Goal: Task Accomplishment & Management: Manage account settings

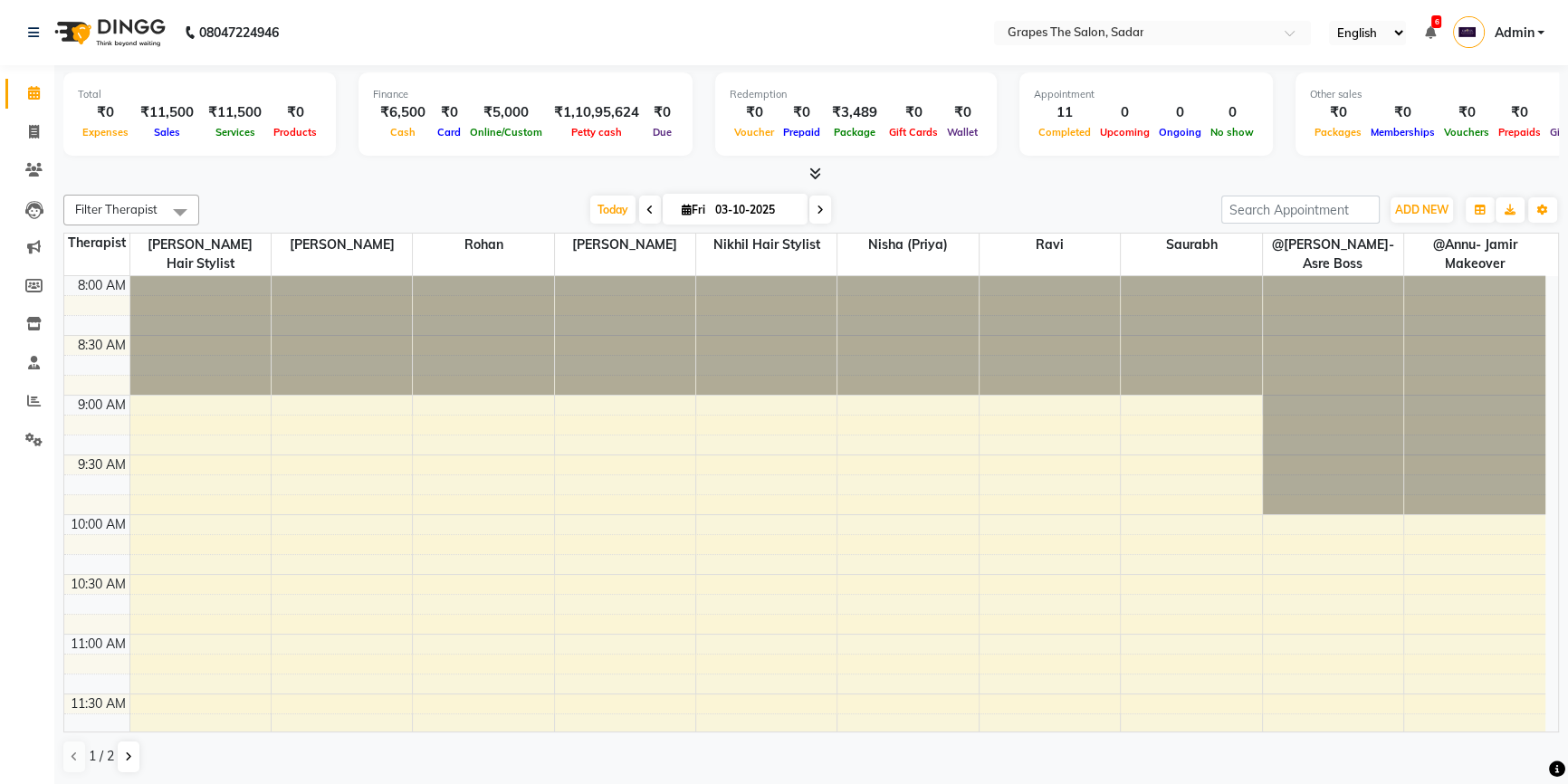
scroll to position [1210, 0]
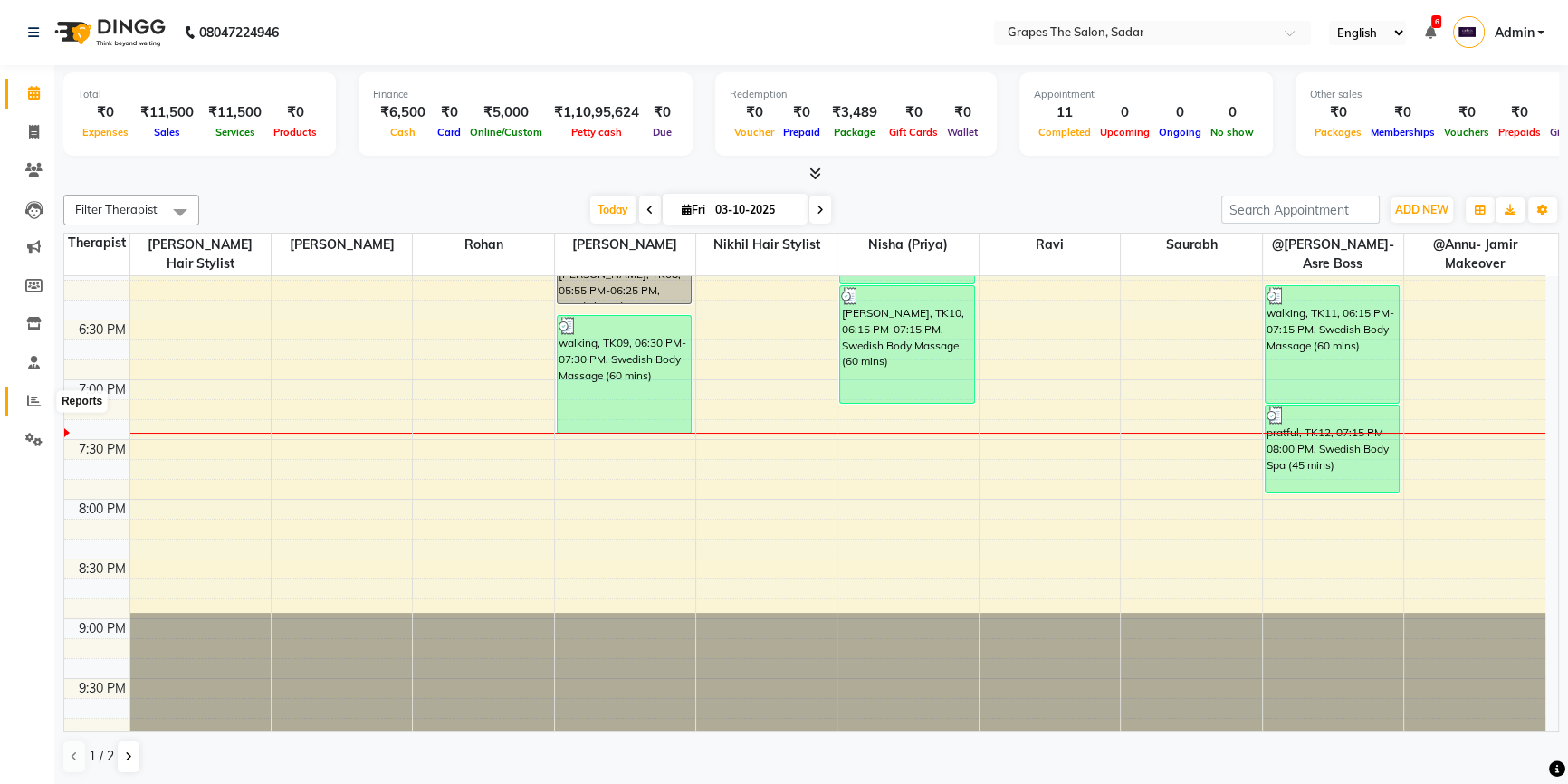
click at [29, 397] on icon at bounding box center [34, 400] width 14 height 14
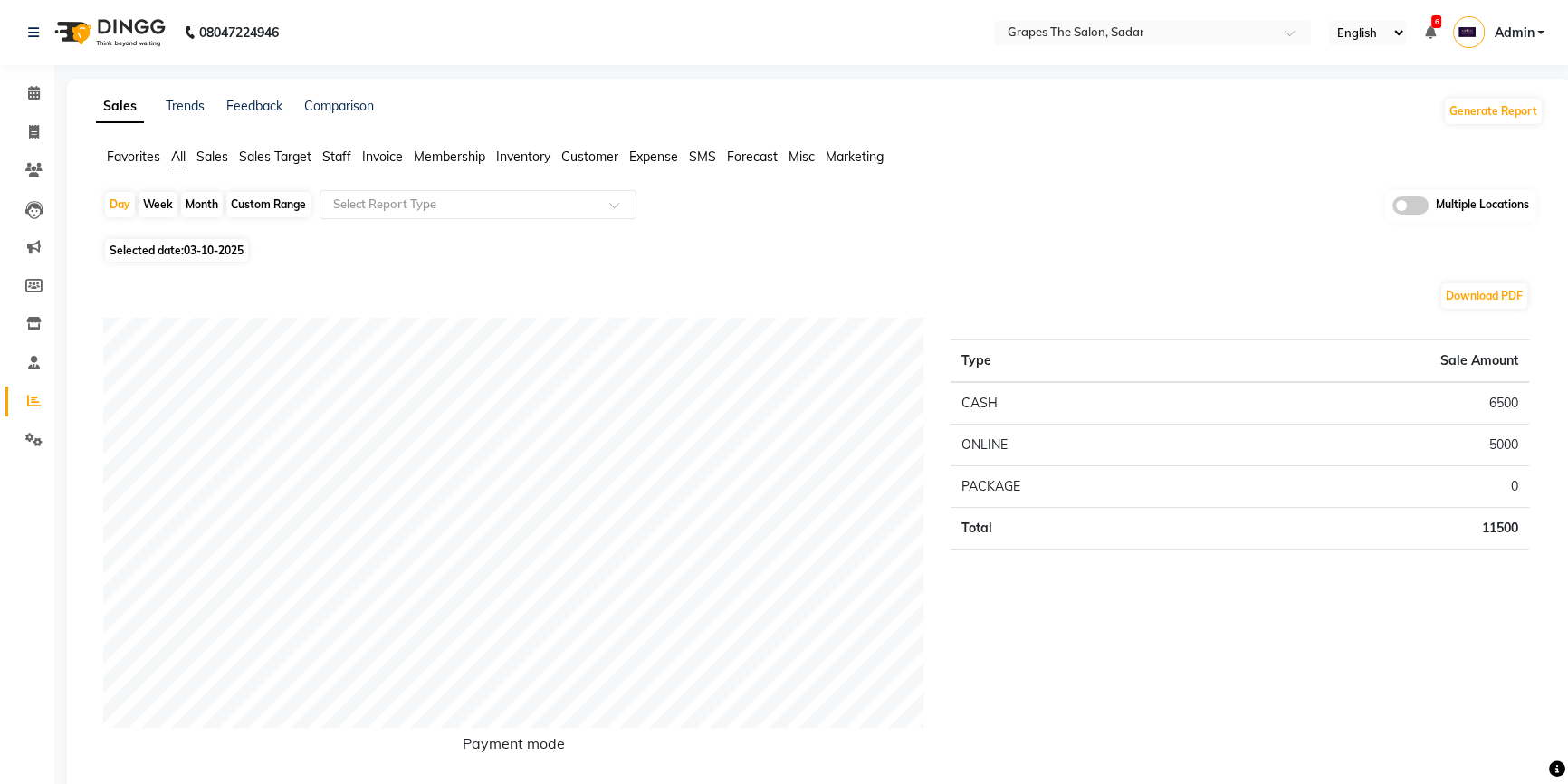
click at [204, 203] on div "Month" at bounding box center [201, 205] width 42 height 25
select select "10"
select select "2025"
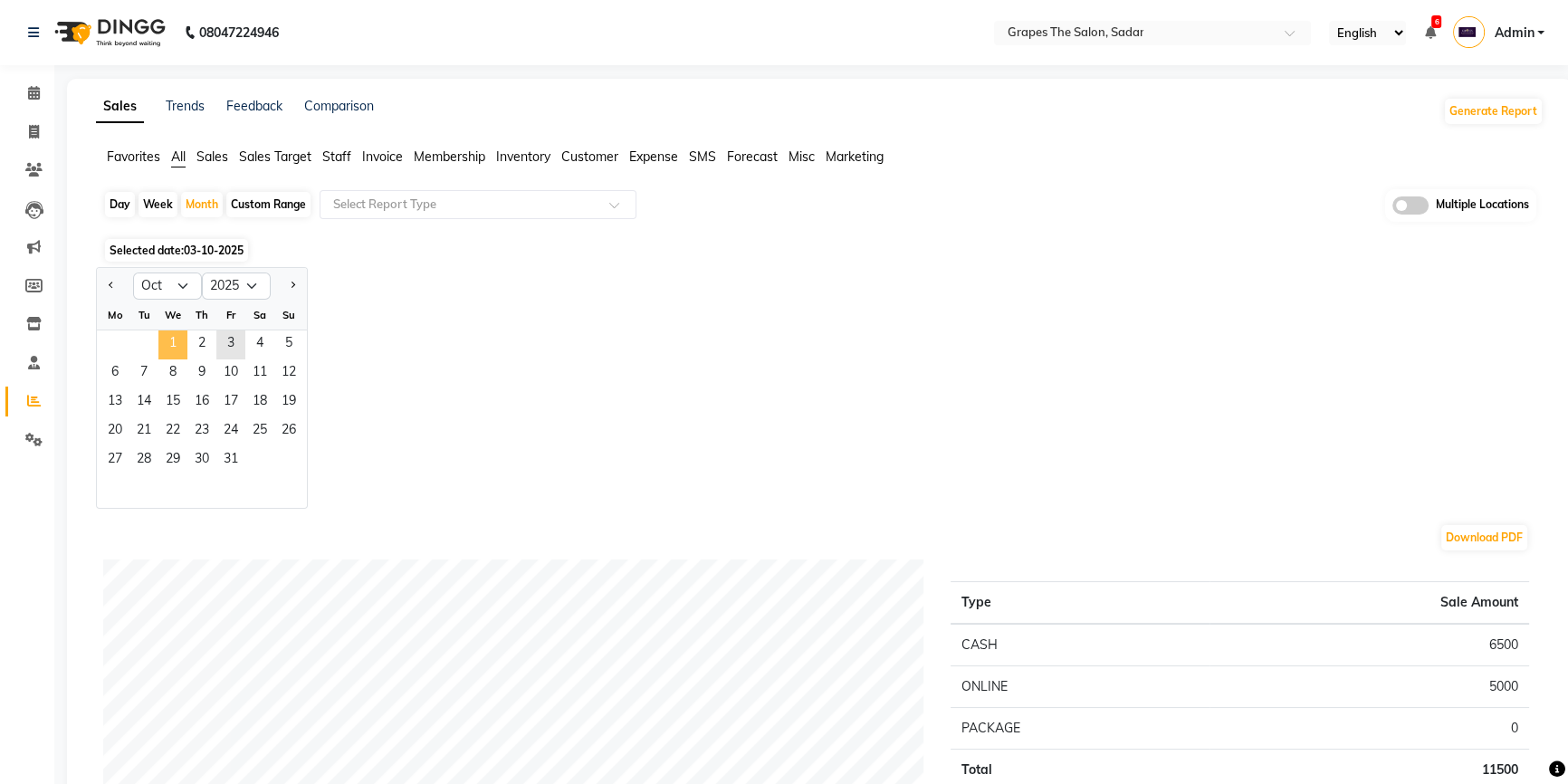
click at [172, 347] on span "1" at bounding box center [173, 345] width 29 height 29
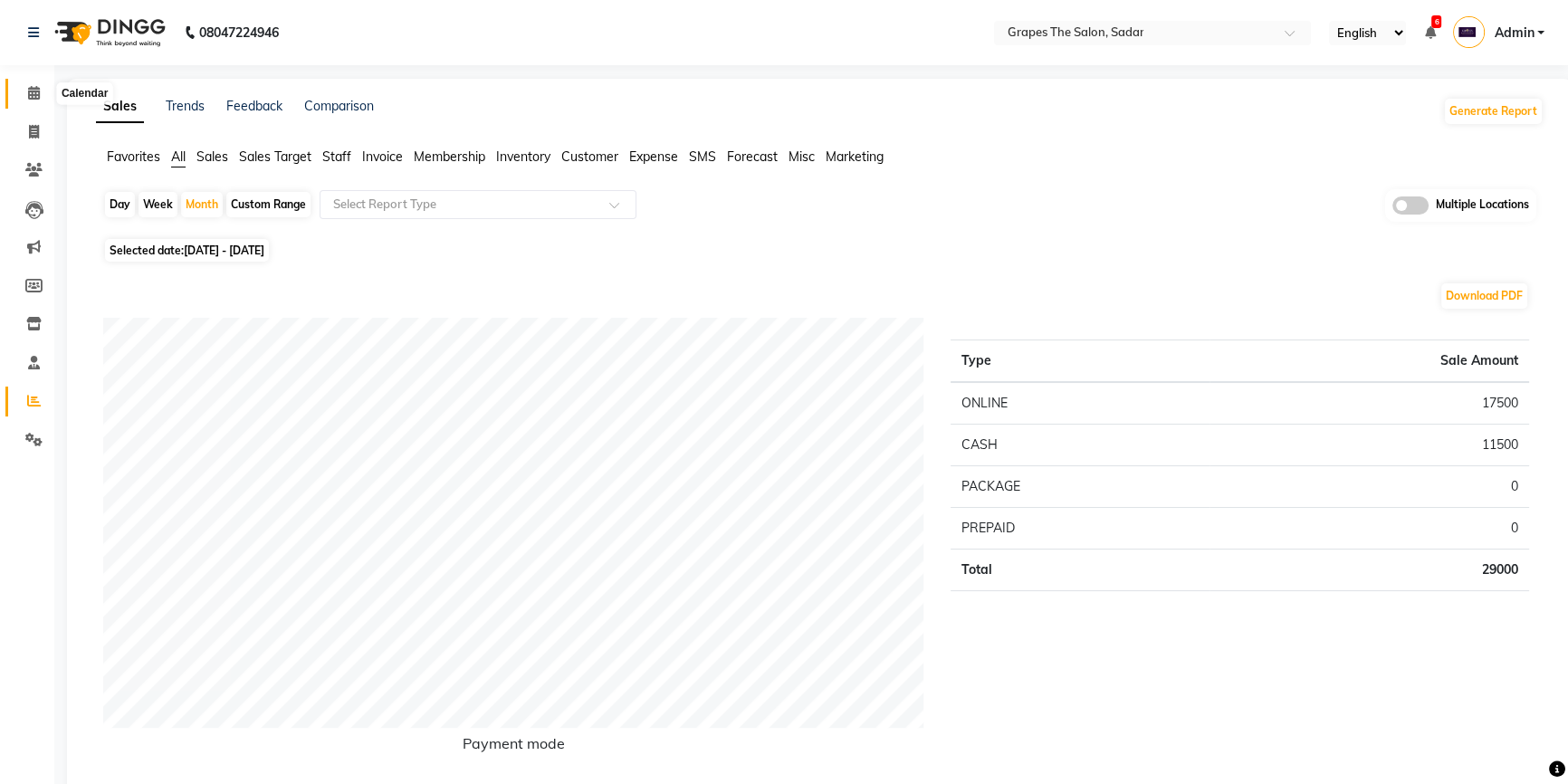
click at [35, 91] on icon at bounding box center [34, 93] width 12 height 14
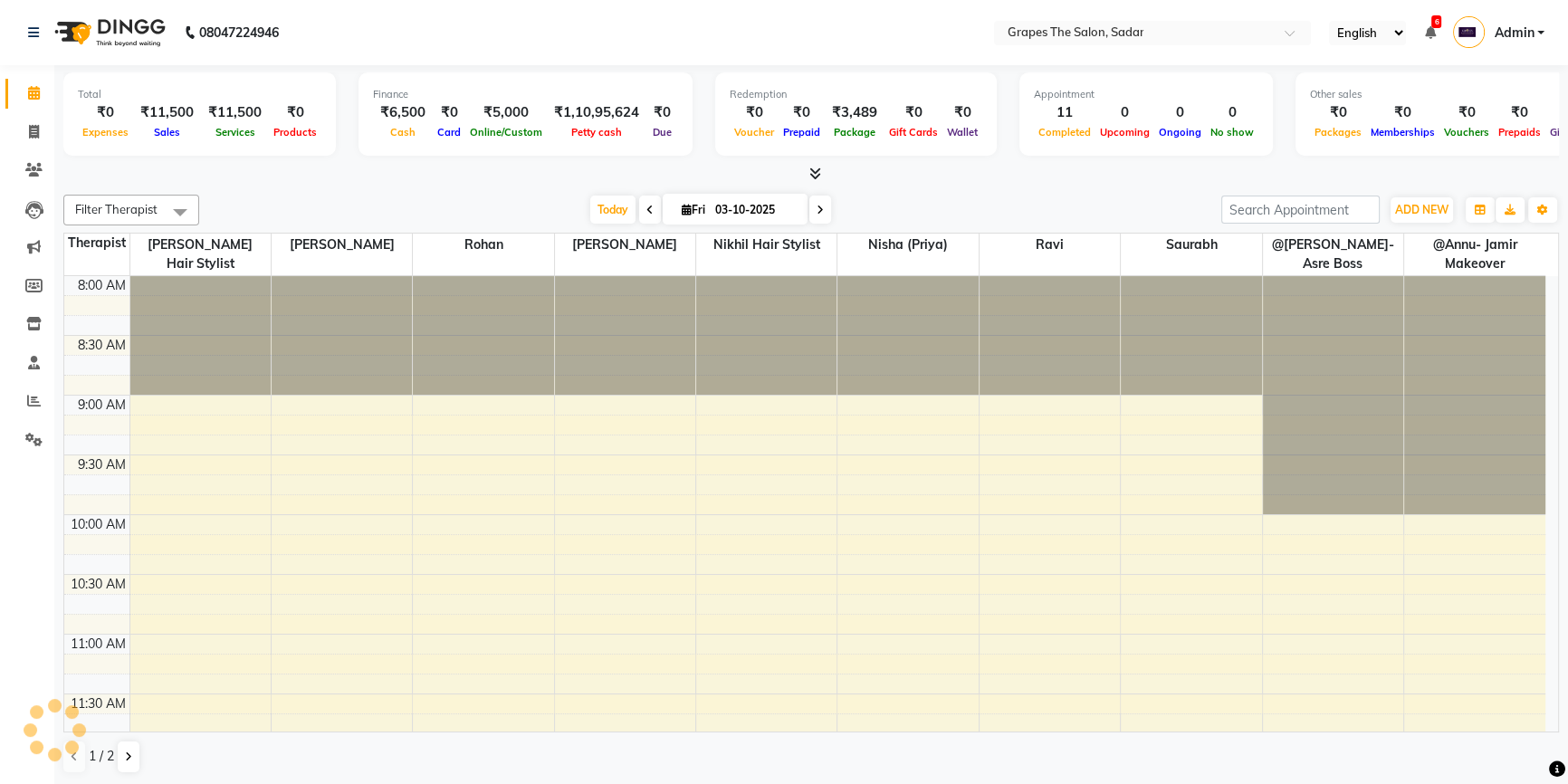
scroll to position [1176, 0]
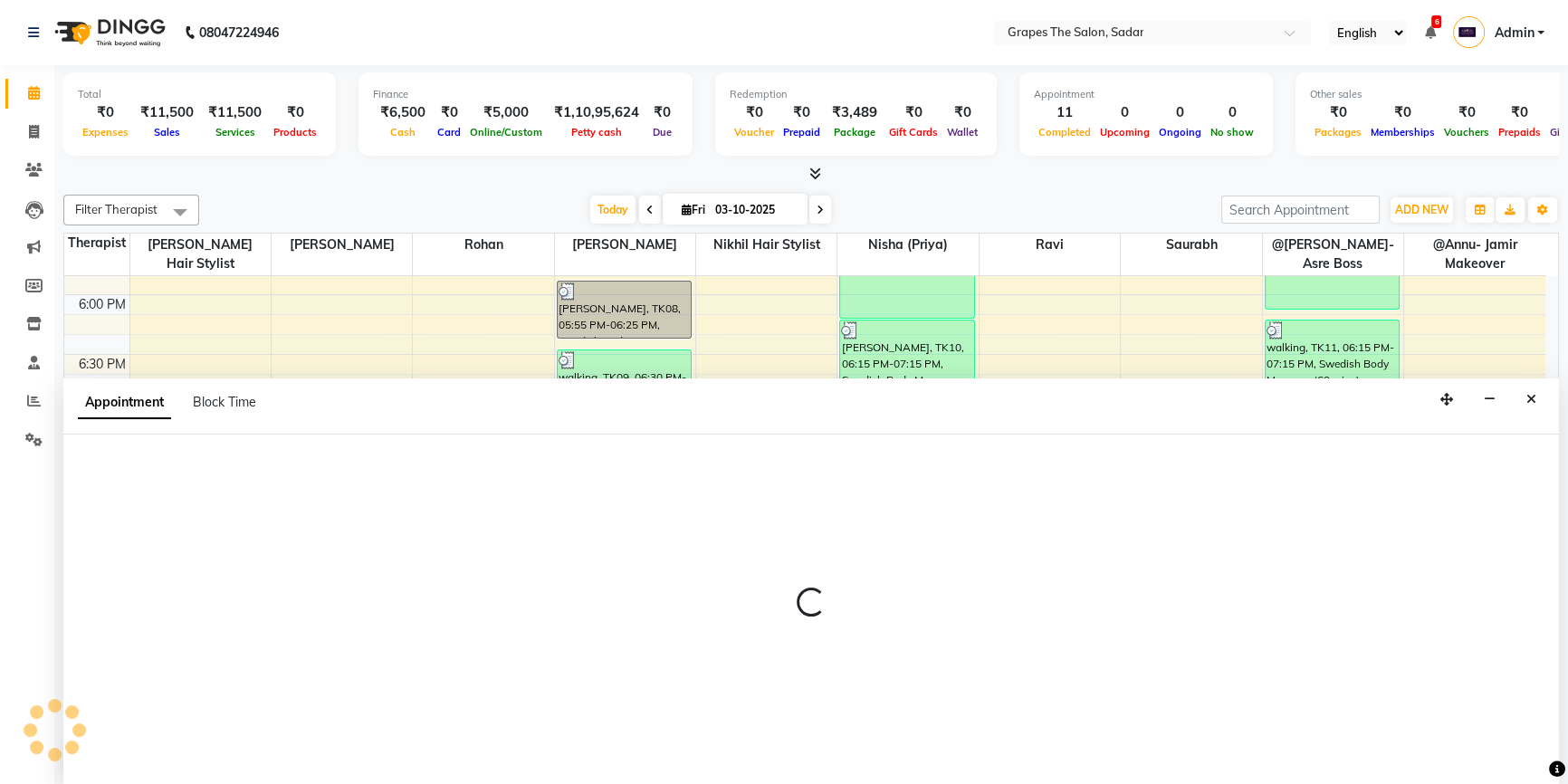
select select "52017"
select select "tentative"
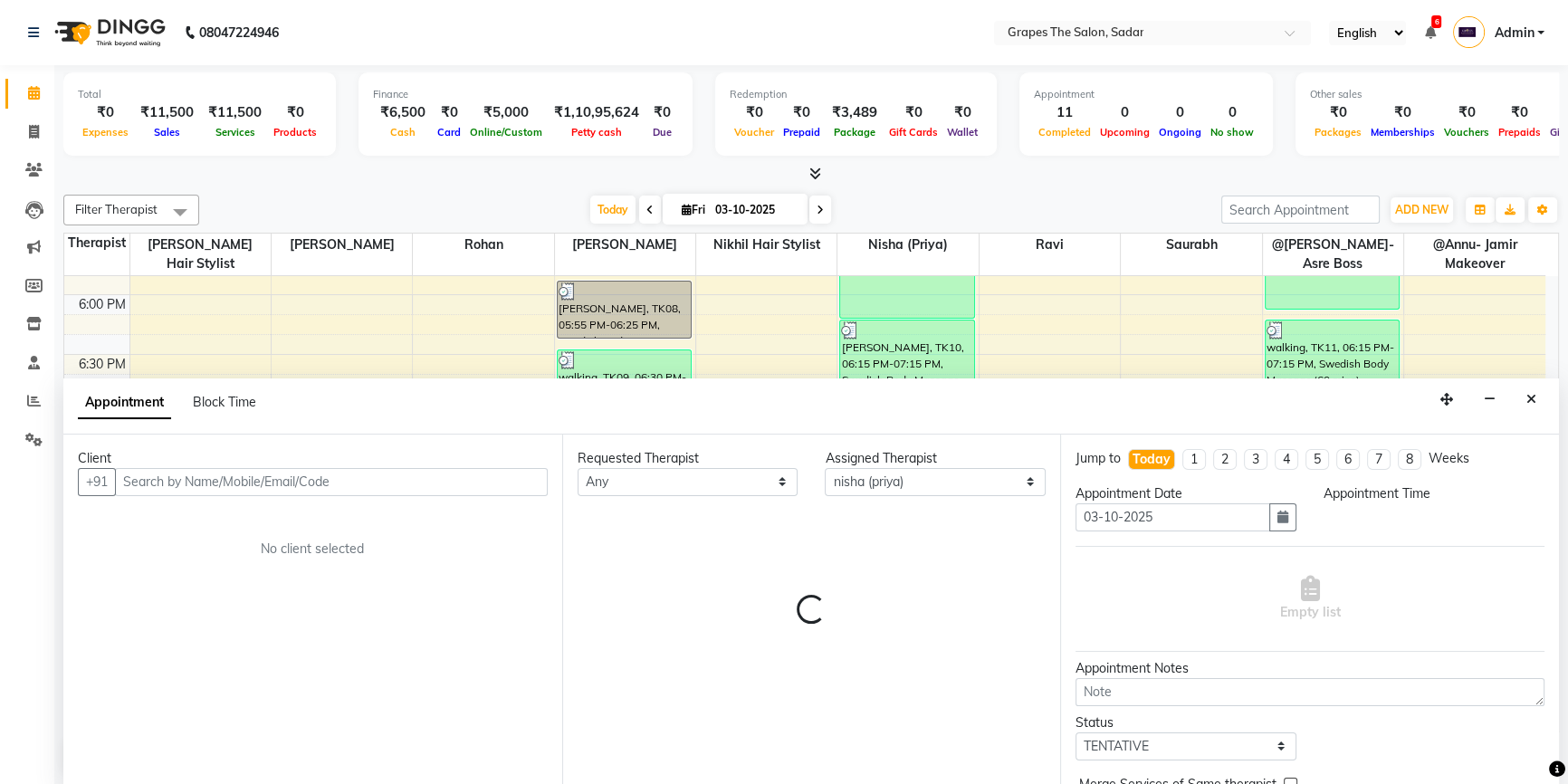
scroll to position [0, 0]
select select "1170"
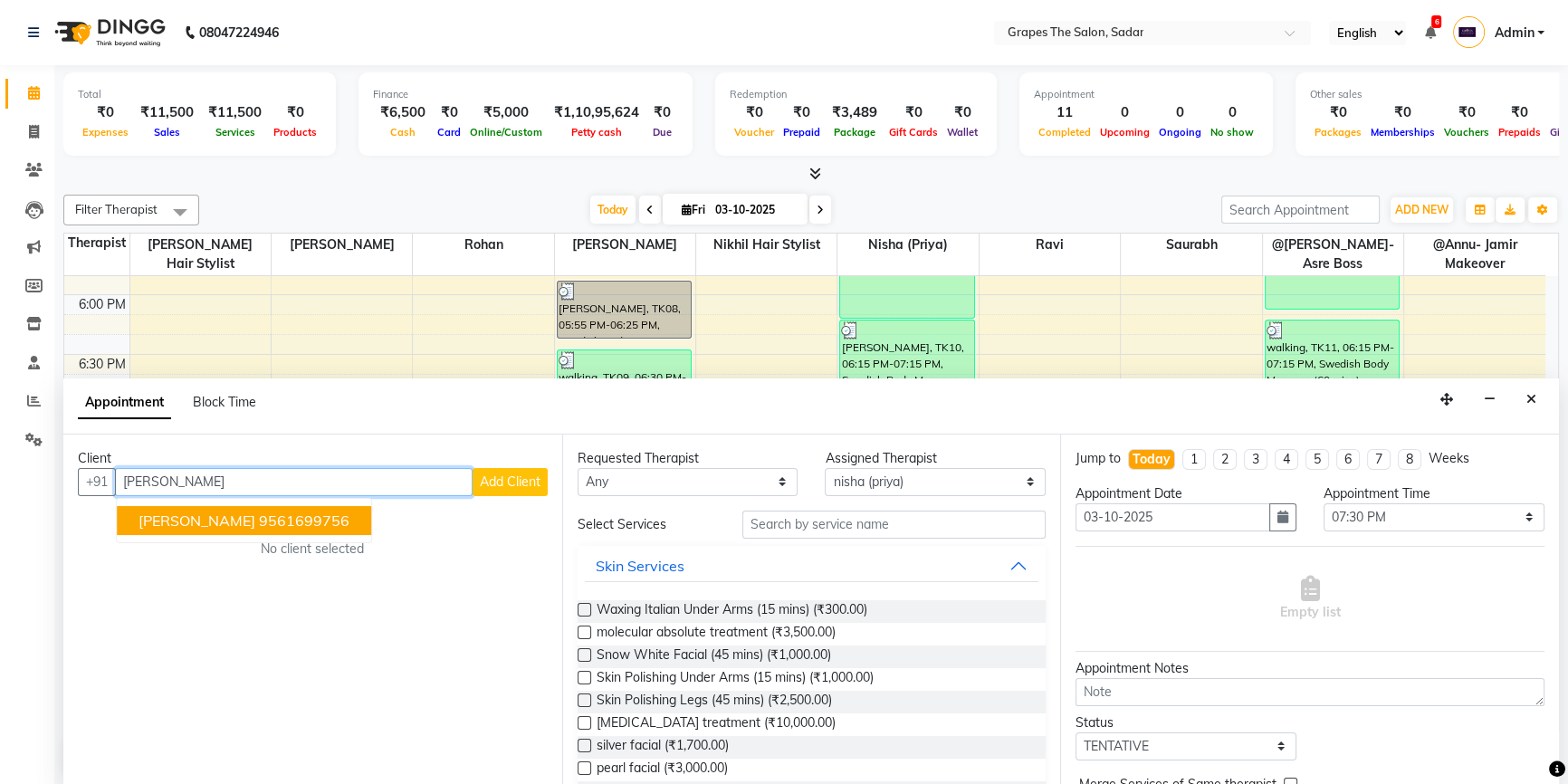
click at [222, 529] on button "Rahul naidu 9561699756" at bounding box center [244, 520] width 255 height 29
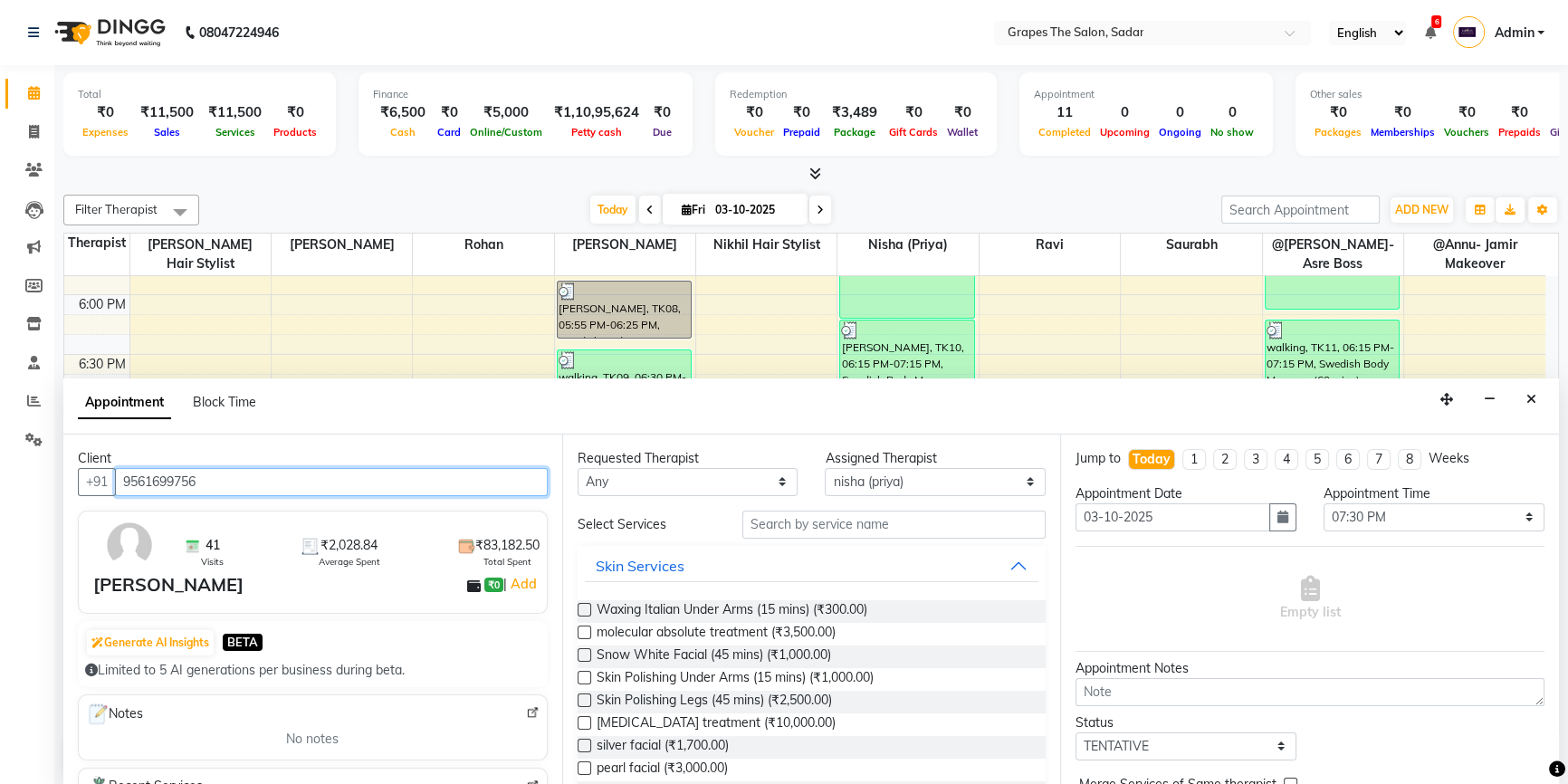
type input "9561699756"
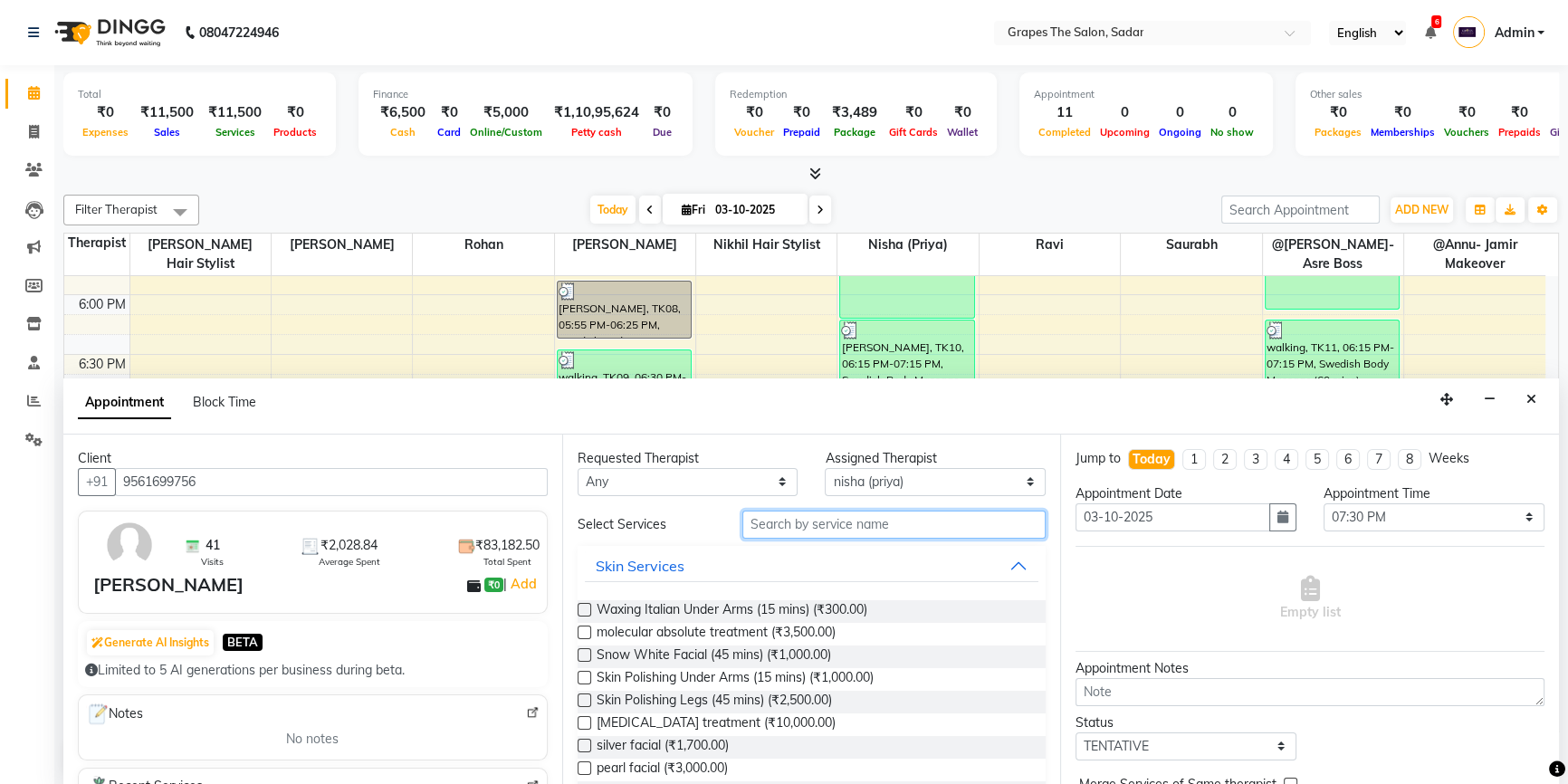
click at [764, 529] on input "text" at bounding box center [893, 524] width 304 height 28
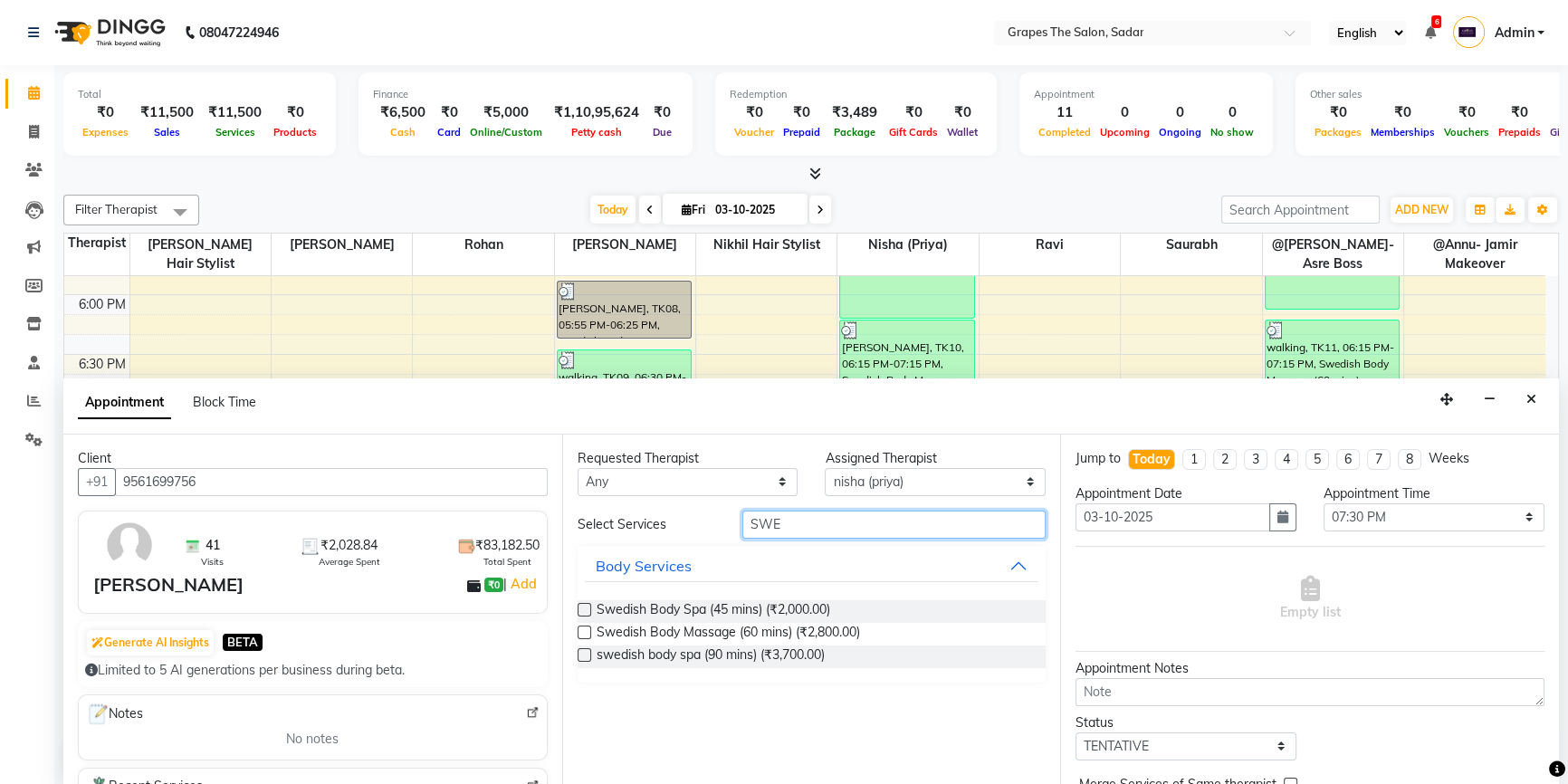
type input "SWE"
drag, startPoint x: 584, startPoint y: 633, endPoint x: 573, endPoint y: 626, distance: 13.0
click at [584, 633] on label at bounding box center [584, 633] width 14 height 14
click at [584, 633] on input "checkbox" at bounding box center [583, 634] width 12 height 12
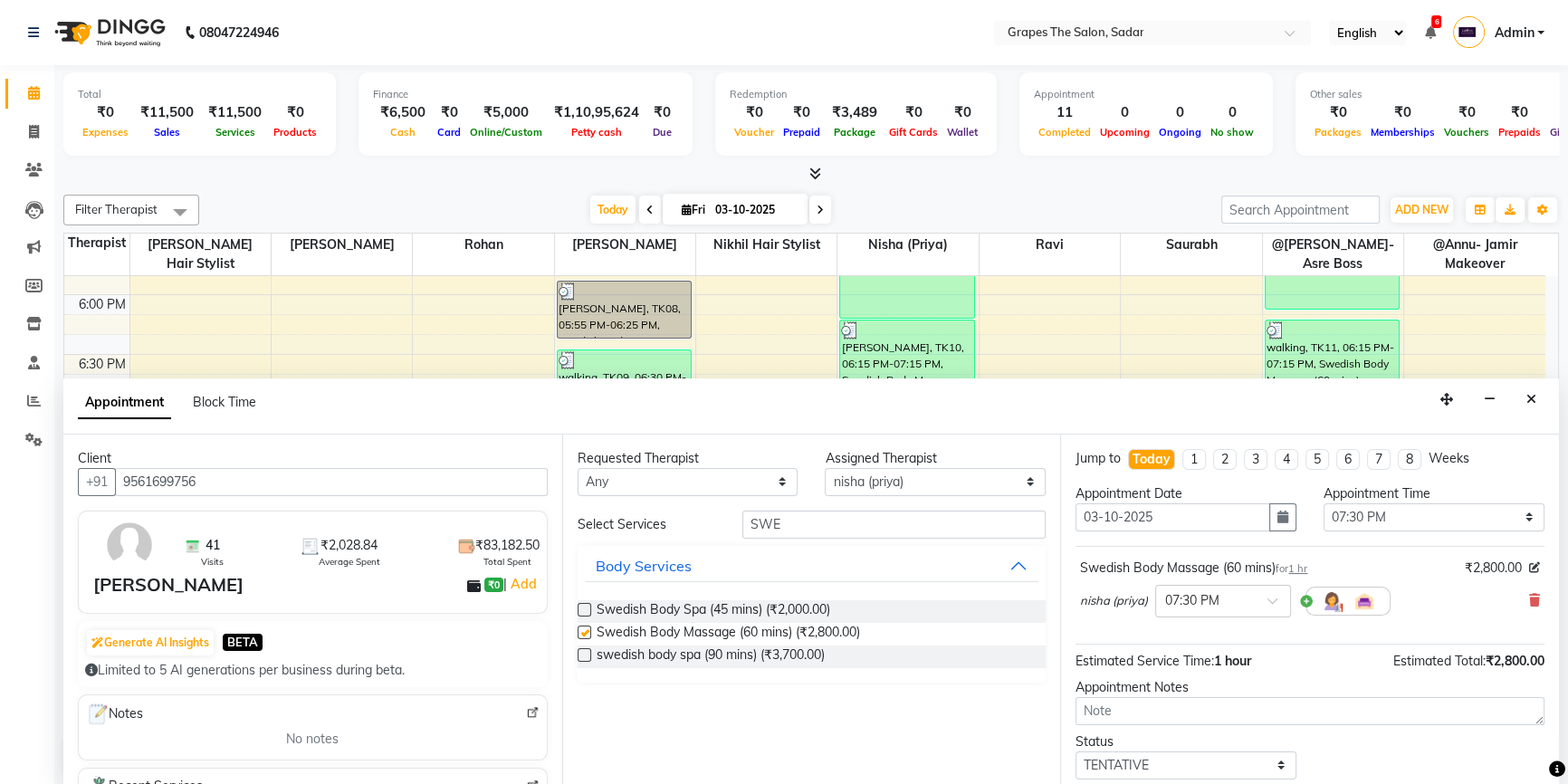
checkbox input "false"
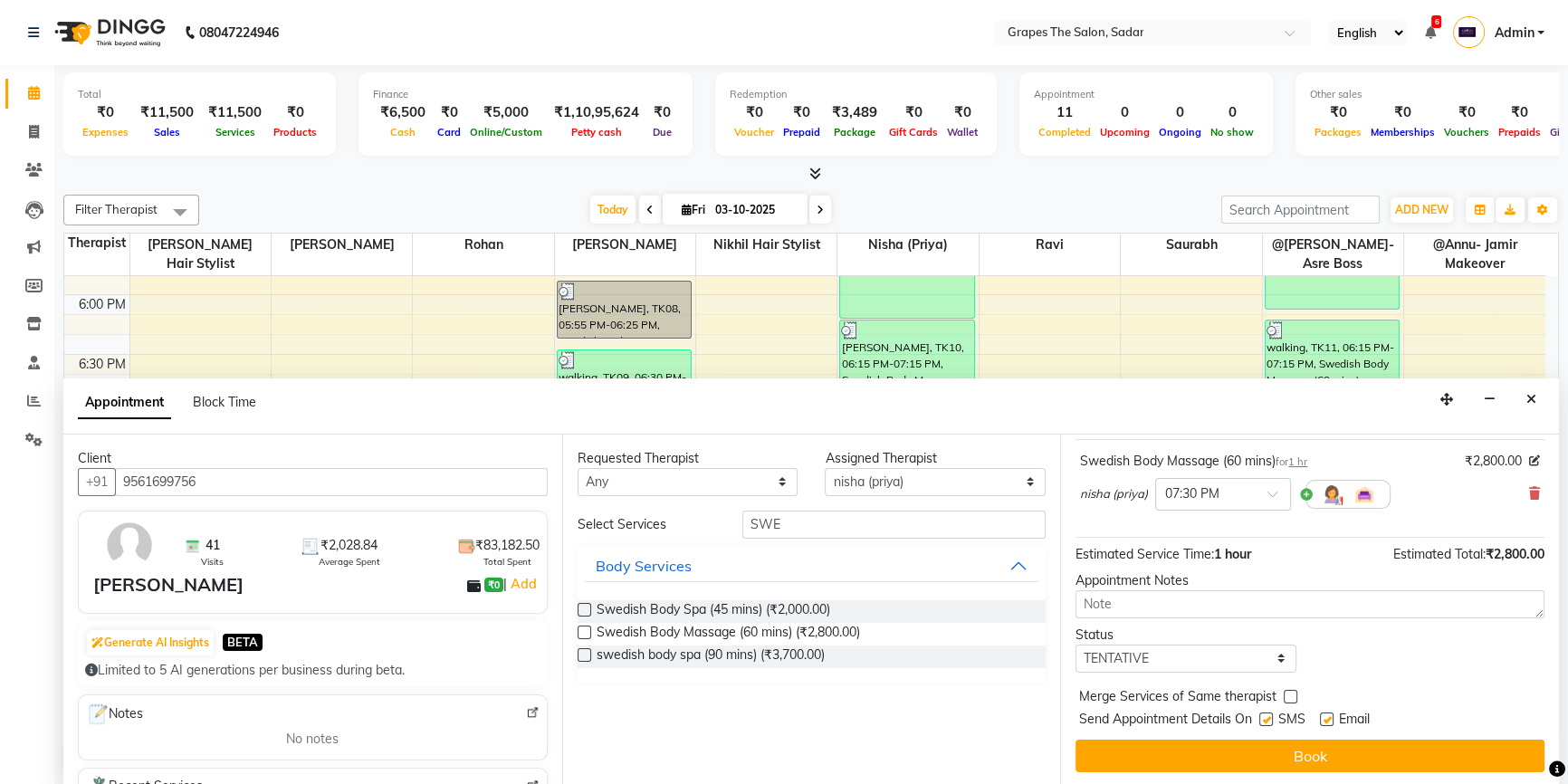
click at [1321, 717] on label at bounding box center [1327, 720] width 14 height 14
click at [1321, 717] on input "checkbox" at bounding box center [1326, 721] width 12 height 12
checkbox input "false"
click at [1268, 724] on div at bounding box center [1265, 722] width 12 height 19
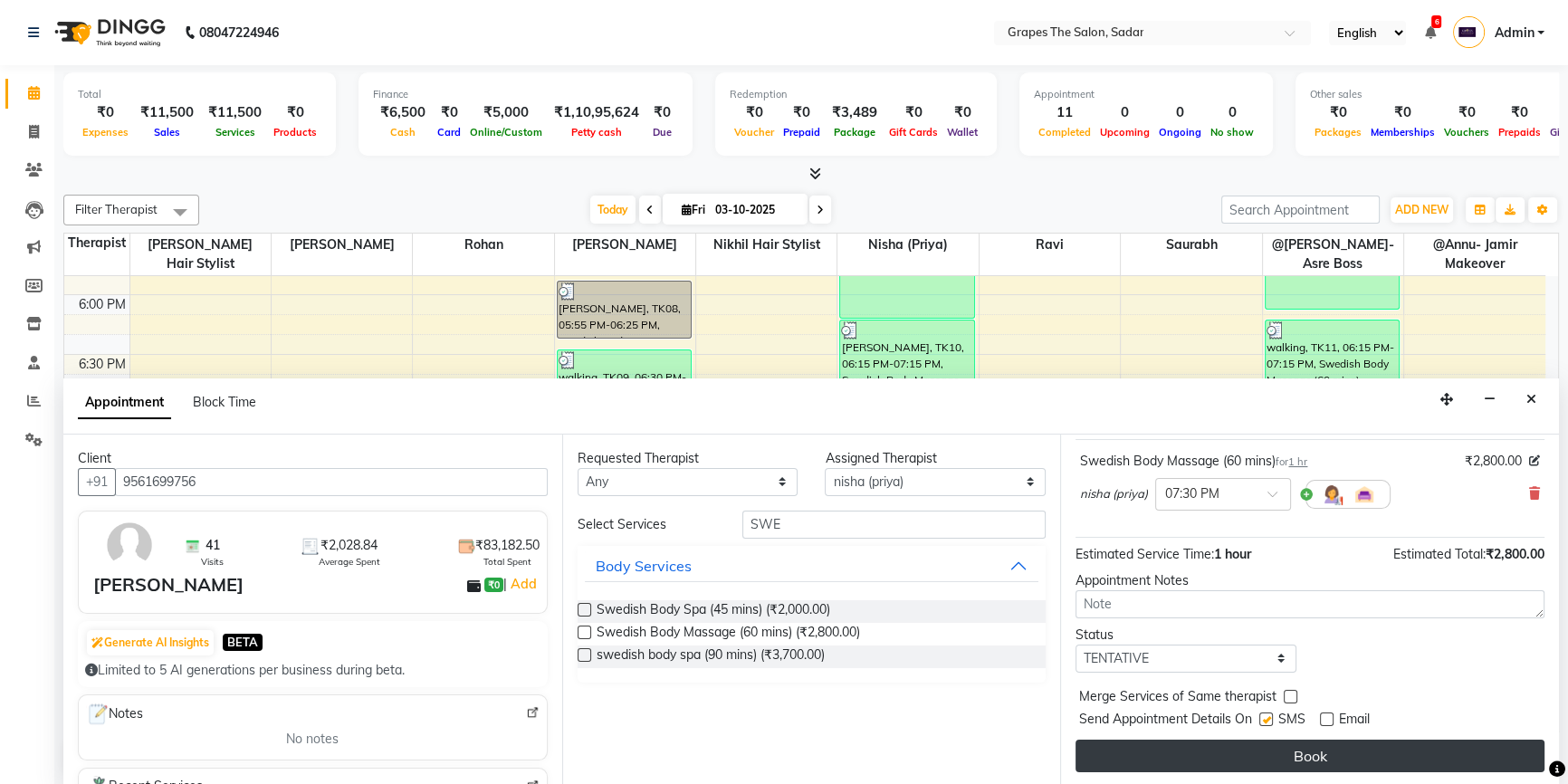
click at [1284, 742] on button "Book" at bounding box center [1309, 755] width 469 height 32
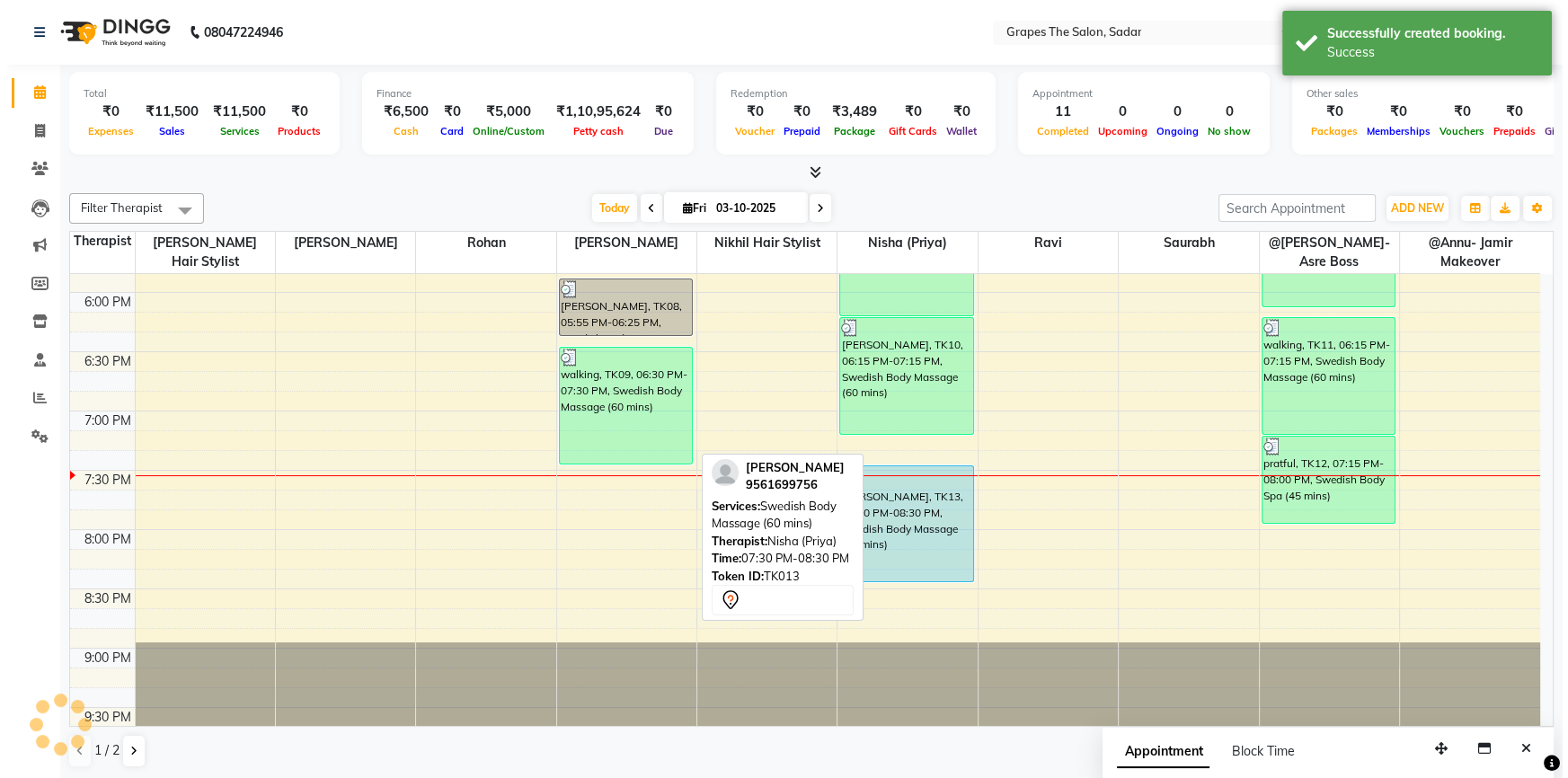
scroll to position [0, 0]
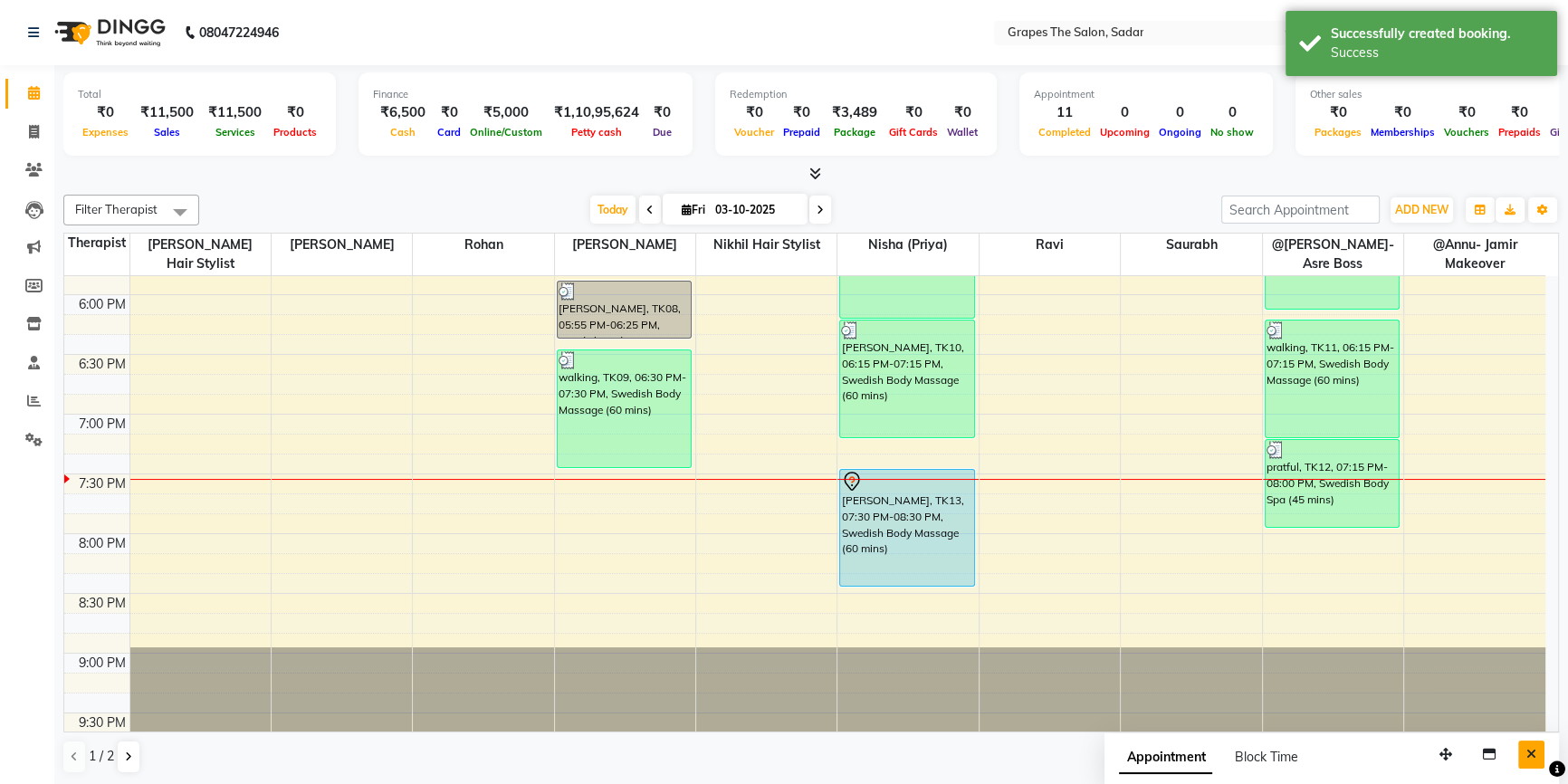
click at [1532, 756] on icon "Close" at bounding box center [1531, 754] width 10 height 13
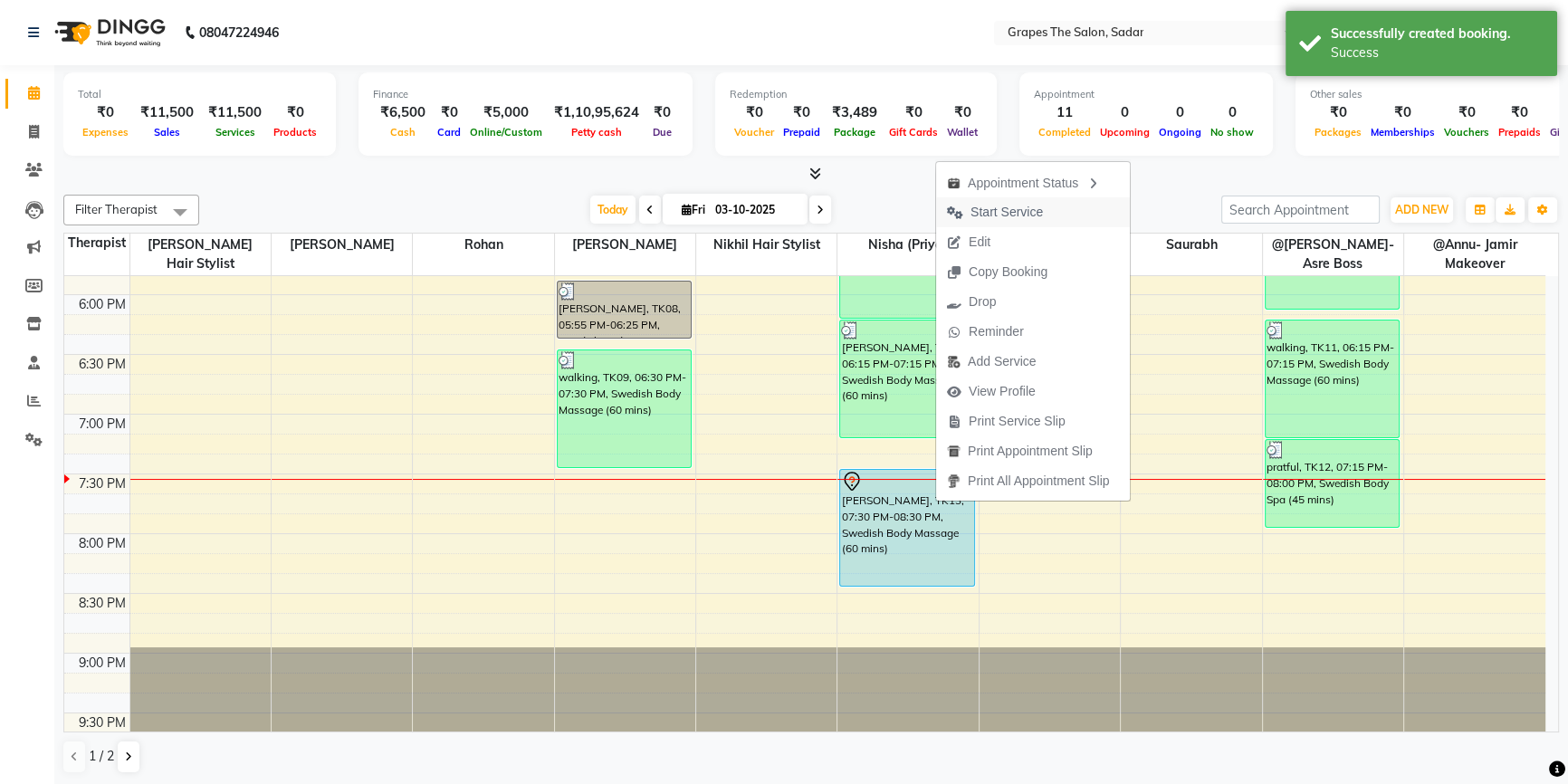
click at [1011, 218] on span "Start Service" at bounding box center [1007, 212] width 72 height 19
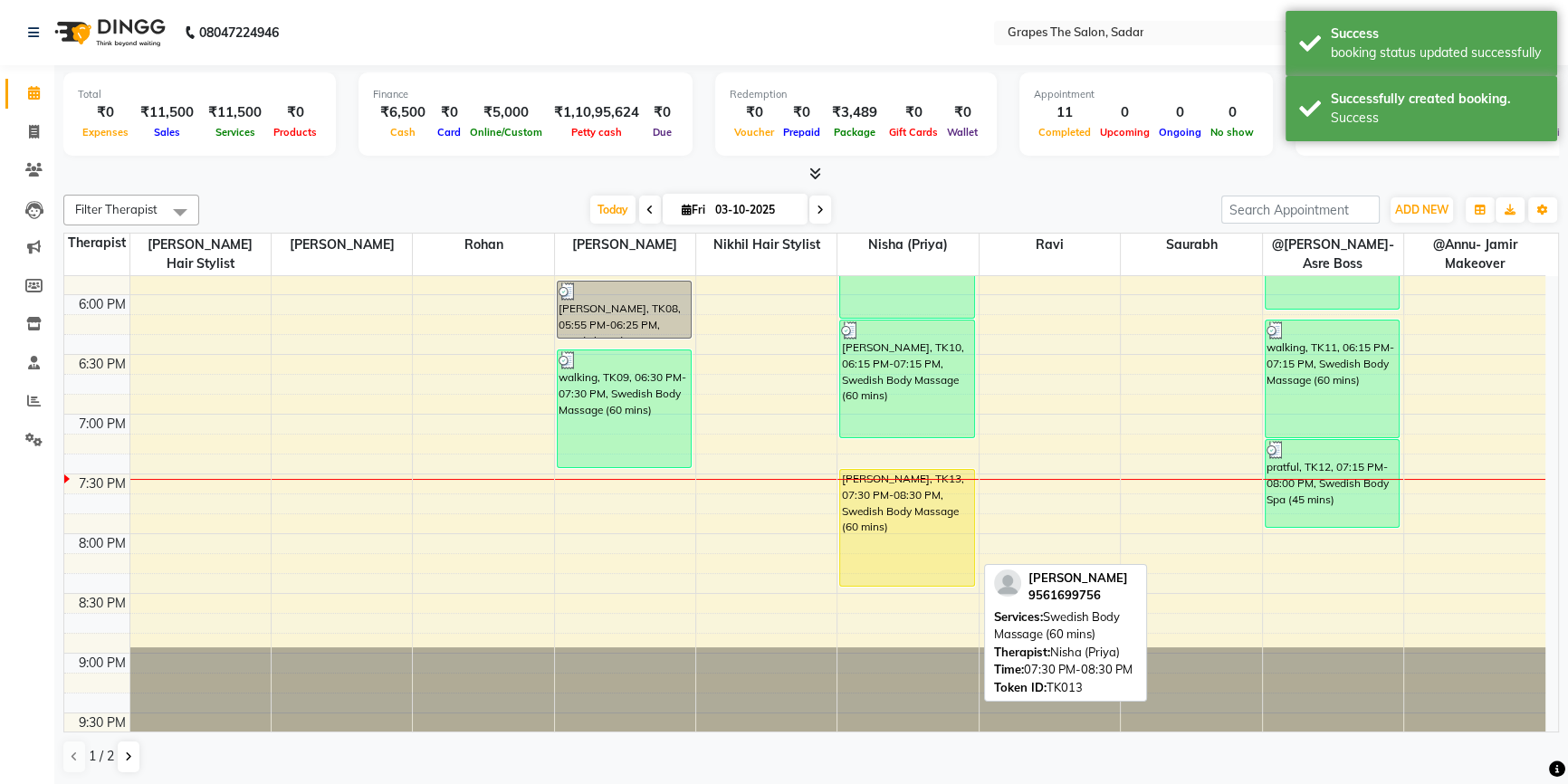
click at [916, 526] on div "Rahul naidu, TK13, 07:30 PM-08:30 PM, Swedish Body Massage (60 mins)" at bounding box center [906, 527] width 134 height 116
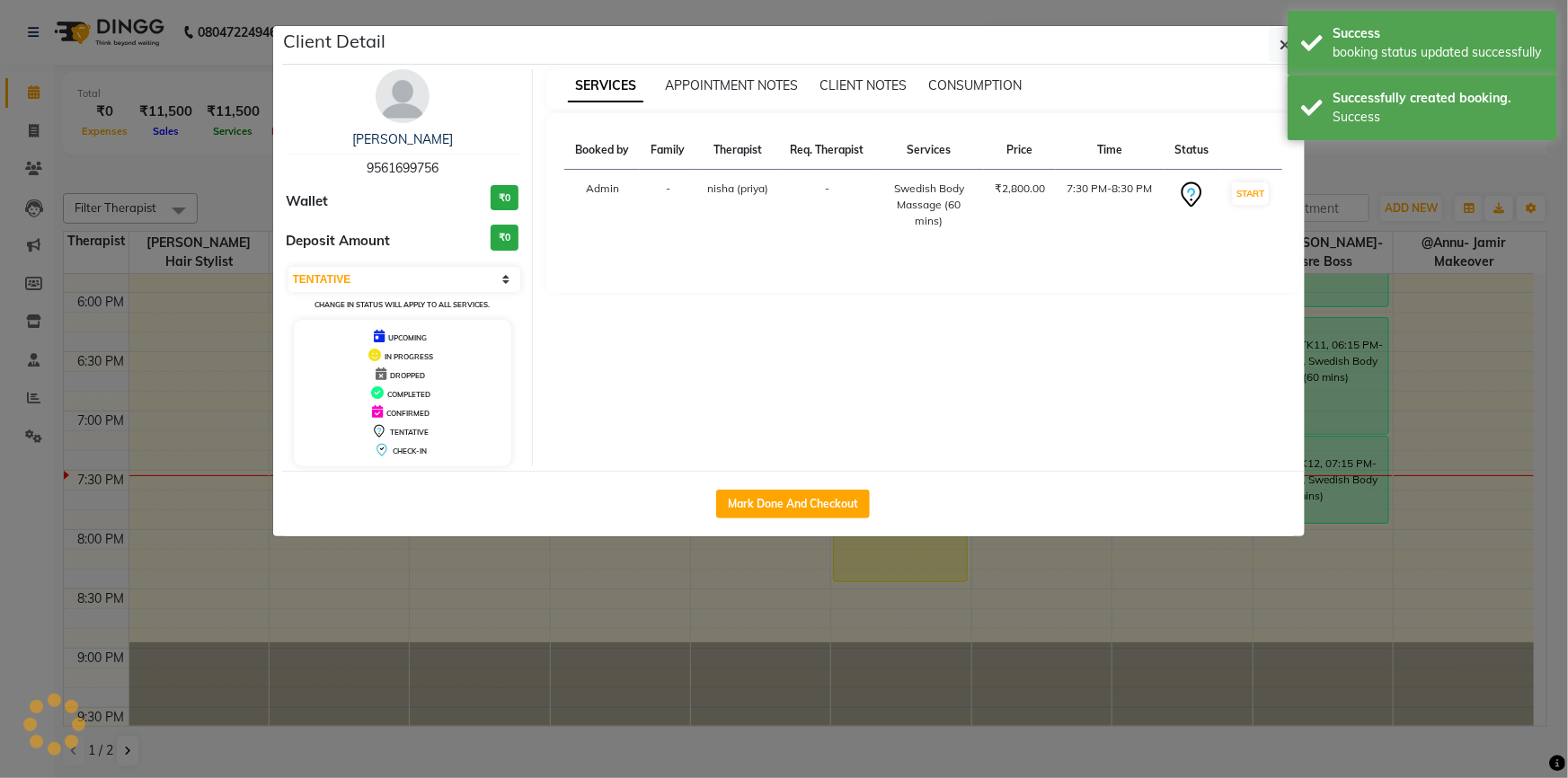
select select "1"
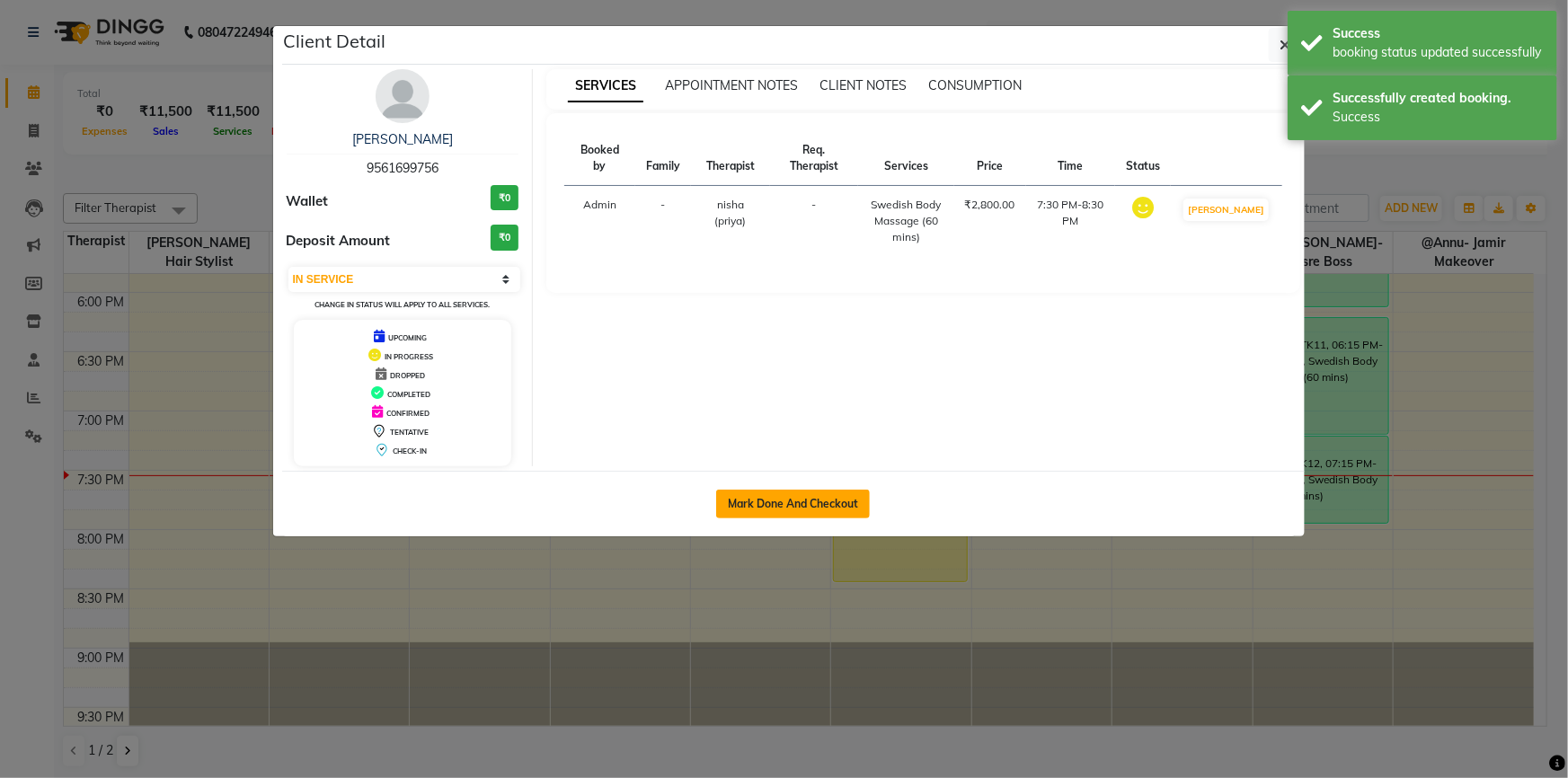
click at [783, 499] on button "Mark Done And Checkout" at bounding box center [793, 504] width 154 height 29
select select "service"
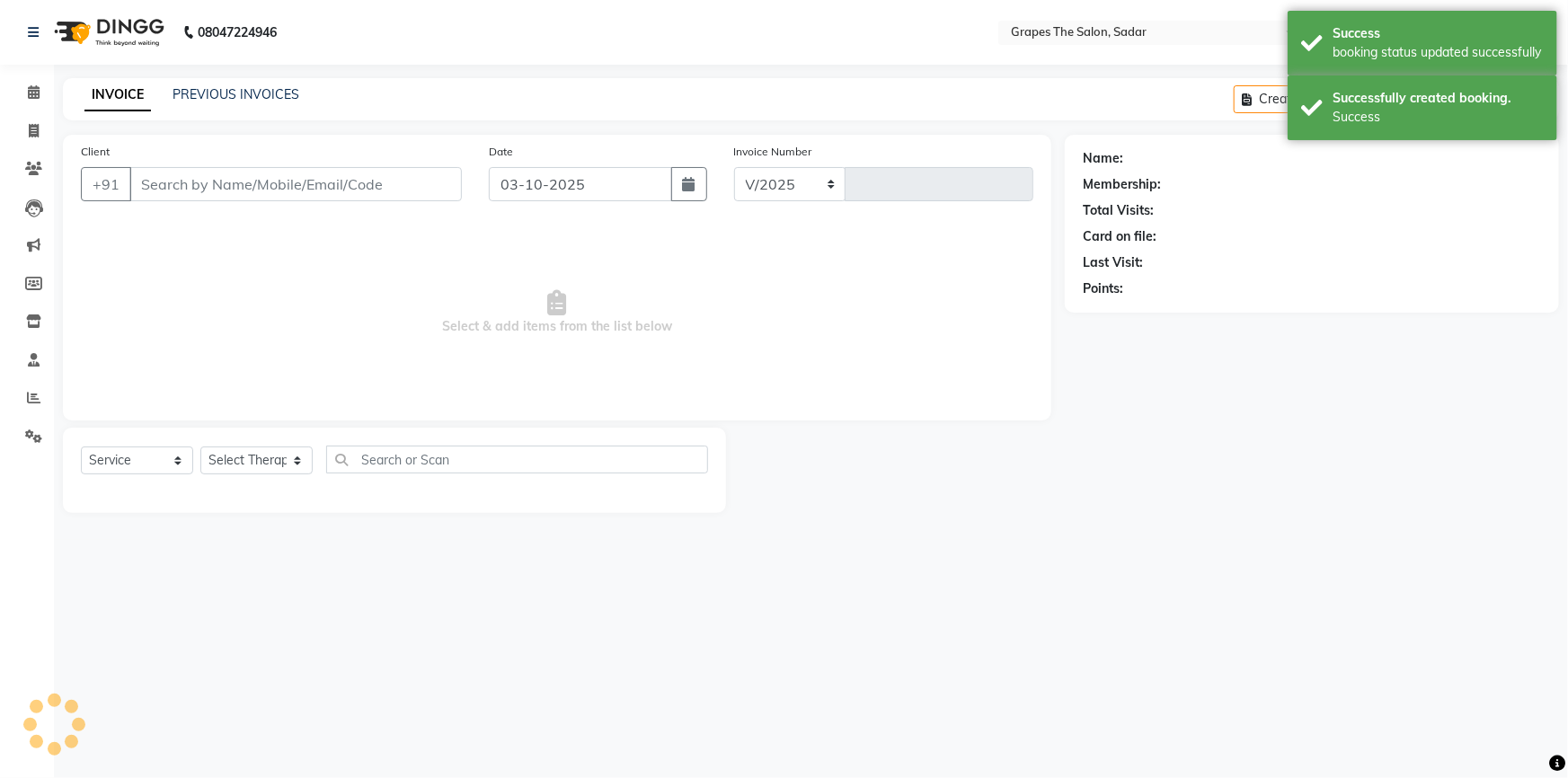
select select "55"
type input "1762"
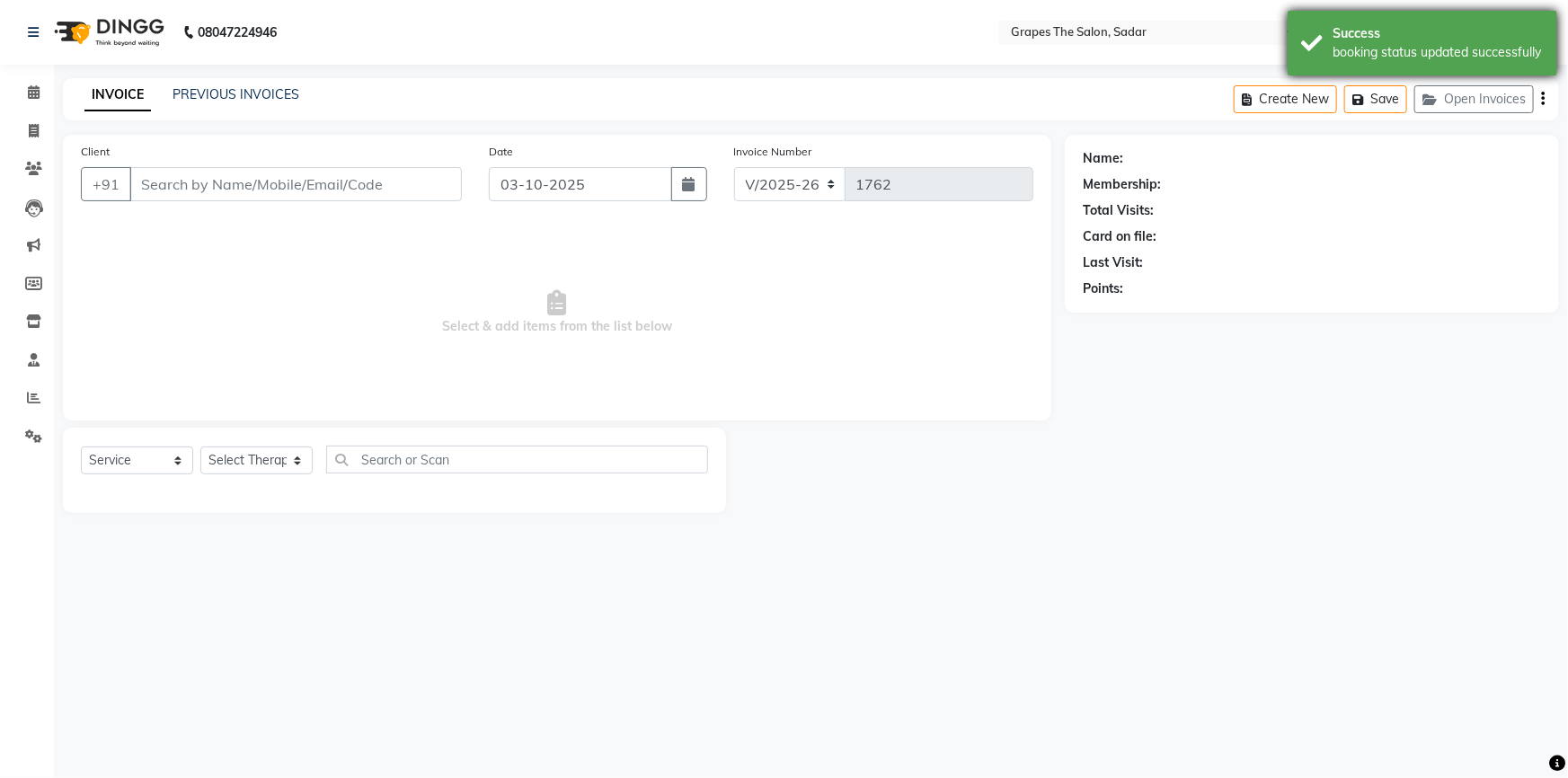
click at [1299, 43] on div "Success booking status updated successfully" at bounding box center [1422, 43] width 269 height 65
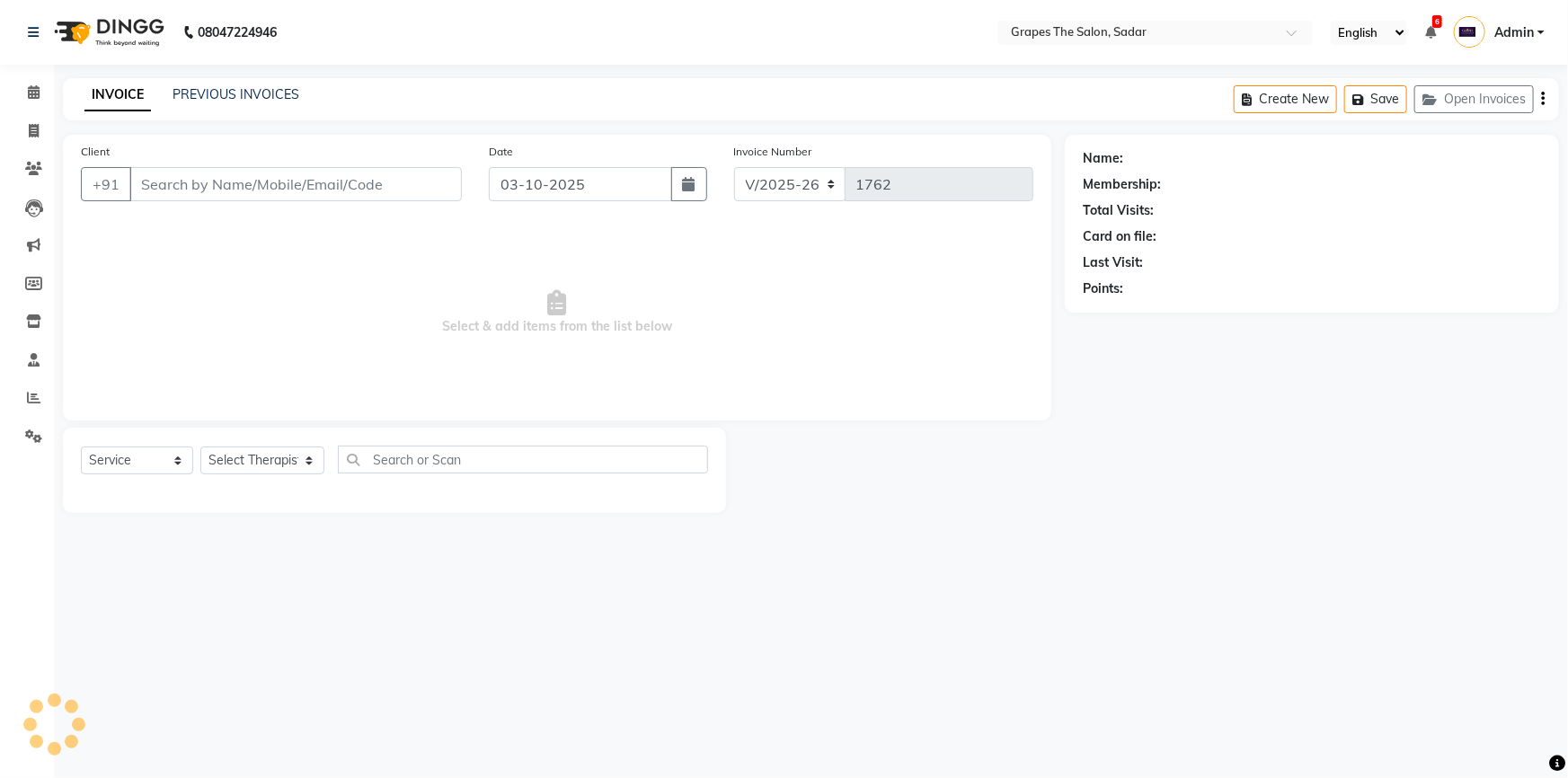
type input "9561699756"
select select "52017"
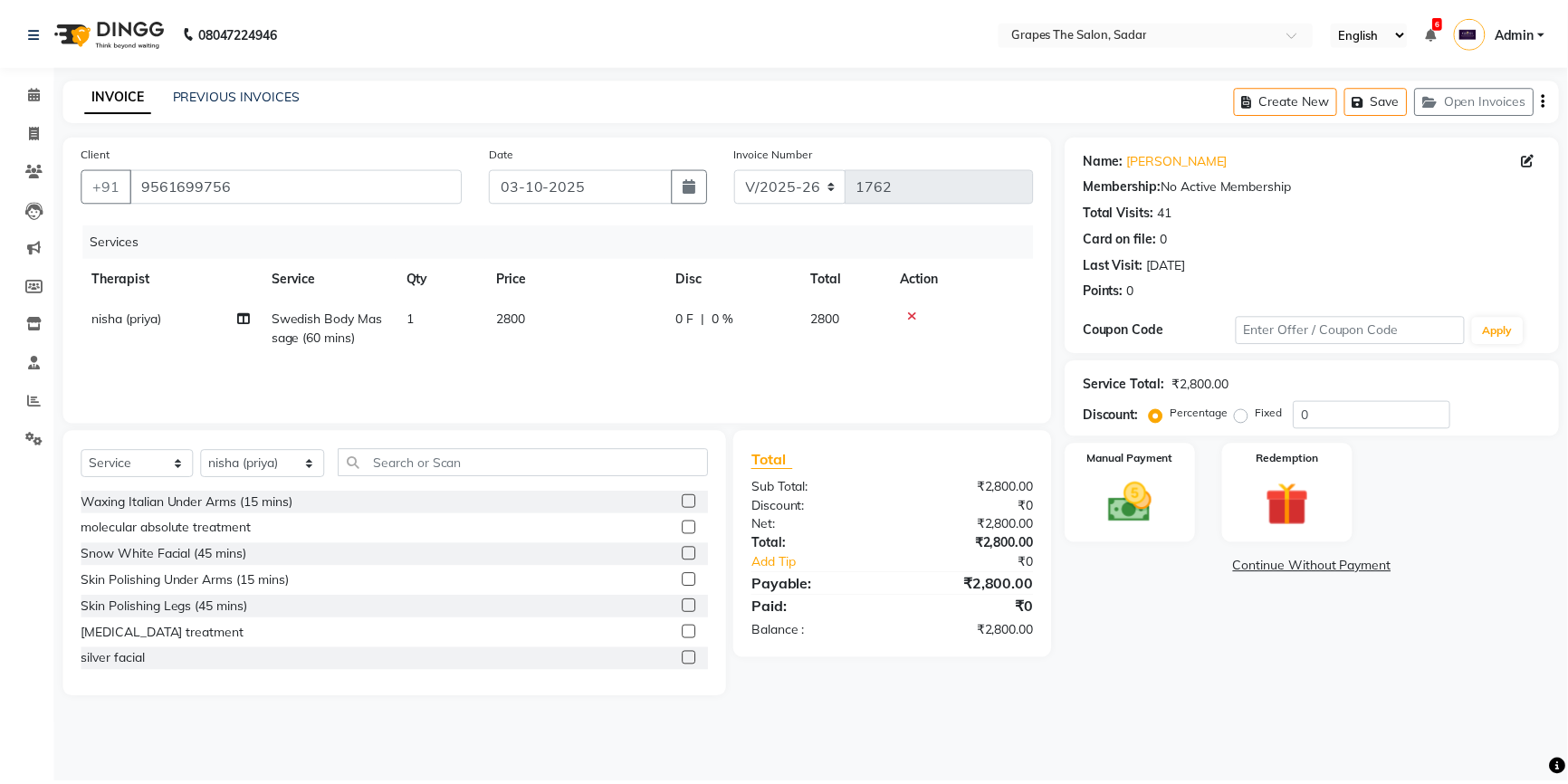
scroll to position [0, 14]
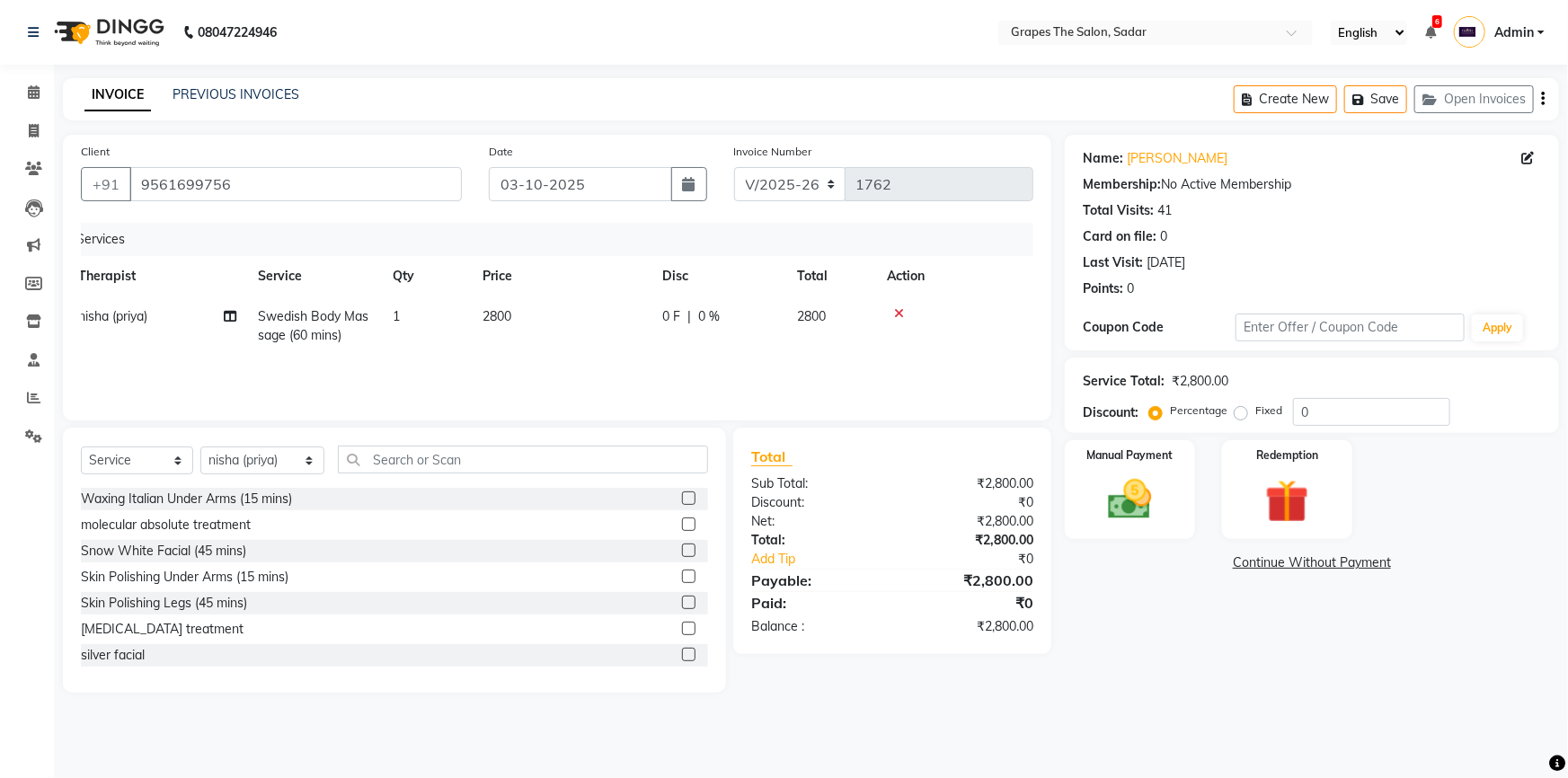
click at [486, 348] on td "2800" at bounding box center [561, 326] width 179 height 59
select select "52017"
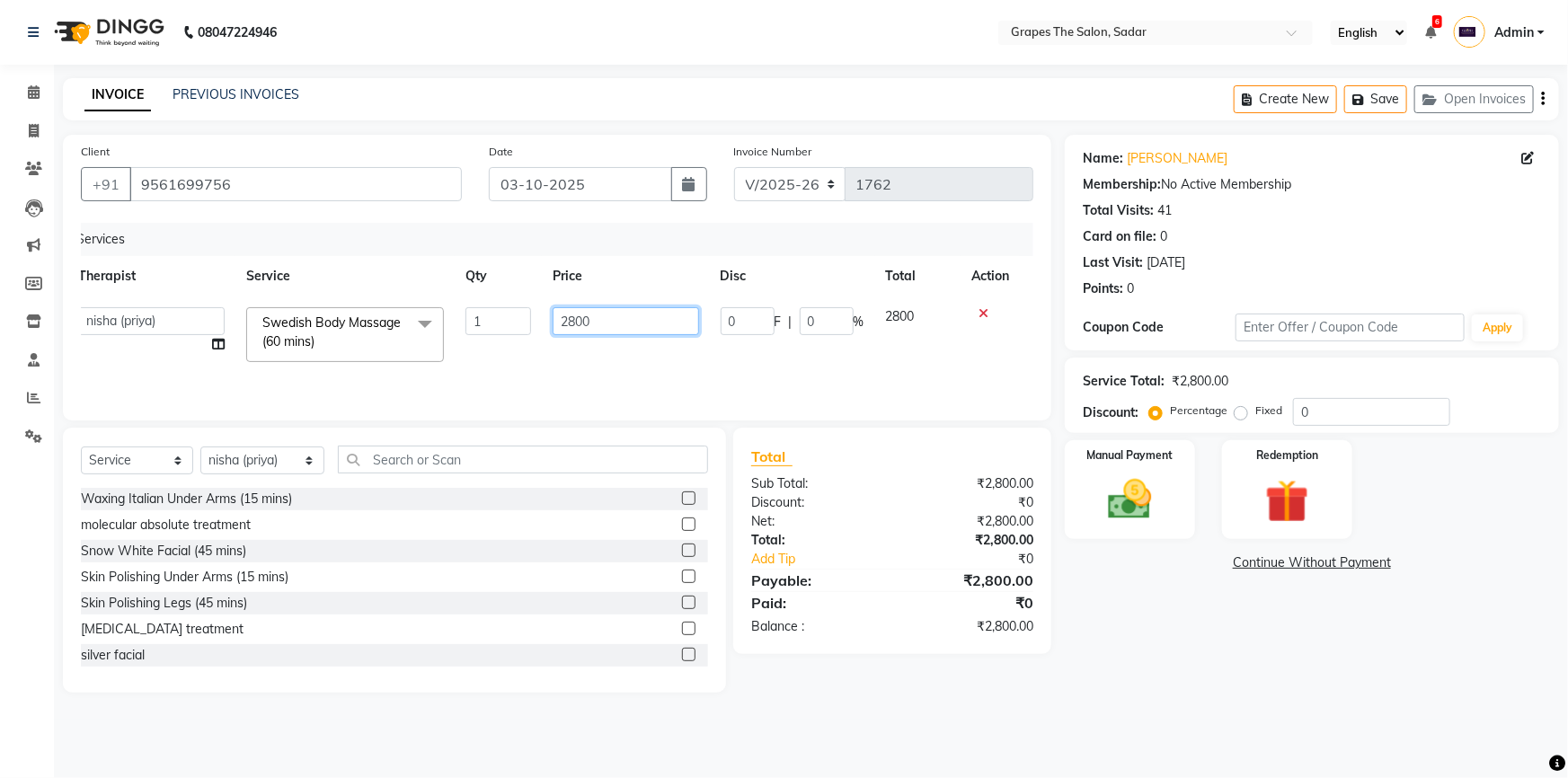
drag, startPoint x: 611, startPoint y: 319, endPoint x: 501, endPoint y: 349, distance: 114.0
click at [501, 349] on tr "@Annu- jamir makeover ashu @Gunjan-Asre Boss Khushi Rathod Nikhil Hair stylist …" at bounding box center [544, 334] width 953 height 77
type input "2000"
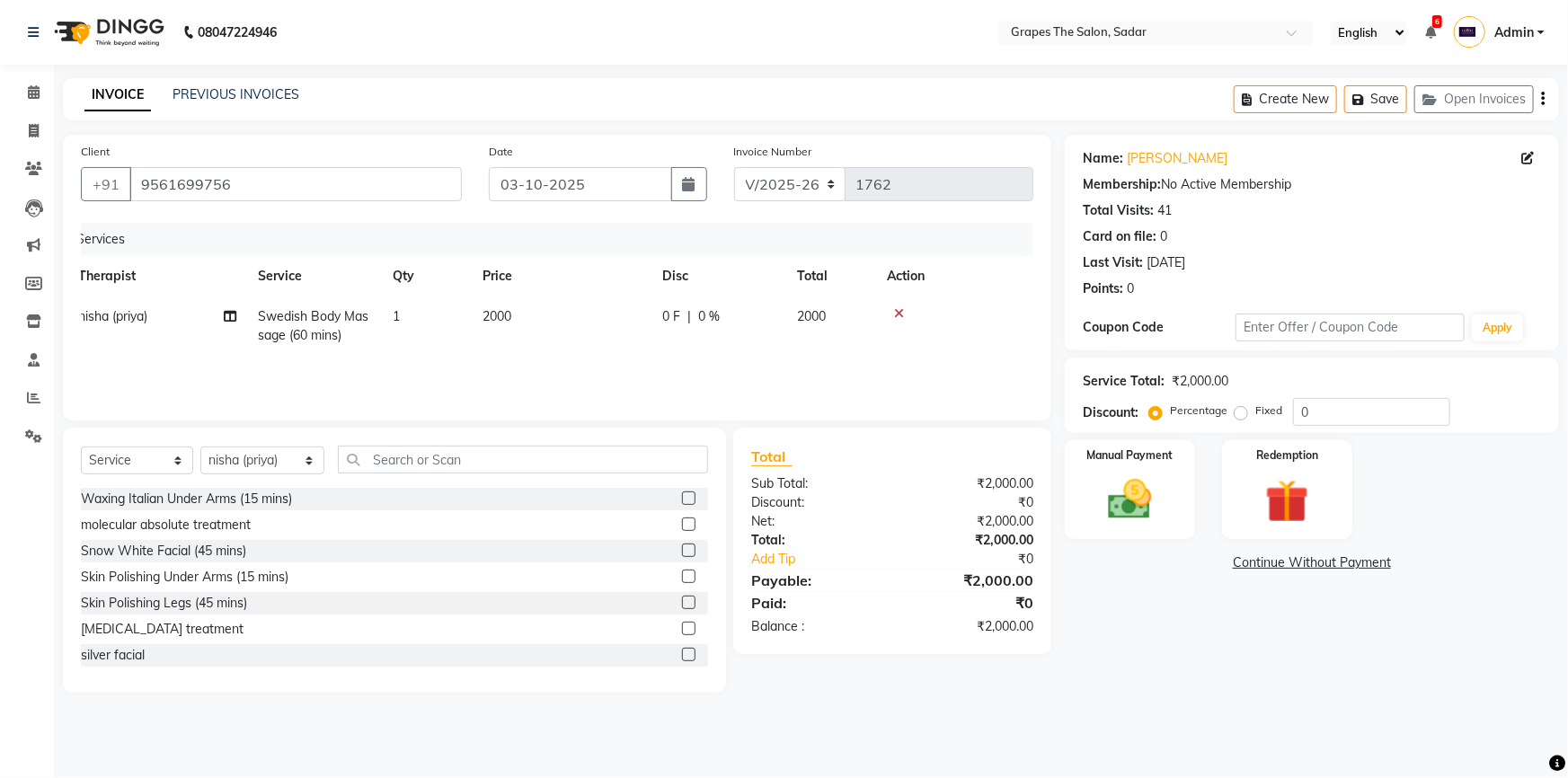
click at [503, 351] on tr "nisha (priya) Swedish Body Massage (60 mins) 1 2000 0 F | 0 % 2000" at bounding box center [544, 326] width 953 height 59
click at [1163, 507] on img at bounding box center [1130, 500] width 74 height 52
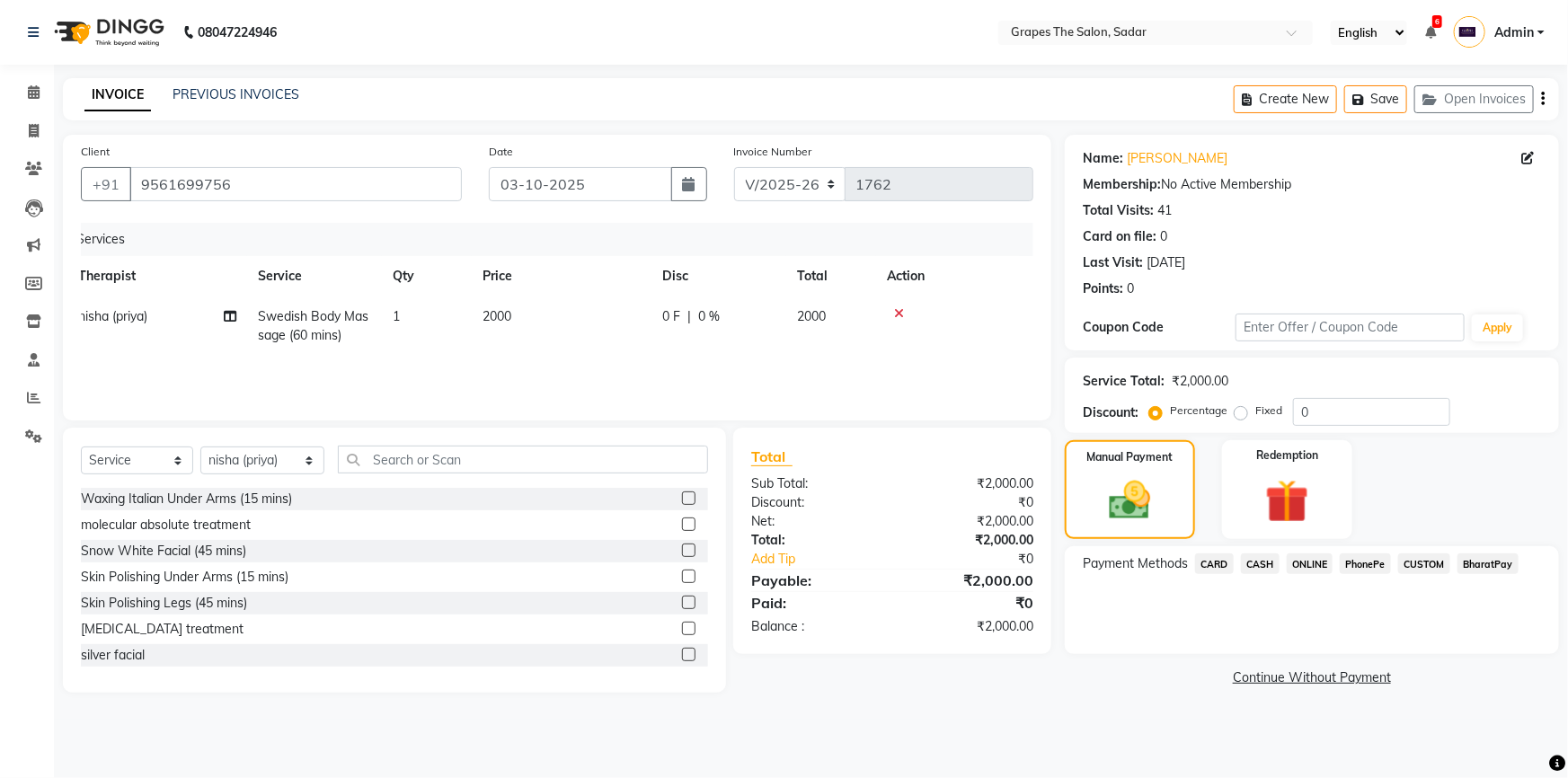
click at [1302, 551] on div "Payment Methods CARD CASH ONLINE PhonePe CUSTOM BharatPay" at bounding box center [1312, 600] width 494 height 108
click at [1302, 558] on span "ONLINE" at bounding box center [1310, 563] width 47 height 20
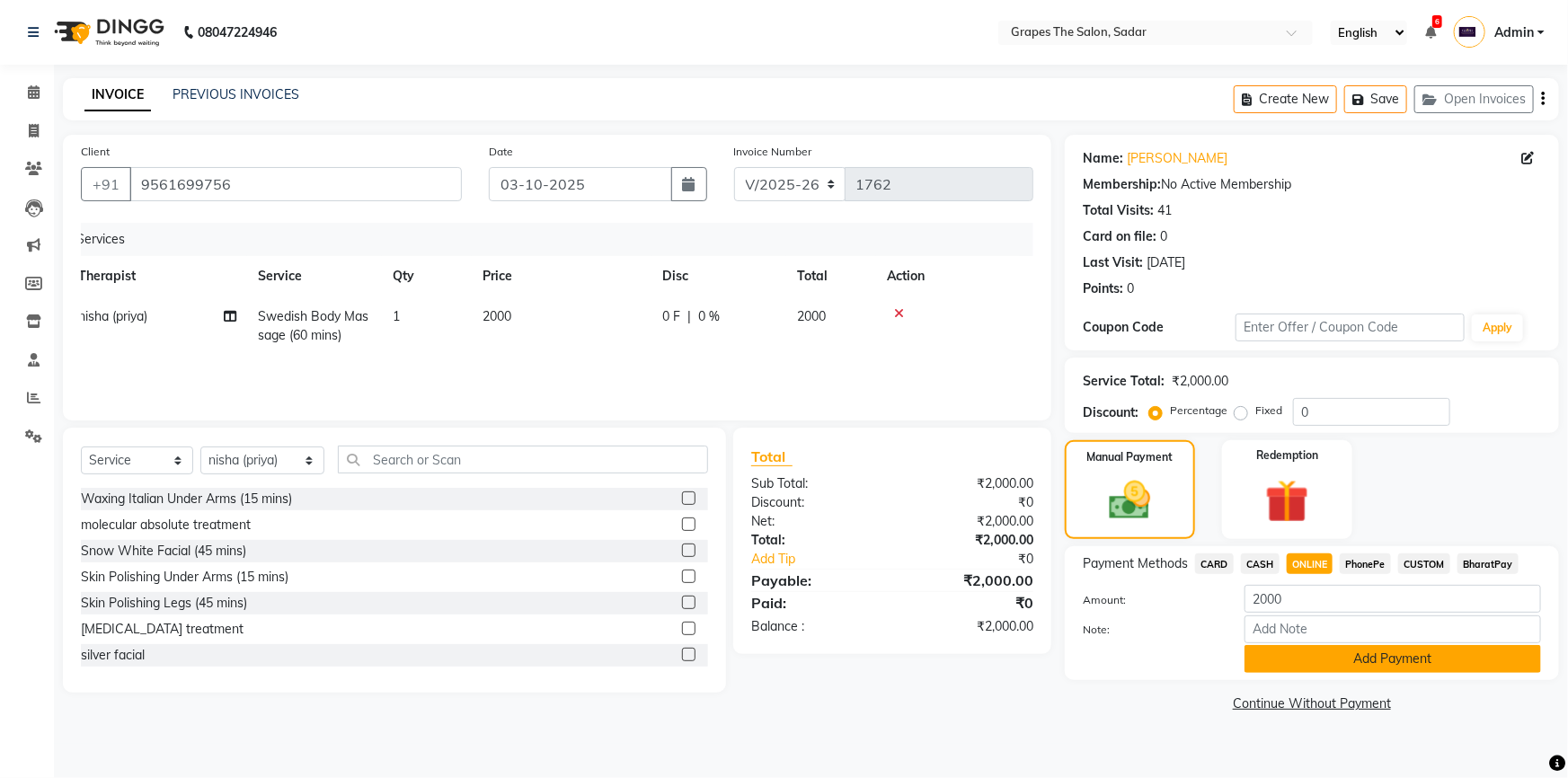
click at [1332, 666] on button "Add Payment" at bounding box center [1393, 659] width 297 height 28
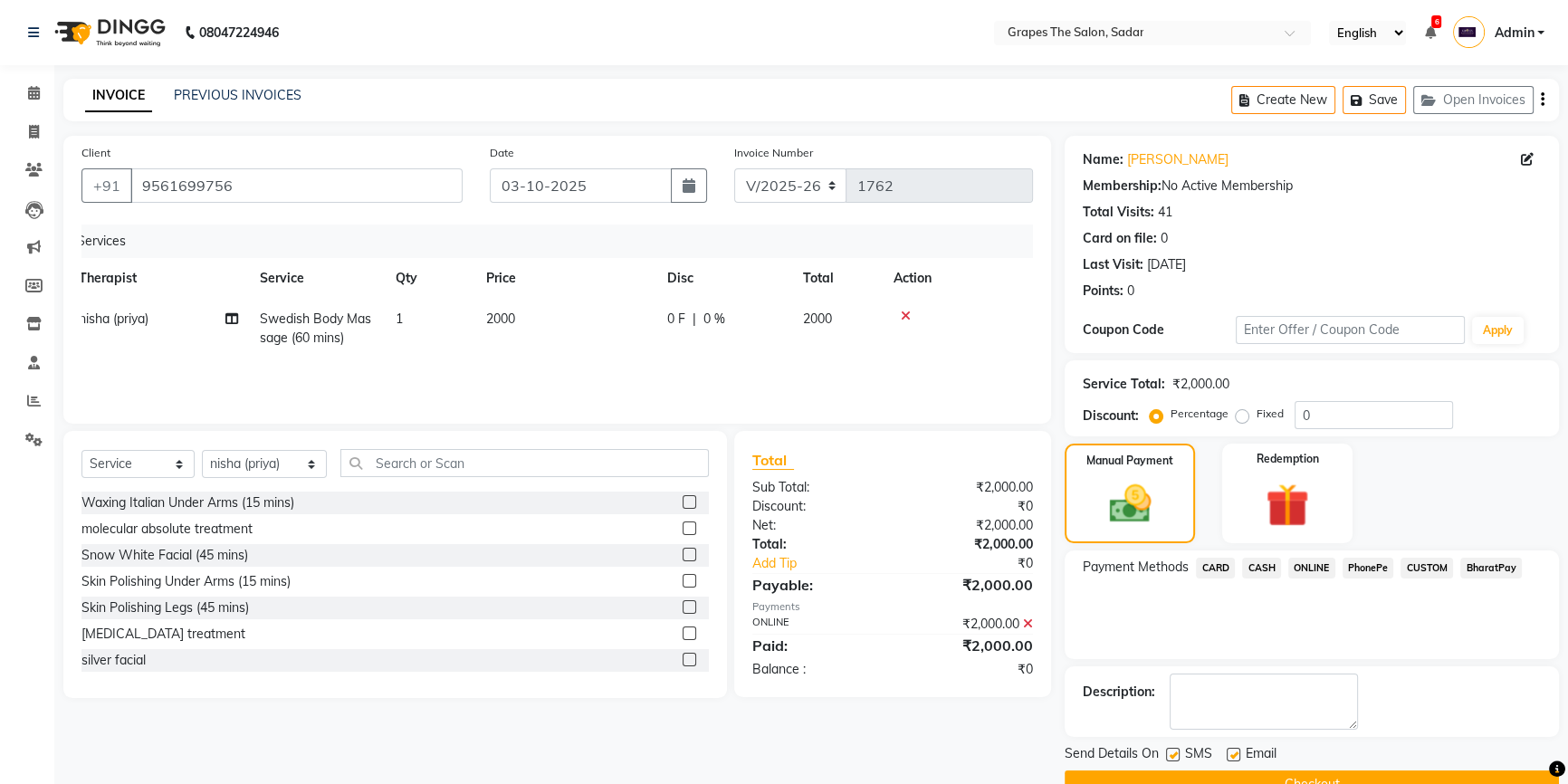
click at [1228, 748] on label at bounding box center [1233, 755] width 14 height 14
click at [1228, 750] on input "checkbox" at bounding box center [1232, 756] width 12 height 12
checkbox input "false"
click at [1176, 748] on label at bounding box center [1173, 755] width 14 height 14
click at [1176, 750] on input "checkbox" at bounding box center [1172, 756] width 12 height 12
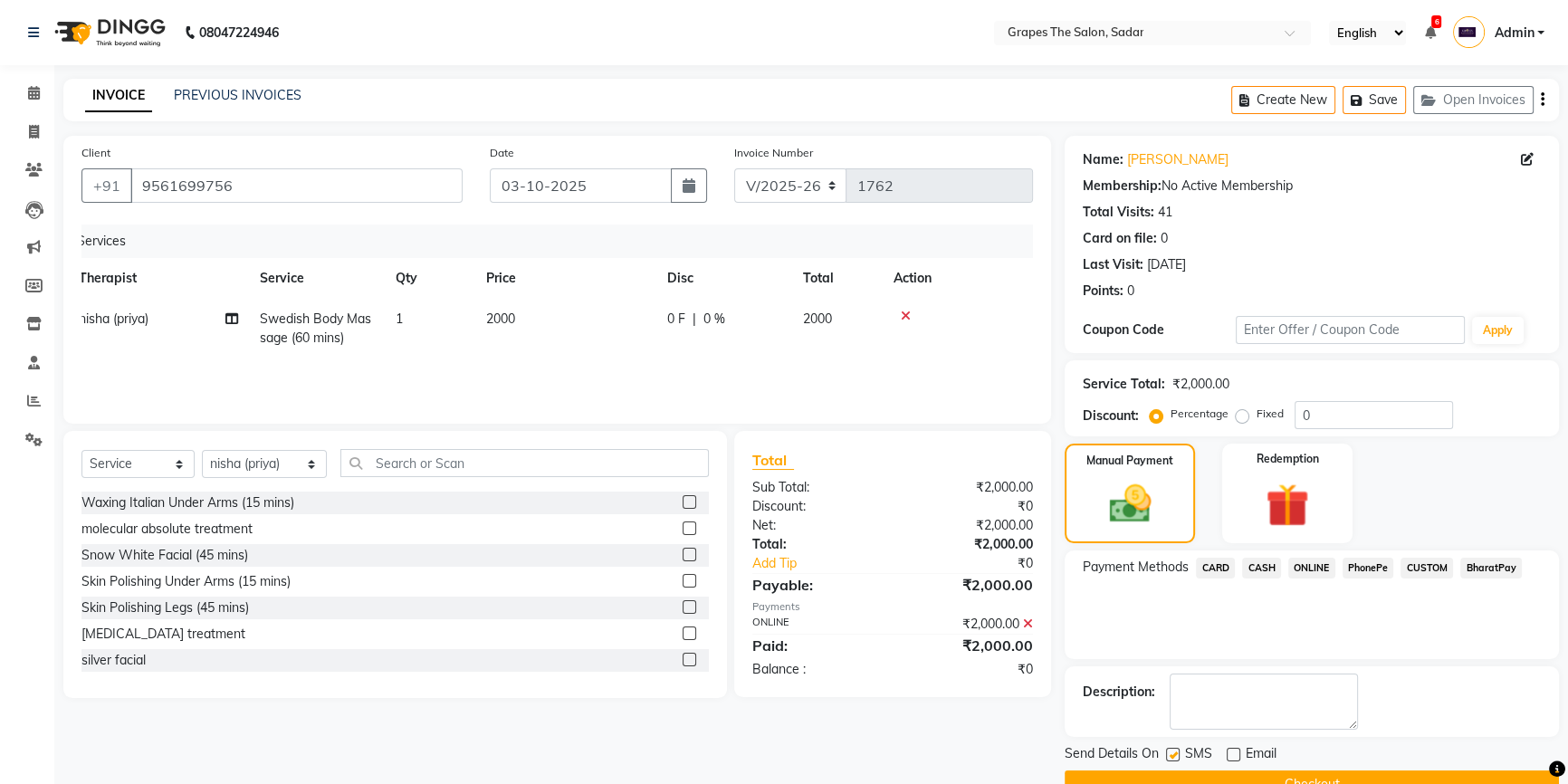
checkbox input "false"
click at [1166, 770] on button "Checkout" at bounding box center [1311, 784] width 494 height 28
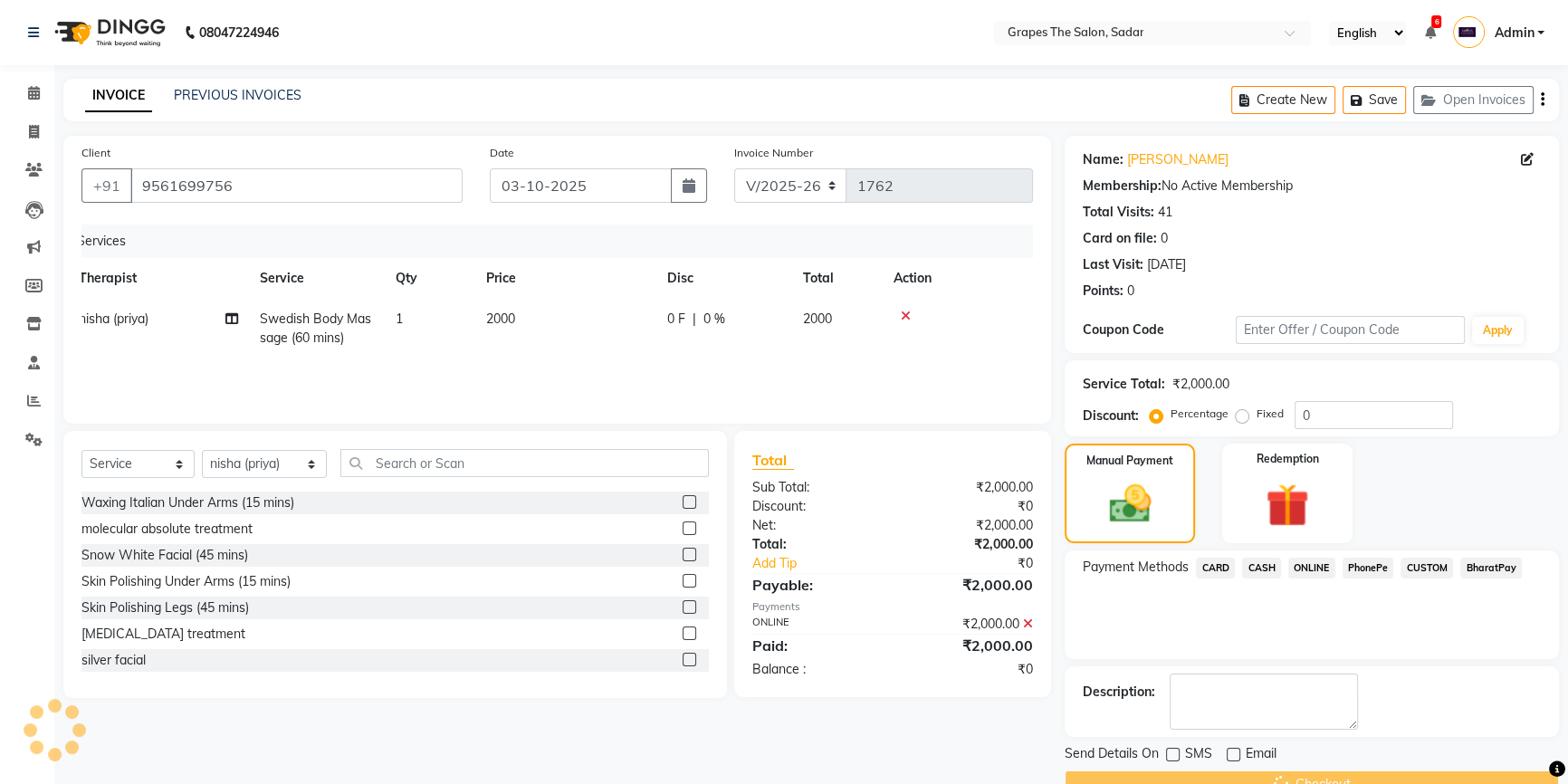
scroll to position [40, 0]
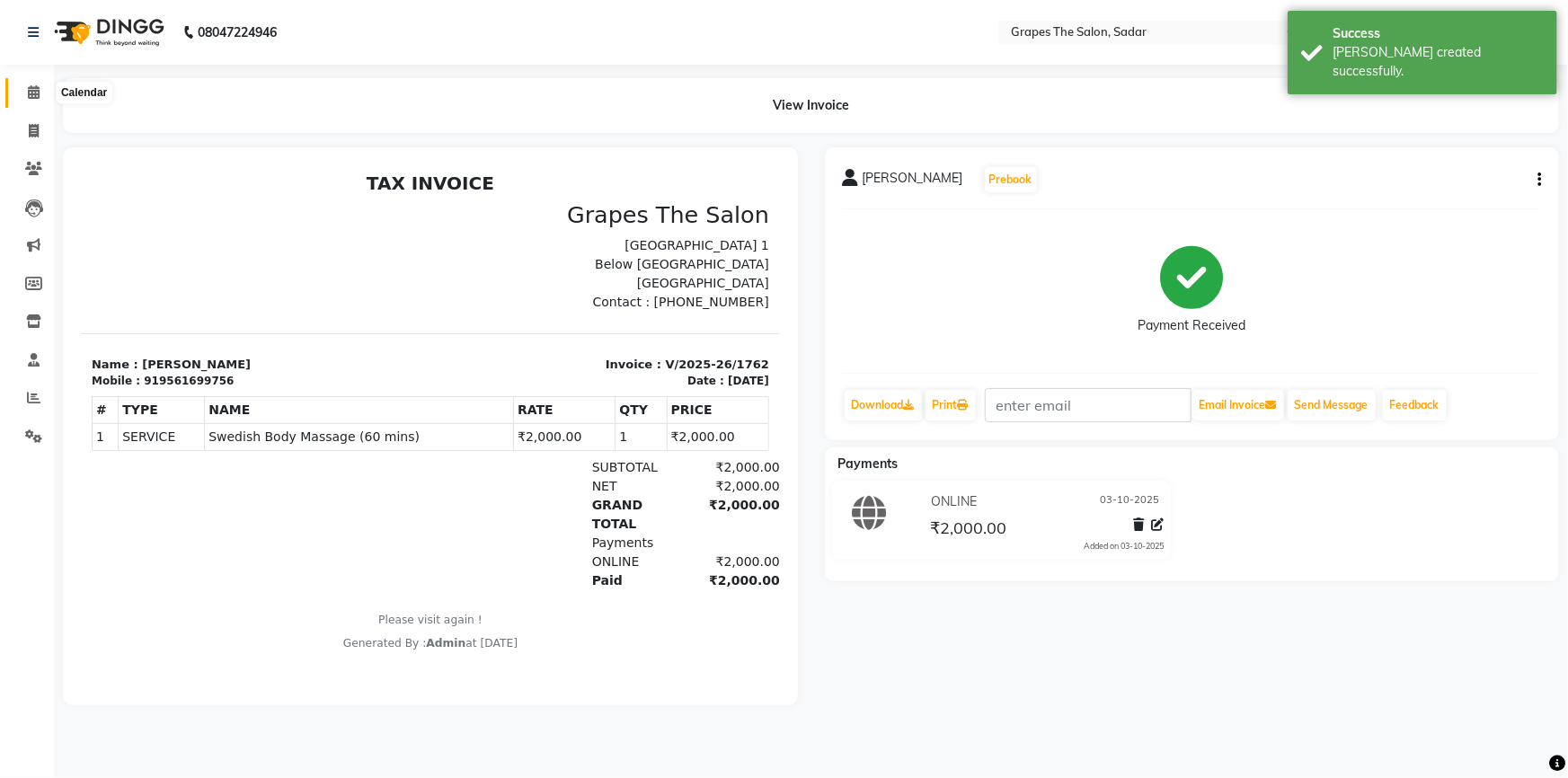
click at [35, 96] on icon at bounding box center [34, 92] width 12 height 14
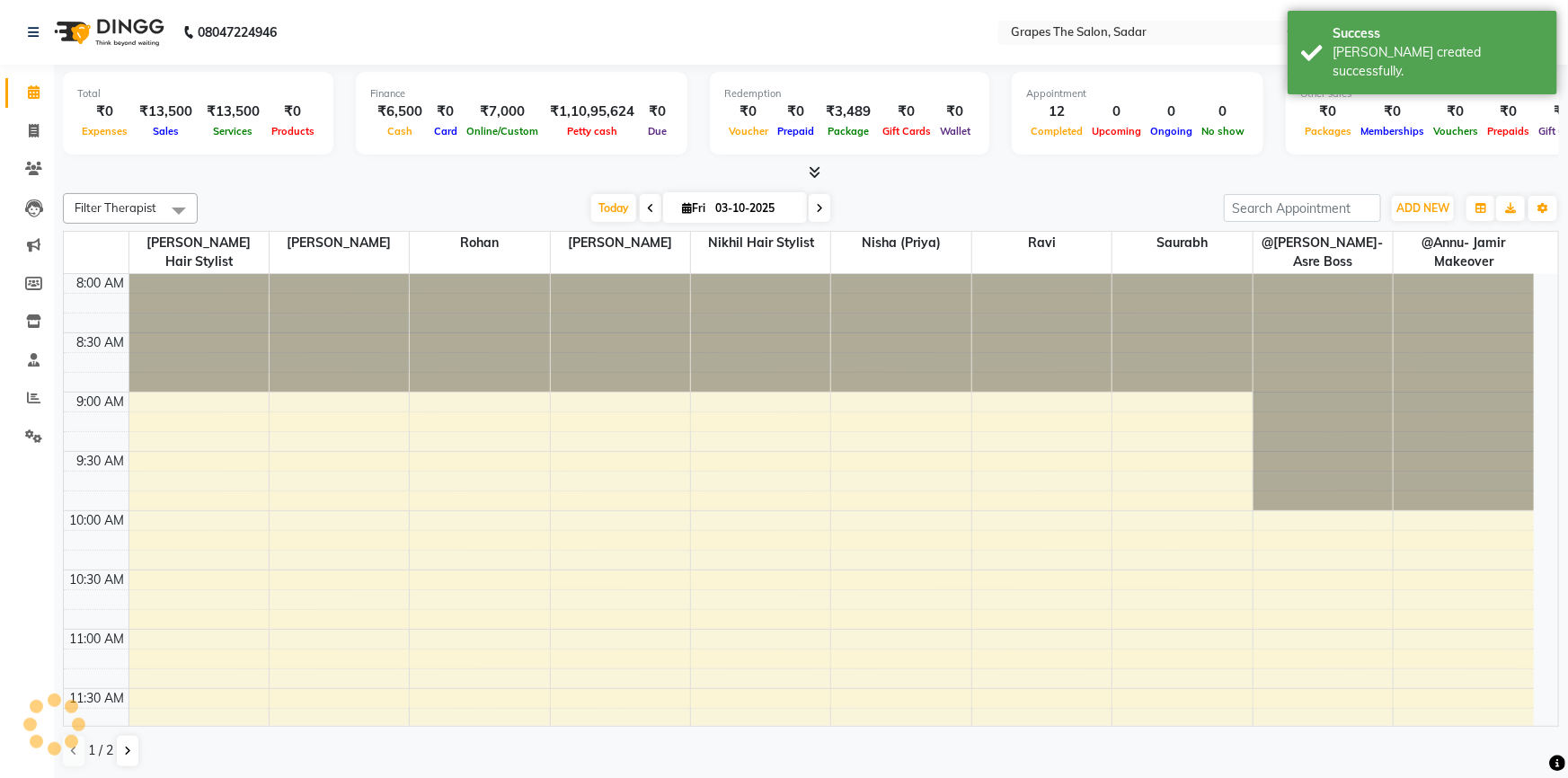
click at [1301, 49] on div "Success Bill created successfully." at bounding box center [1422, 52] width 269 height 83
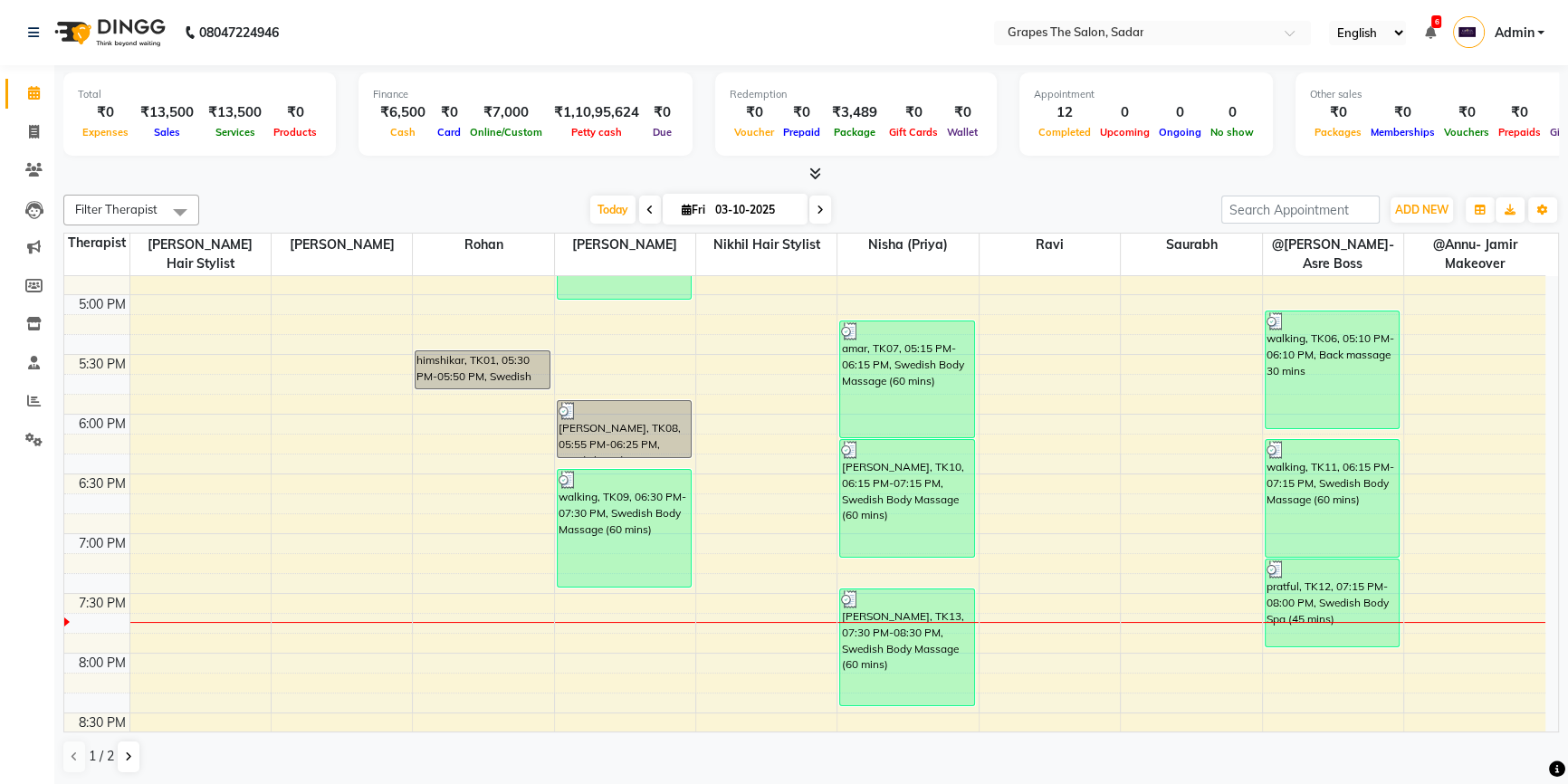
scroll to position [1210, 0]
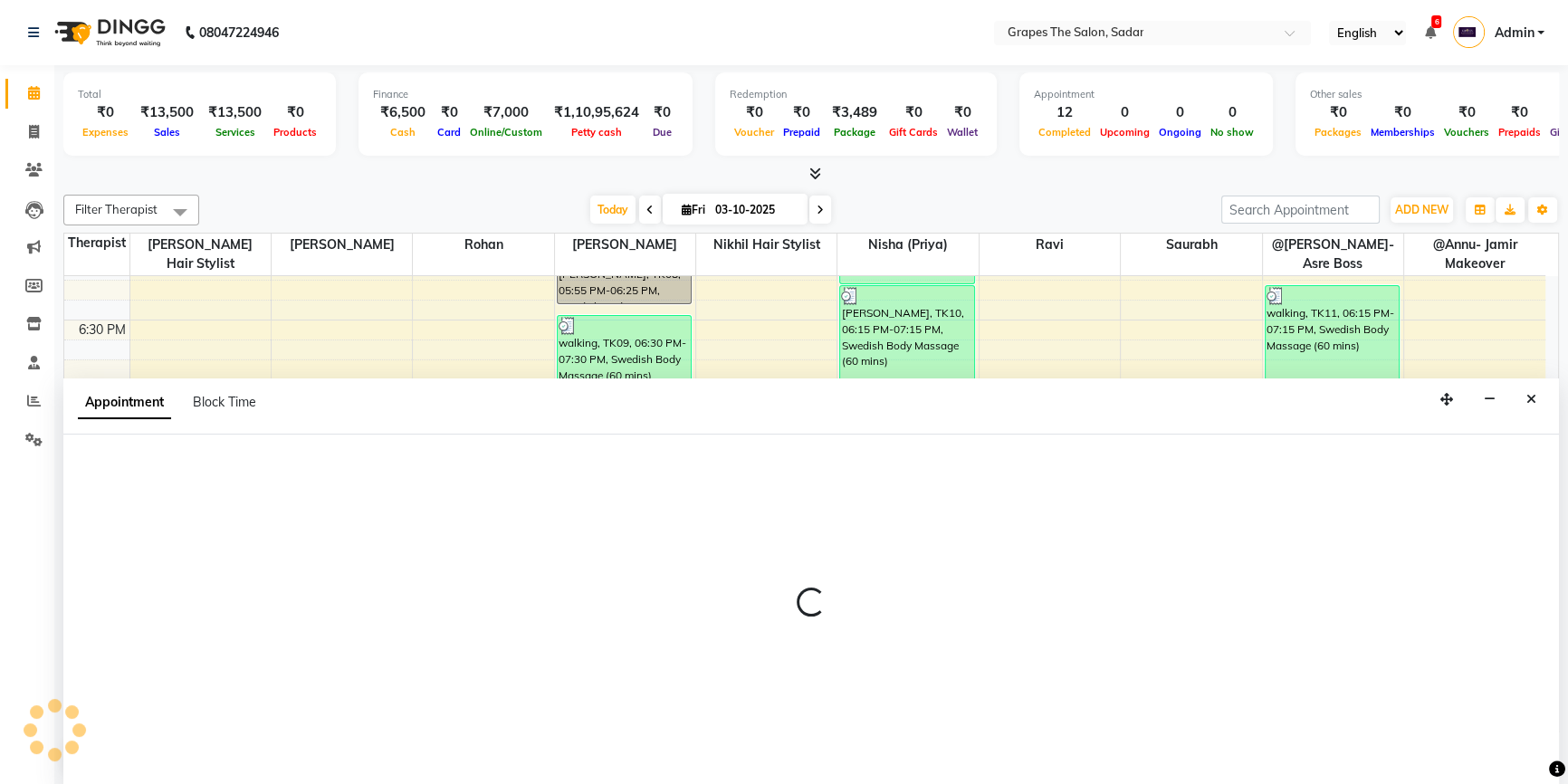
select select "2180"
select select "tentative"
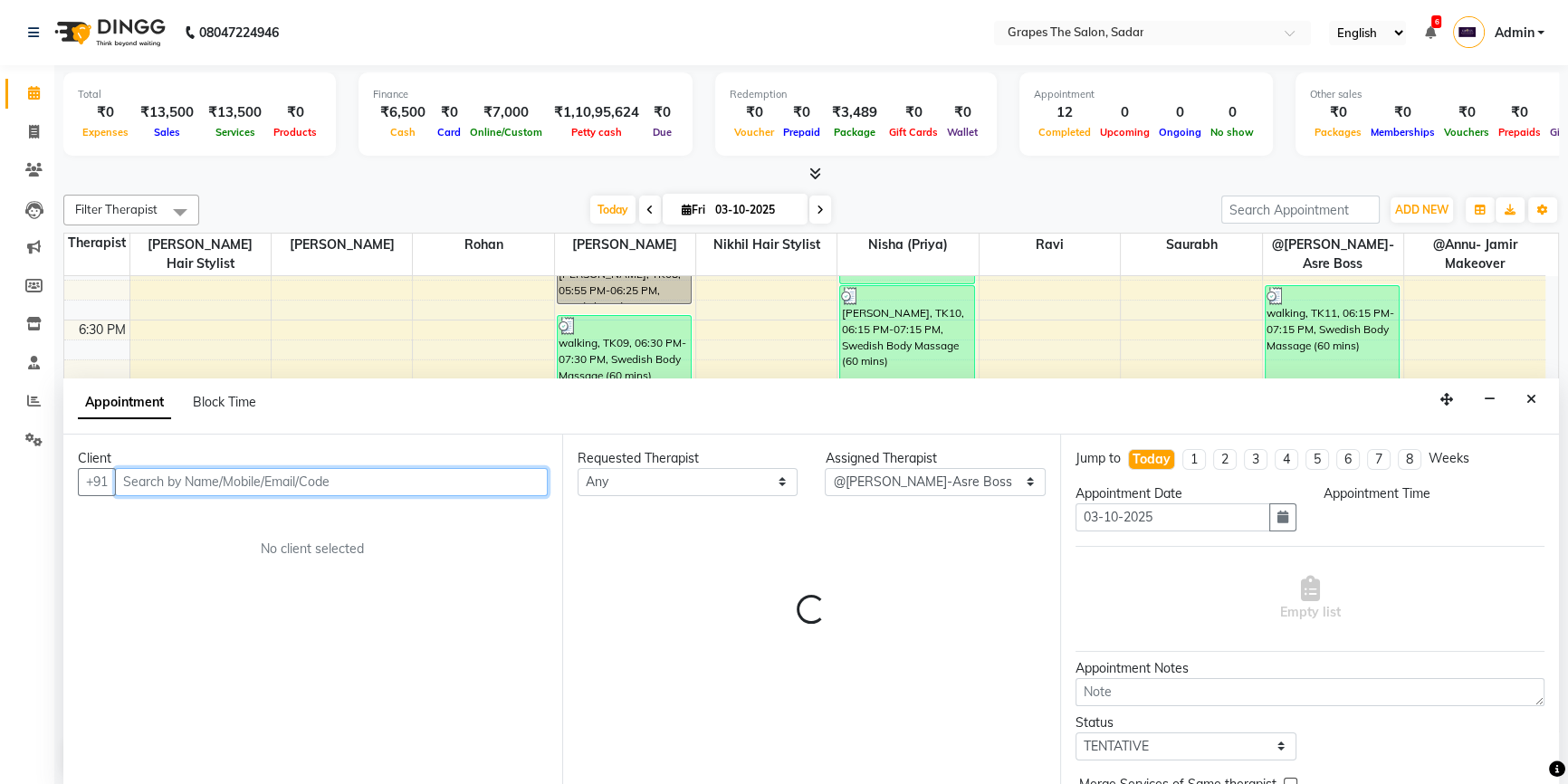
select select "1200"
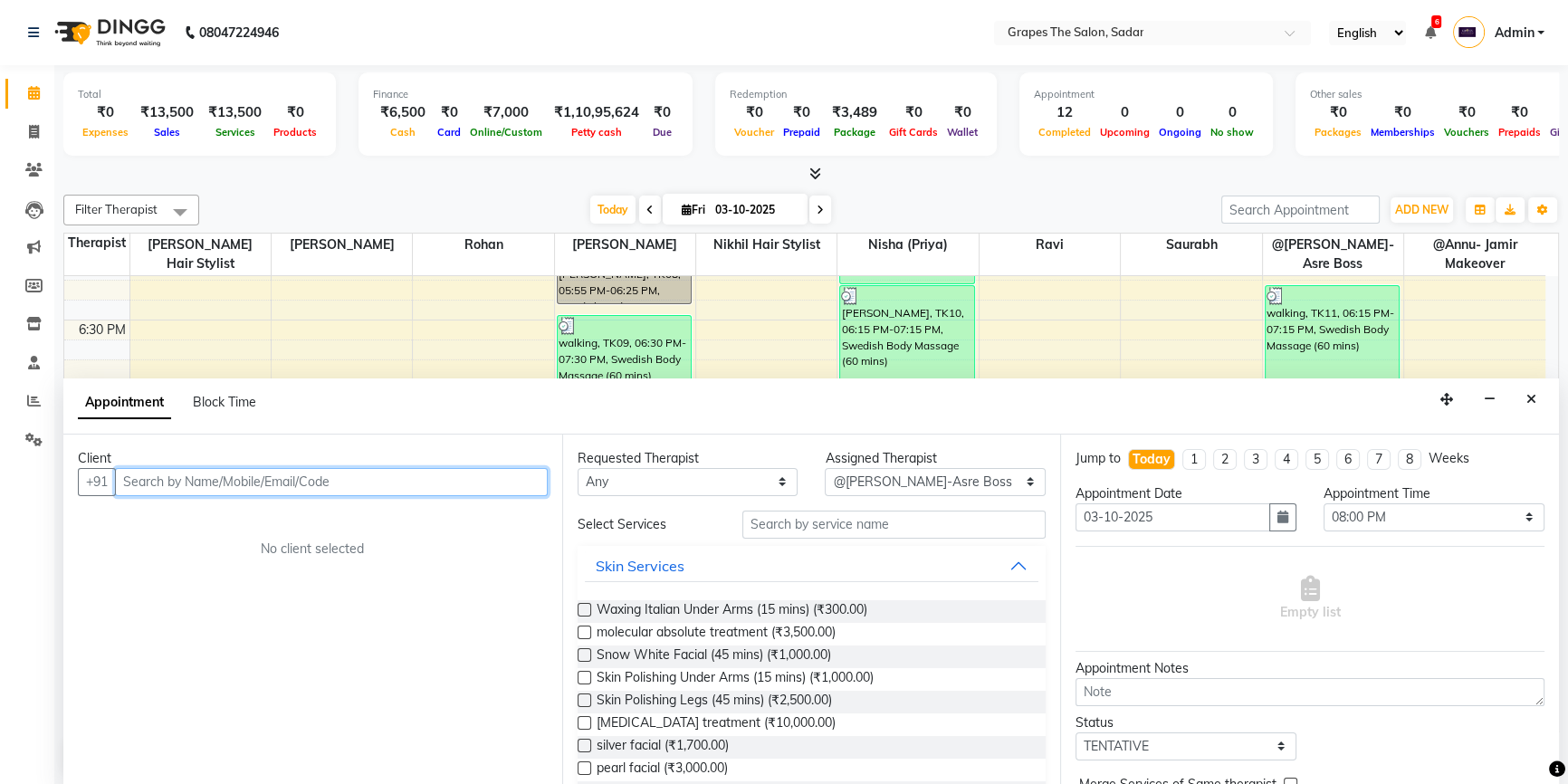
scroll to position [0, 0]
click at [144, 483] on input "text" at bounding box center [331, 481] width 433 height 28
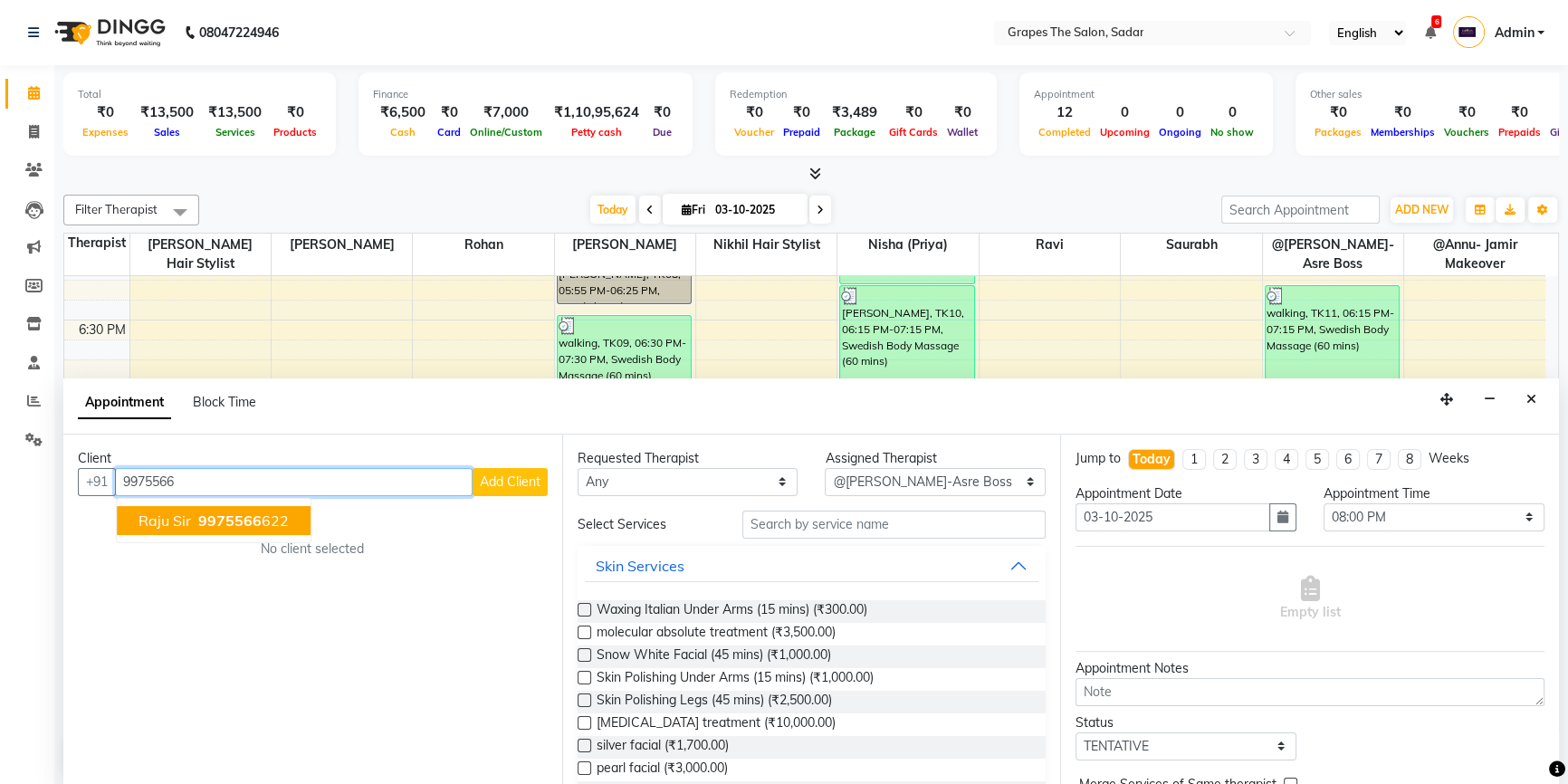
click at [143, 514] on span "raju sir" at bounding box center [165, 520] width 53 height 19
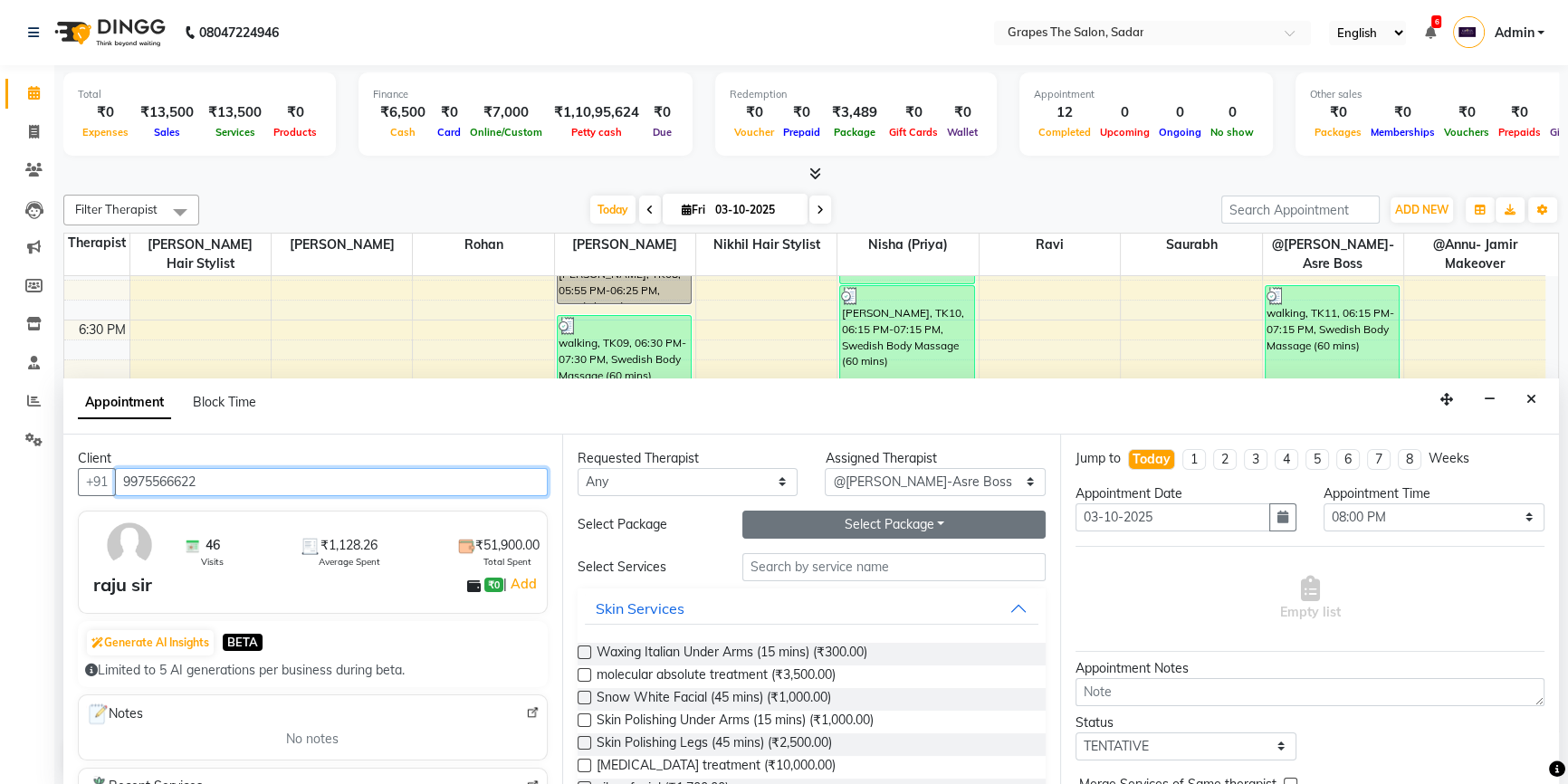
type input "9975566622"
click at [770, 529] on button "Select Package Toggle Dropdown" at bounding box center [893, 524] width 304 height 28
click at [791, 565] on li "10 Body Massage" at bounding box center [818, 561] width 150 height 26
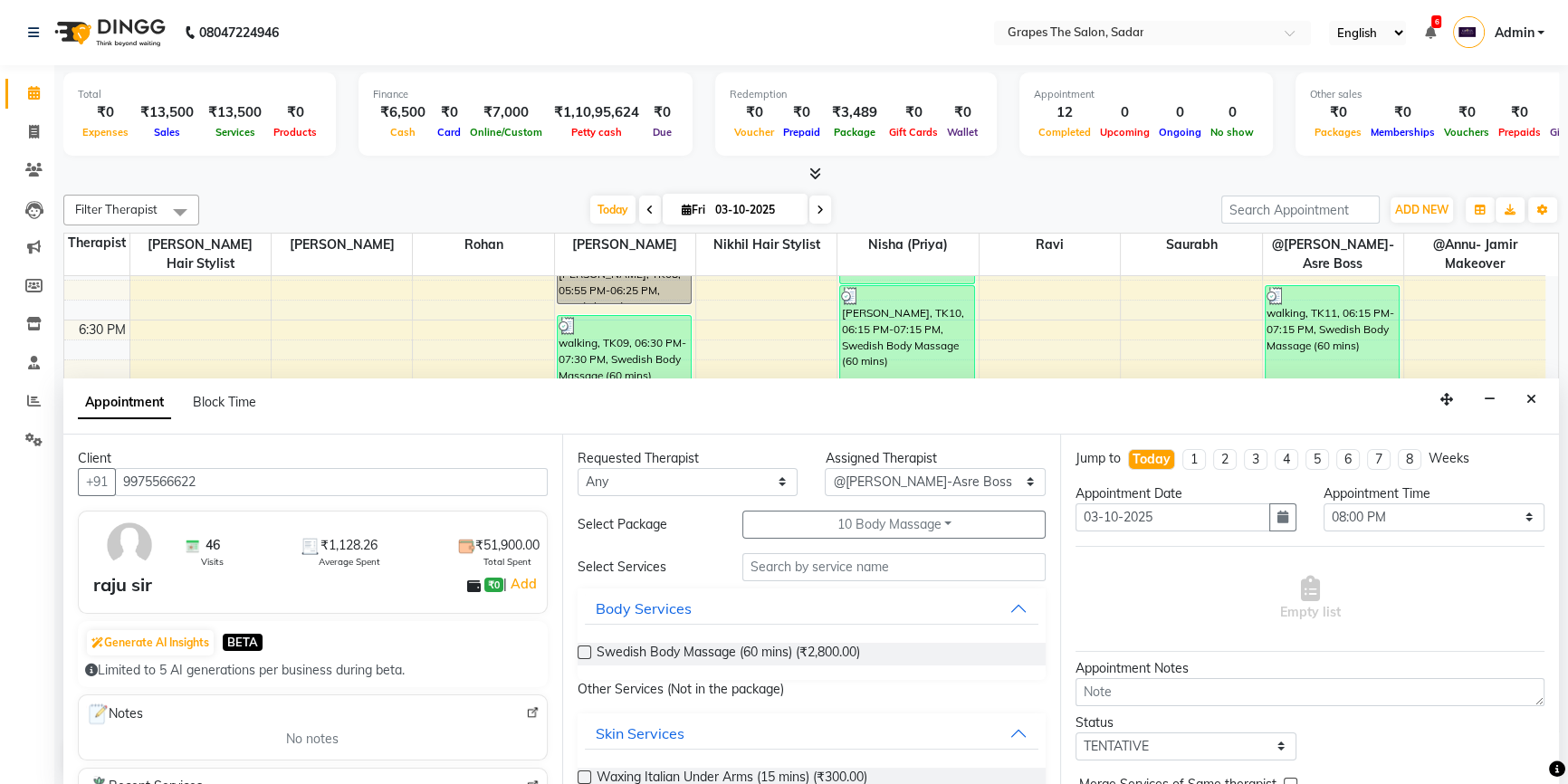
click at [586, 651] on label at bounding box center [584, 652] width 14 height 14
click at [586, 651] on input "checkbox" at bounding box center [583, 654] width 12 height 12
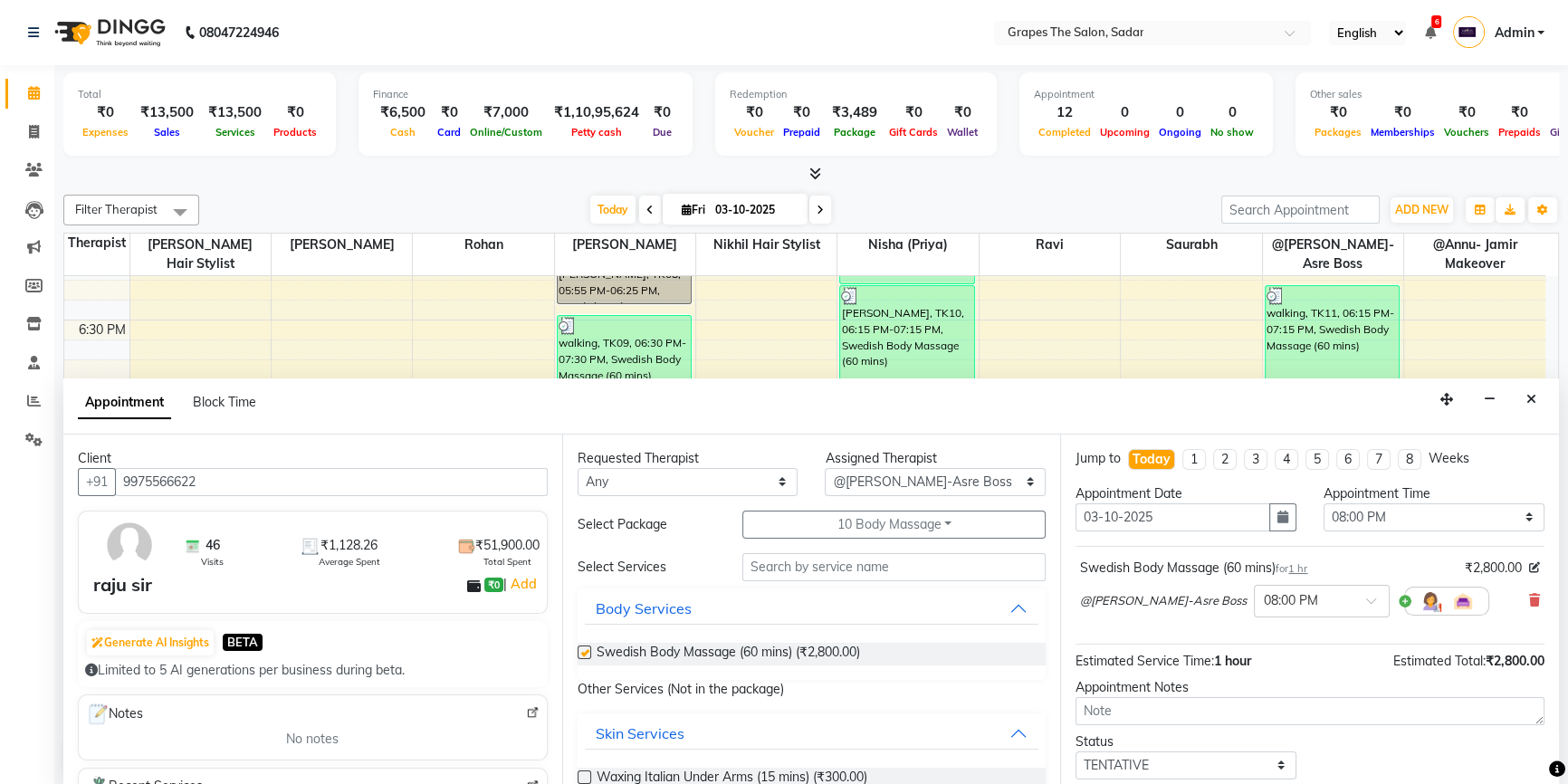
checkbox input "false"
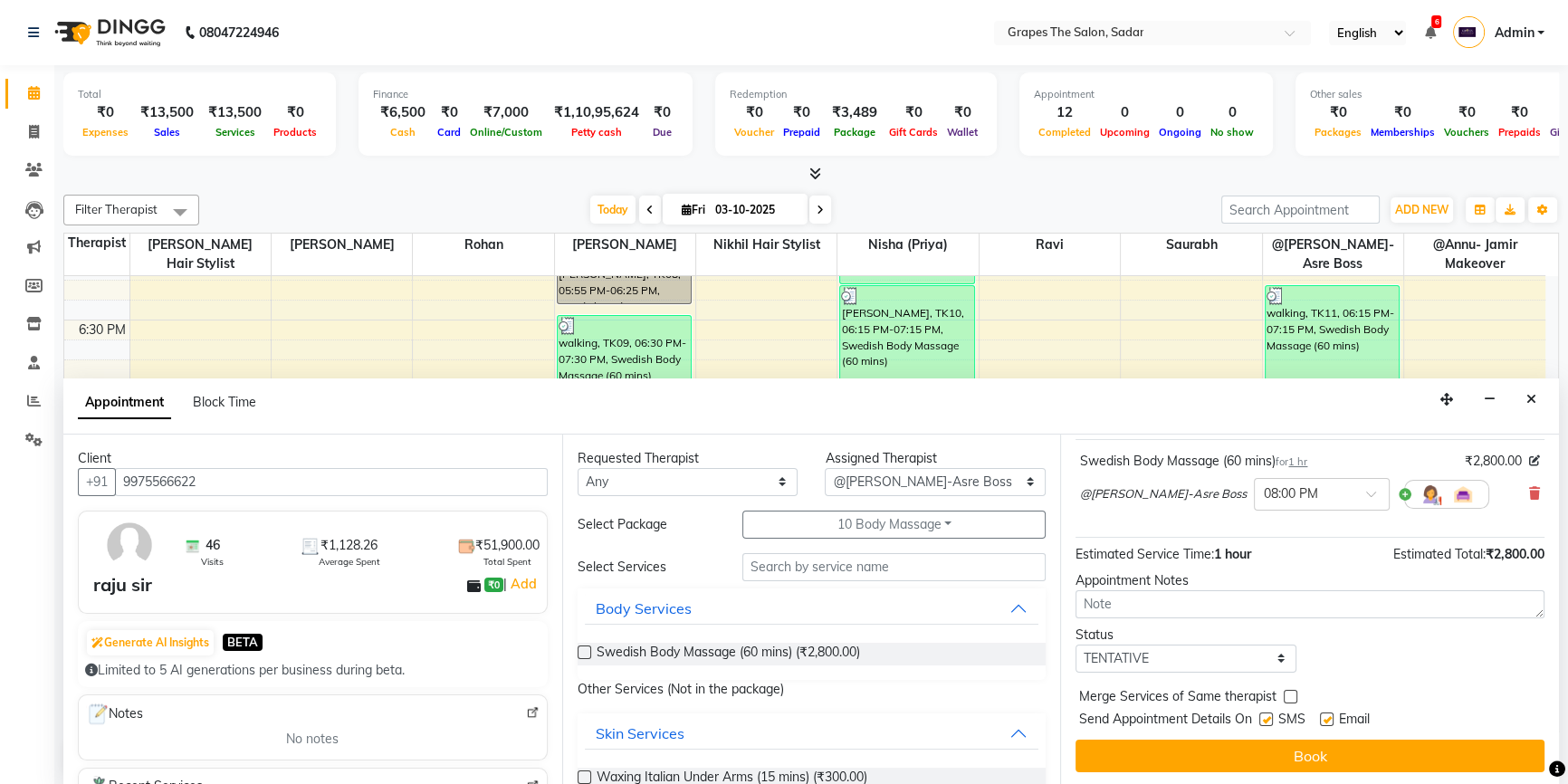
click at [1331, 719] on label at bounding box center [1327, 720] width 14 height 14
click at [1331, 719] on input "checkbox" at bounding box center [1326, 721] width 12 height 12
checkbox input "false"
click at [1271, 717] on label at bounding box center [1266, 720] width 14 height 14
click at [1271, 717] on input "checkbox" at bounding box center [1265, 721] width 12 height 12
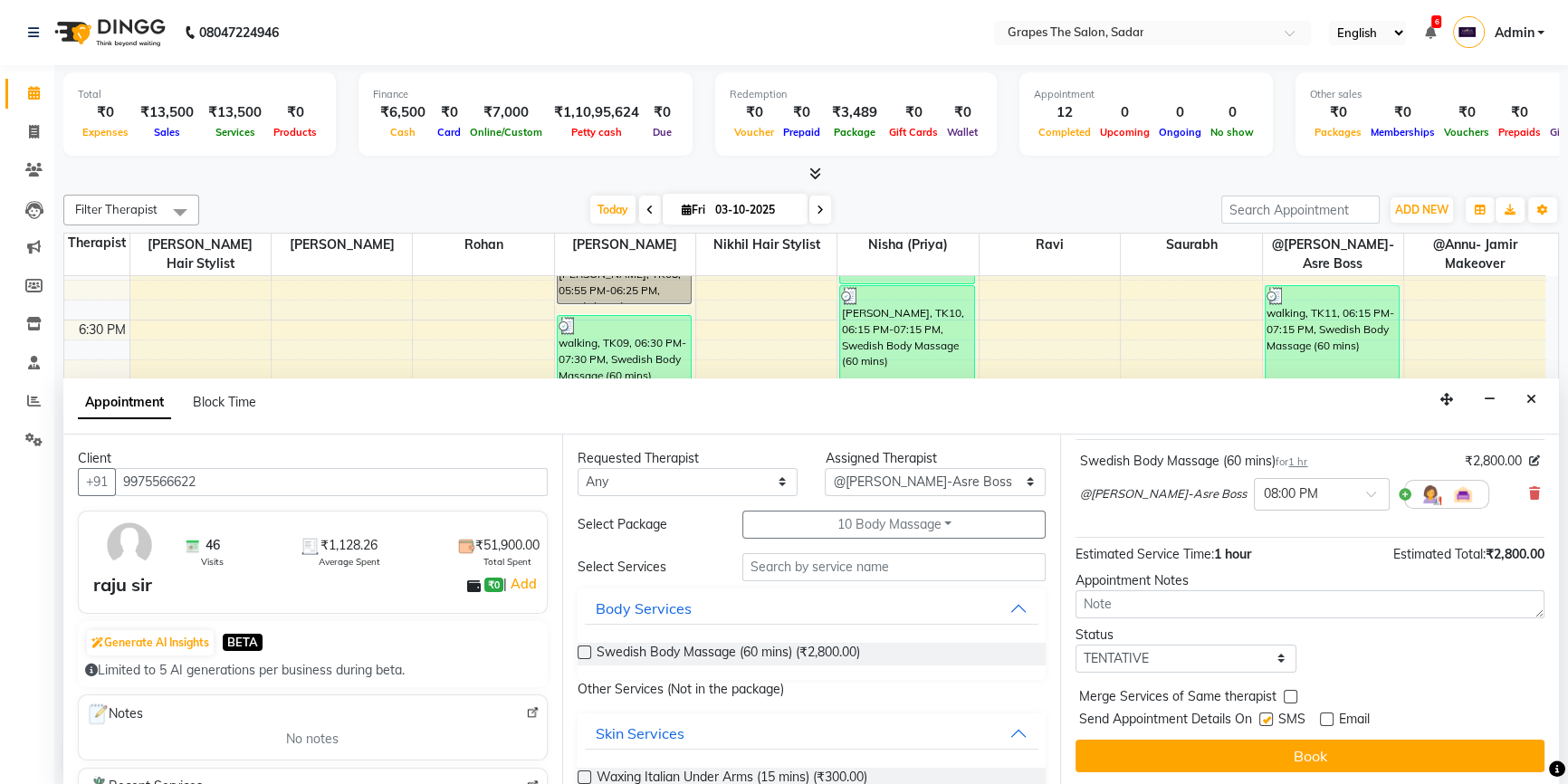
checkbox input "false"
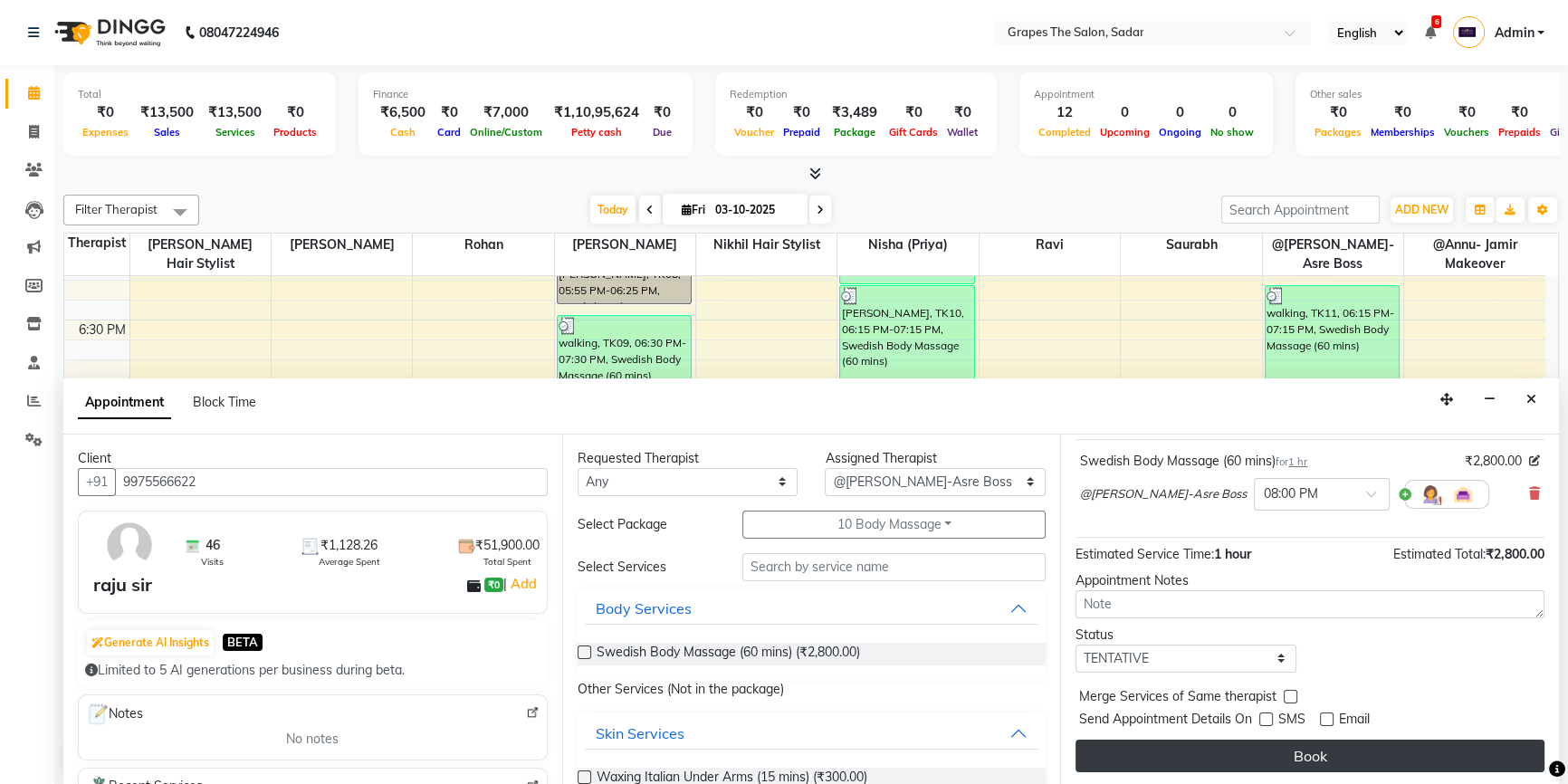
click at [1292, 745] on button "Book" at bounding box center [1309, 755] width 469 height 32
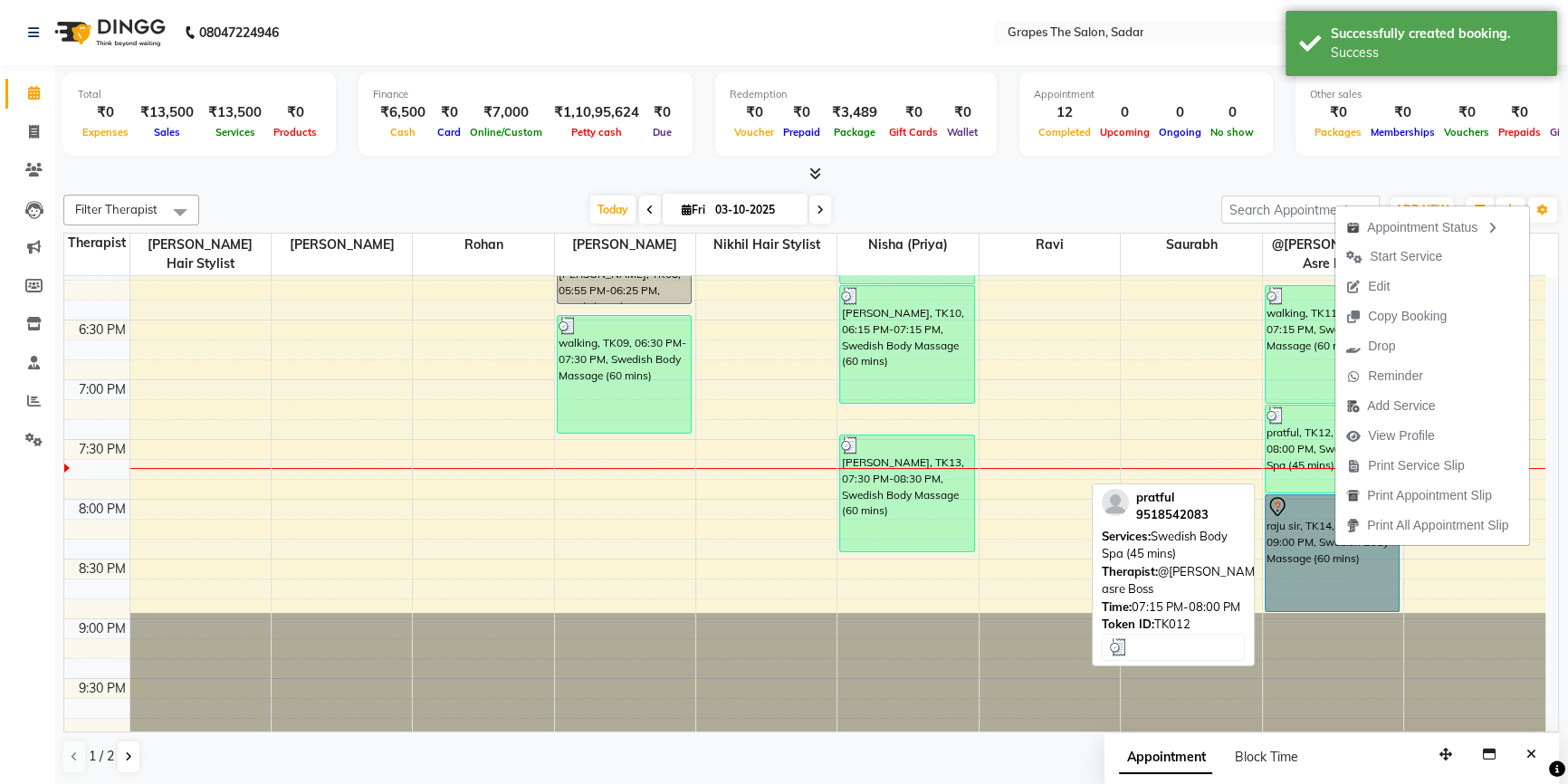
scroll to position [0, 0]
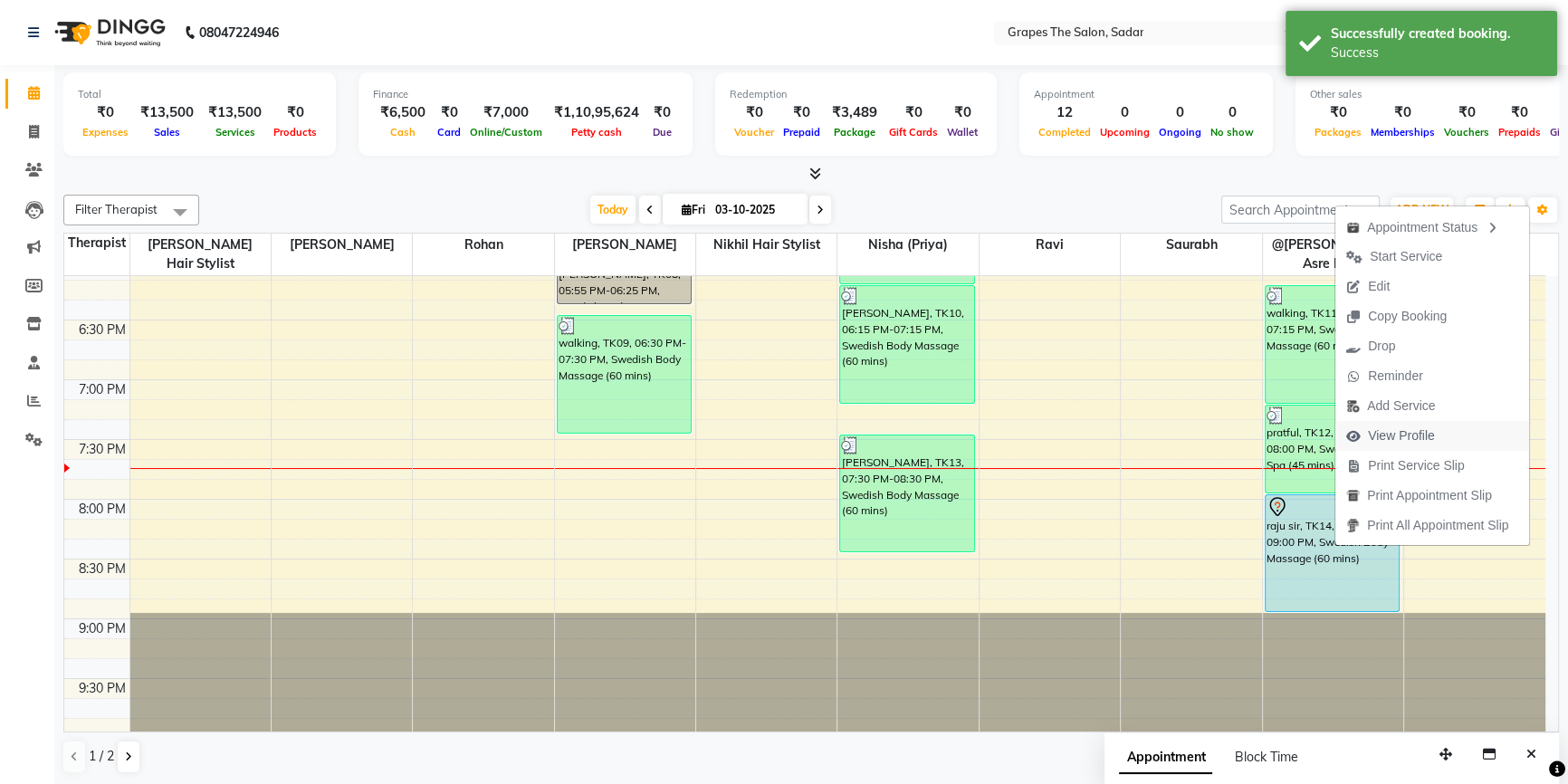
click at [1421, 440] on span "View Profile" at bounding box center [1401, 435] width 67 height 19
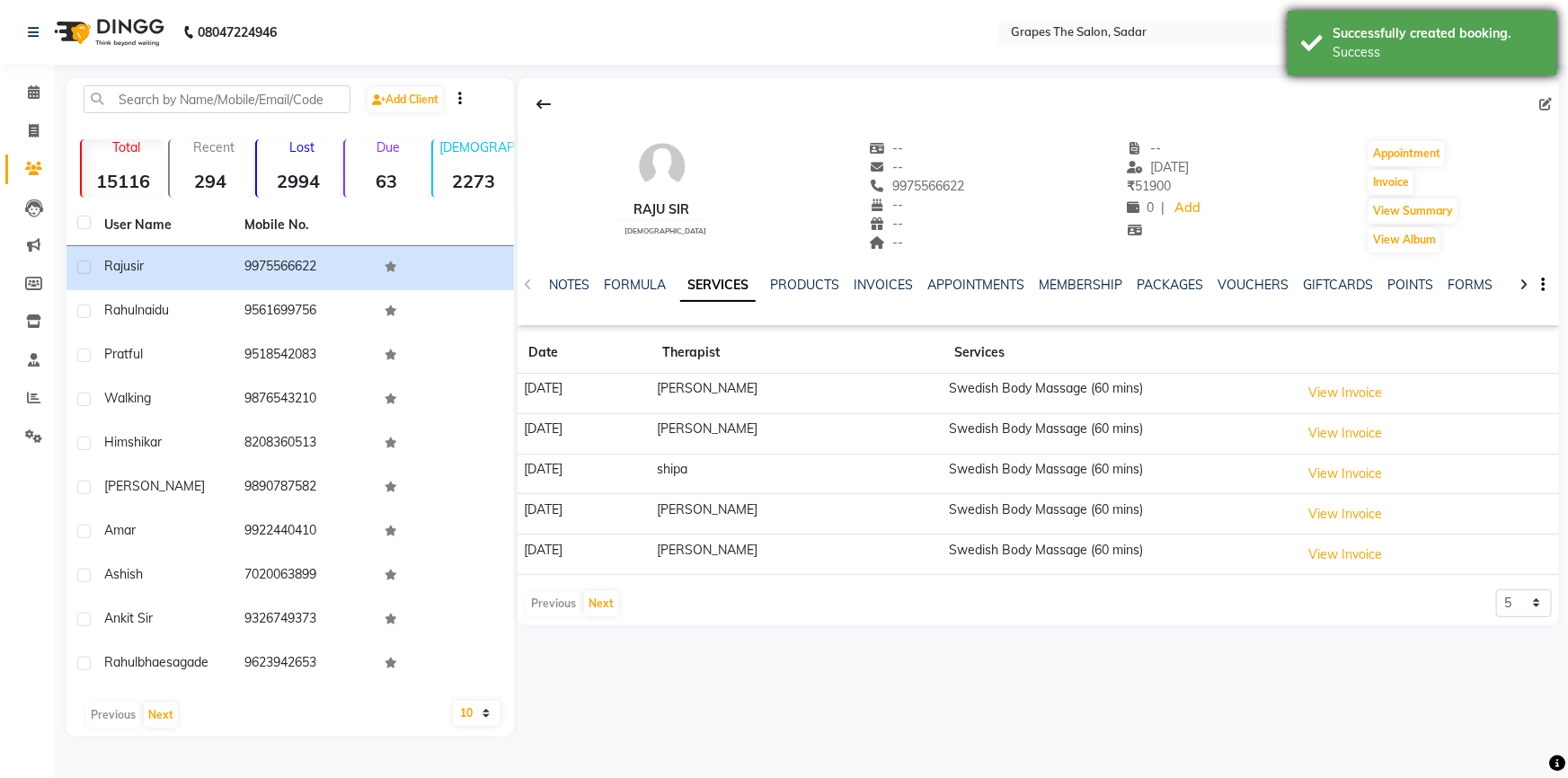
click at [1321, 39] on div "Successfully created booking. Success" at bounding box center [1422, 43] width 269 height 65
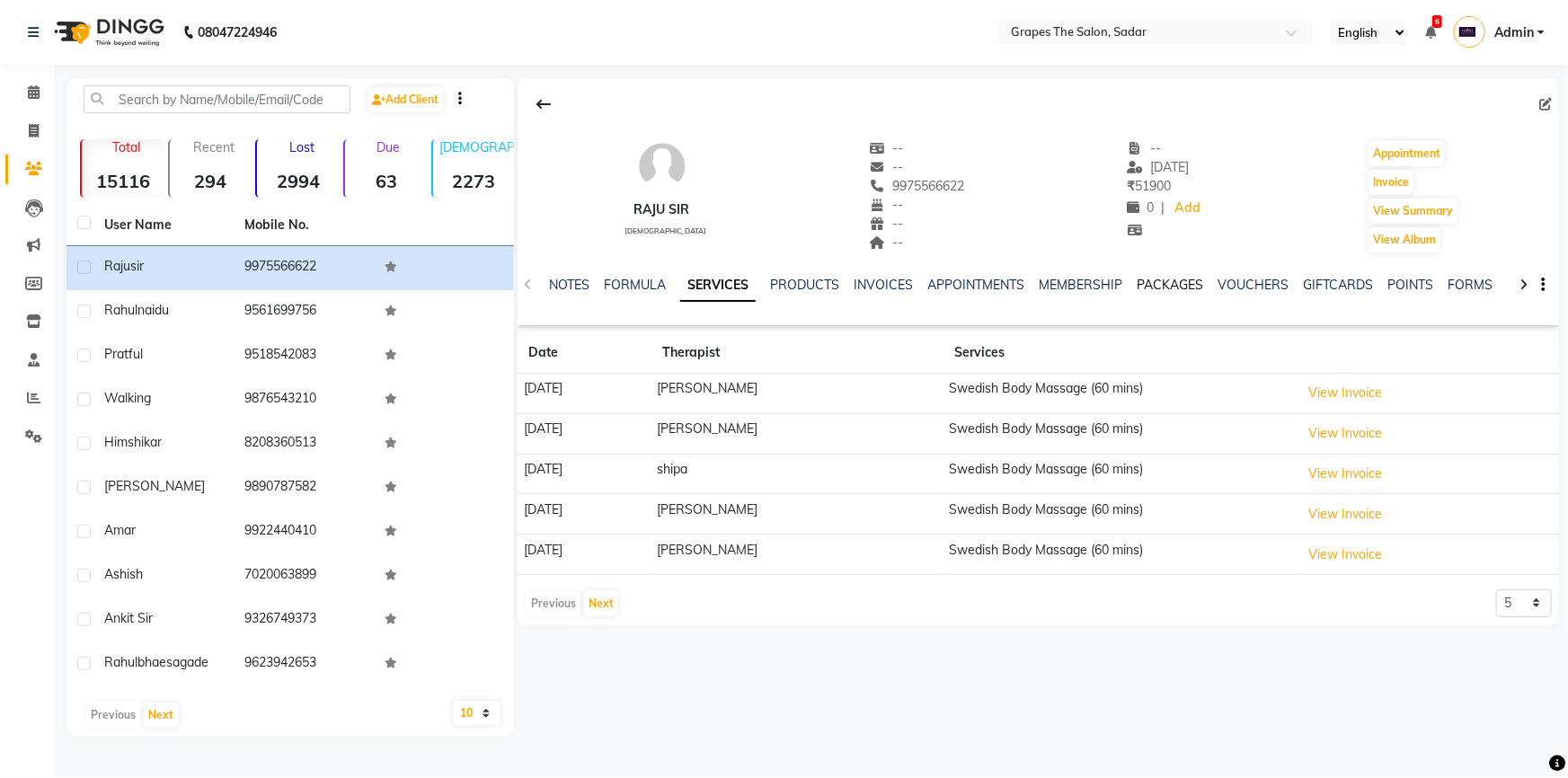
click at [1160, 284] on link "PACKAGES" at bounding box center [1170, 285] width 67 height 16
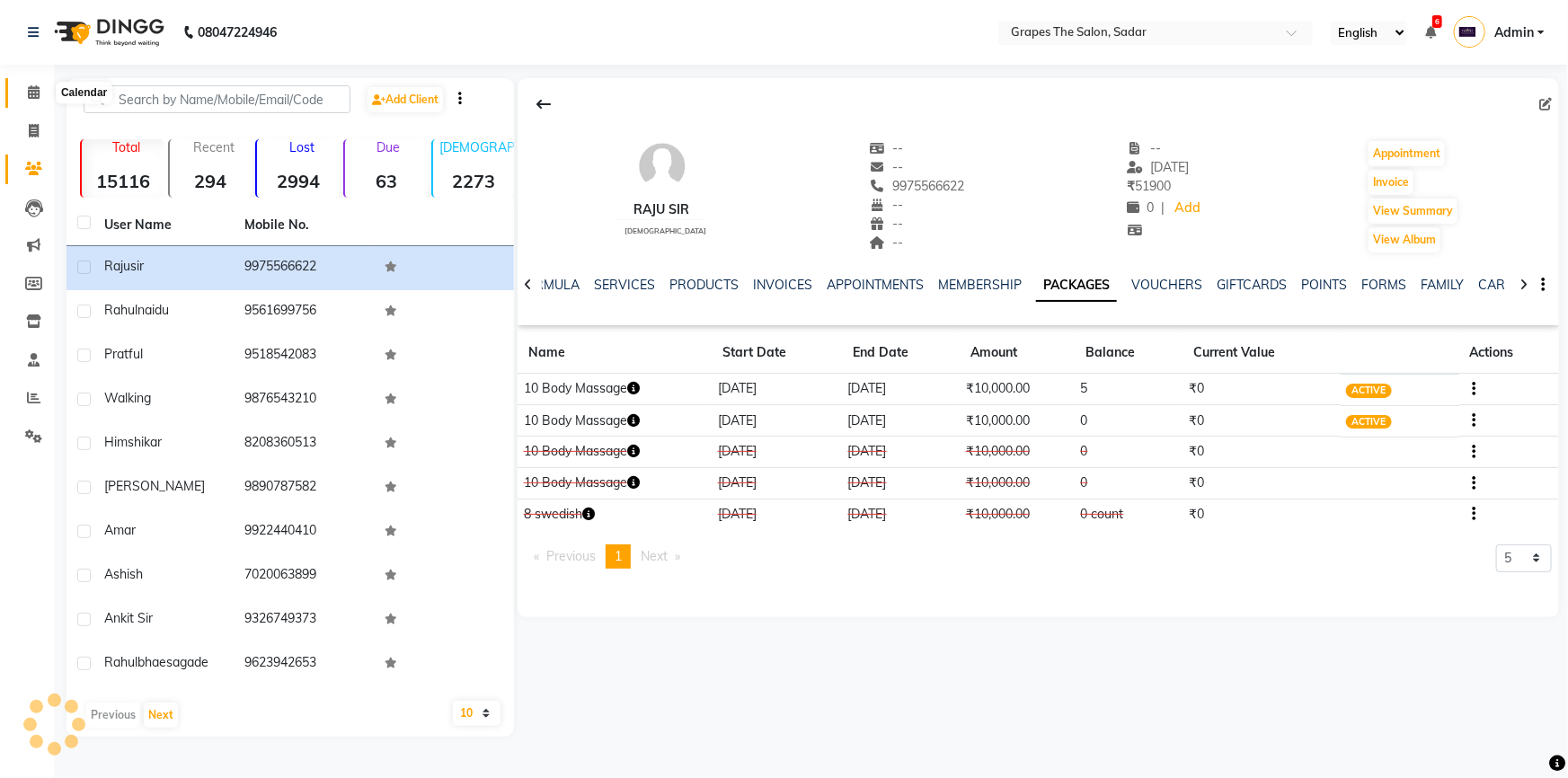
click at [31, 88] on icon at bounding box center [34, 92] width 12 height 14
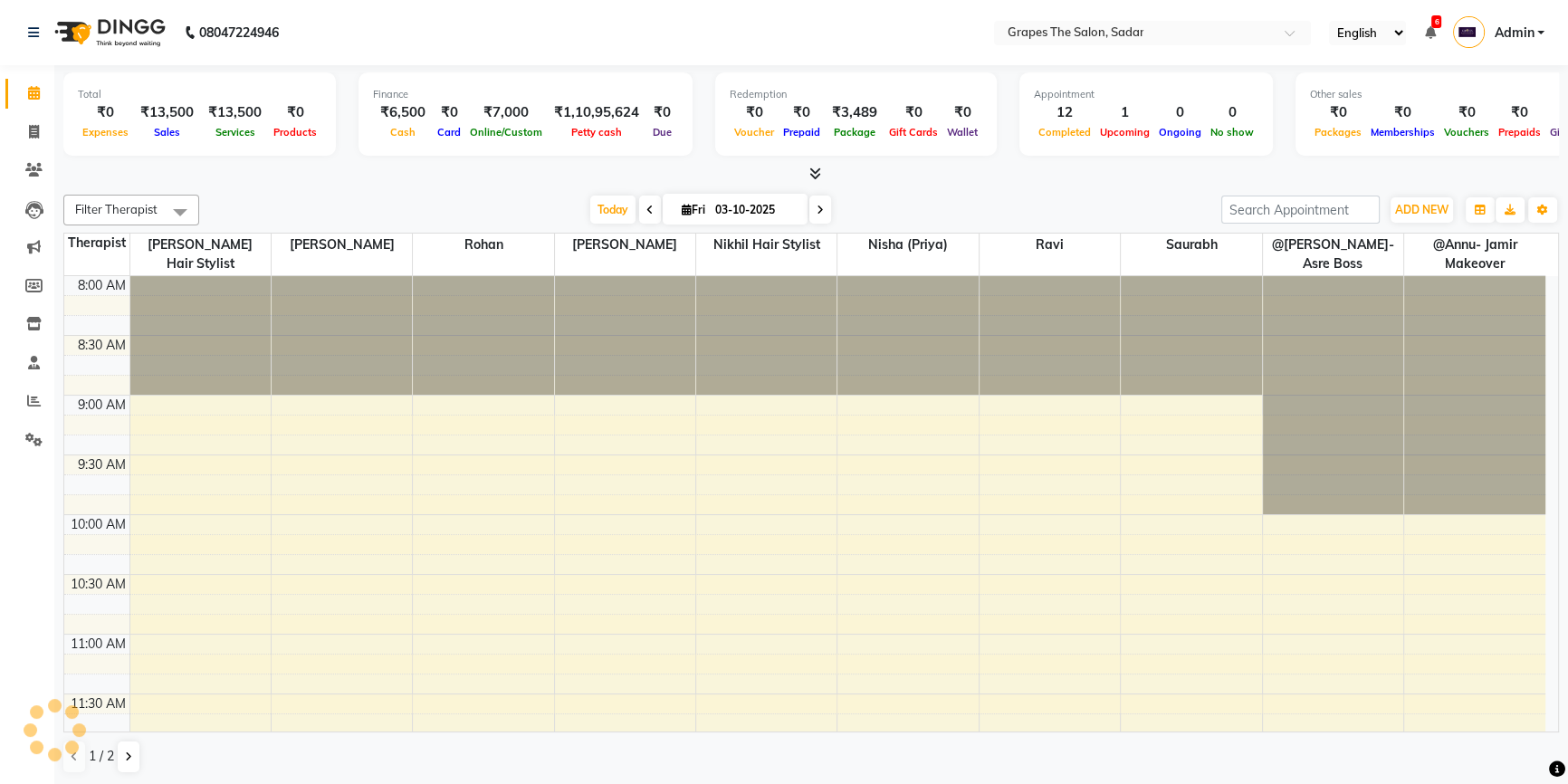
scroll to position [1210, 0]
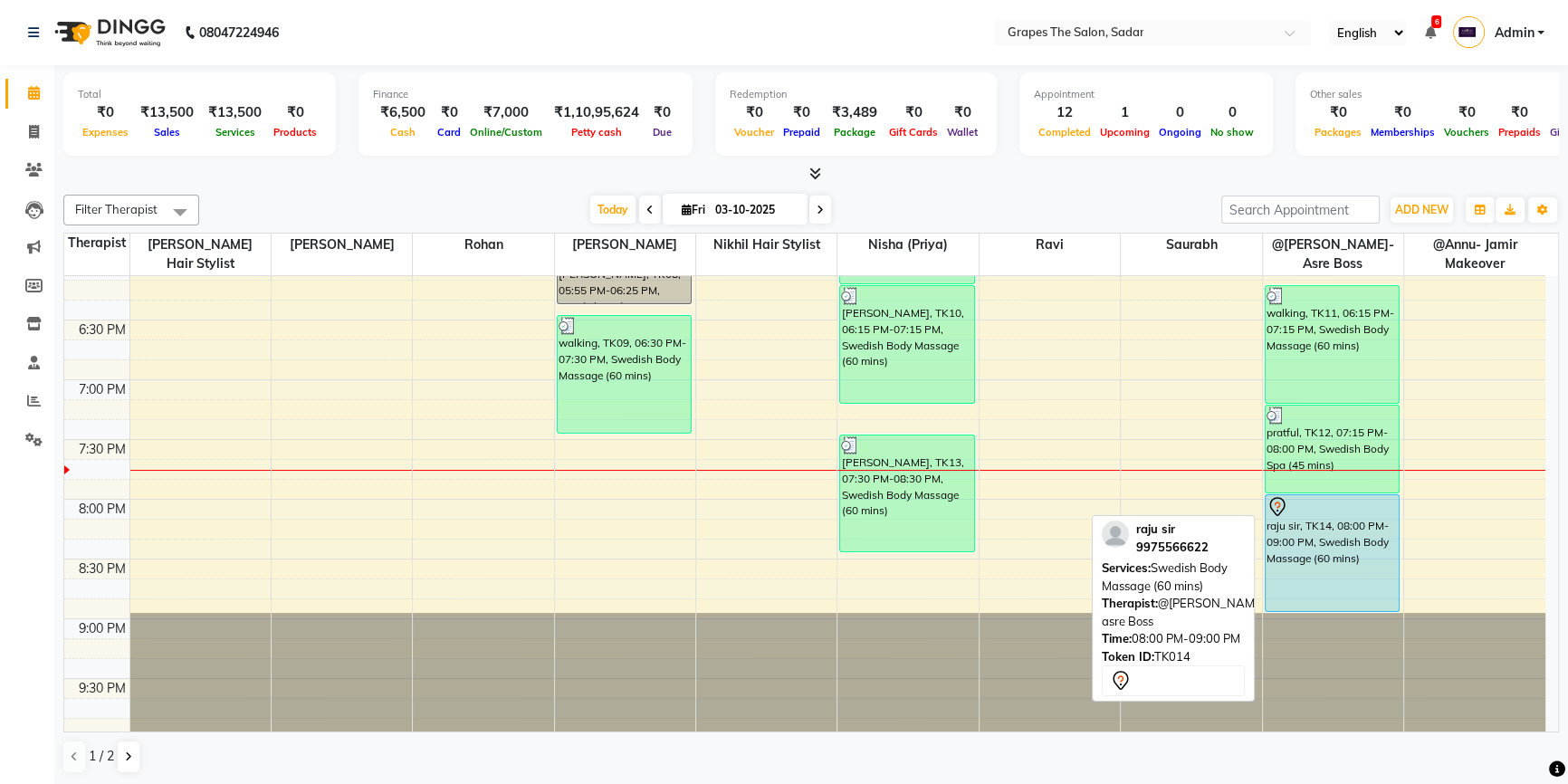
click at [1363, 557] on div "raju sir, TK14, 08:00 PM-09:00 PM, Swedish Body Massage (60 mins)" at bounding box center [1332, 553] width 134 height 116
select select "7"
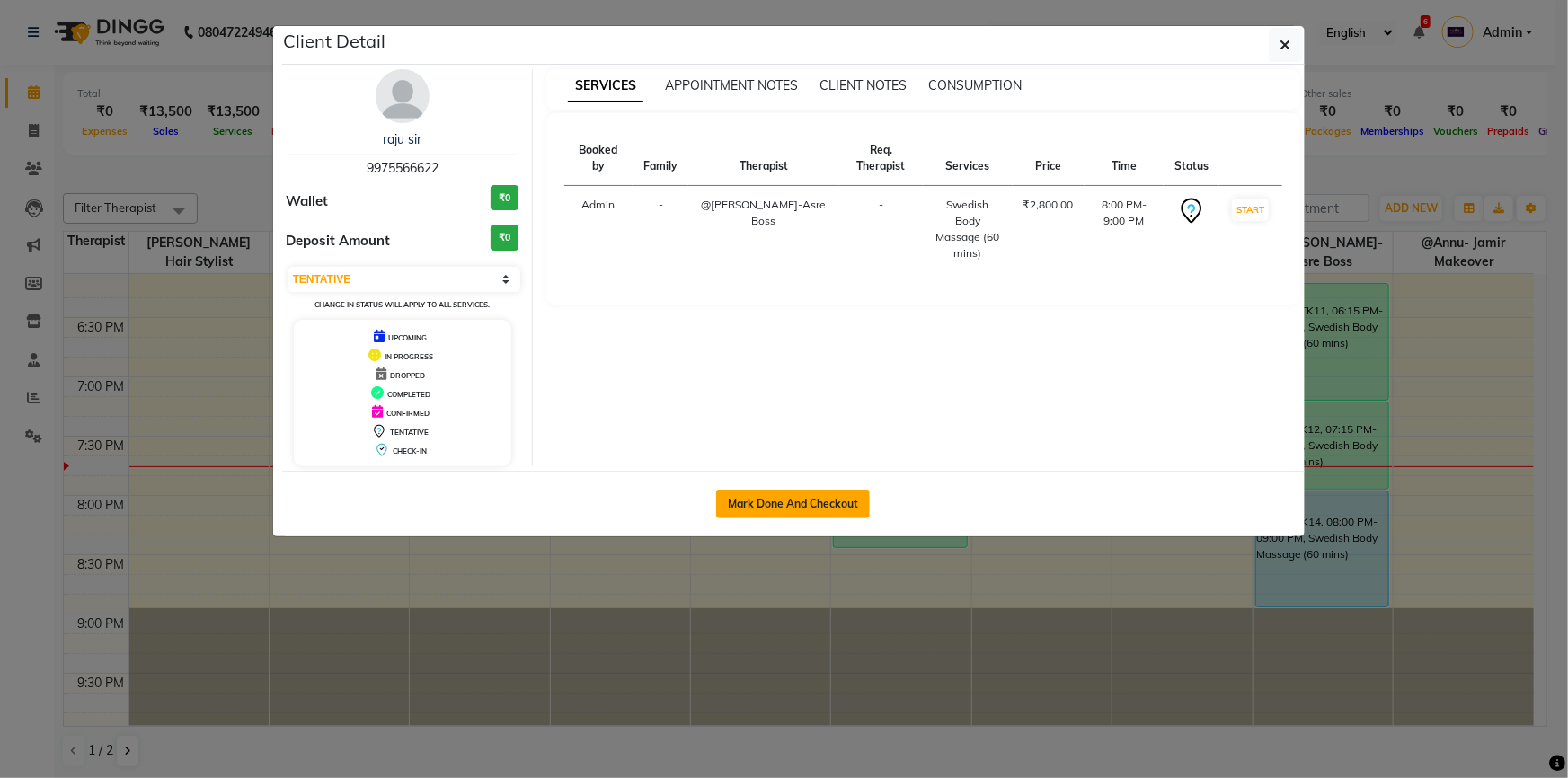
click at [795, 507] on button "Mark Done And Checkout" at bounding box center [793, 504] width 154 height 29
select select "service"
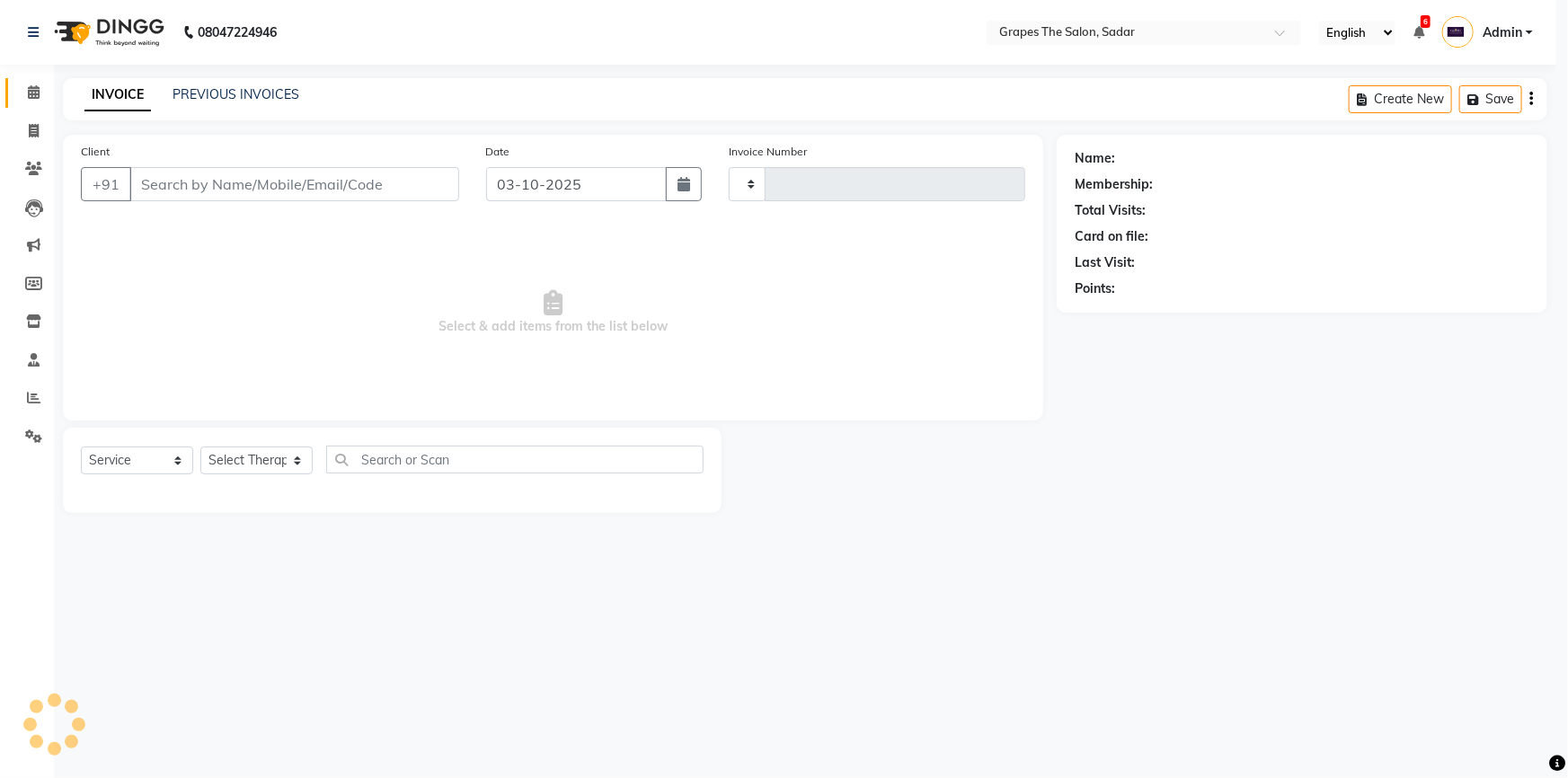
type input "1763"
select select "55"
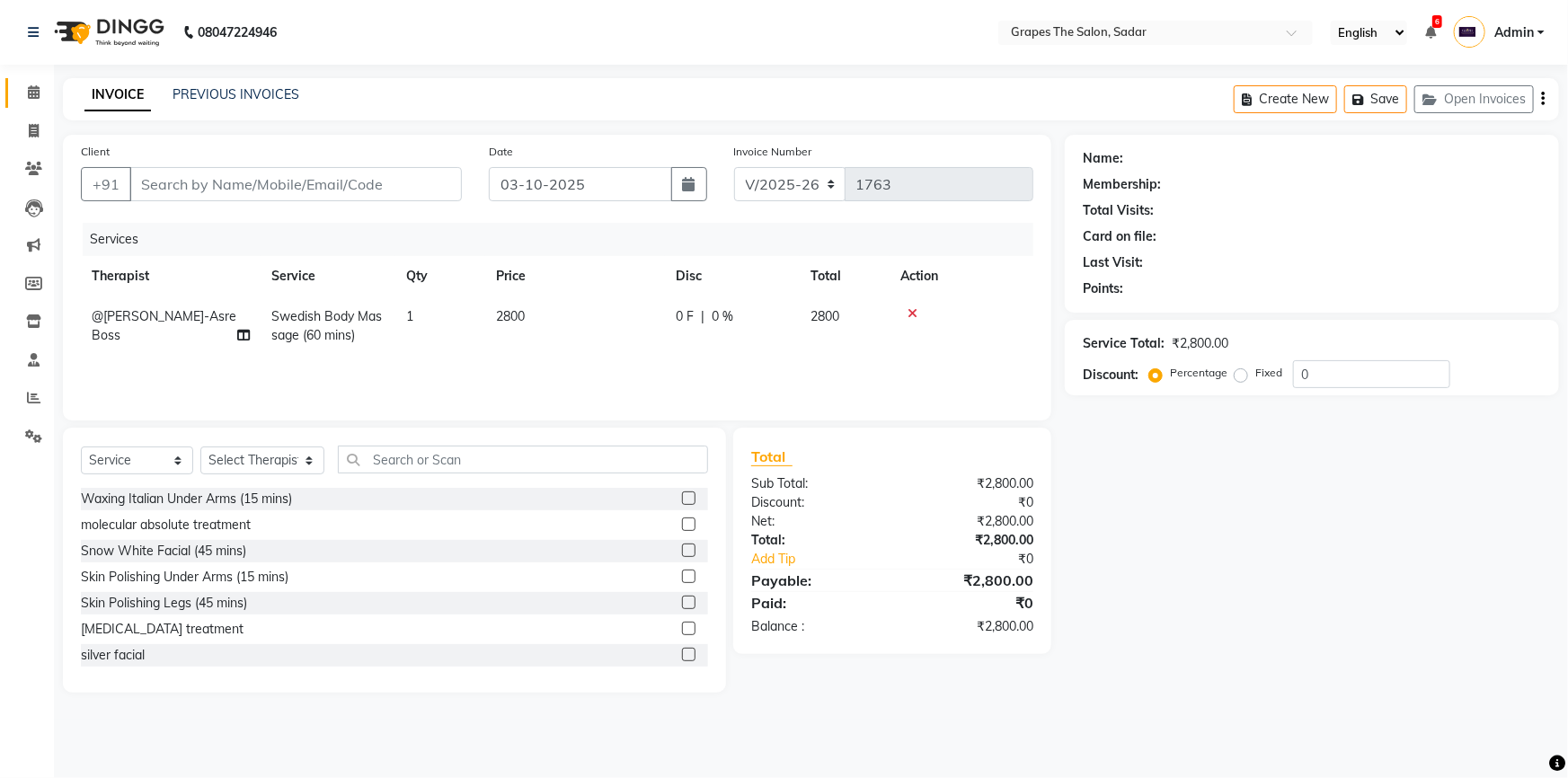
type input "9975566622"
select select "2180"
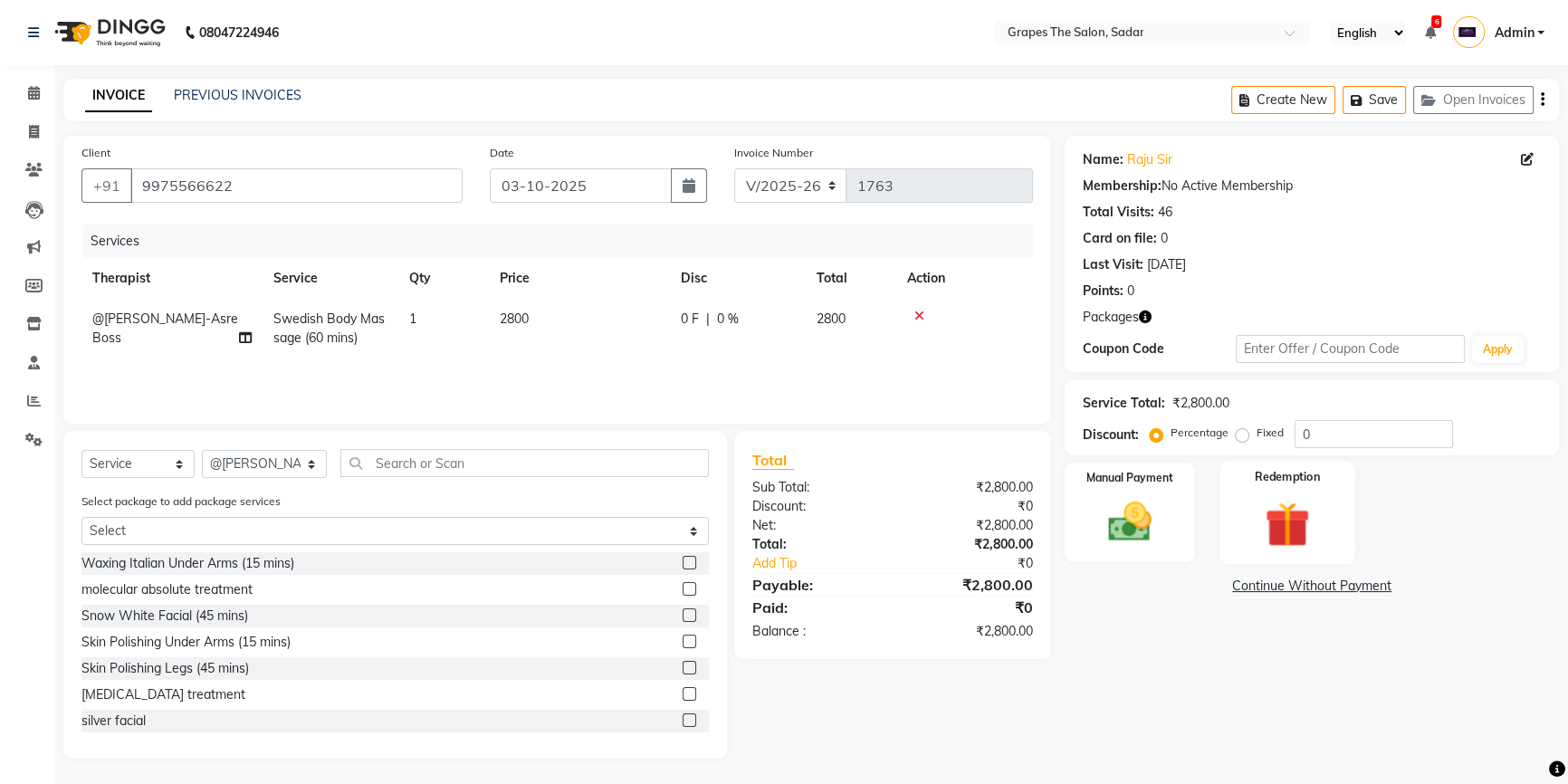
click at [1289, 509] on img at bounding box center [1287, 523] width 73 height 56
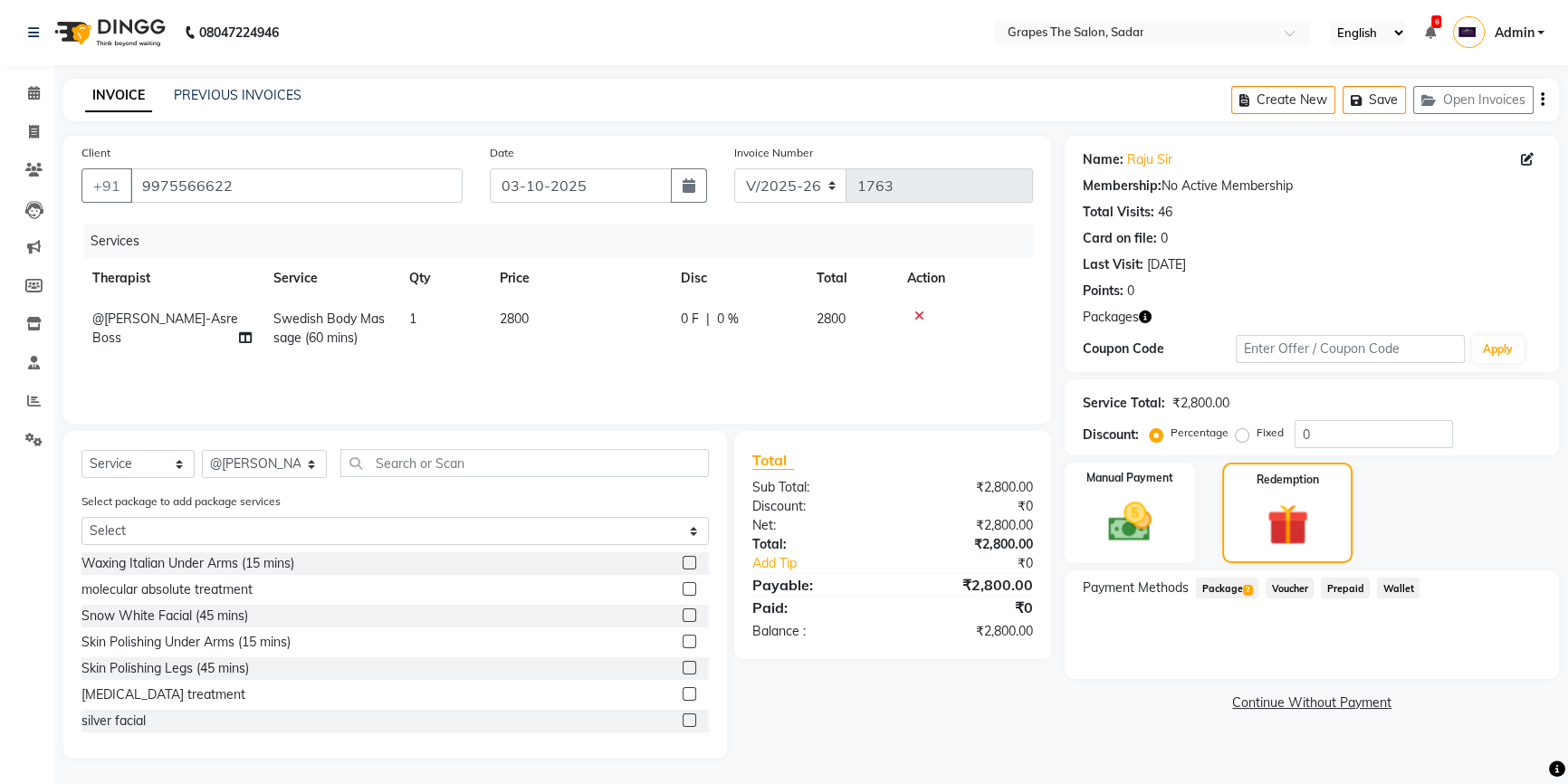
click at [1230, 587] on span "Package 2" at bounding box center [1227, 587] width 62 height 21
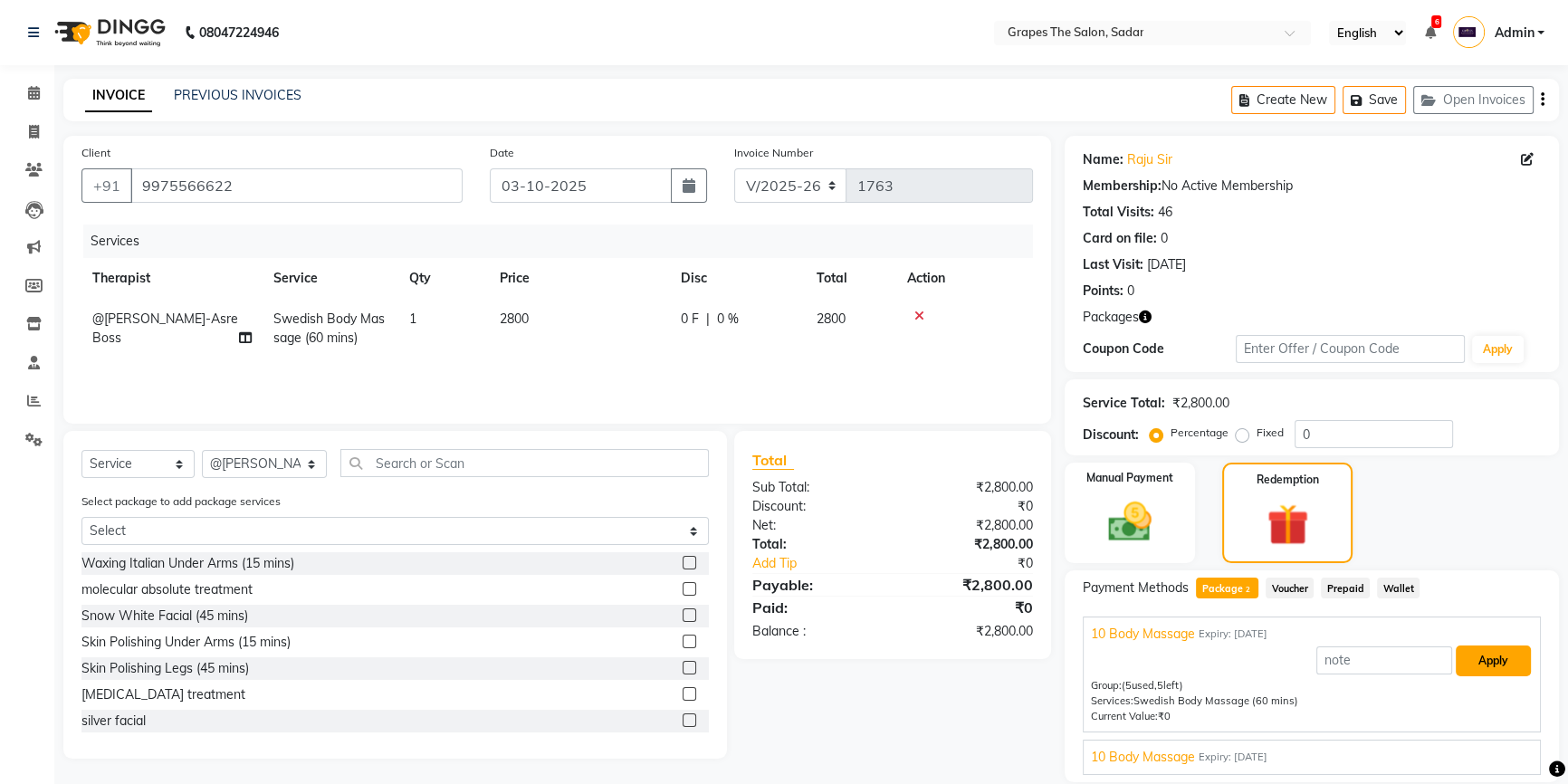
click at [1487, 661] on button "Apply" at bounding box center [1493, 661] width 75 height 31
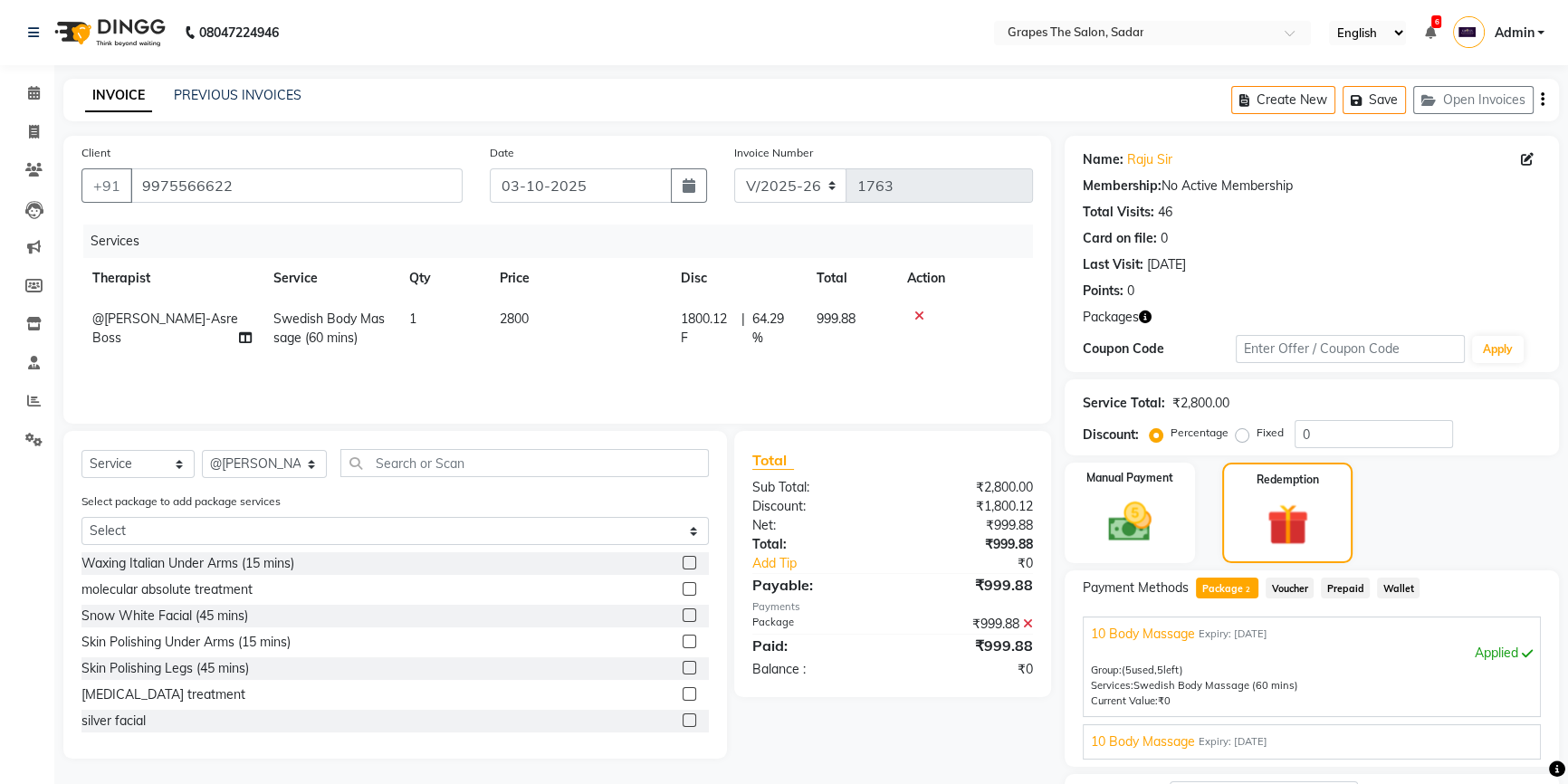
checkbox input "false"
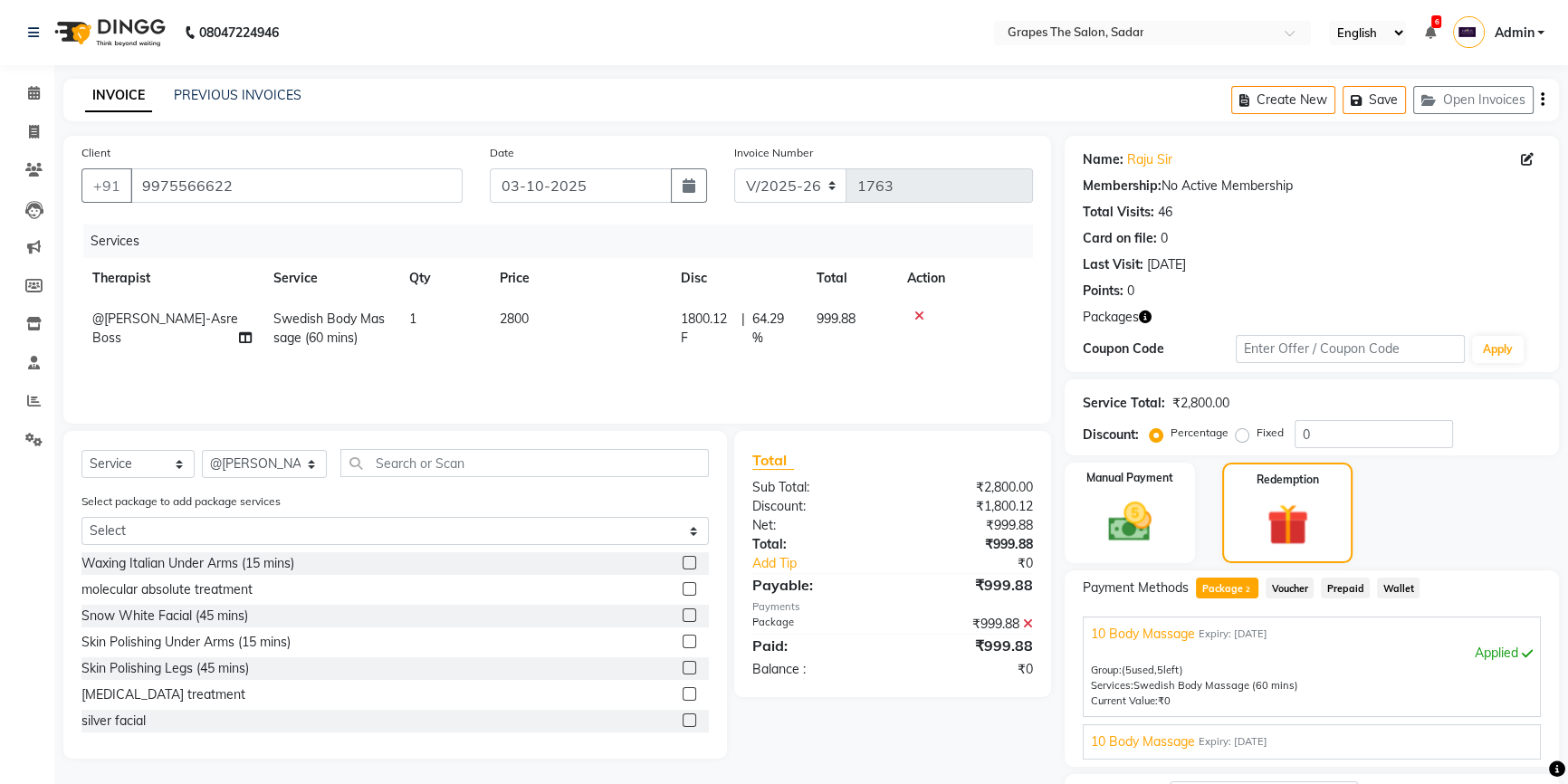
checkbox input "false"
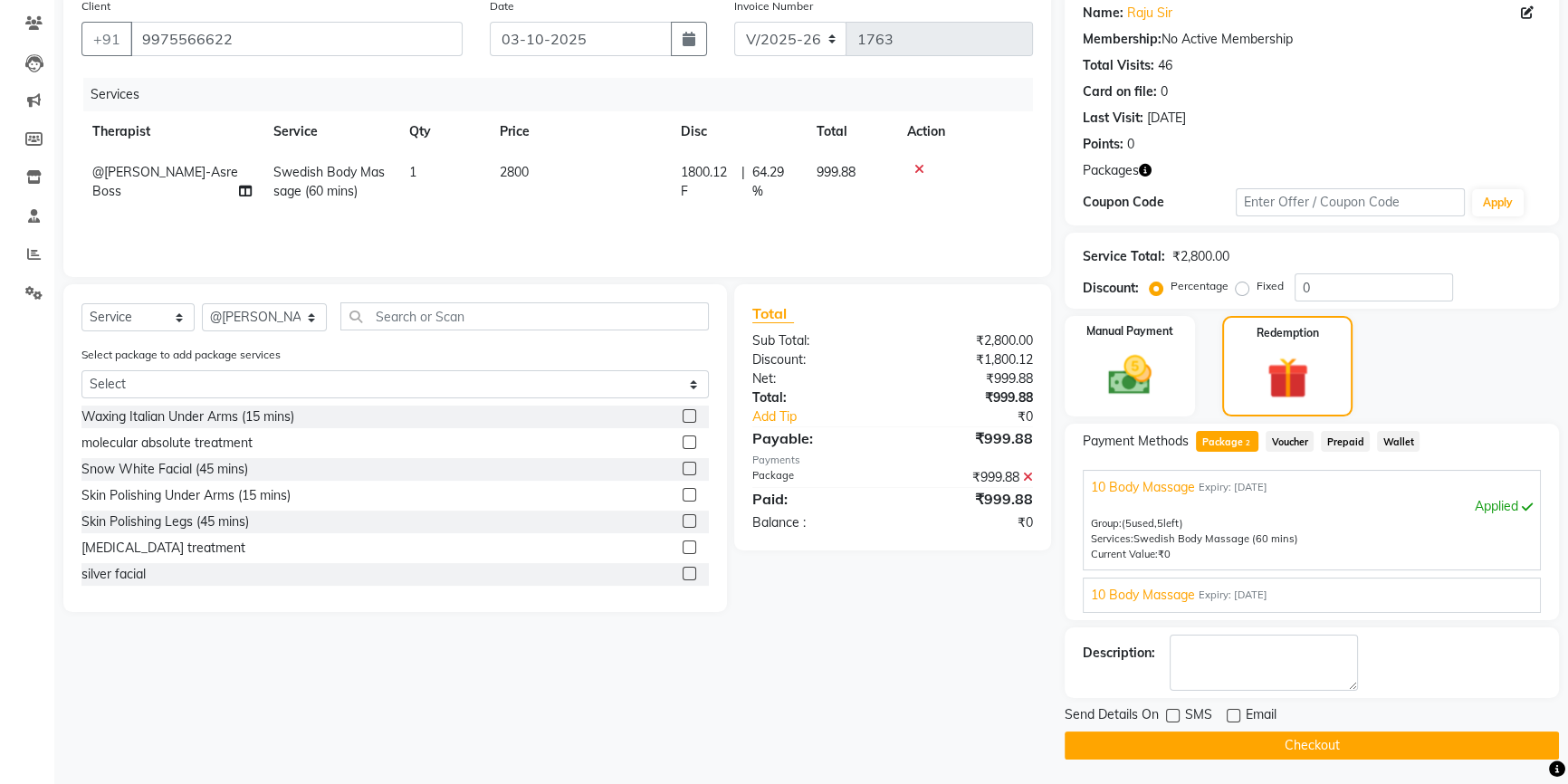
click at [1213, 738] on button "Checkout" at bounding box center [1311, 745] width 494 height 28
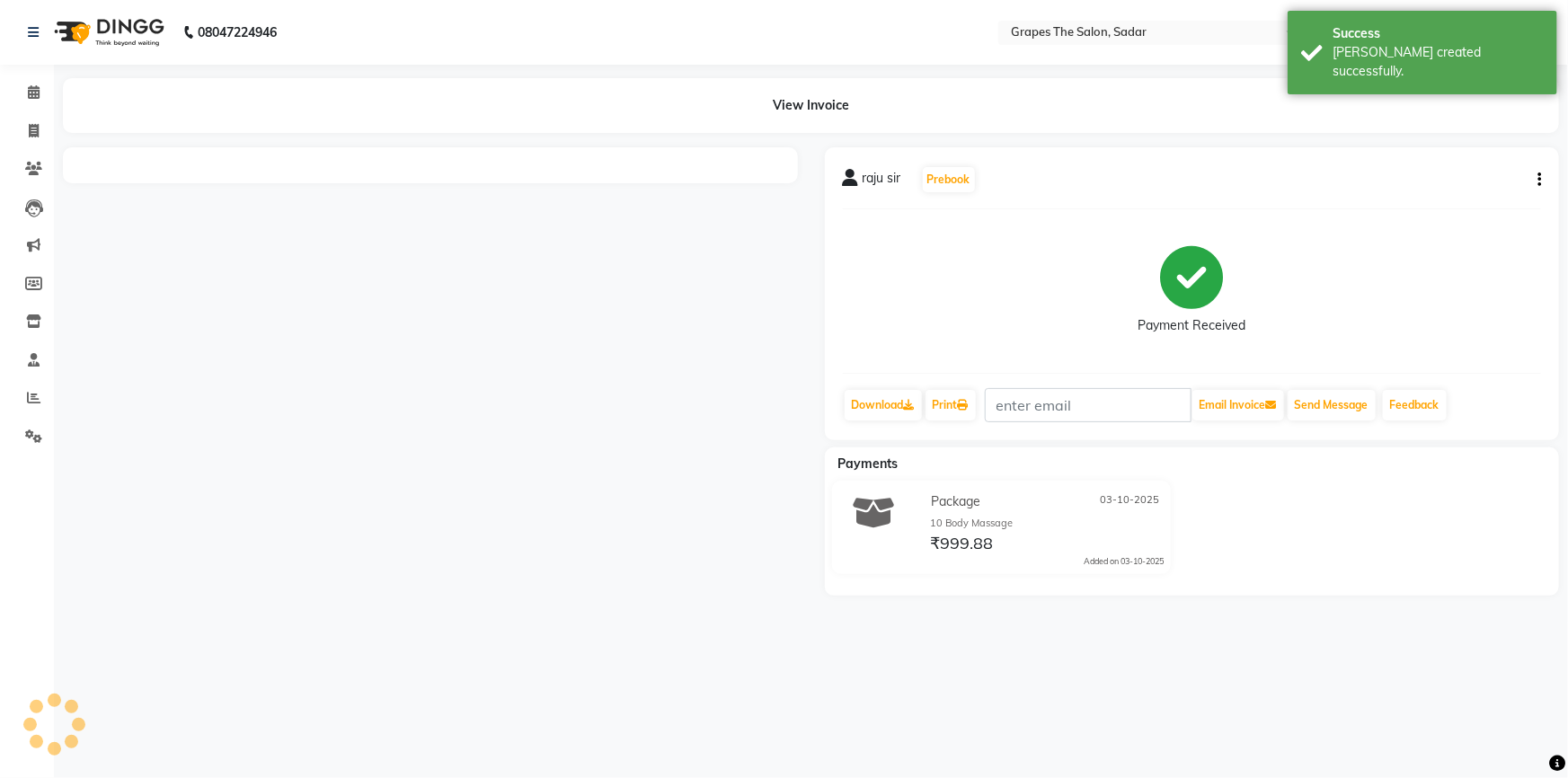
click at [31, 108] on li "Calendar" at bounding box center [27, 93] width 54 height 39
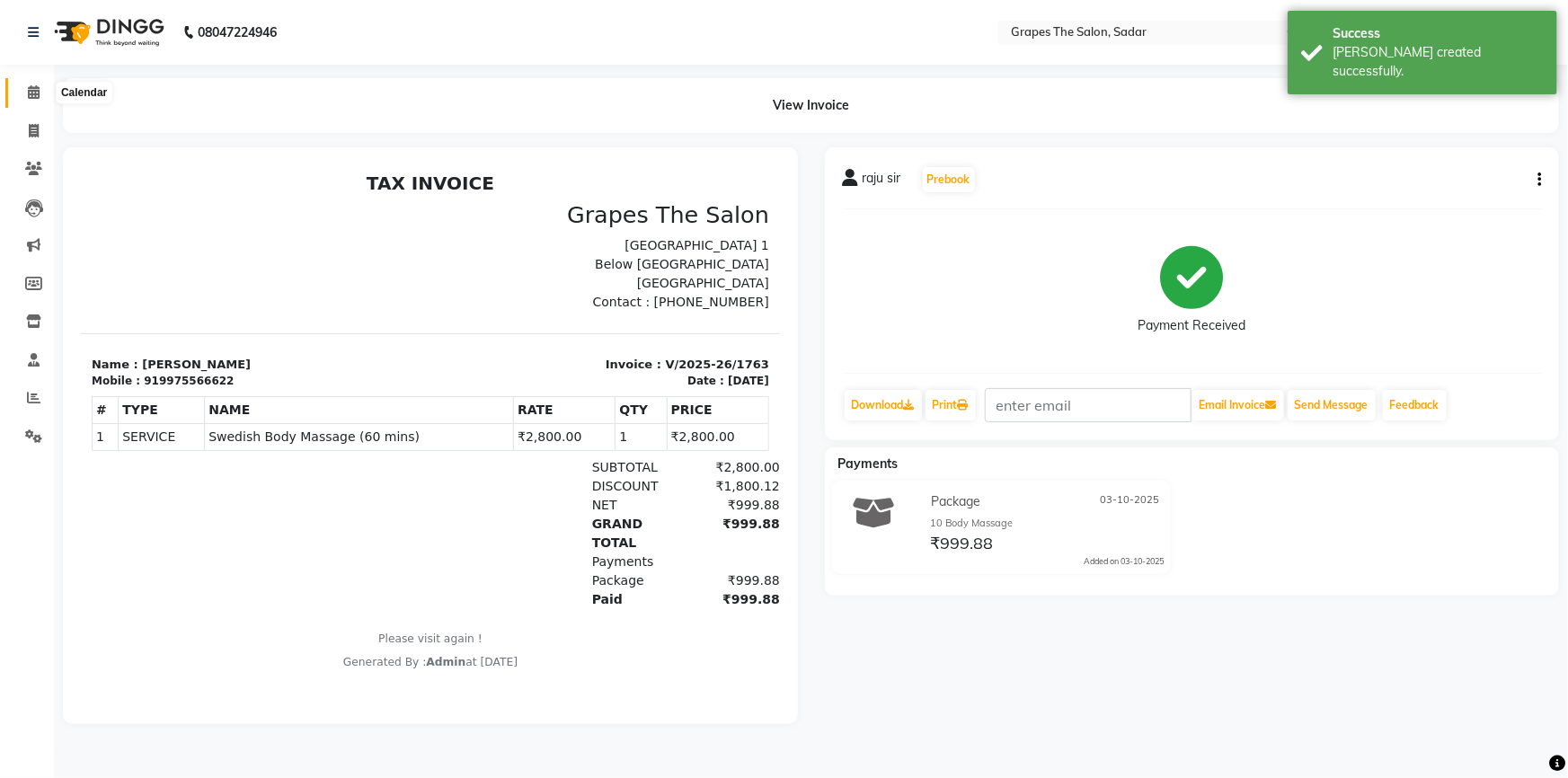
click at [37, 91] on icon at bounding box center [34, 92] width 12 height 14
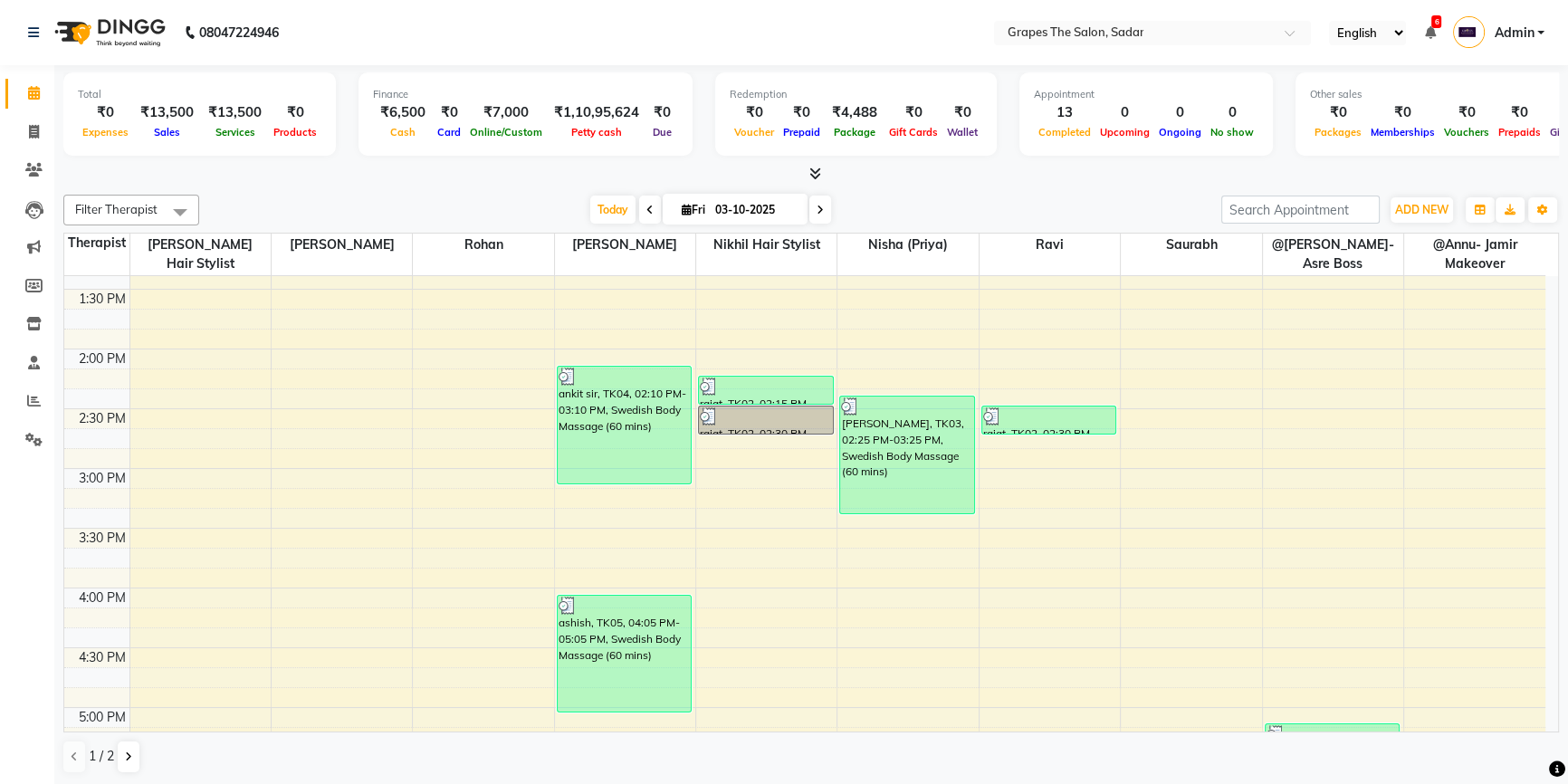
scroll to position [748, 0]
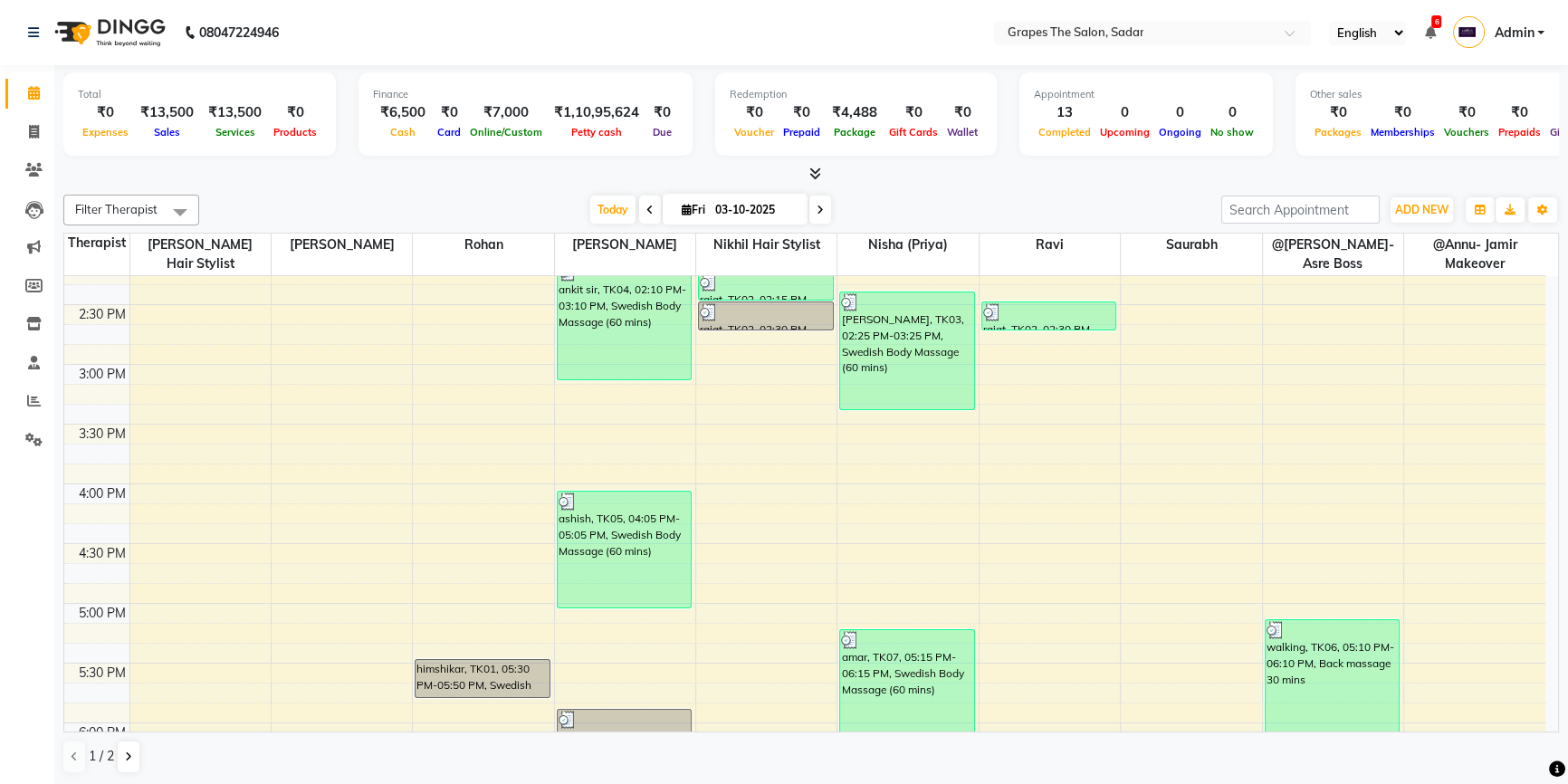
click at [1297, 424] on td at bounding box center [838, 433] width 1416 height 20
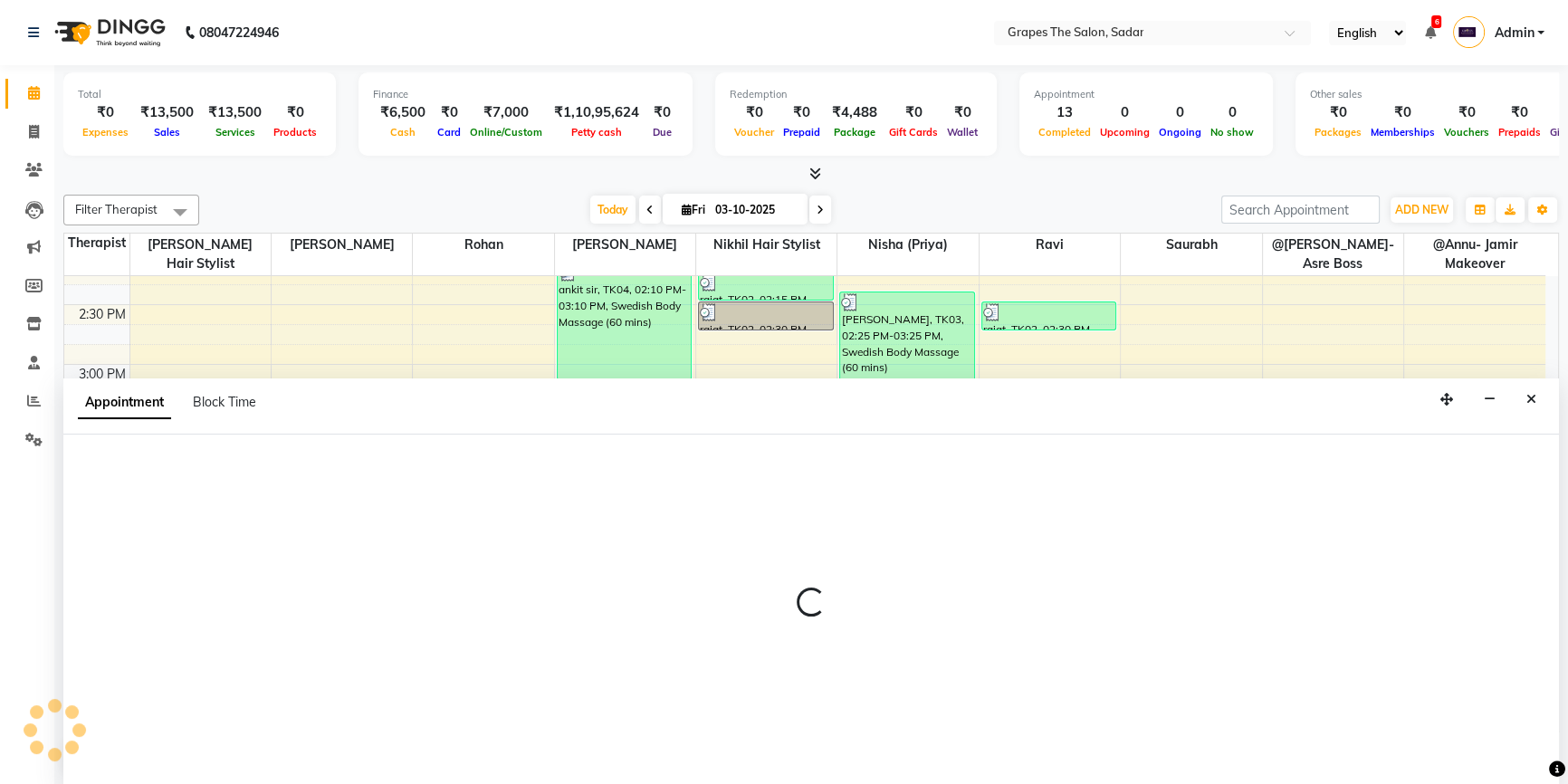
scroll to position [0, 0]
select select "2180"
select select "tentative"
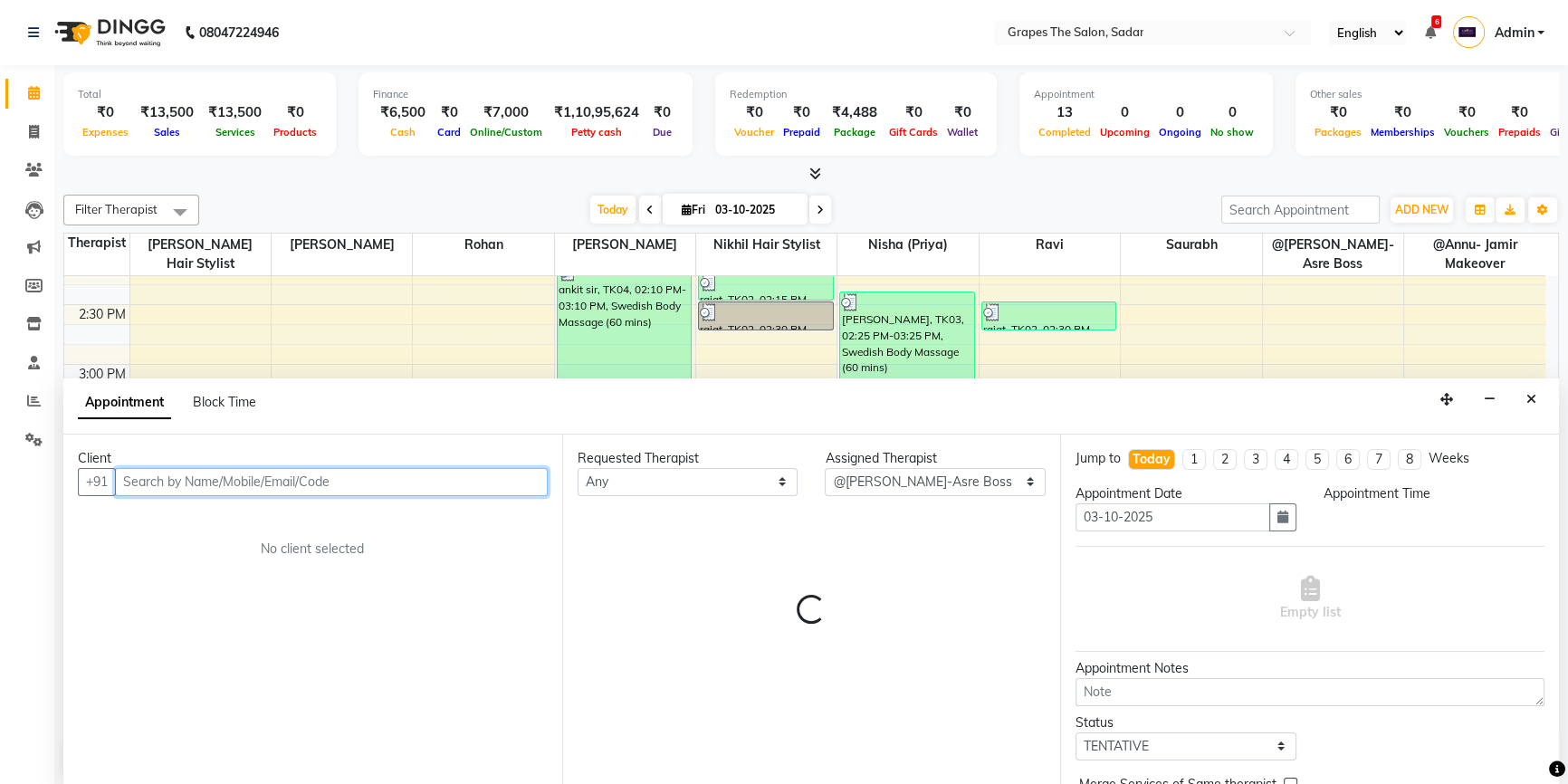
select select "915"
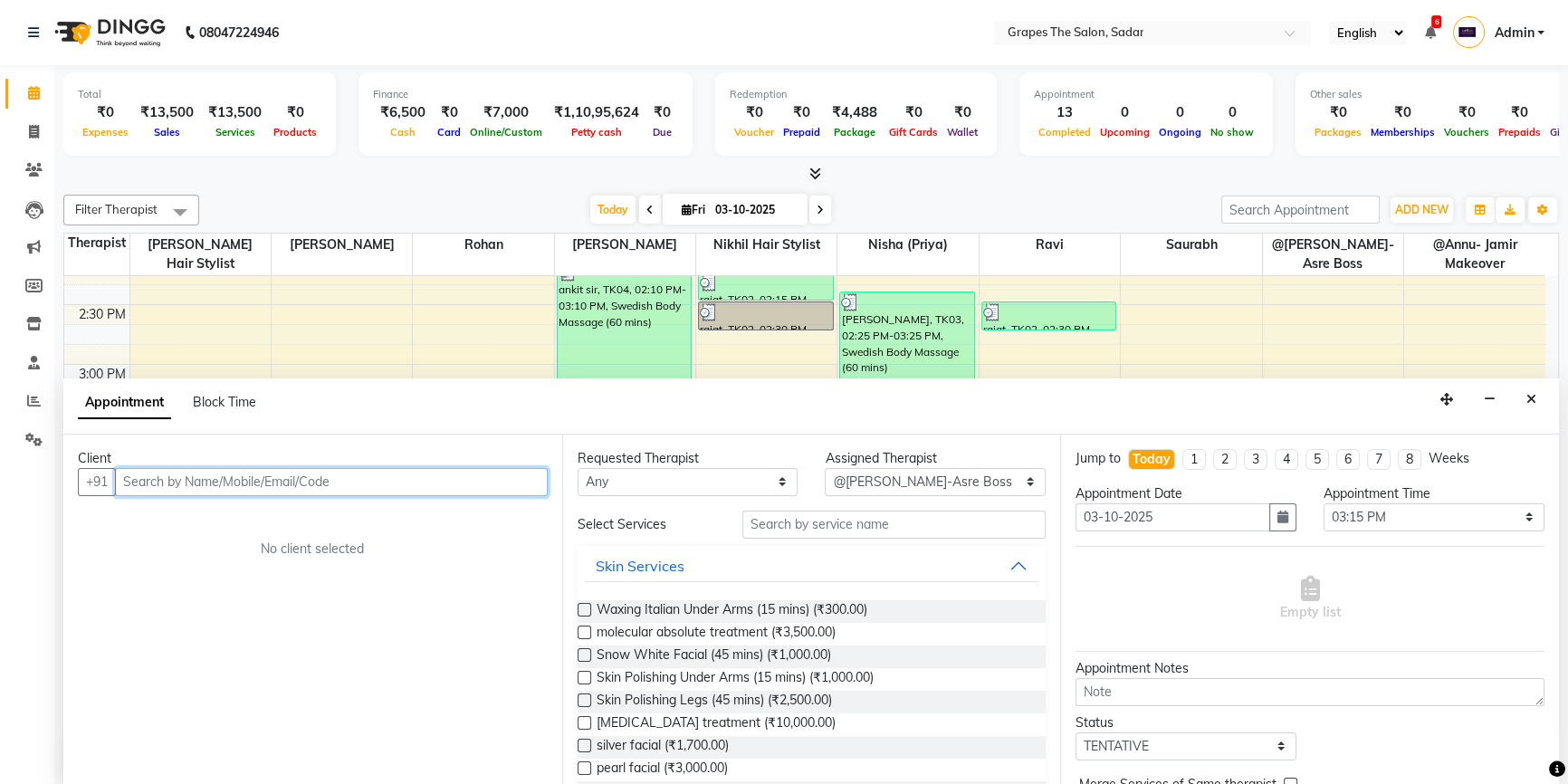
click at [143, 477] on input "text" at bounding box center [331, 481] width 433 height 28
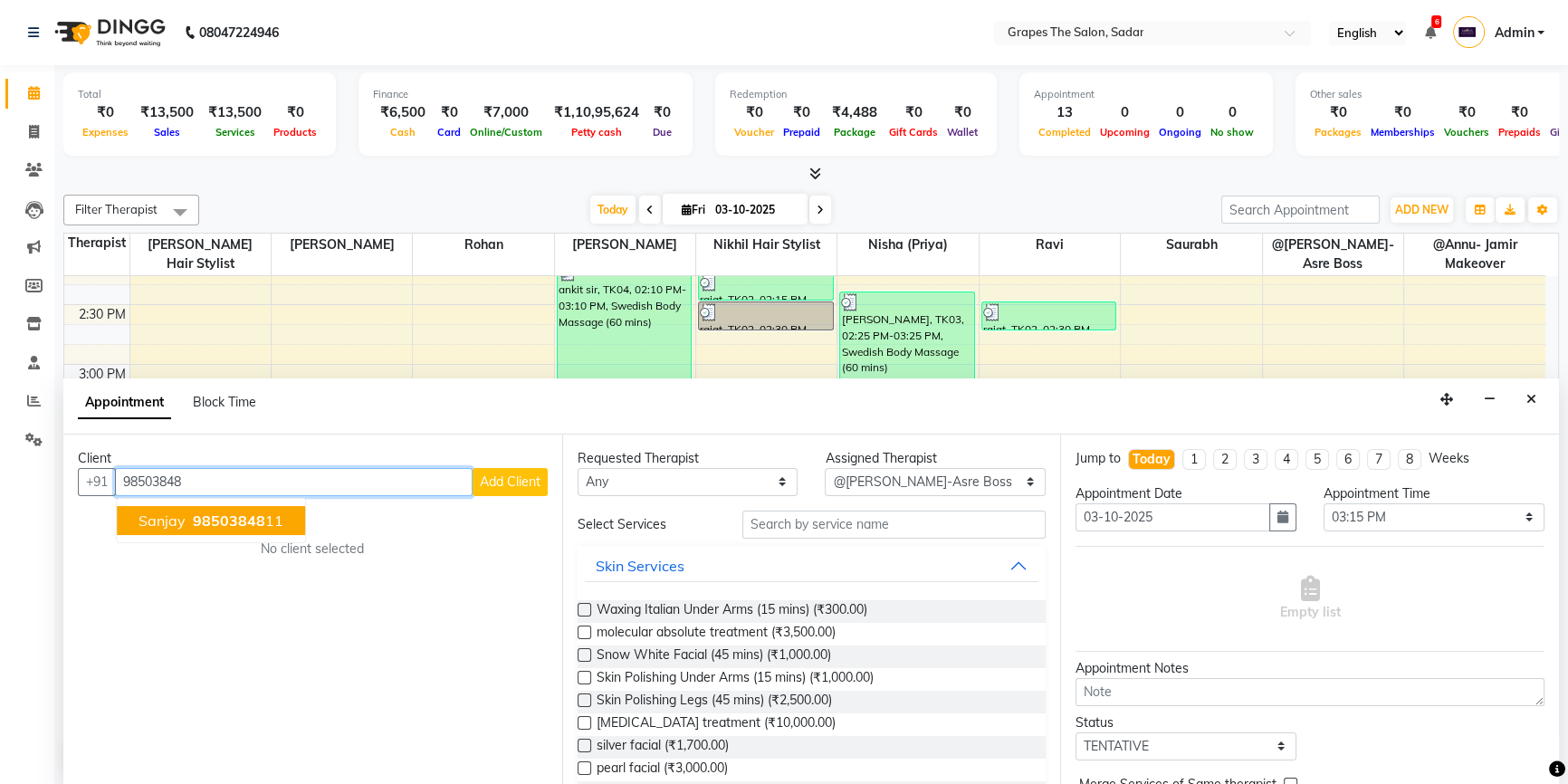
click at [190, 512] on ngb-highlight "98503848 11" at bounding box center [236, 520] width 94 height 19
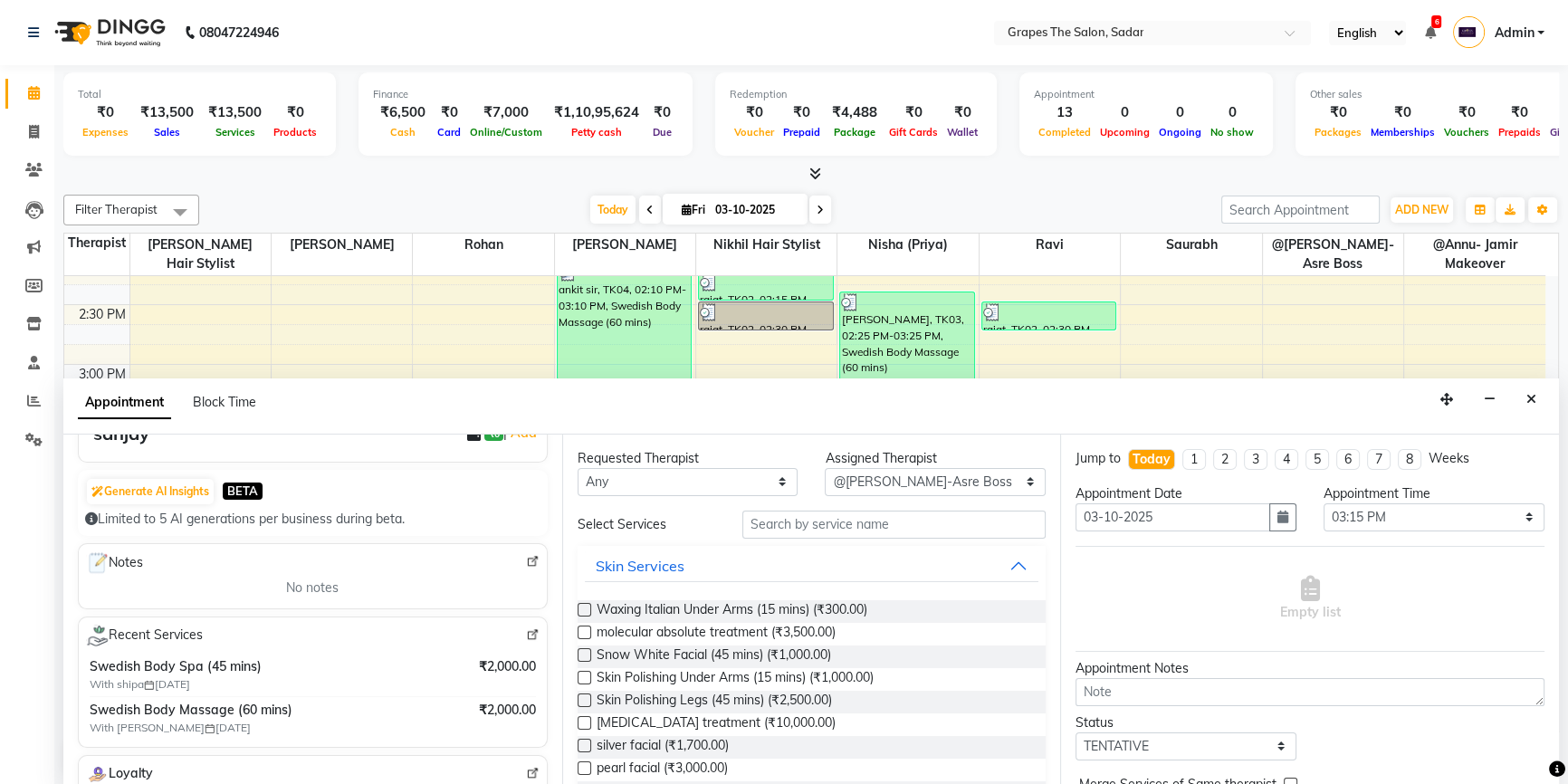
scroll to position [121, 0]
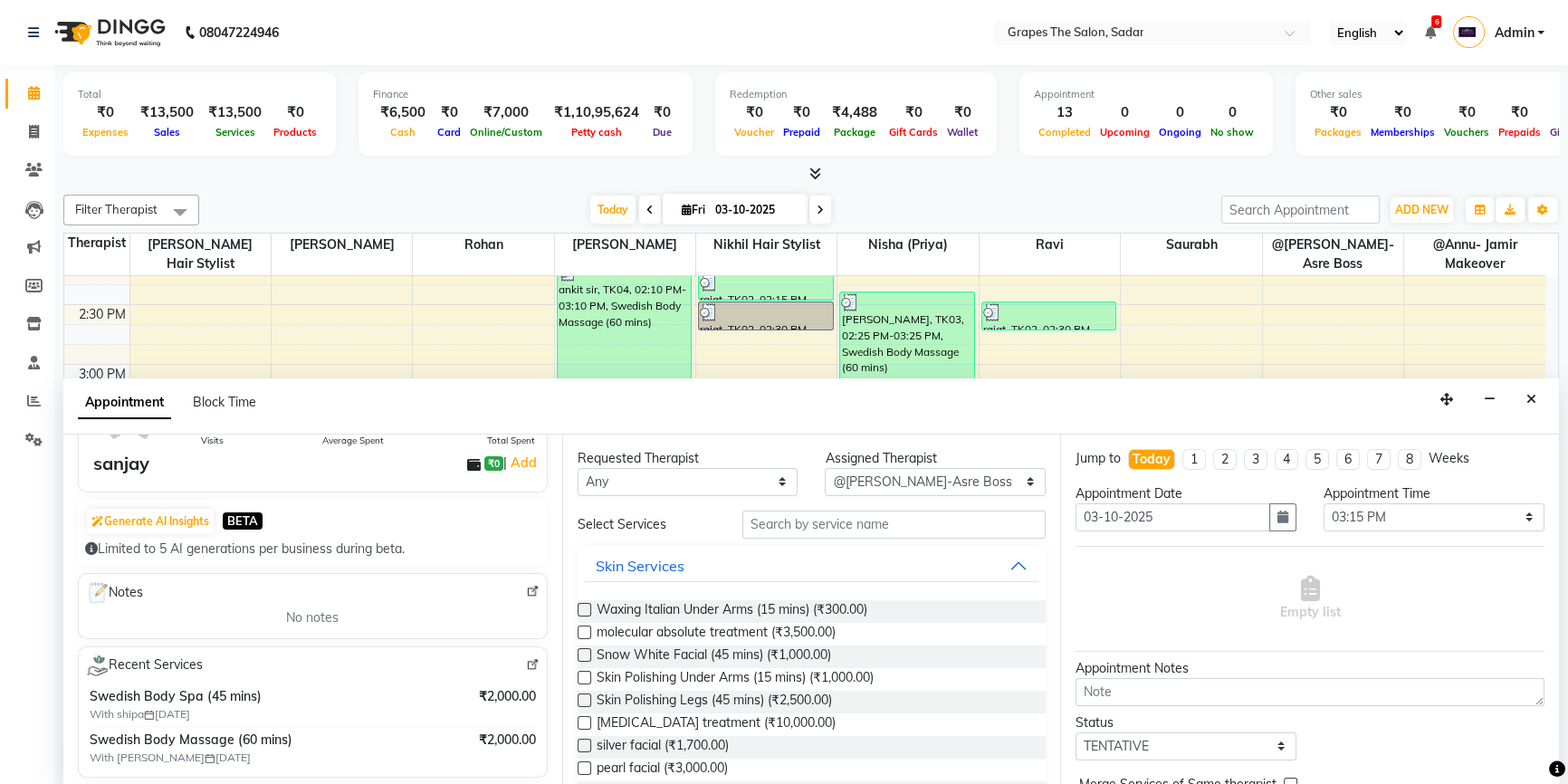
type input "9850384811"
click at [764, 527] on input "text" at bounding box center [893, 524] width 304 height 28
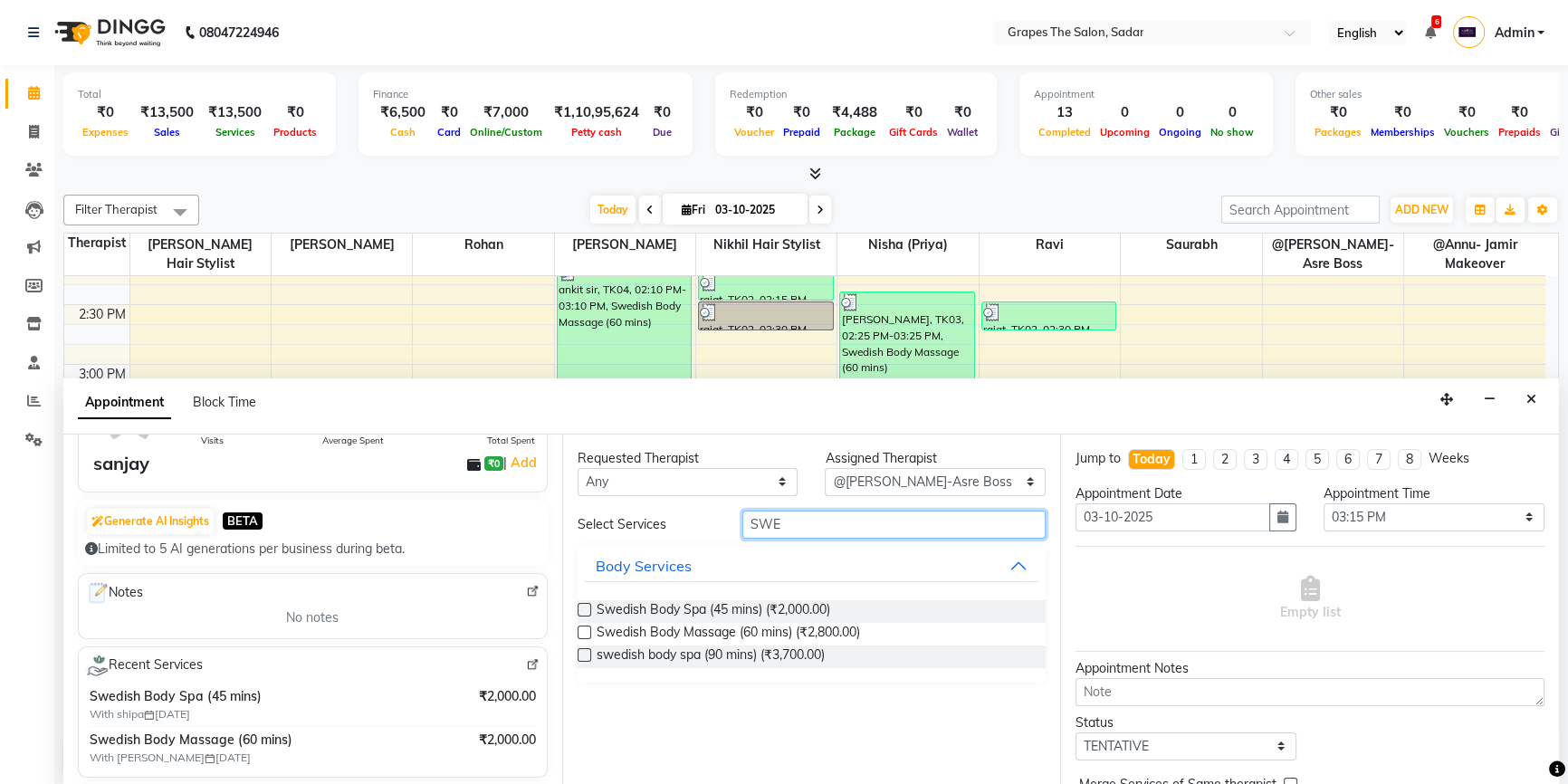
type input "SWE"
click at [579, 628] on label at bounding box center [584, 633] width 14 height 14
click at [579, 628] on input "checkbox" at bounding box center [583, 634] width 12 height 12
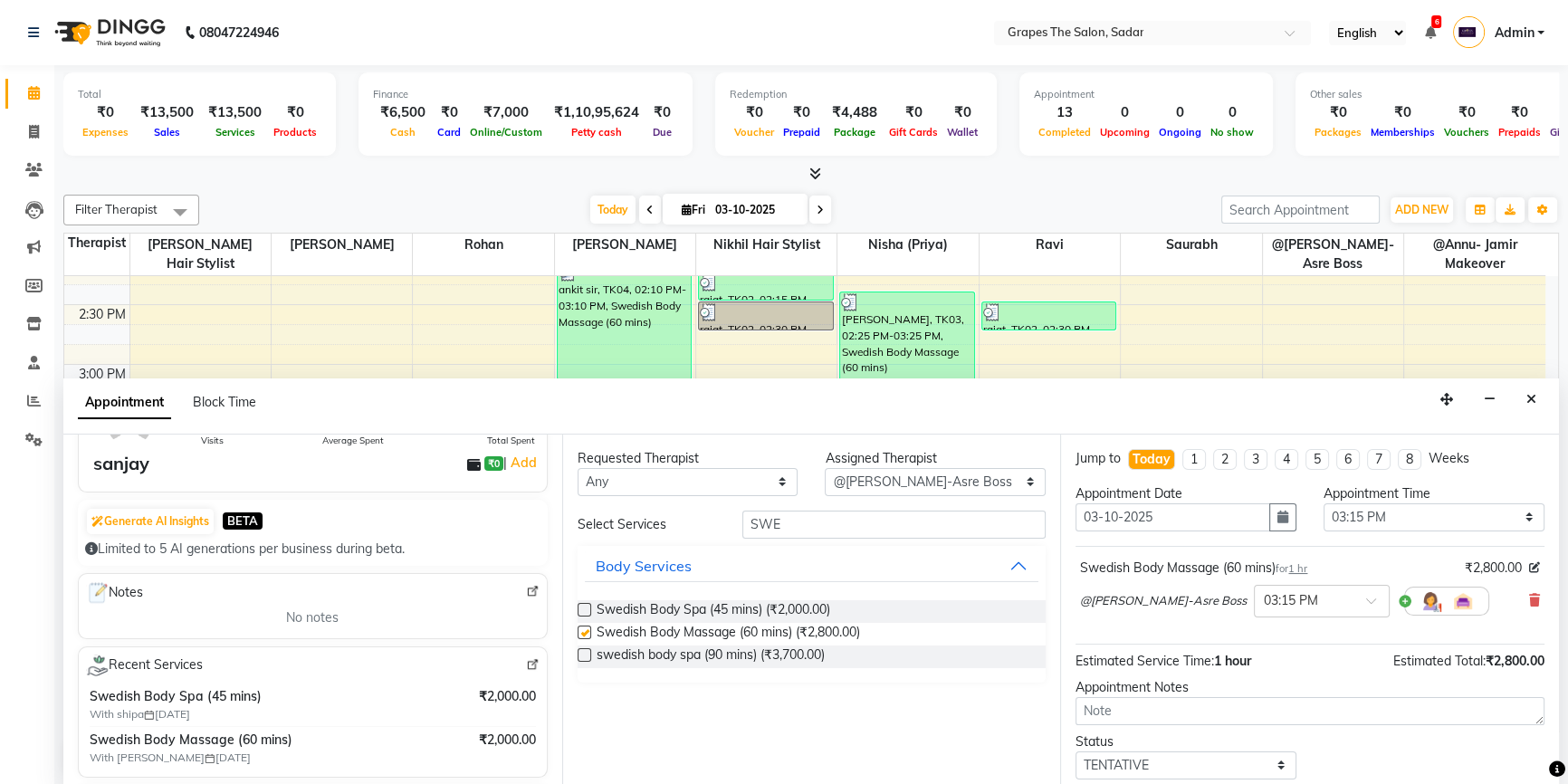
checkbox input "false"
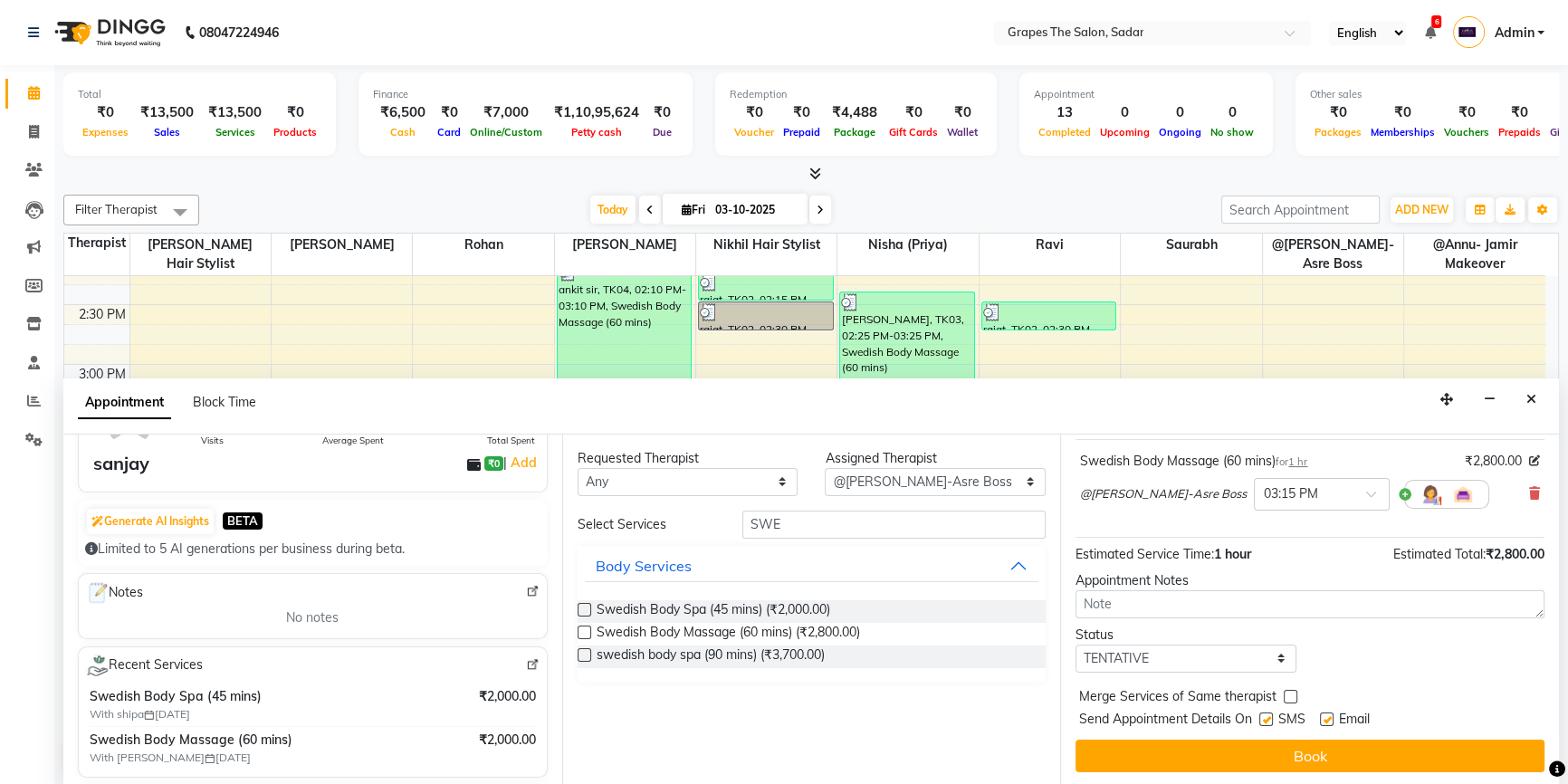
click at [1327, 713] on label at bounding box center [1327, 720] width 14 height 14
click at [1327, 715] on input "checkbox" at bounding box center [1326, 721] width 12 height 12
checkbox input "false"
click at [1262, 719] on label at bounding box center [1266, 720] width 14 height 14
click at [1262, 719] on input "checkbox" at bounding box center [1265, 721] width 12 height 12
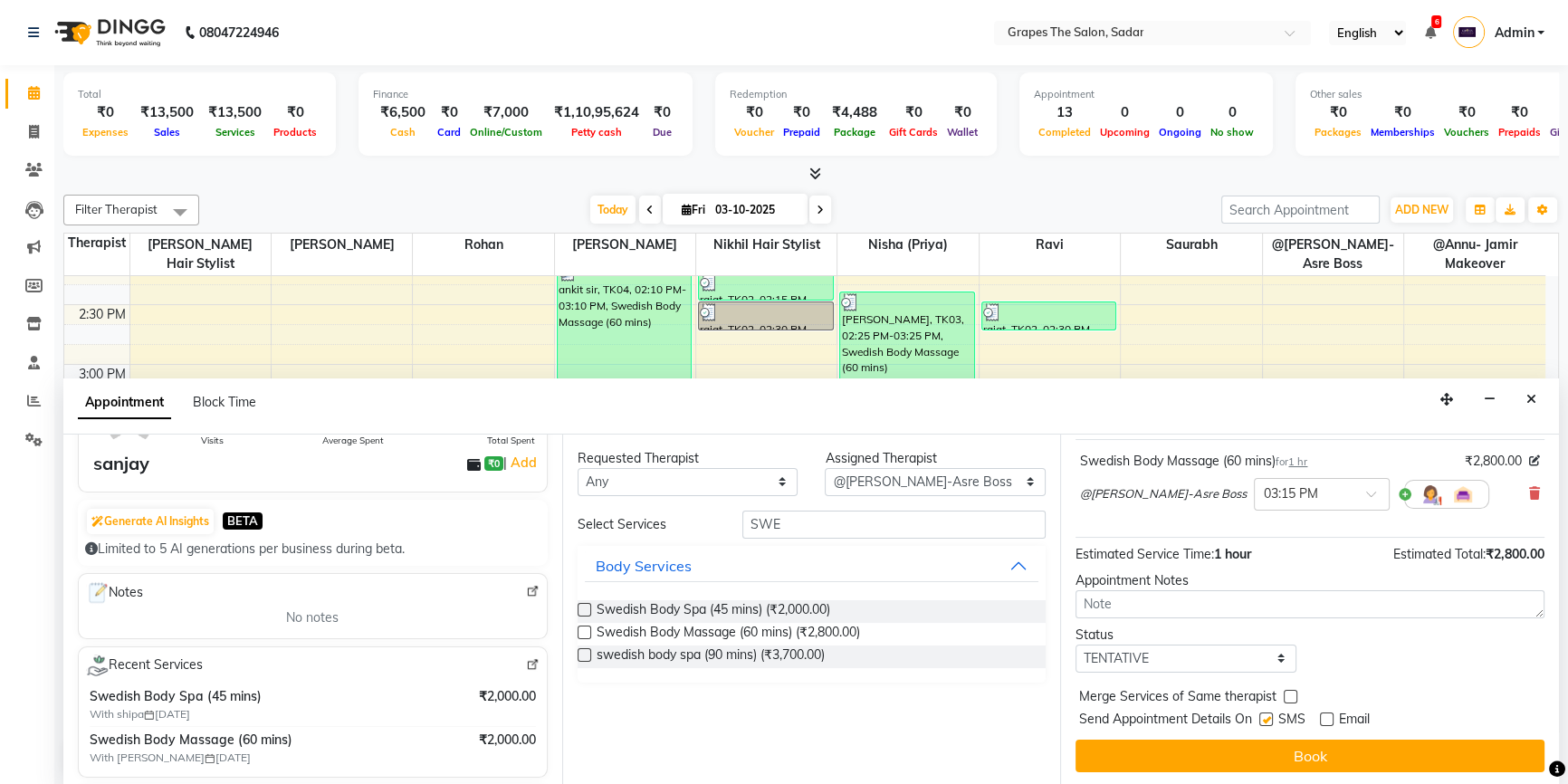
checkbox input "false"
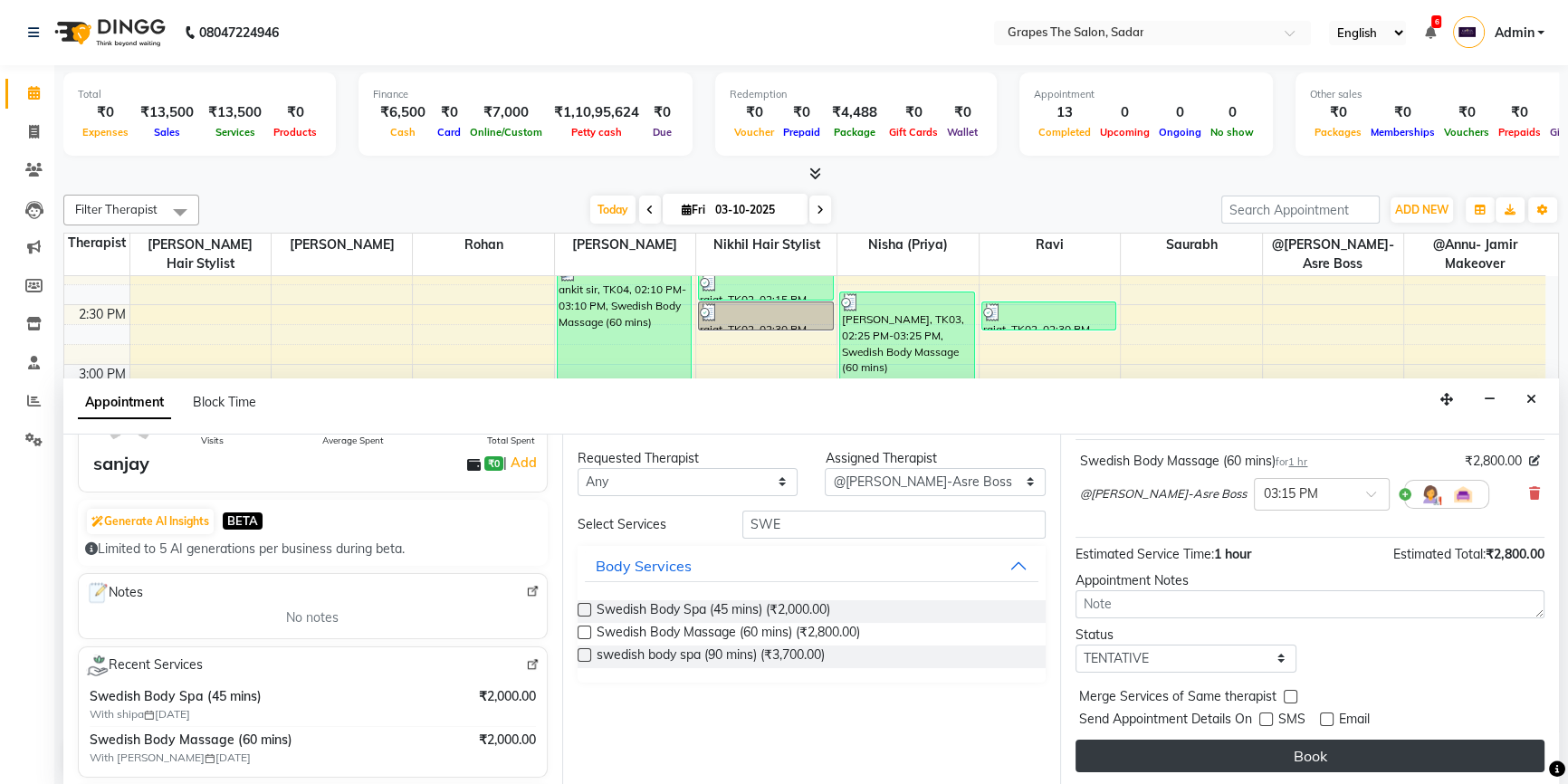
click at [1297, 741] on button "Book" at bounding box center [1309, 755] width 469 height 32
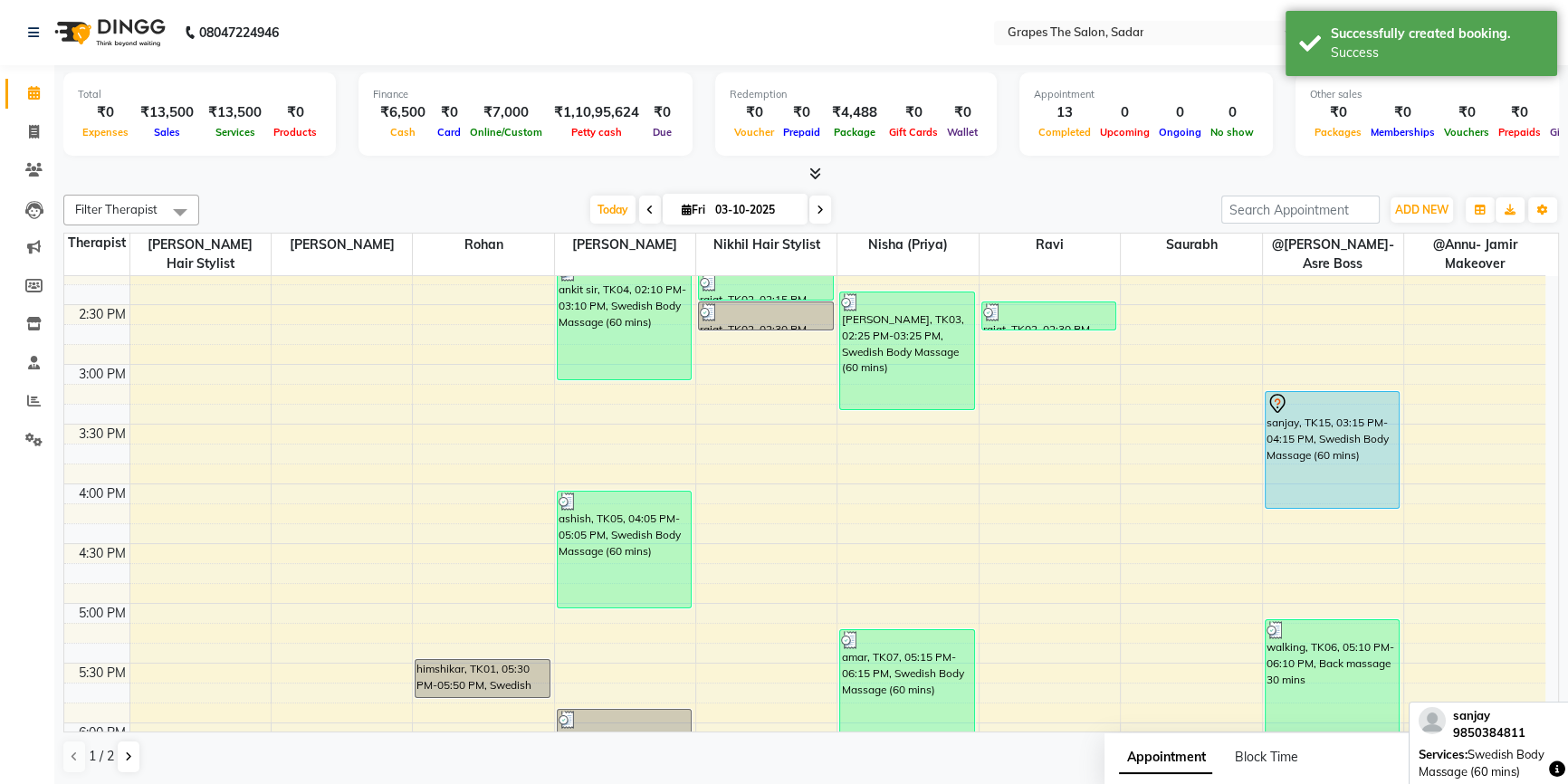
scroll to position [0, 0]
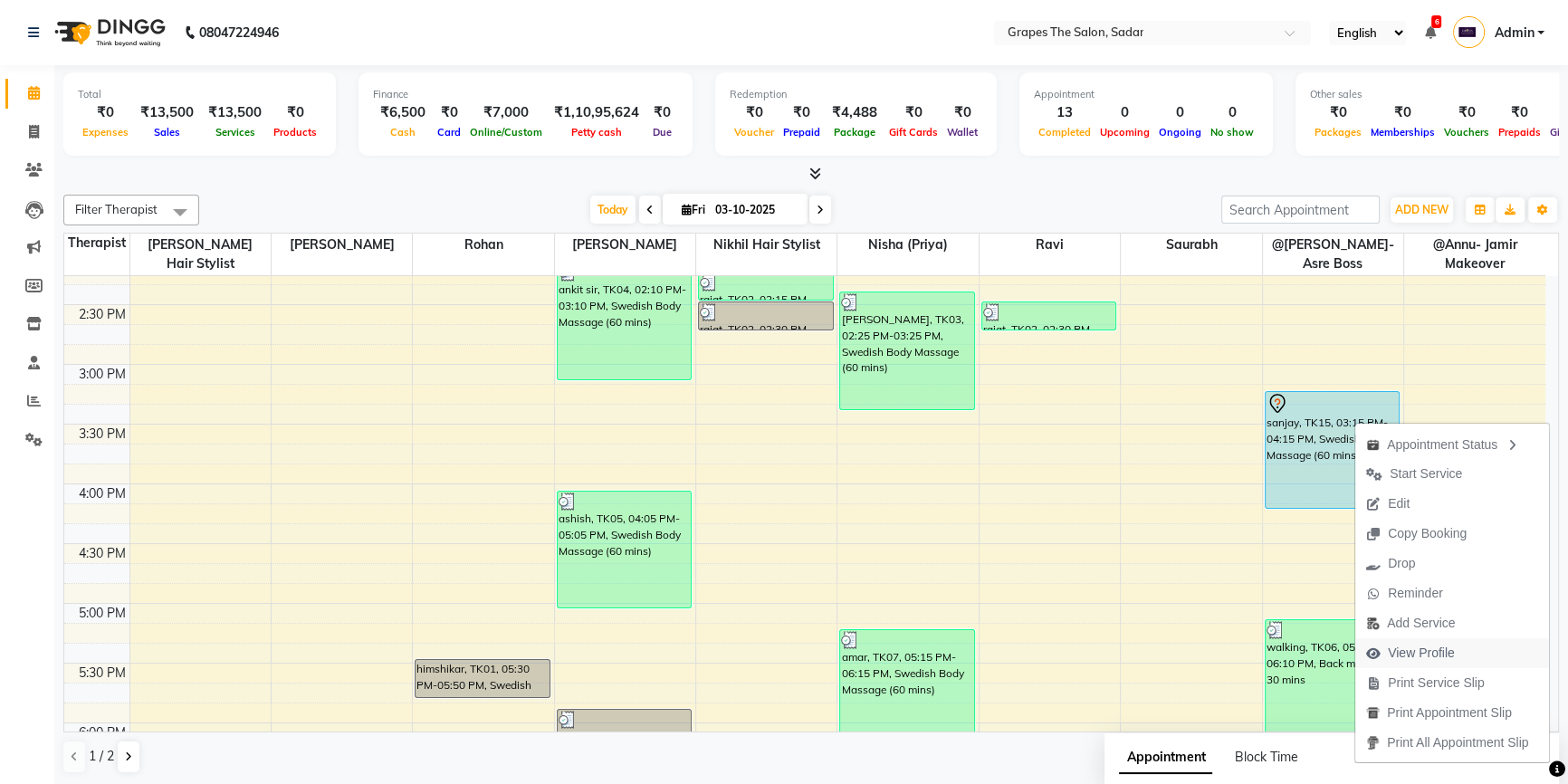
click at [1442, 650] on span "View Profile" at bounding box center [1421, 652] width 67 height 19
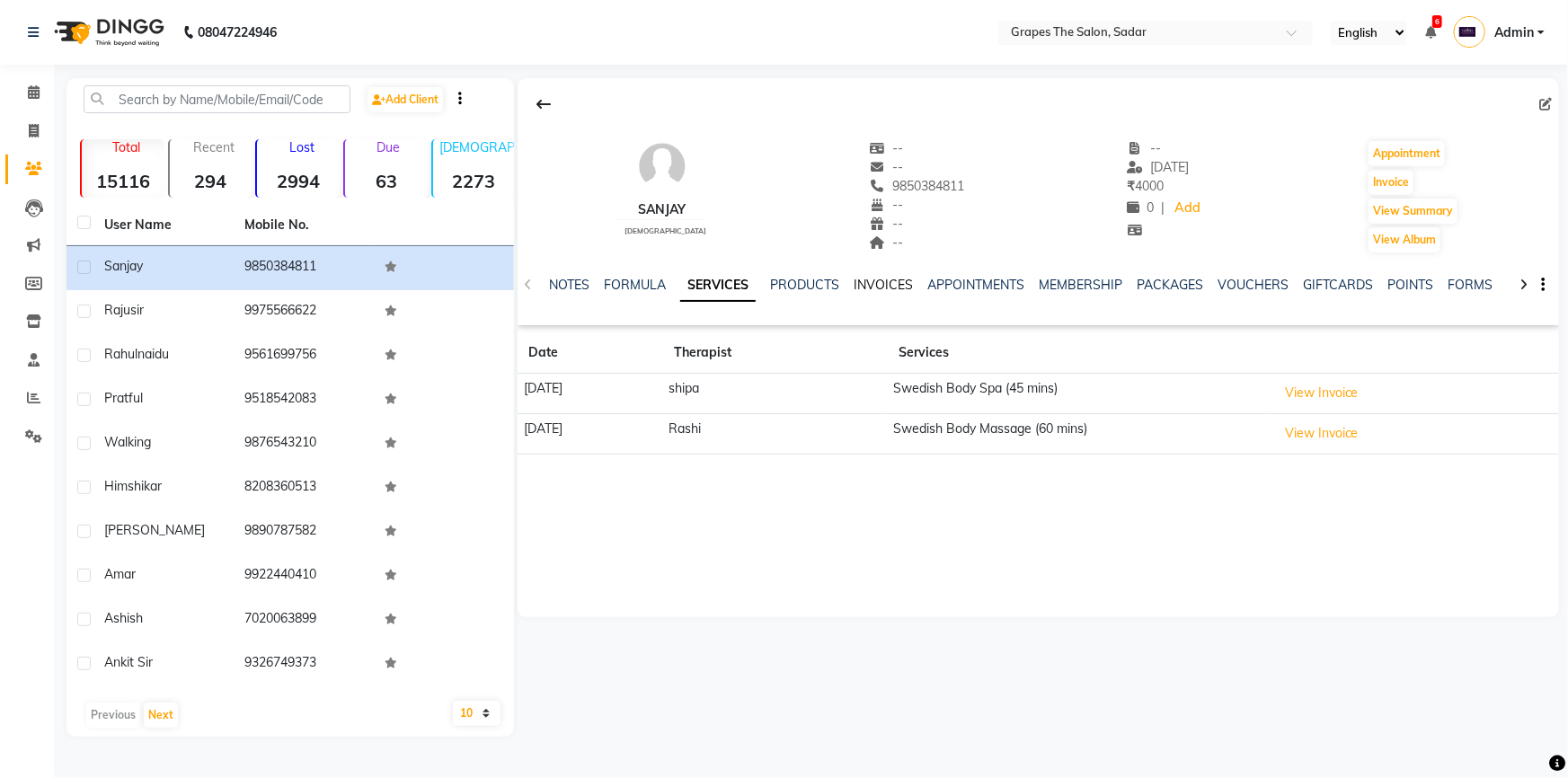
click at [888, 281] on link "INVOICES" at bounding box center [883, 285] width 59 height 16
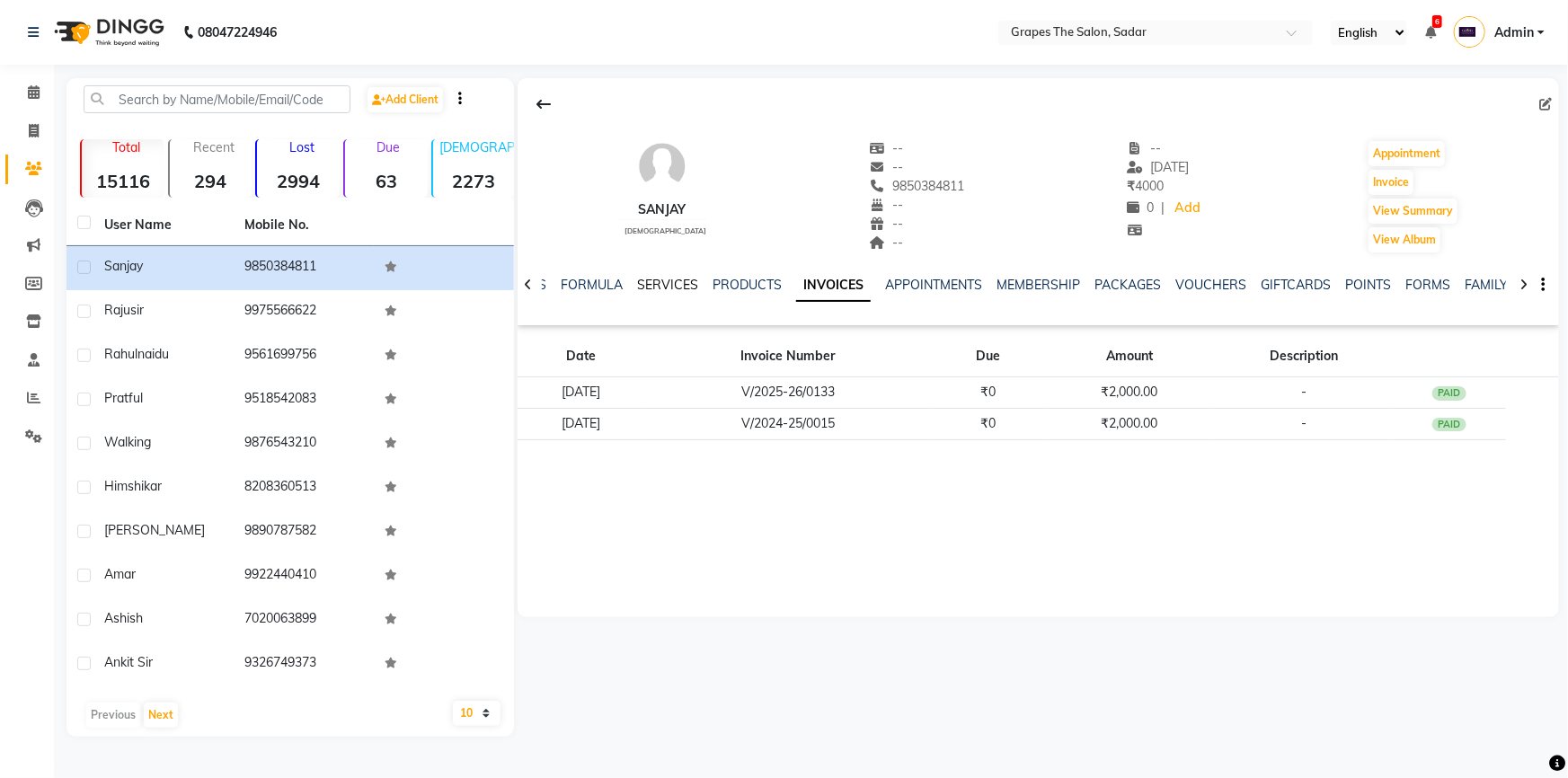
click at [652, 278] on link "SERVICES" at bounding box center [667, 285] width 61 height 16
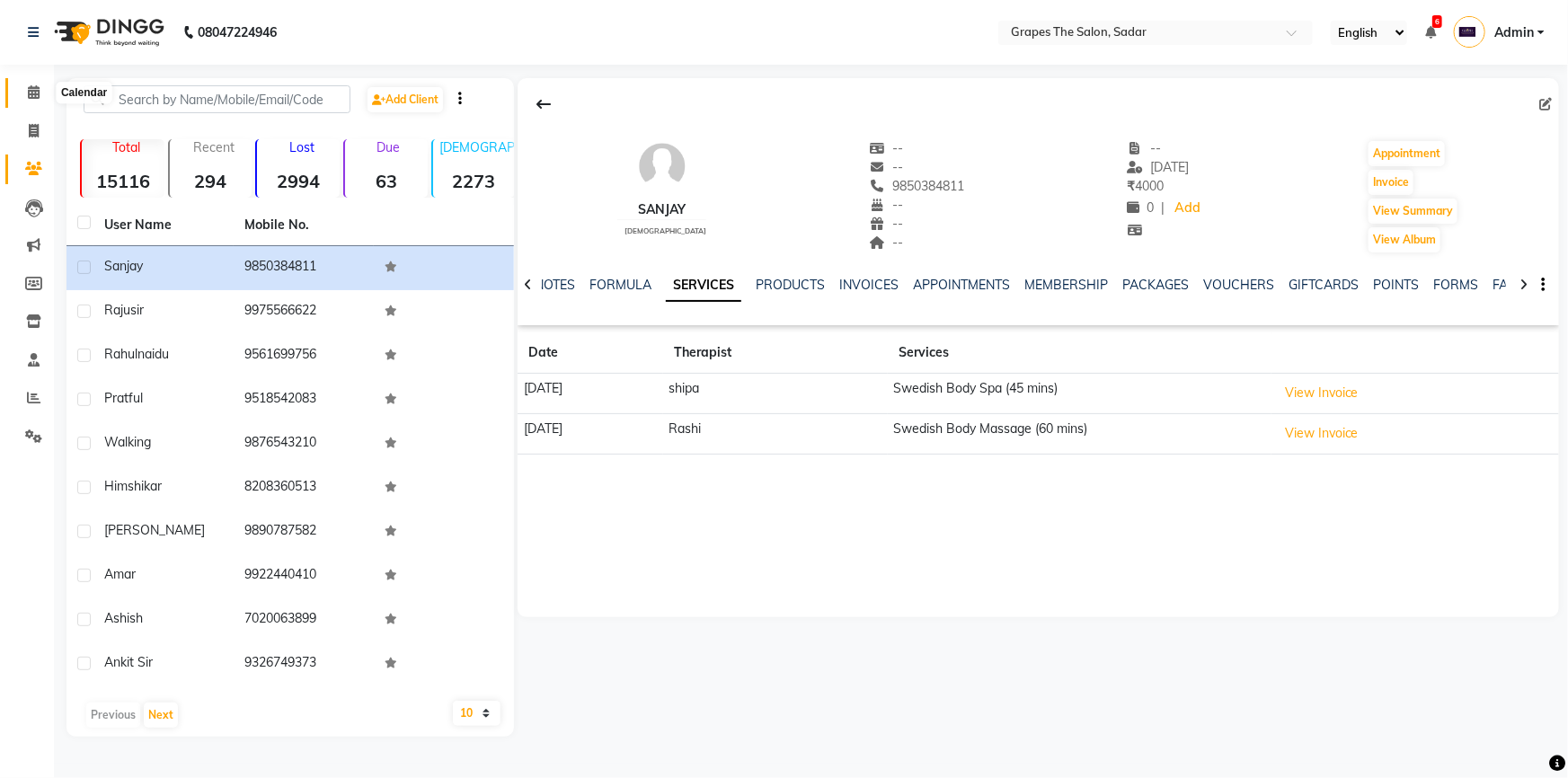
click at [36, 96] on icon at bounding box center [34, 92] width 12 height 14
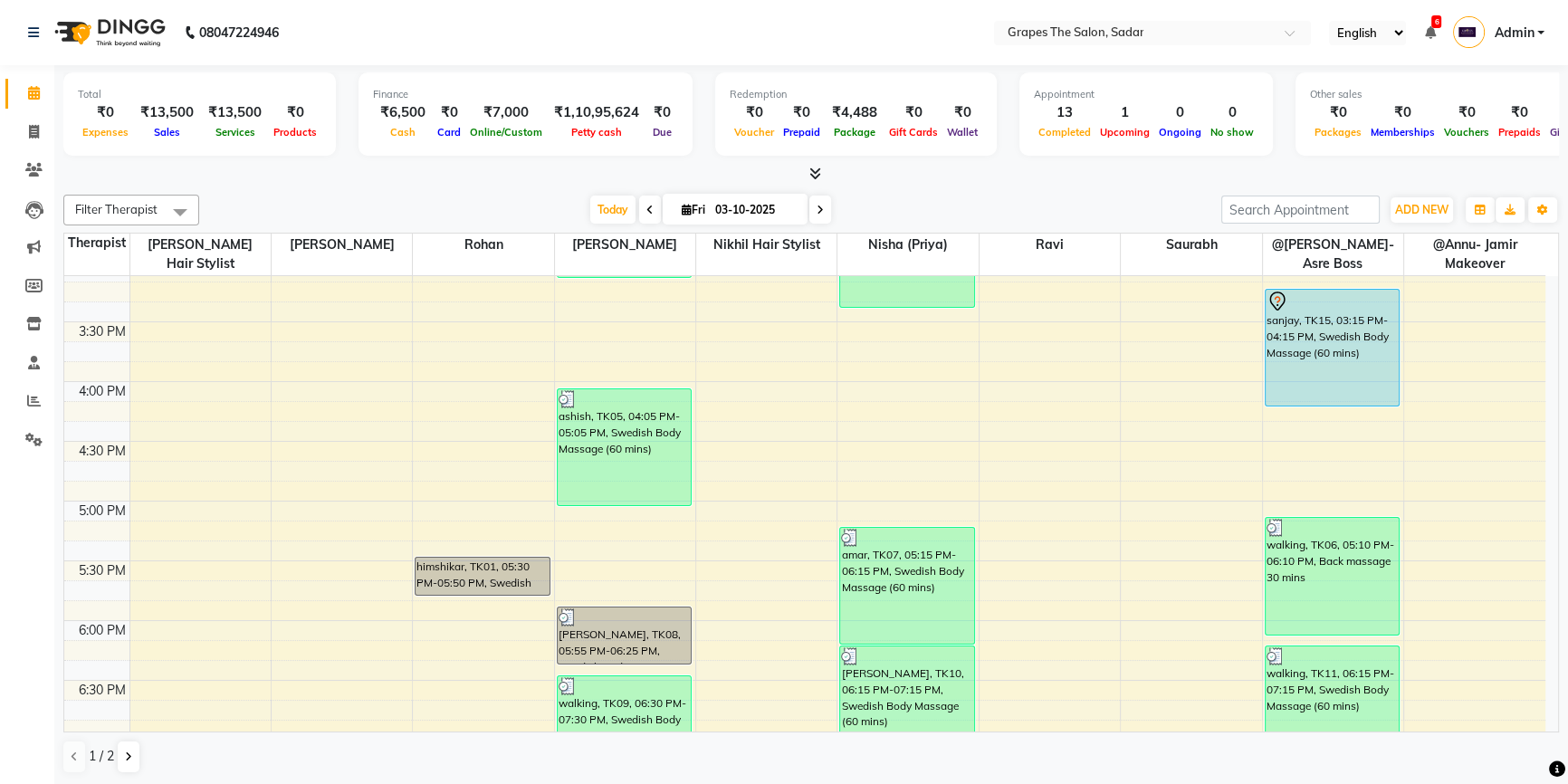
scroll to position [852, 0]
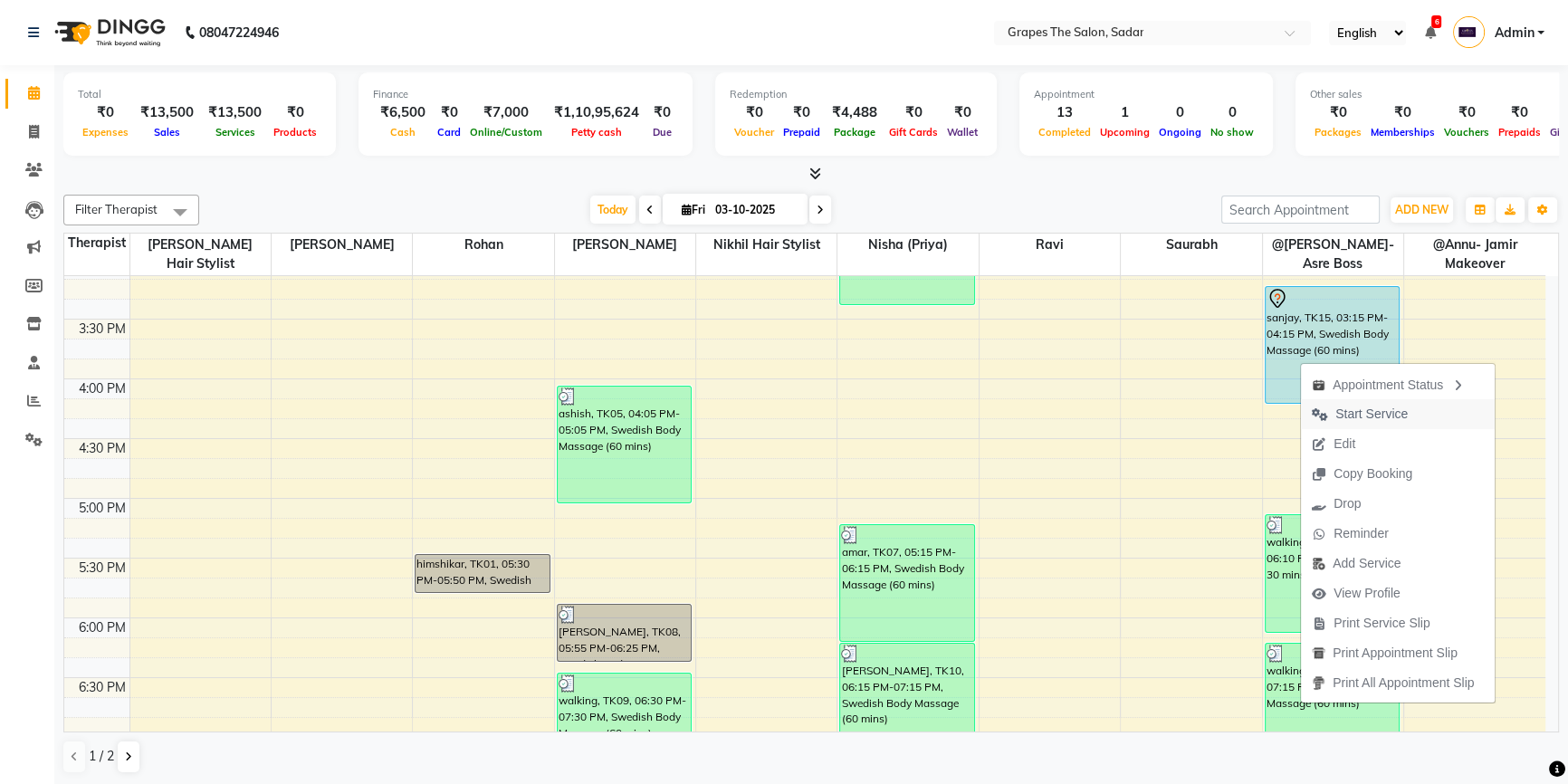
click at [1335, 408] on span "Start Service" at bounding box center [1371, 413] width 72 height 19
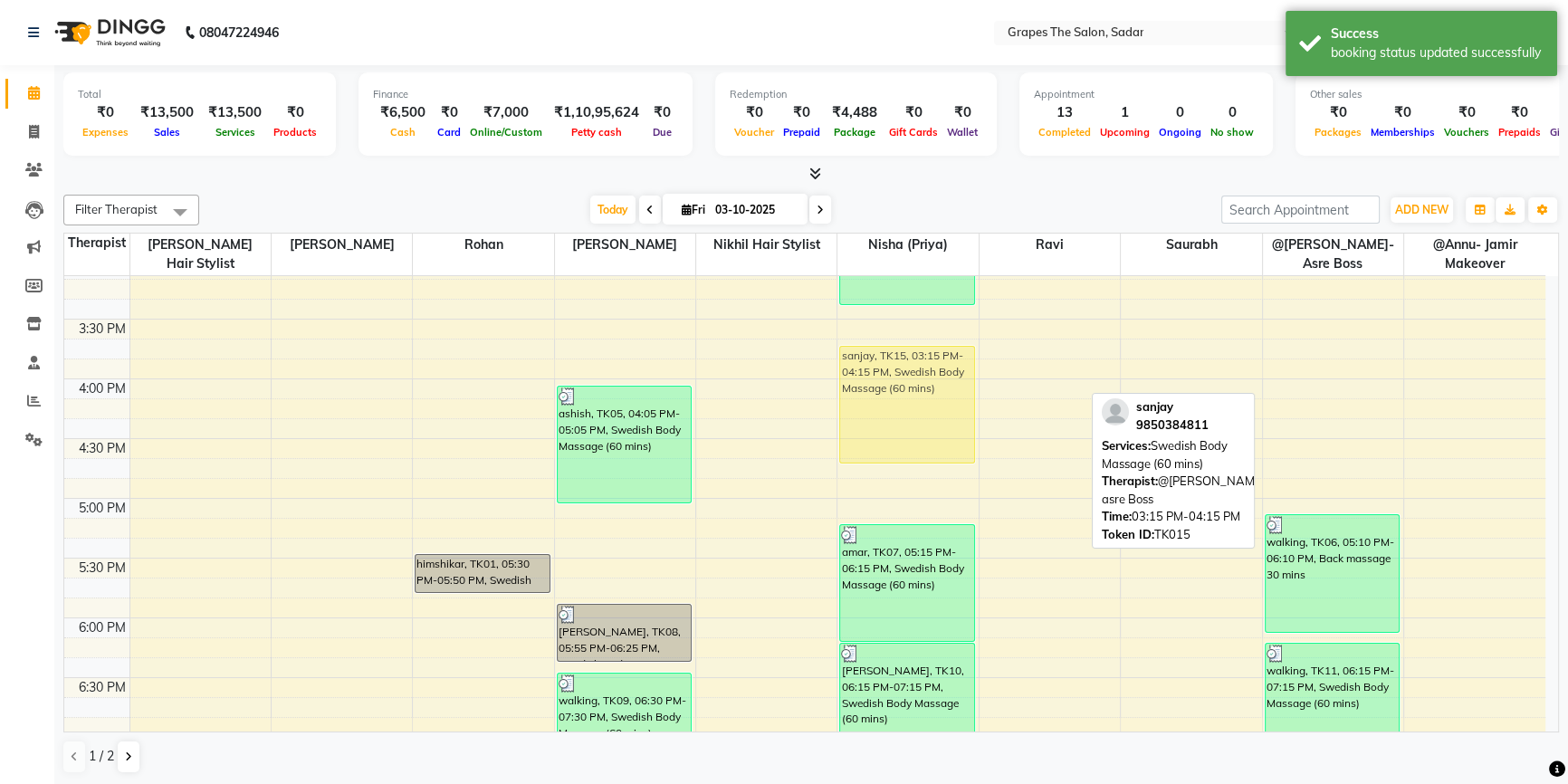
drag, startPoint x: 1343, startPoint y: 369, endPoint x: 918, endPoint y: 461, distance: 434.8
click at [919, 461] on tr "himshikar, TK01, 05:30 PM-05:50 PM, Swedish Body Massage (60 mins) ankit sir, T…" at bounding box center [805, 259] width 1481 height 1671
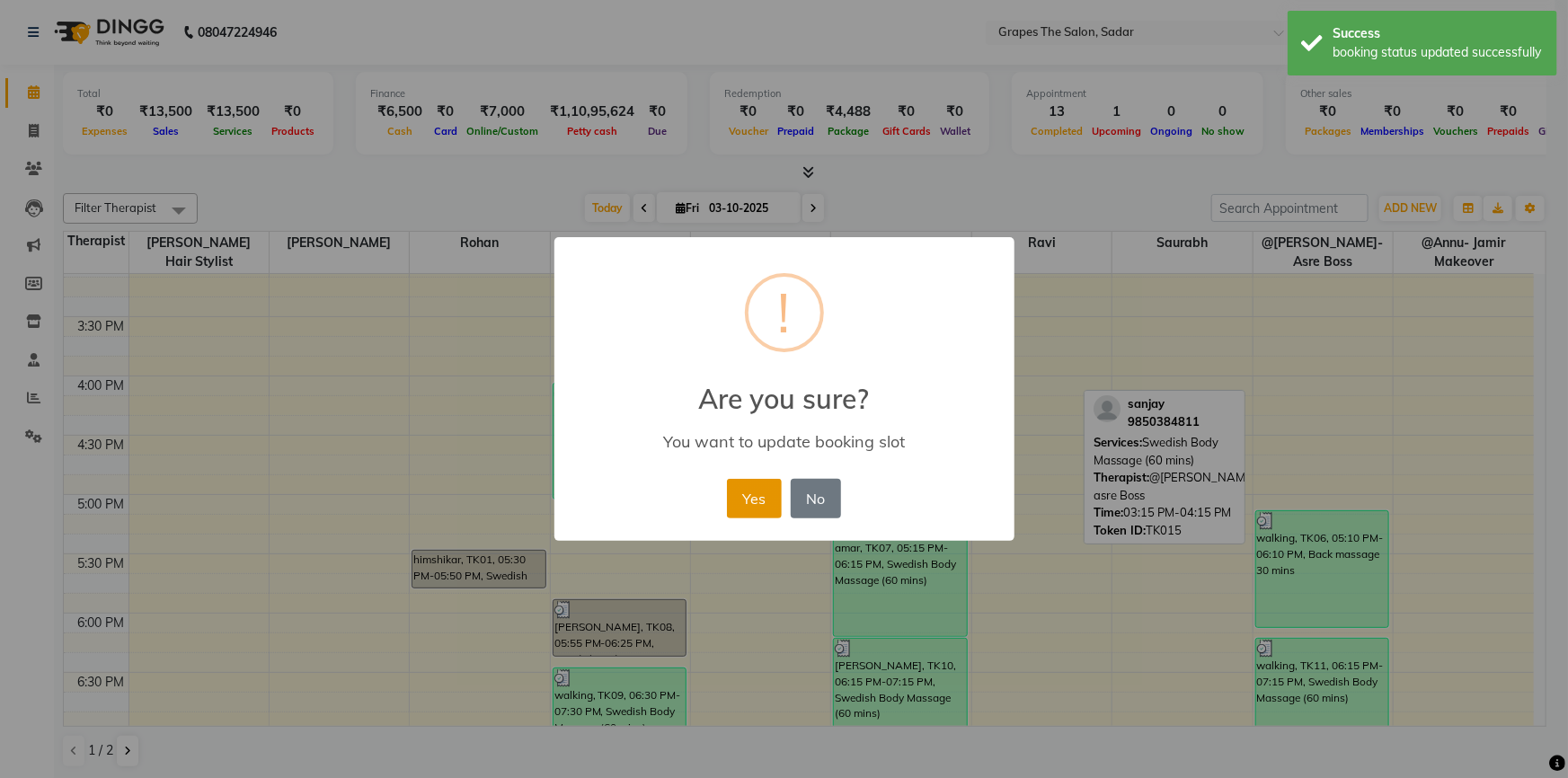
click at [771, 500] on button "Yes" at bounding box center [754, 498] width 55 height 40
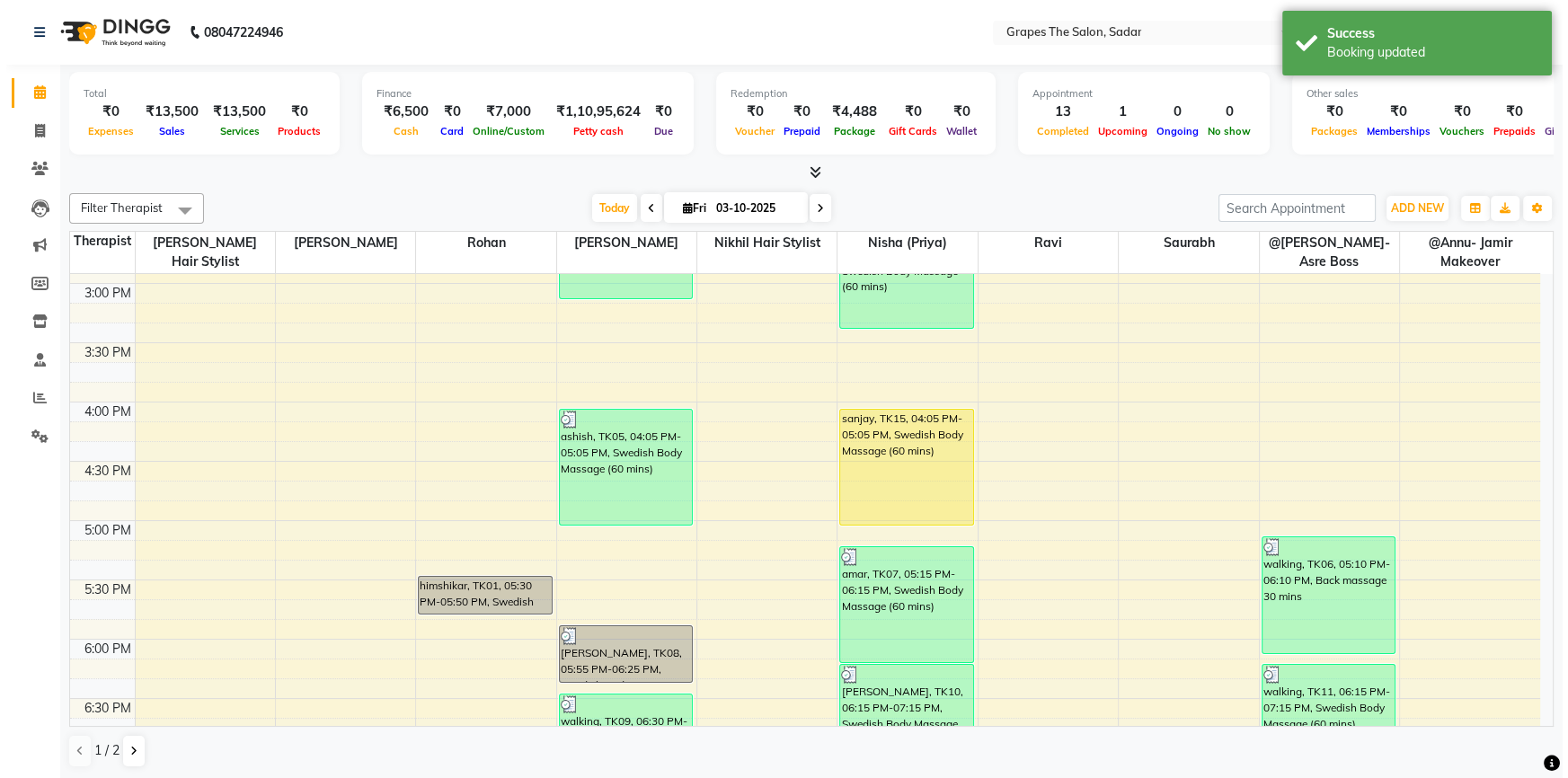
scroll to position [862, 0]
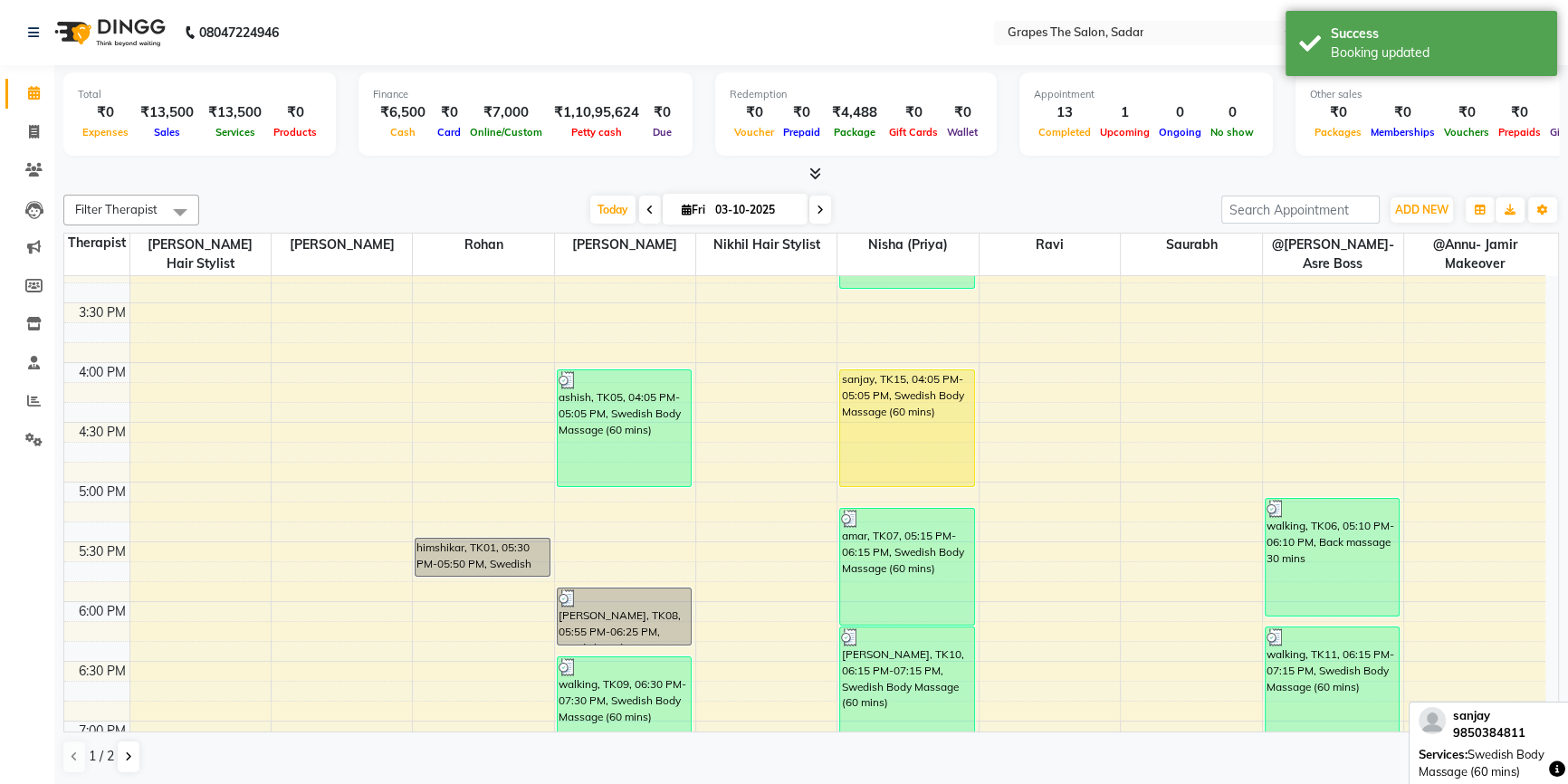
click at [929, 443] on div "sanjay, TK15, 04:05 PM-05:05 PM, Swedish Body Massage (60 mins)" at bounding box center [906, 428] width 134 height 116
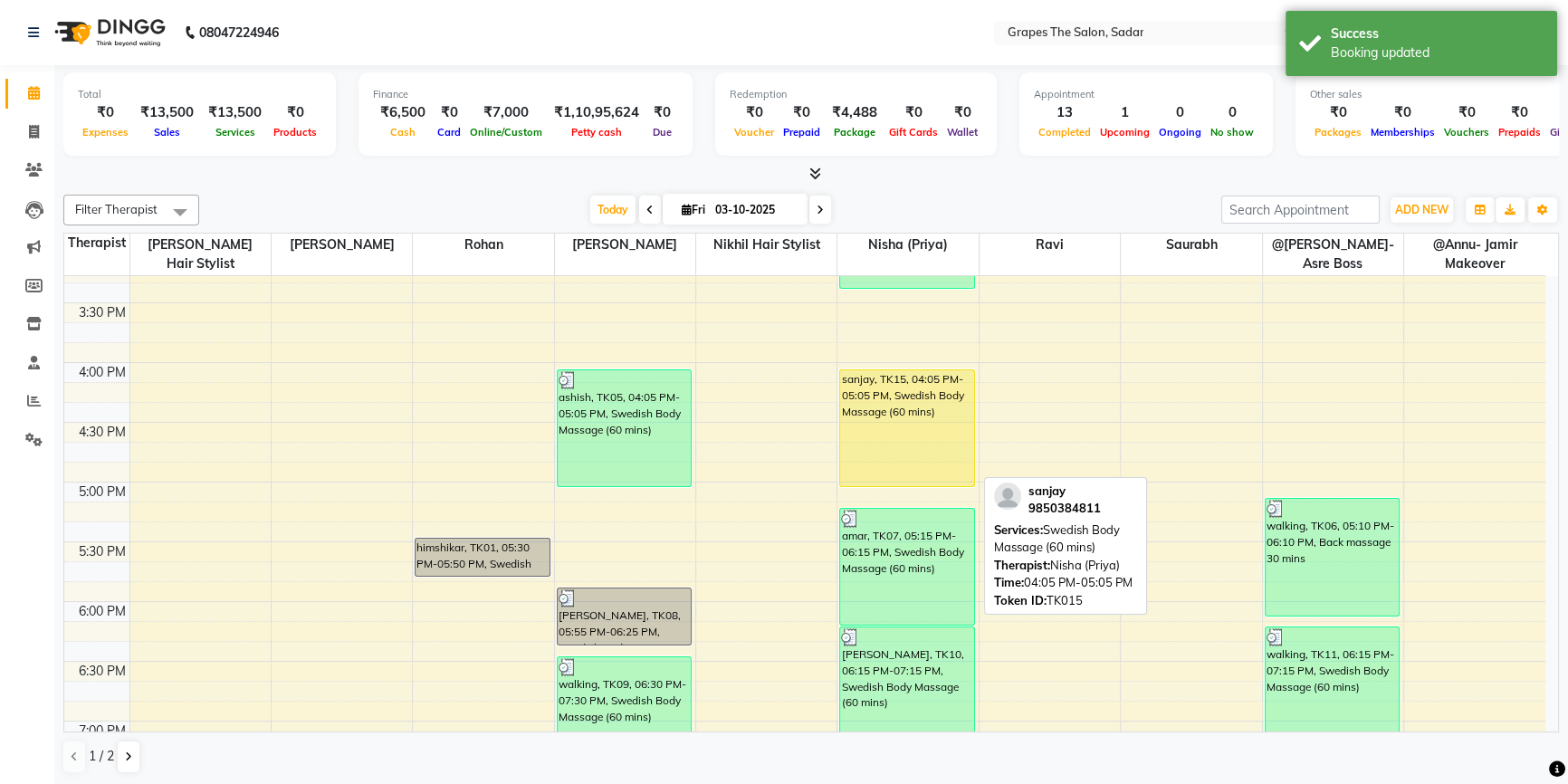
click at [929, 443] on div "sanjay, TK15, 04:05 PM-05:05 PM, Swedish Body Massage (60 mins)" at bounding box center [906, 428] width 134 height 116
select select "1"
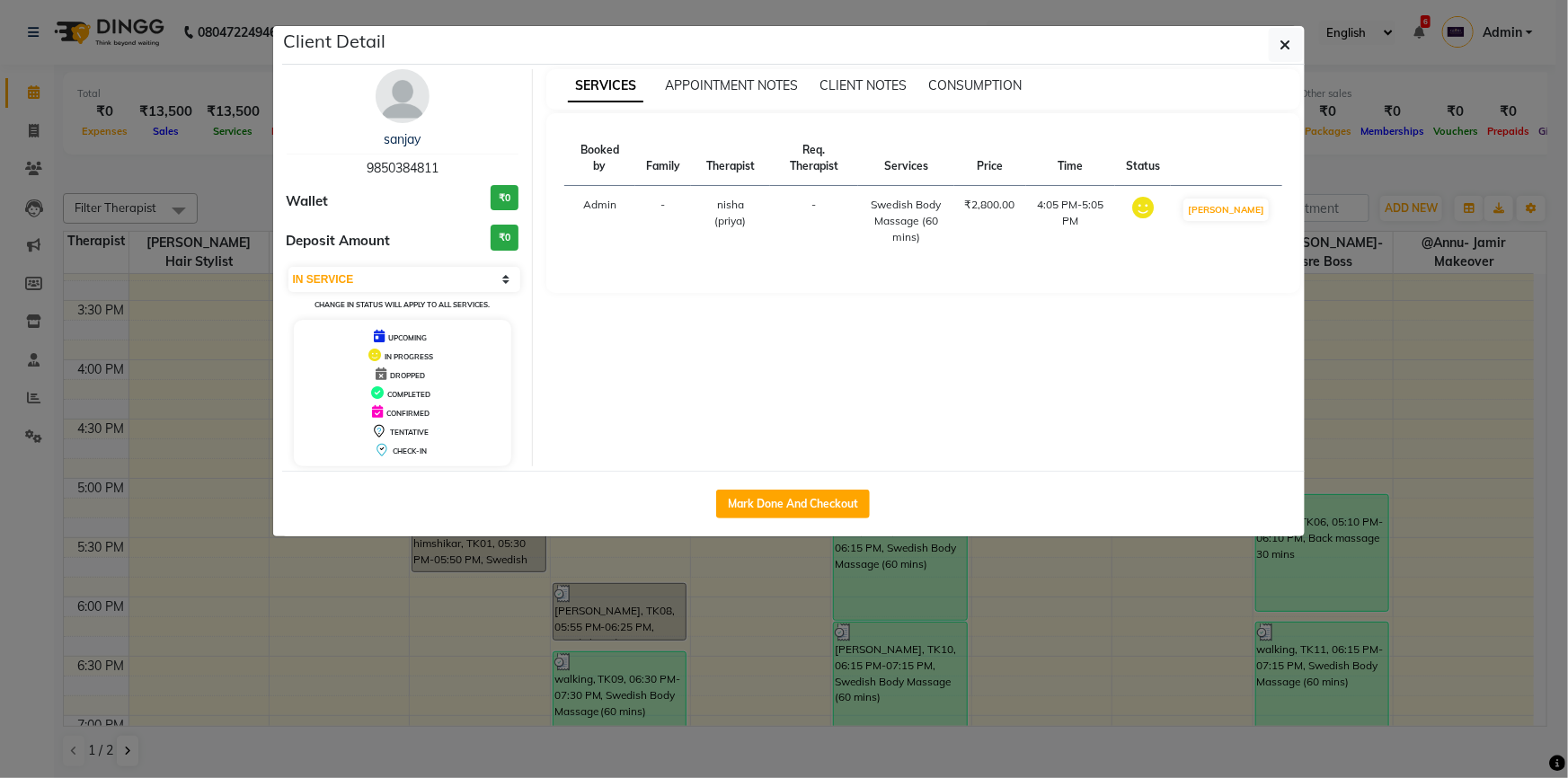
click at [923, 440] on div "SERVICES APPOINTMENT NOTES CLIENT NOTES CONSUMPTION Booked by Family Therapist …" at bounding box center [924, 267] width 781 height 397
click at [823, 507] on button "Mark Done And Checkout" at bounding box center [793, 504] width 154 height 29
select select "55"
select select "service"
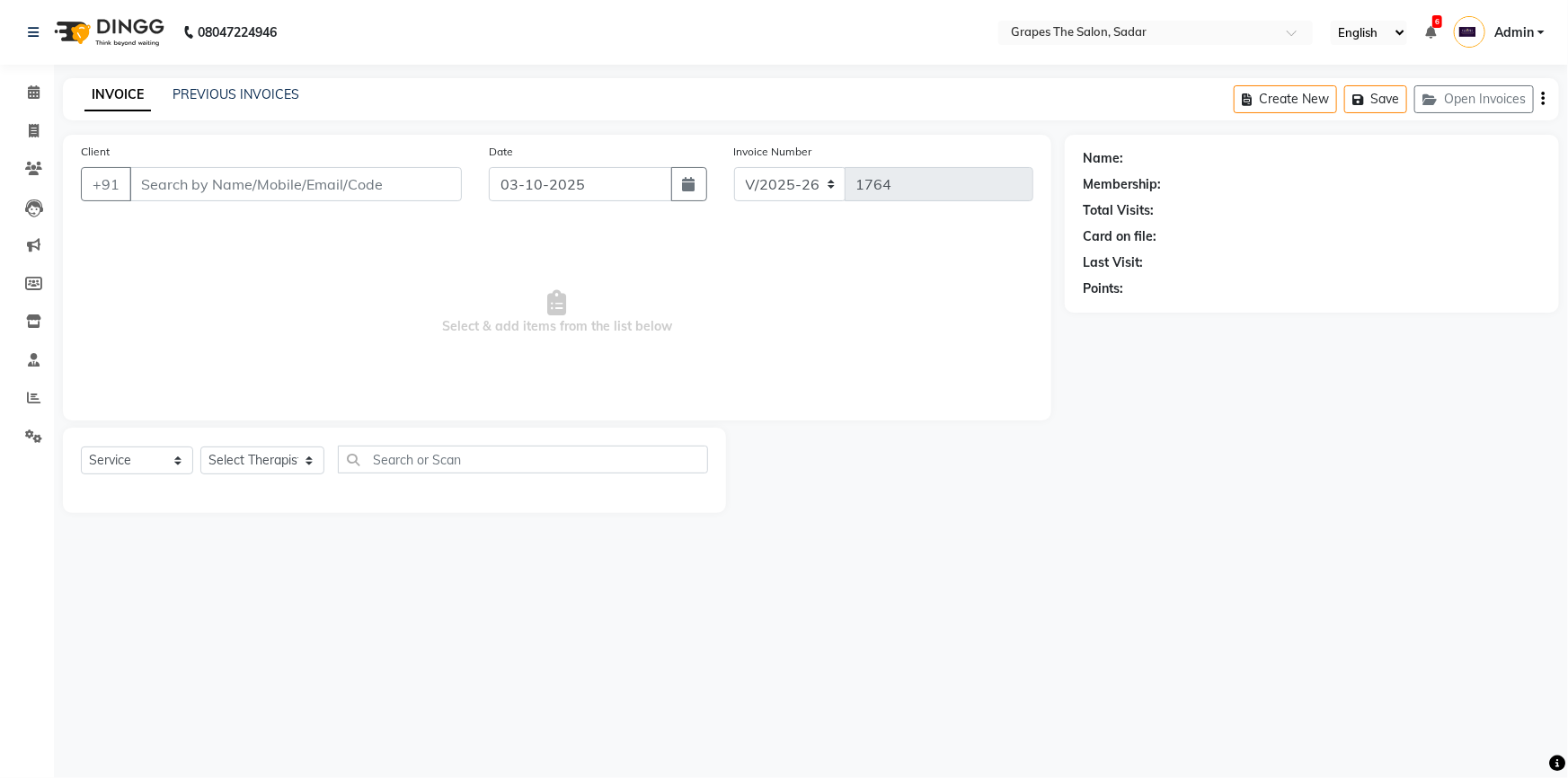
type input "9850384811"
select select "52017"
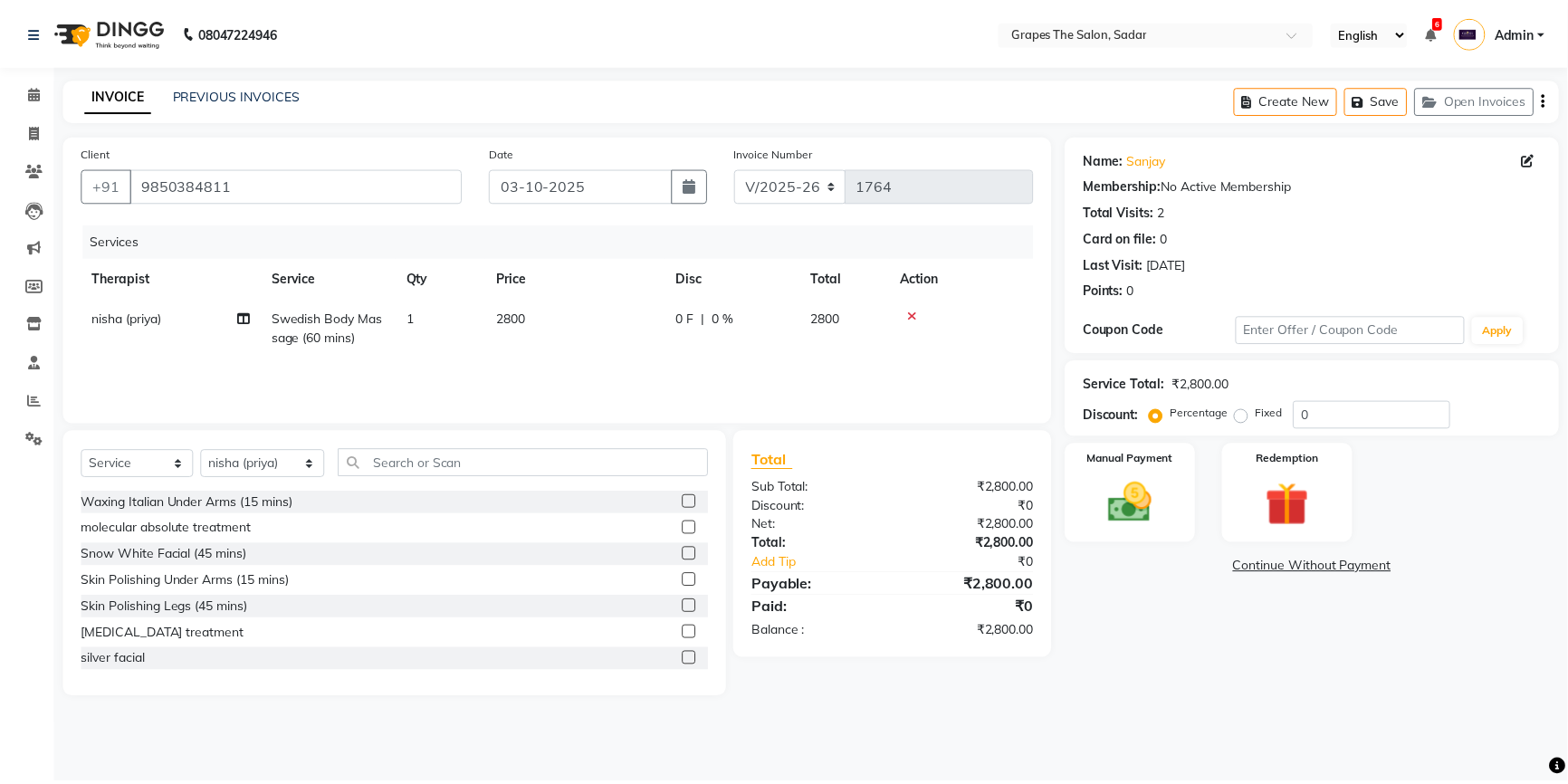
scroll to position [0, 14]
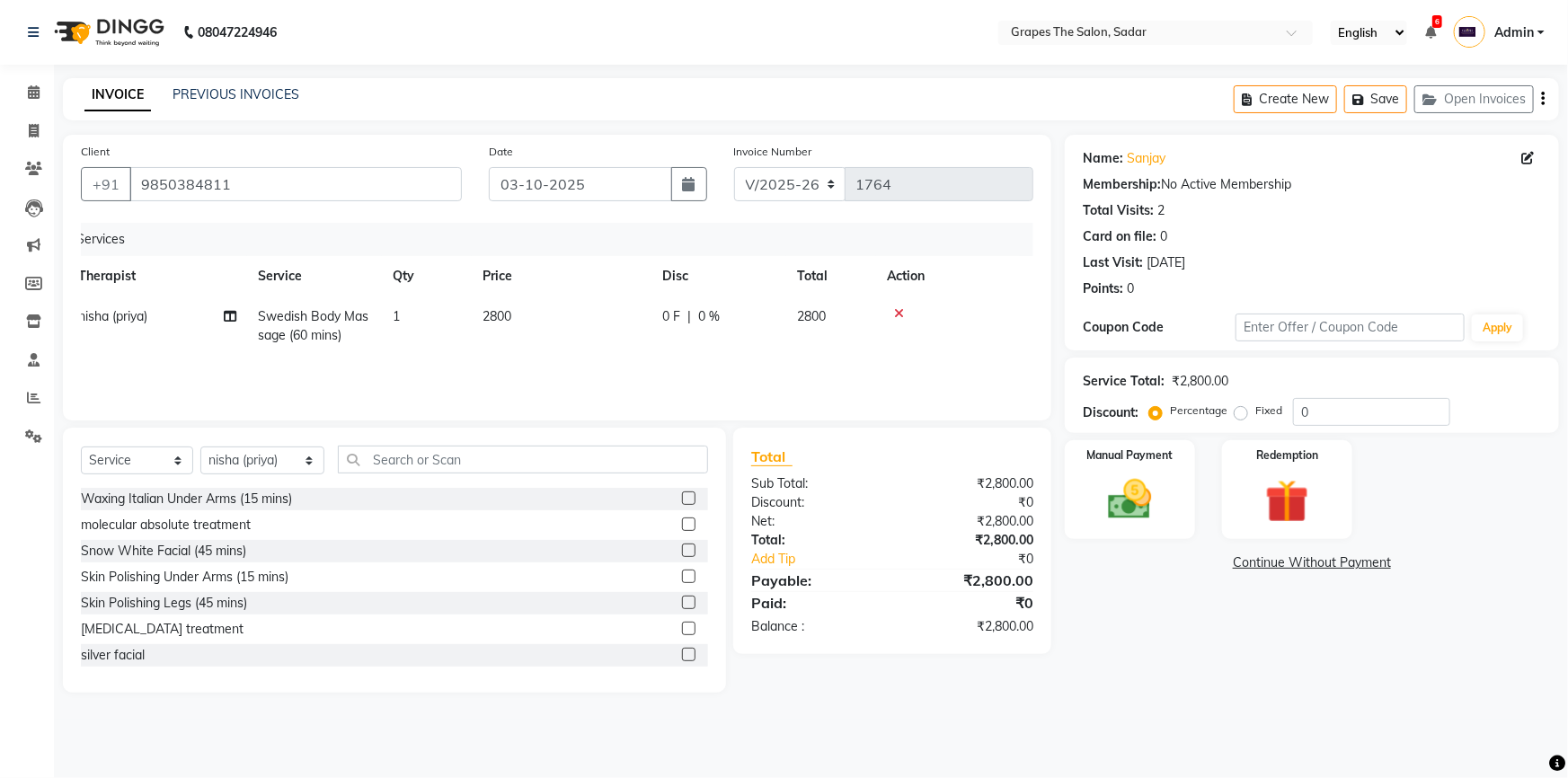
click at [458, 344] on td "1" at bounding box center [426, 326] width 90 height 59
select select "52017"
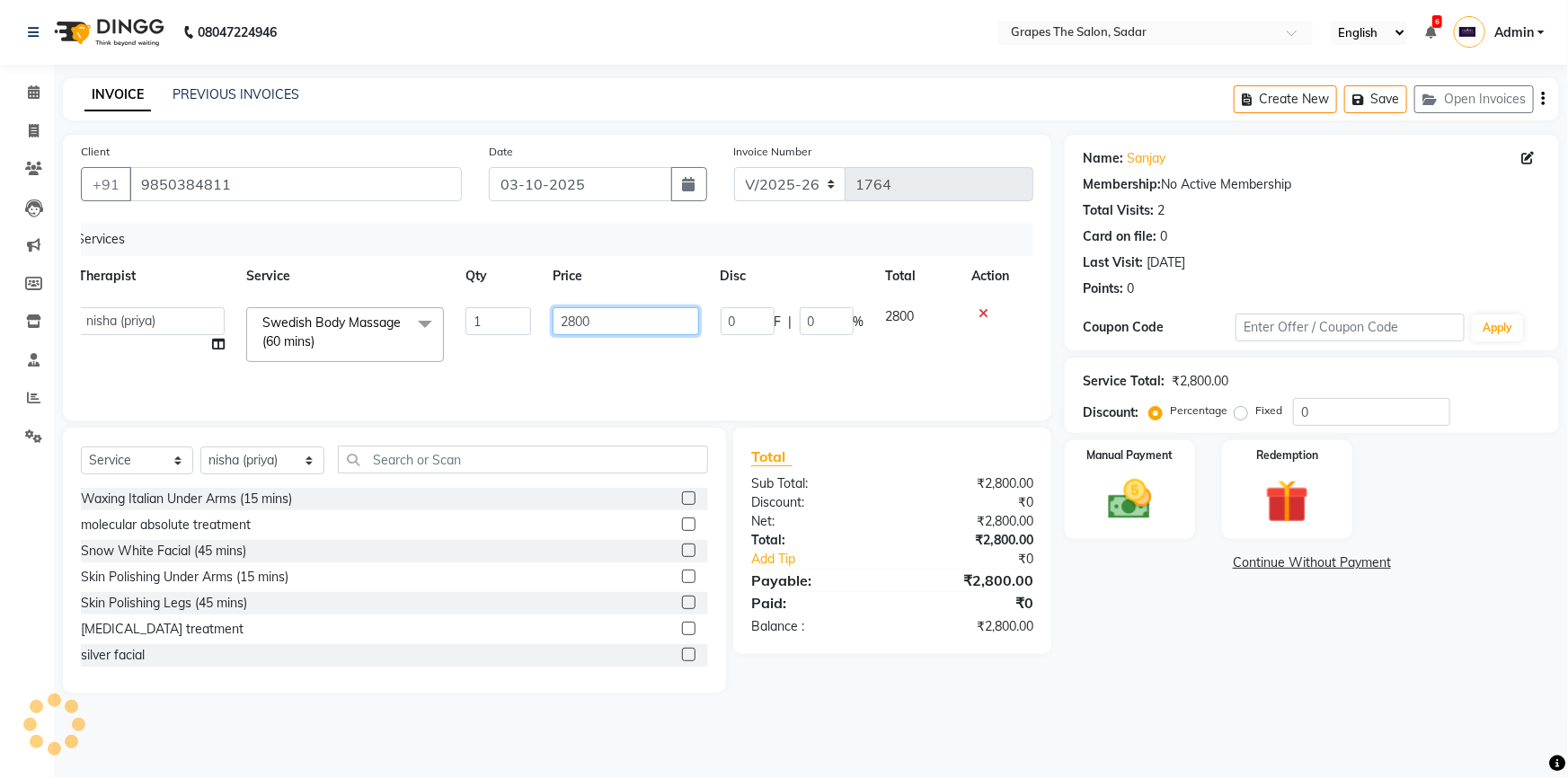
drag, startPoint x: 565, startPoint y: 318, endPoint x: 521, endPoint y: 355, distance: 57.5
click at [529, 351] on tr "@Annu- jamir makeover ashu @Gunjan-Asre Boss Khushi Rathod Nikhil Hair stylist …" at bounding box center [544, 334] width 953 height 77
drag, startPoint x: 566, startPoint y: 318, endPoint x: 532, endPoint y: 351, distance: 47.4
click at [547, 345] on td "2800" at bounding box center [625, 334] width 168 height 77
type input "1800"
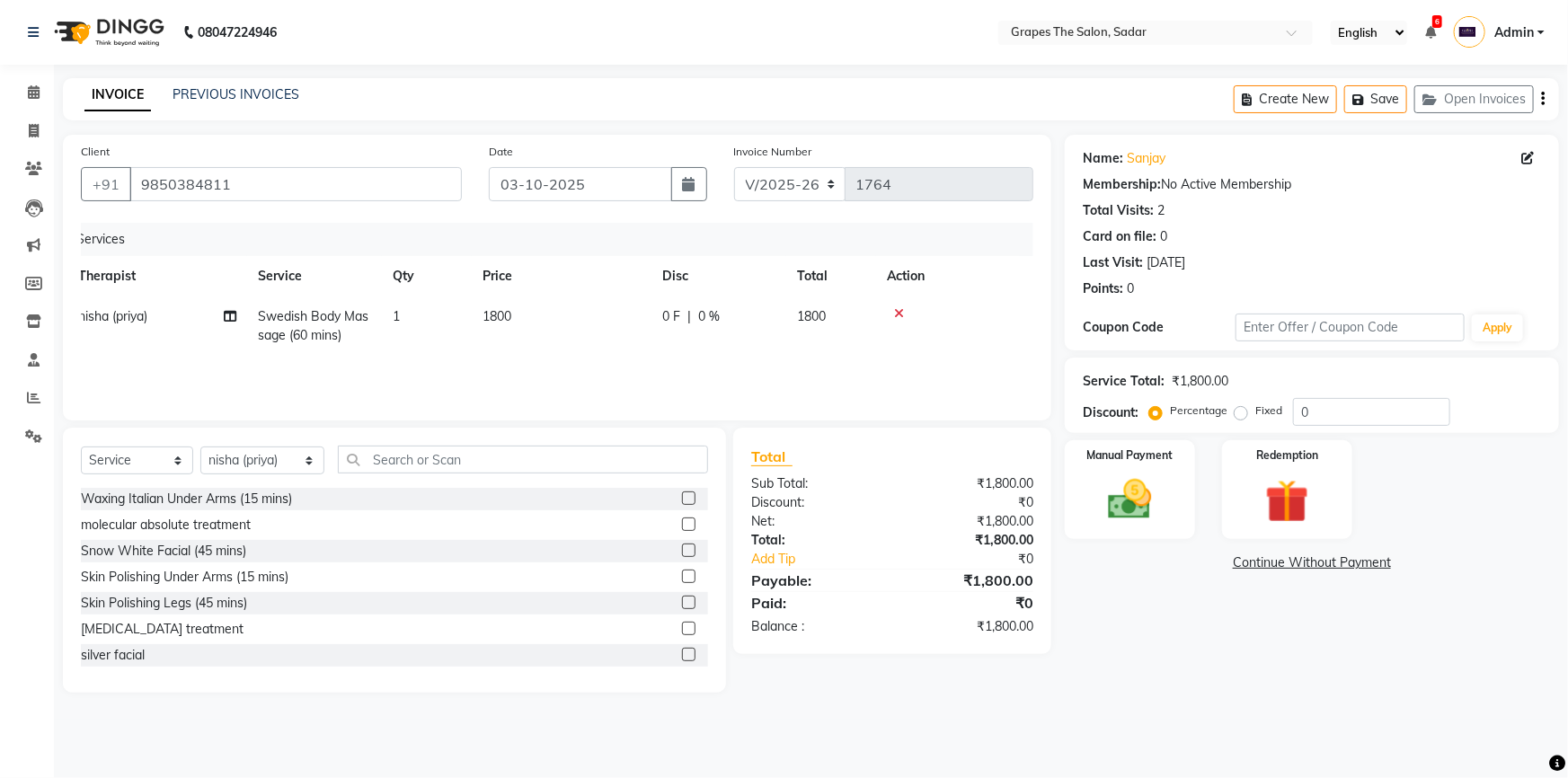
click at [532, 351] on tr "nisha (priya) Swedish Body Massage (60 mins) 1 1800 0 F | 0 % 1800" at bounding box center [544, 326] width 953 height 59
click at [1116, 465] on div "Manual Payment" at bounding box center [1130, 489] width 136 height 104
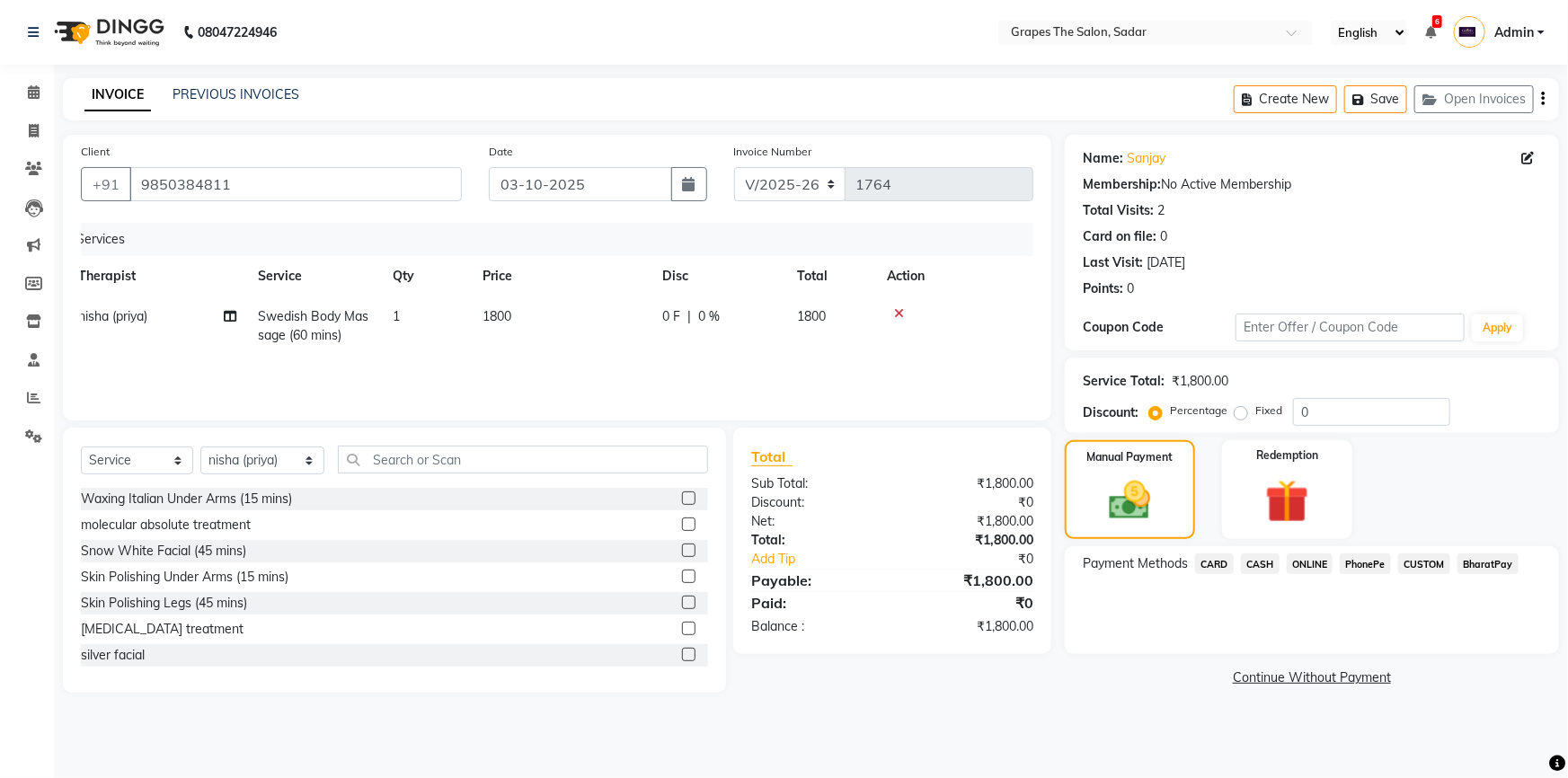
click at [1267, 563] on span "CASH" at bounding box center [1260, 563] width 39 height 20
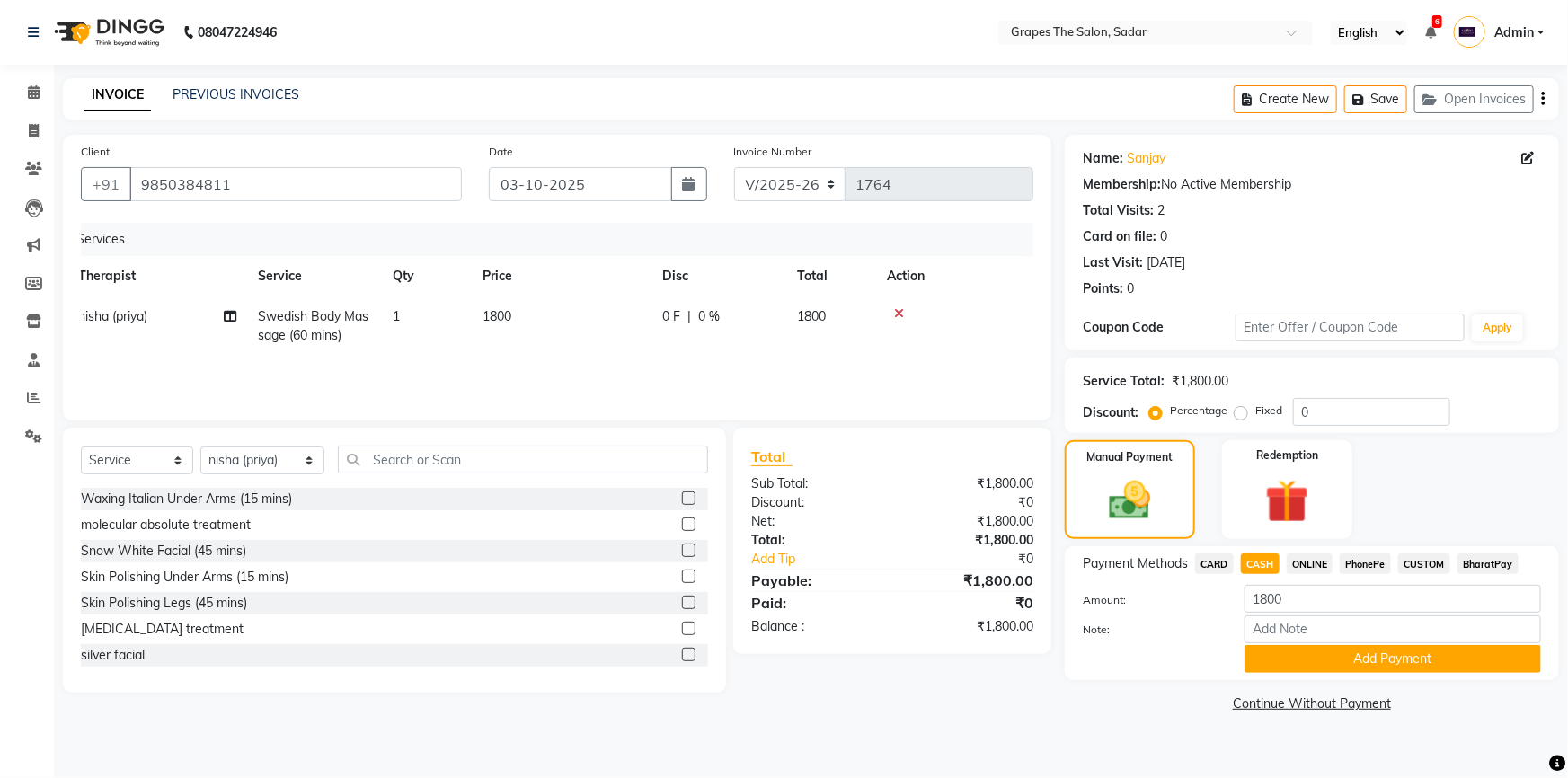
click at [1318, 565] on span "ONLINE" at bounding box center [1310, 563] width 47 height 20
click at [1374, 650] on button "Add Payment" at bounding box center [1393, 659] width 297 height 28
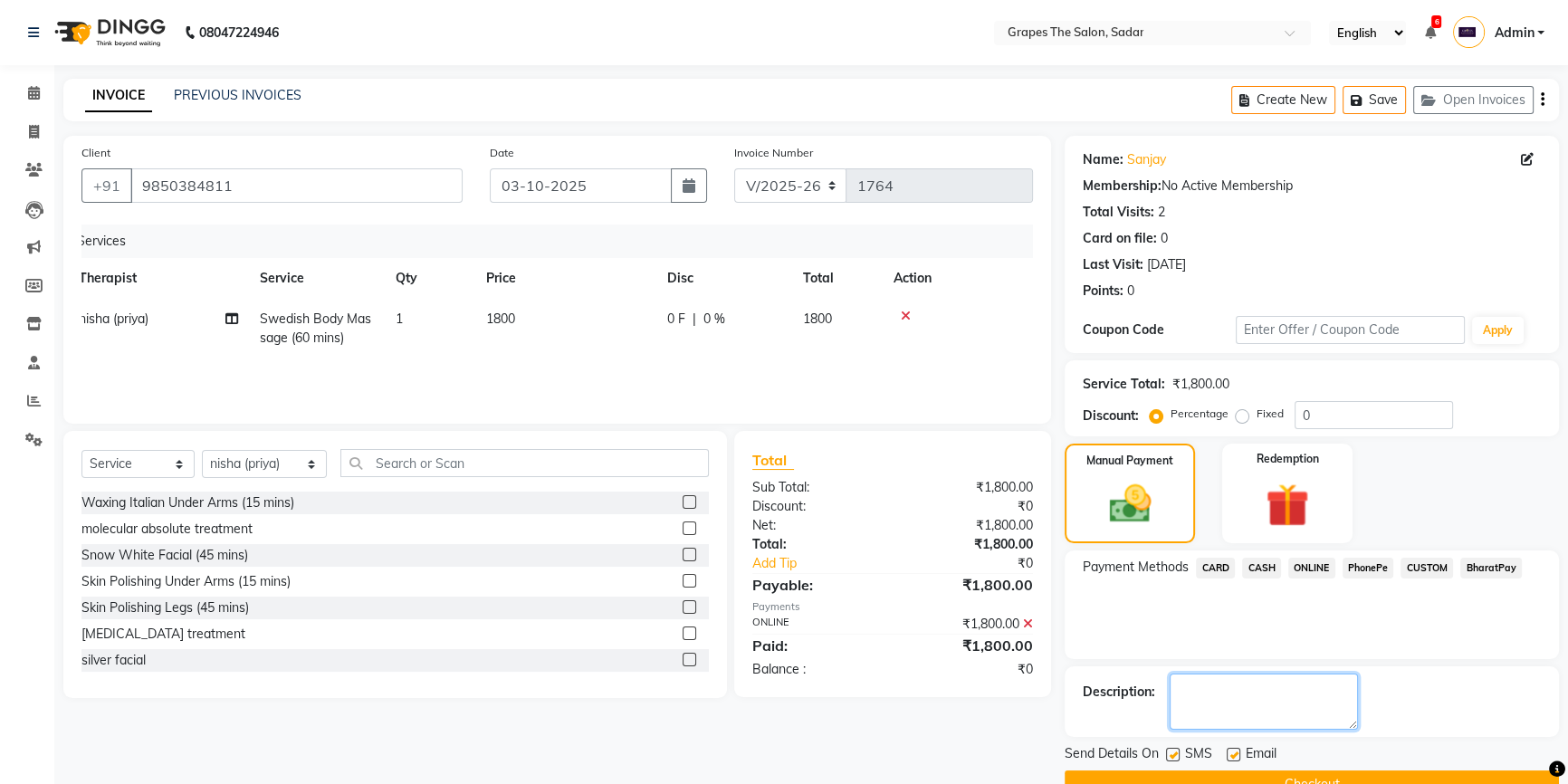
drag, startPoint x: 1232, startPoint y: 707, endPoint x: 1220, endPoint y: 701, distance: 13.4
click at [1230, 707] on div "Name: Sanjay Membership: No Active Membership Total Visits: 2 Card on file: 0 L…" at bounding box center [1318, 467] width 508 height 663
click at [1172, 748] on label at bounding box center [1173, 755] width 14 height 14
click at [1172, 750] on input "checkbox" at bounding box center [1172, 756] width 12 height 12
checkbox input "false"
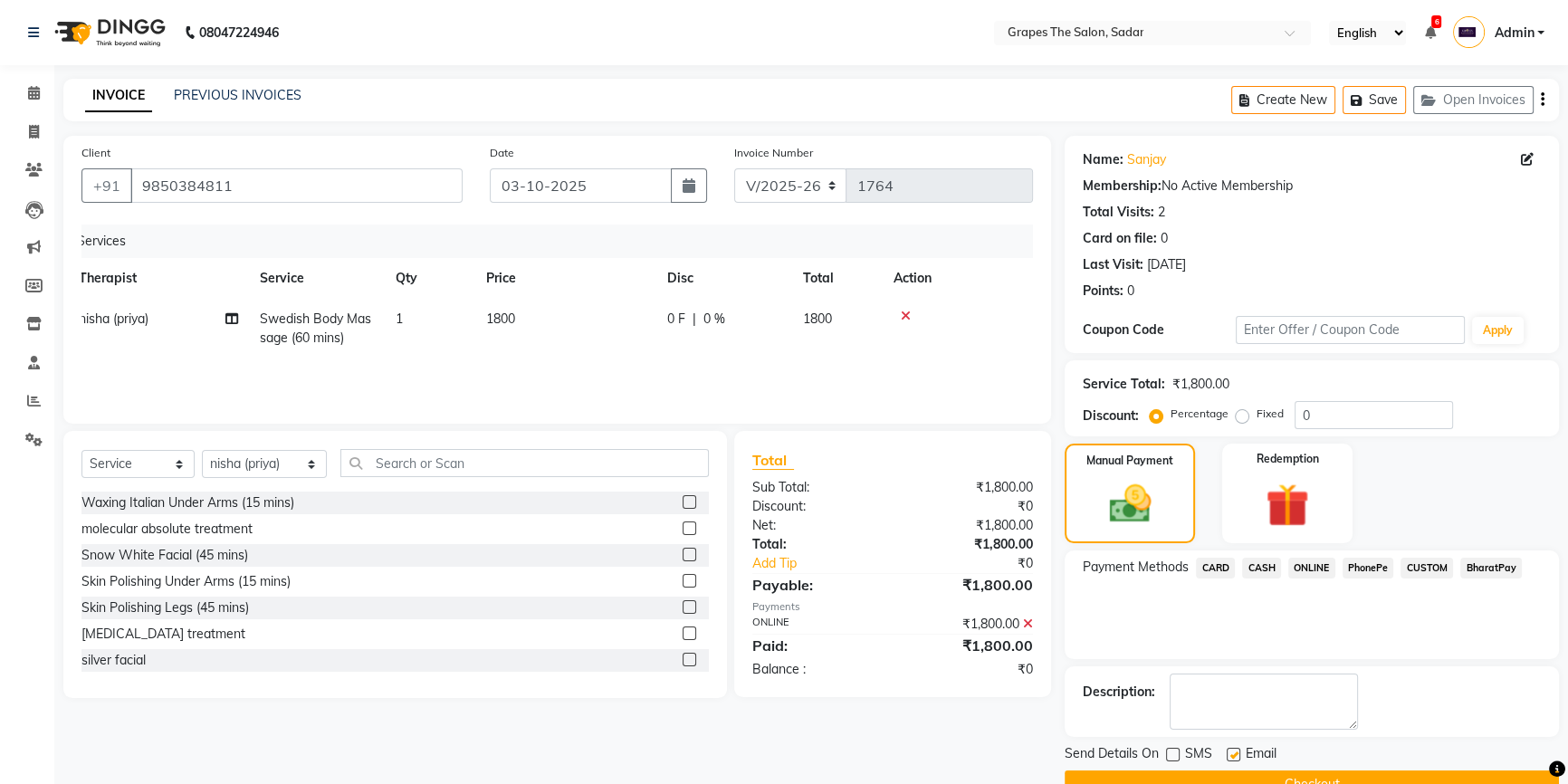
drag, startPoint x: 1235, startPoint y: 711, endPoint x: 1250, endPoint y: 747, distance: 39.0
click at [1234, 748] on label at bounding box center [1233, 755] width 14 height 14
click at [1234, 750] on input "checkbox" at bounding box center [1232, 756] width 12 height 12
checkbox input "false"
click at [1250, 770] on button "Checkout" at bounding box center [1311, 784] width 494 height 28
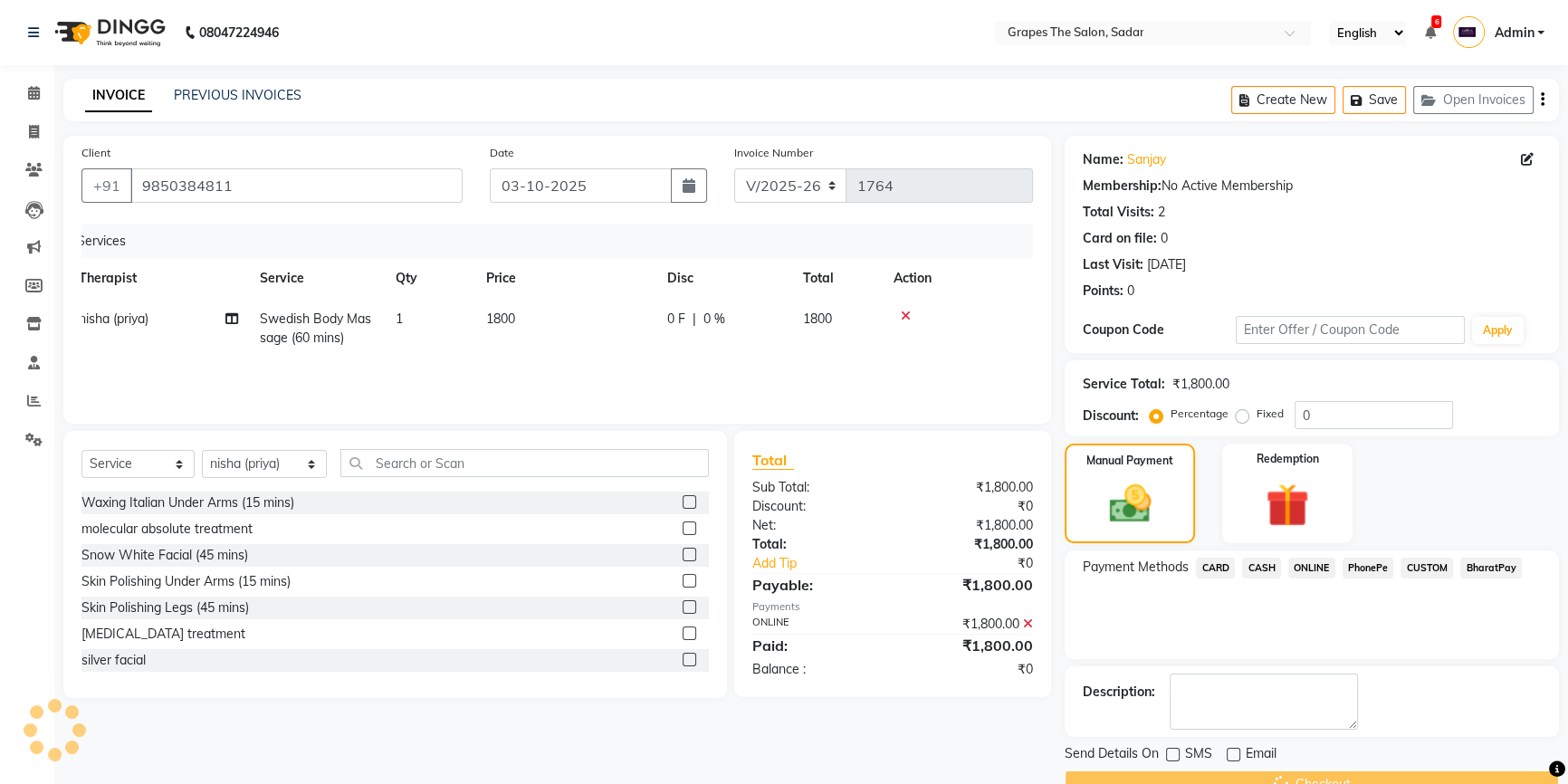
scroll to position [40, 0]
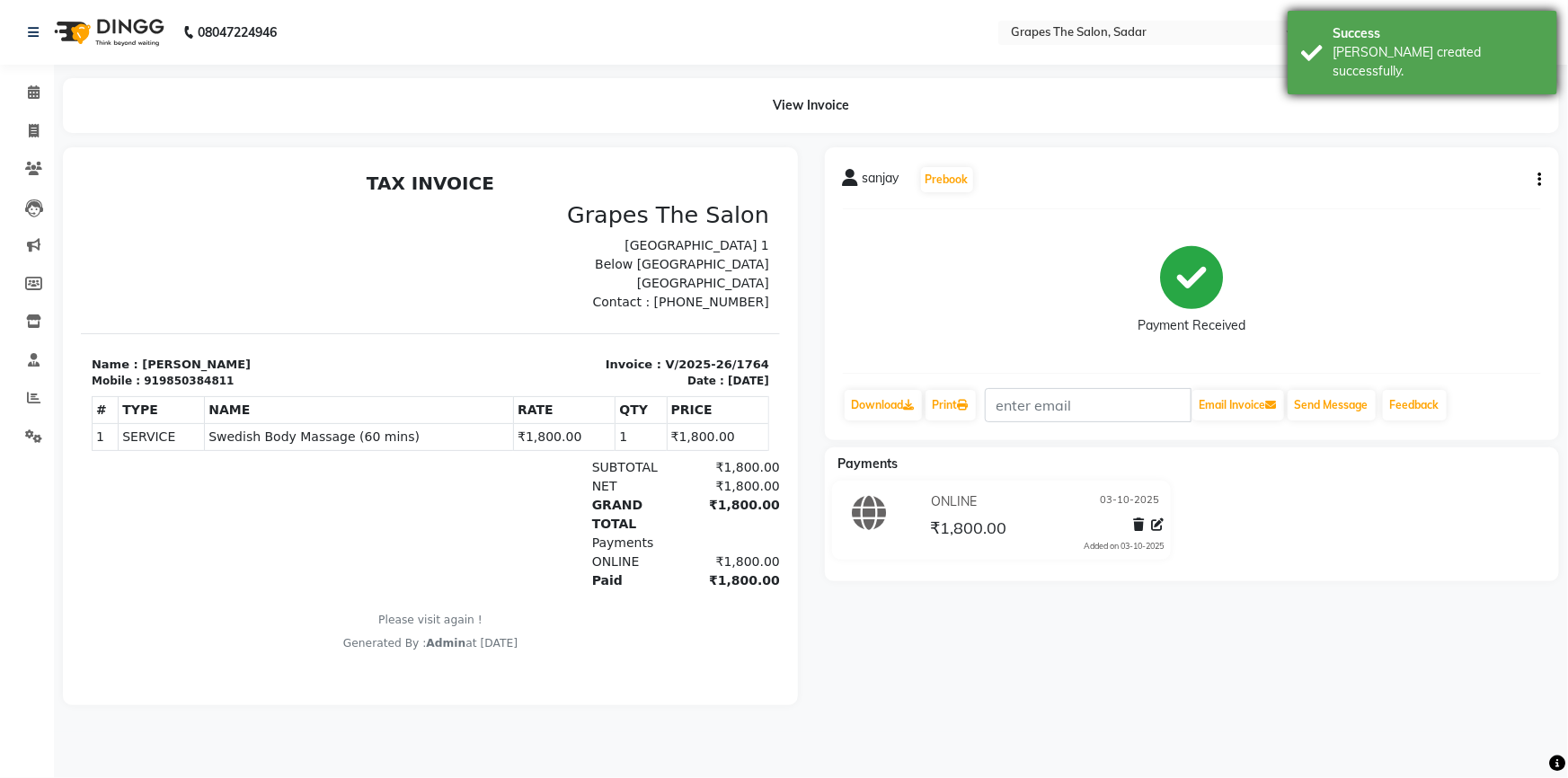
click at [1314, 42] on div "Success Bill created successfully." at bounding box center [1422, 52] width 269 height 83
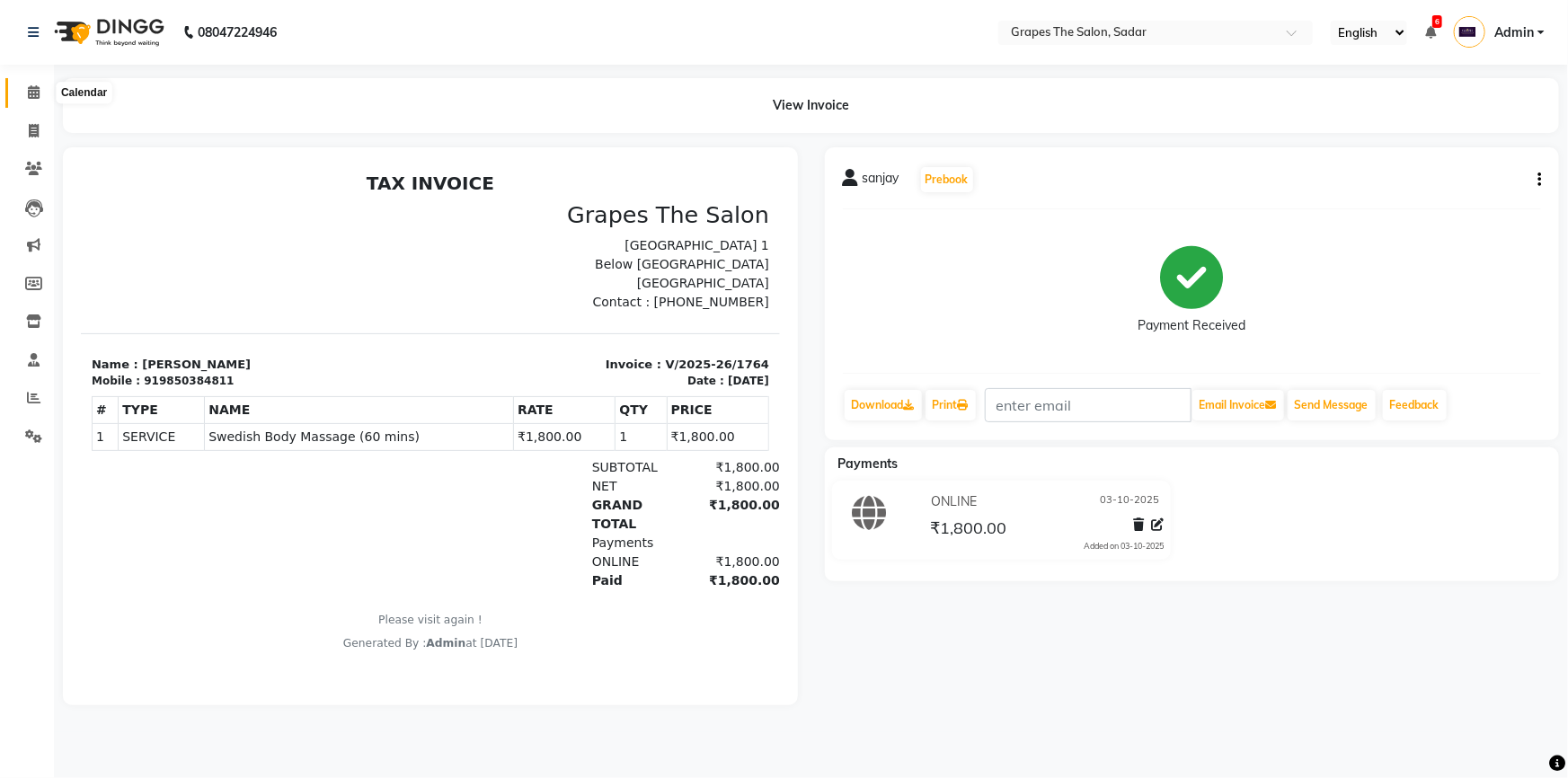
click at [32, 91] on icon at bounding box center [34, 92] width 12 height 14
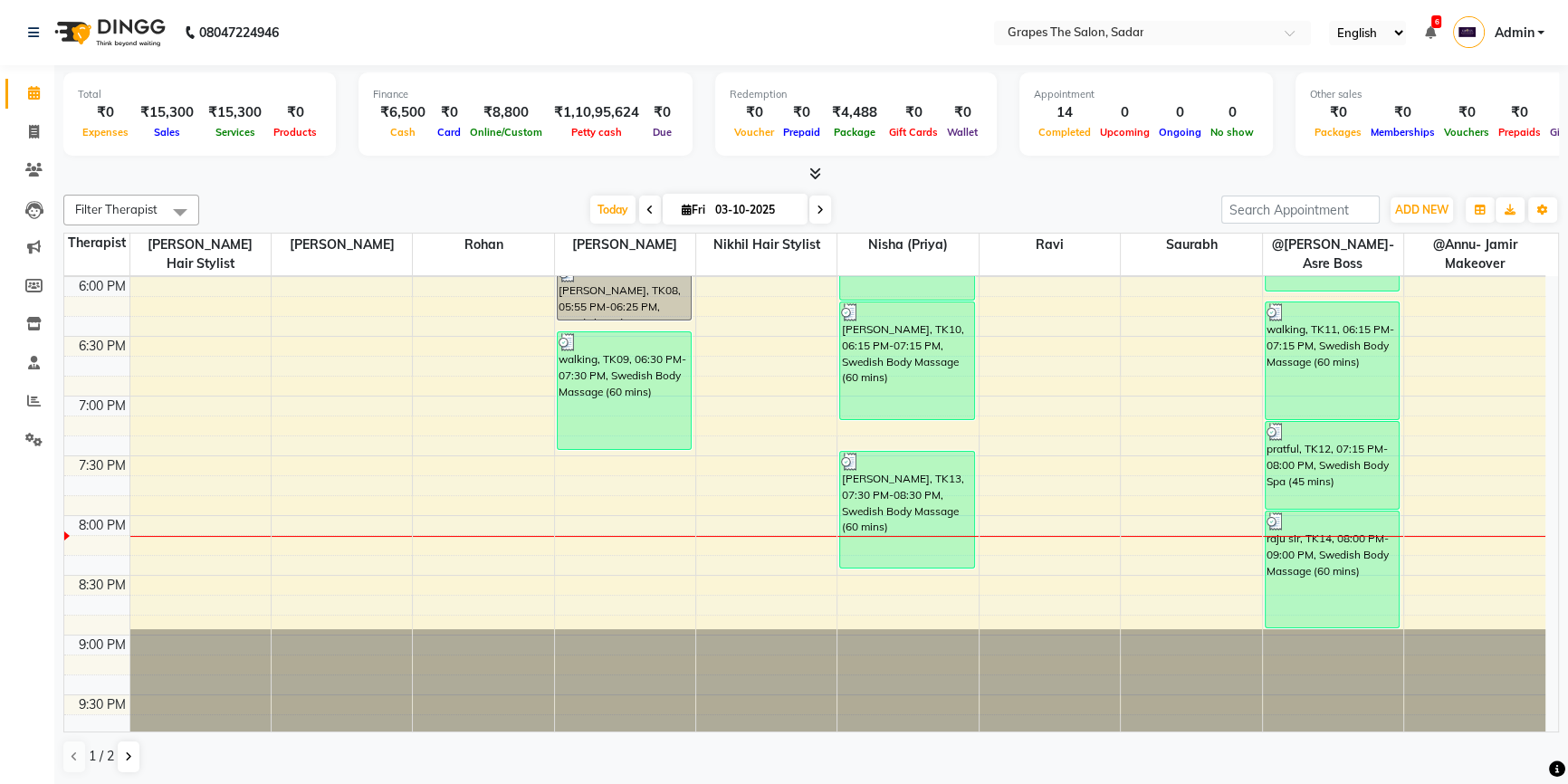
scroll to position [1210, 0]
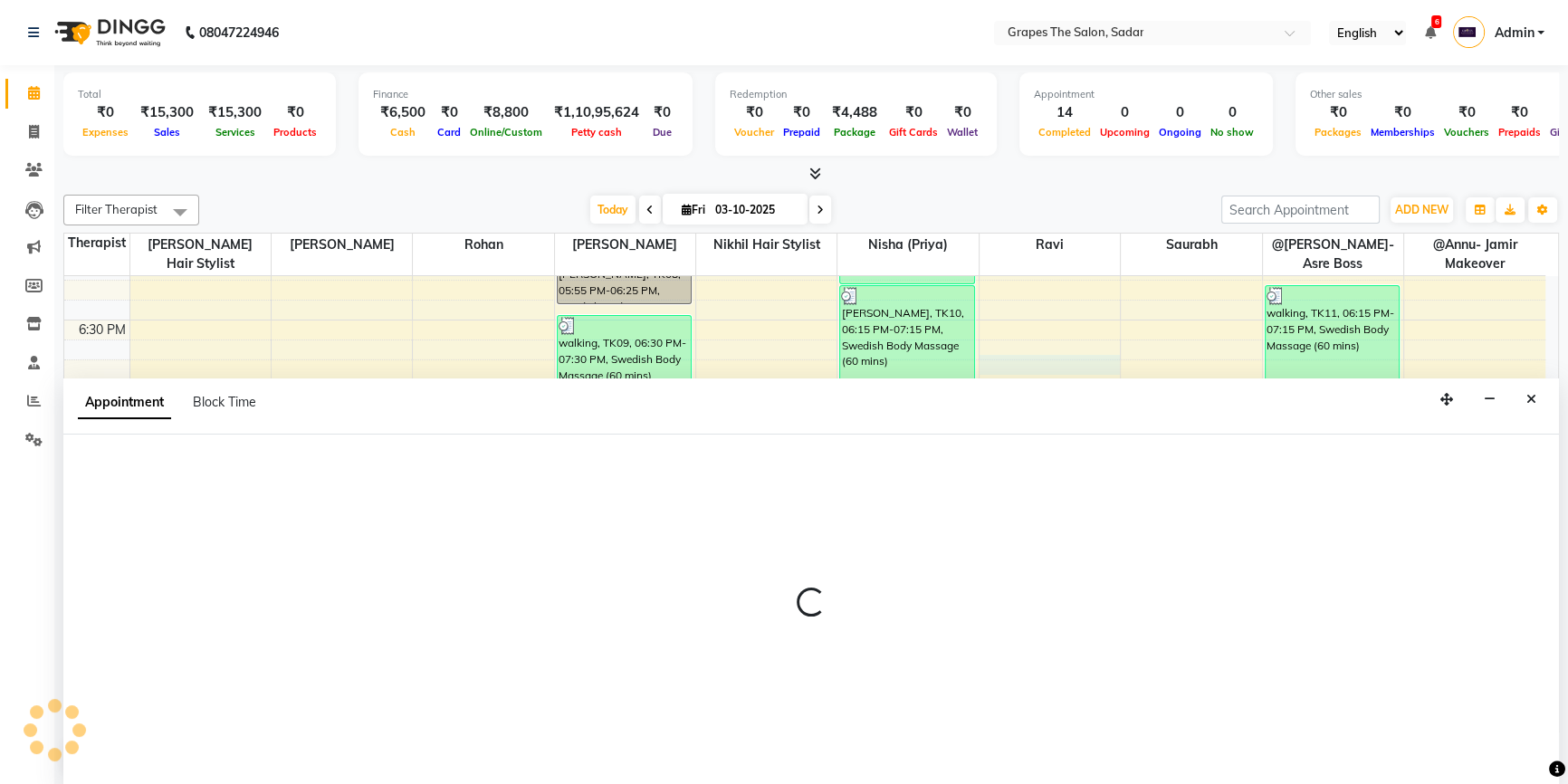
select select "58908"
select select "tentative"
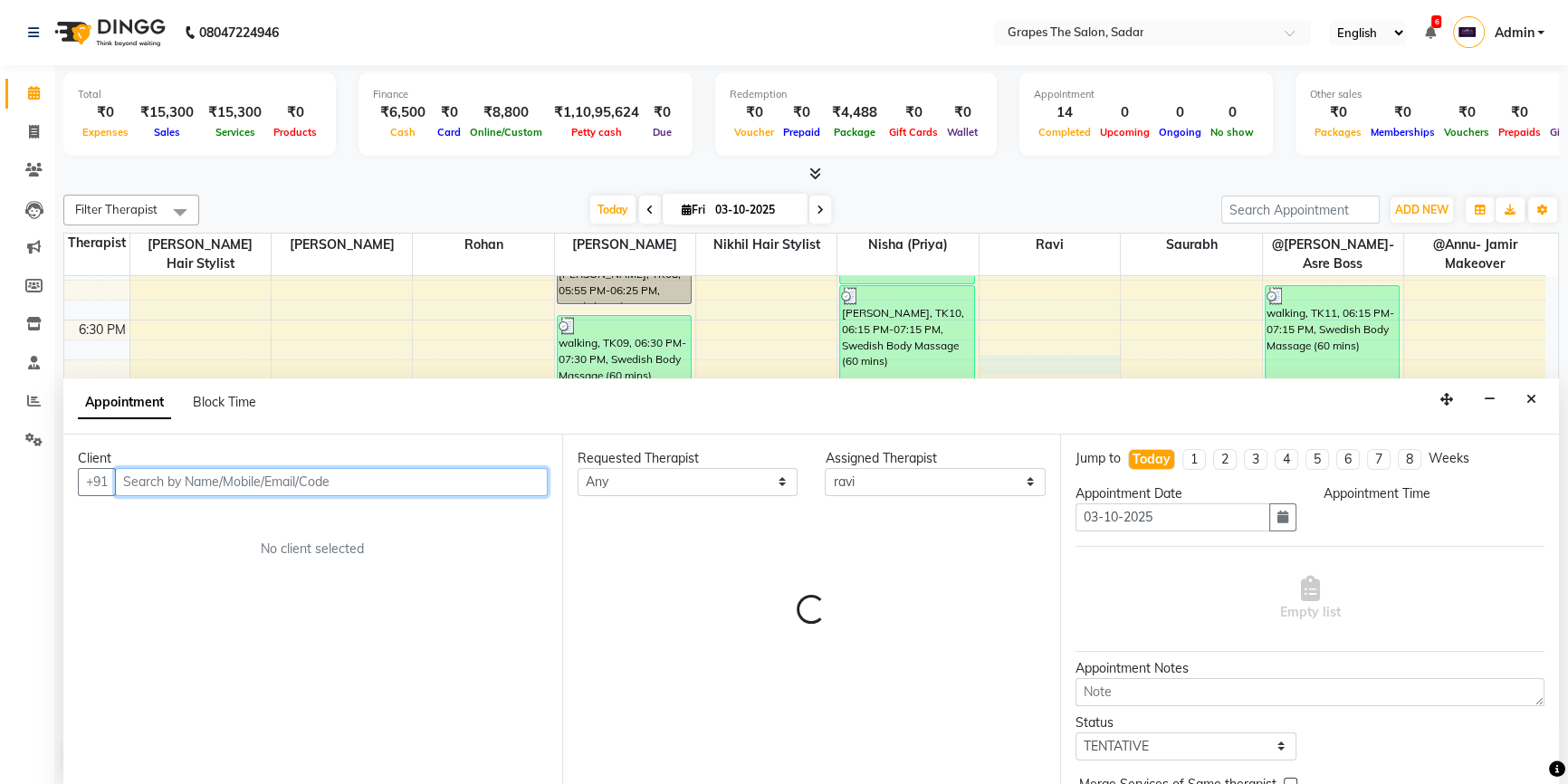
scroll to position [0, 0]
select select "1125"
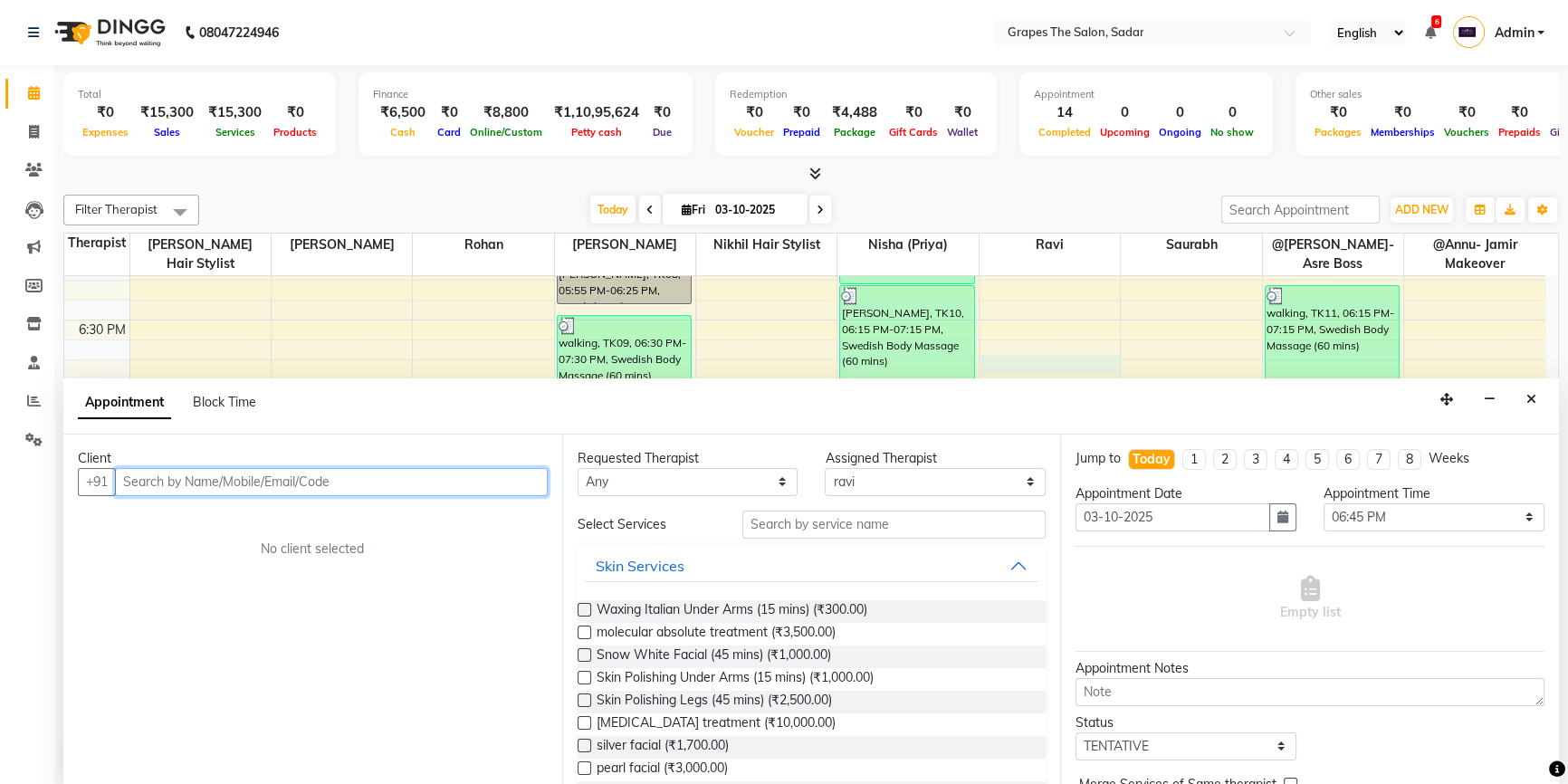
click at [169, 476] on input "text" at bounding box center [331, 481] width 433 height 28
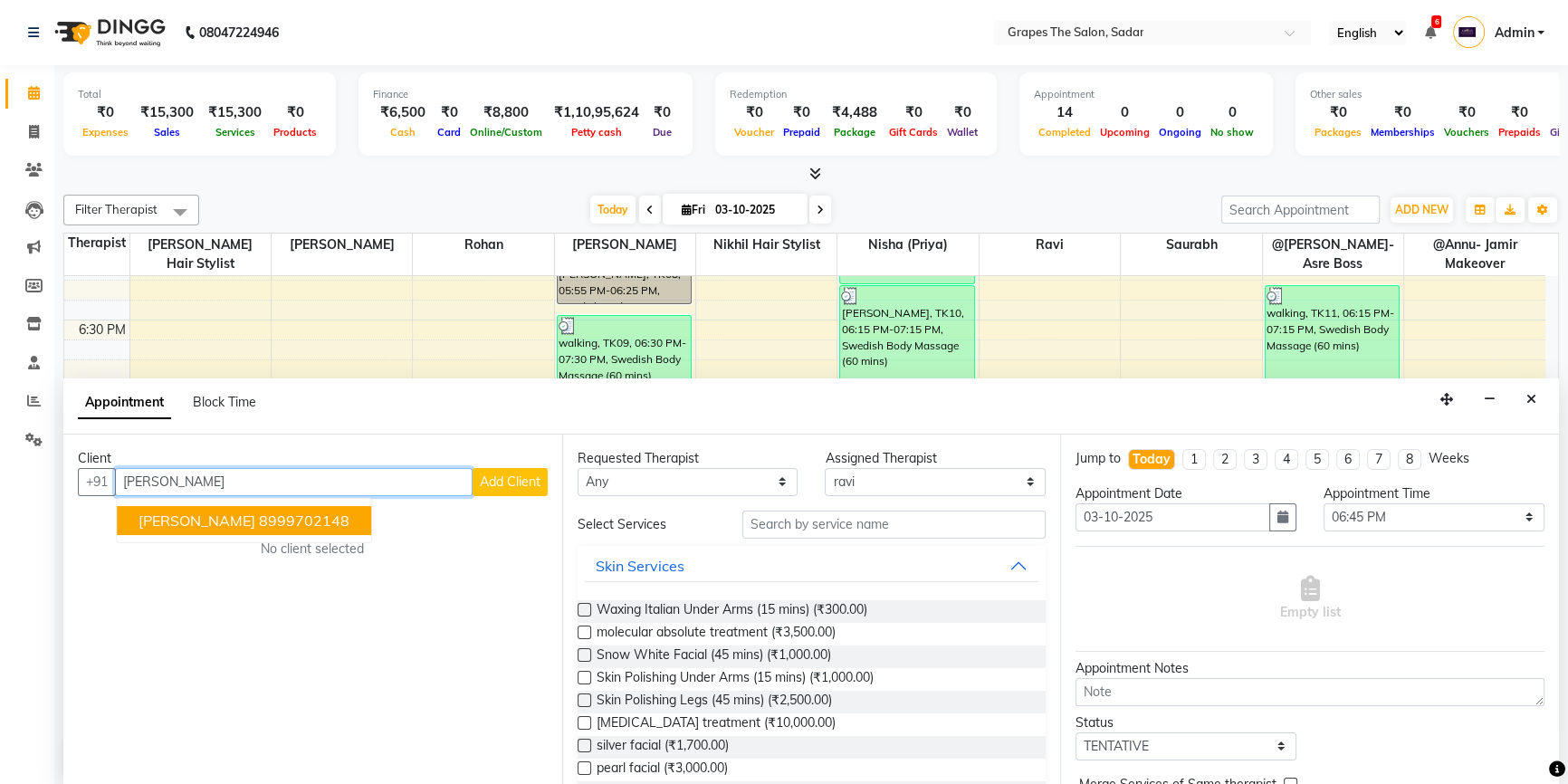
click at [180, 516] on span "noor taj" at bounding box center [197, 520] width 117 height 19
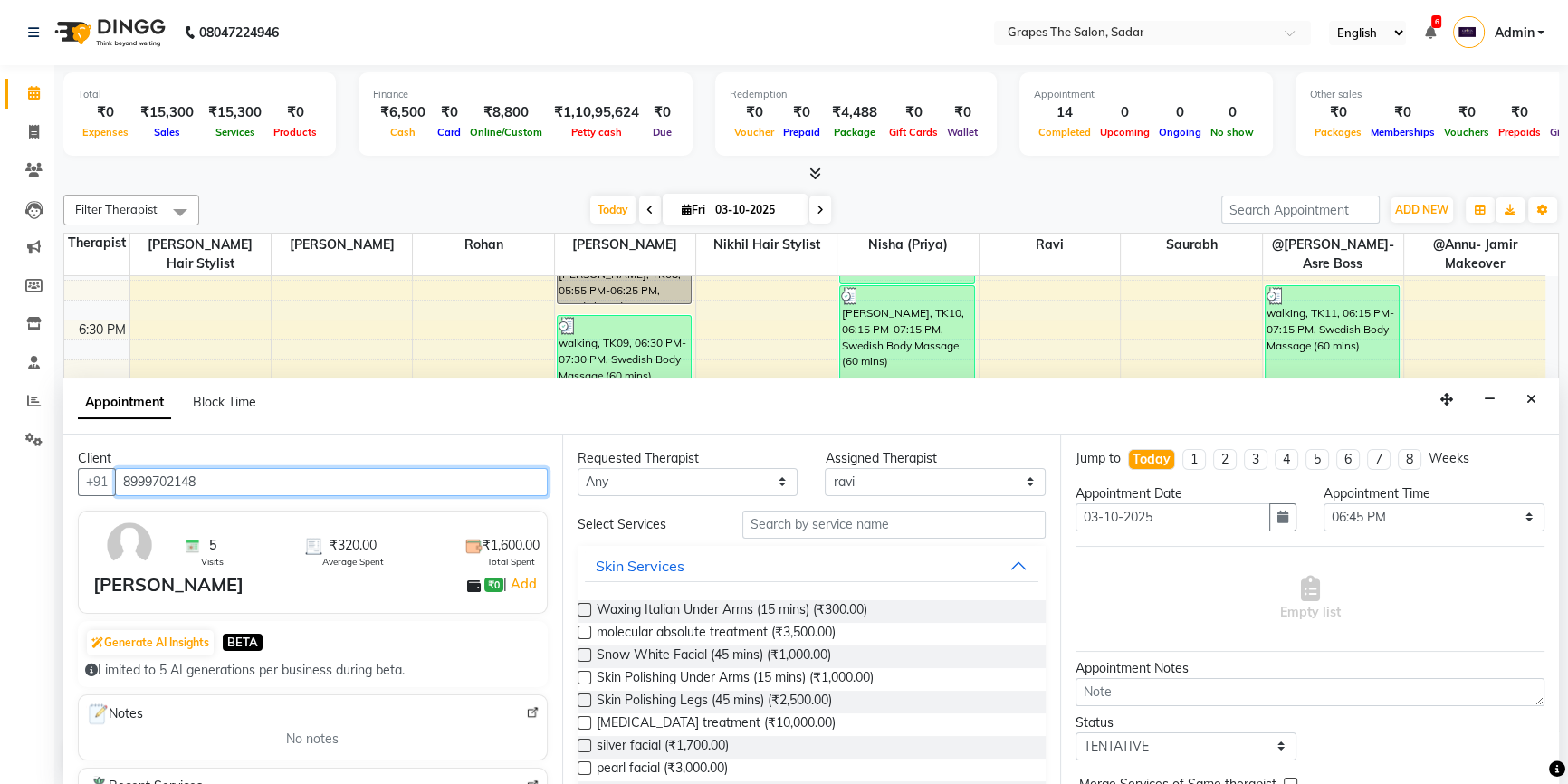
type input "8999702148"
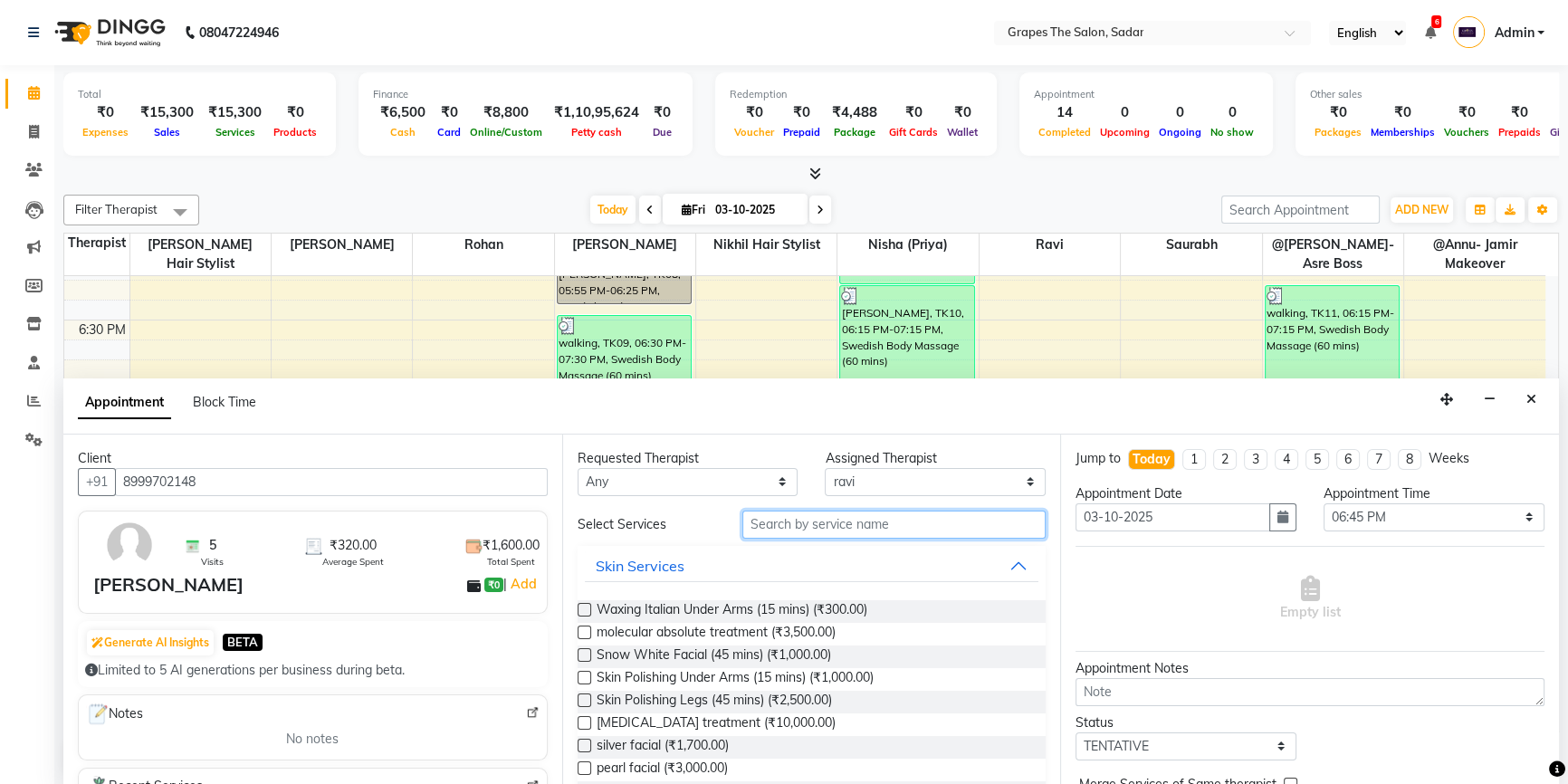
click at [763, 532] on input "text" at bounding box center [893, 524] width 304 height 28
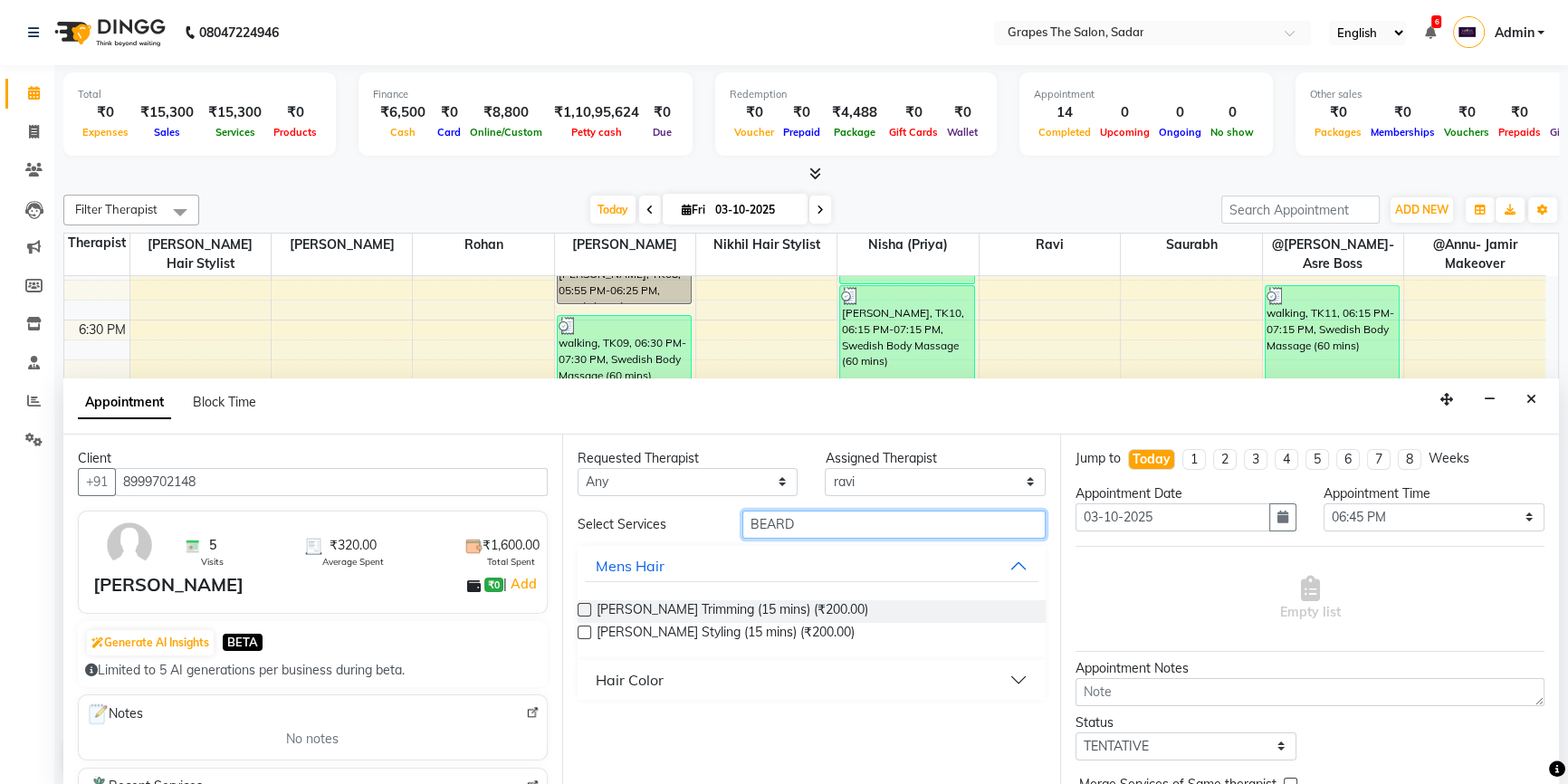
type input "BEARD"
click at [588, 627] on label at bounding box center [584, 633] width 14 height 14
click at [588, 628] on input "checkbox" at bounding box center [583, 634] width 12 height 12
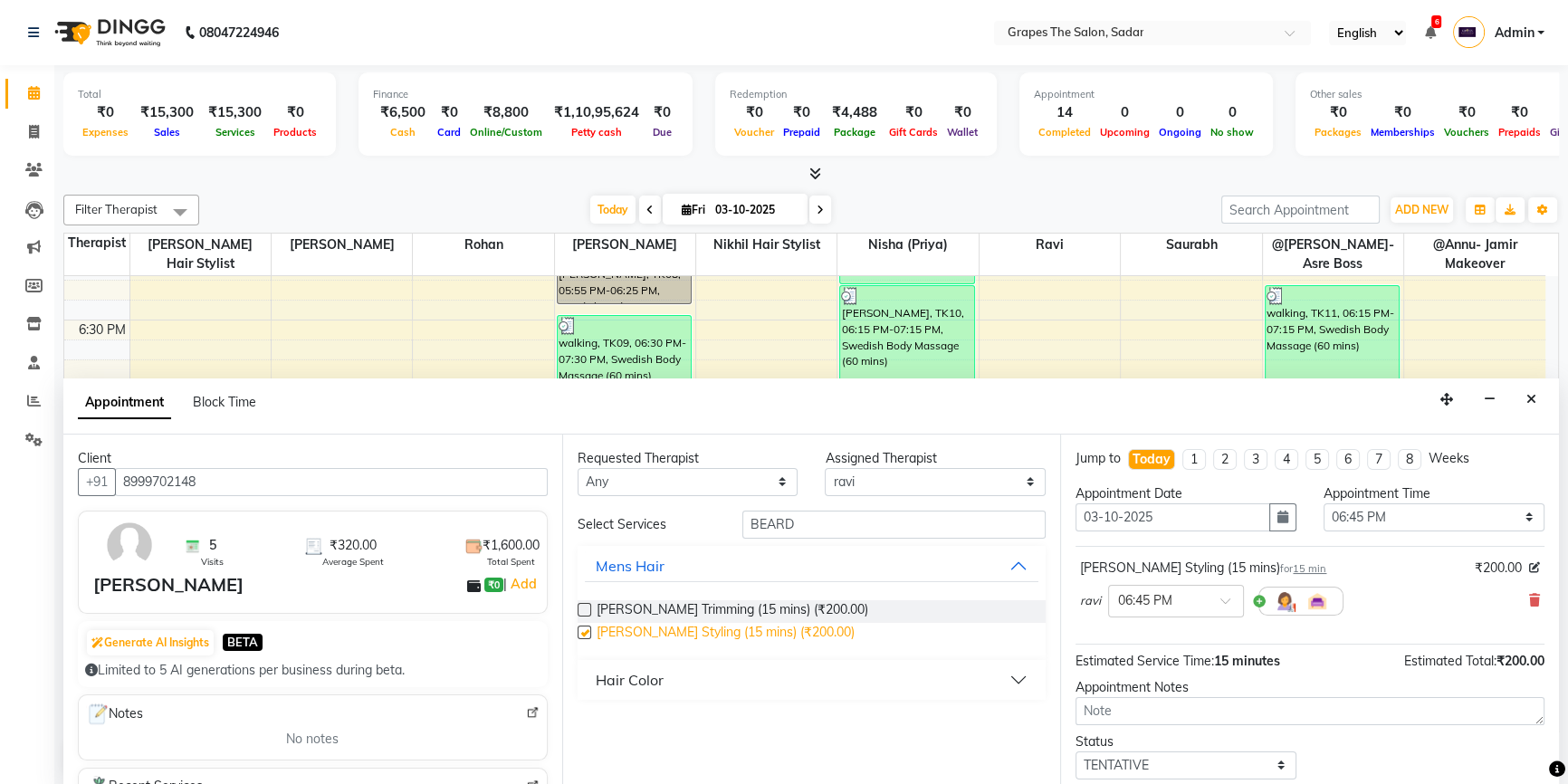
checkbox input "false"
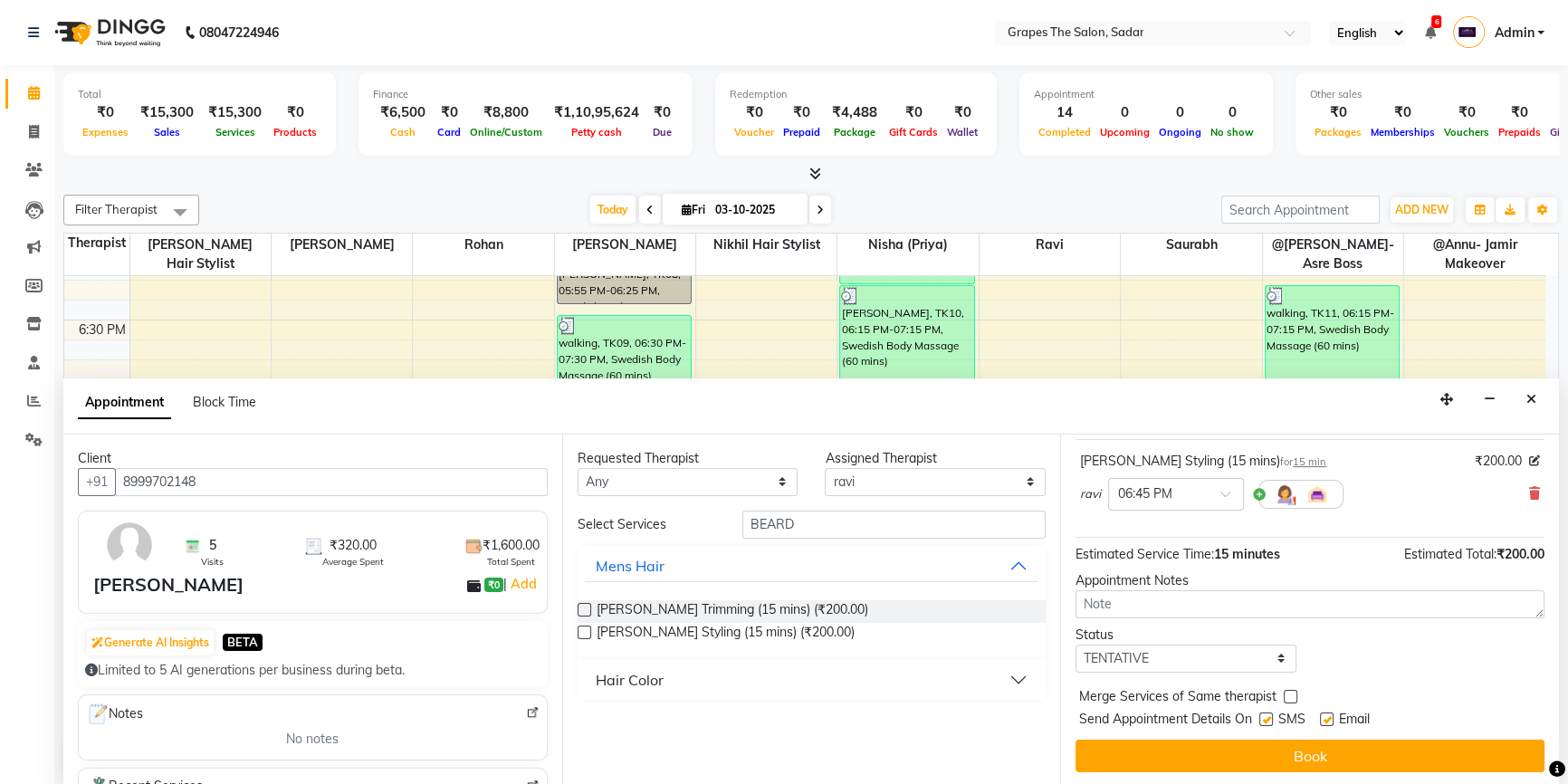
click at [1313, 715] on div "SMS" at bounding box center [1290, 721] width 61 height 22
click at [1327, 715] on label at bounding box center [1327, 720] width 14 height 14
click at [1327, 715] on input "checkbox" at bounding box center [1326, 721] width 12 height 12
checkbox input "false"
click at [1266, 724] on div at bounding box center [1265, 722] width 12 height 19
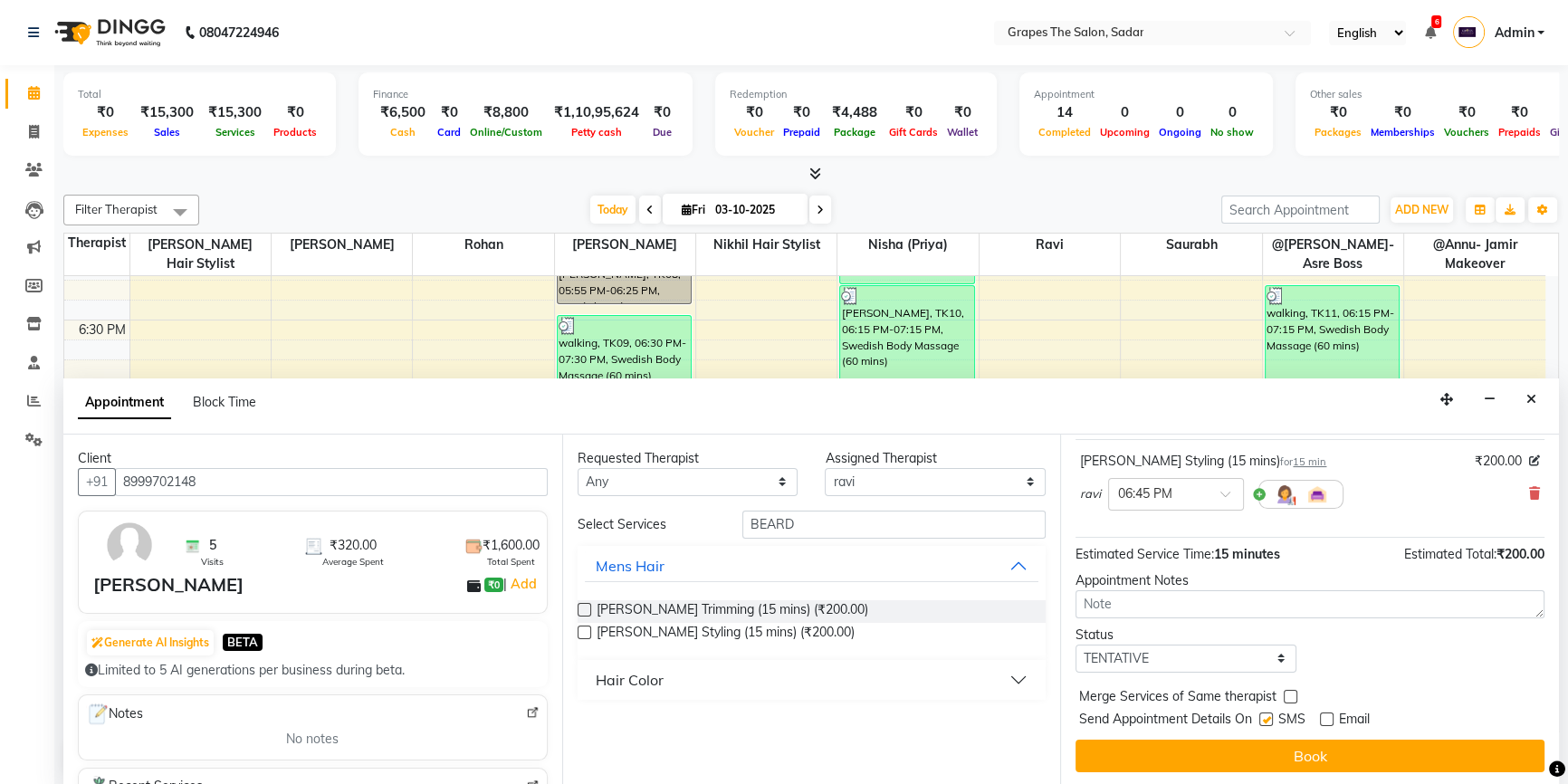
click at [1269, 716] on label at bounding box center [1266, 720] width 14 height 14
click at [1269, 716] on input "checkbox" at bounding box center [1265, 721] width 12 height 12
checkbox input "false"
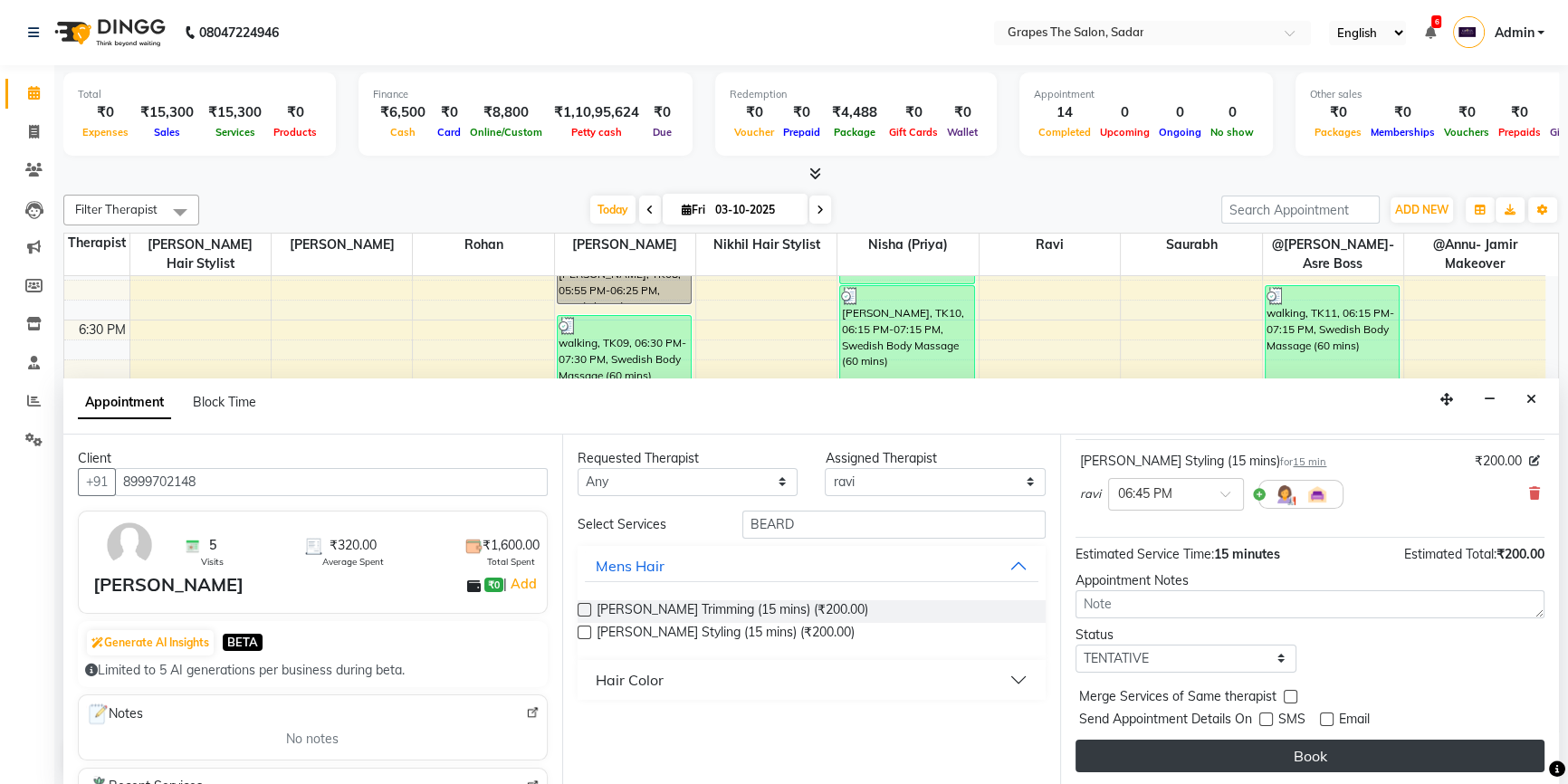
click at [1271, 744] on button "Book" at bounding box center [1309, 755] width 469 height 32
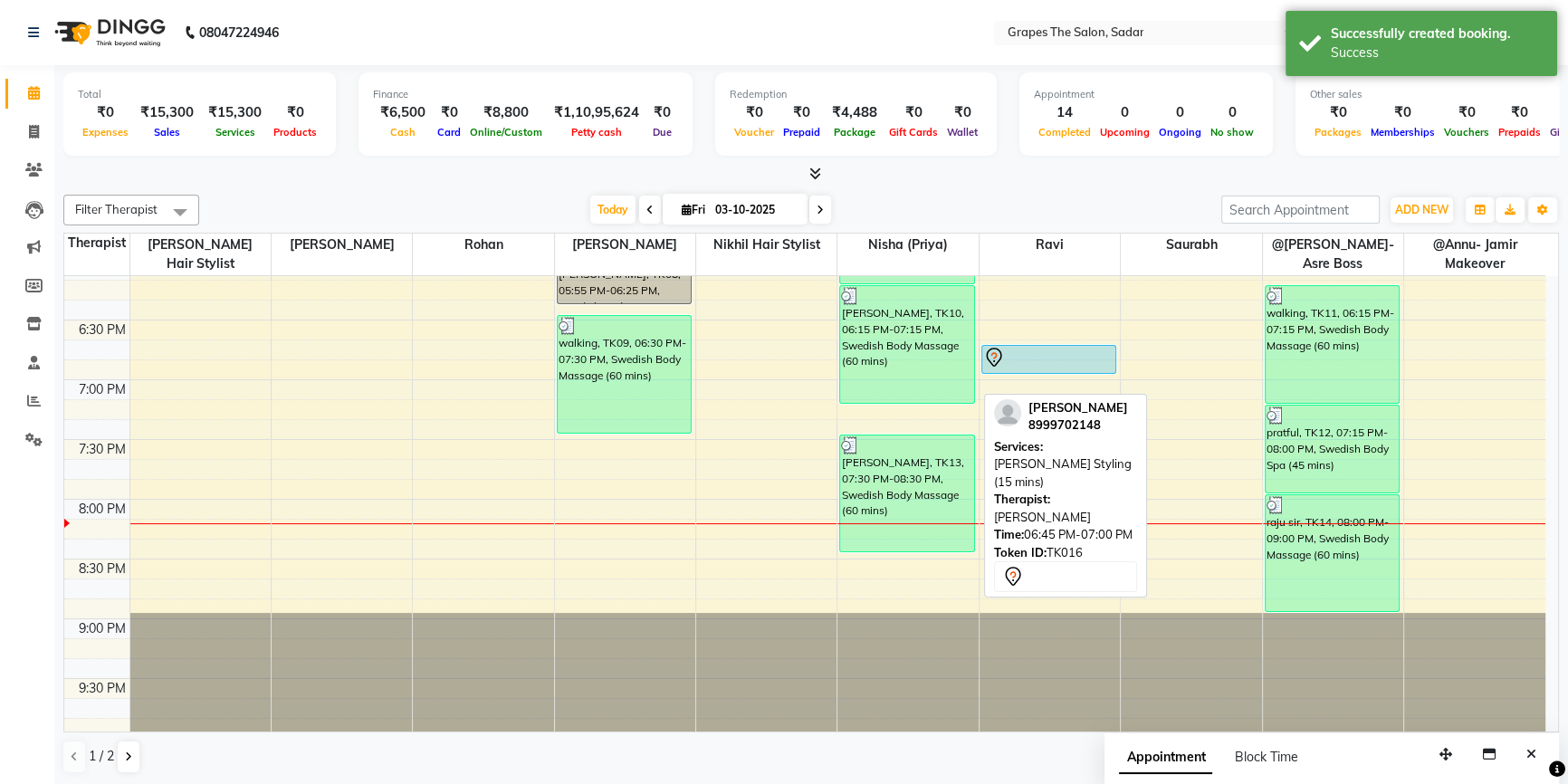
scroll to position [0, 0]
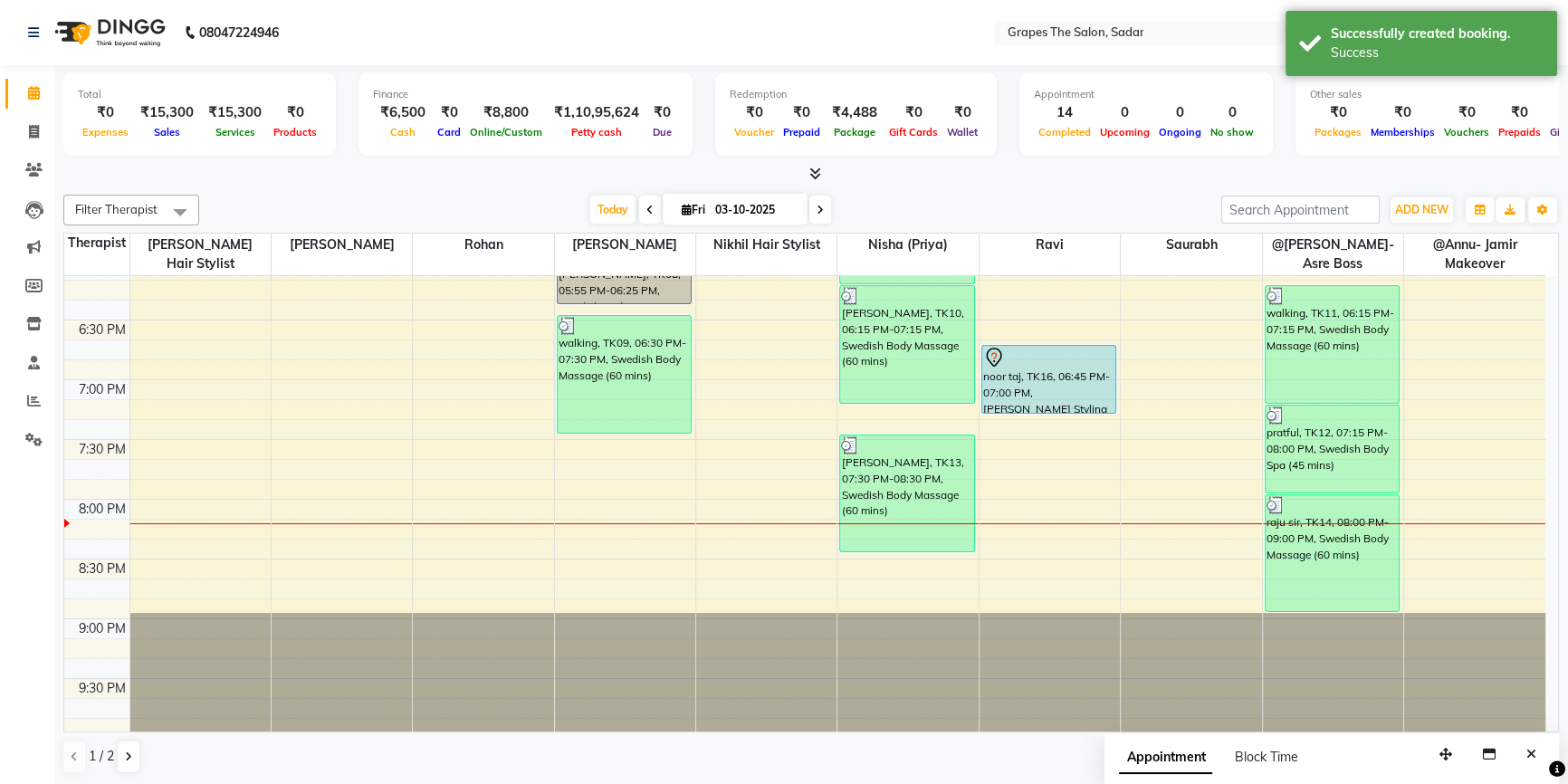
drag, startPoint x: 1039, startPoint y: 370, endPoint x: 1031, endPoint y: 407, distance: 37.9
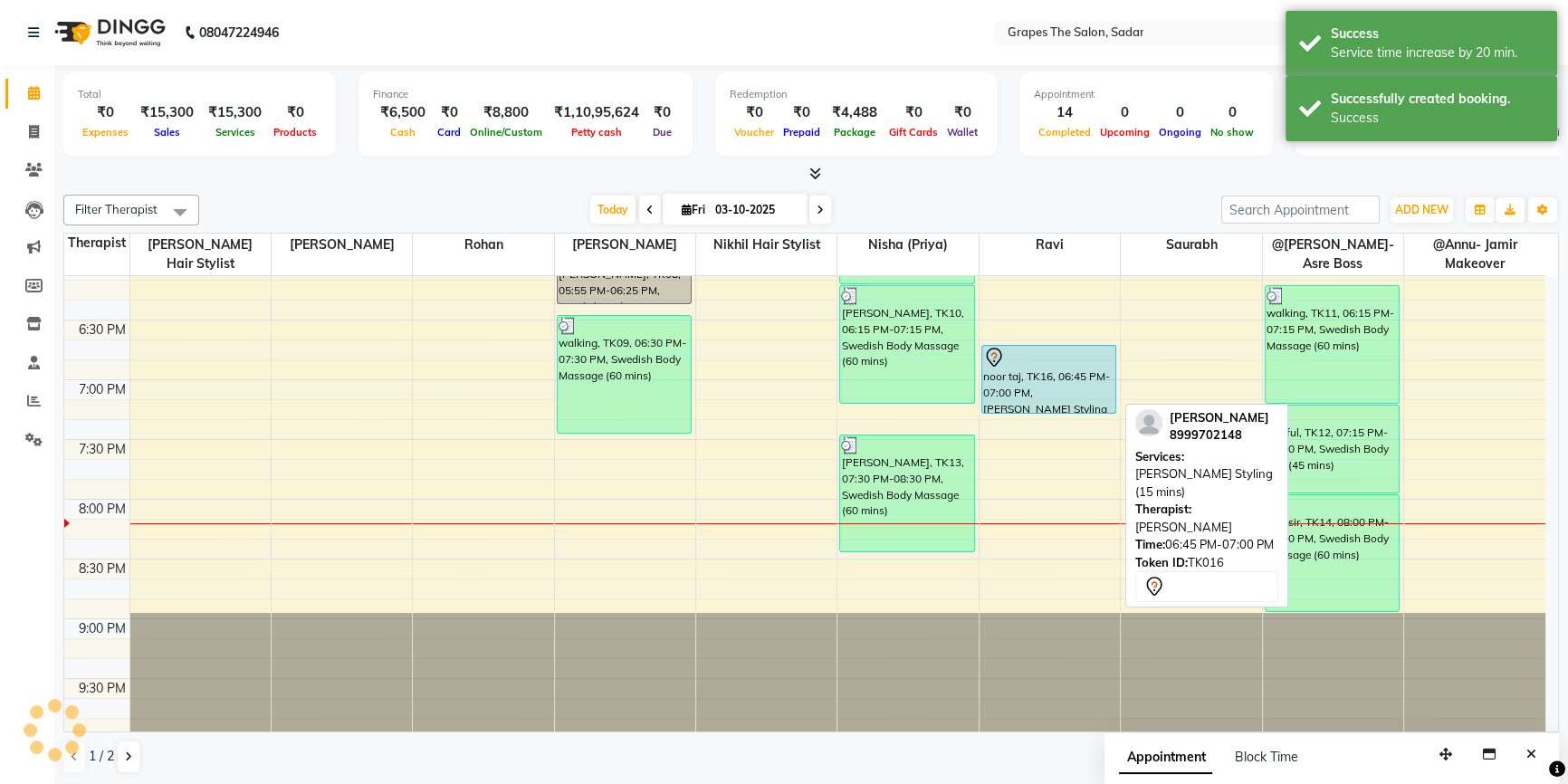
click at [1033, 385] on div "noor taj, TK16, 06:45 PM-07:00 PM, Beard Styling (15 mins)" at bounding box center [1049, 379] width 134 height 67
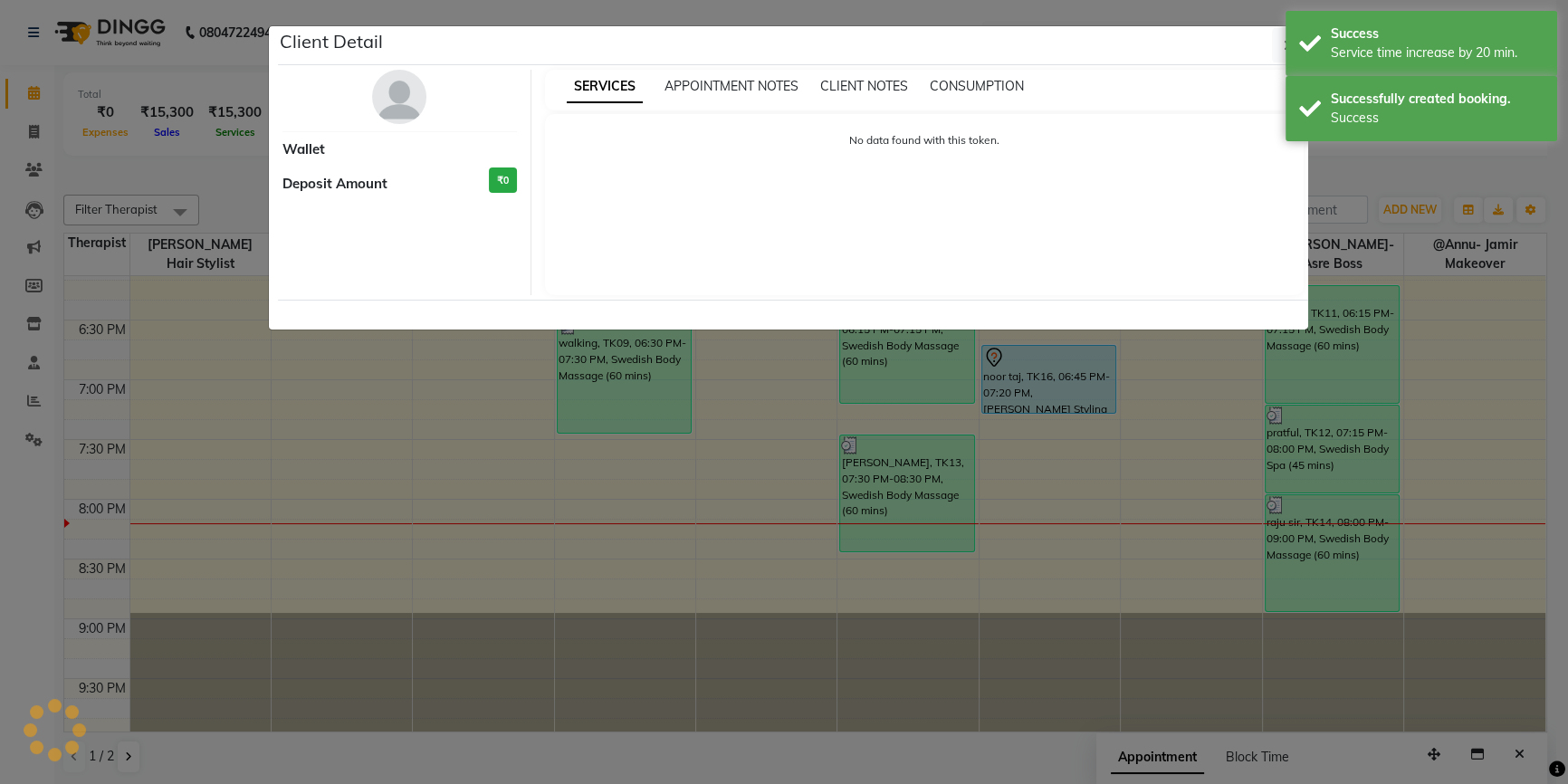
select select "7"
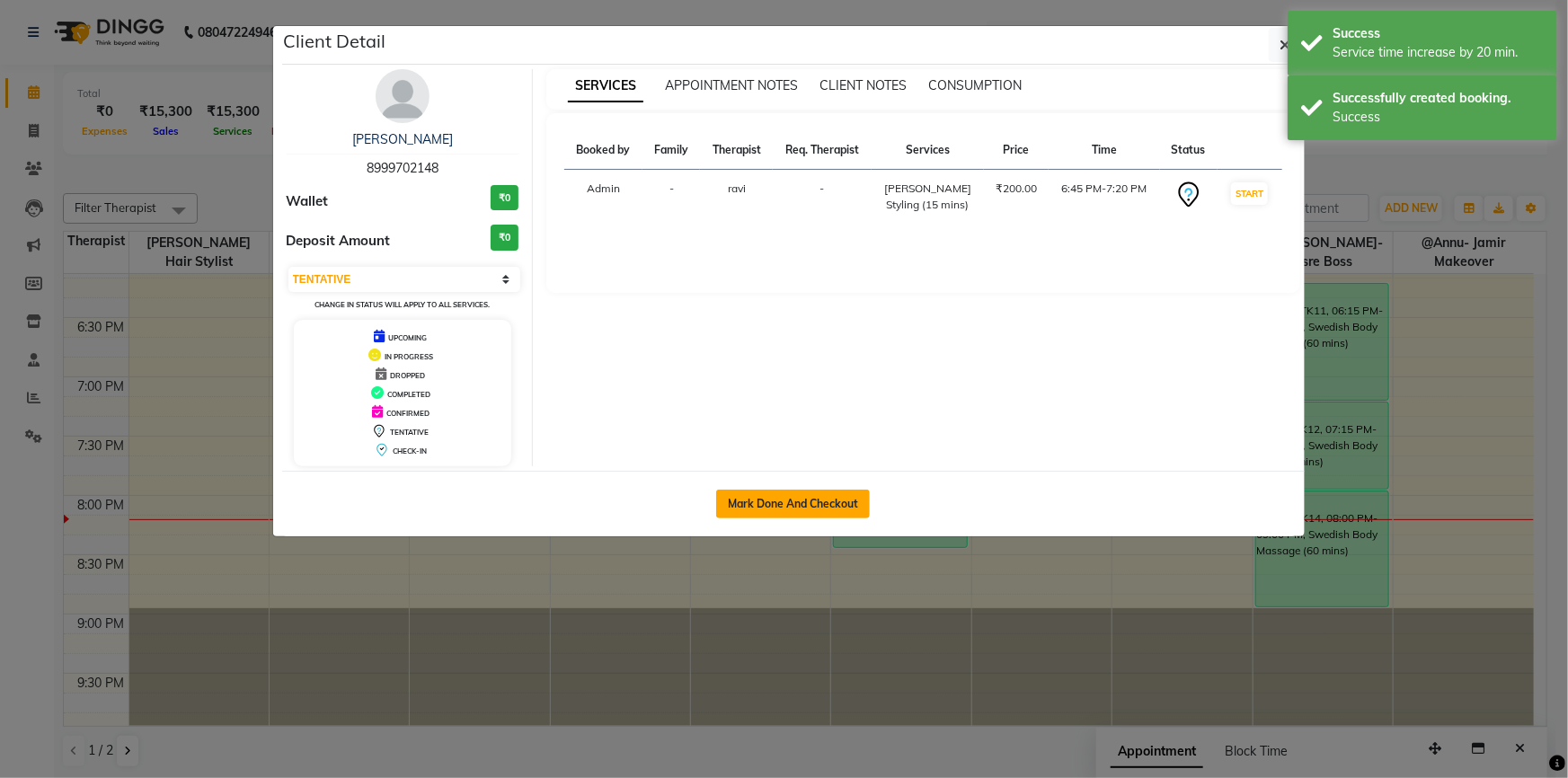
click at [758, 509] on button "Mark Done And Checkout" at bounding box center [793, 504] width 154 height 29
select select "service"
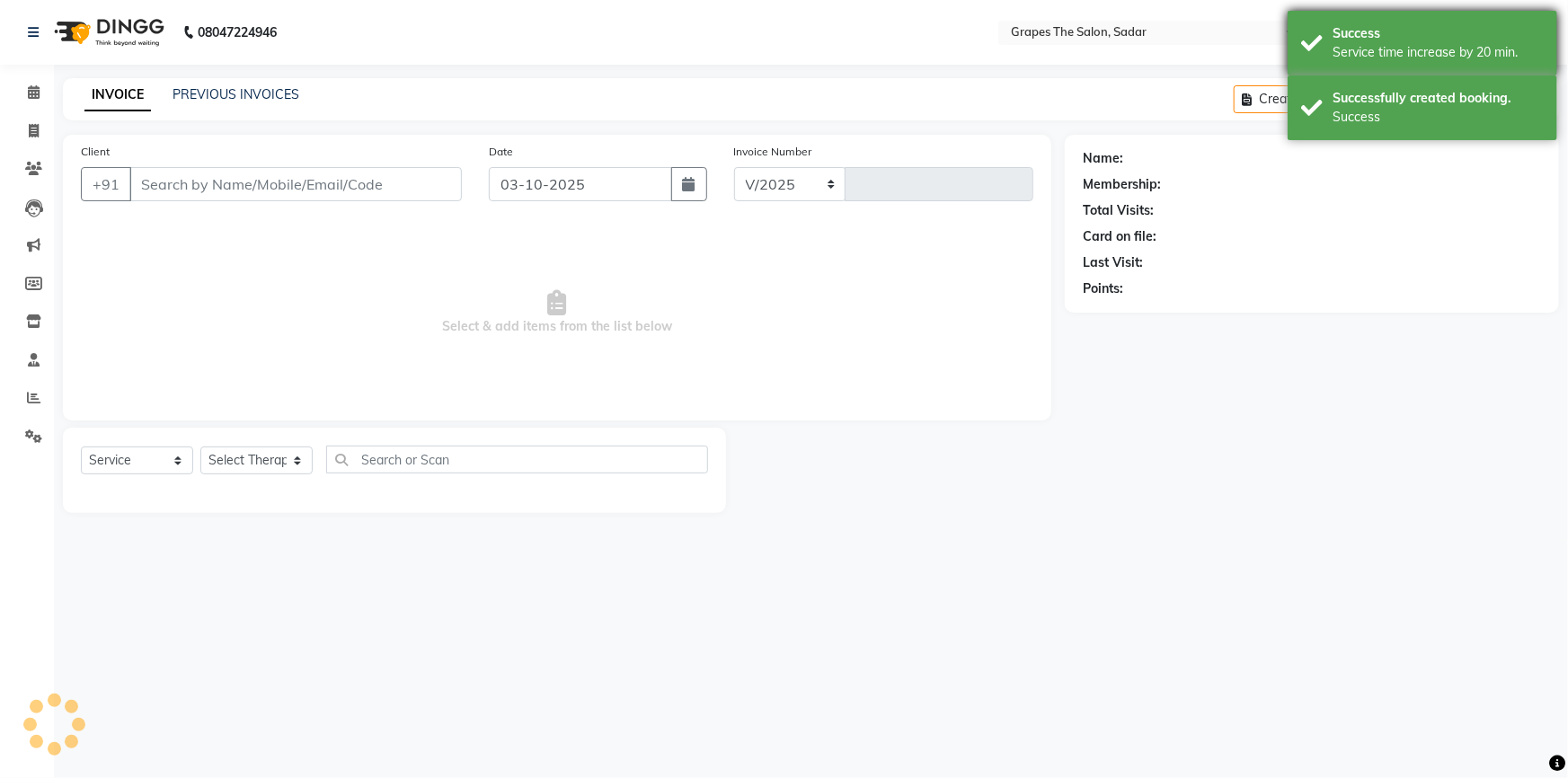
select select "55"
type input "1765"
click at [1308, 27] on div "Success Service time increase by 20 min." at bounding box center [1422, 43] width 269 height 65
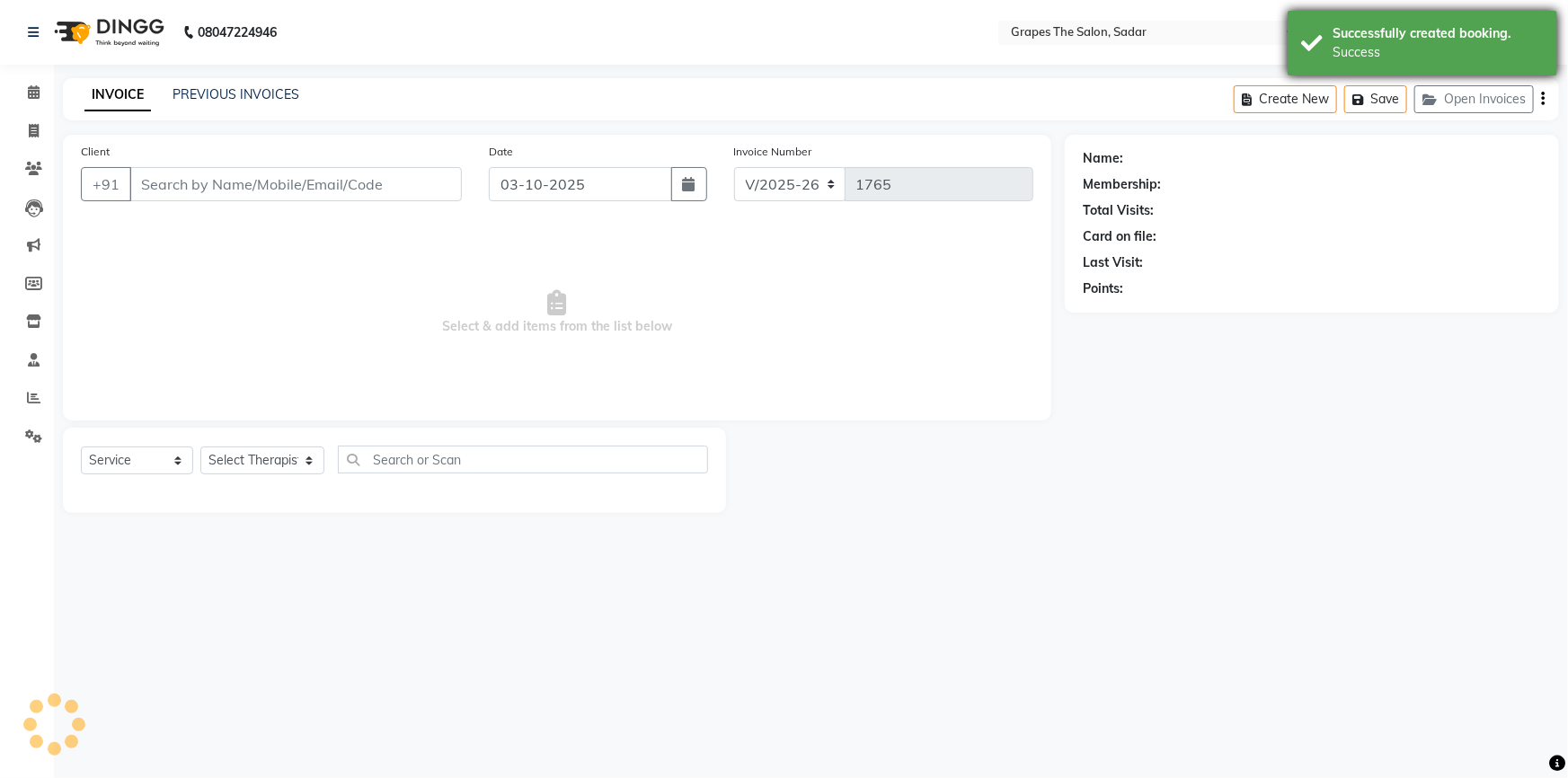
click at [1310, 36] on div "Successfully created booking. Success" at bounding box center [1422, 43] width 269 height 65
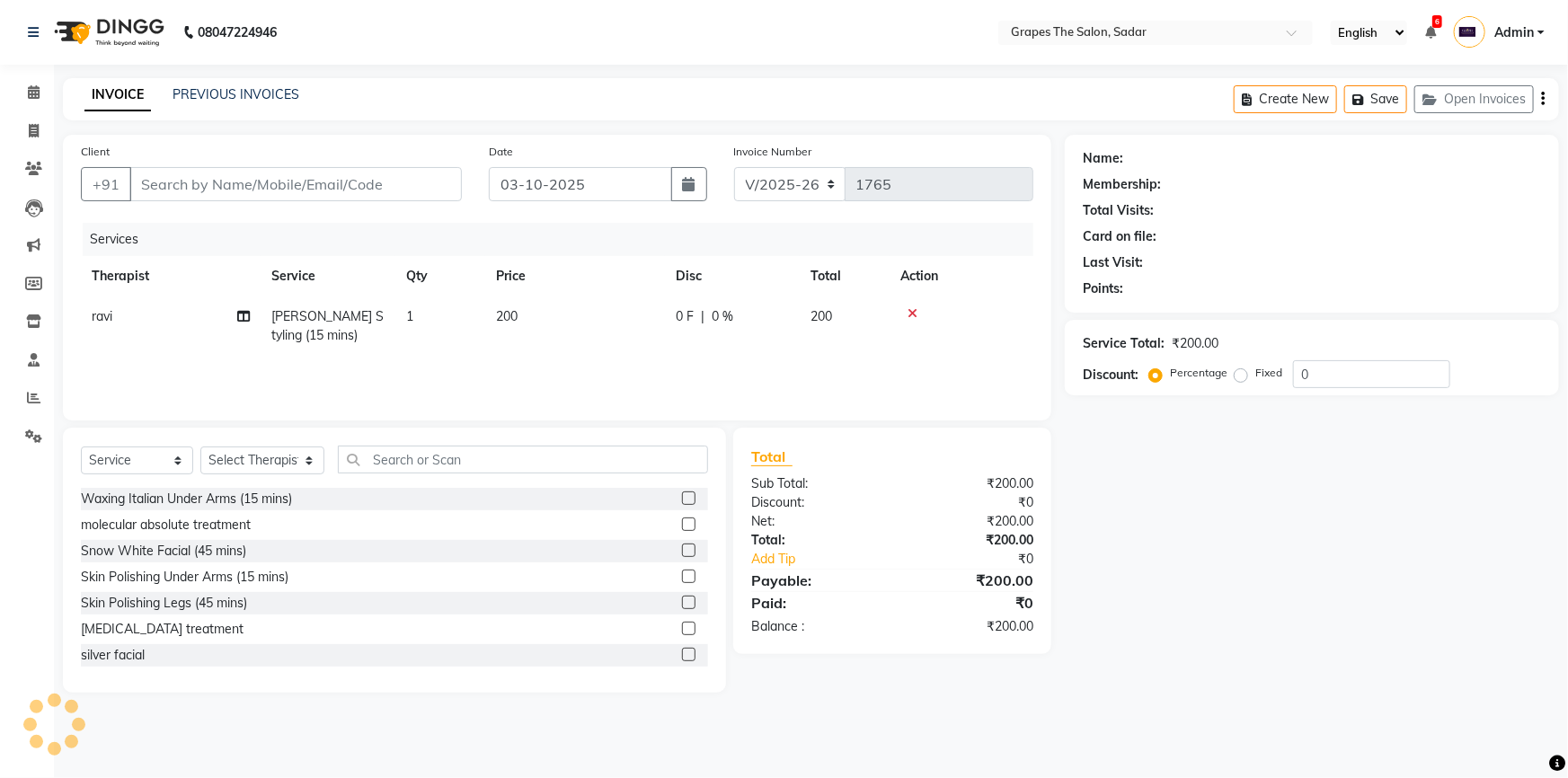
type input "8999702148"
select select "58908"
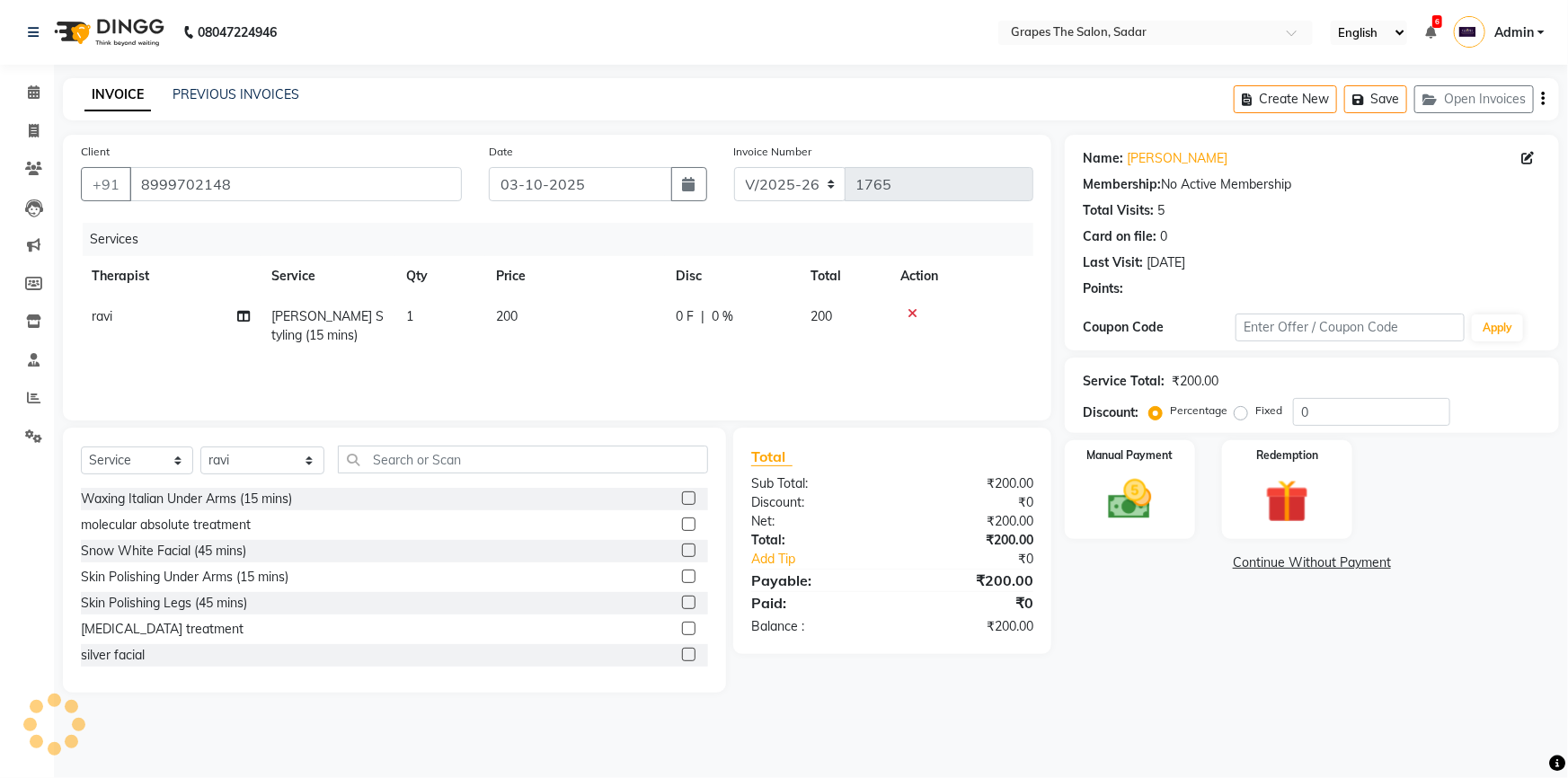
click at [504, 333] on td "200" at bounding box center [575, 326] width 179 height 59
select select "58908"
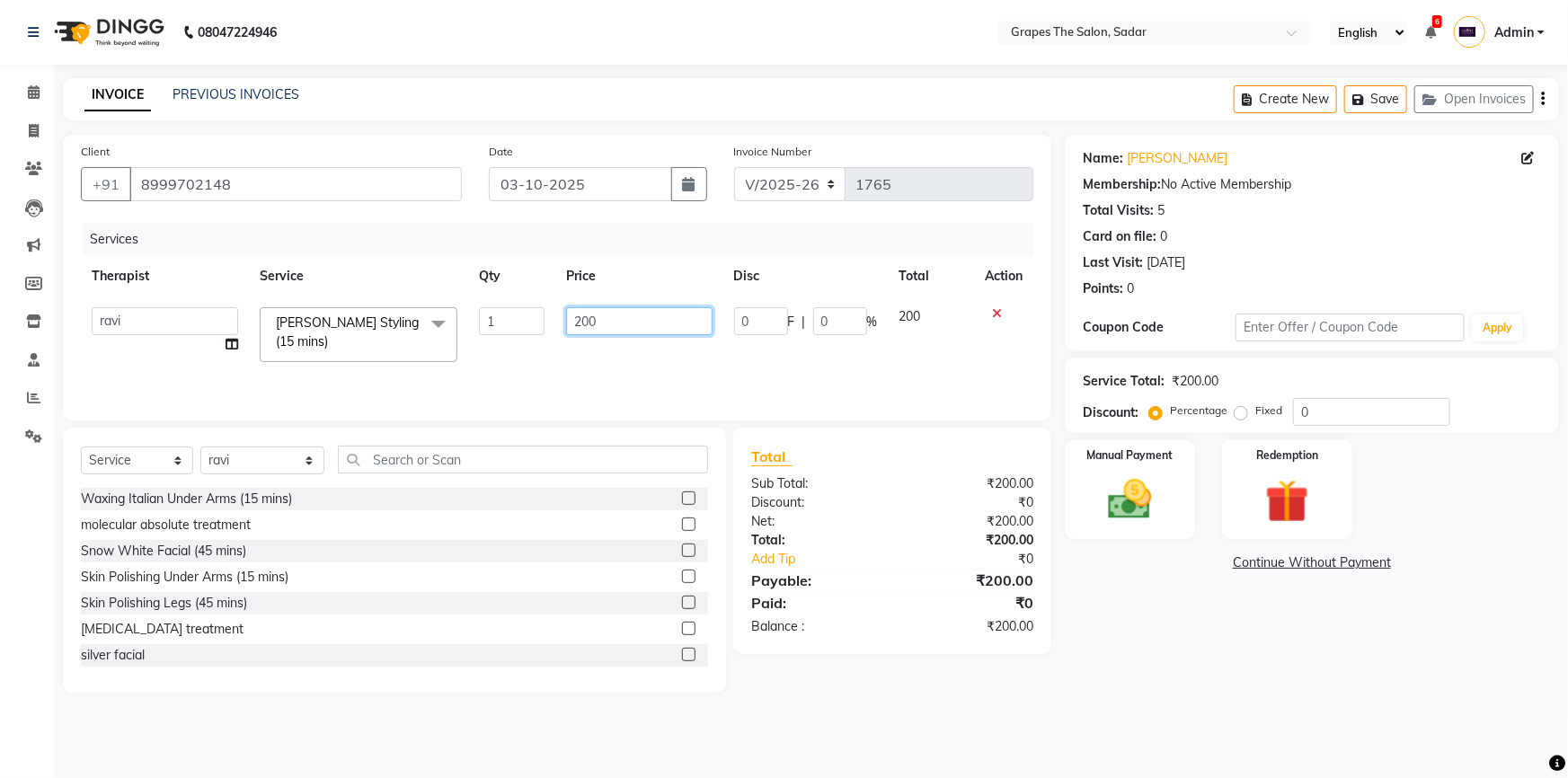
drag, startPoint x: 631, startPoint y: 314, endPoint x: 539, endPoint y: 359, distance: 102.4
click at [539, 359] on tr "@Annu- jamir makeover ashu @Gunjan-Asre Boss Khushi Rathod Nikhil Hair stylist …" at bounding box center [556, 334] width 953 height 77
type input "100"
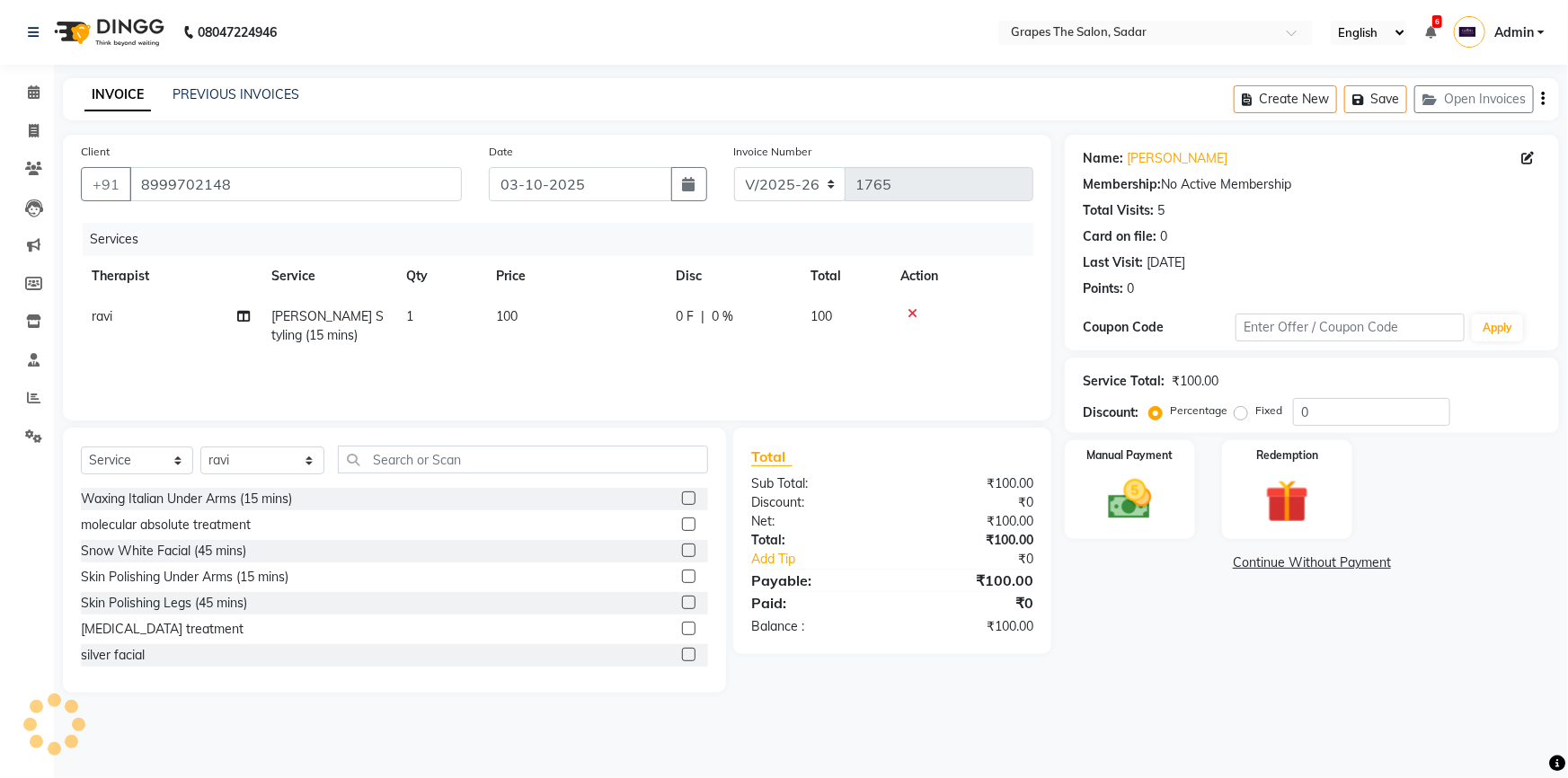
click at [538, 360] on div "Services Therapist Service Qty Price Disc Total Action ravi Beard Styling (15 m…" at bounding box center [556, 312] width 953 height 179
click at [1151, 510] on img at bounding box center [1130, 500] width 74 height 52
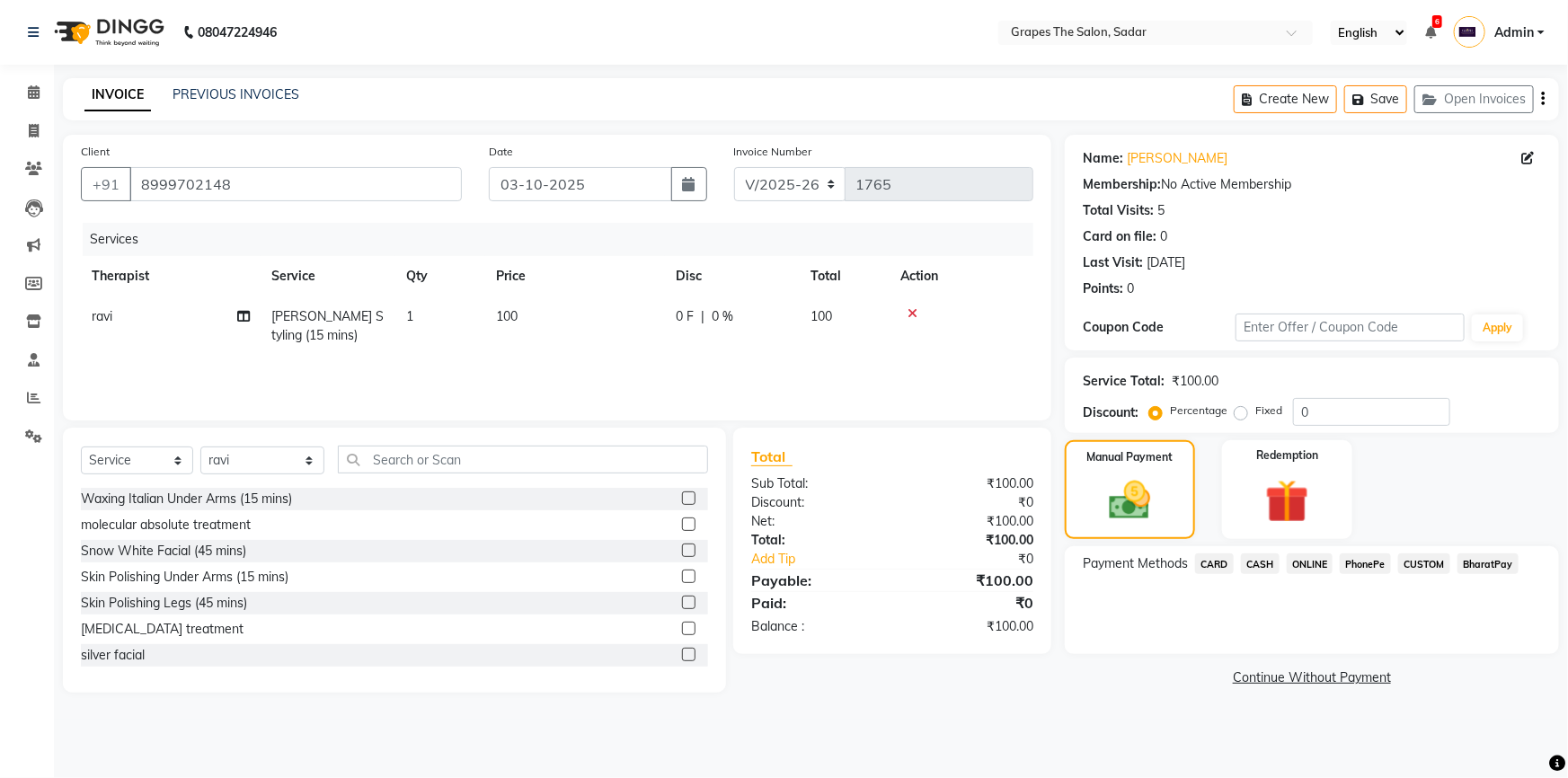
click at [1262, 560] on span "CASH" at bounding box center [1260, 563] width 39 height 20
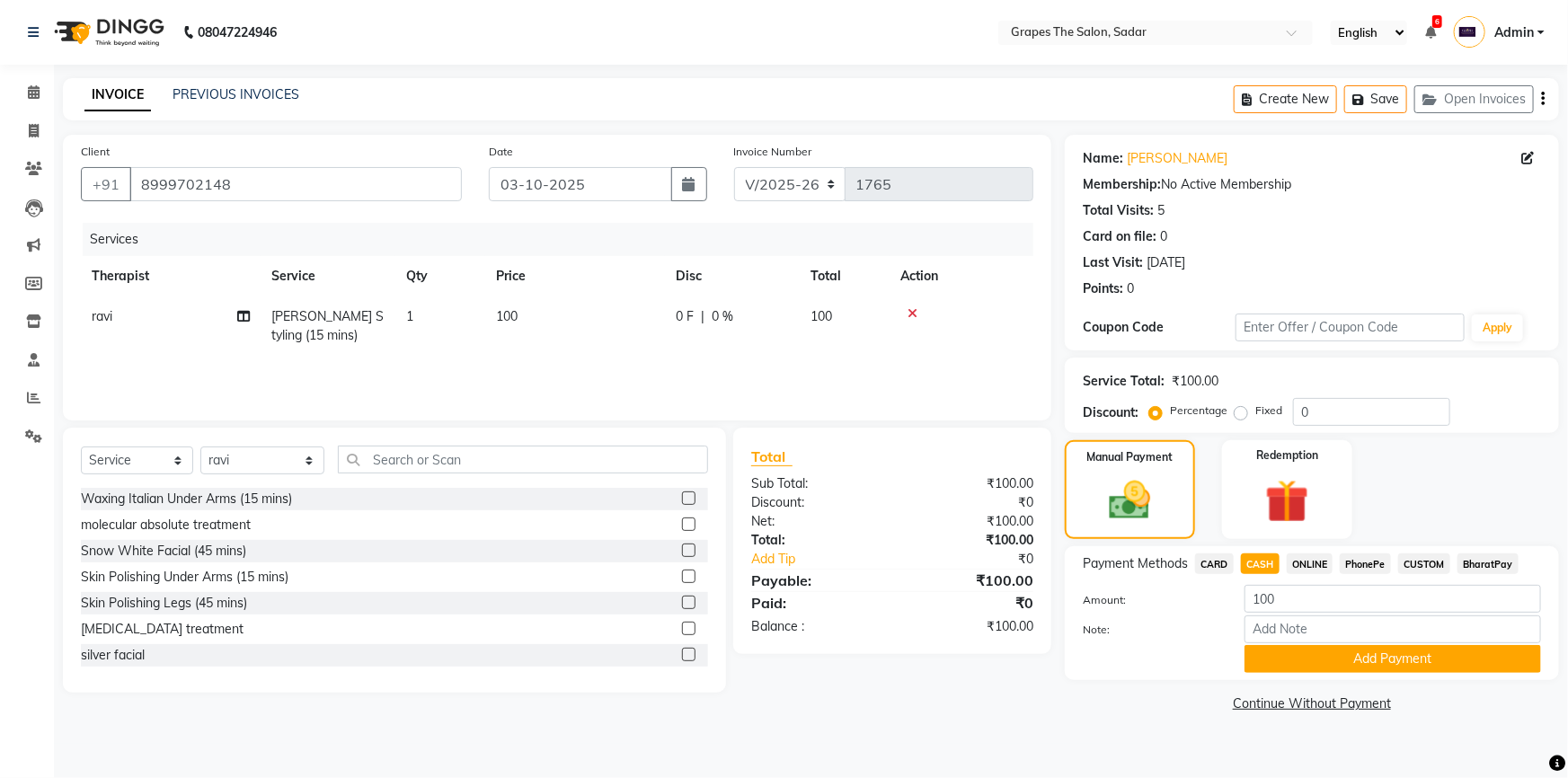
click at [1290, 565] on span "ONLINE" at bounding box center [1310, 563] width 47 height 20
click at [1312, 652] on button "Add Payment" at bounding box center [1393, 659] width 297 height 28
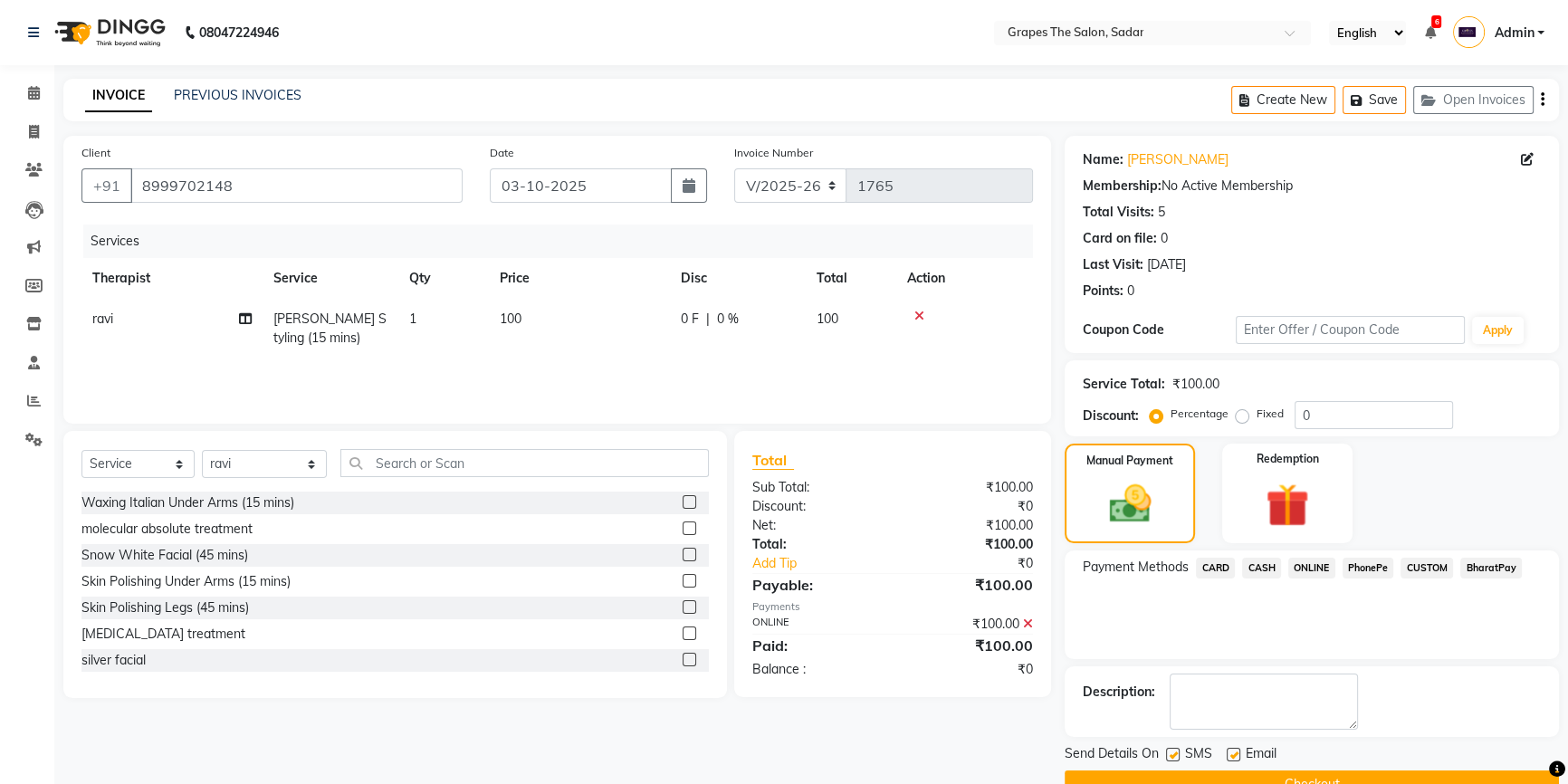
click at [1229, 748] on label at bounding box center [1233, 755] width 14 height 14
click at [1229, 750] on input "checkbox" at bounding box center [1232, 756] width 12 height 12
checkbox input "false"
click at [1172, 748] on label at bounding box center [1173, 755] width 14 height 14
click at [1172, 750] on input "checkbox" at bounding box center [1172, 756] width 12 height 12
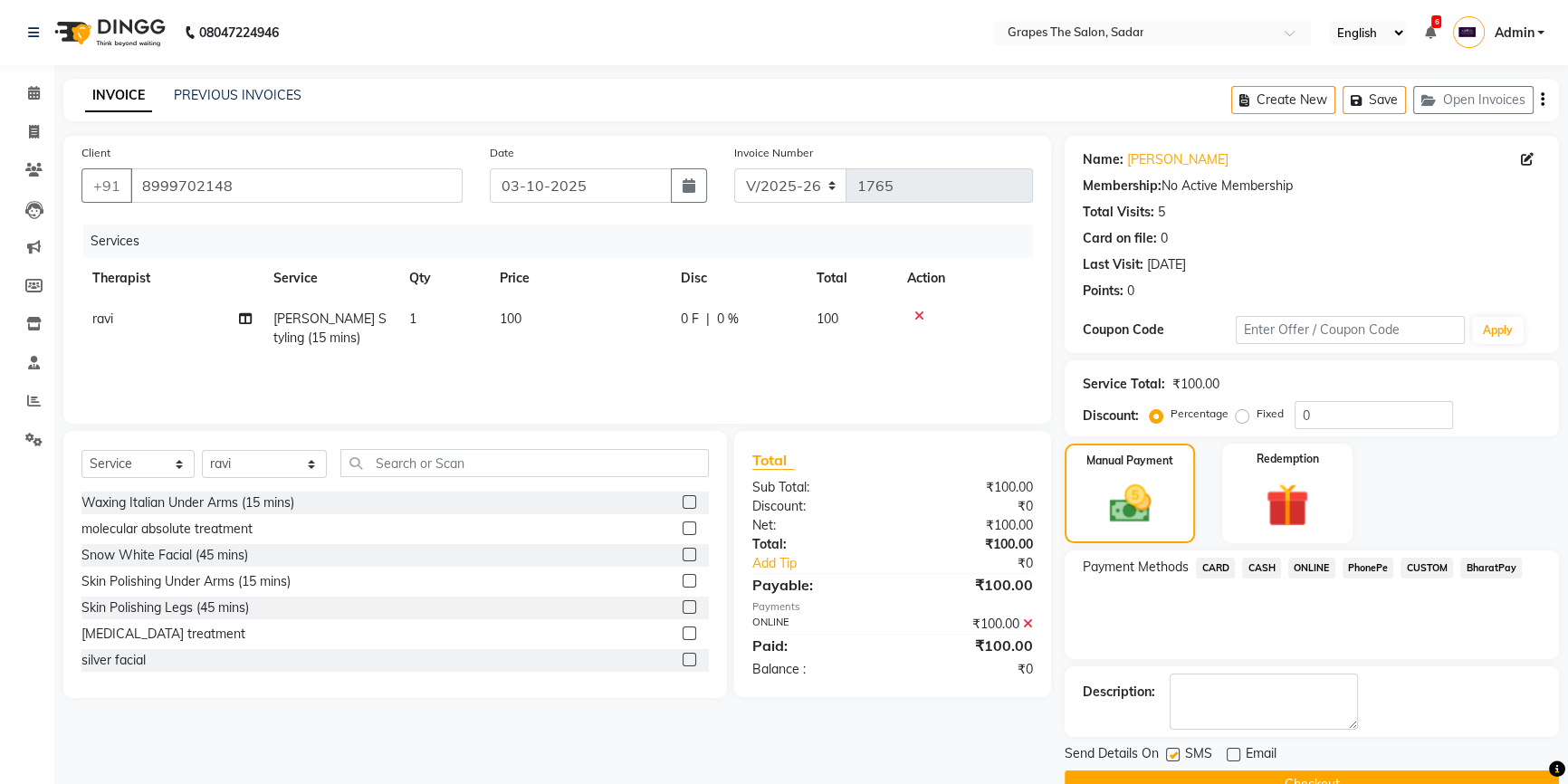
checkbox input "false"
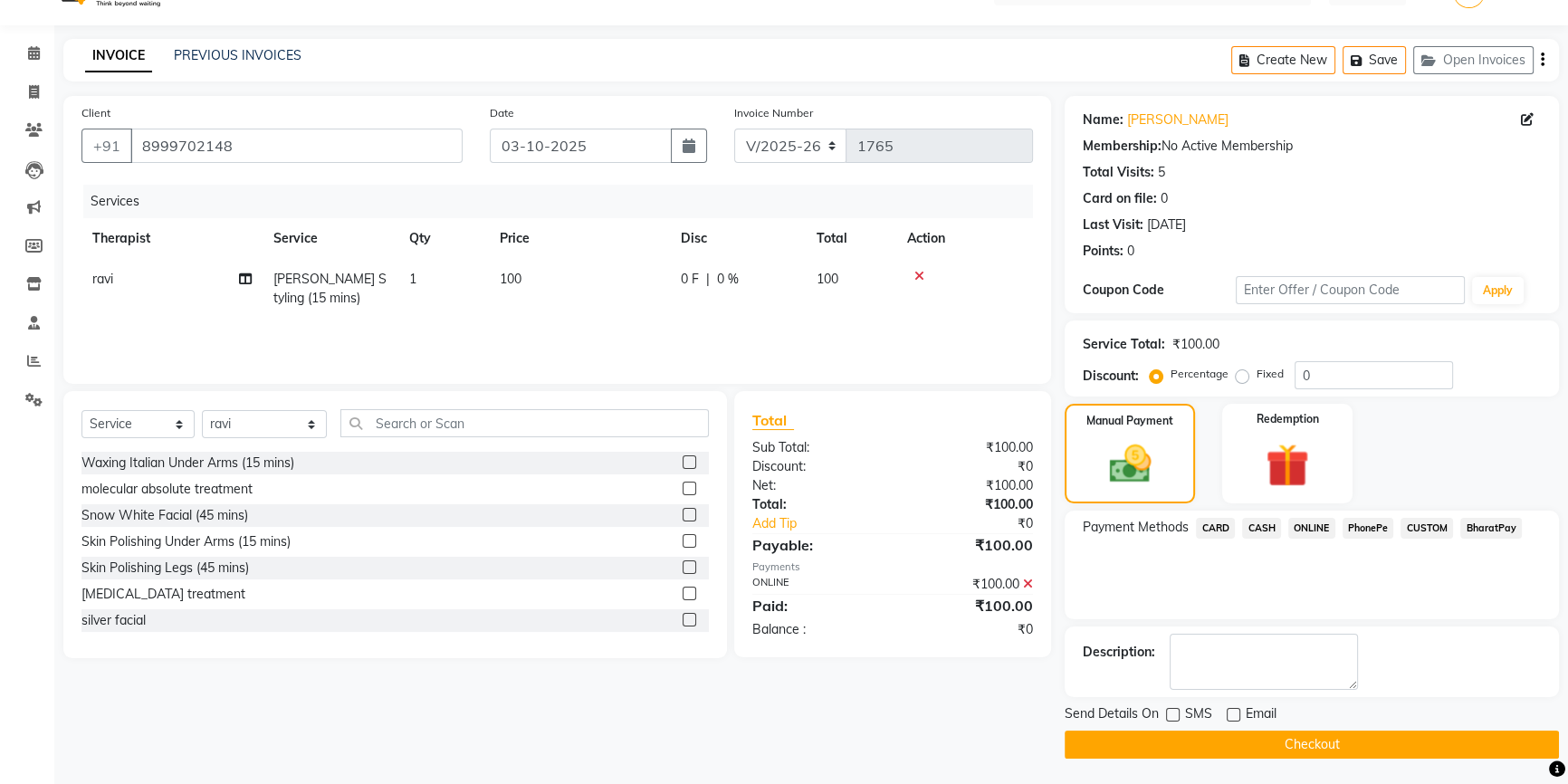
click at [1220, 738] on button "Checkout" at bounding box center [1311, 744] width 494 height 28
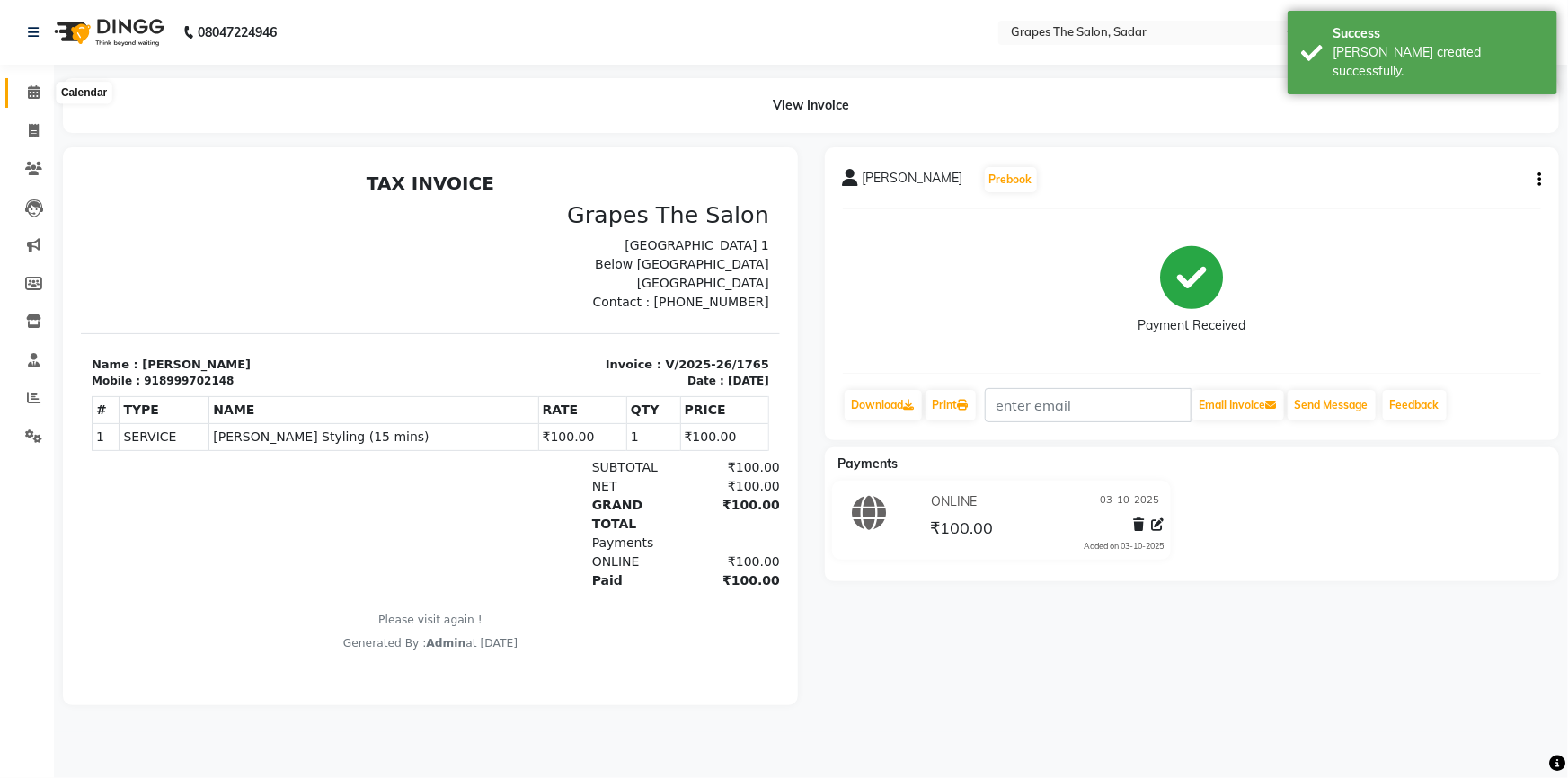
click at [29, 91] on icon at bounding box center [34, 92] width 12 height 14
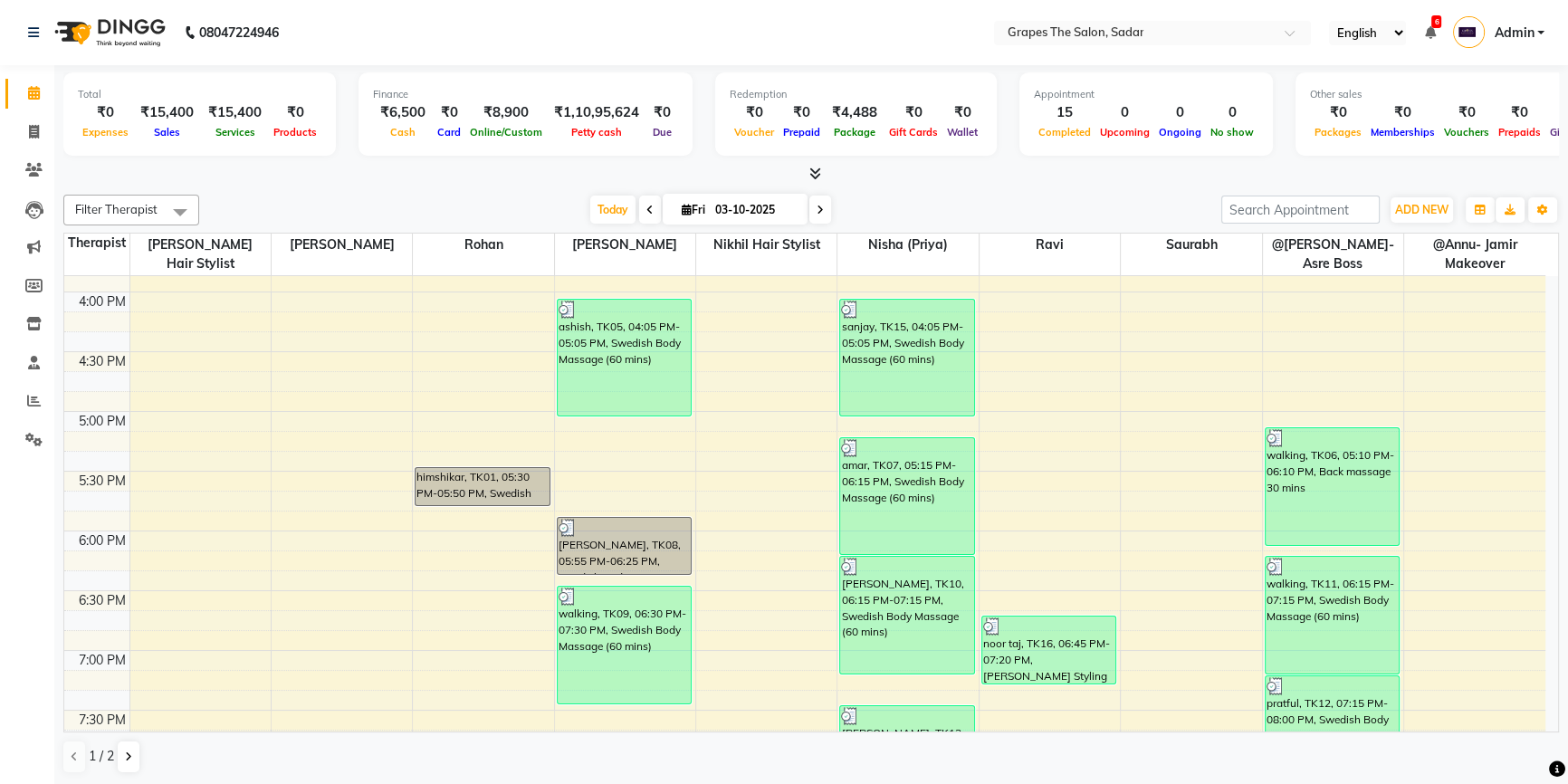
scroll to position [760, 0]
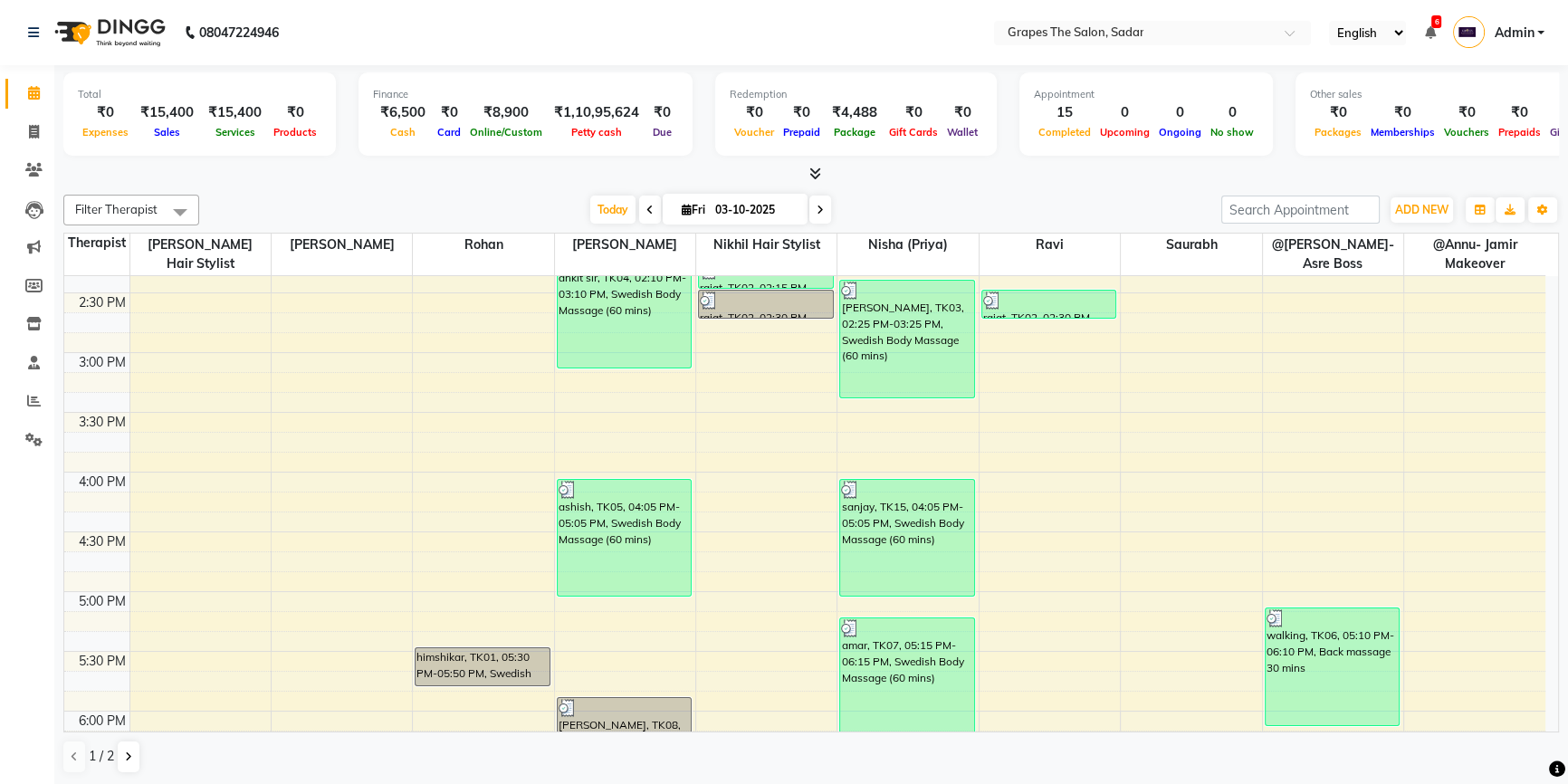
click at [1296, 463] on div "8:00 AM 8:30 AM 9:00 AM 9:30 AM 10:00 AM 10:30 AM 11:00 AM 11:30 AM 12:00 PM 12…" at bounding box center [805, 352] width 1481 height 1671
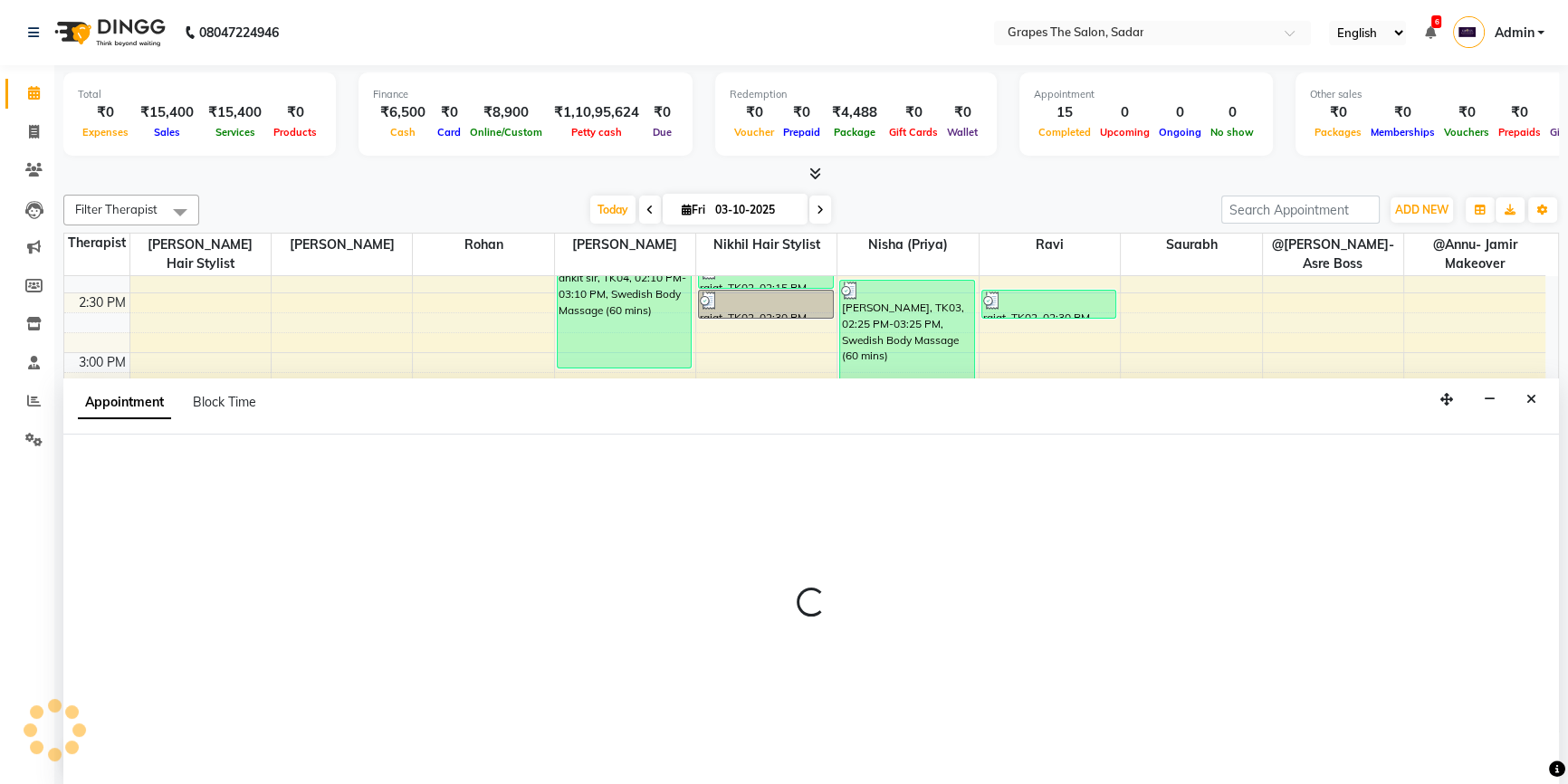
select select "2180"
select select "tentative"
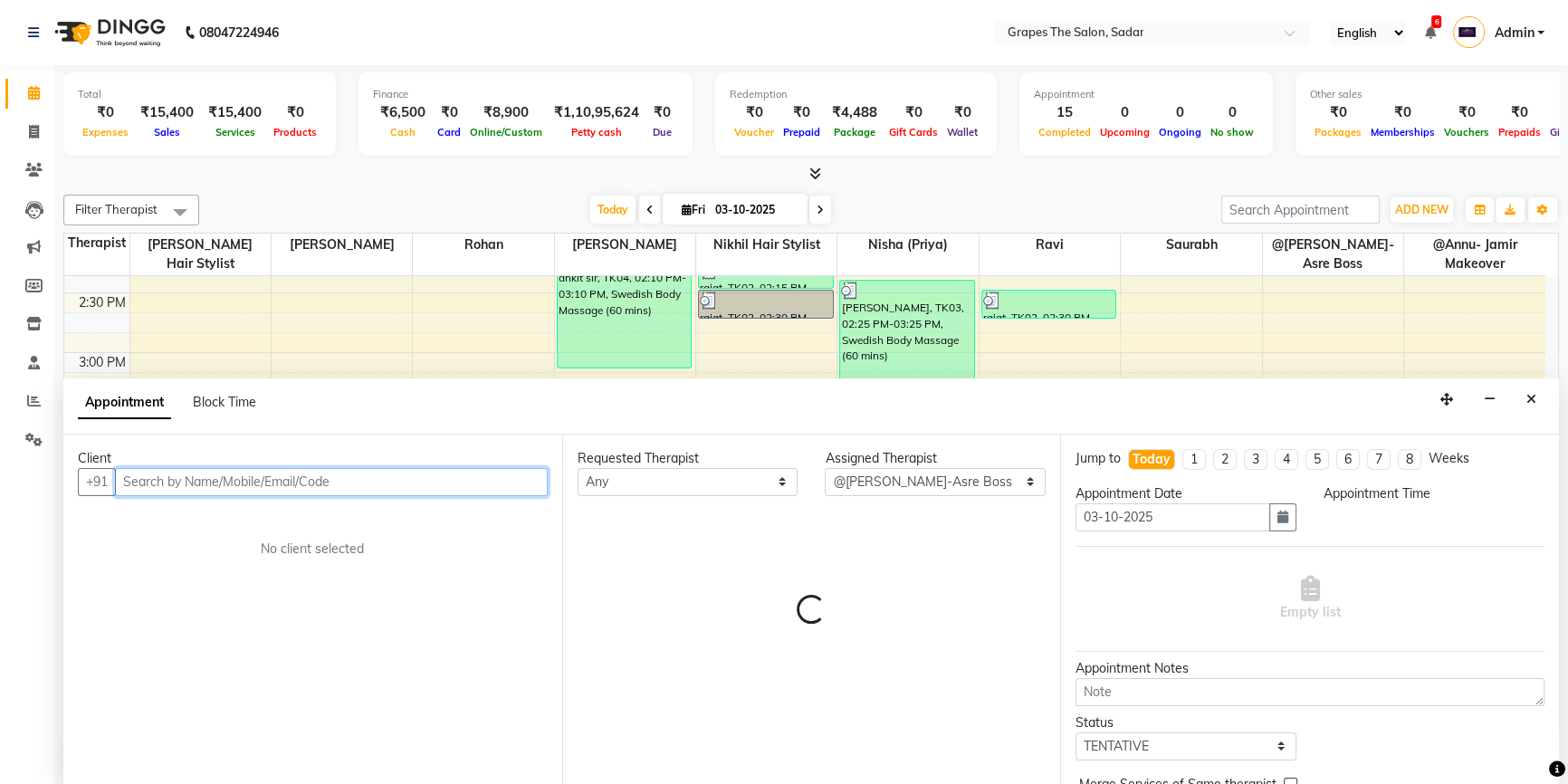
select select "945"
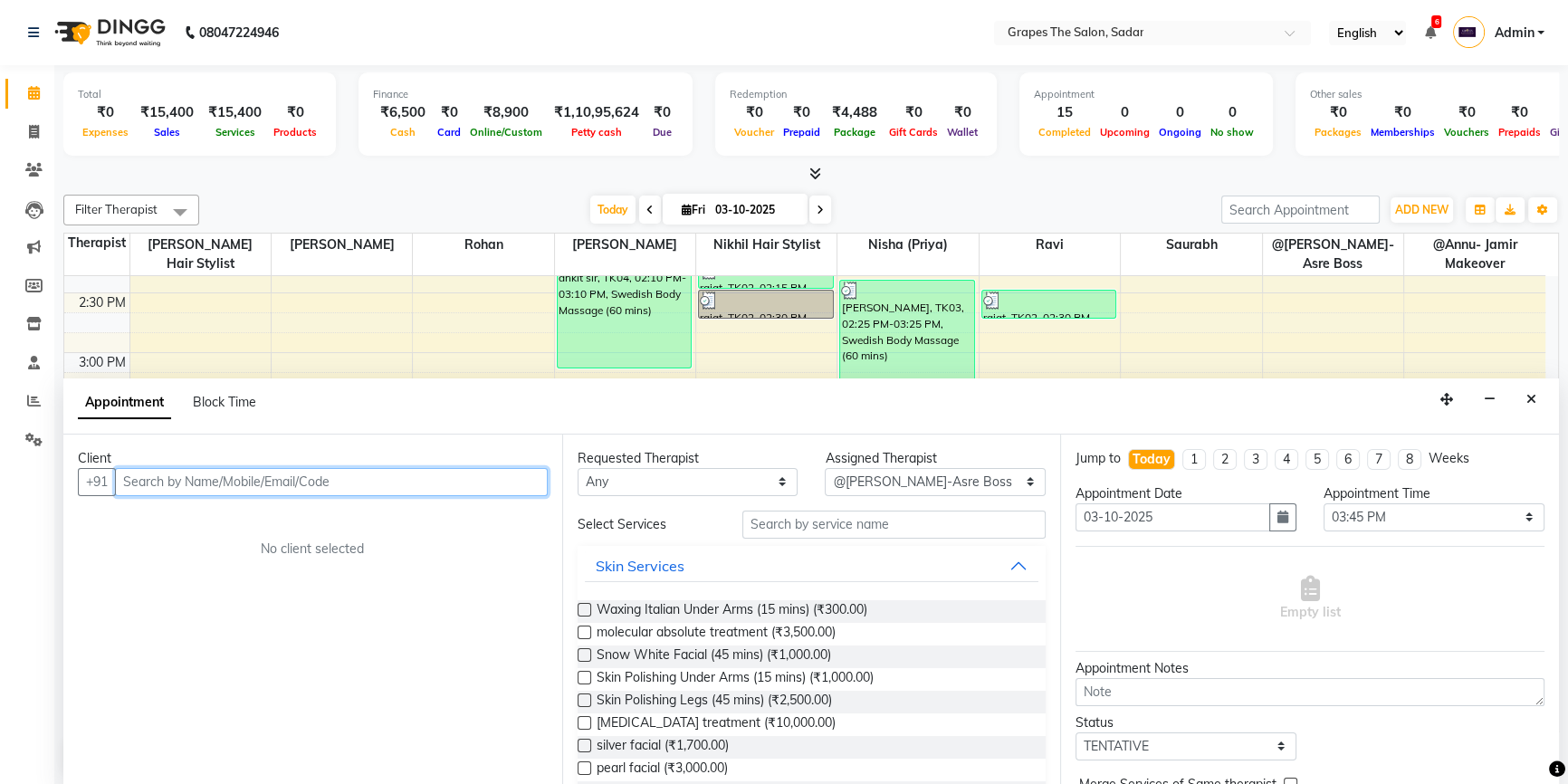
scroll to position [0, 0]
click at [1523, 391] on button "Close" at bounding box center [1531, 399] width 26 height 28
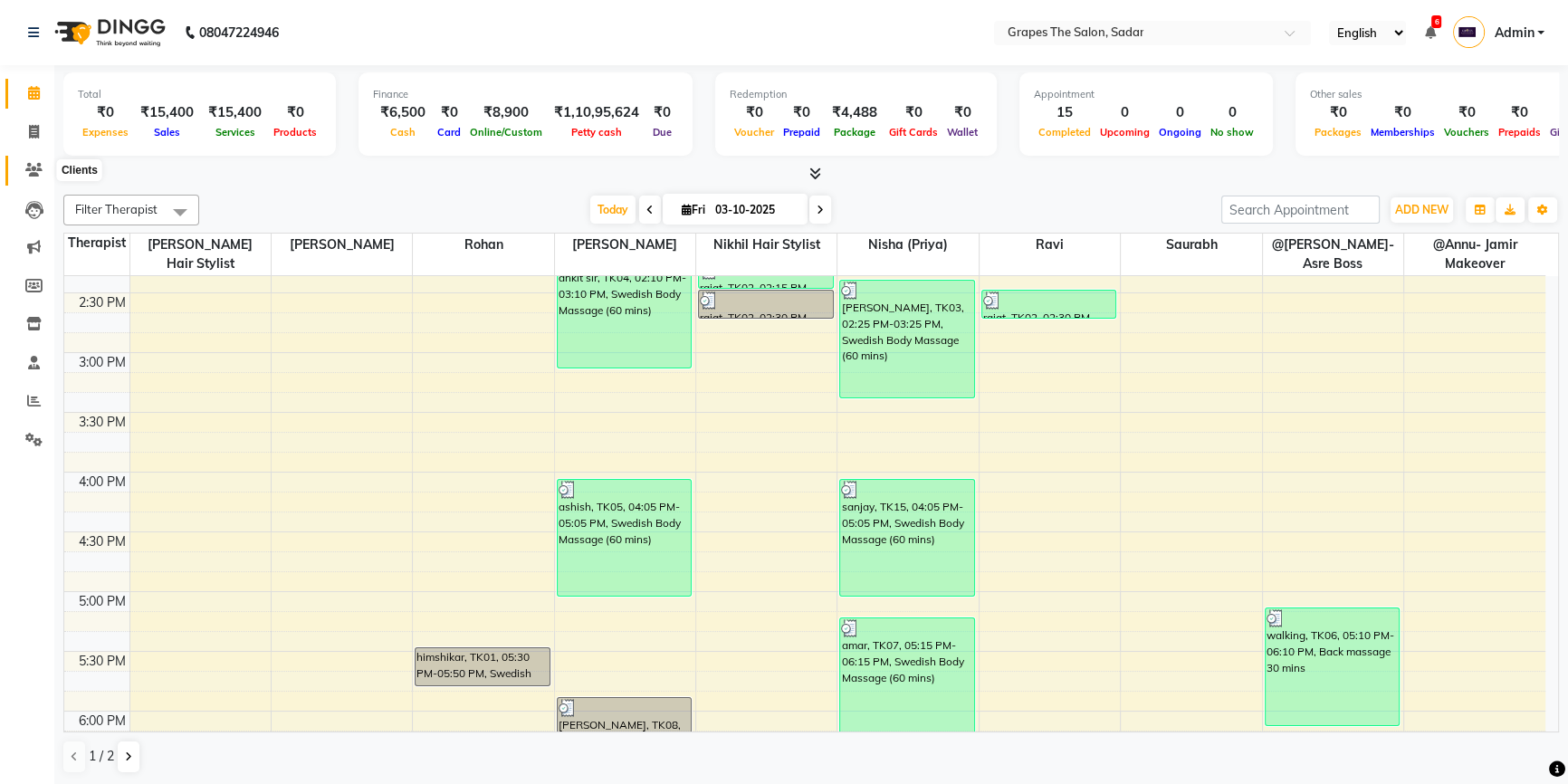
click at [35, 171] on icon at bounding box center [34, 170] width 18 height 14
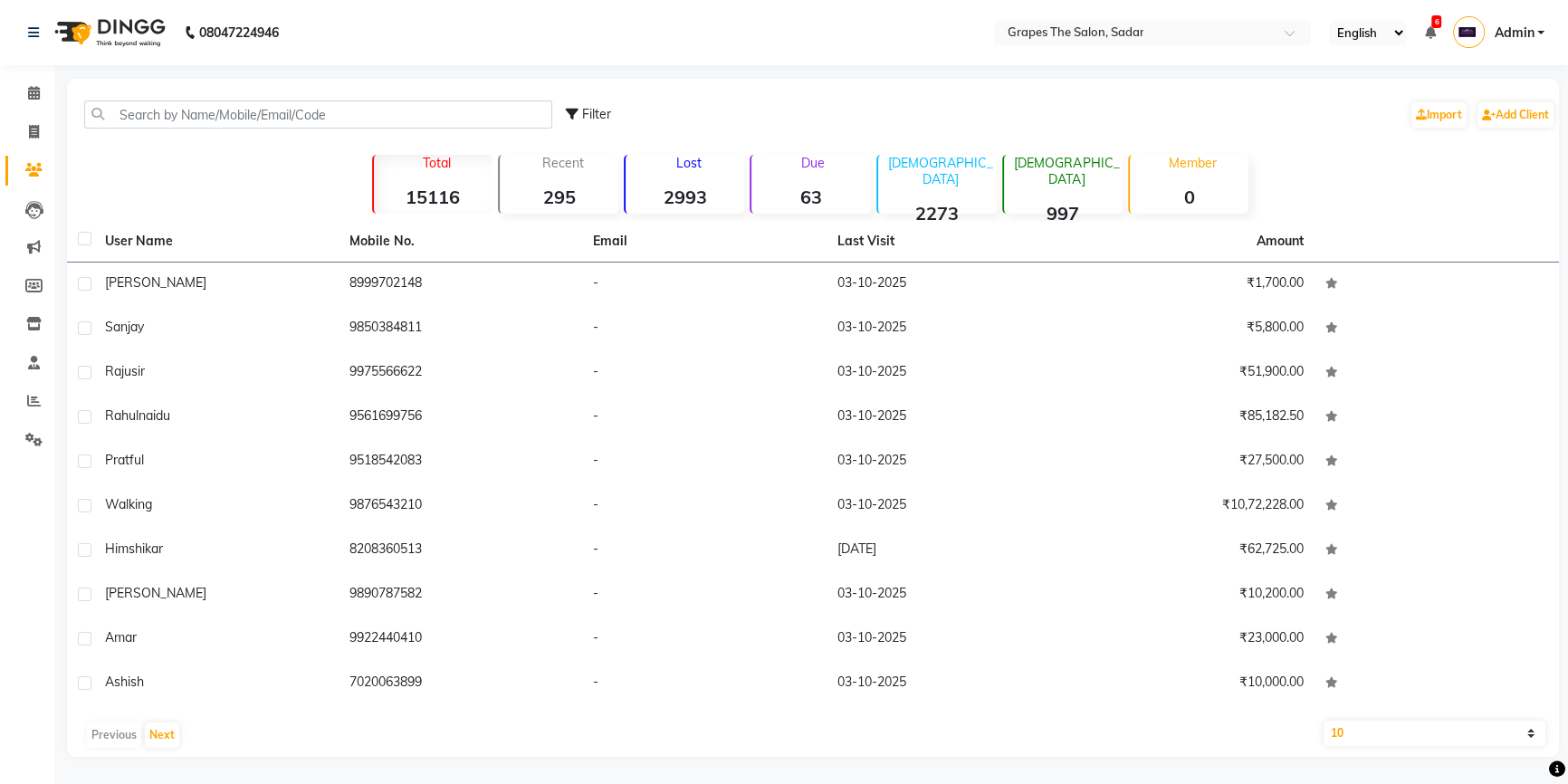
click at [144, 112] on input "text" at bounding box center [317, 114] width 468 height 28
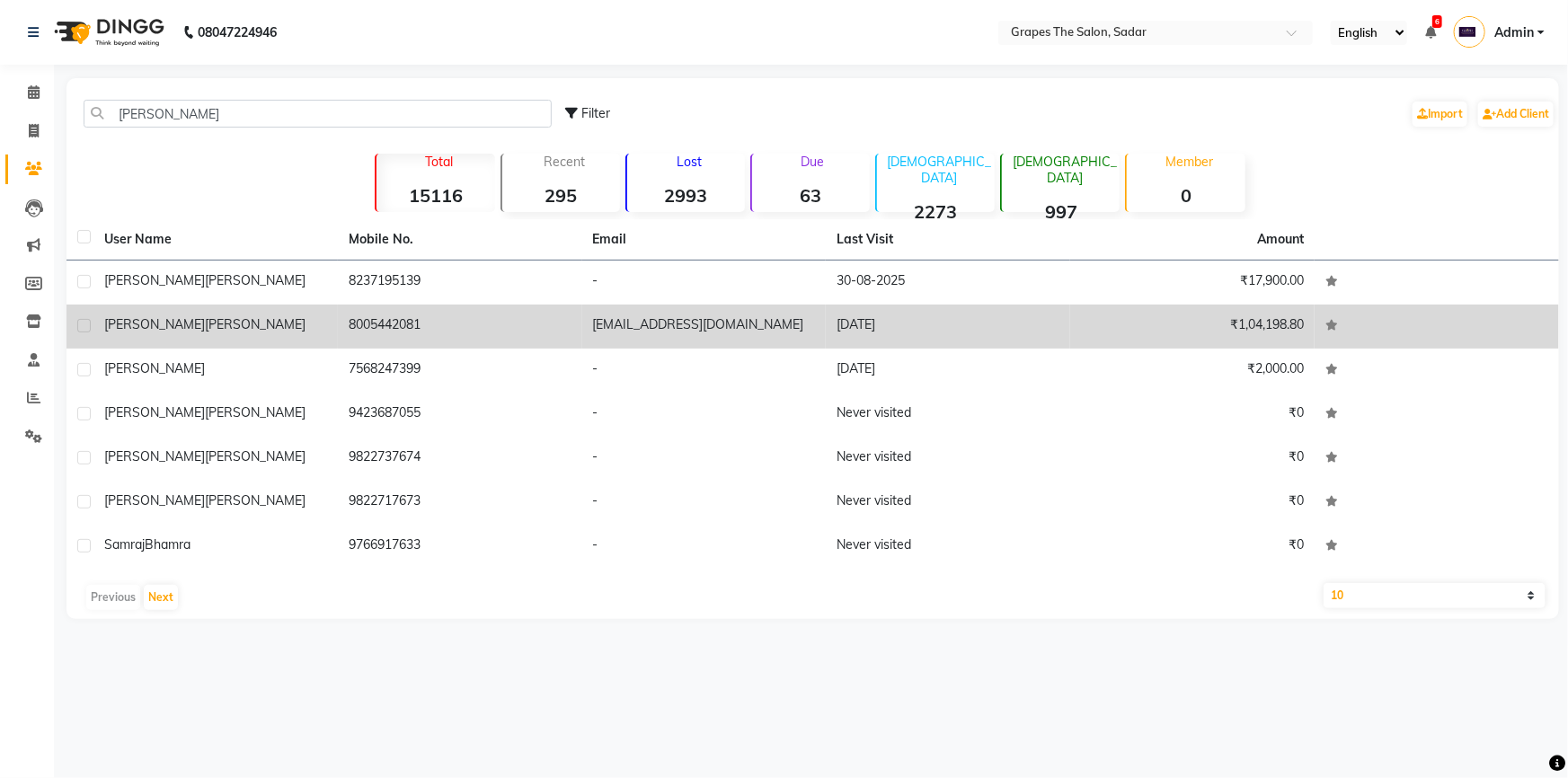
type input "RAJ B"
click at [204, 324] on span "Bahadure" at bounding box center [255, 324] width 101 height 16
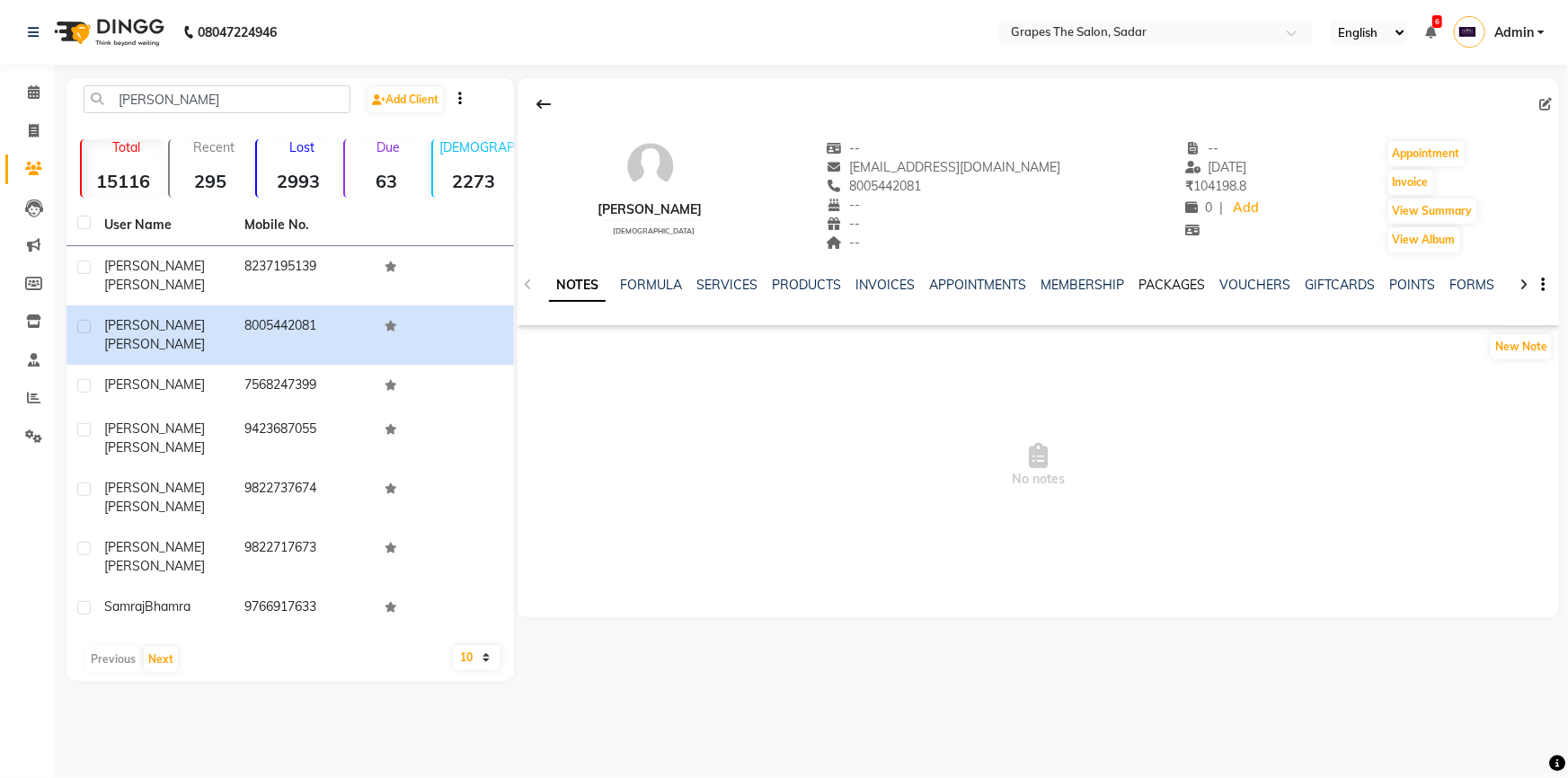
click at [1150, 280] on link "PACKAGES" at bounding box center [1172, 285] width 67 height 16
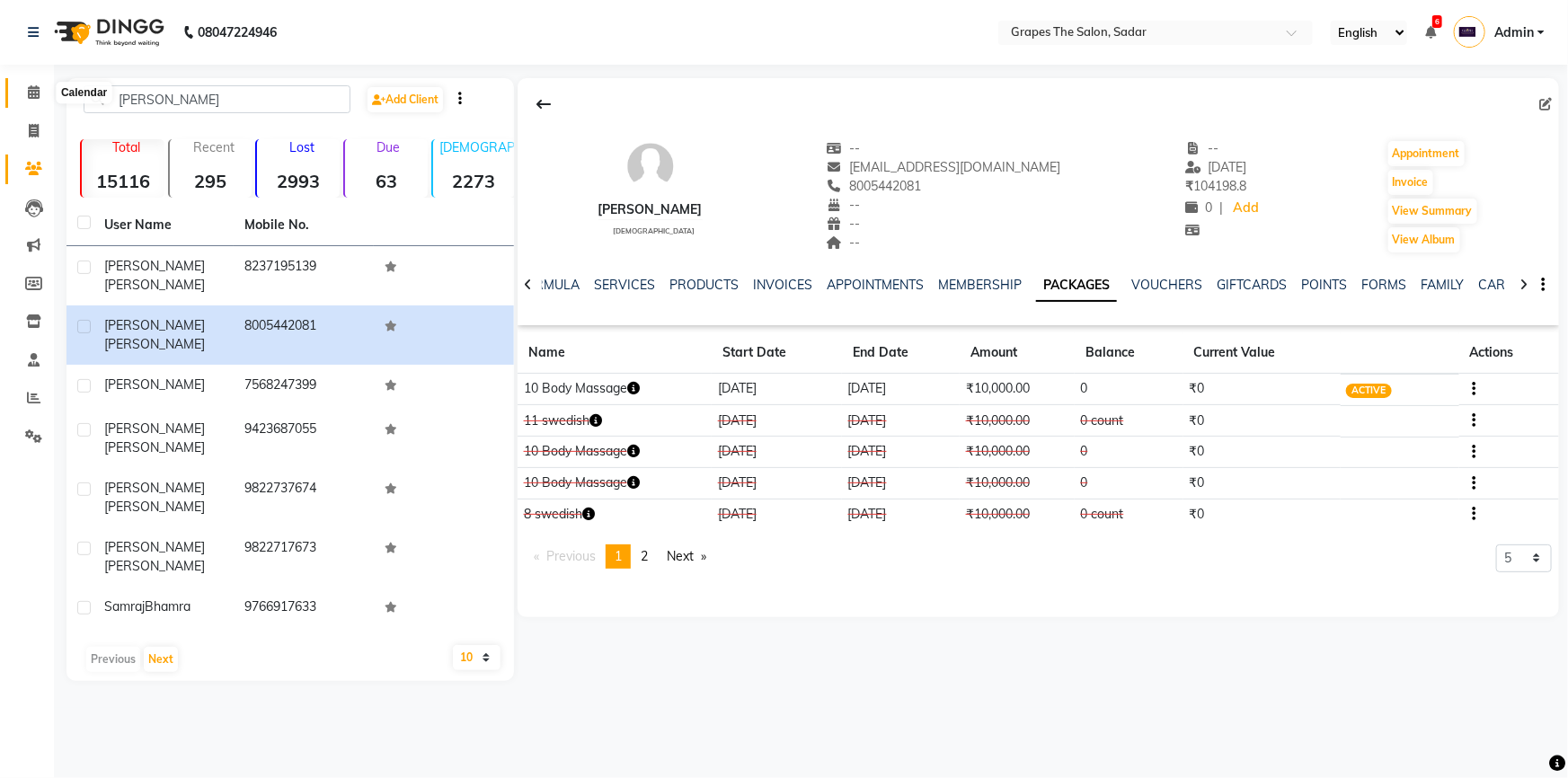
click at [29, 90] on icon at bounding box center [34, 92] width 12 height 14
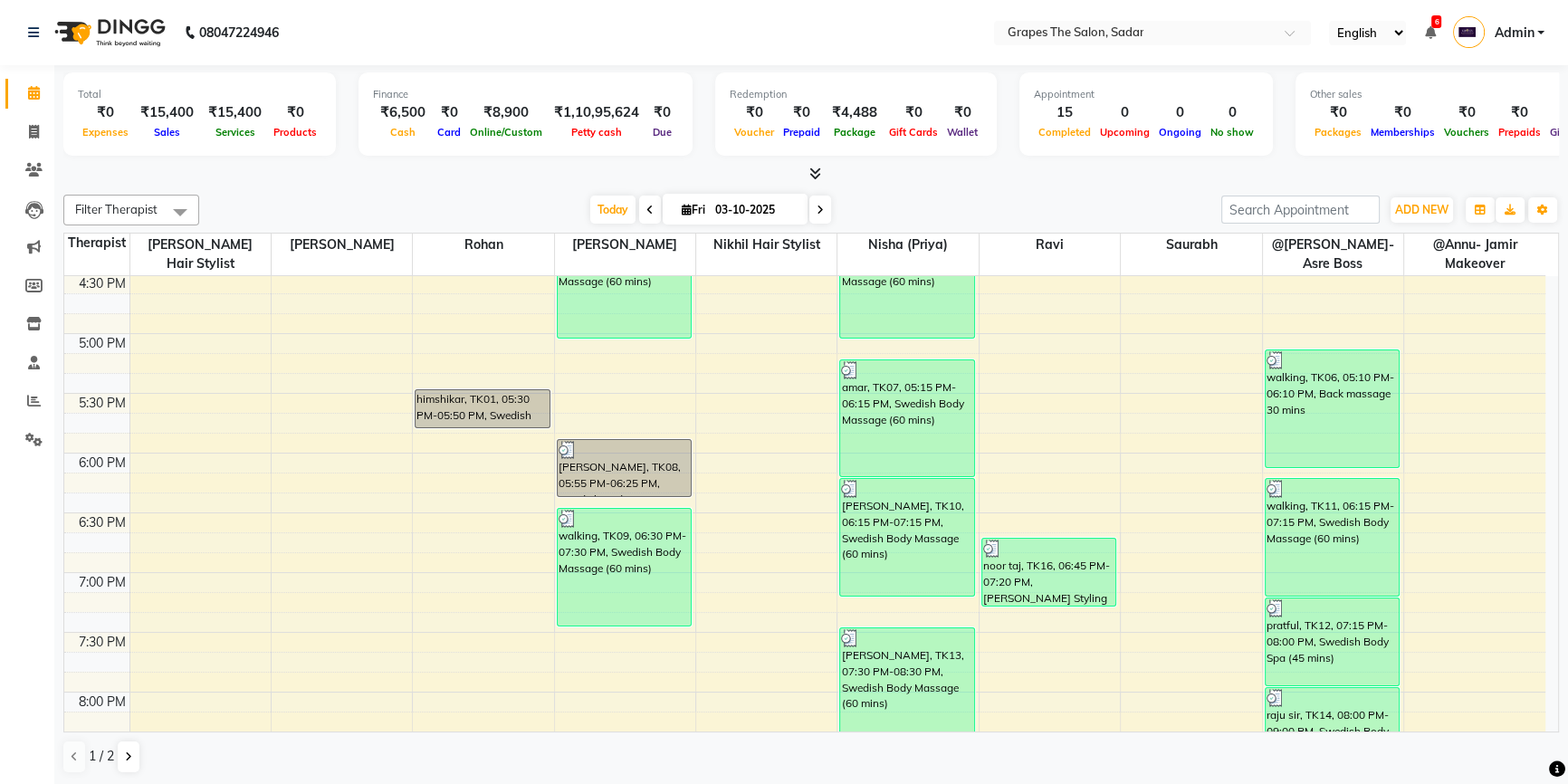
scroll to position [1069, 0]
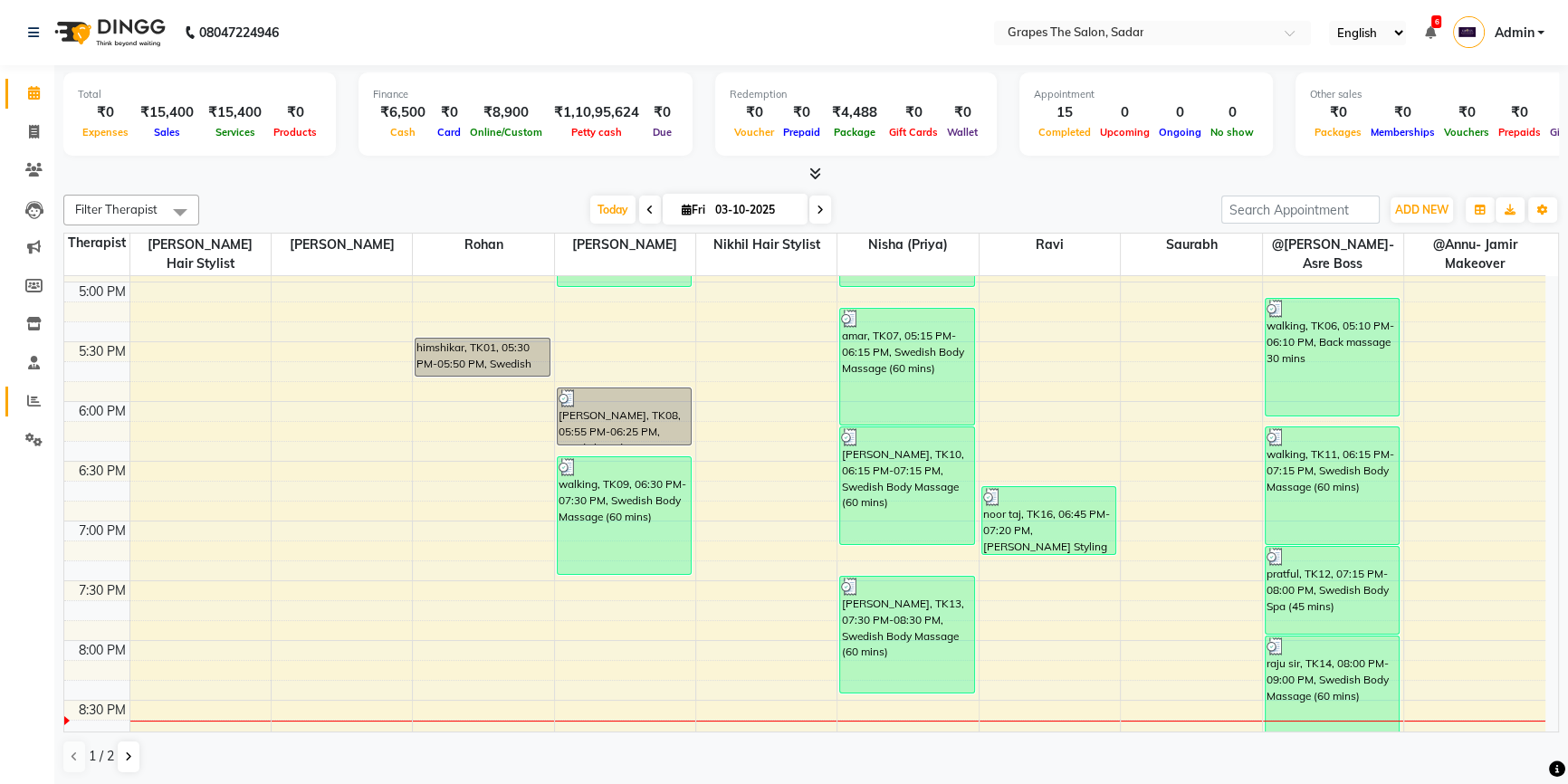
click at [26, 412] on link "Reports" at bounding box center [27, 401] width 43 height 30
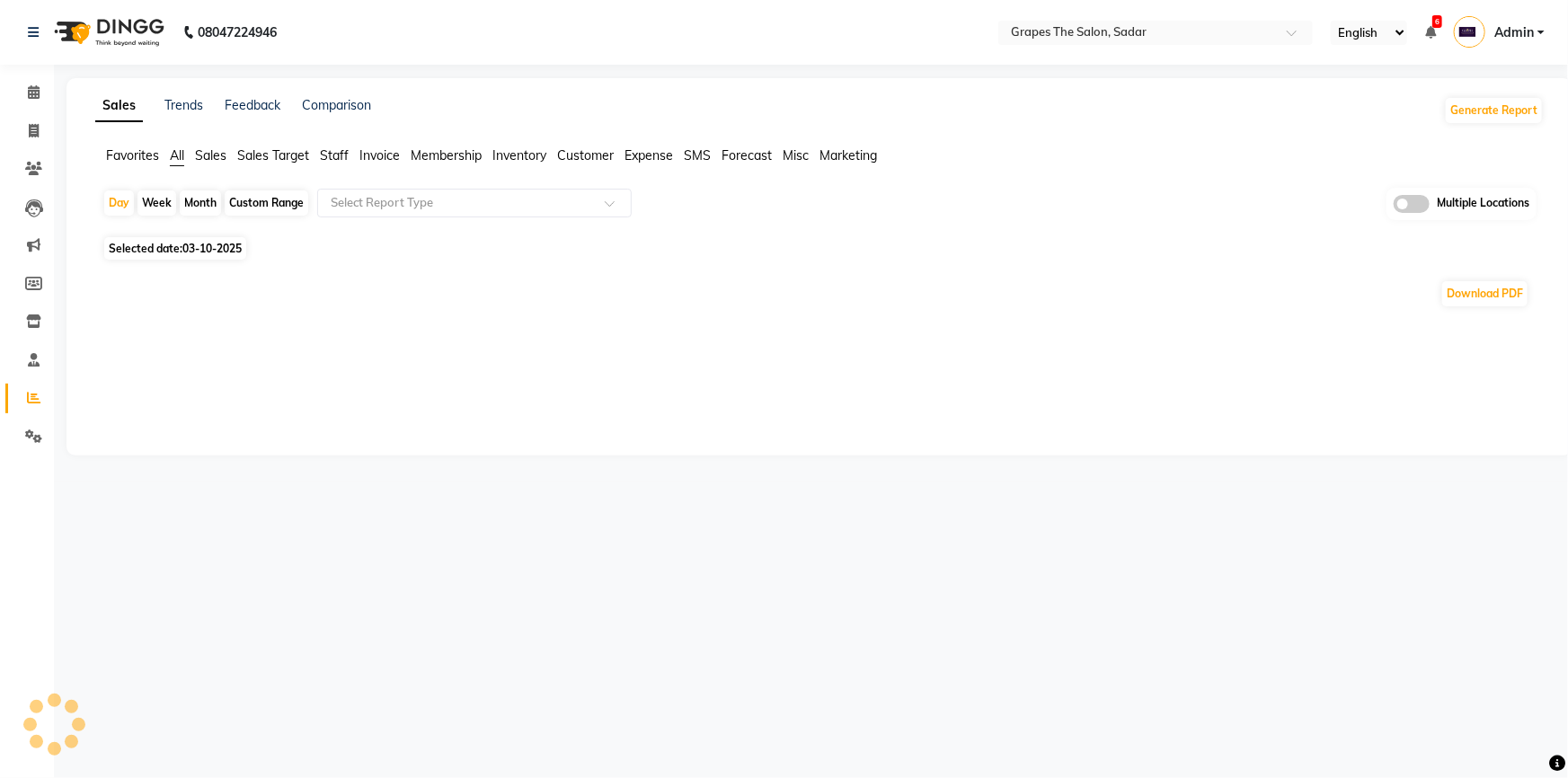
click at [202, 202] on div "Month" at bounding box center [200, 203] width 42 height 25
select select "10"
select select "2025"
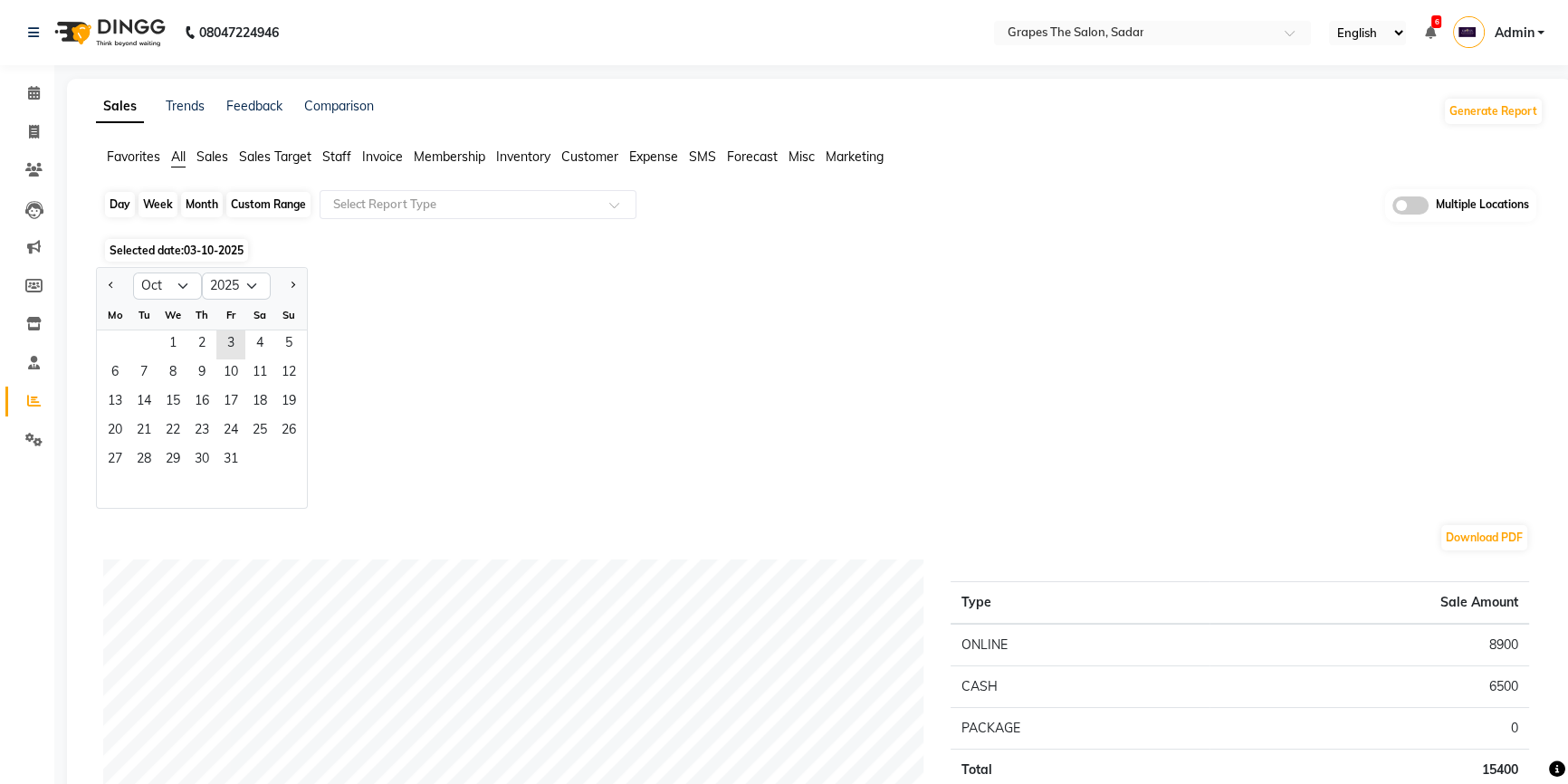
click at [192, 202] on div "Month" at bounding box center [201, 205] width 42 height 25
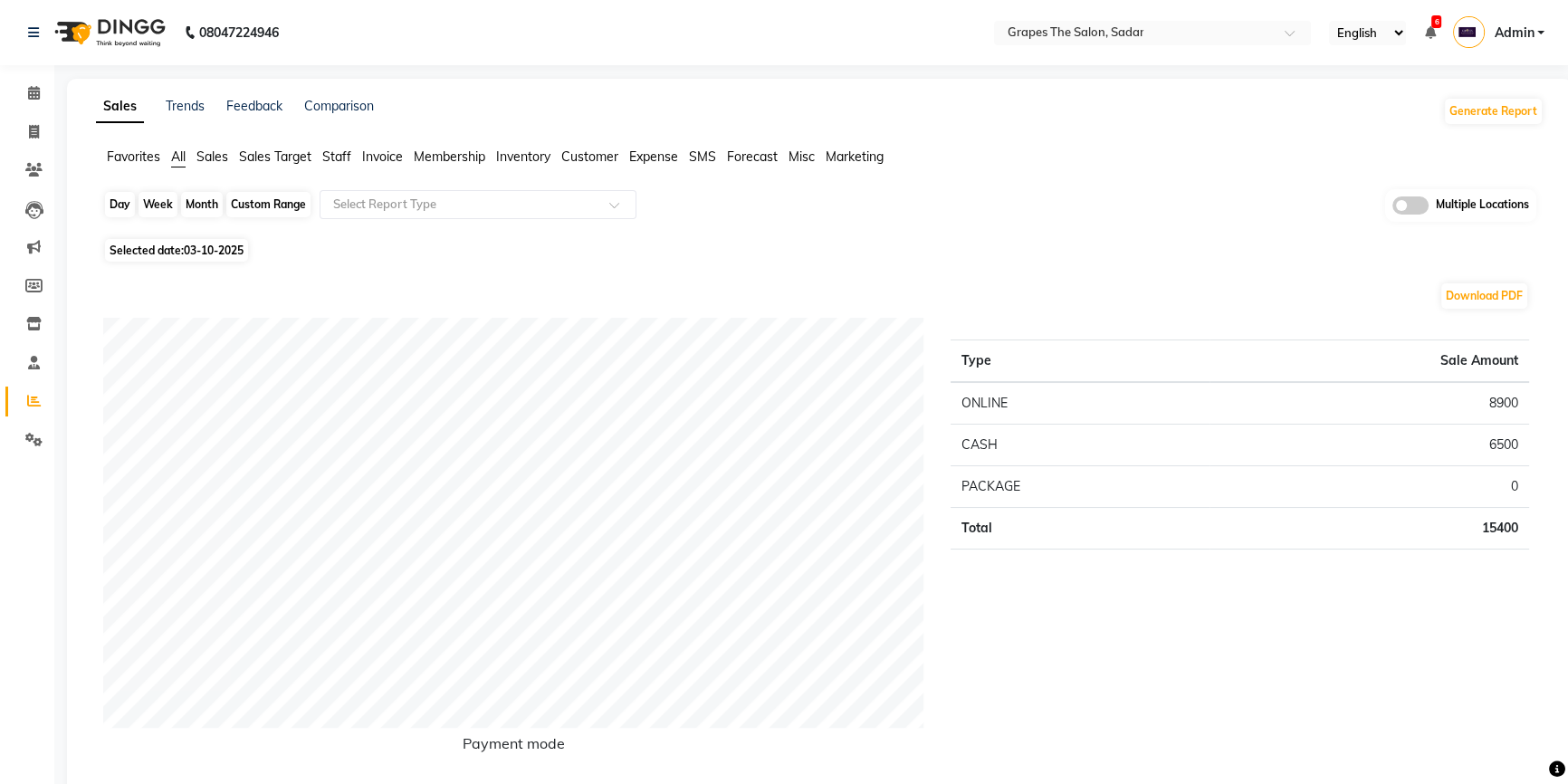
click at [191, 199] on div "Month" at bounding box center [201, 205] width 42 height 25
select select "10"
select select "2025"
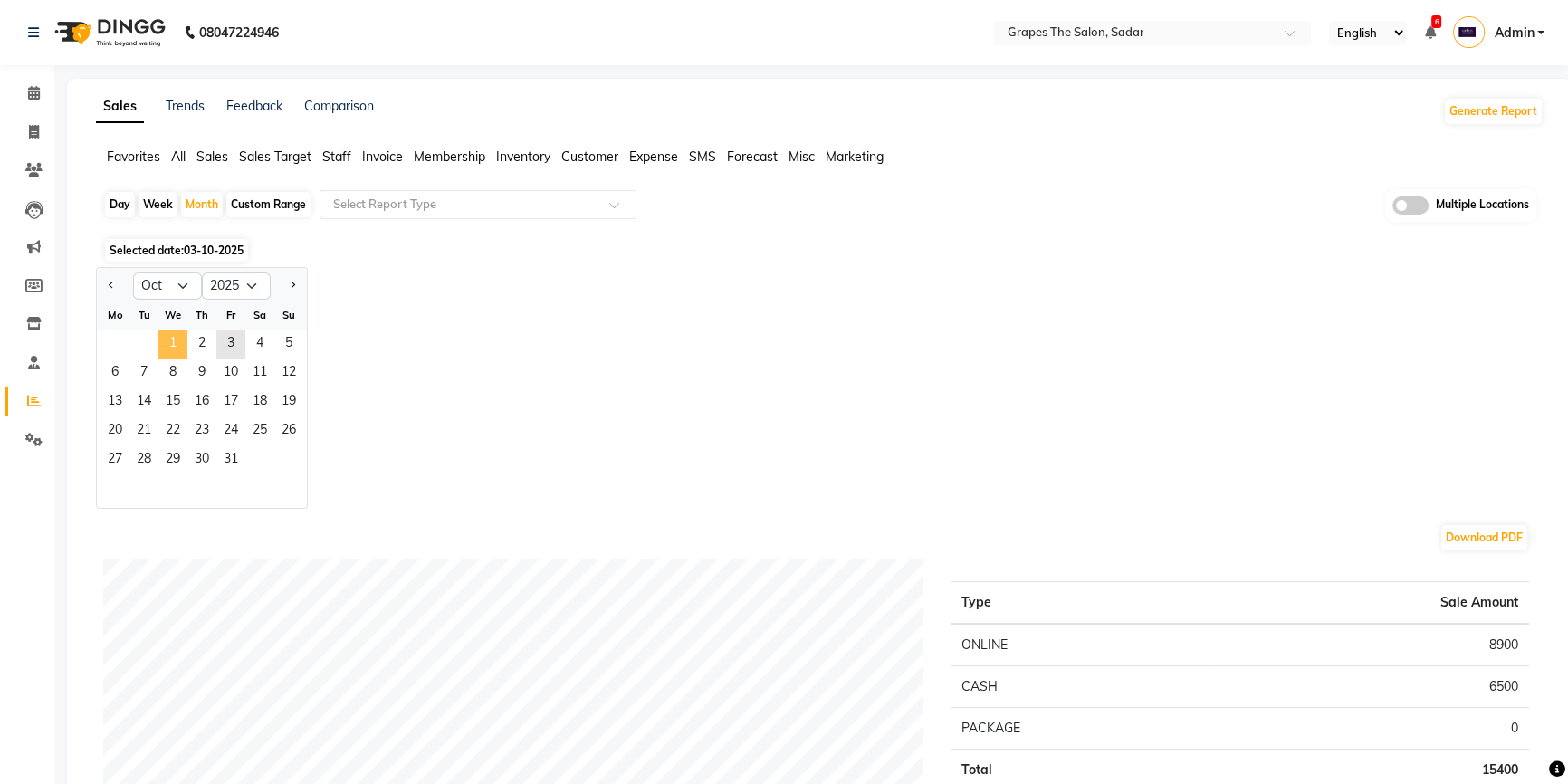
click at [180, 347] on span "1" at bounding box center [173, 345] width 29 height 29
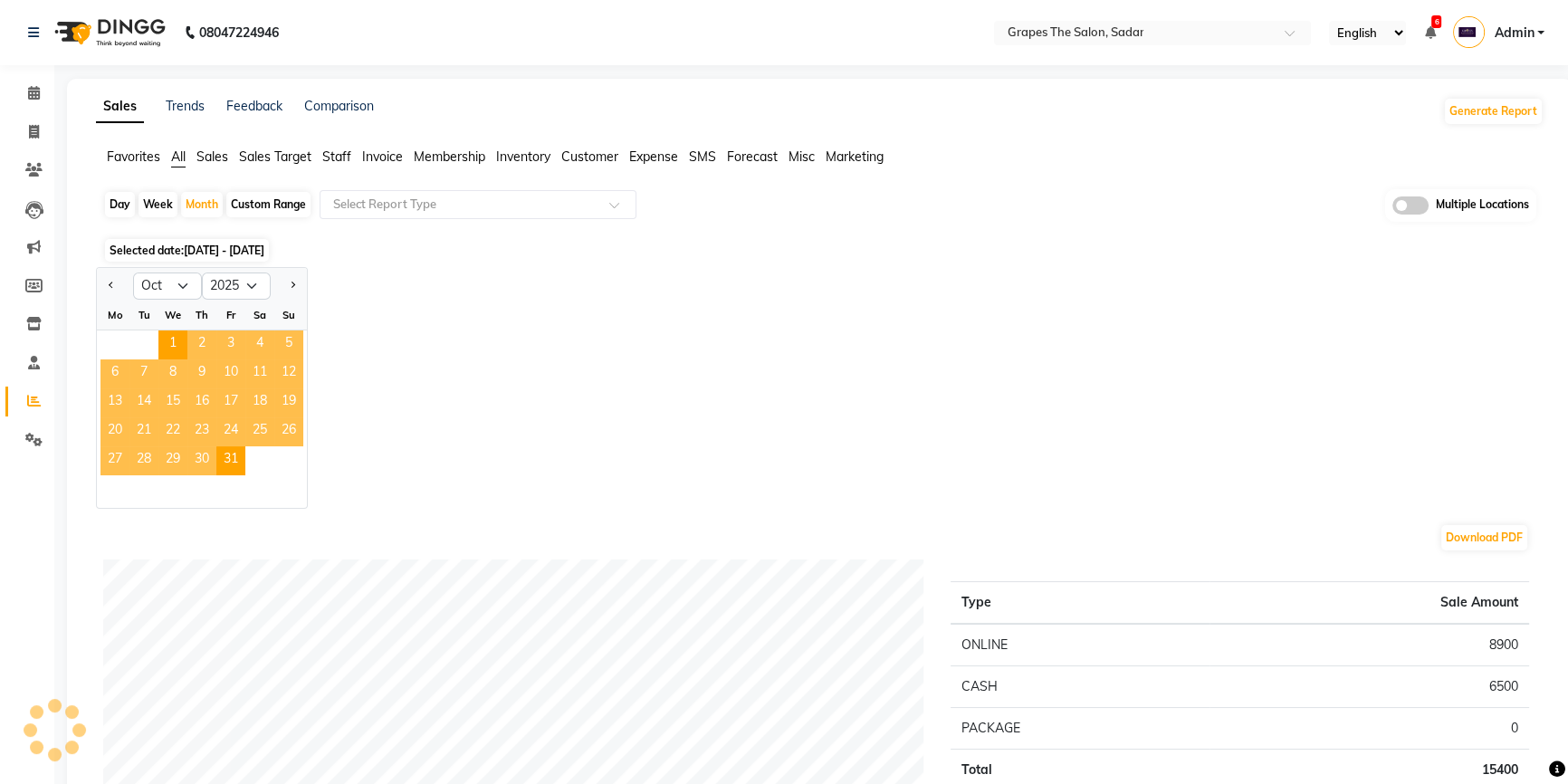
scroll to position [658, 0]
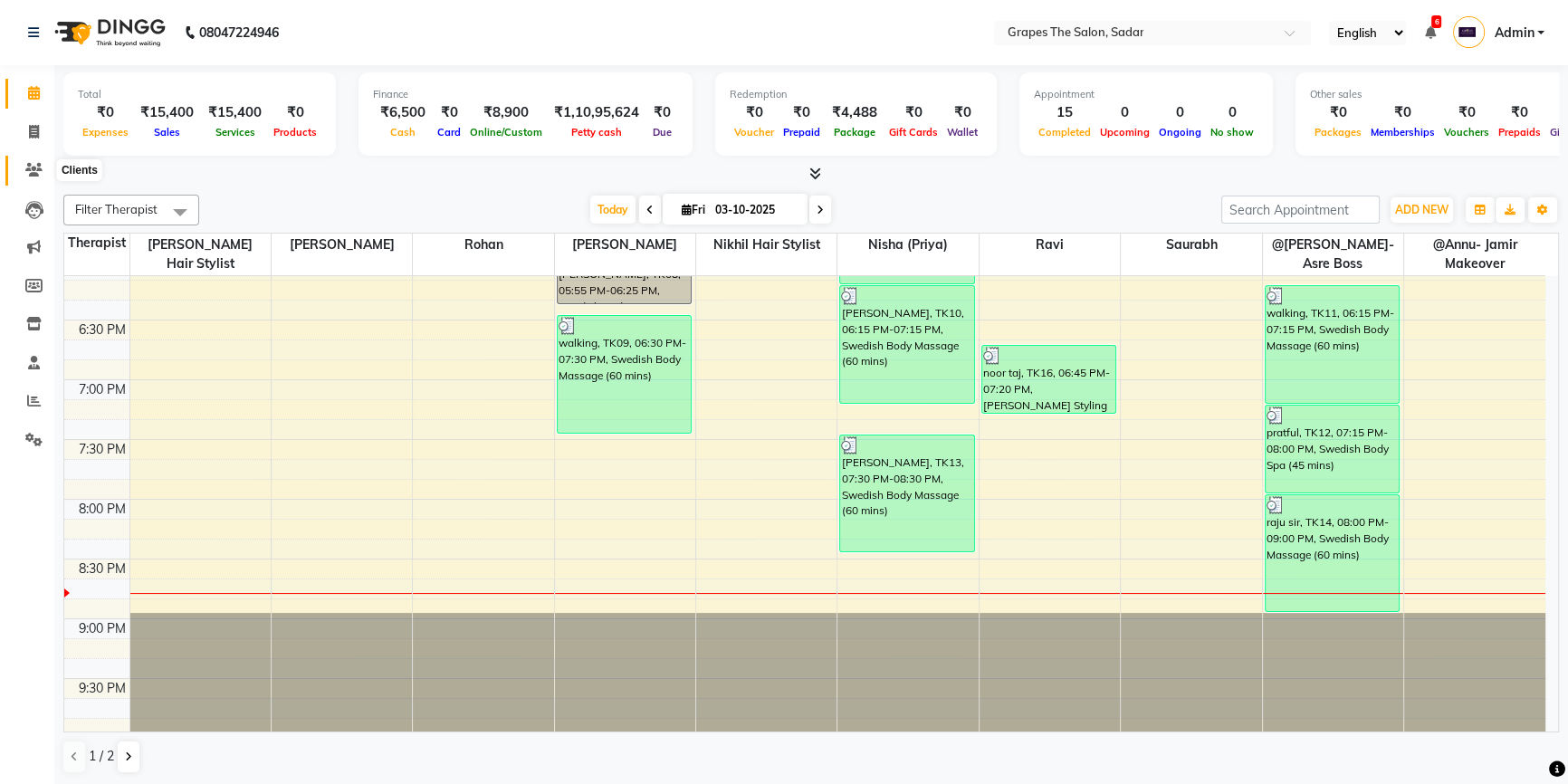
click at [34, 170] on icon at bounding box center [34, 170] width 18 height 14
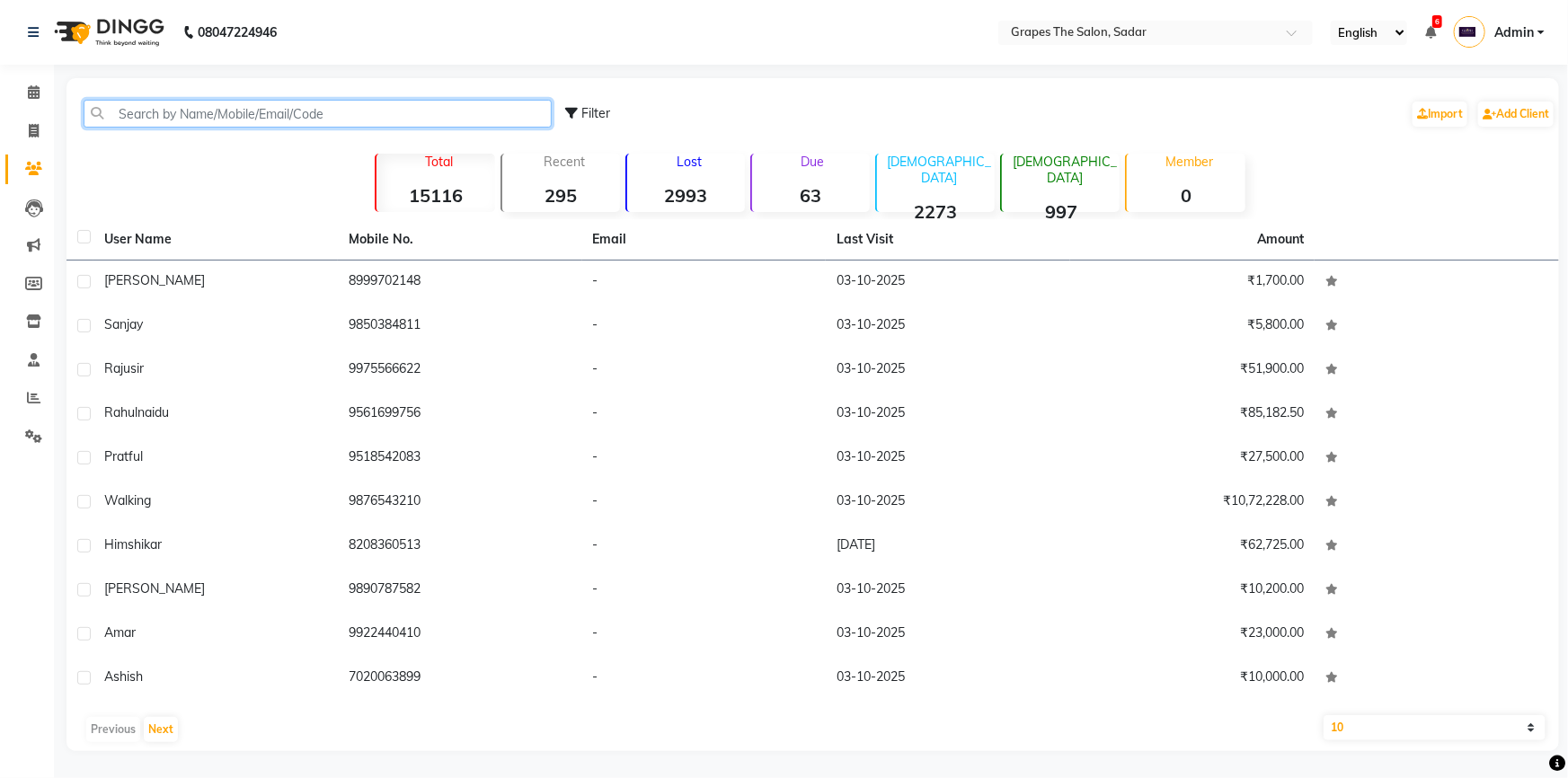
click at [369, 119] on input "text" at bounding box center [317, 113] width 468 height 28
click at [36, 96] on icon at bounding box center [34, 92] width 12 height 14
click at [35, 89] on icon at bounding box center [34, 92] width 12 height 14
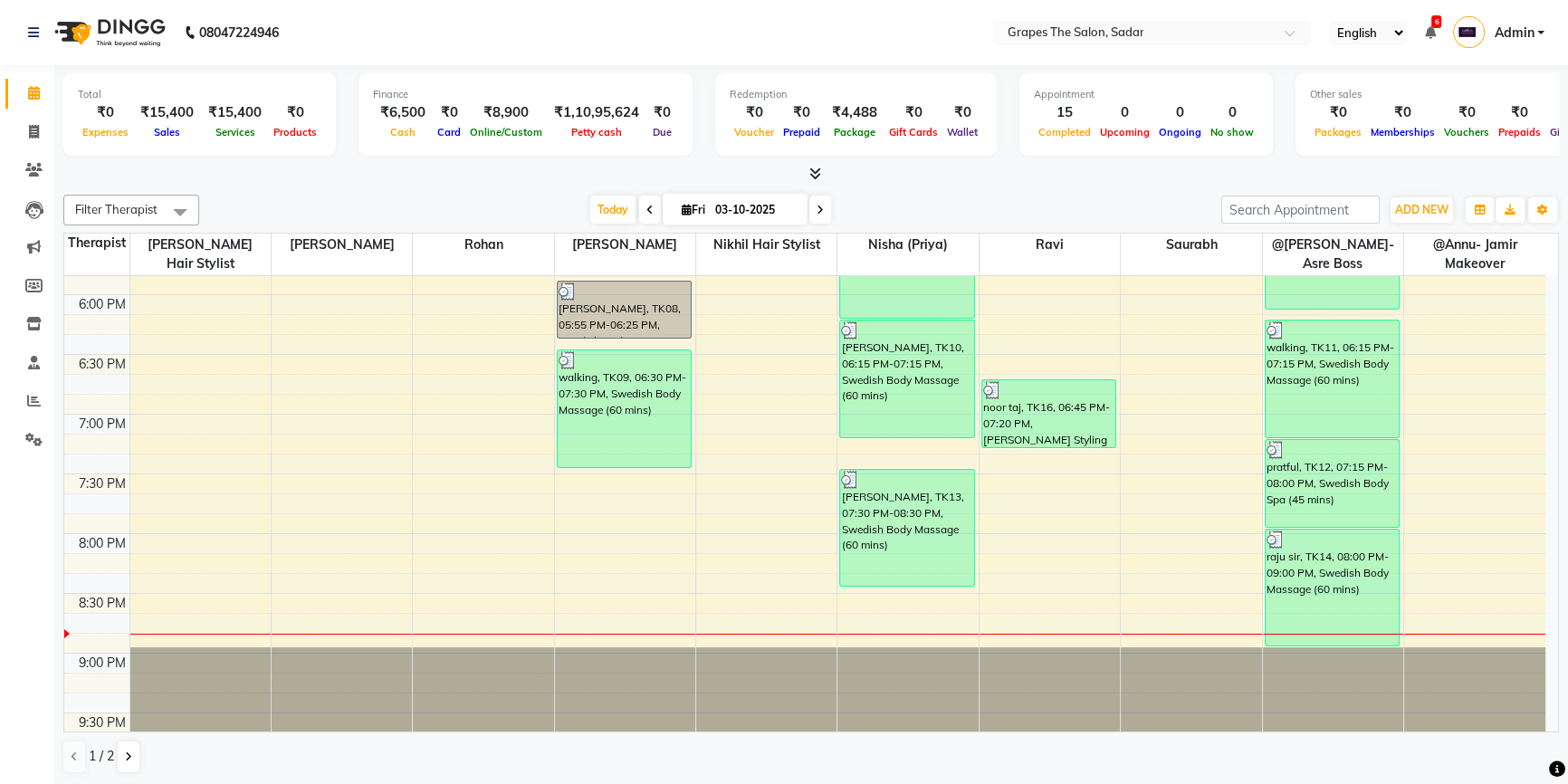
scroll to position [1176, 0]
click at [121, 753] on button at bounding box center [129, 757] width 21 height 31
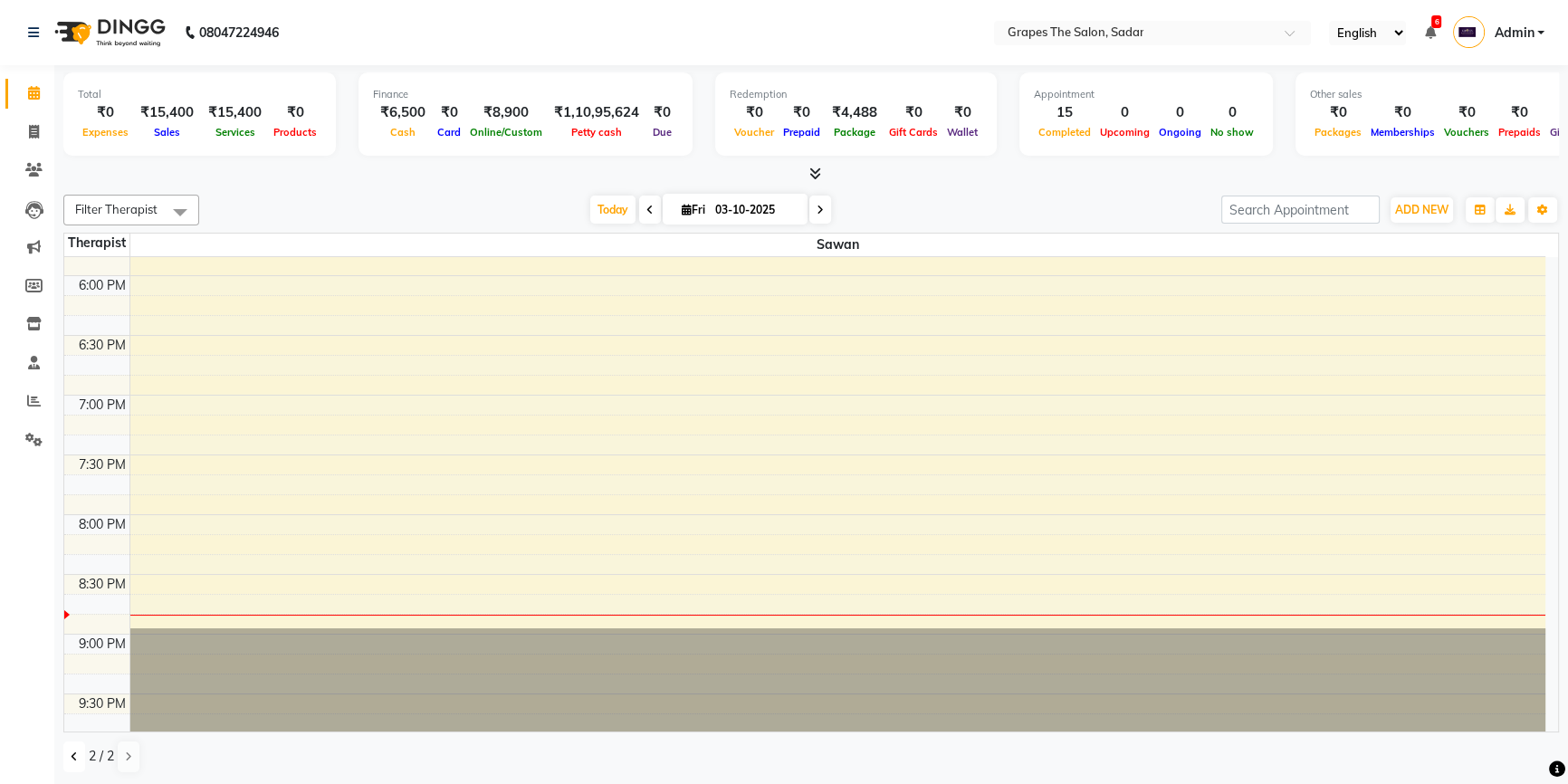
click at [75, 756] on icon at bounding box center [73, 756] width 7 height 11
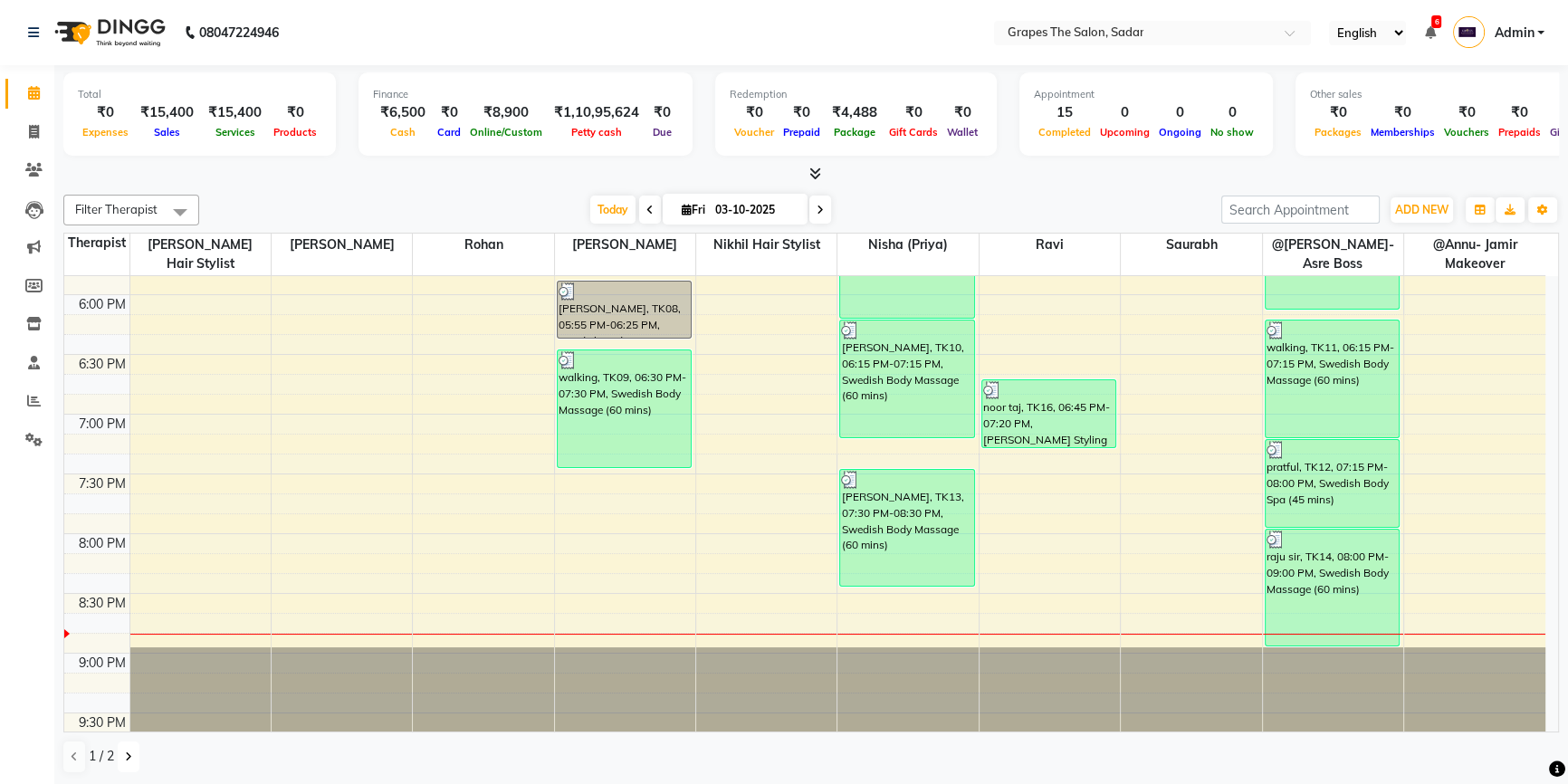
click at [127, 763] on button at bounding box center [129, 757] width 21 height 31
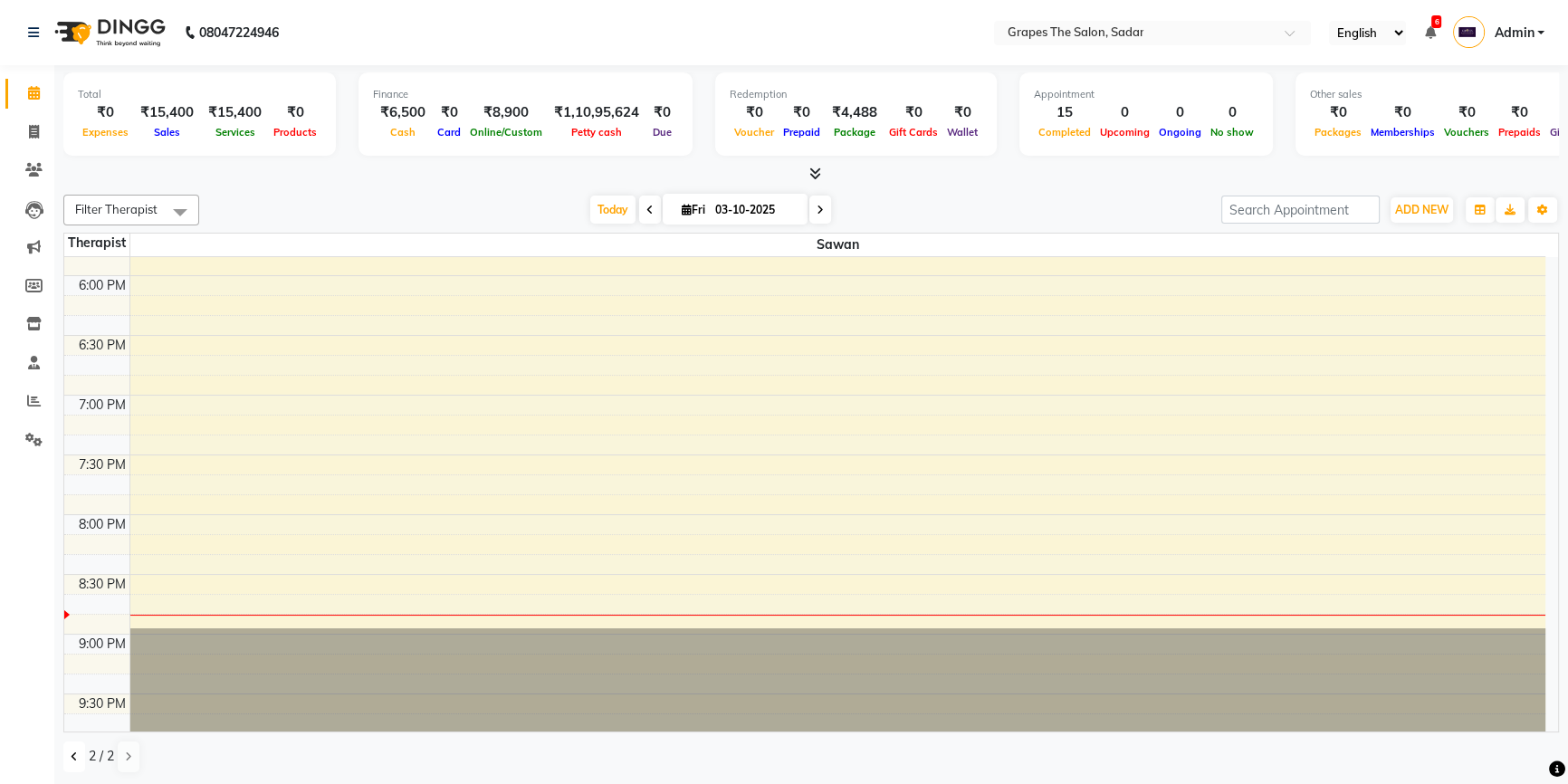
drag, startPoint x: 72, startPoint y: 762, endPoint x: 72, endPoint y: 751, distance: 11.0
click at [72, 762] on button at bounding box center [74, 757] width 21 height 31
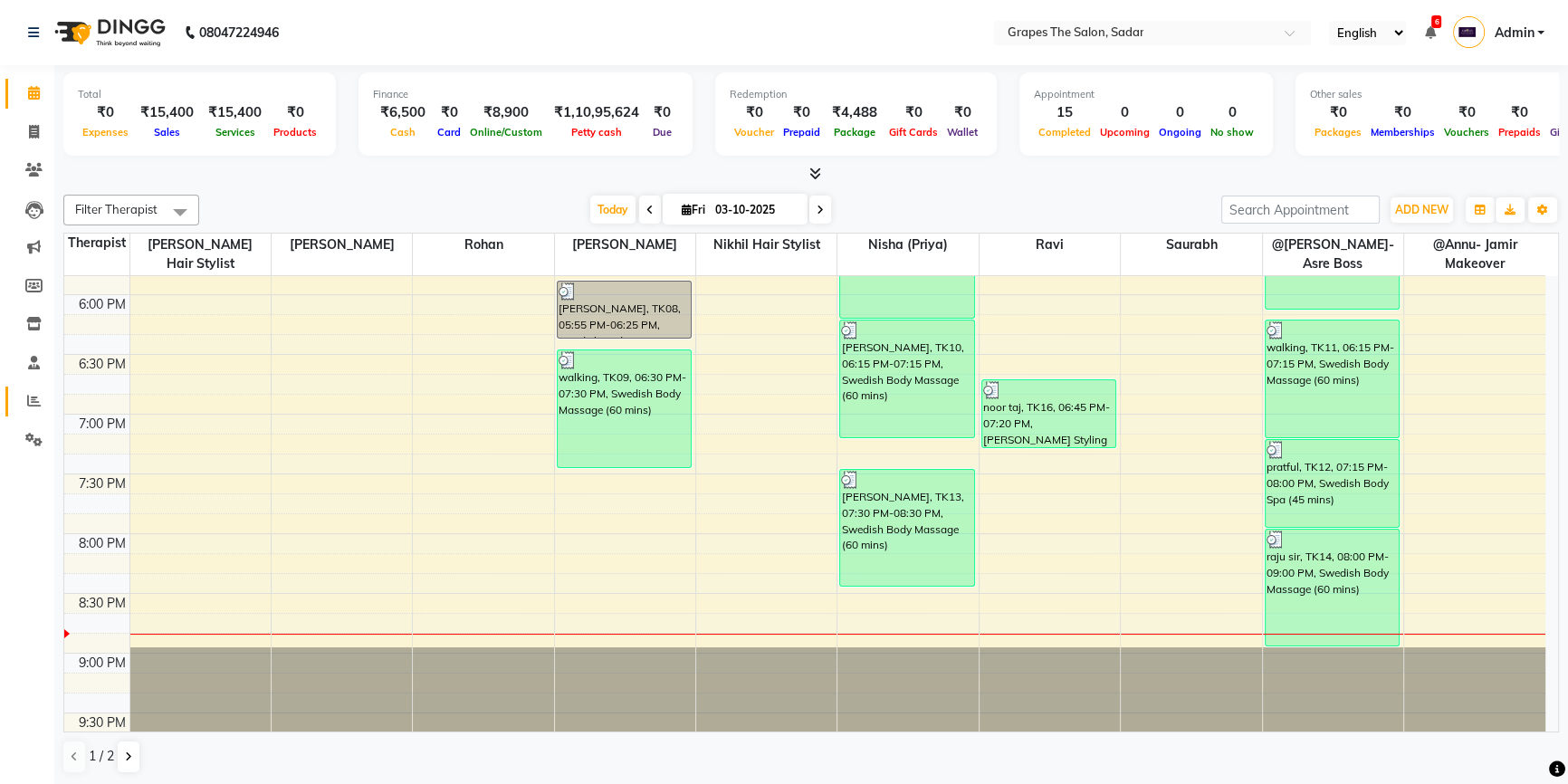
click at [35, 390] on link "Reports" at bounding box center [27, 401] width 43 height 30
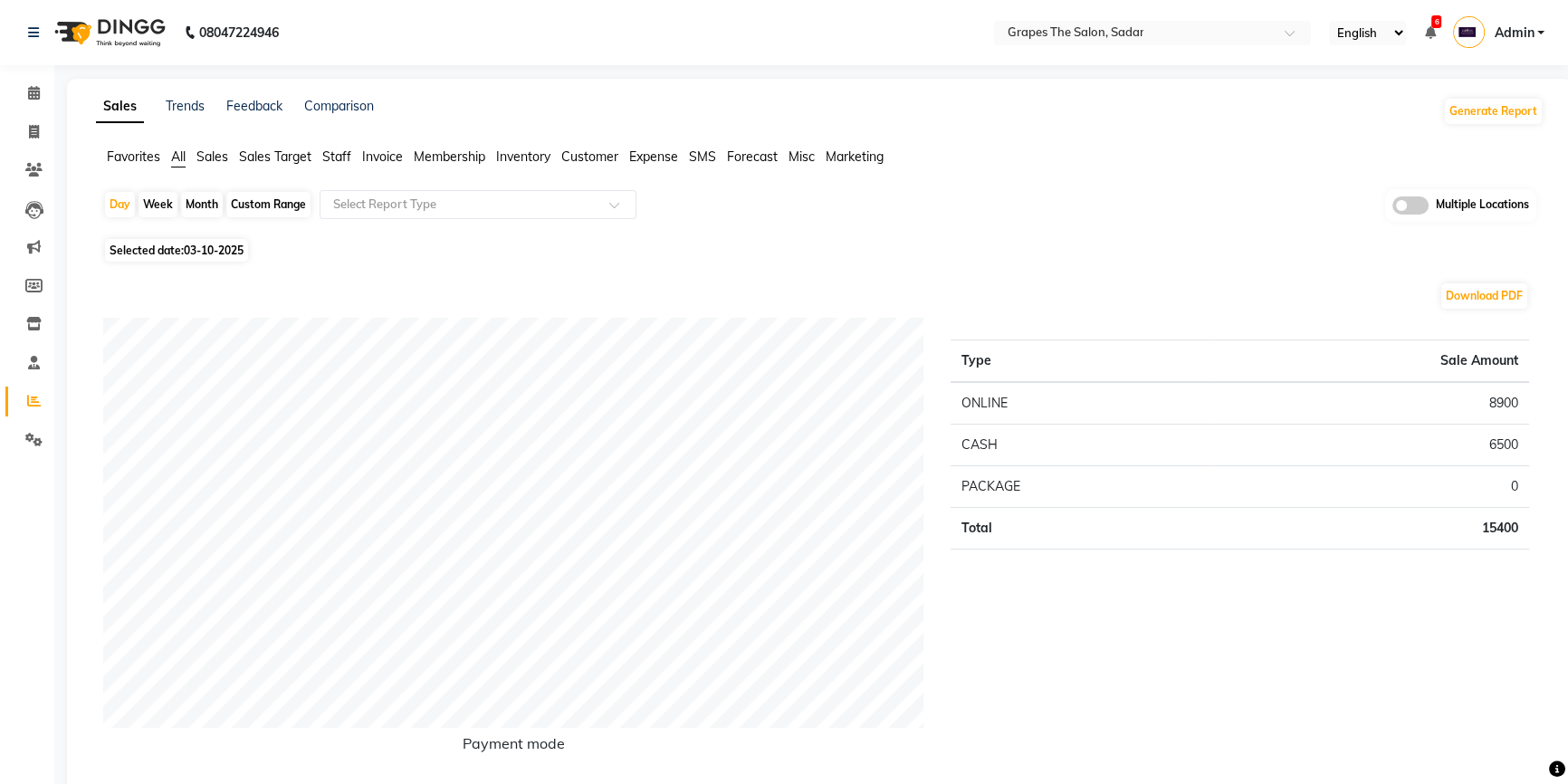
click at [144, 198] on div "Week" at bounding box center [158, 205] width 39 height 25
select select "10"
select select "2025"
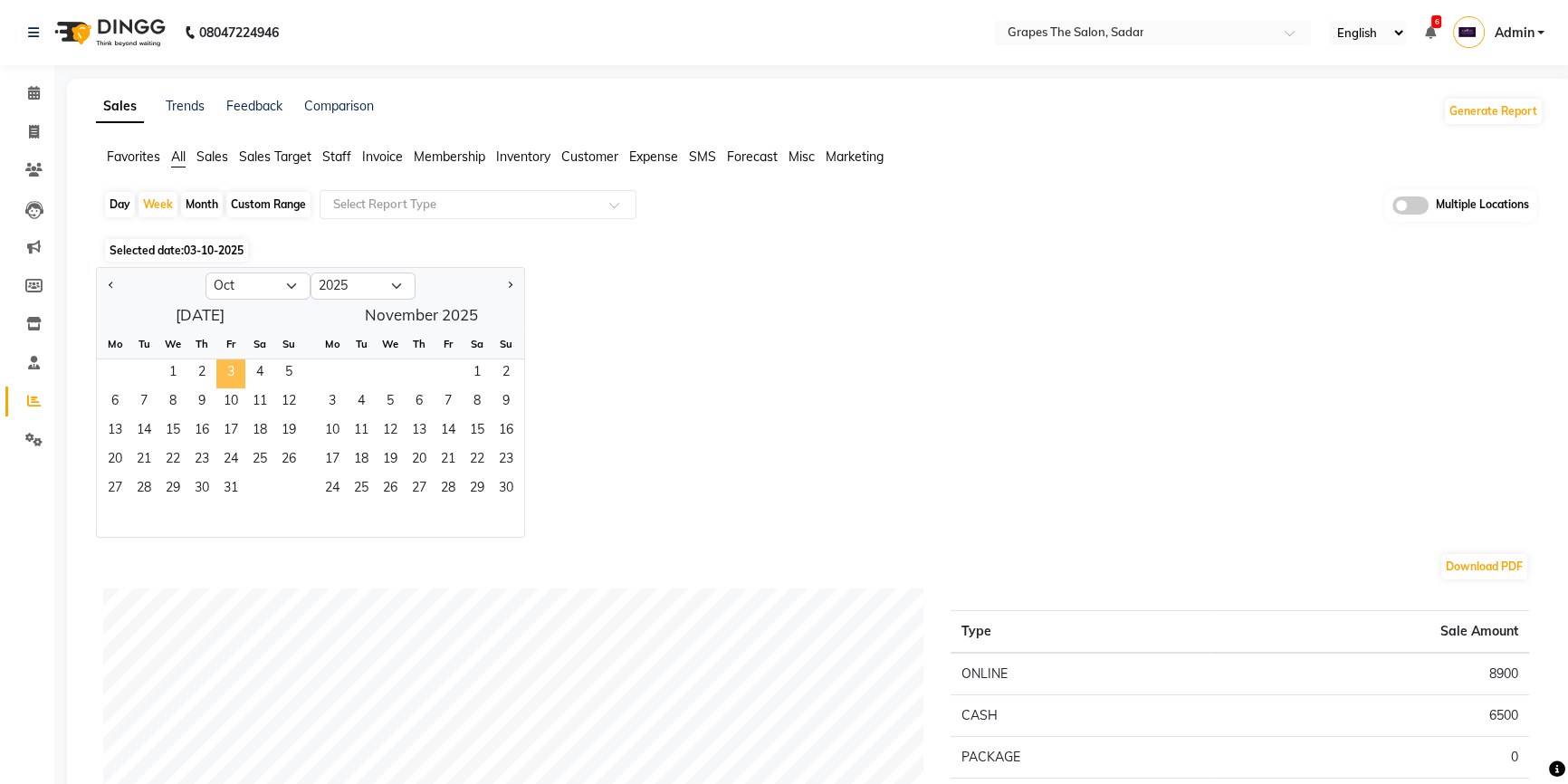
click at [217, 366] on span "3" at bounding box center [231, 374] width 29 height 29
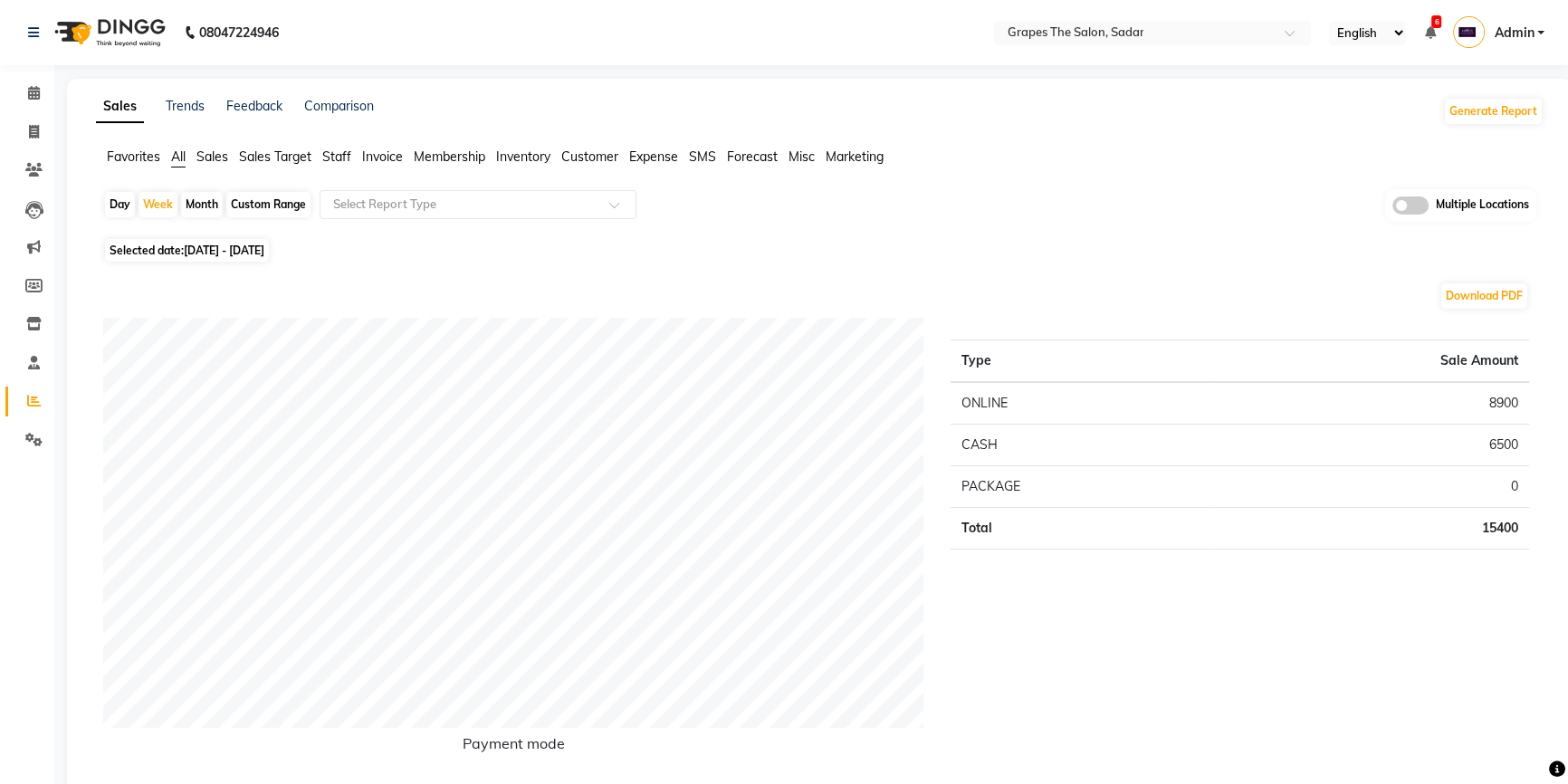
click at [119, 205] on div "Day" at bounding box center [120, 205] width 30 height 25
select select "10"
select select "2025"
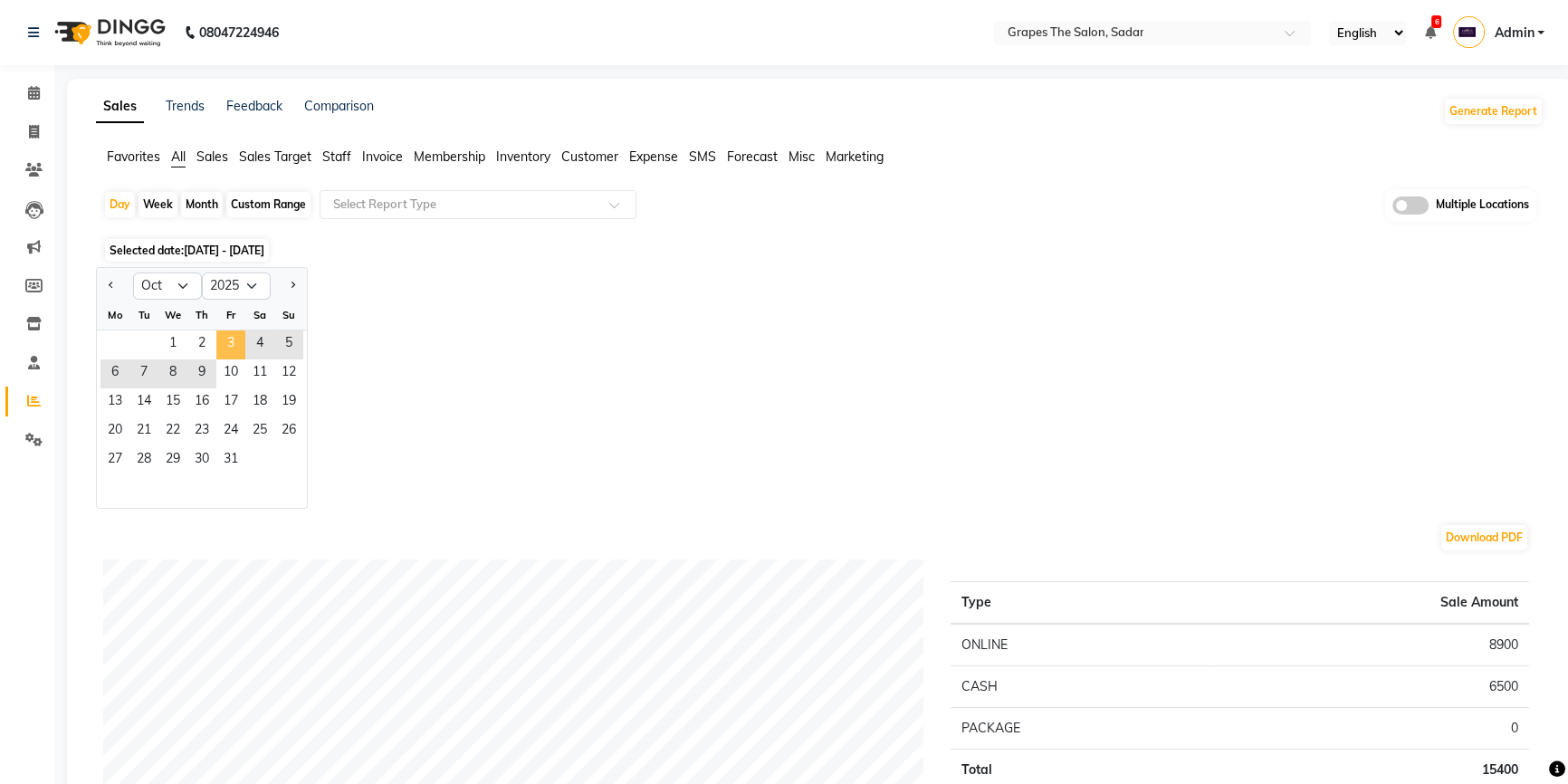
click at [235, 353] on span "3" at bounding box center [231, 345] width 29 height 29
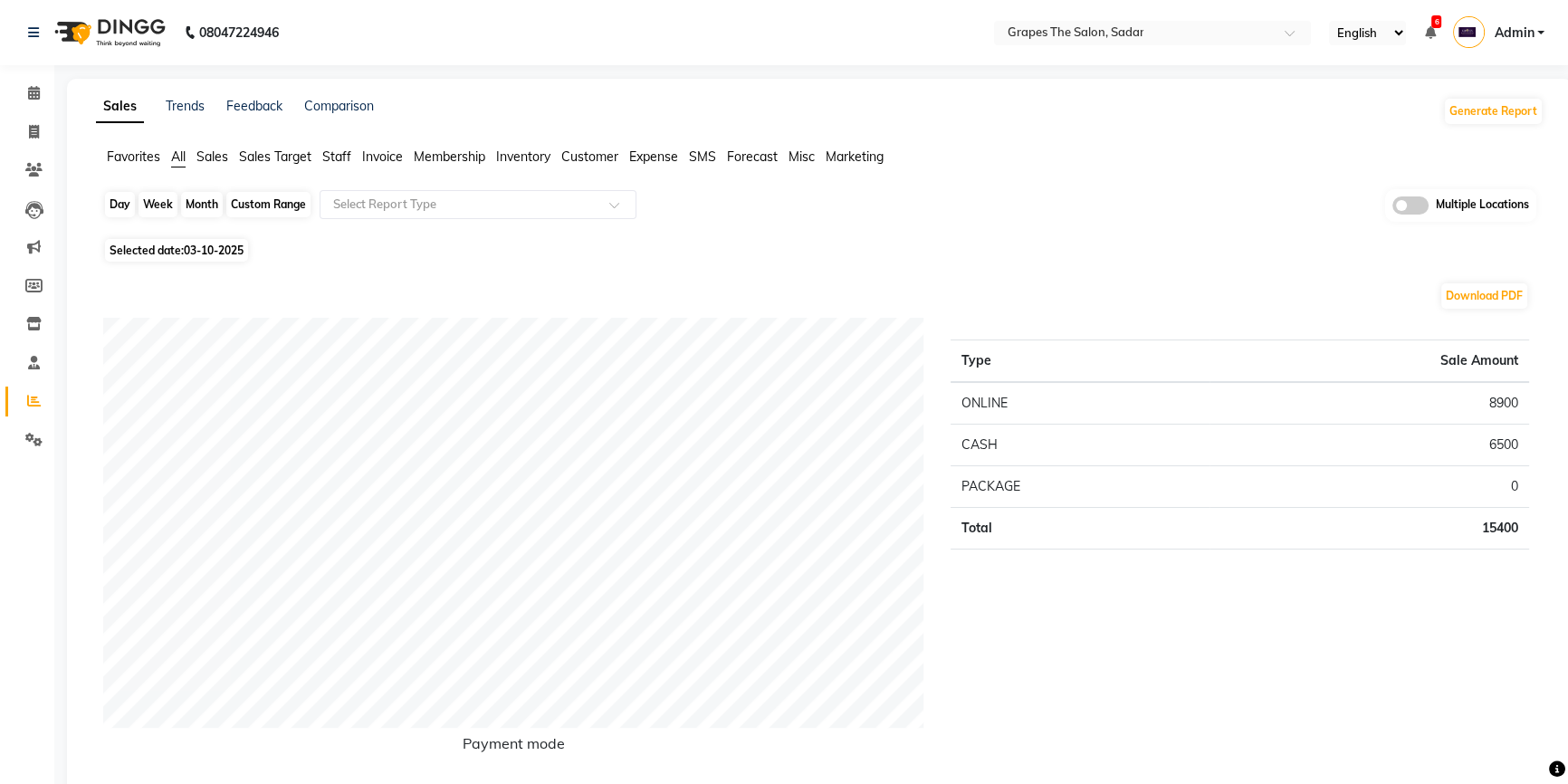
click at [131, 201] on div "Day" at bounding box center [120, 205] width 30 height 25
select select "10"
select select "2025"
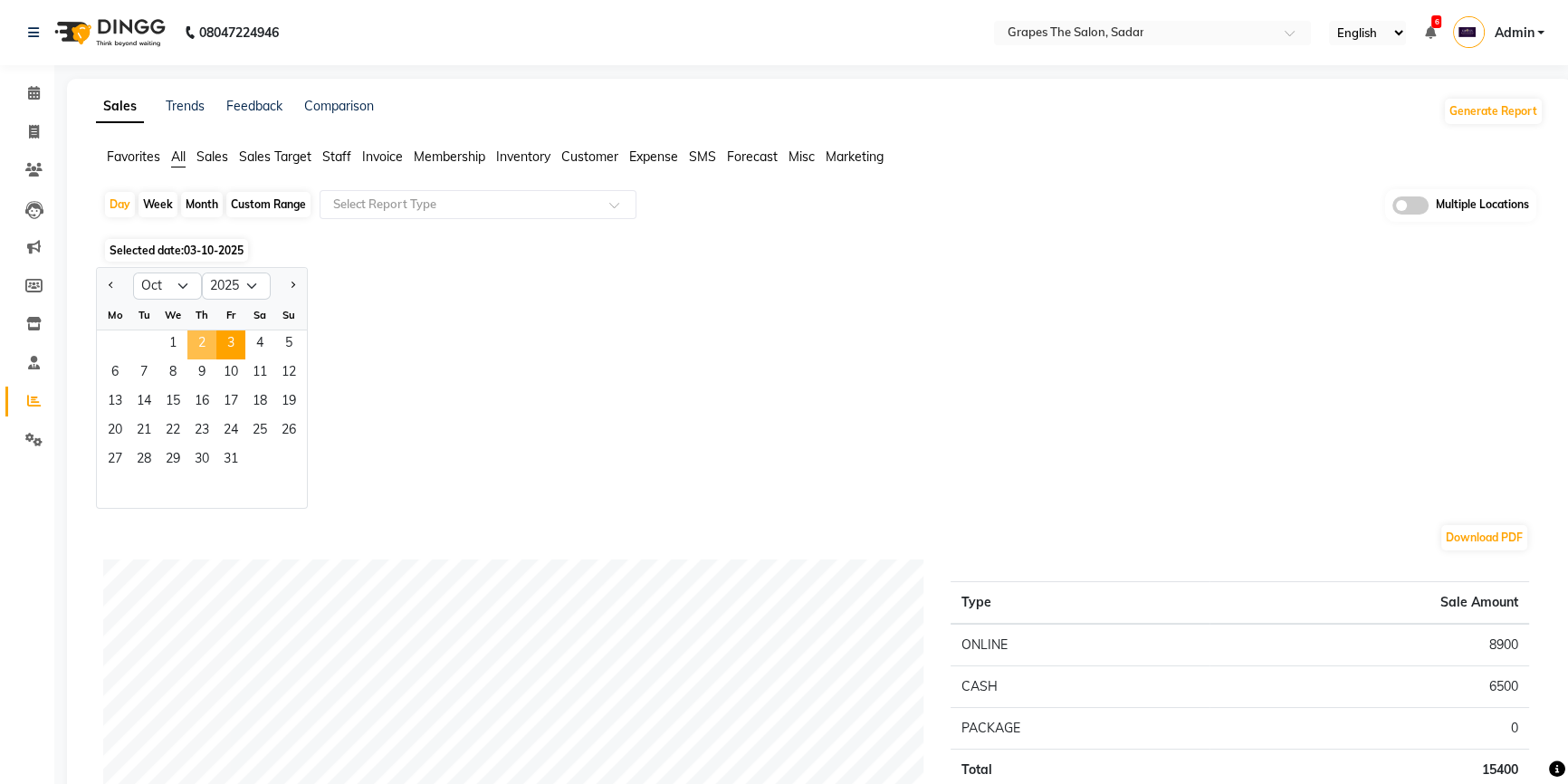
click at [201, 344] on span "2" at bounding box center [202, 345] width 29 height 29
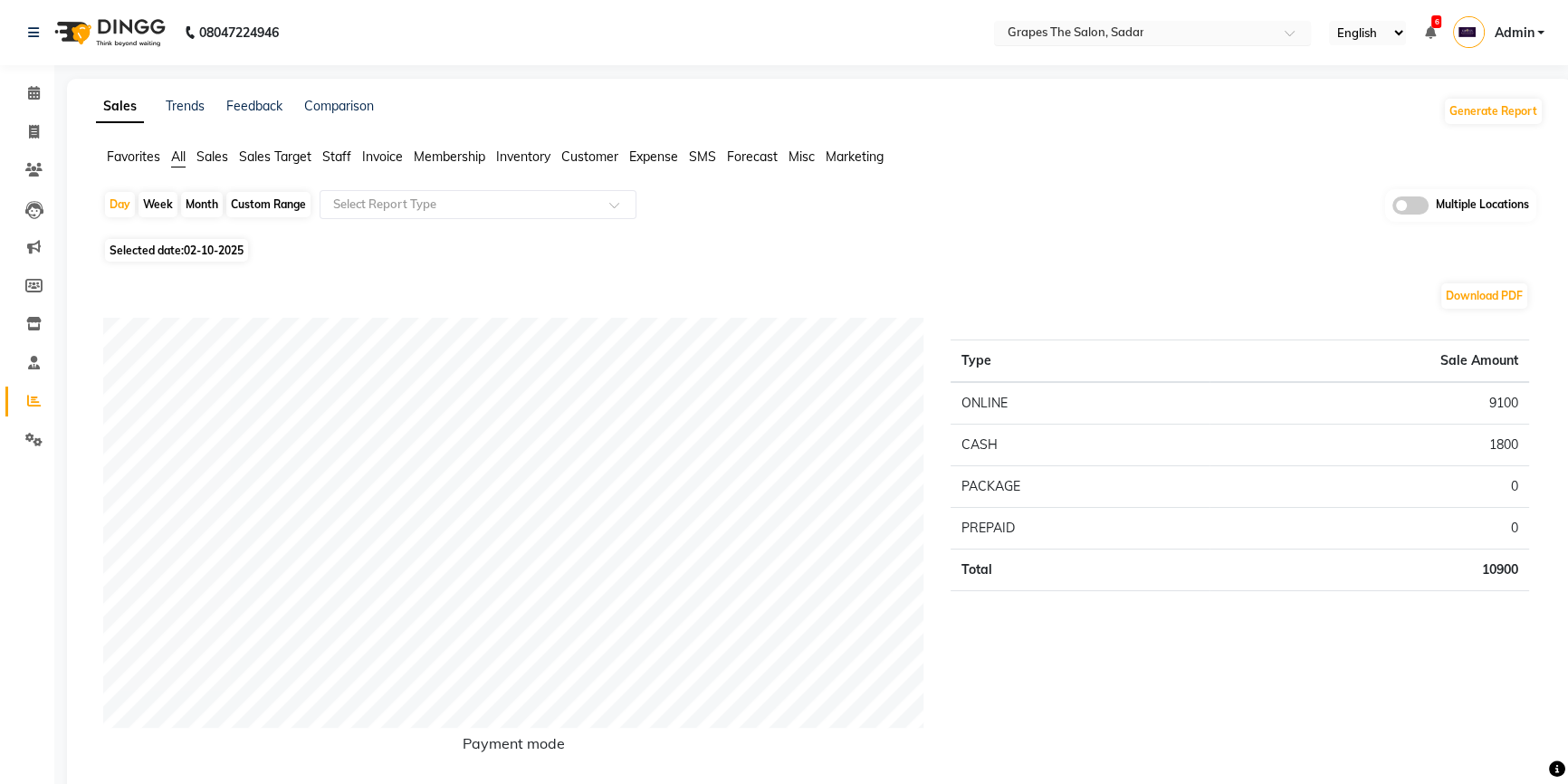
click at [1242, 31] on input "text" at bounding box center [1134, 34] width 263 height 19
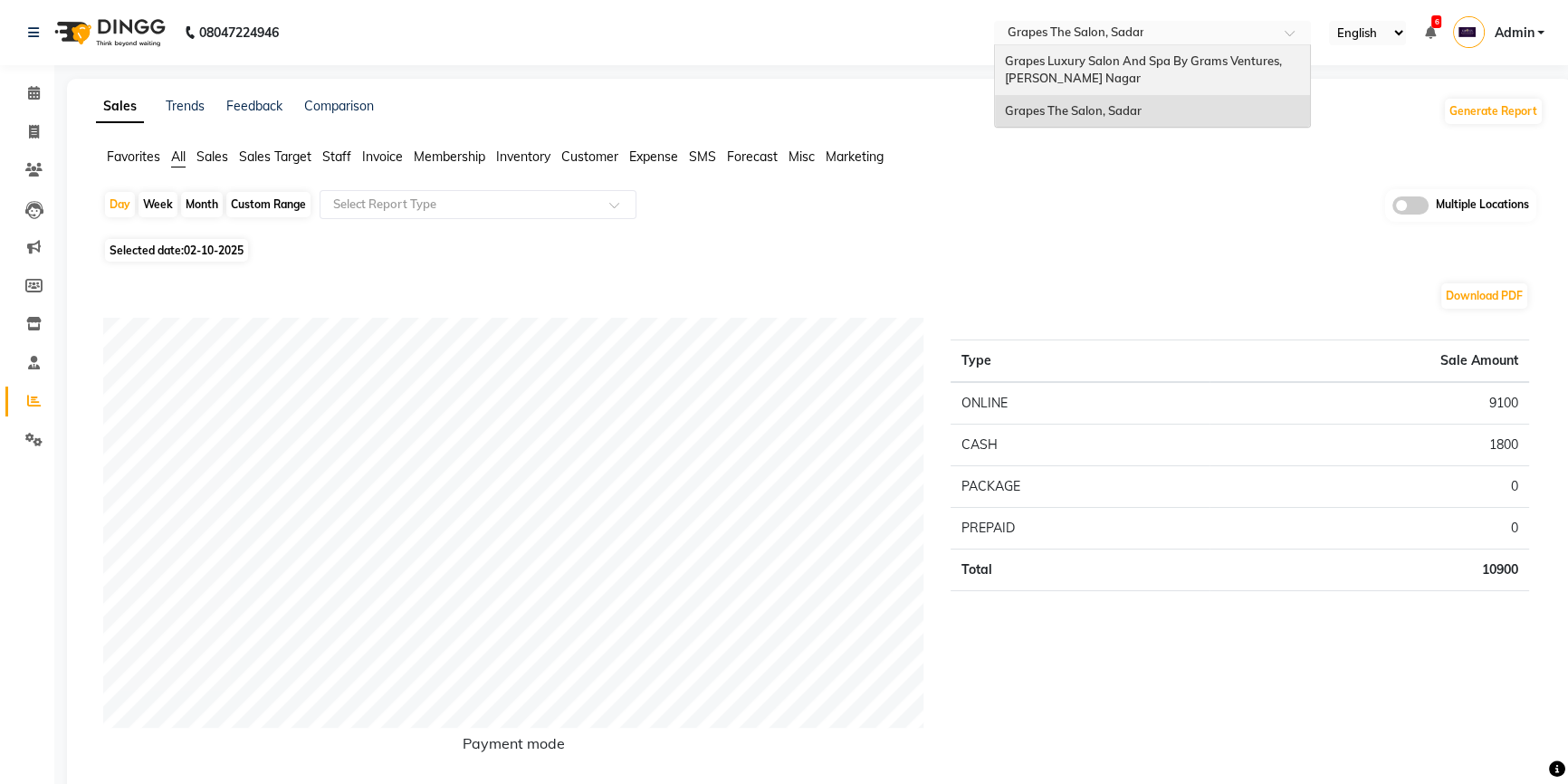
click at [1155, 68] on div "Grapes Luxury Salon And Spa By Grams Ventures, [PERSON_NAME] Nagar" at bounding box center [1152, 69] width 315 height 50
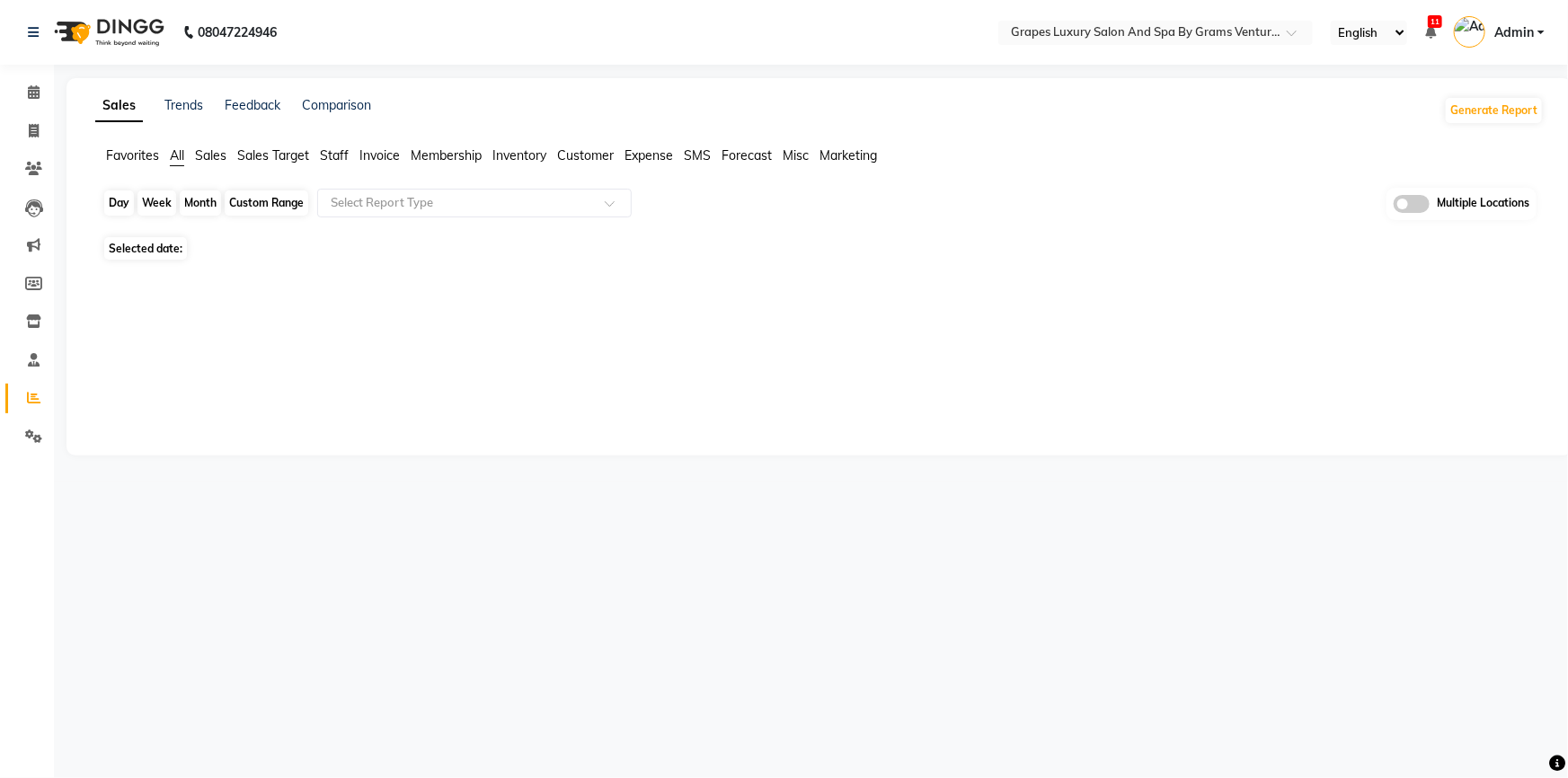
click at [121, 207] on div "Day" at bounding box center [119, 203] width 30 height 25
click at [127, 202] on div "Day" at bounding box center [119, 203] width 30 height 25
select select "10"
select select "2025"
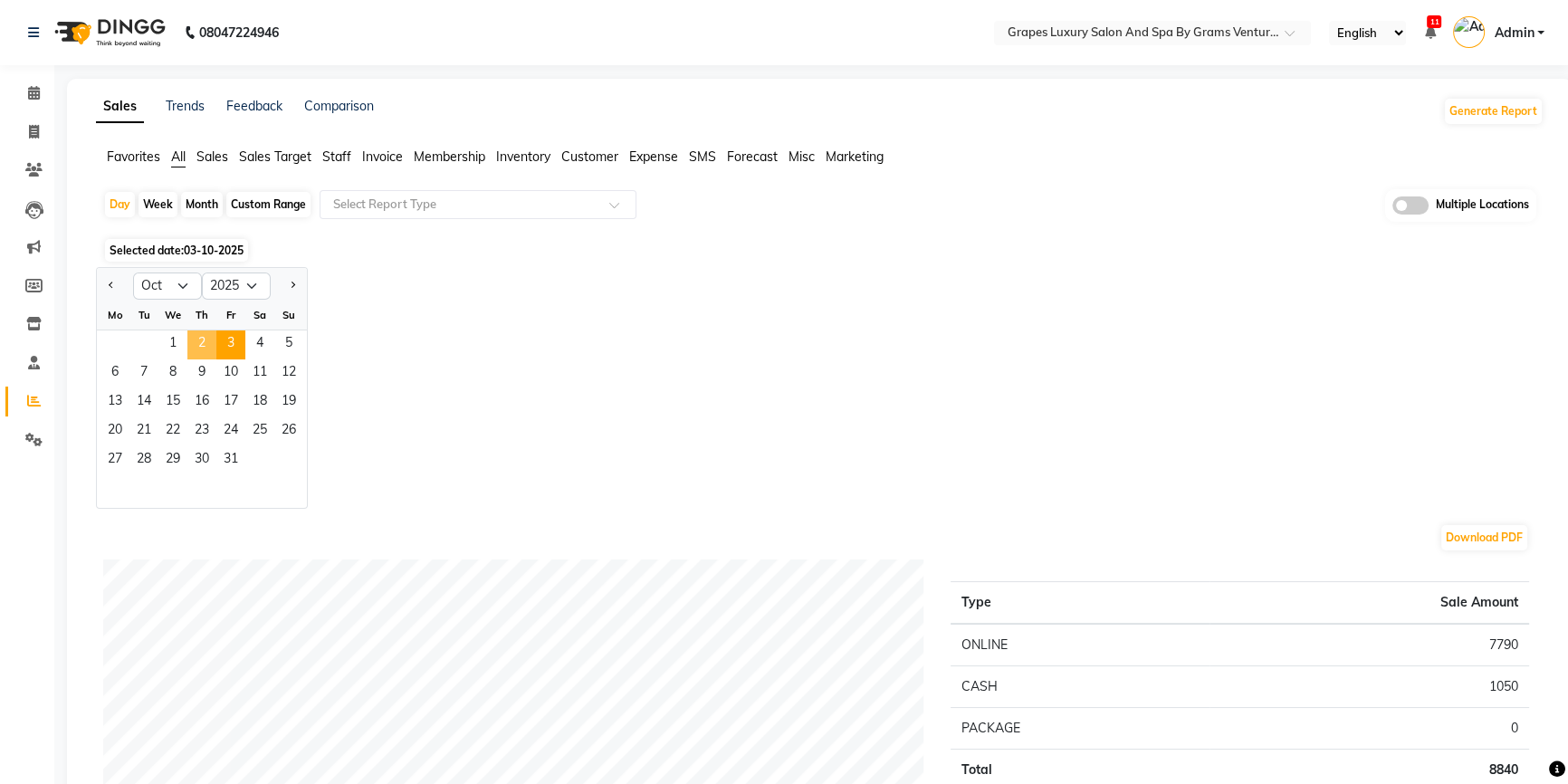
click at [202, 341] on span "2" at bounding box center [202, 345] width 29 height 29
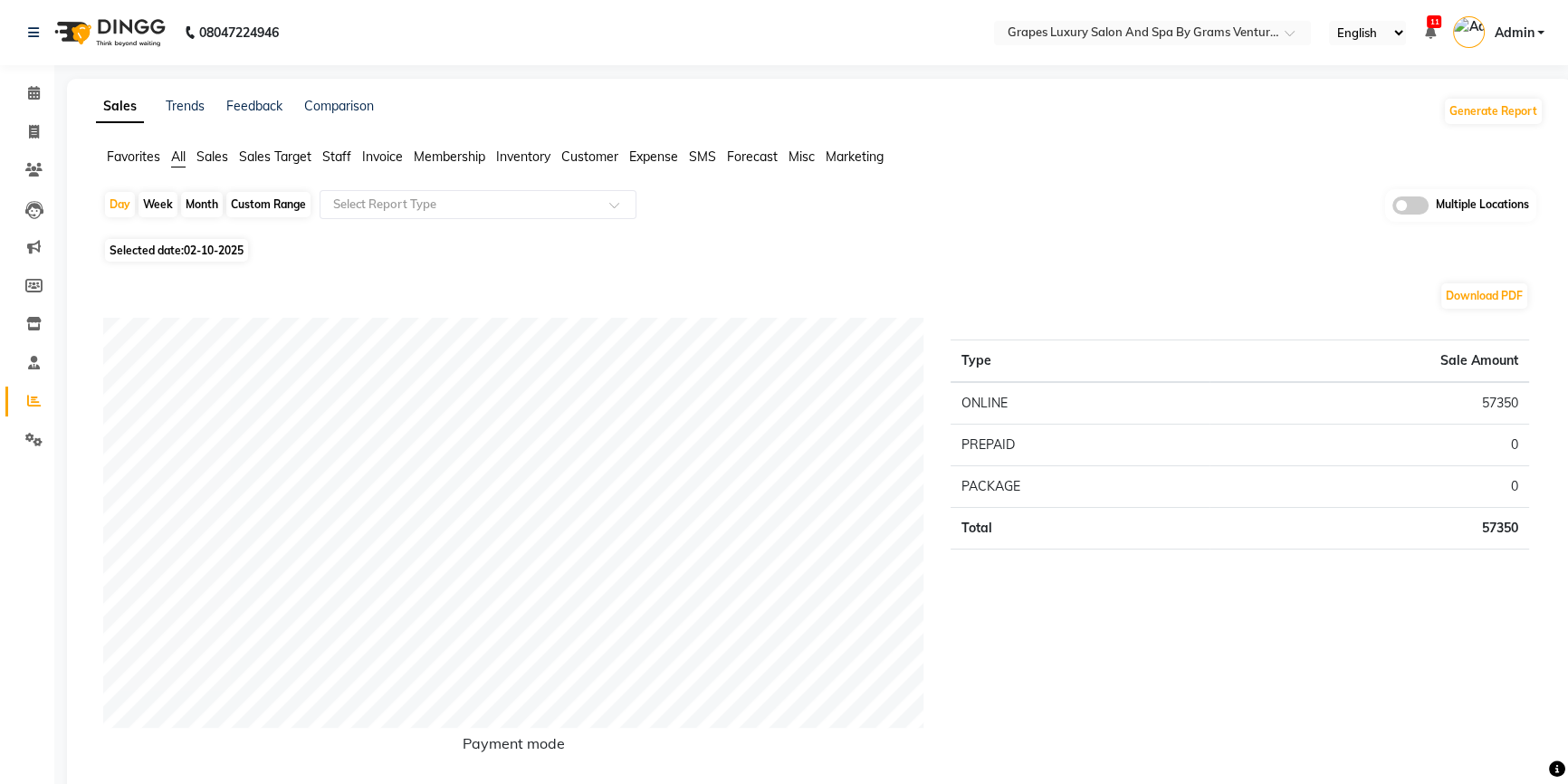
click at [196, 197] on div "Month" at bounding box center [201, 205] width 42 height 25
select select "10"
select select "2025"
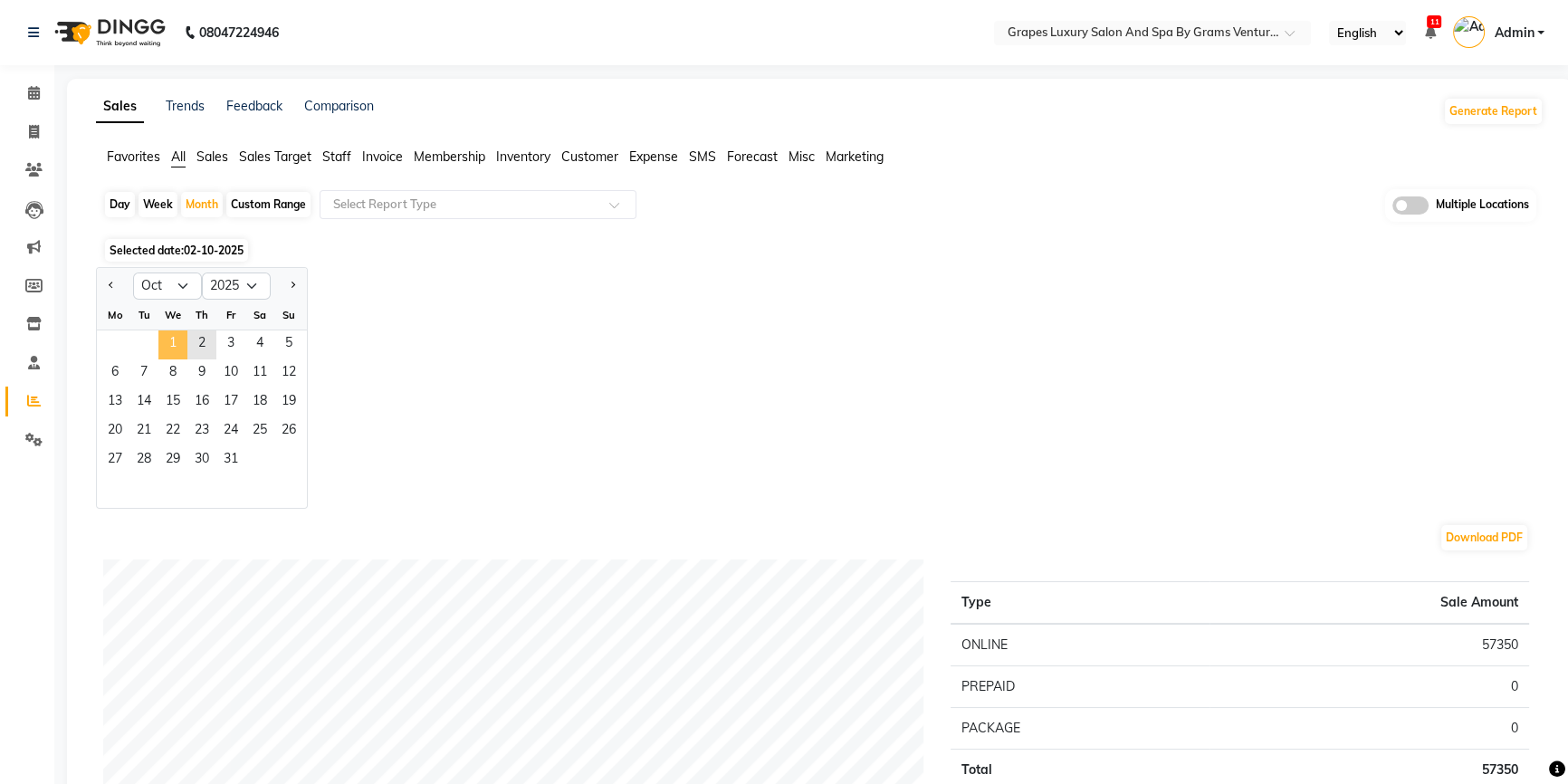
click at [180, 347] on span "1" at bounding box center [173, 345] width 29 height 29
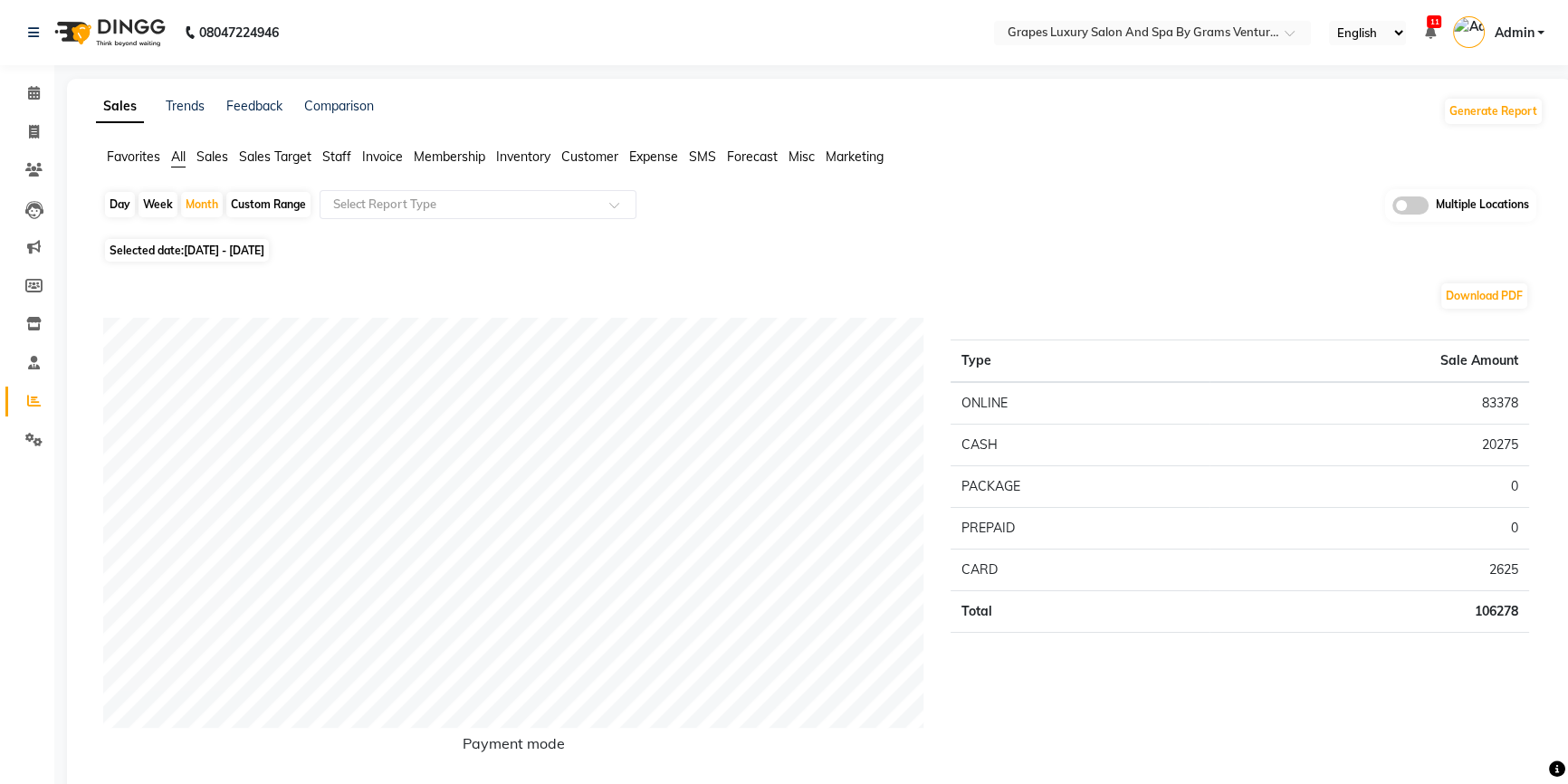
click at [117, 198] on div "Day" at bounding box center [120, 205] width 30 height 25
select select "10"
select select "2025"
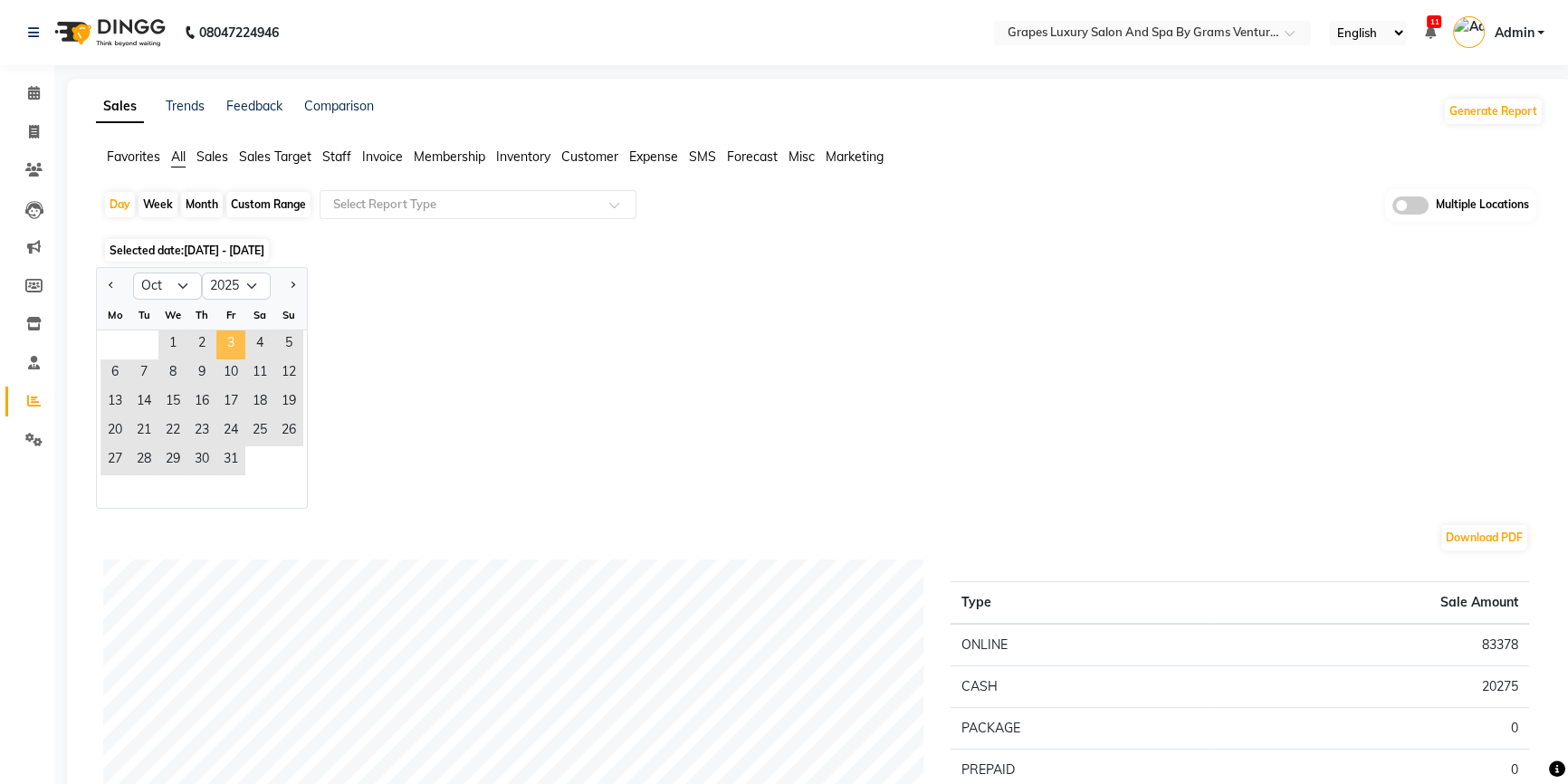
click at [232, 340] on span "3" at bounding box center [231, 345] width 29 height 29
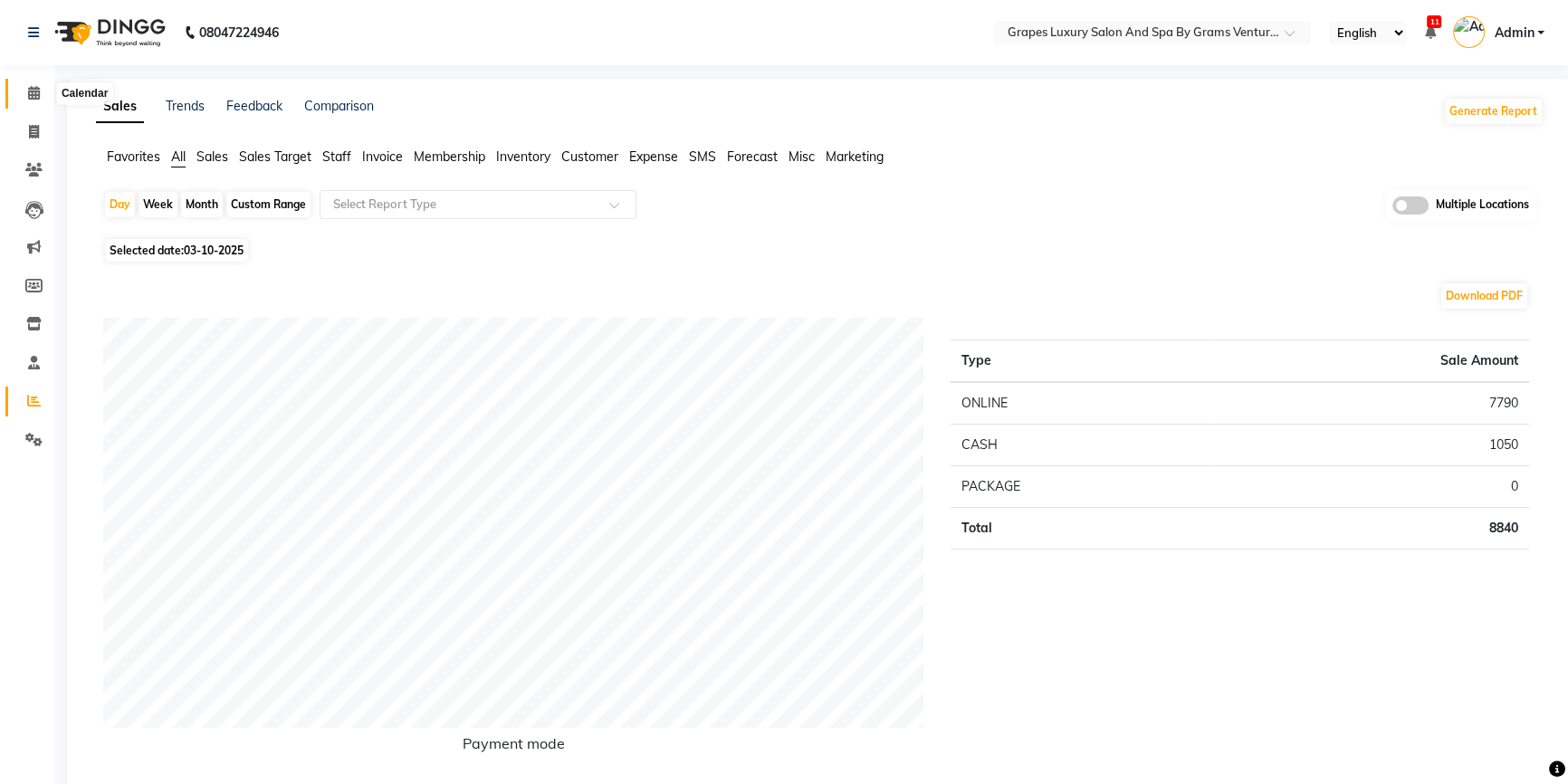
click at [33, 91] on icon at bounding box center [34, 93] width 12 height 14
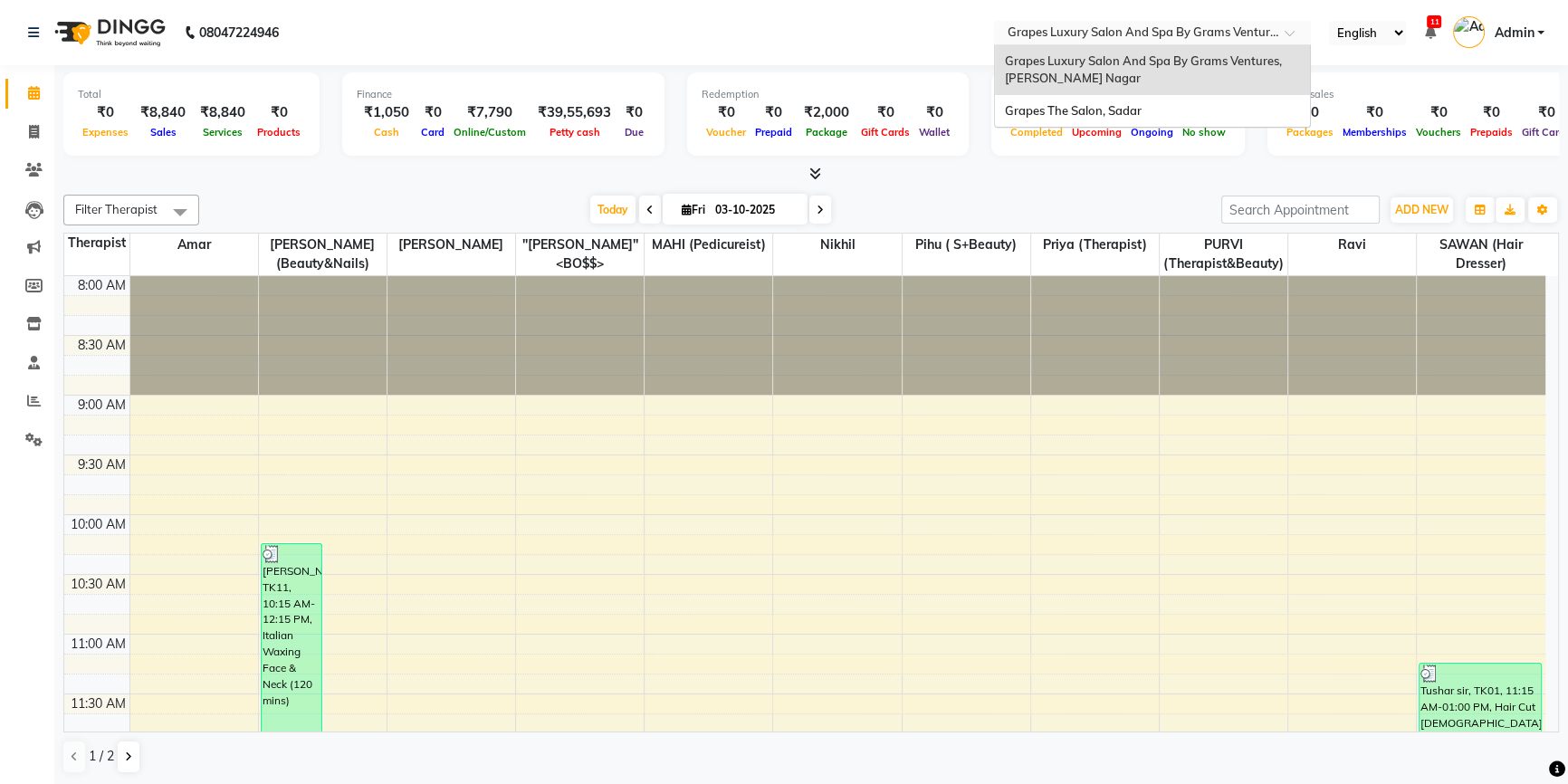
click at [1291, 36] on span at bounding box center [1295, 38] width 22 height 19
click at [1146, 114] on div "Grapes The Salon, Sadar" at bounding box center [1152, 110] width 315 height 32
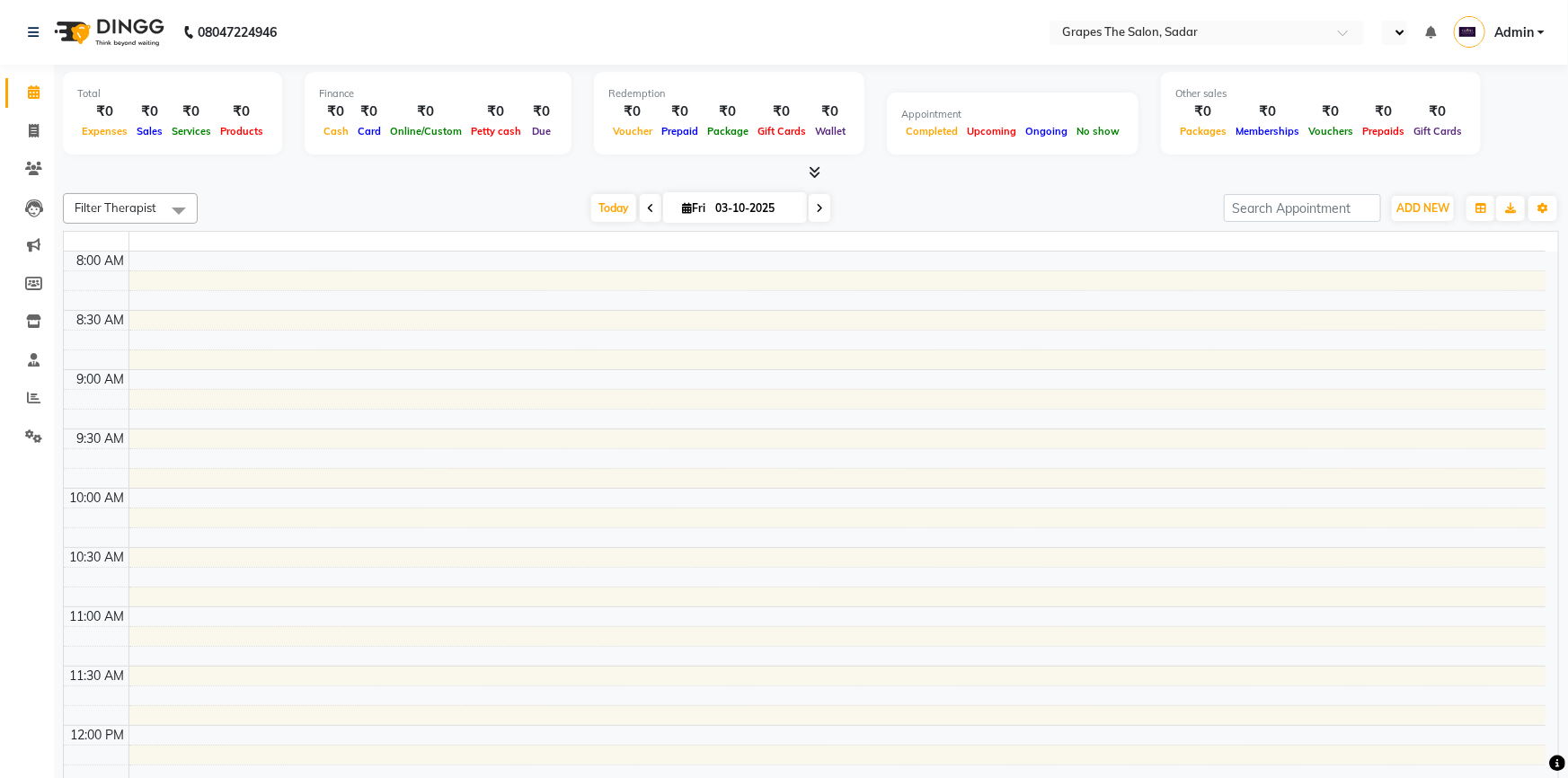
select select "en"
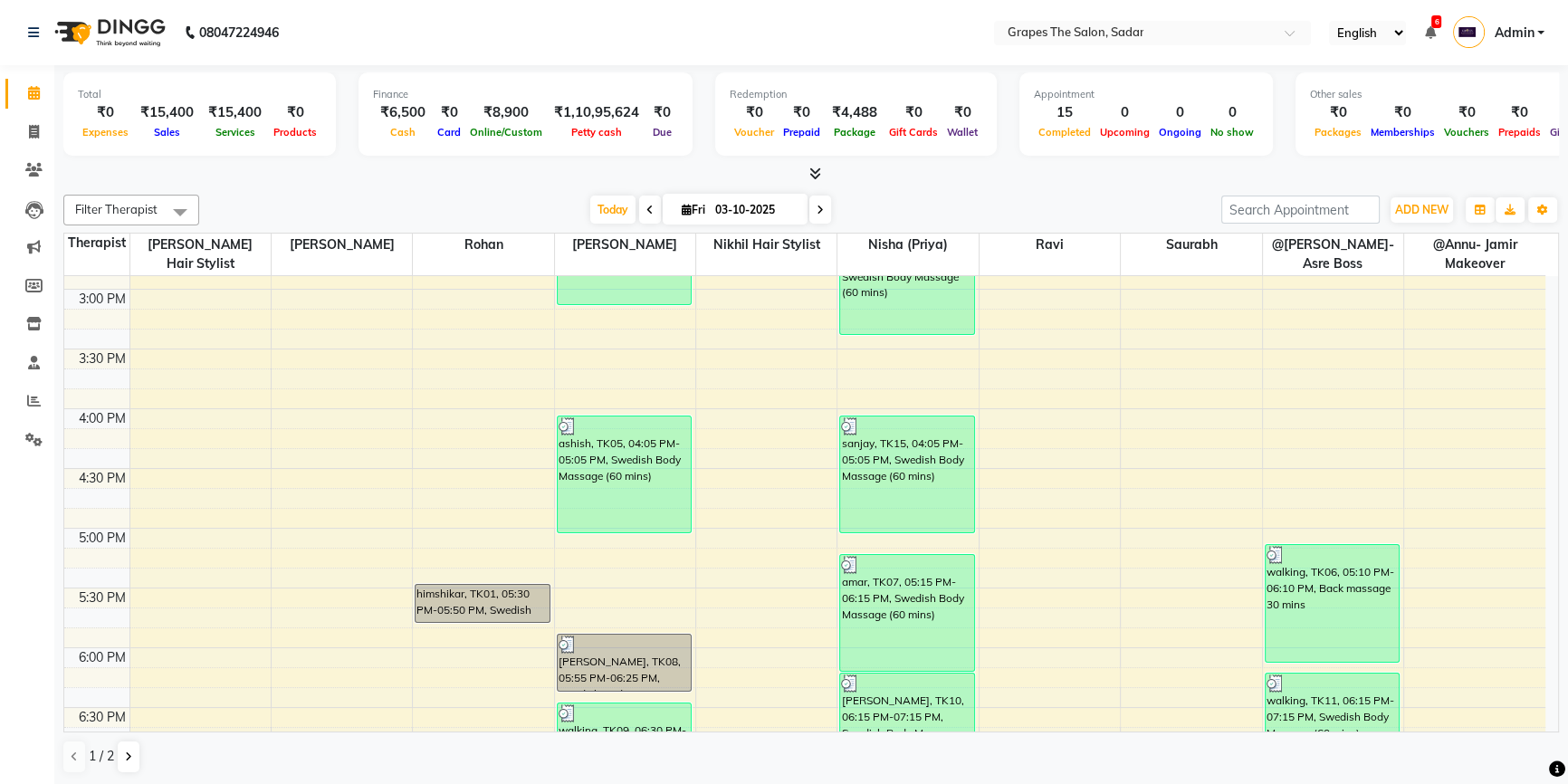
scroll to position [1151, 0]
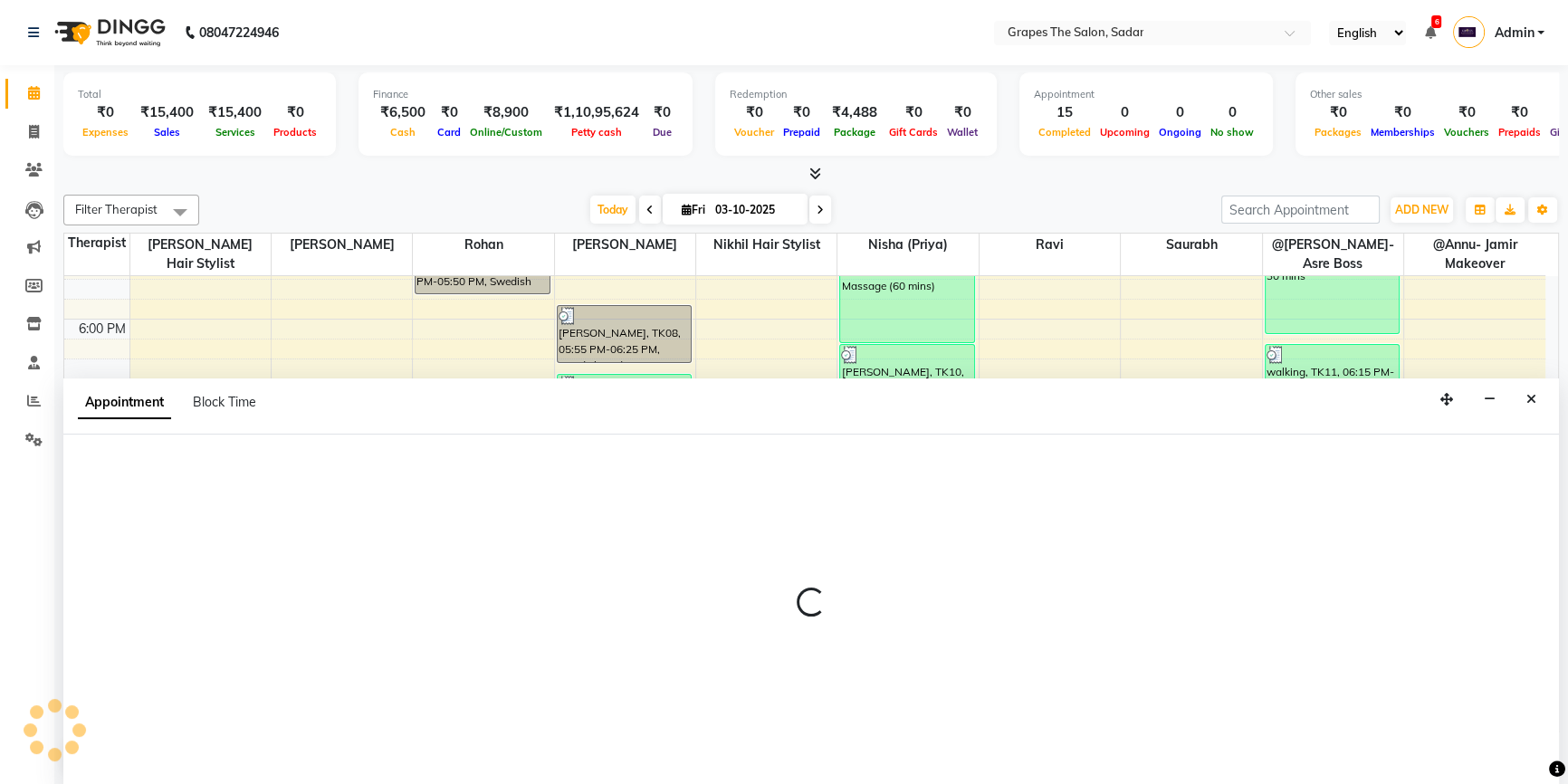
scroll to position [0, 0]
select select "86067"
select select "tentative"
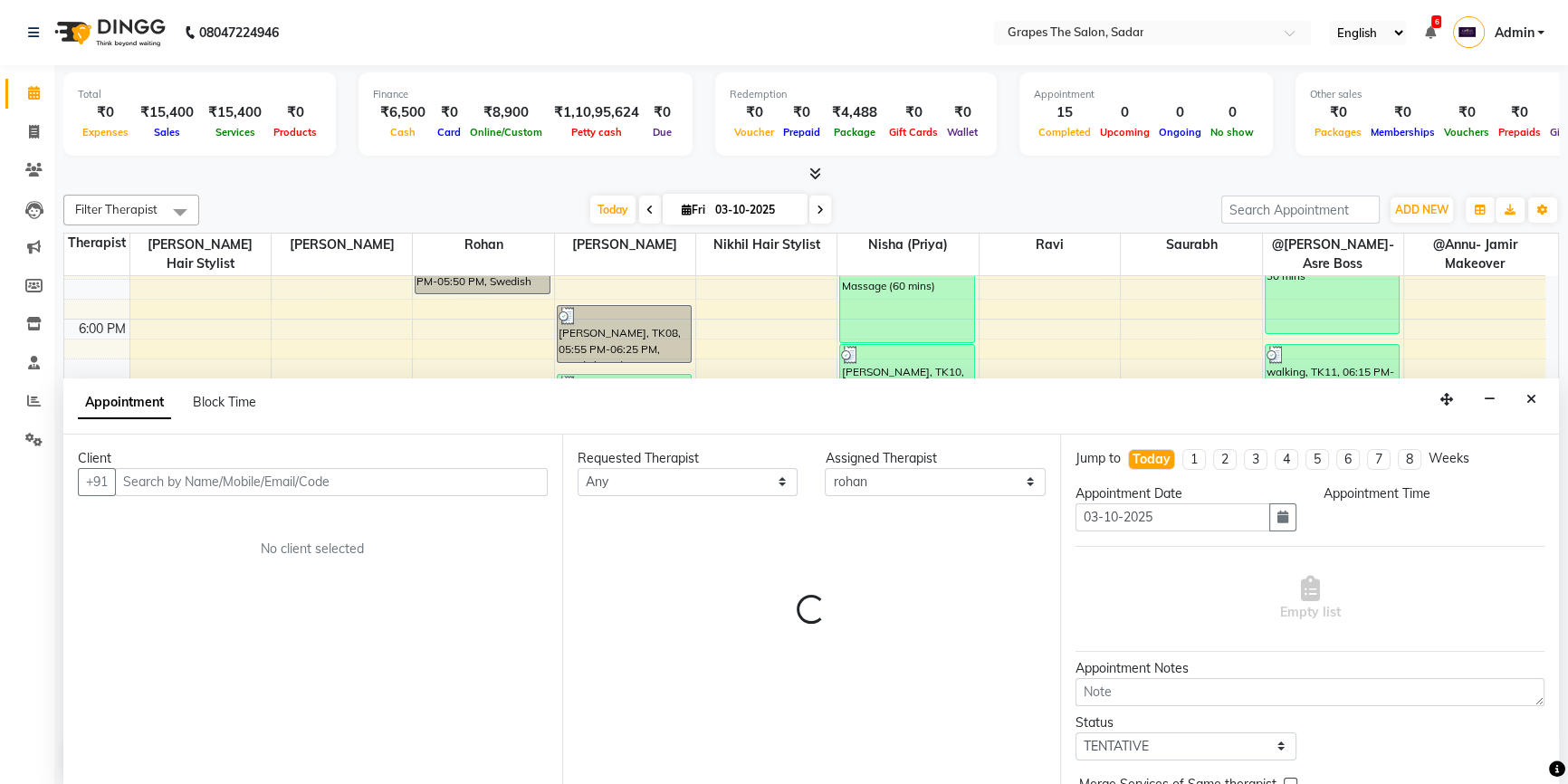
select select "1245"
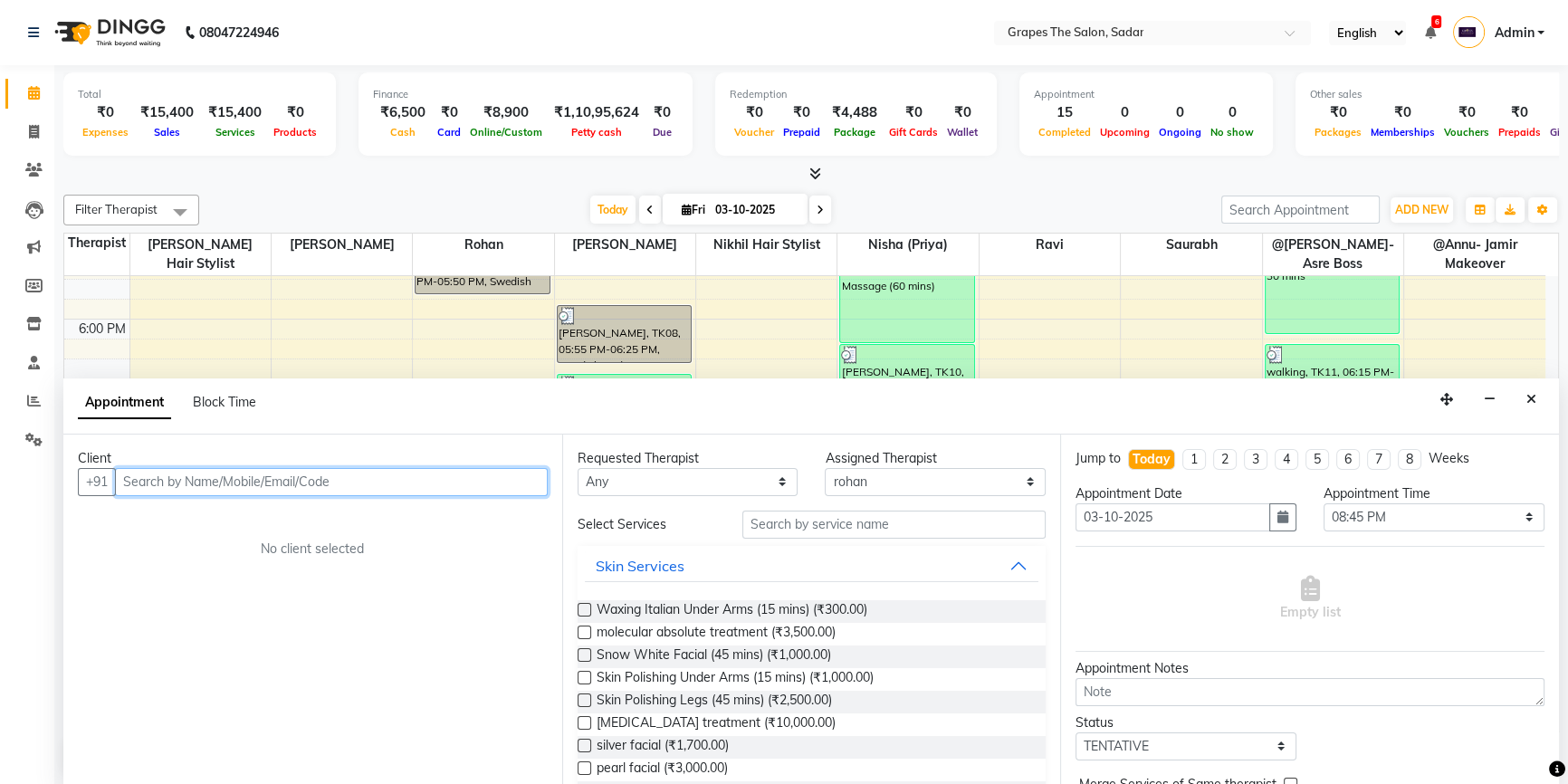
click at [304, 476] on input "text" at bounding box center [331, 481] width 433 height 28
type input "W"
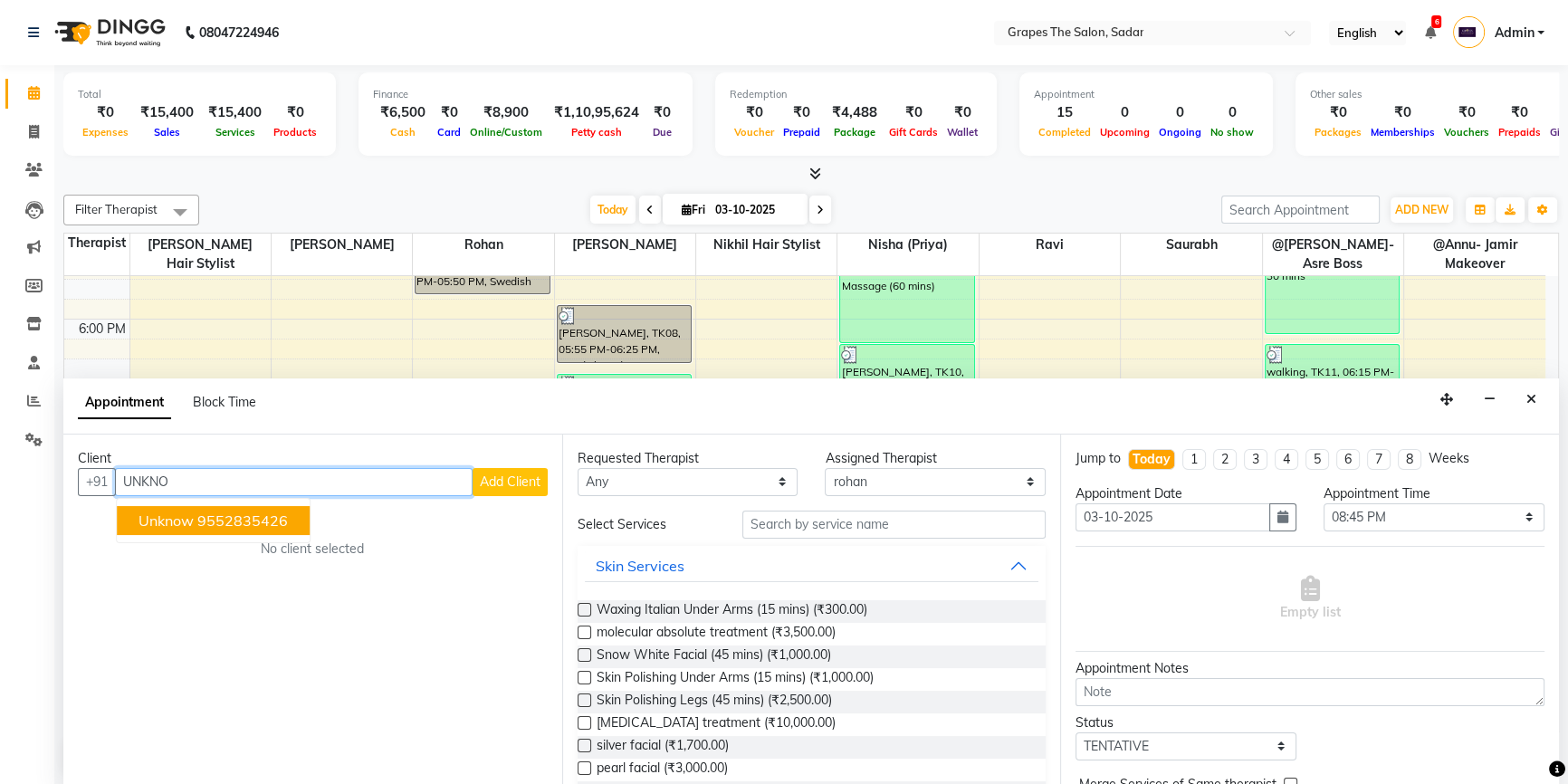
click at [269, 517] on ngb-highlight "9552835426" at bounding box center [242, 520] width 91 height 19
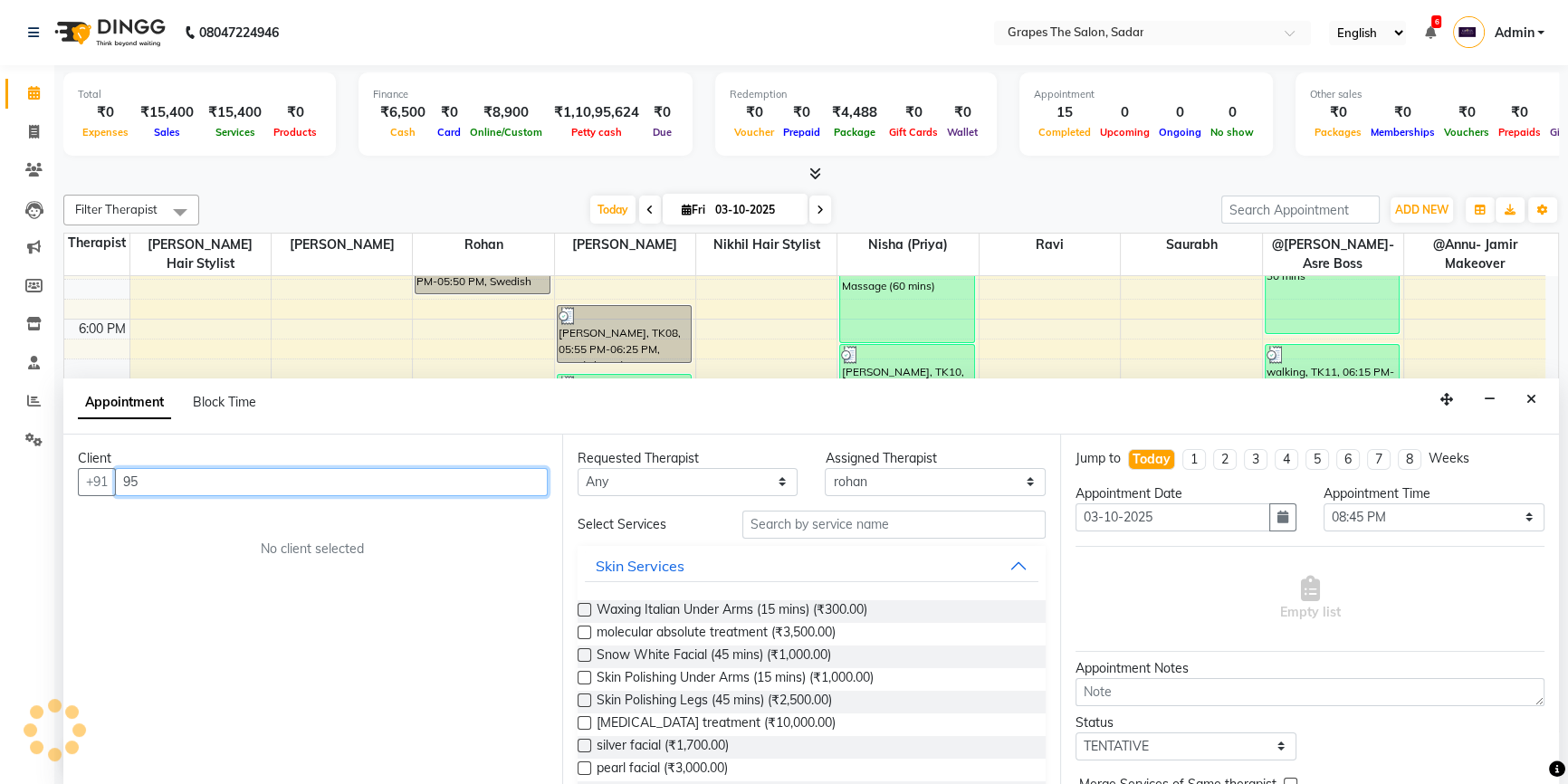
type input "9"
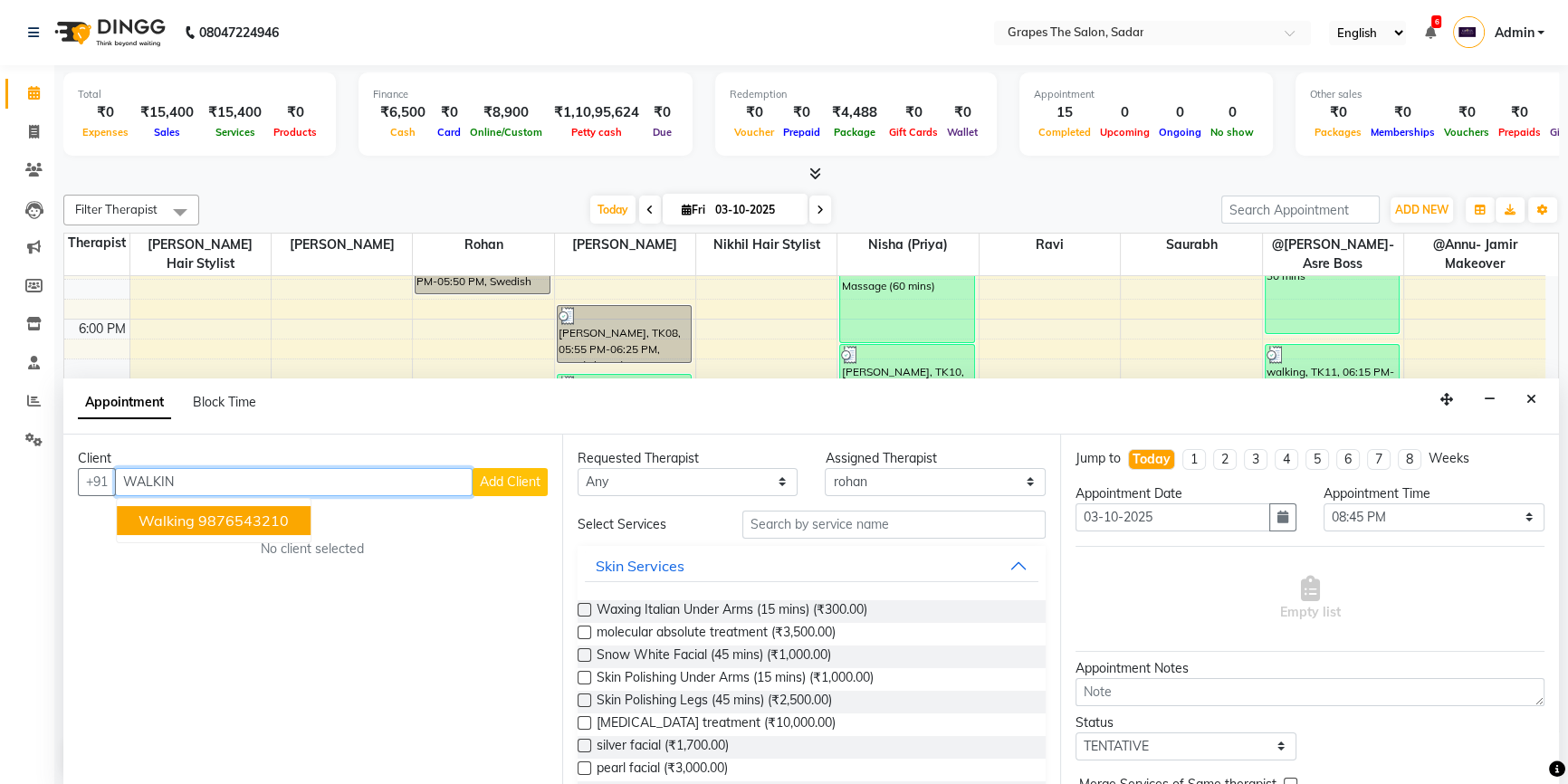
click at [253, 512] on ngb-highlight "9876543210" at bounding box center [243, 520] width 91 height 19
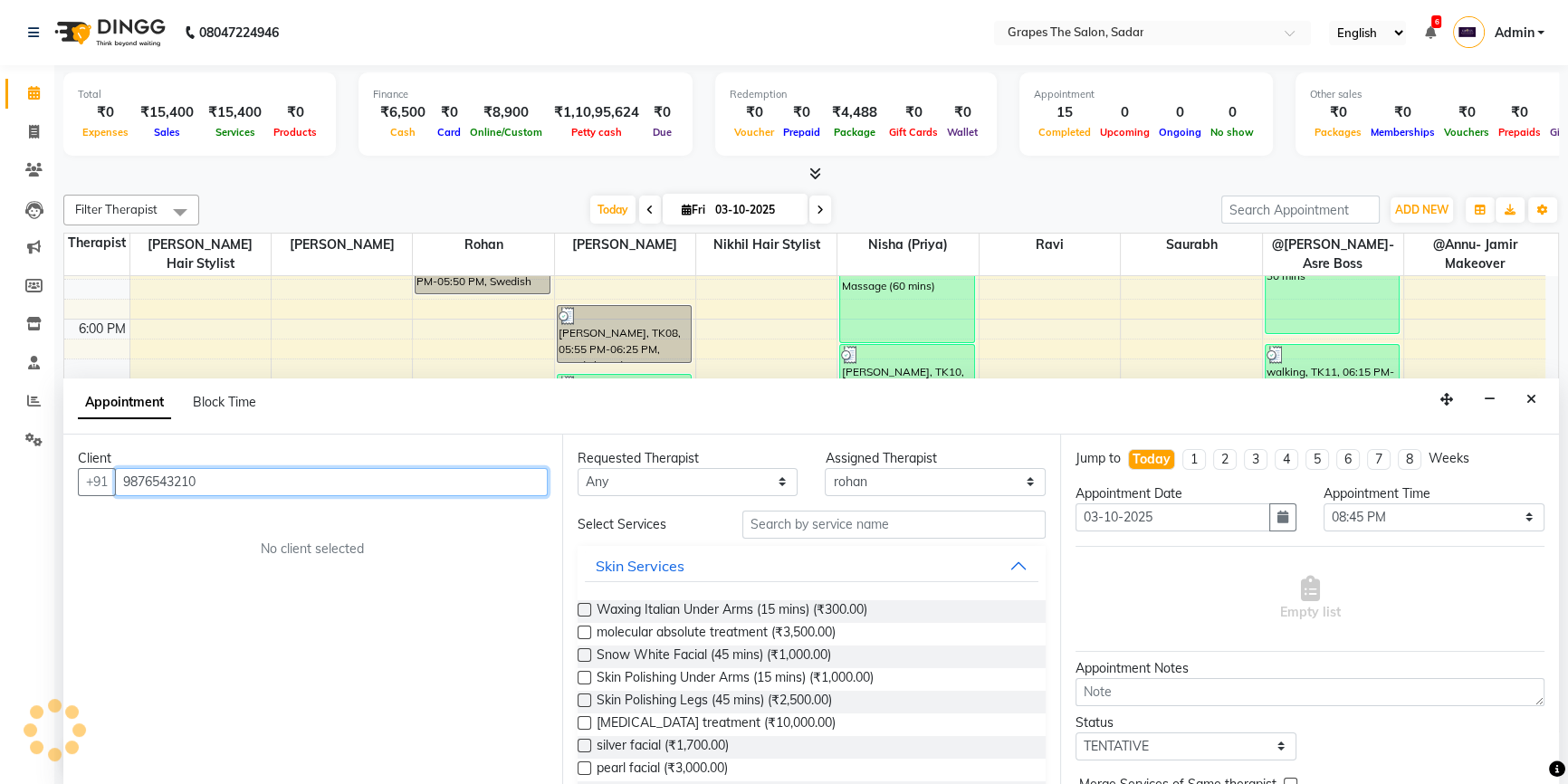
type input "9876543210"
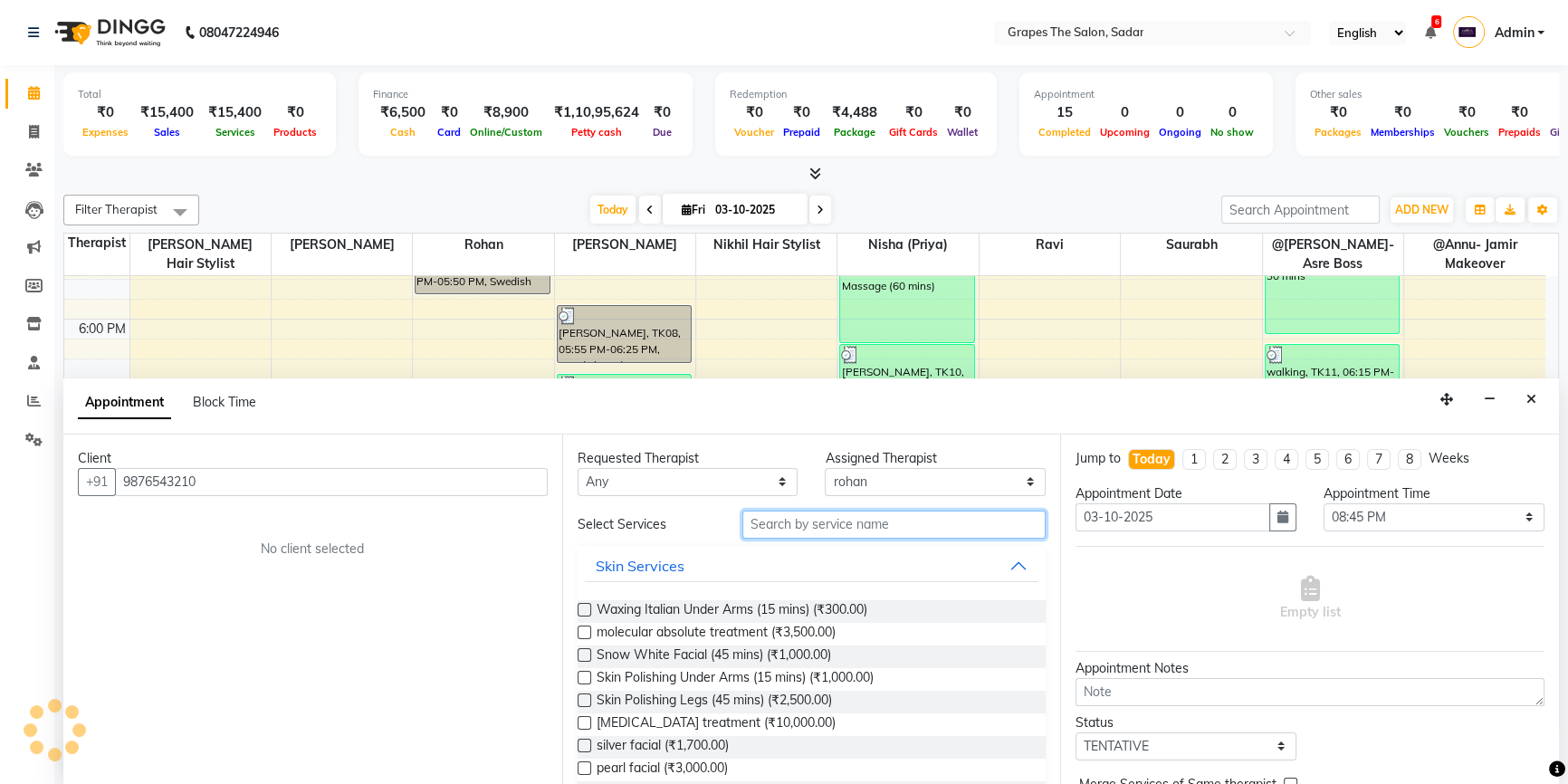
click at [809, 523] on input "text" at bounding box center [893, 524] width 304 height 28
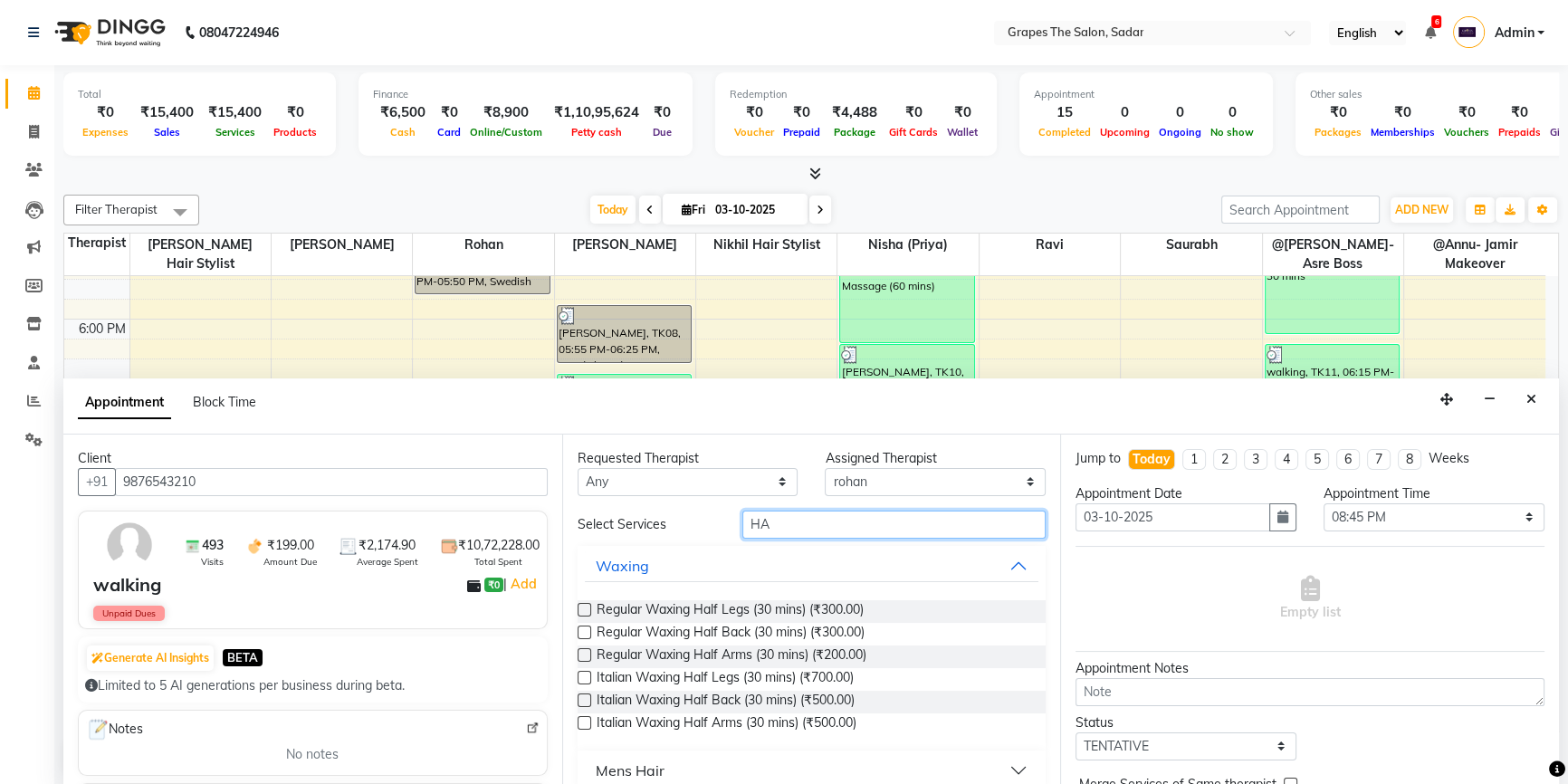
type input "H"
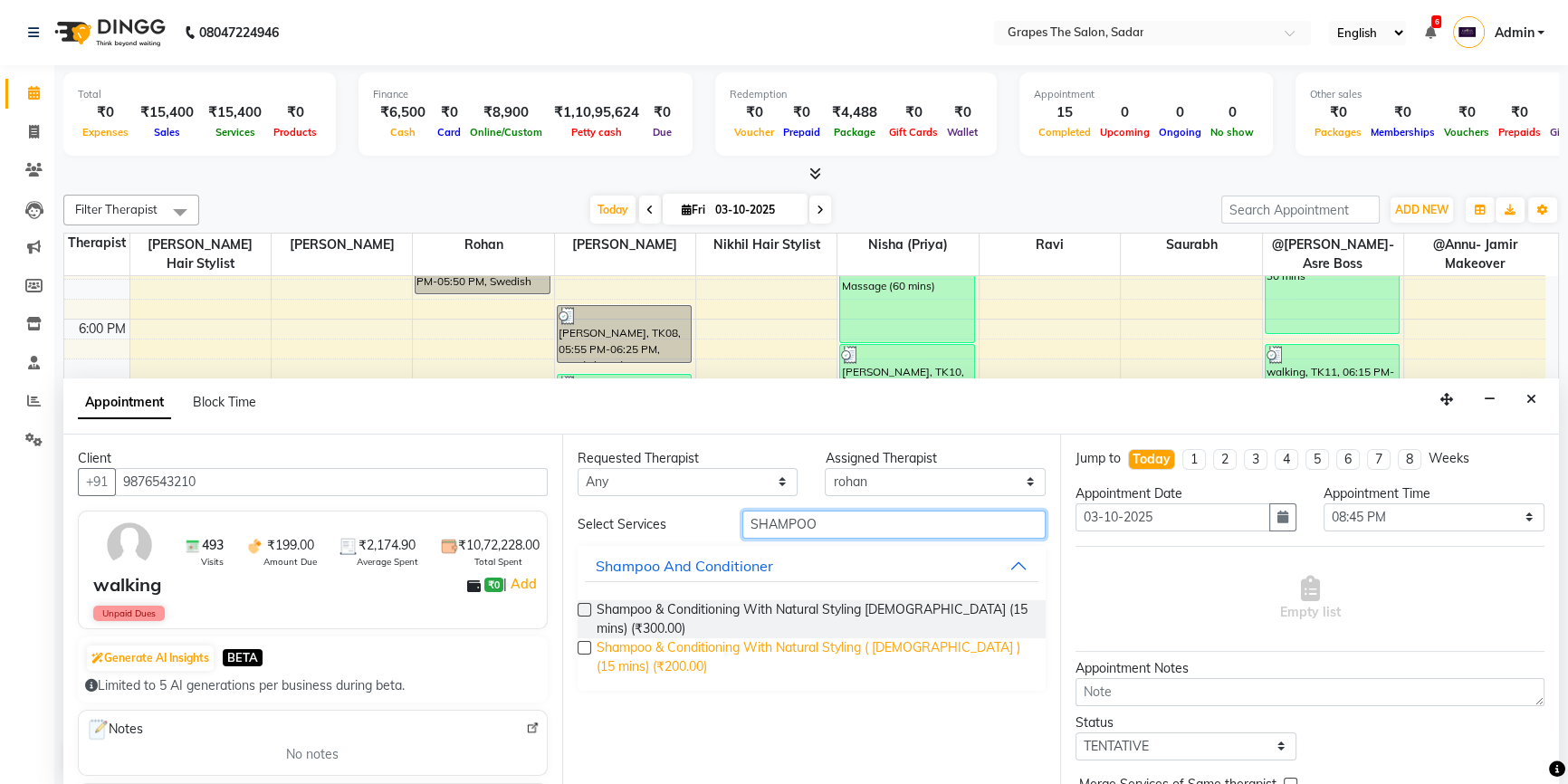
type input "SHAMPOO"
click at [684, 639] on span "Shampoo & Conditioning With Natural Styling ( Male ) (15 mins) (₹200.00)" at bounding box center [814, 657] width 435 height 38
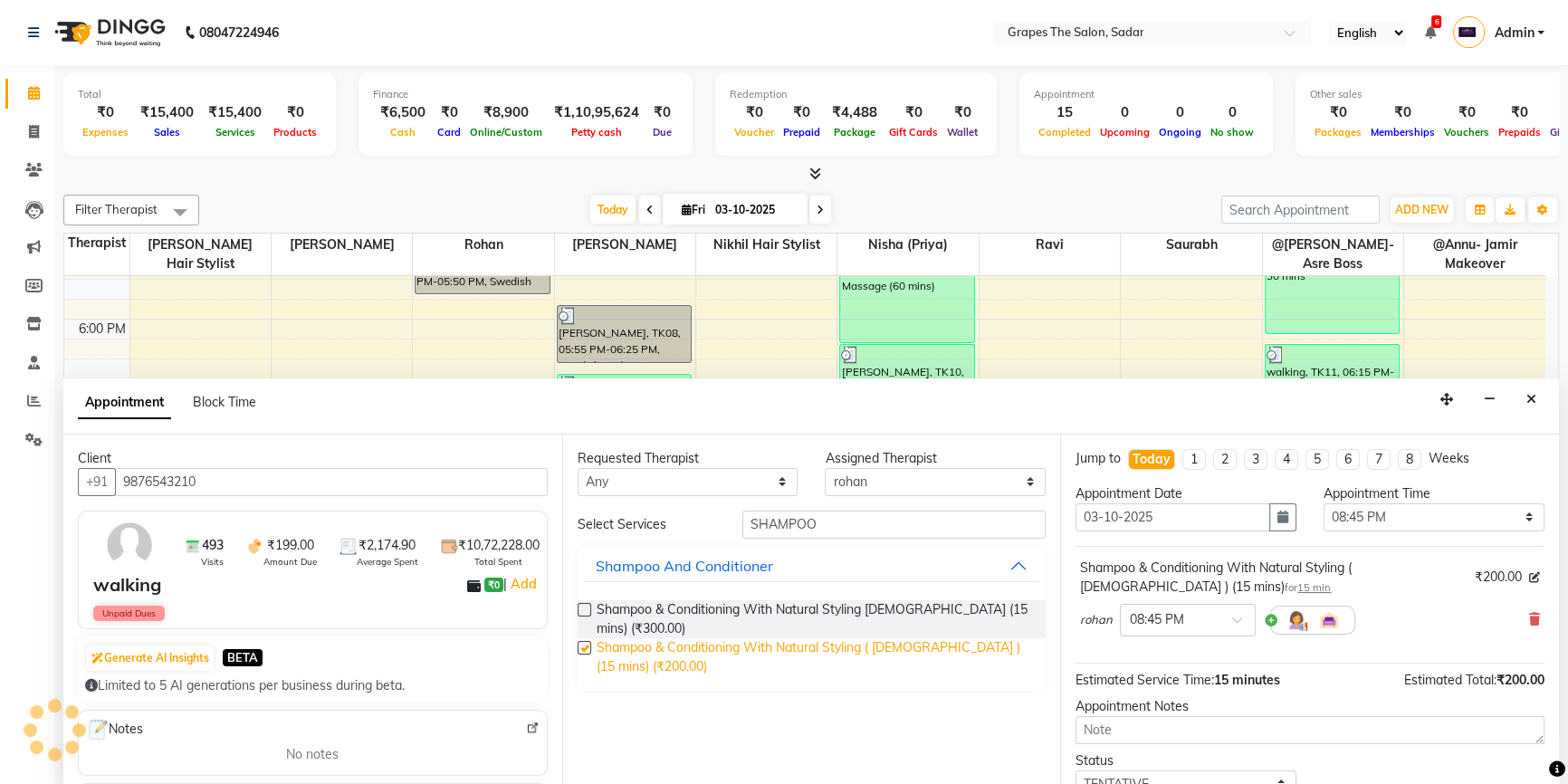
checkbox input "false"
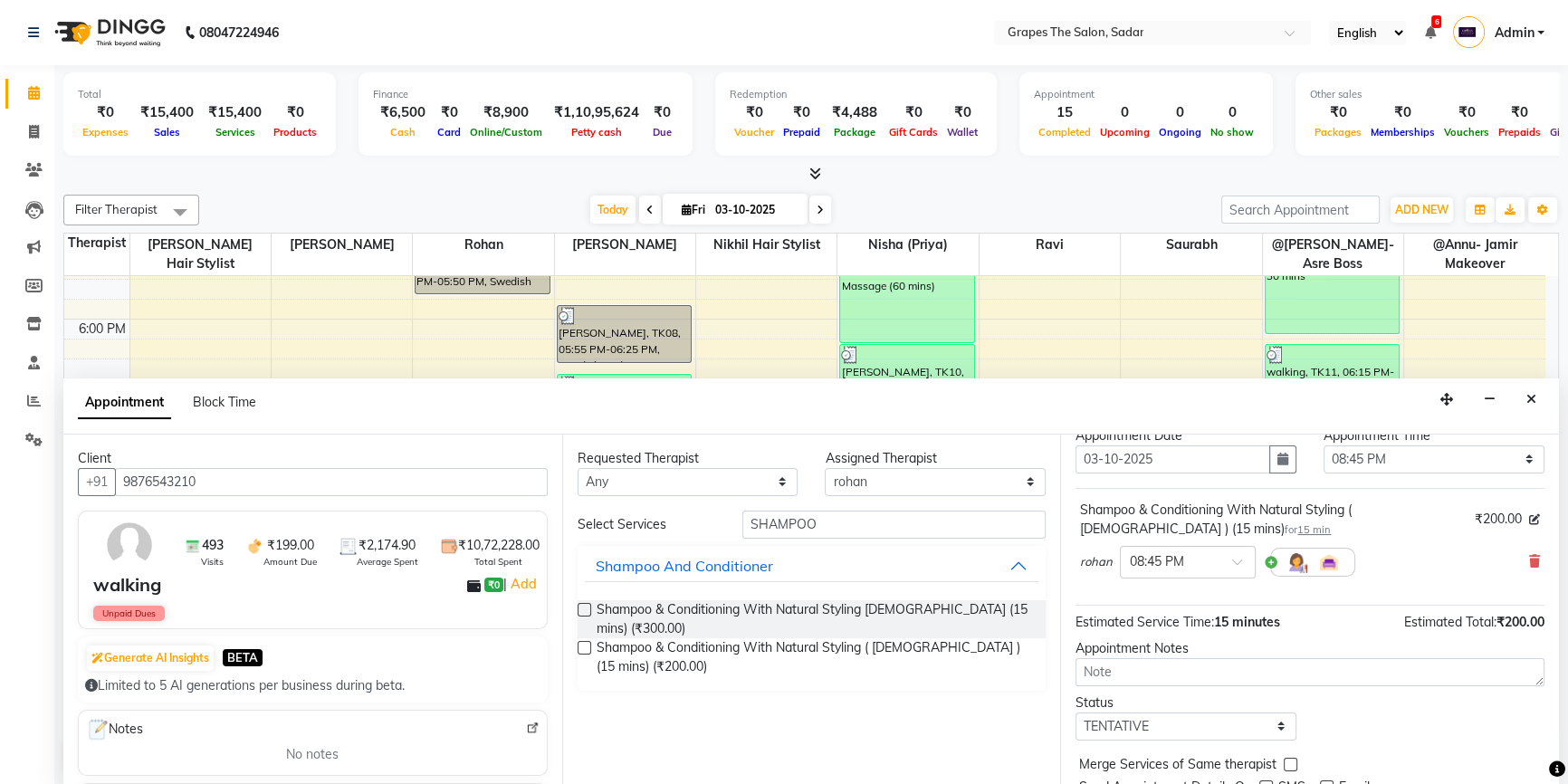
scroll to position [126, 0]
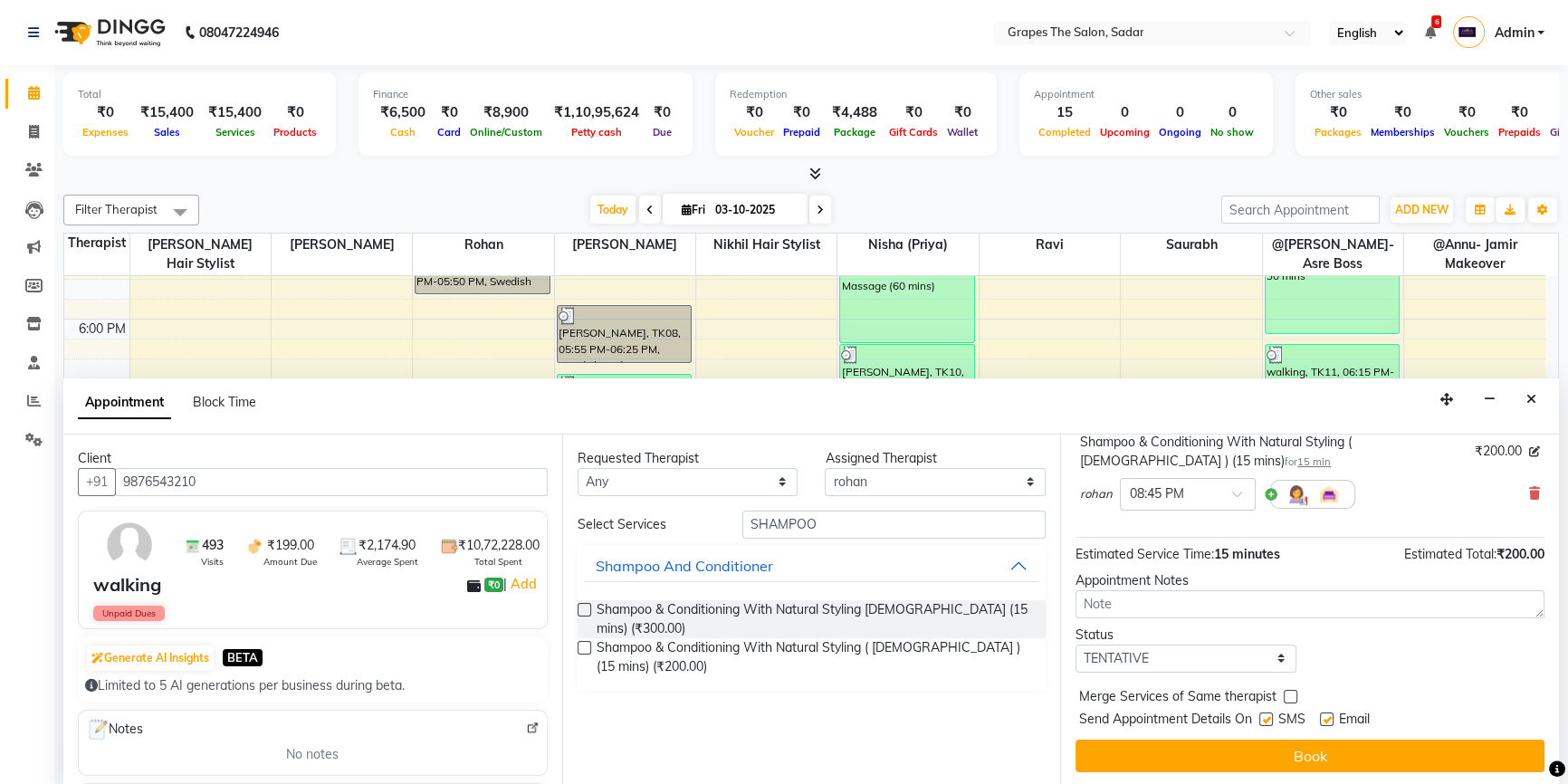
click at [1270, 713] on label at bounding box center [1266, 720] width 14 height 14
click at [1270, 715] on input "checkbox" at bounding box center [1265, 721] width 12 height 12
checkbox input "false"
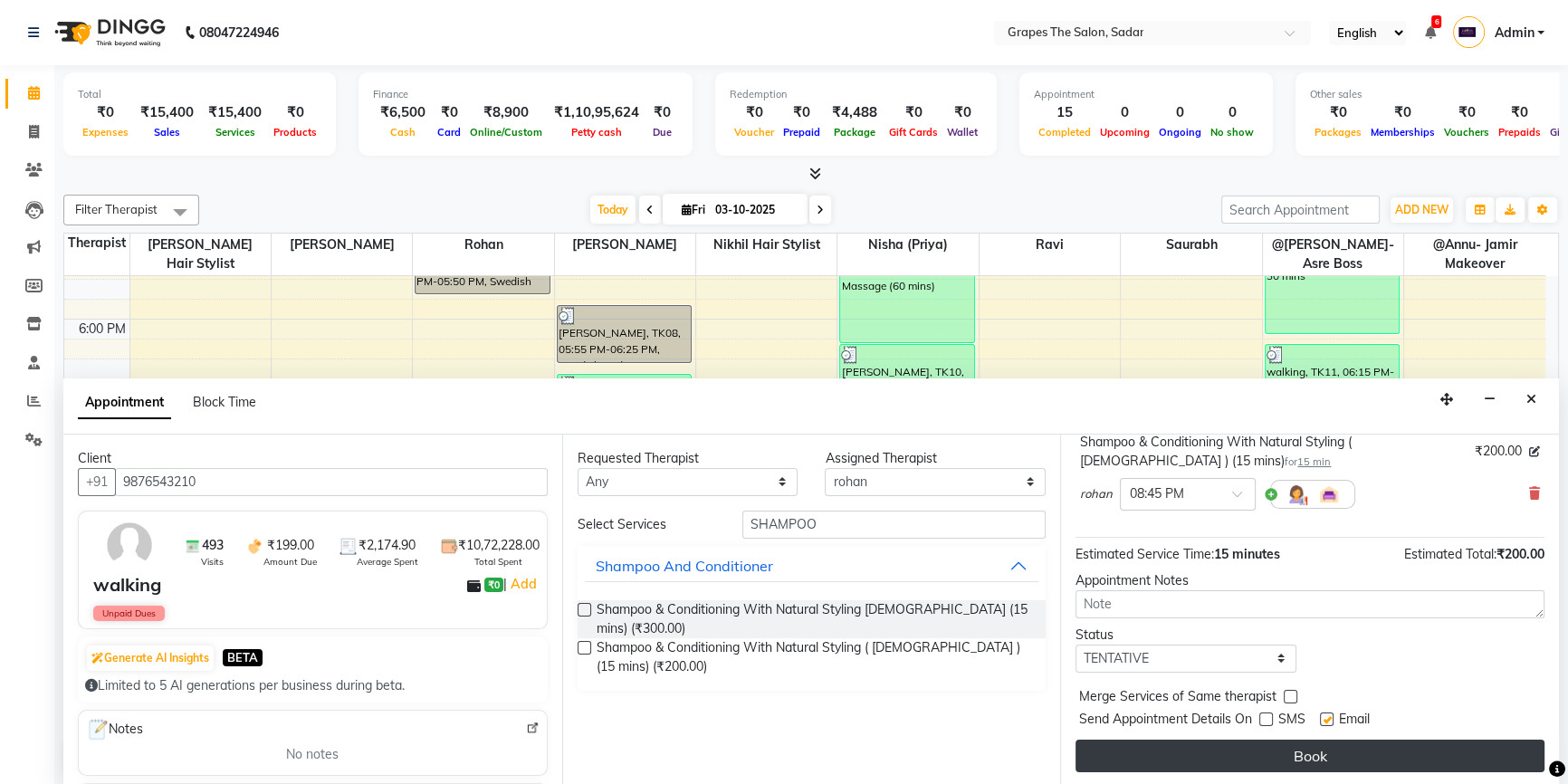
click at [1261, 741] on button "Book" at bounding box center [1309, 755] width 469 height 32
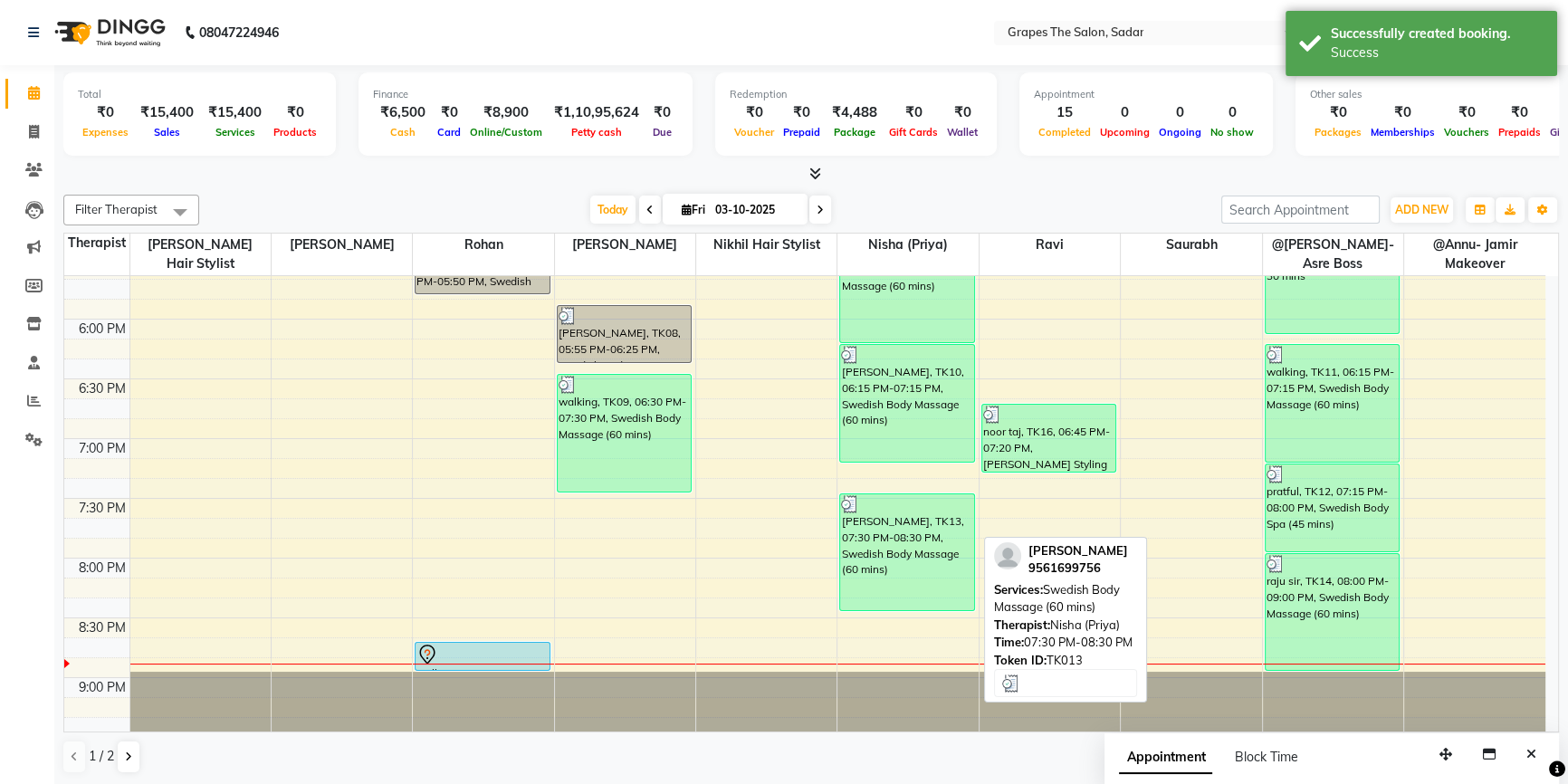
scroll to position [0, 0]
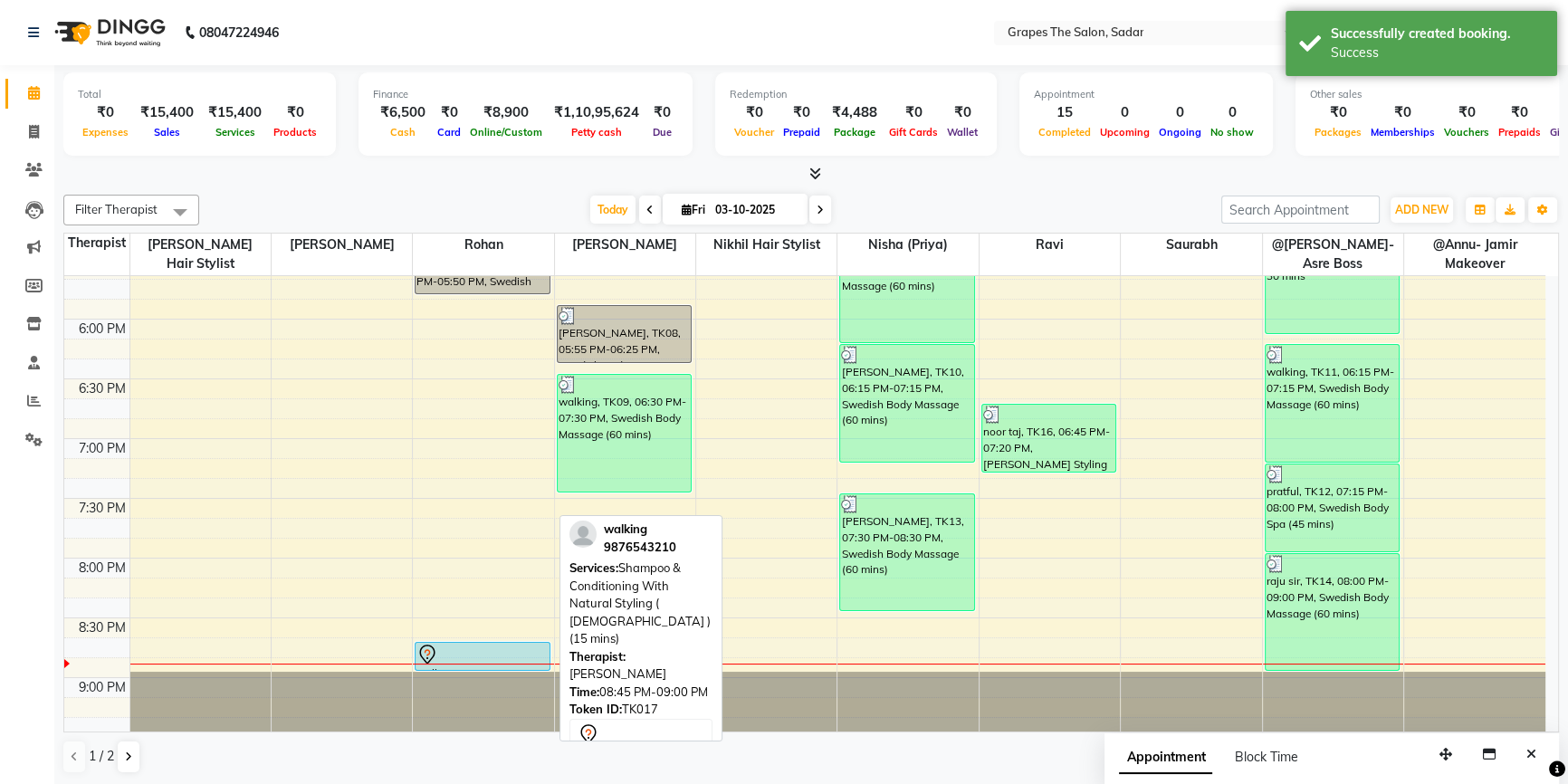
click at [513, 651] on div at bounding box center [481, 654] width 132 height 21
select select "7"
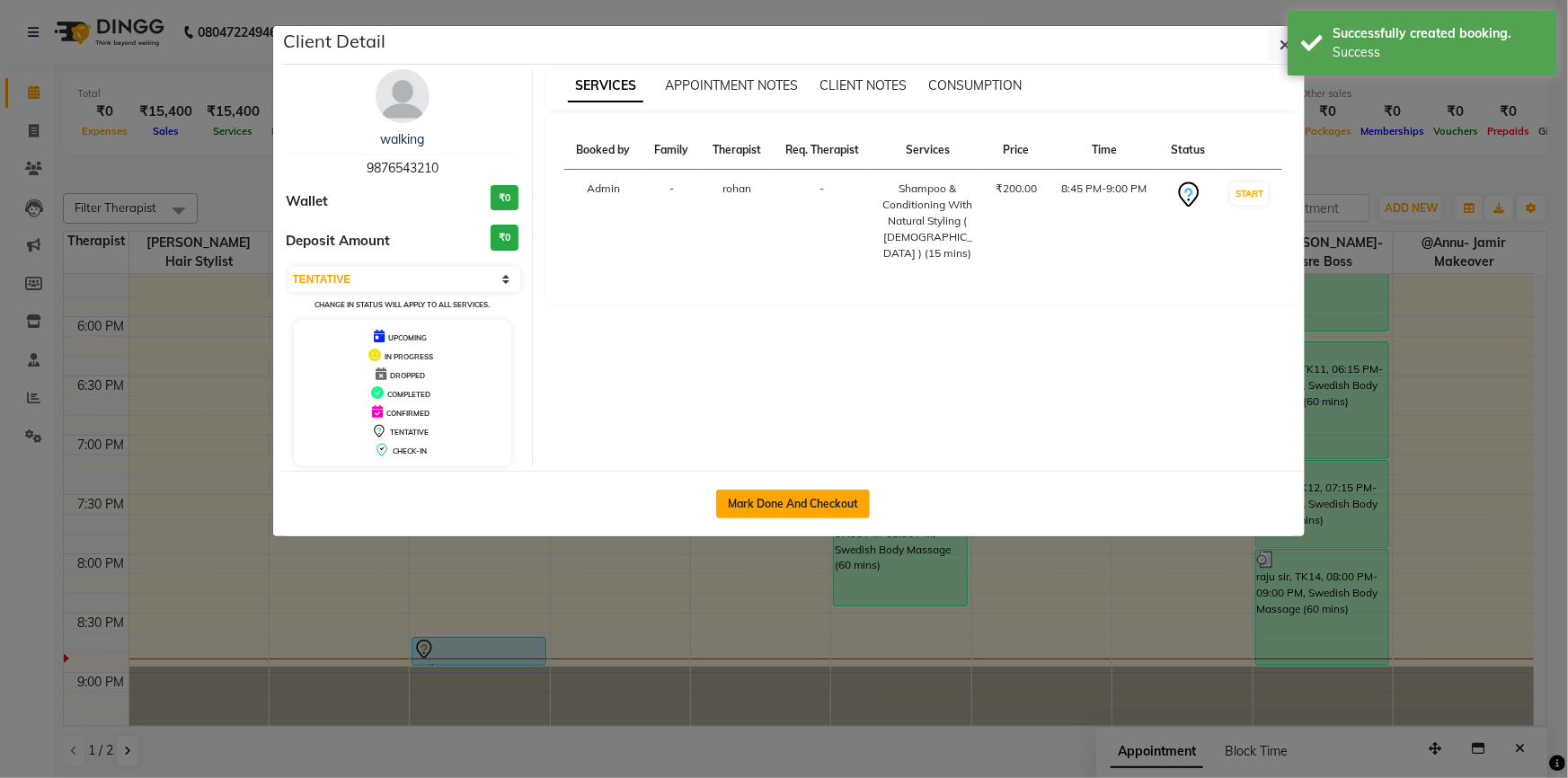
click at [765, 503] on button "Mark Done And Checkout" at bounding box center [793, 504] width 154 height 29
select select "service"
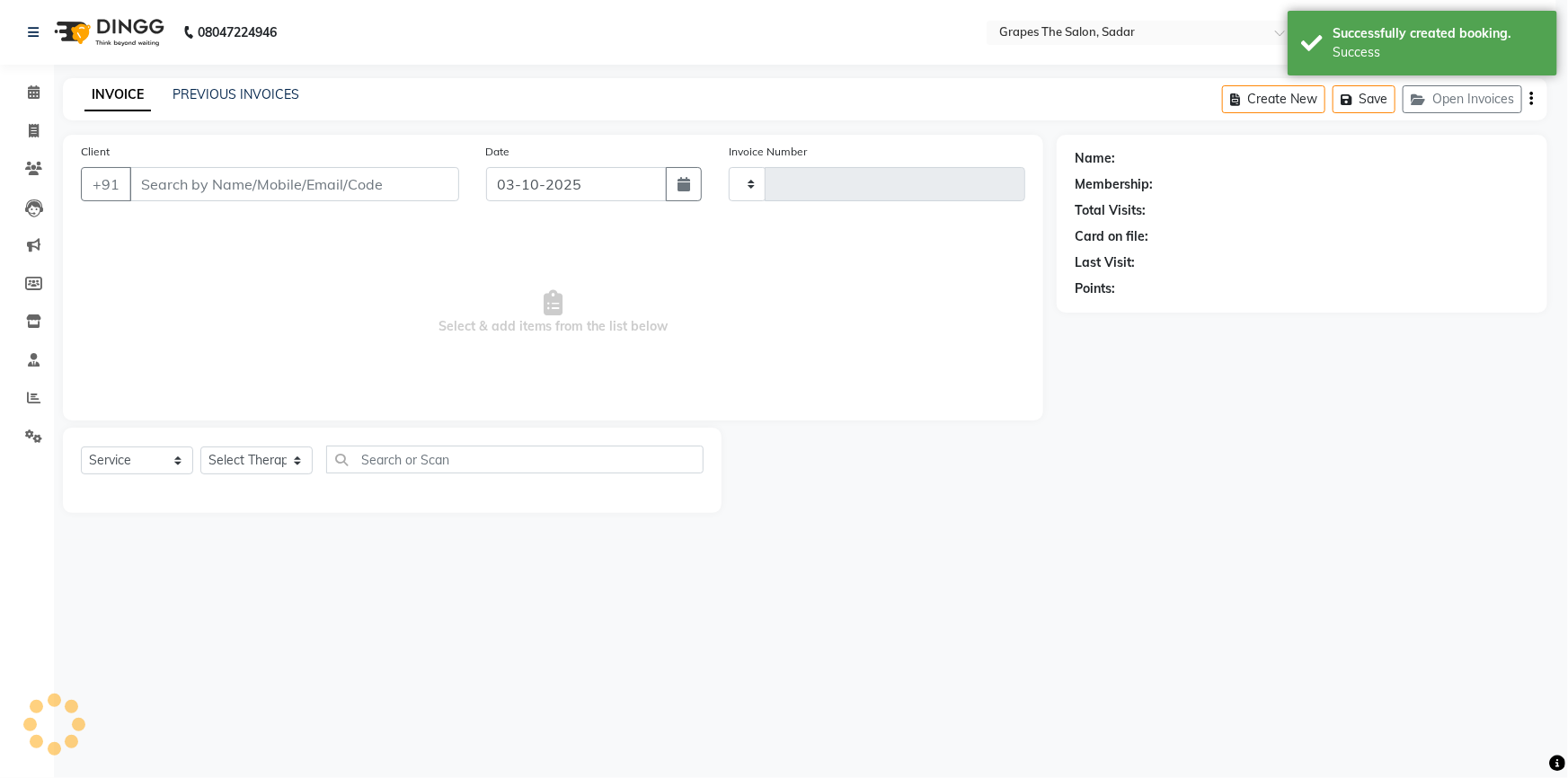
type input "1766"
select select "55"
type input "9876543210"
select select "86067"
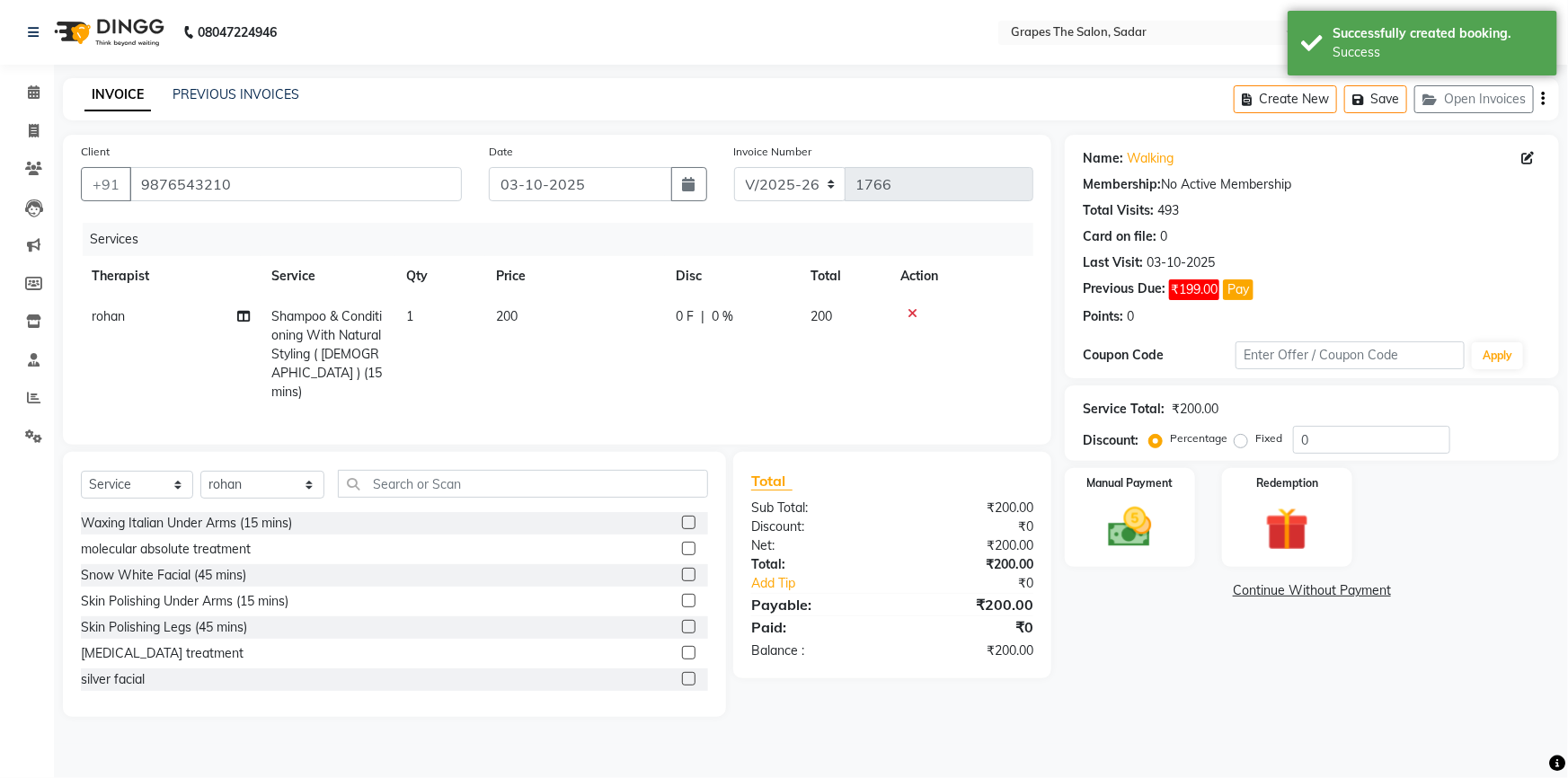
click at [512, 314] on span "200" at bounding box center [507, 316] width 21 height 16
select select "86067"
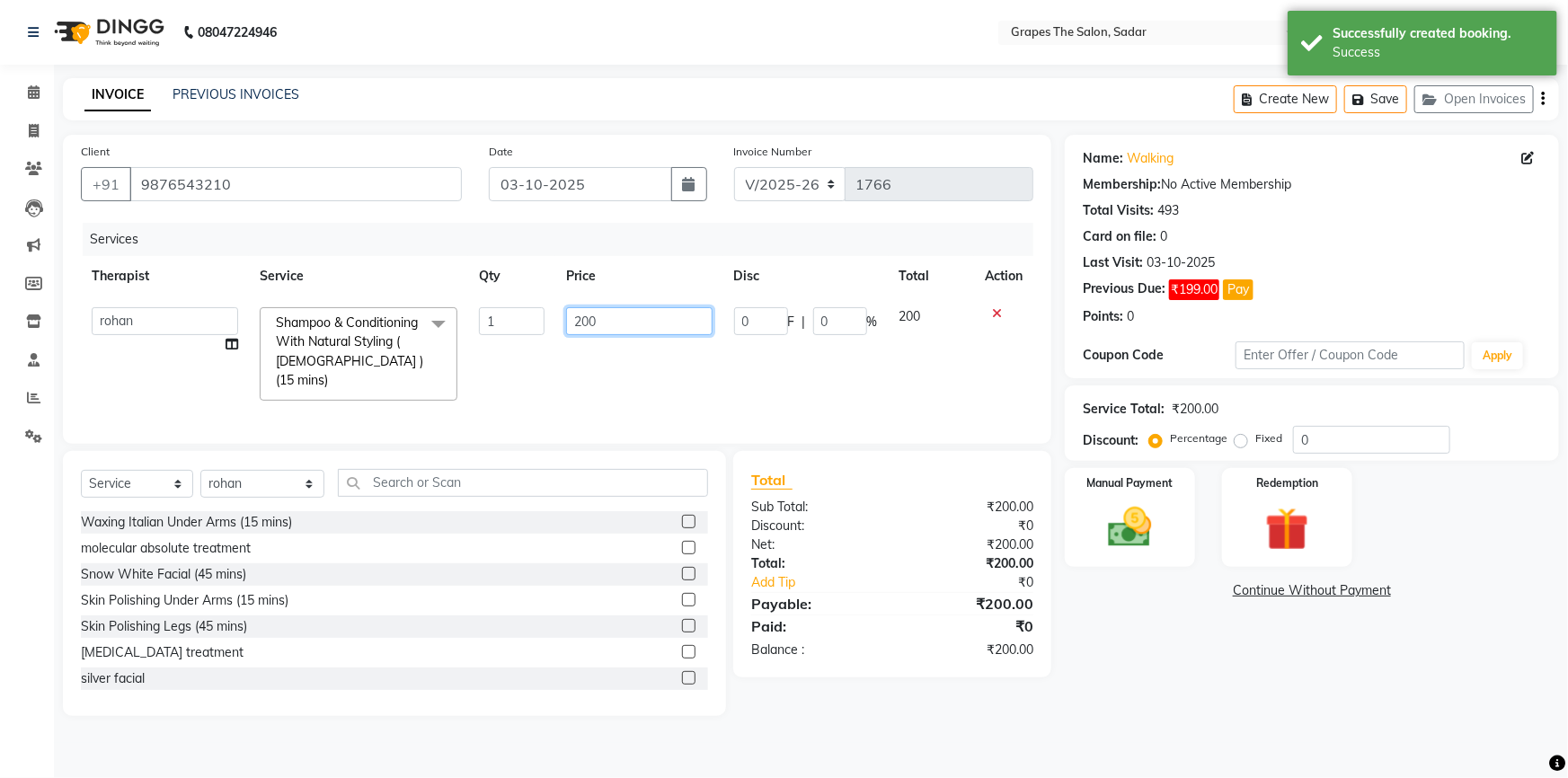
click at [601, 311] on input "200" at bounding box center [639, 321] width 146 height 28
type input "2"
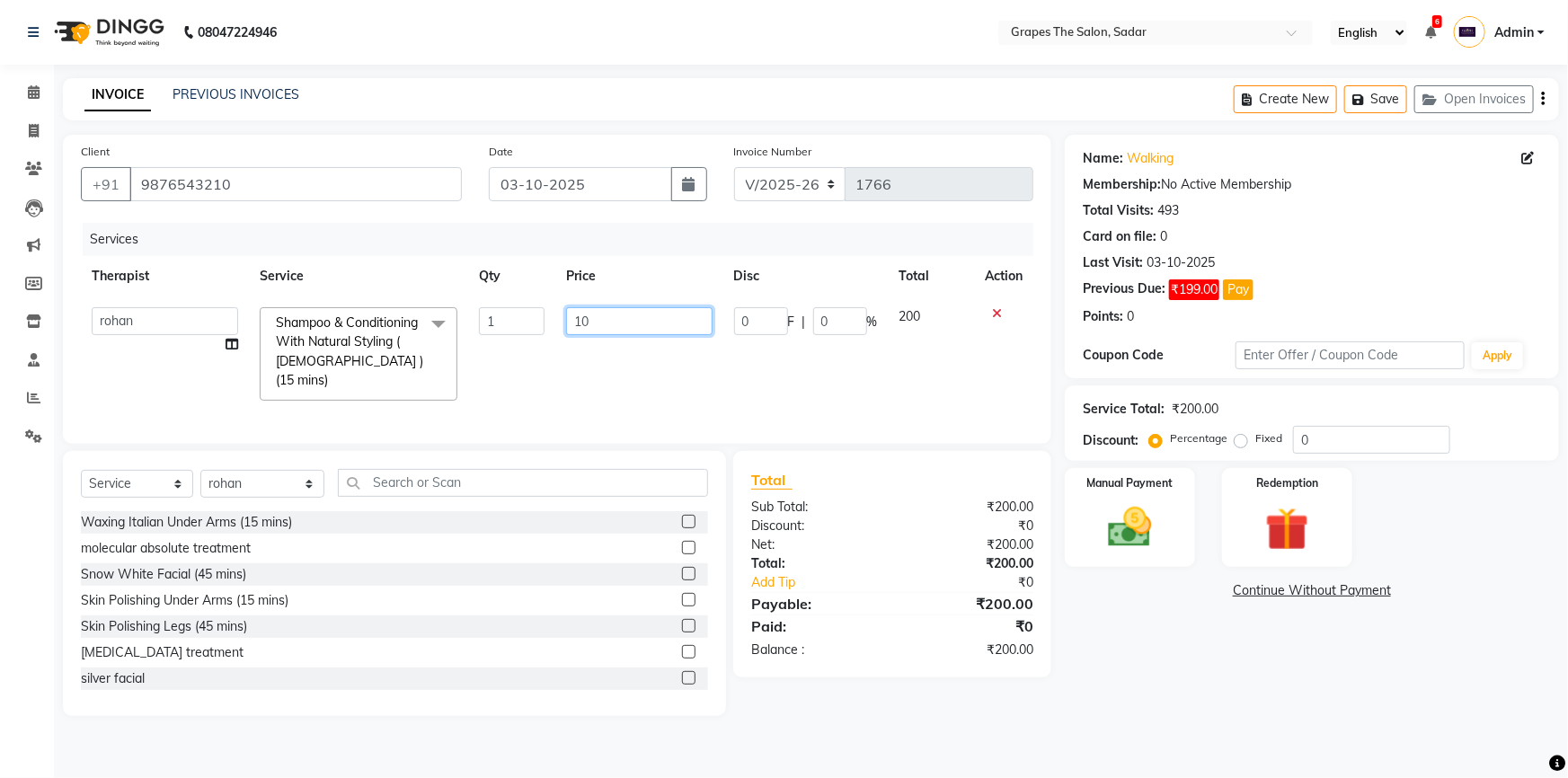
type input "100"
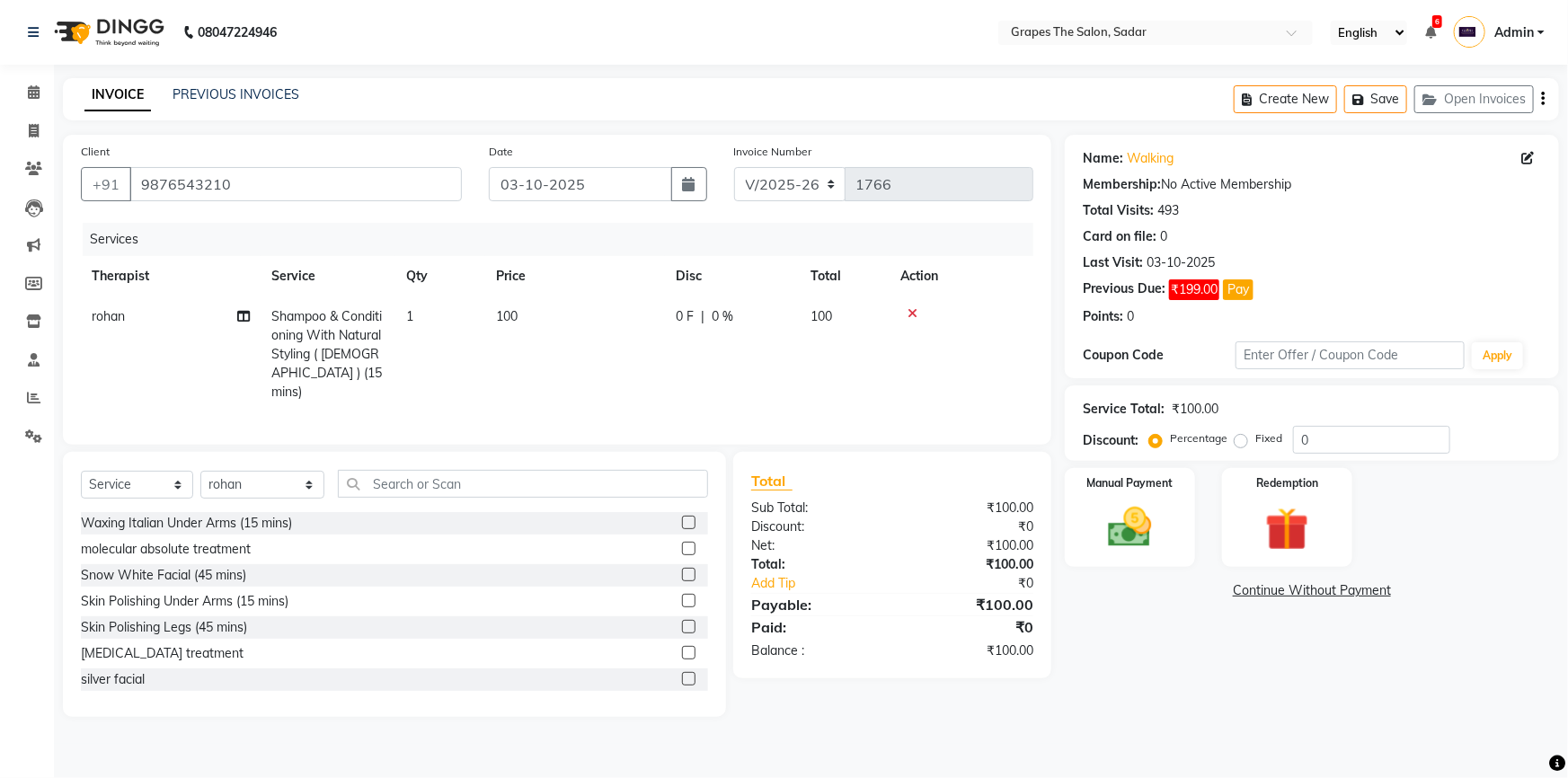
click at [941, 378] on tr "rohan Shampoo & Conditioning With Natural Styling ( Male ) (15 mins) 1 100 0 F …" at bounding box center [556, 355] width 953 height 116
click at [1113, 489] on label "Manual Payment" at bounding box center [1130, 482] width 90 height 17
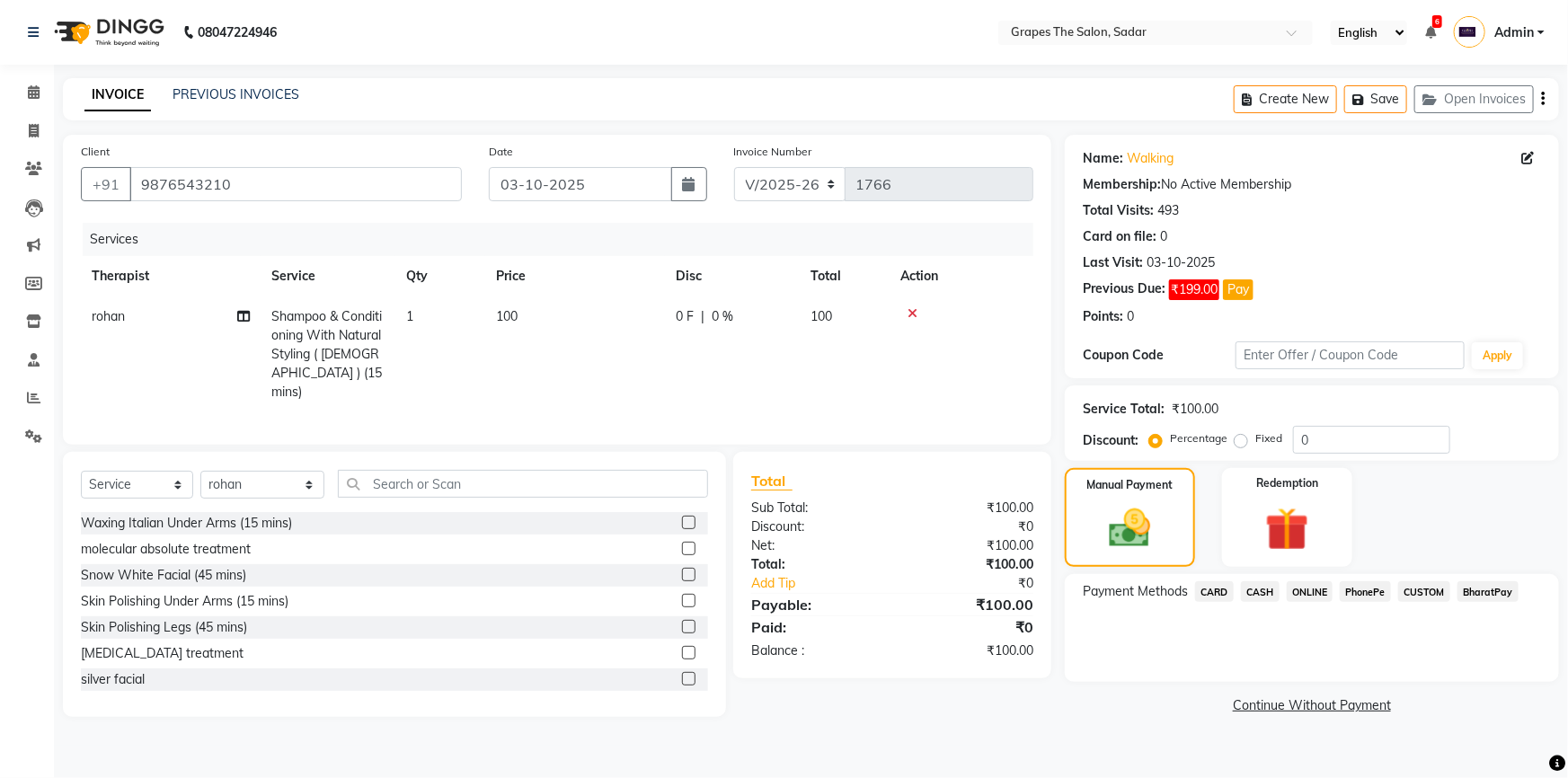
click at [1307, 585] on span "ONLINE" at bounding box center [1310, 591] width 47 height 20
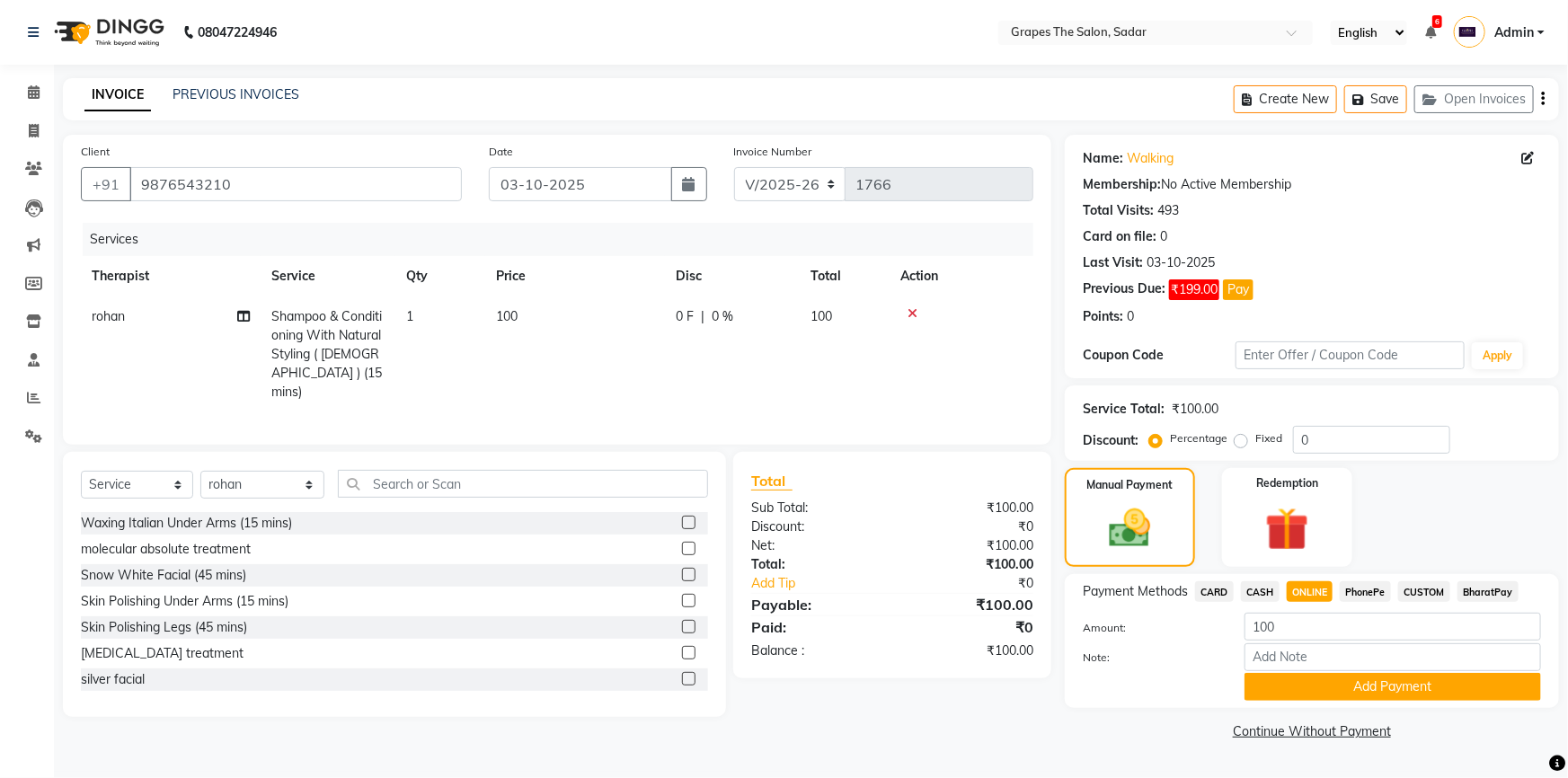
click at [1259, 591] on span "CASH" at bounding box center [1260, 591] width 39 height 20
drag, startPoint x: 1311, startPoint y: 683, endPoint x: 1321, endPoint y: 739, distance: 56.9
click at [1329, 717] on div "Name: Walking Membership: No Active Membership Total Visits: 493 Card on file: …" at bounding box center [1319, 439] width 508 height 609
click at [1370, 683] on button "Add Payment" at bounding box center [1393, 686] width 297 height 28
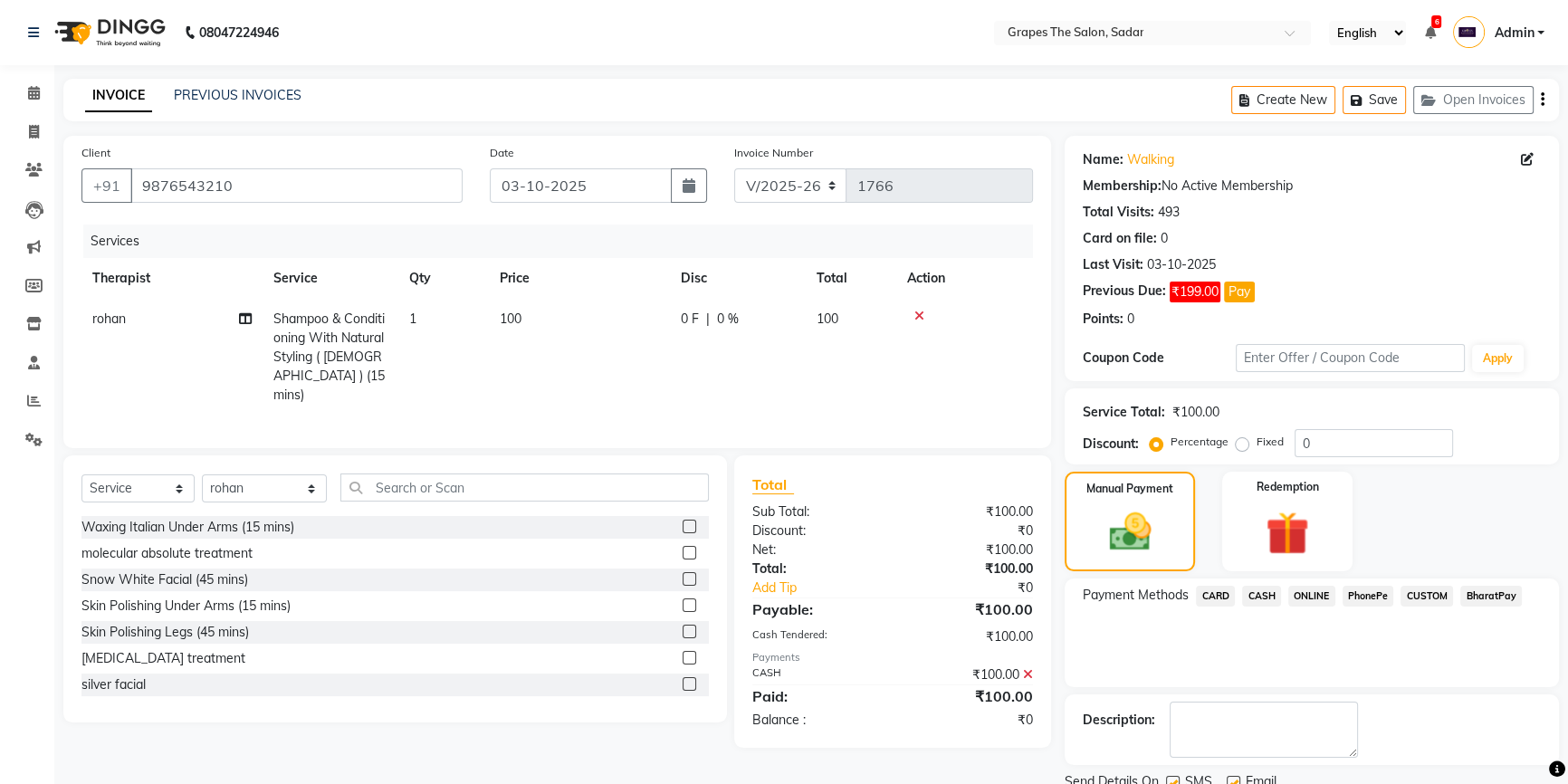
scroll to position [68, 0]
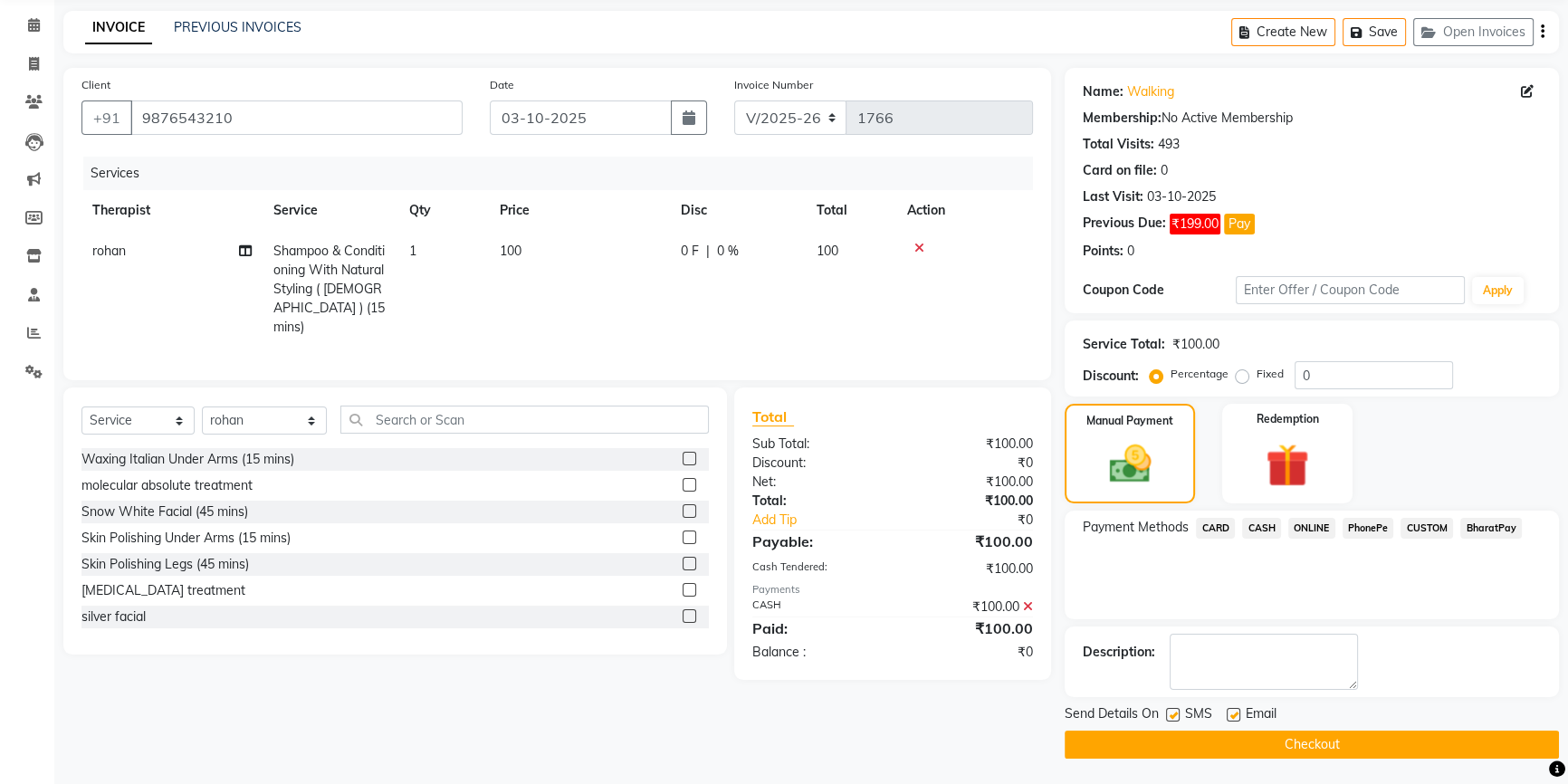
click at [1169, 711] on label at bounding box center [1173, 715] width 14 height 14
click at [1169, 711] on input "checkbox" at bounding box center [1172, 716] width 12 height 12
checkbox input "false"
click at [1202, 743] on button "Checkout" at bounding box center [1311, 744] width 494 height 28
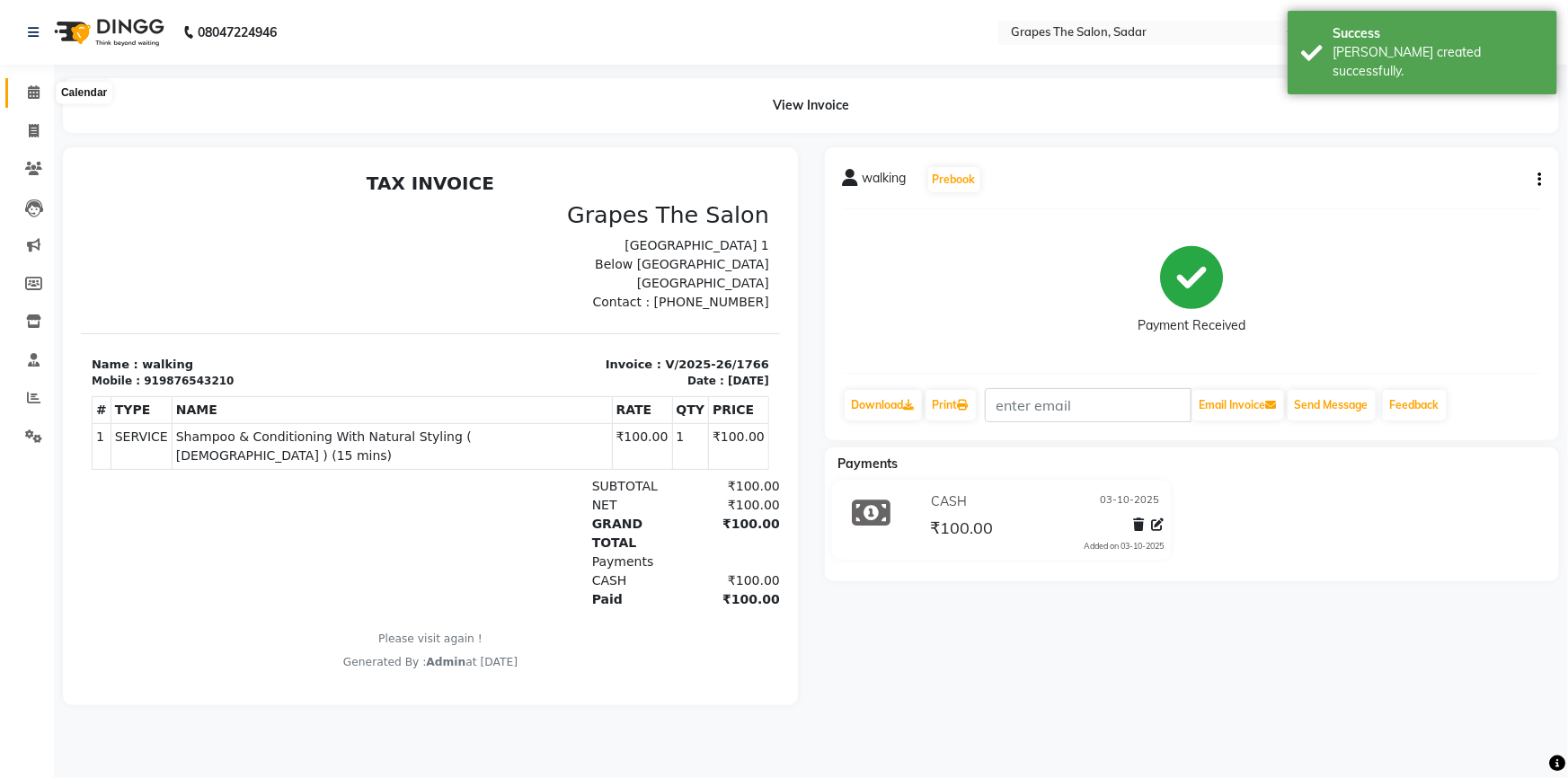
click at [30, 88] on icon at bounding box center [34, 92] width 12 height 14
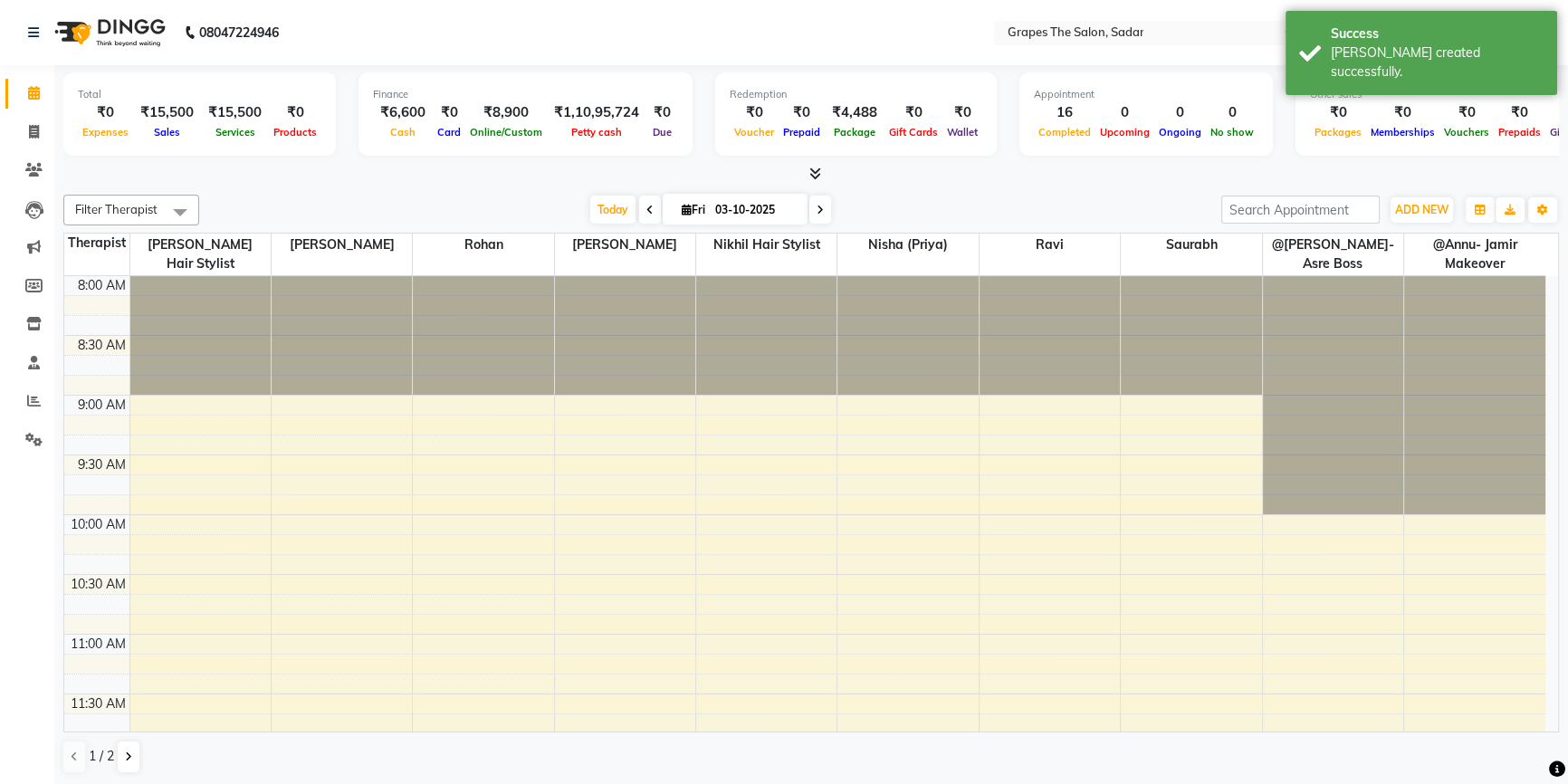
scroll to position [1176, 0]
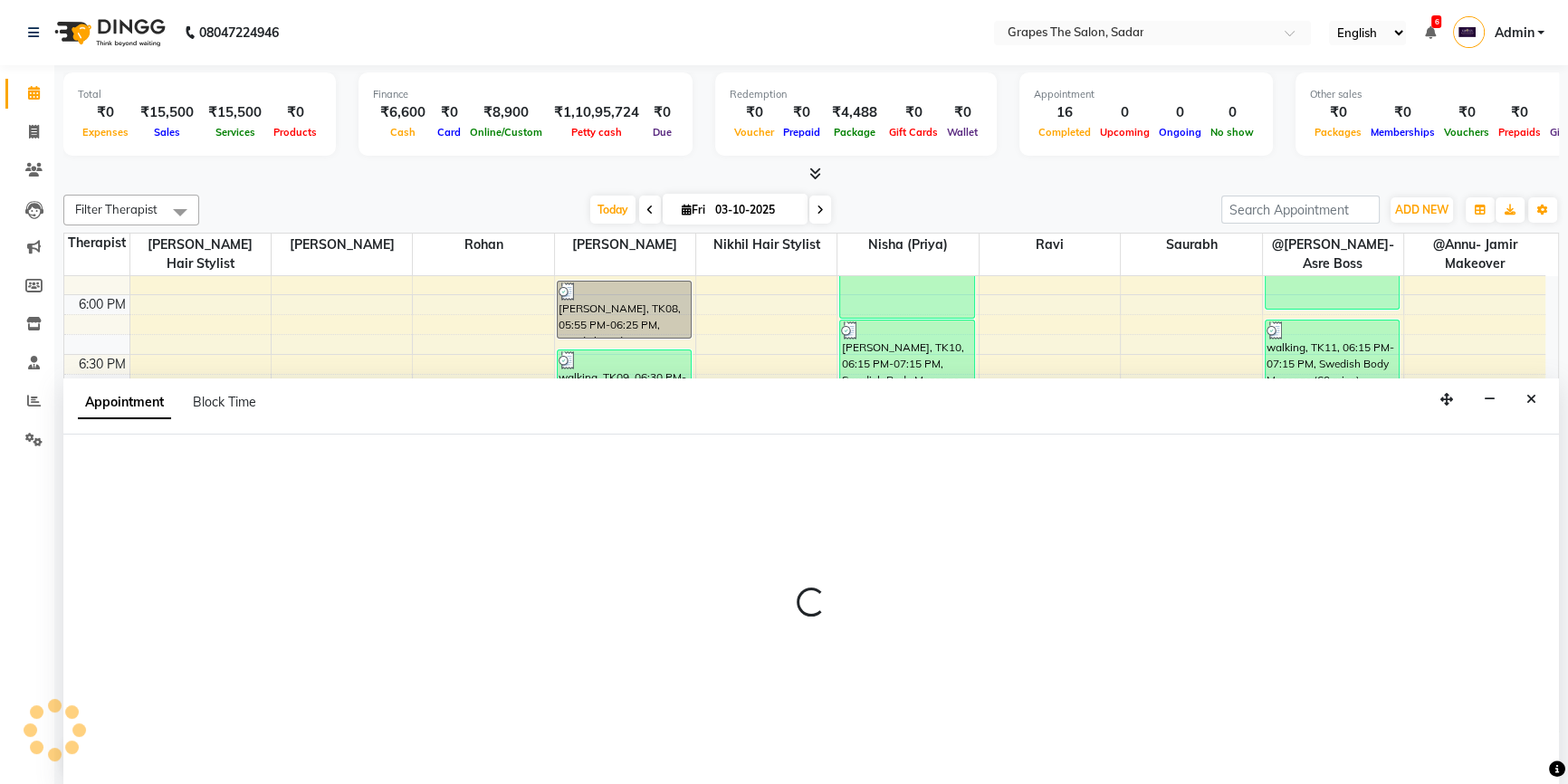
scroll to position [0, 0]
select select "58908"
select select "tentative"
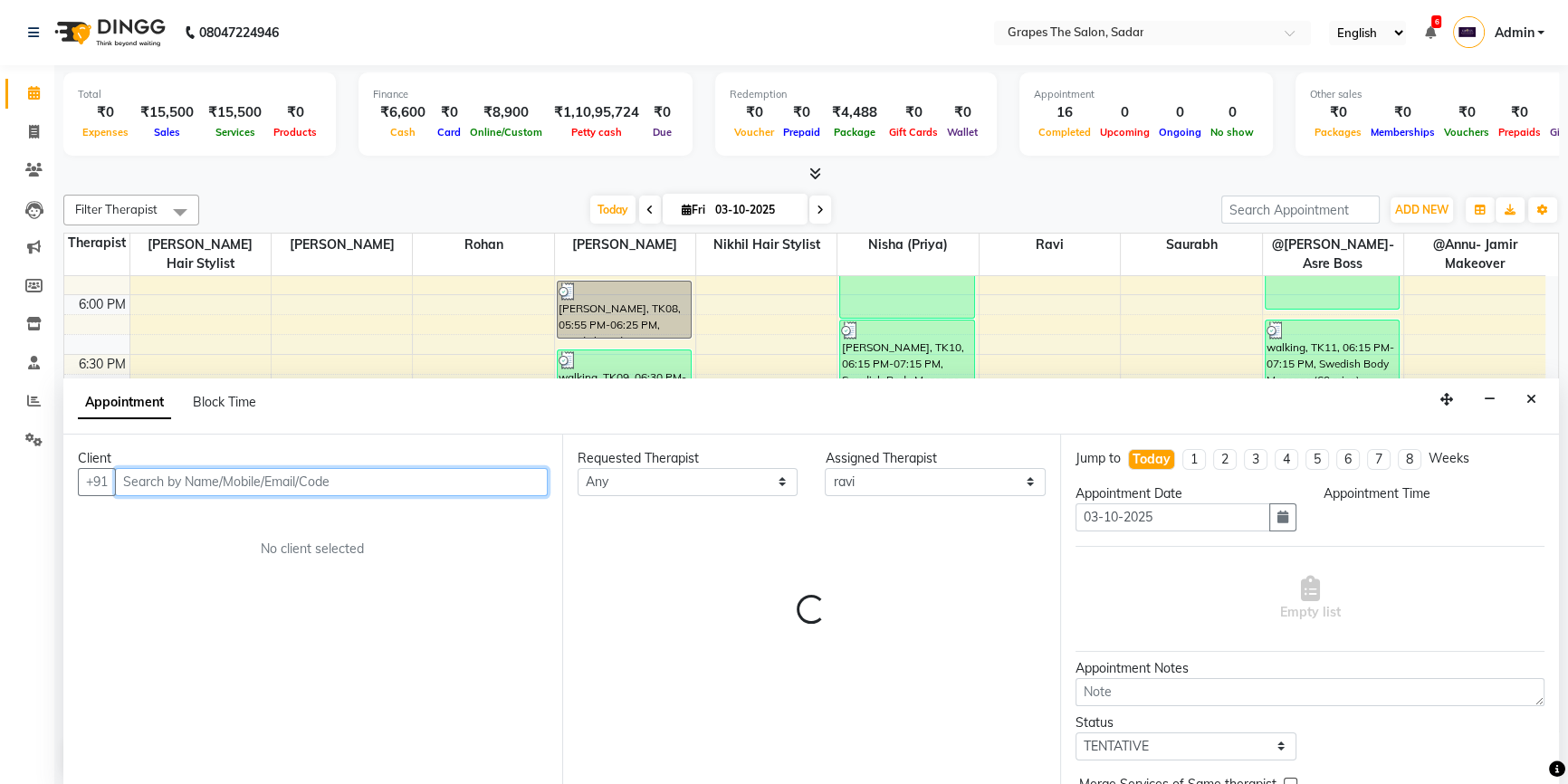
select select "1170"
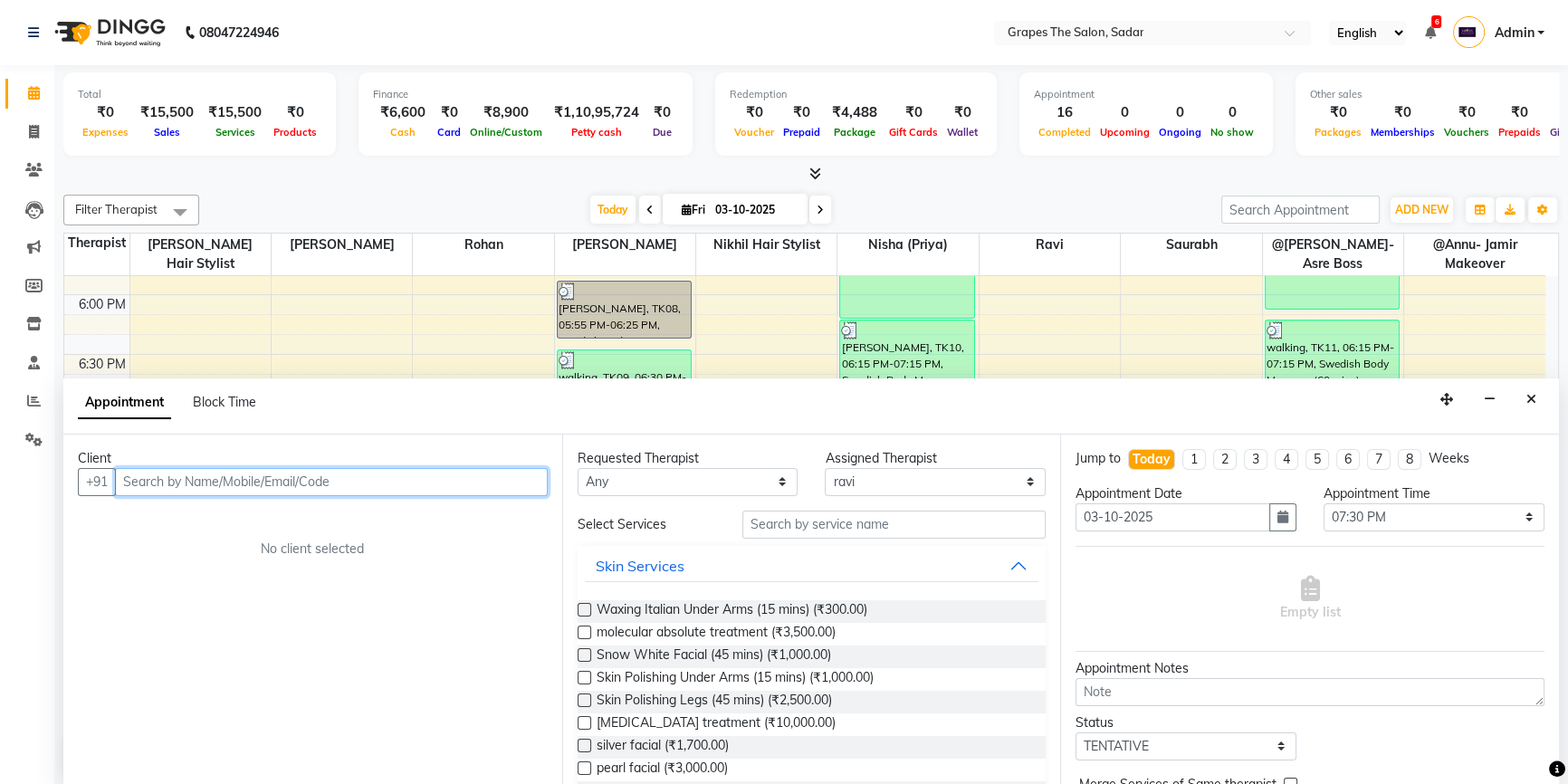
click at [138, 485] on input "text" at bounding box center [331, 481] width 433 height 28
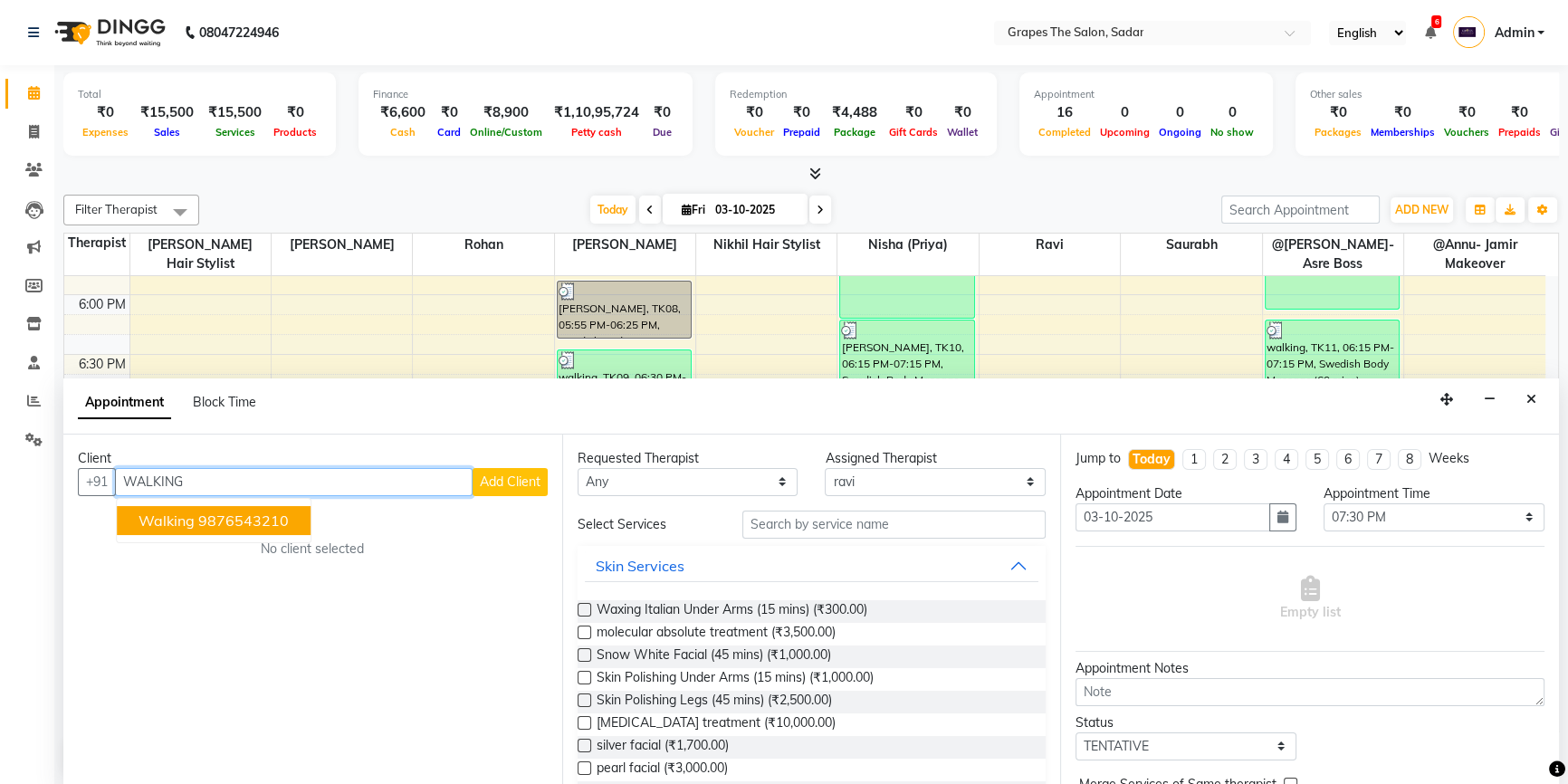
click at [192, 516] on span "walking" at bounding box center [166, 520] width 56 height 19
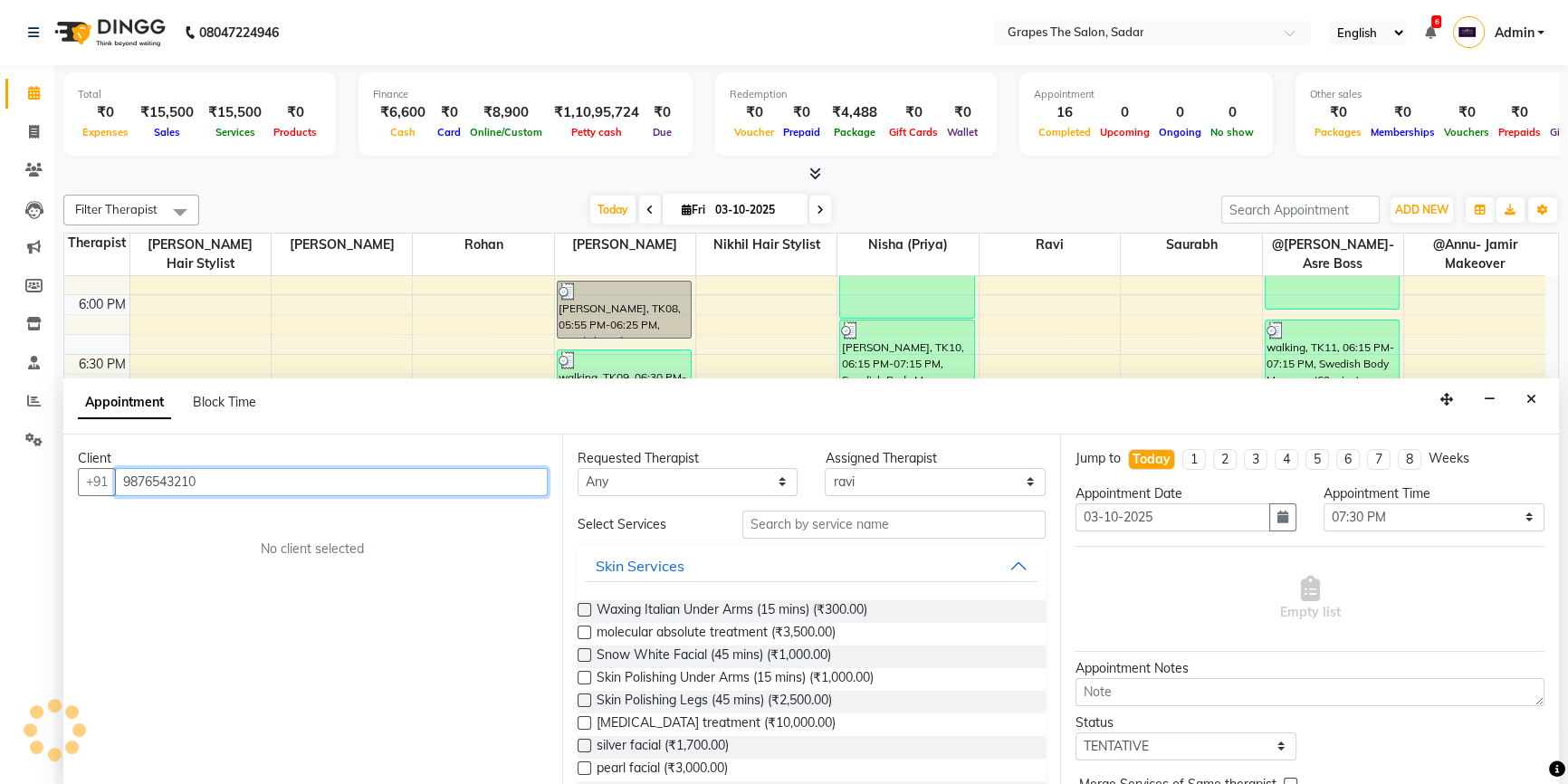
type input "9876543210"
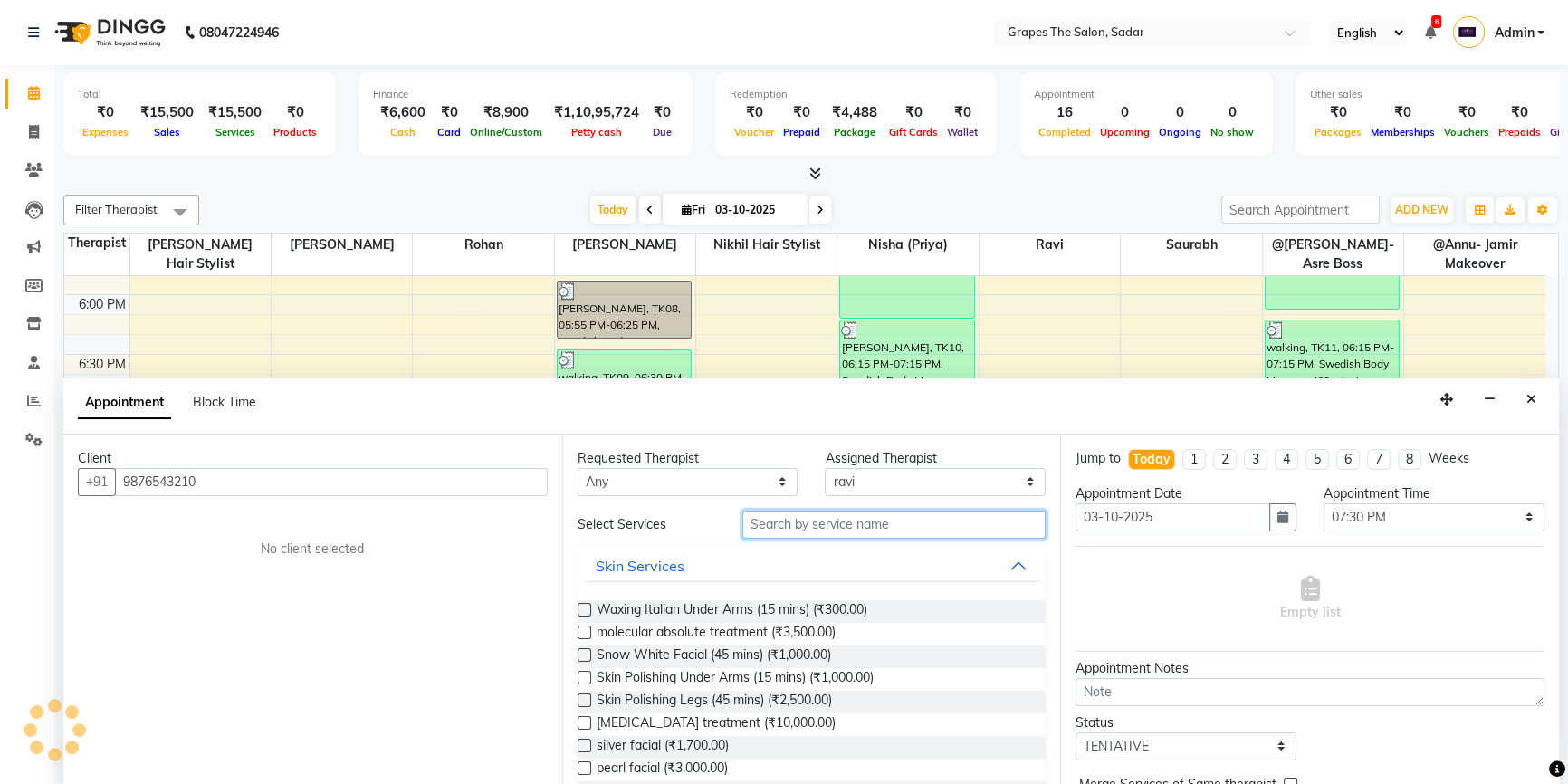
click at [787, 529] on input "text" at bounding box center [893, 524] width 304 height 28
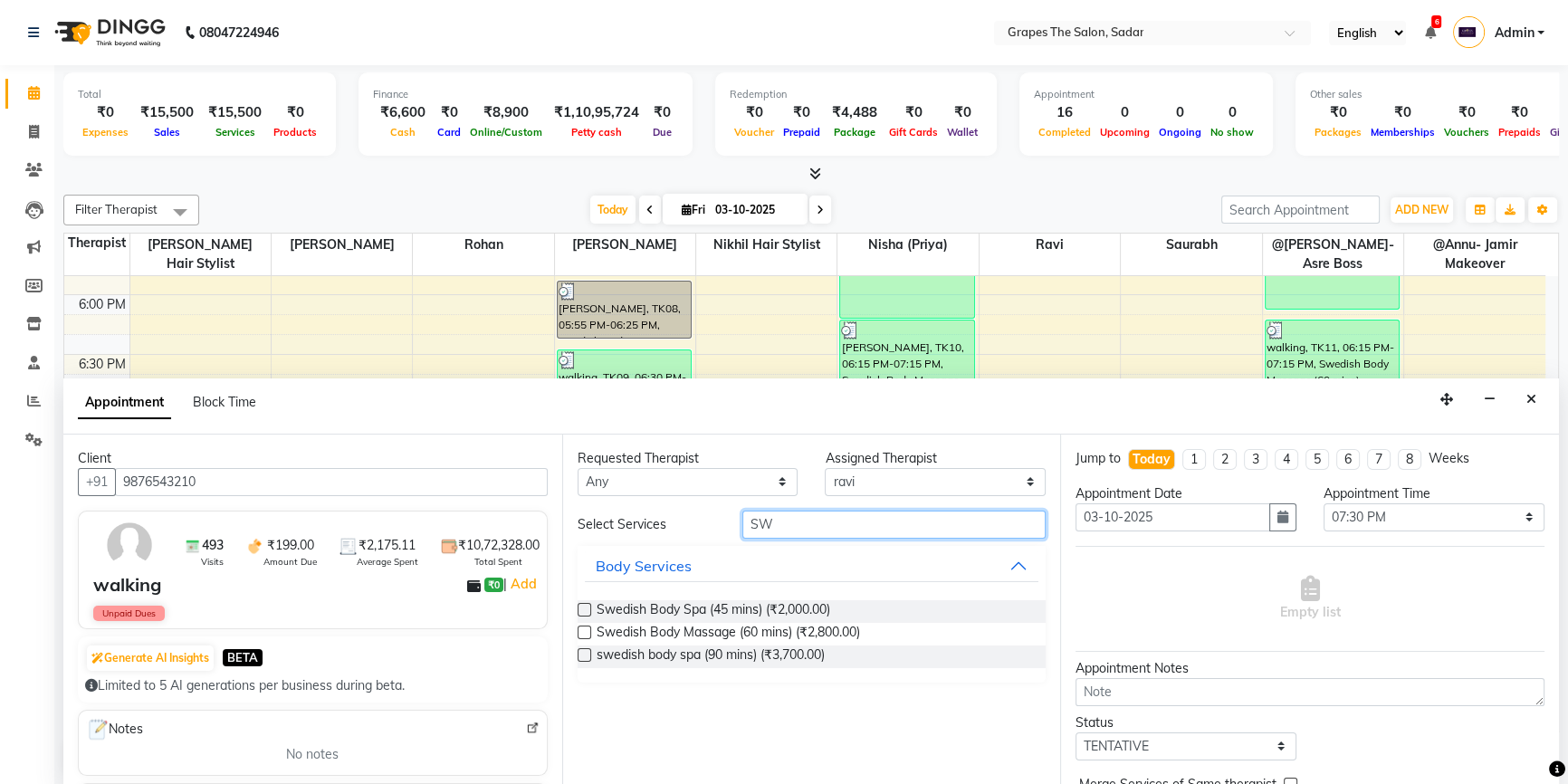
type input "S"
type input "hair c"
click at [613, 697] on div "Hair Cut" at bounding box center [623, 702] width 56 height 21
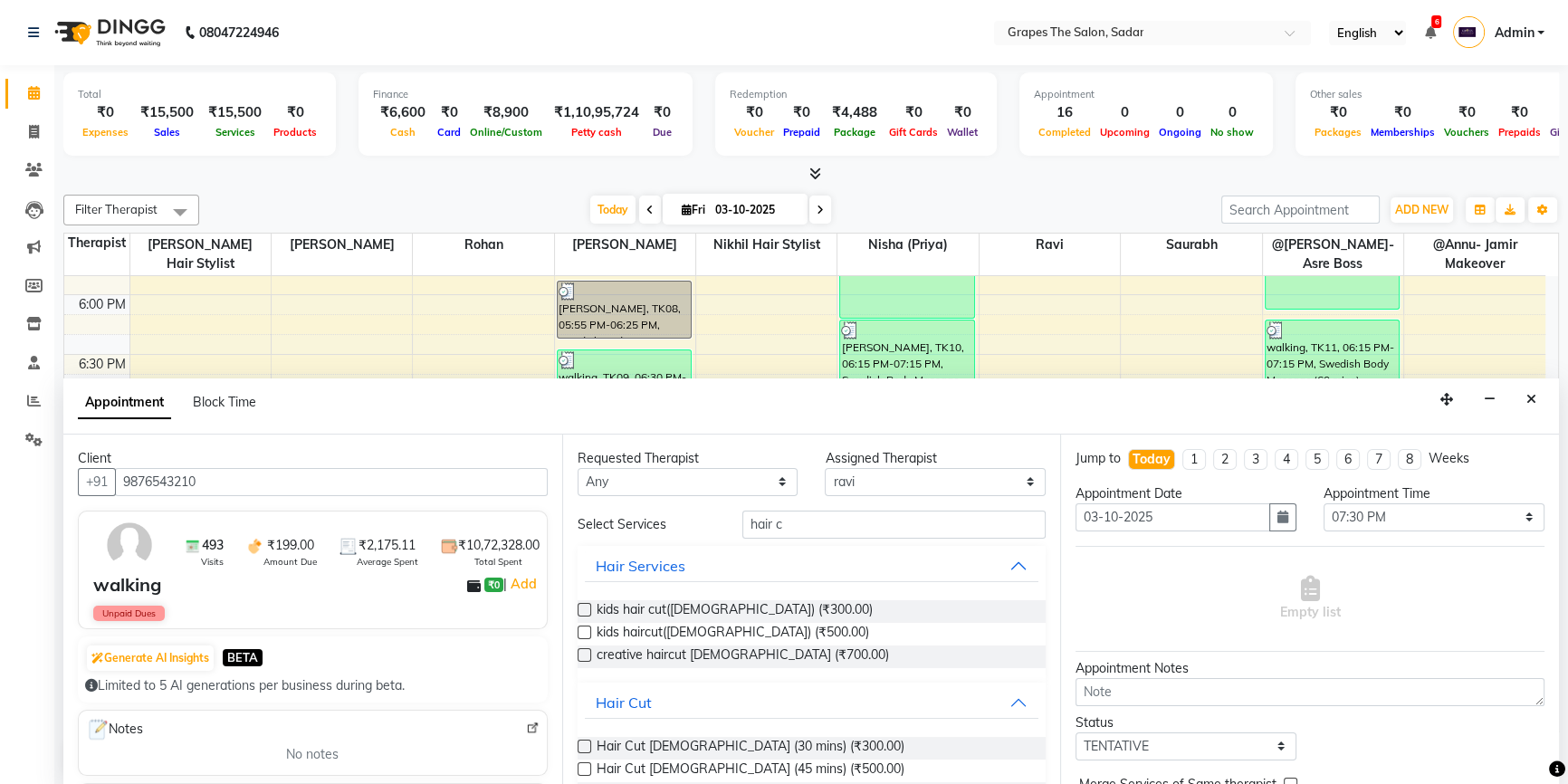
click at [585, 744] on label at bounding box center [584, 746] width 14 height 14
click at [585, 744] on input "checkbox" at bounding box center [583, 748] width 12 height 12
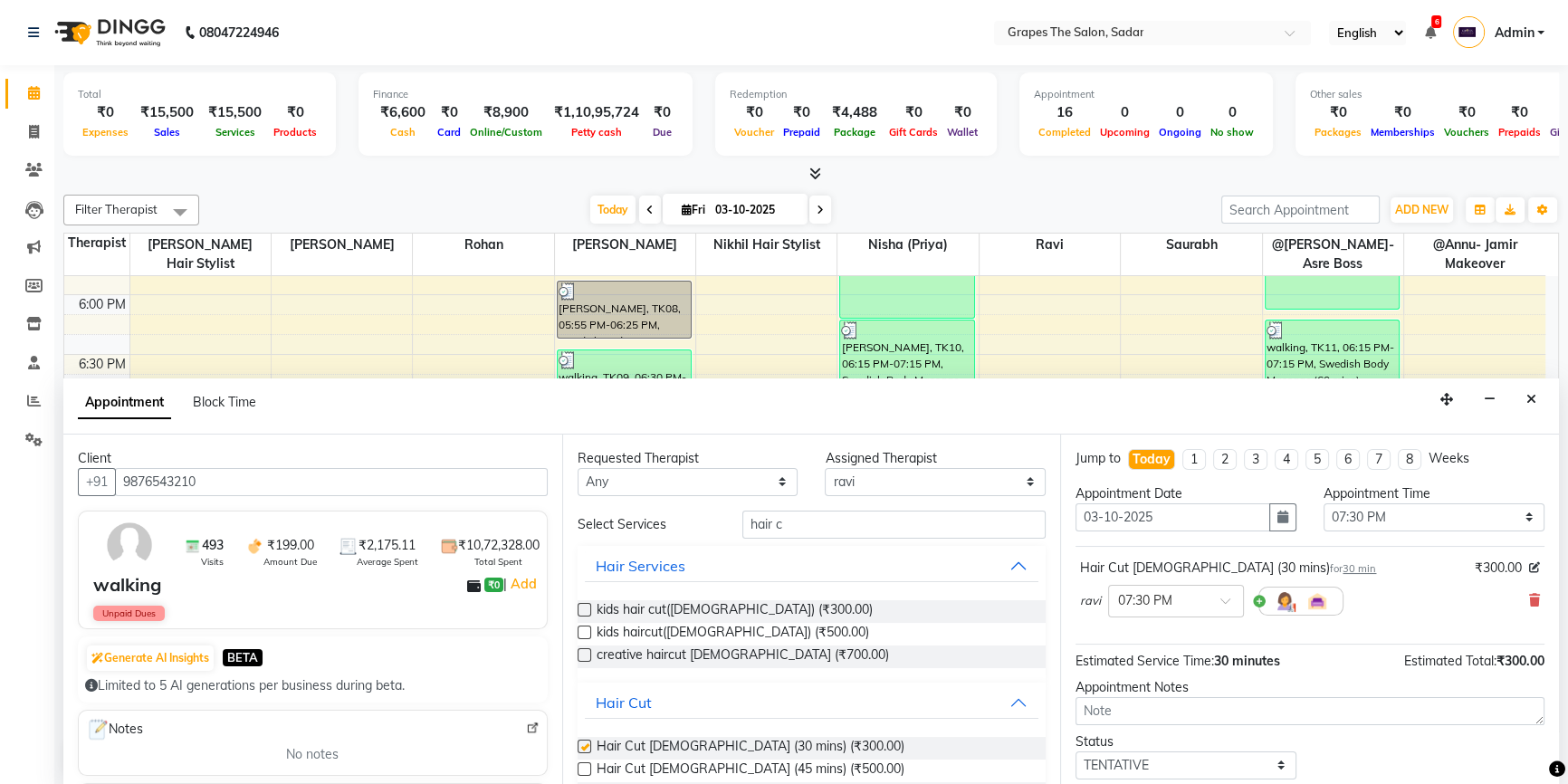
checkbox input "false"
drag, startPoint x: 806, startPoint y: 516, endPoint x: 675, endPoint y: 548, distance: 134.9
click at [675, 548] on div "Select Services hair c Hair Services kids hair cut(male) (₹300.00) kids haircut…" at bounding box center [811, 665] width 469 height 309
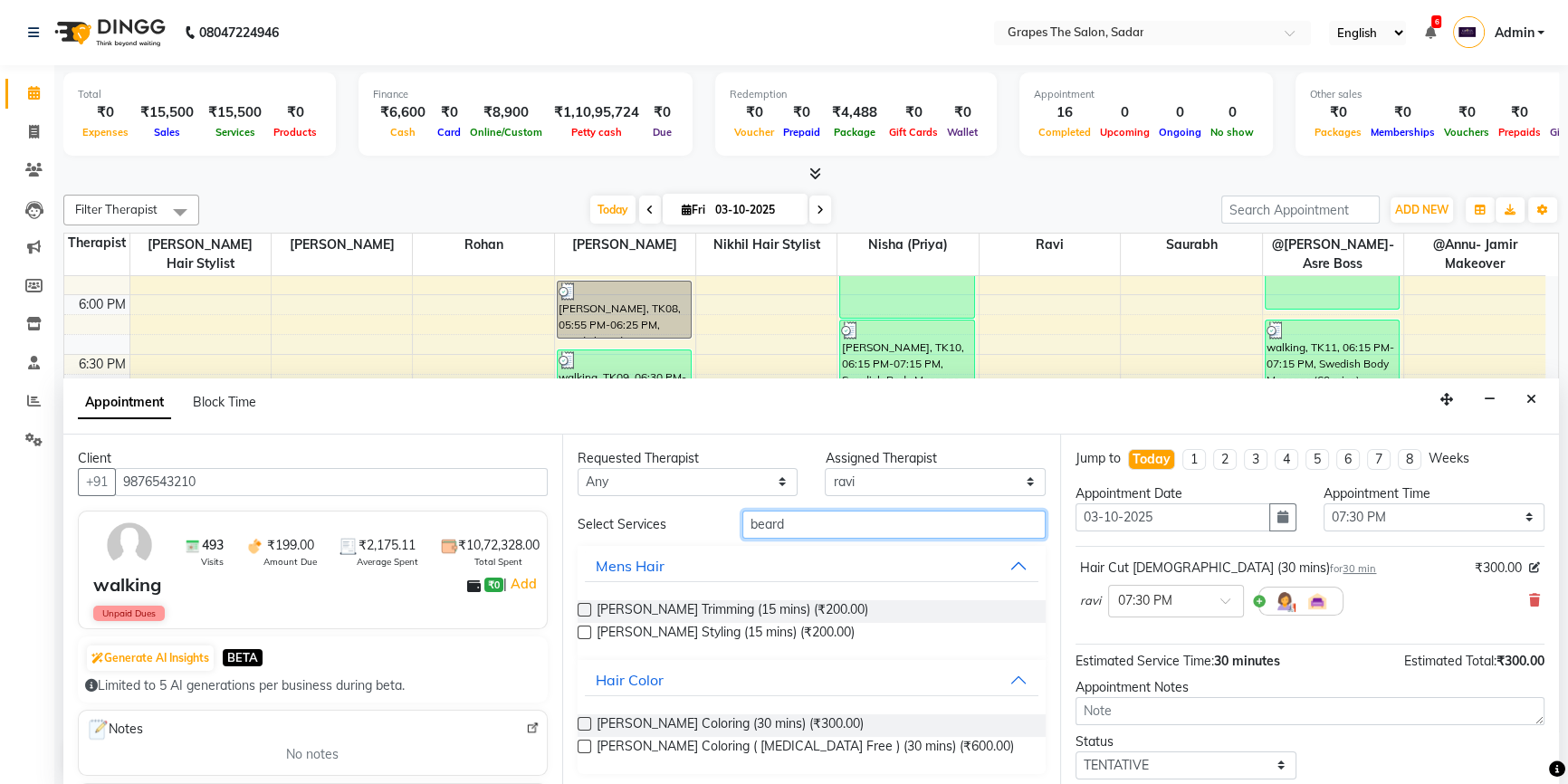
type input "beard"
click at [577, 626] on label at bounding box center [584, 633] width 14 height 14
click at [577, 628] on input "checkbox" at bounding box center [583, 634] width 12 height 12
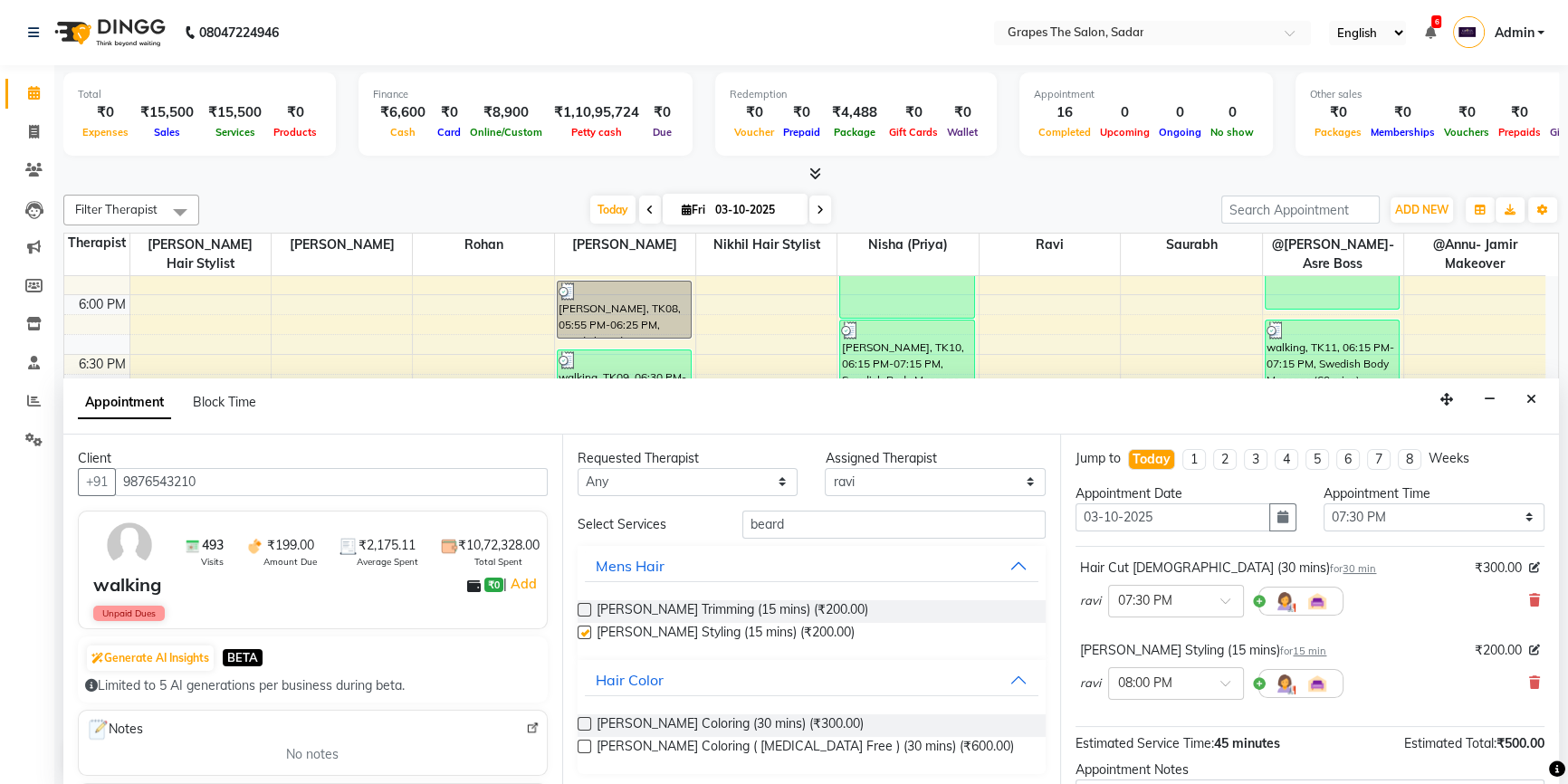
checkbox input "false"
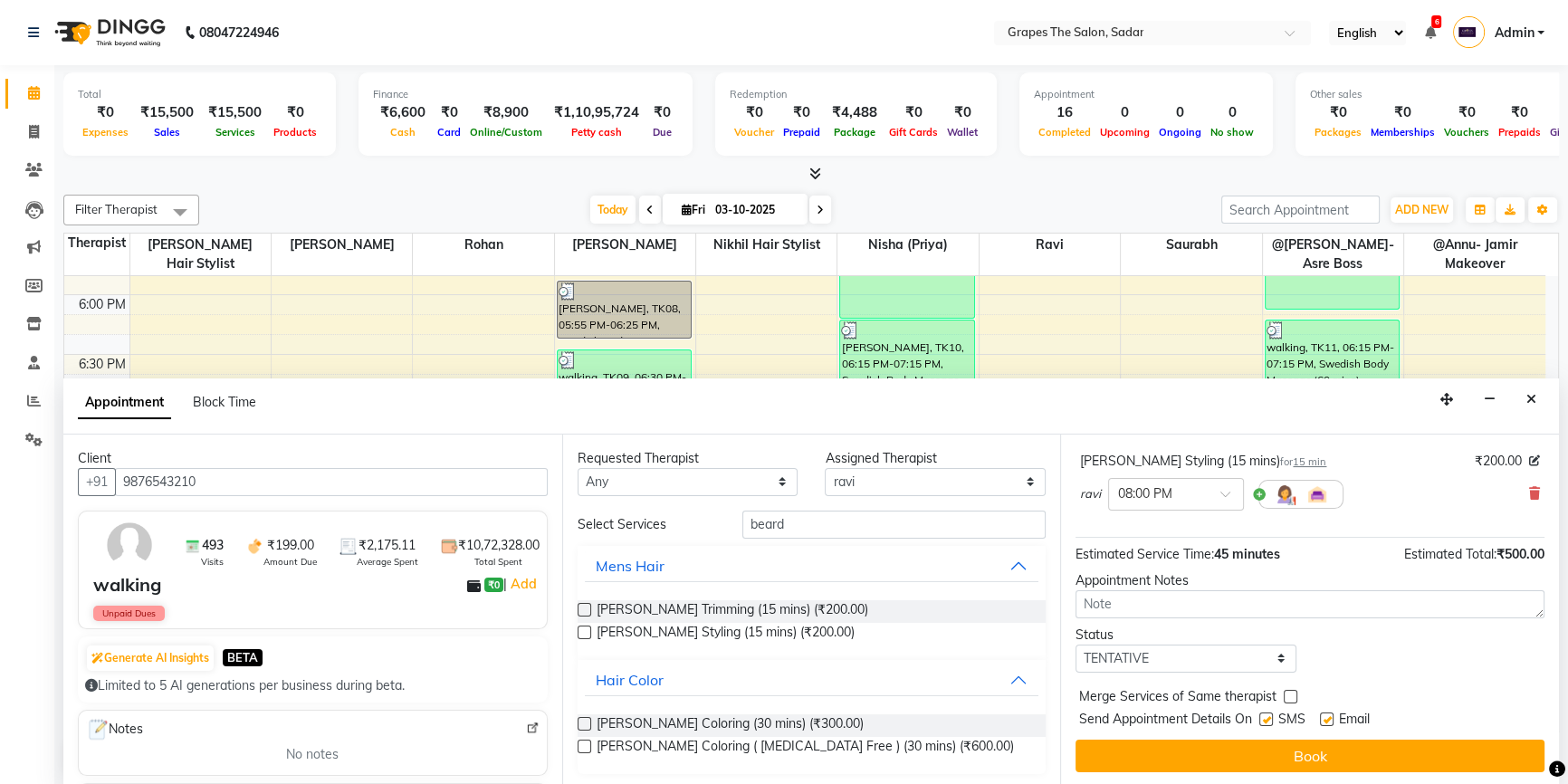
click at [1321, 718] on label at bounding box center [1327, 720] width 14 height 14
click at [1321, 718] on input "checkbox" at bounding box center [1326, 721] width 12 height 12
checkbox input "false"
click at [1264, 719] on label at bounding box center [1266, 720] width 14 height 14
click at [1264, 719] on input "checkbox" at bounding box center [1265, 721] width 12 height 12
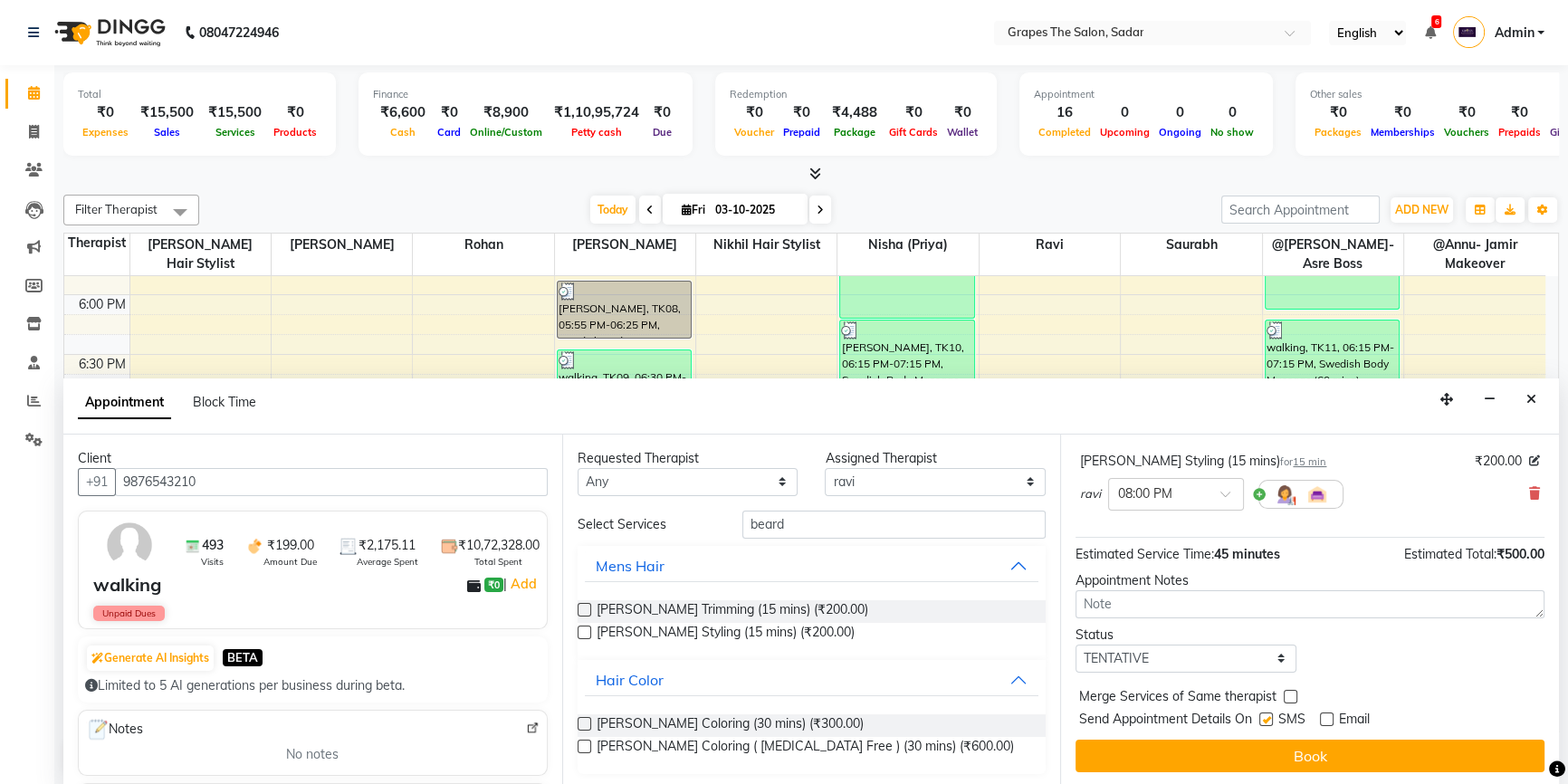
checkbox input "false"
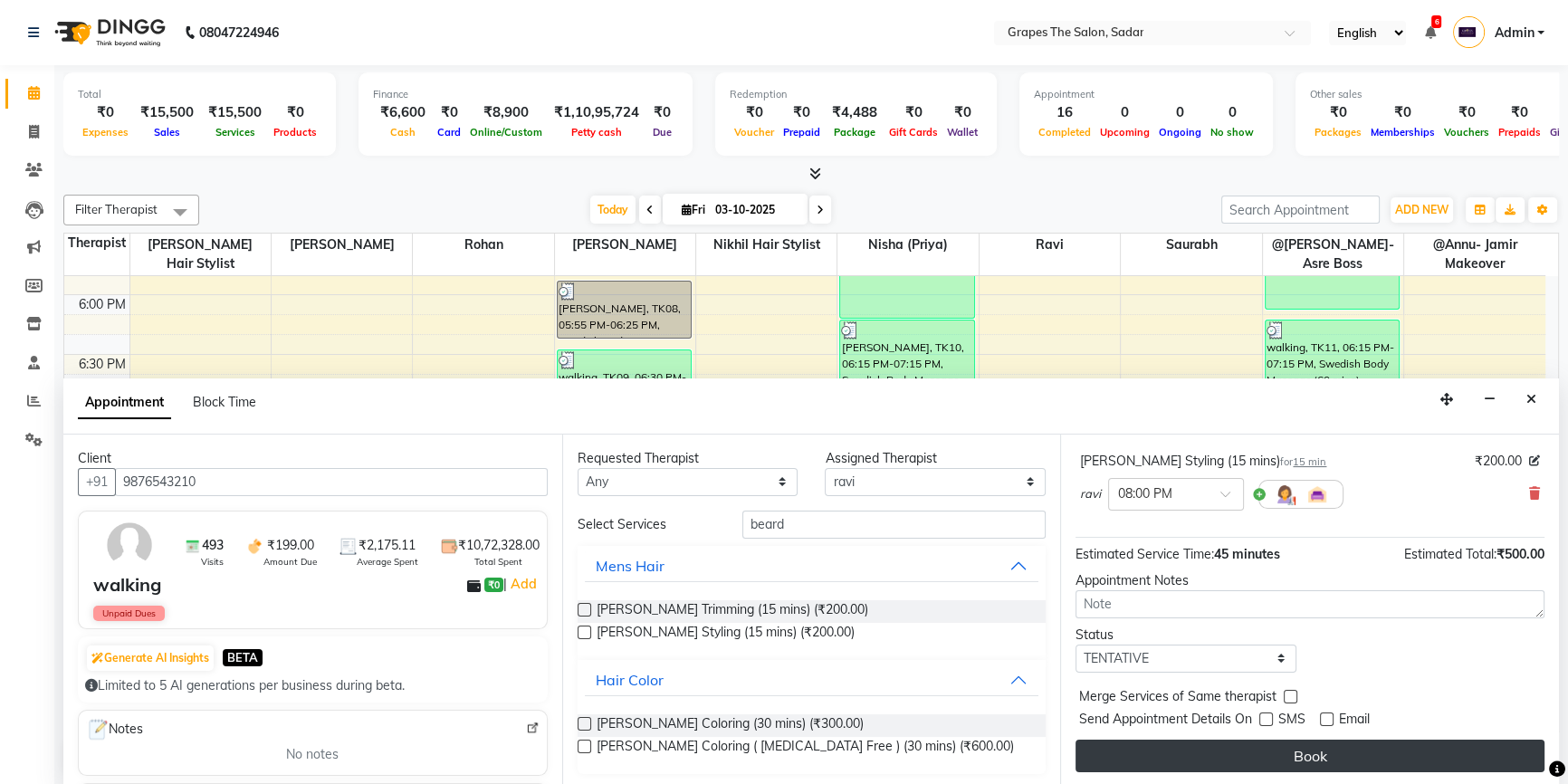
click at [1277, 752] on button "Book" at bounding box center [1309, 755] width 469 height 32
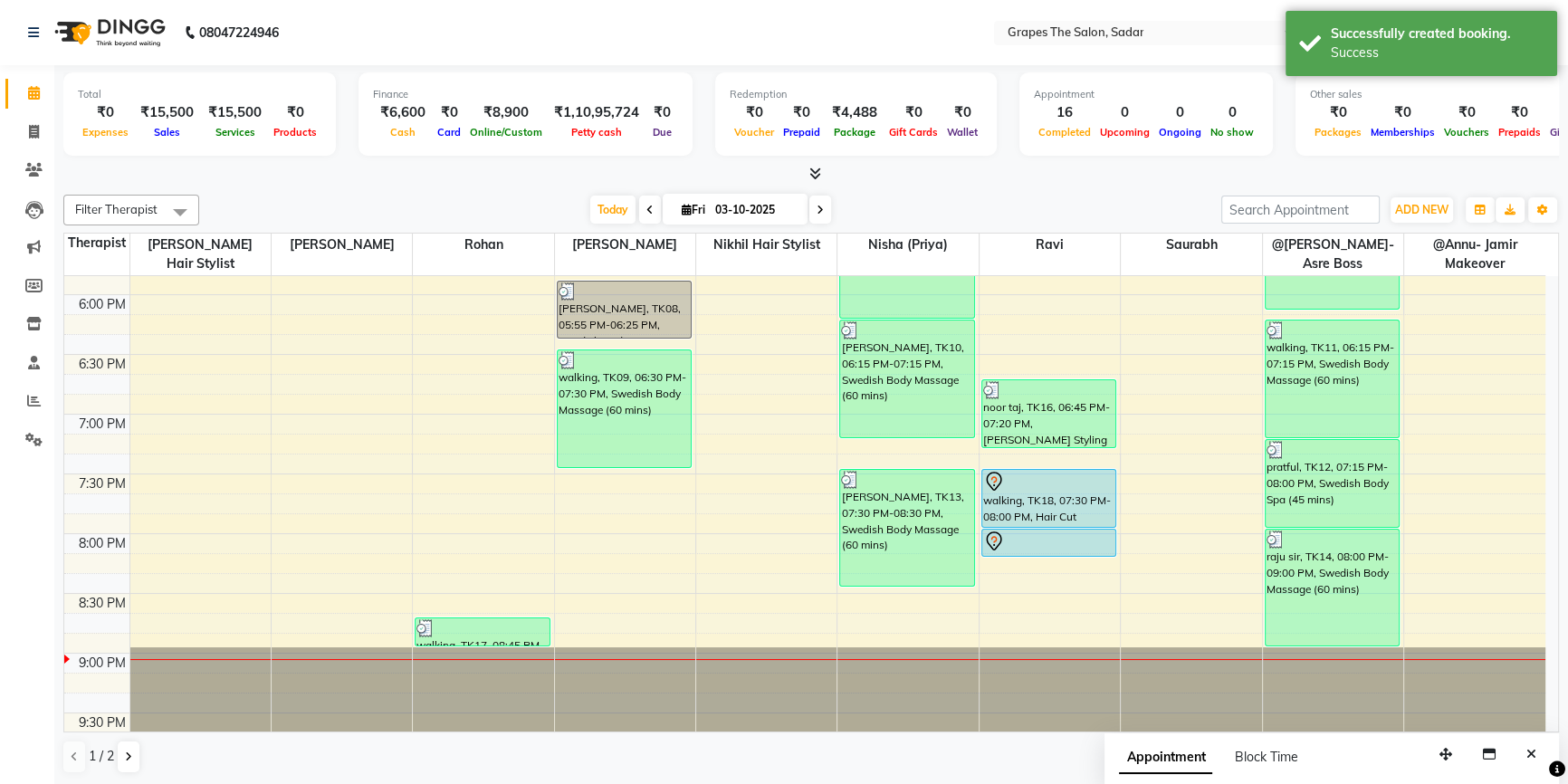
scroll to position [0, 0]
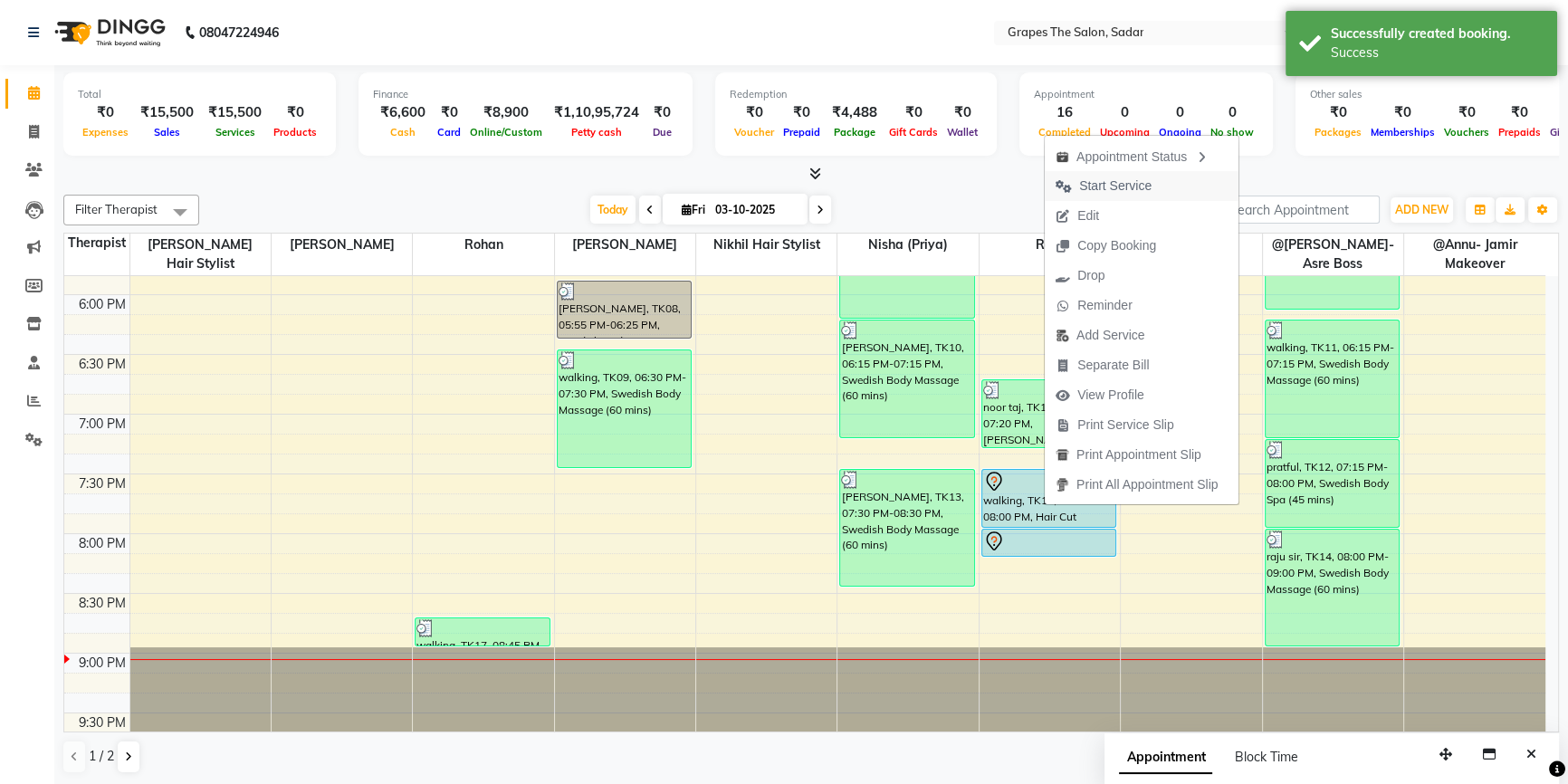
click at [1147, 188] on span "Start Service" at bounding box center [1115, 186] width 72 height 19
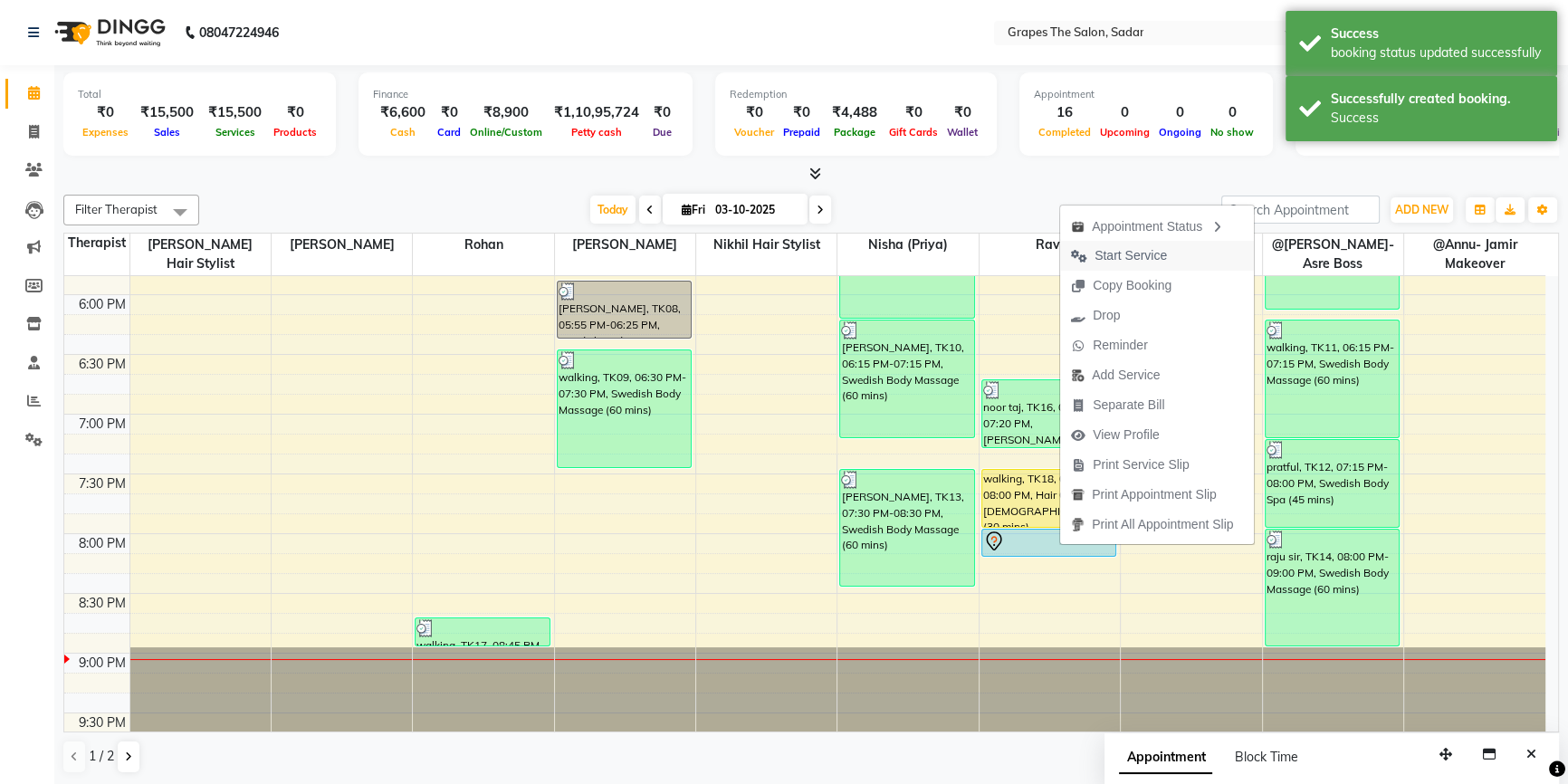
click at [1132, 265] on span "Start Service" at bounding box center [1131, 255] width 72 height 19
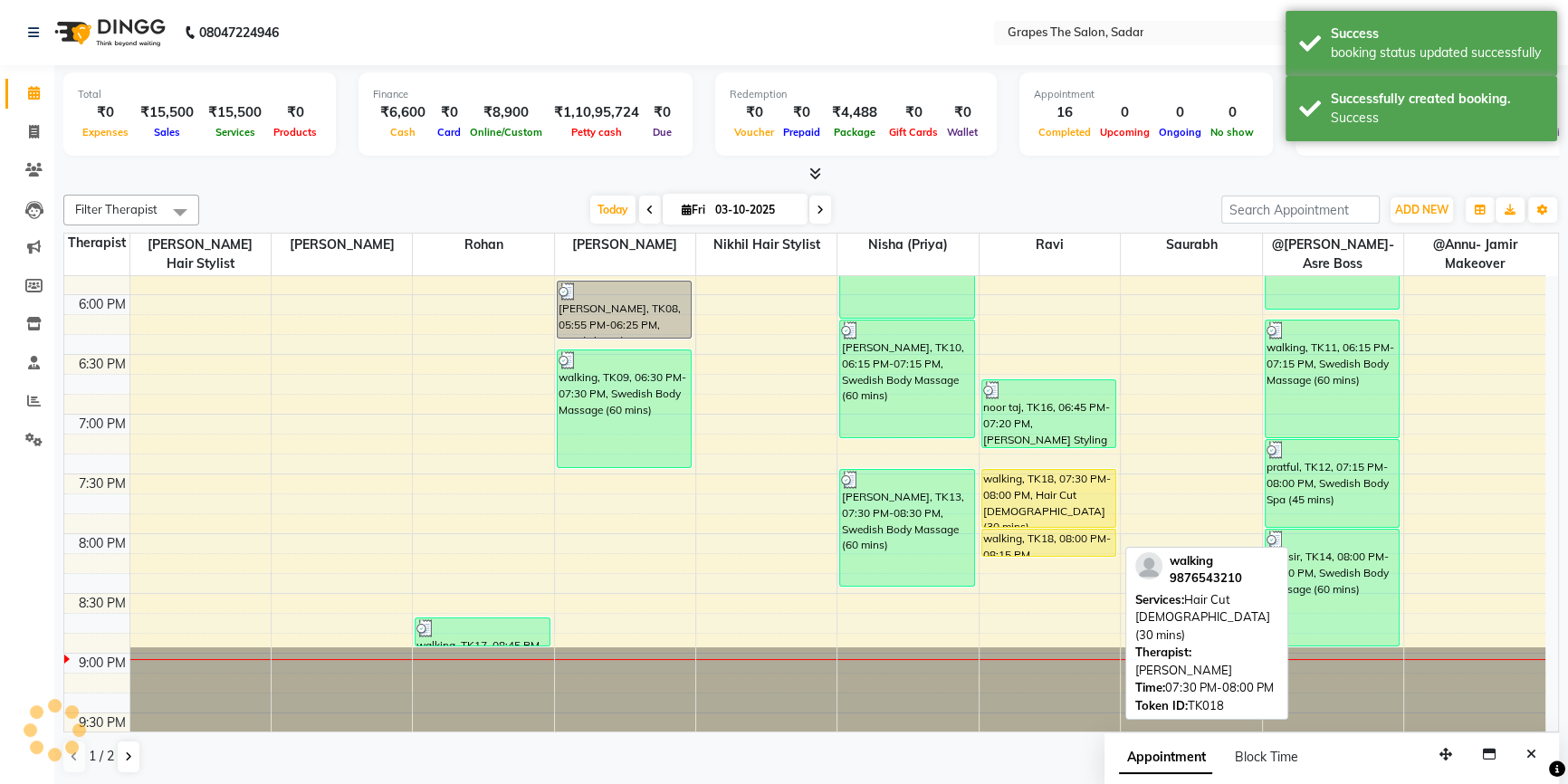
click at [1064, 490] on div "walking, TK18, 07:30 PM-08:00 PM, Hair Cut Male (30 mins)" at bounding box center [1049, 498] width 134 height 57
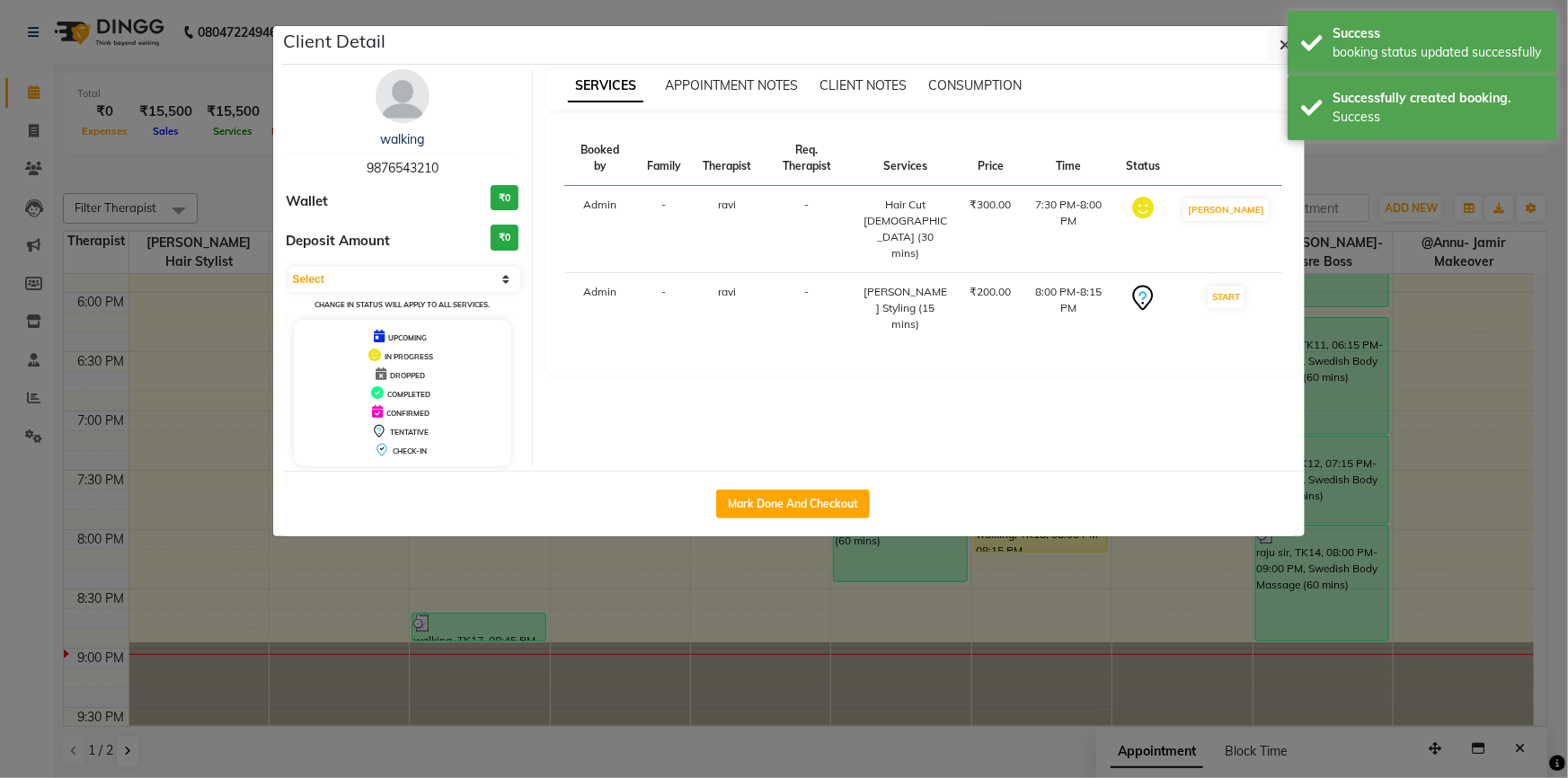
select select "1"
click at [809, 511] on button "Mark Done And Checkout" at bounding box center [793, 504] width 154 height 29
select select "service"
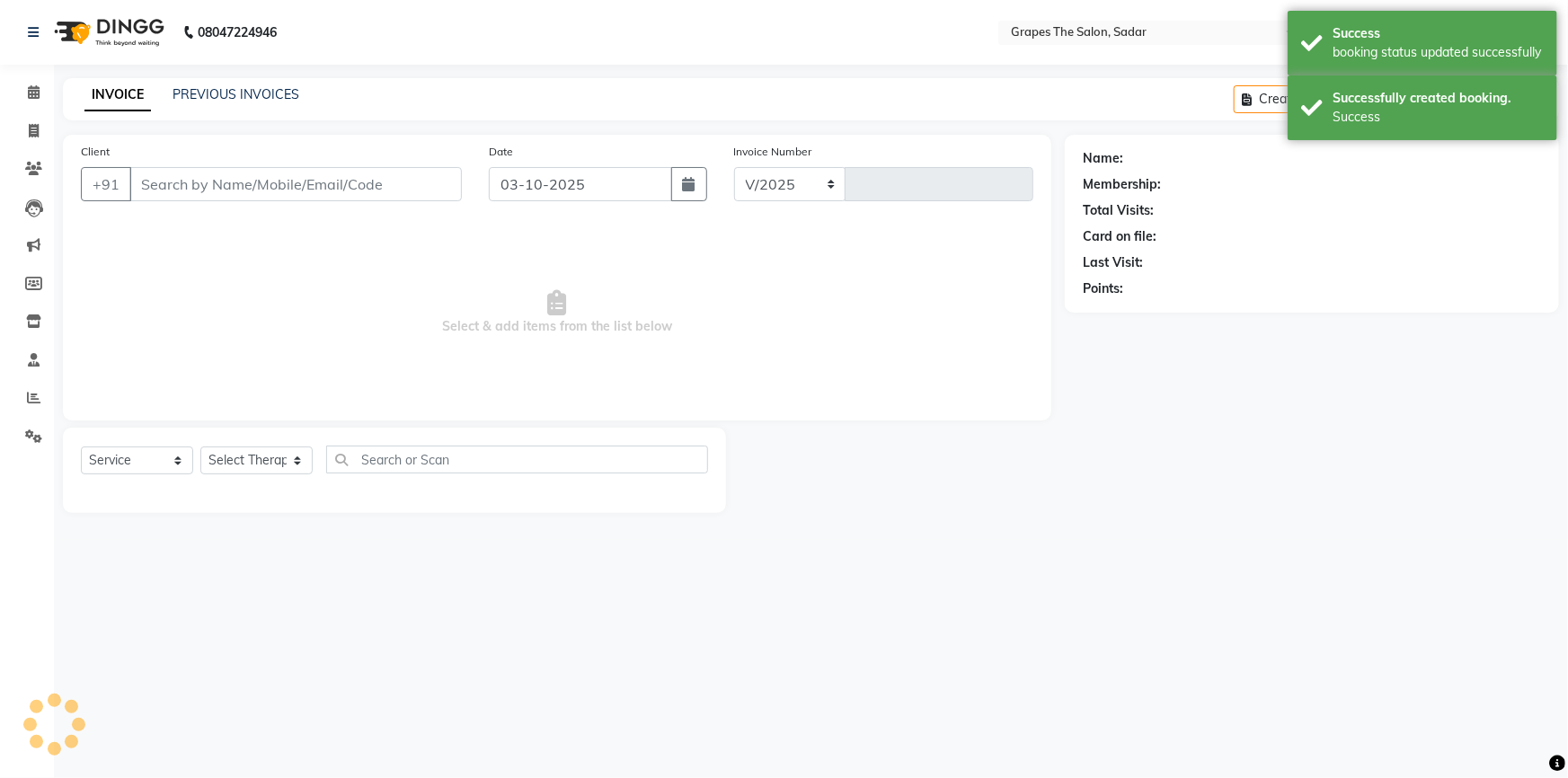
select select "55"
type input "1767"
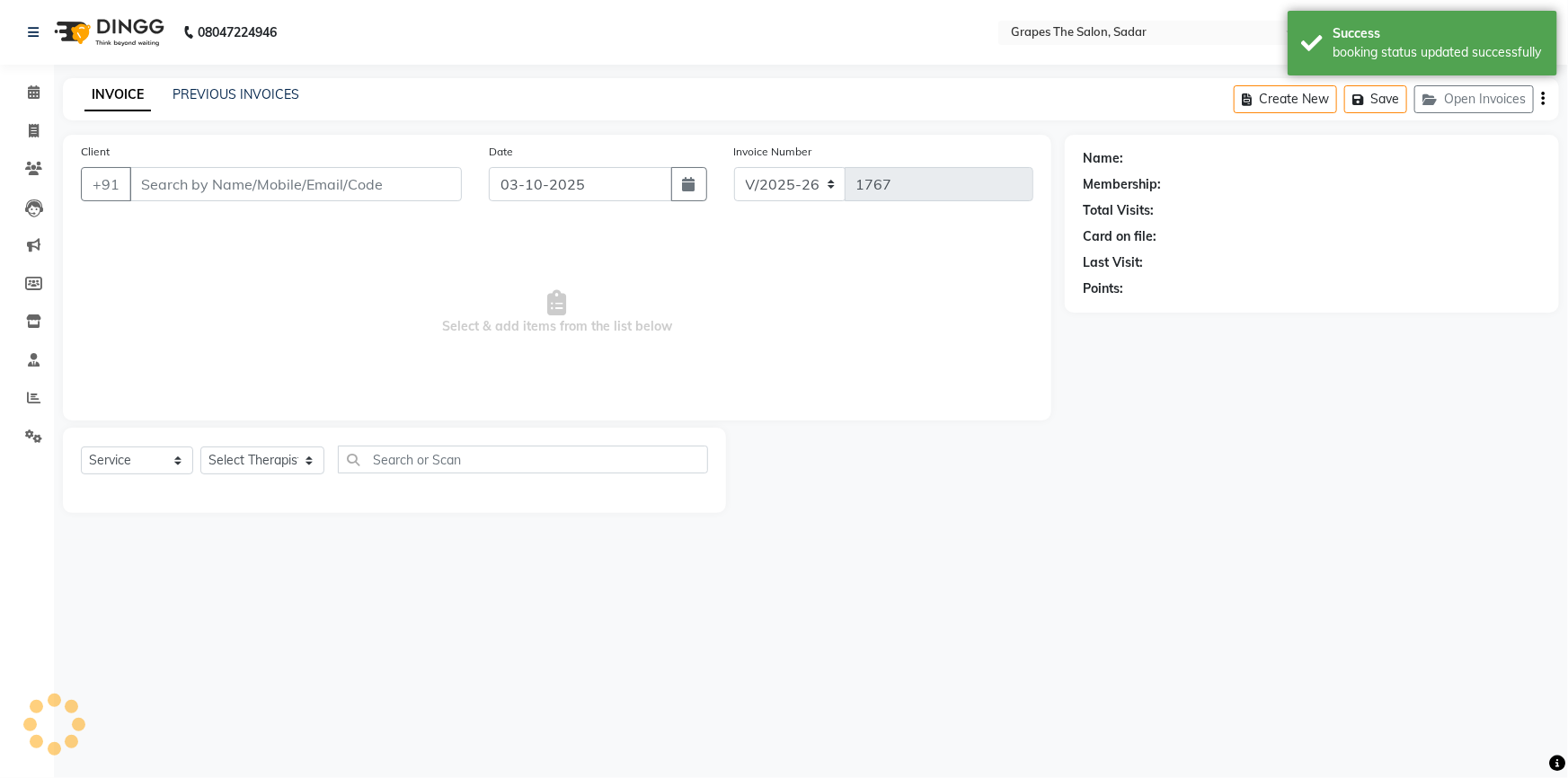
type input "9876543210"
select select "58908"
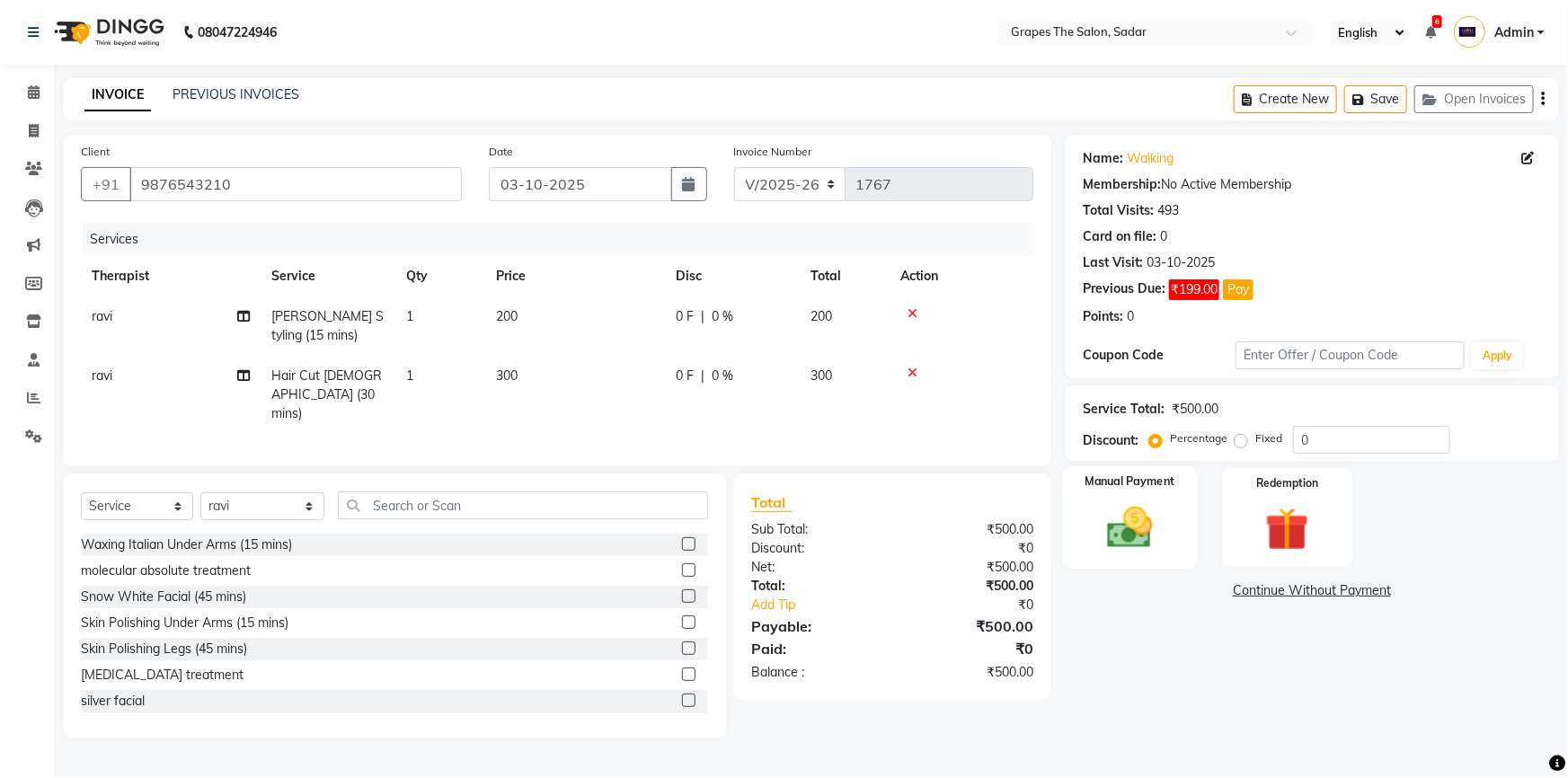
click at [1099, 511] on img at bounding box center [1130, 527] width 74 height 52
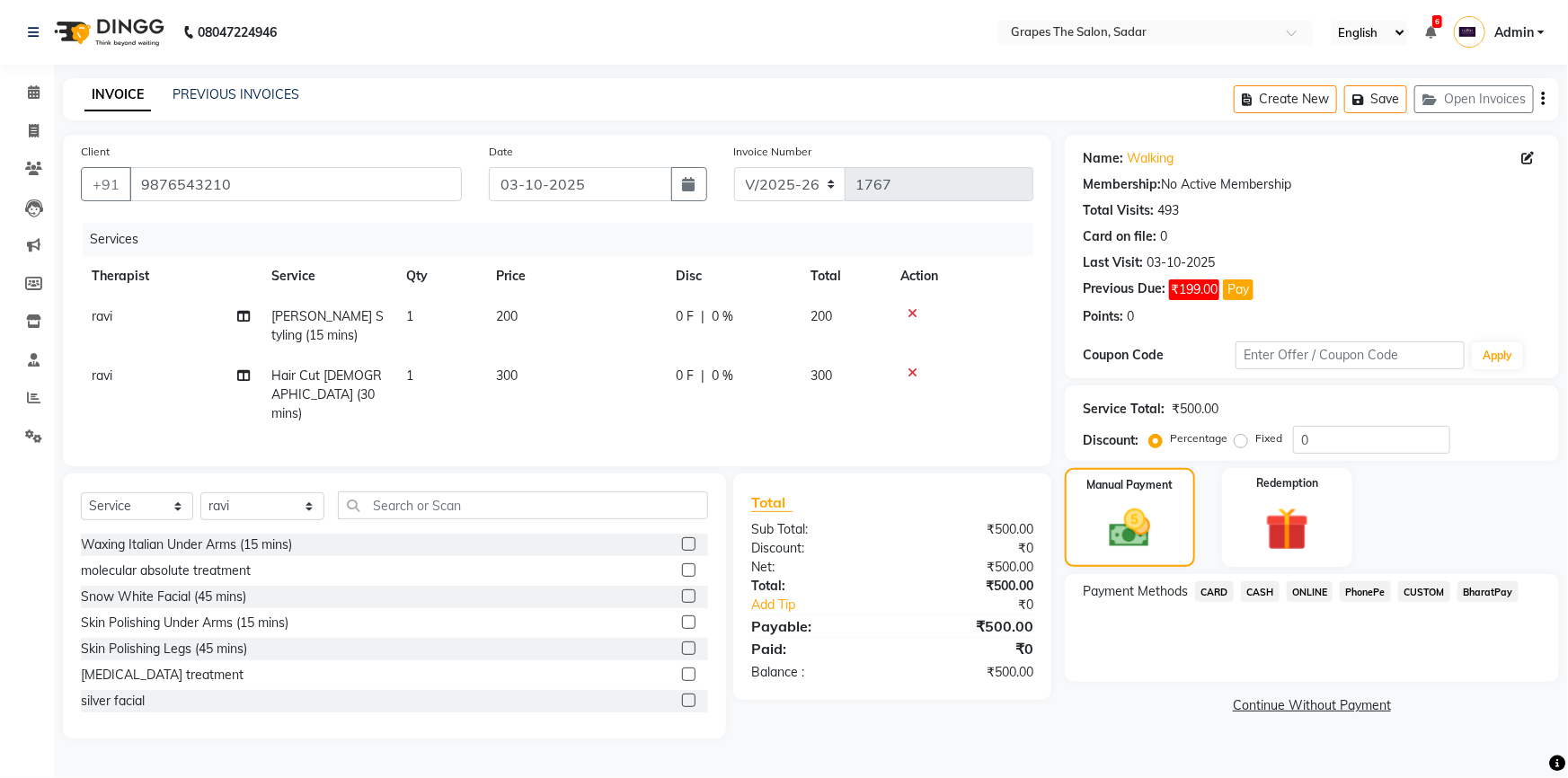
click at [1268, 597] on span "CASH" at bounding box center [1260, 591] width 39 height 20
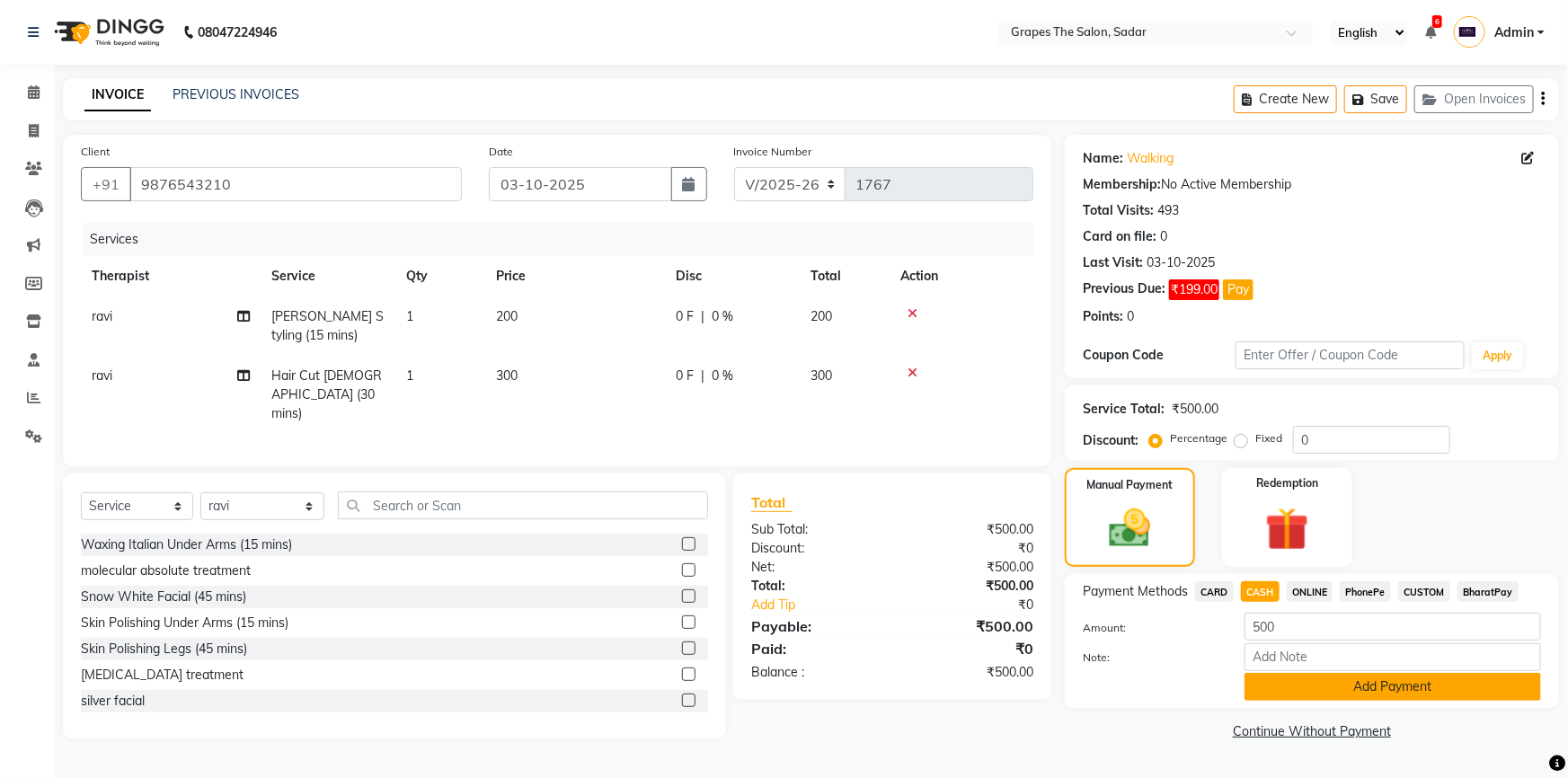
click at [1291, 679] on button "Add Payment" at bounding box center [1393, 686] width 297 height 28
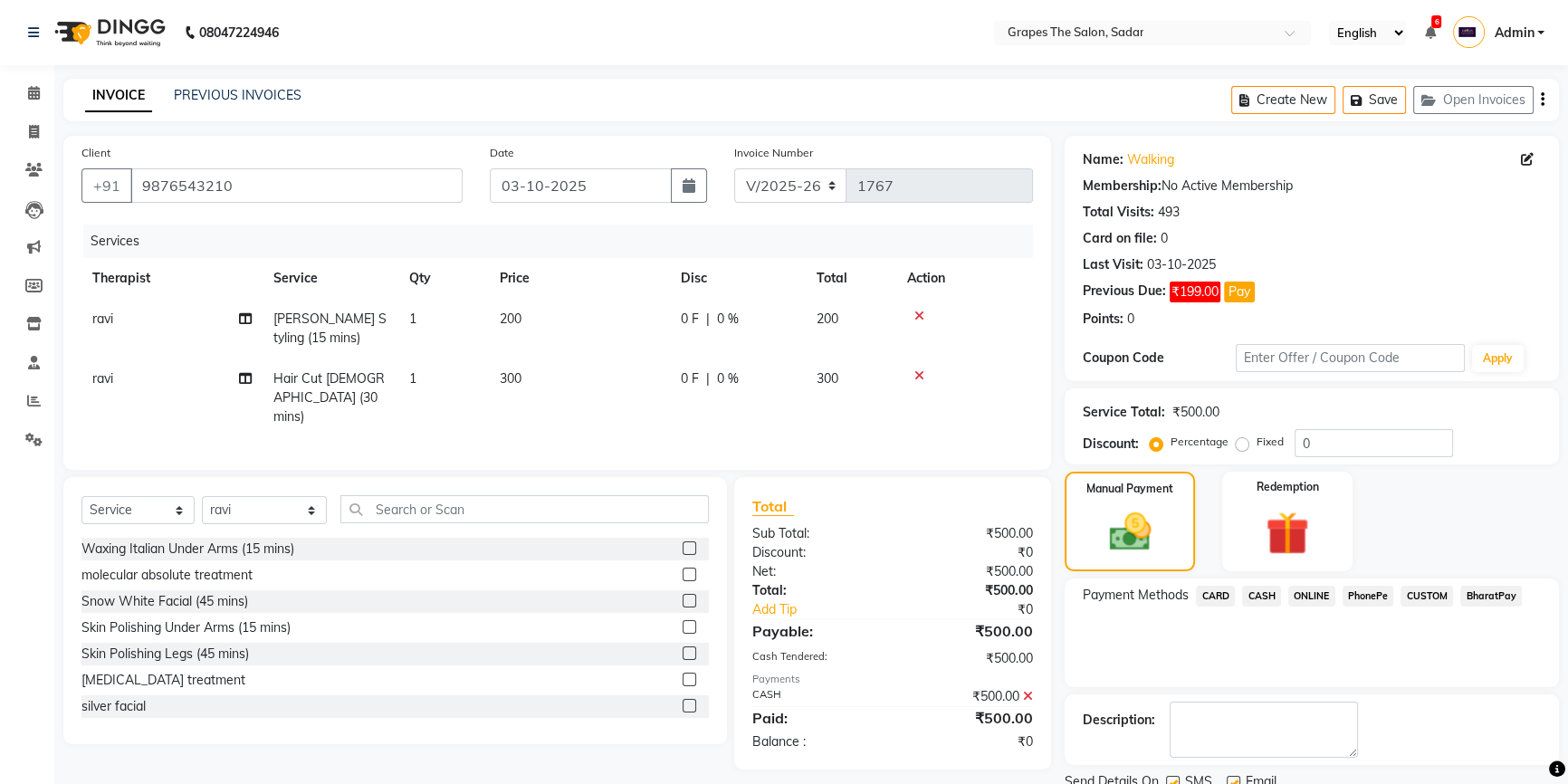
scroll to position [68, 0]
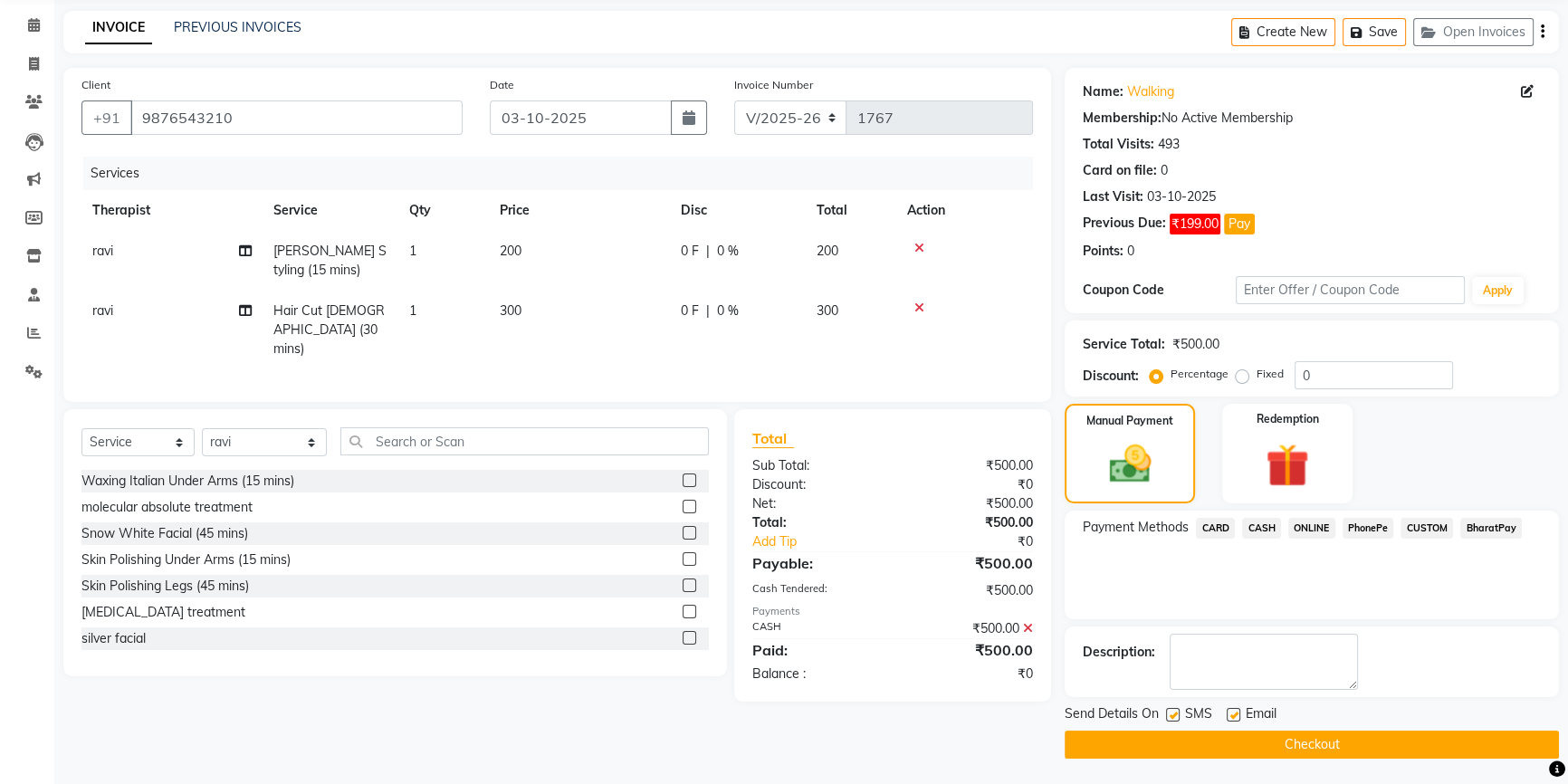
click at [1234, 709] on label at bounding box center [1233, 715] width 14 height 14
click at [1234, 710] on input "checkbox" at bounding box center [1232, 716] width 12 height 12
checkbox input "false"
click at [1174, 709] on label at bounding box center [1173, 715] width 14 height 14
click at [1174, 710] on input "checkbox" at bounding box center [1172, 716] width 12 height 12
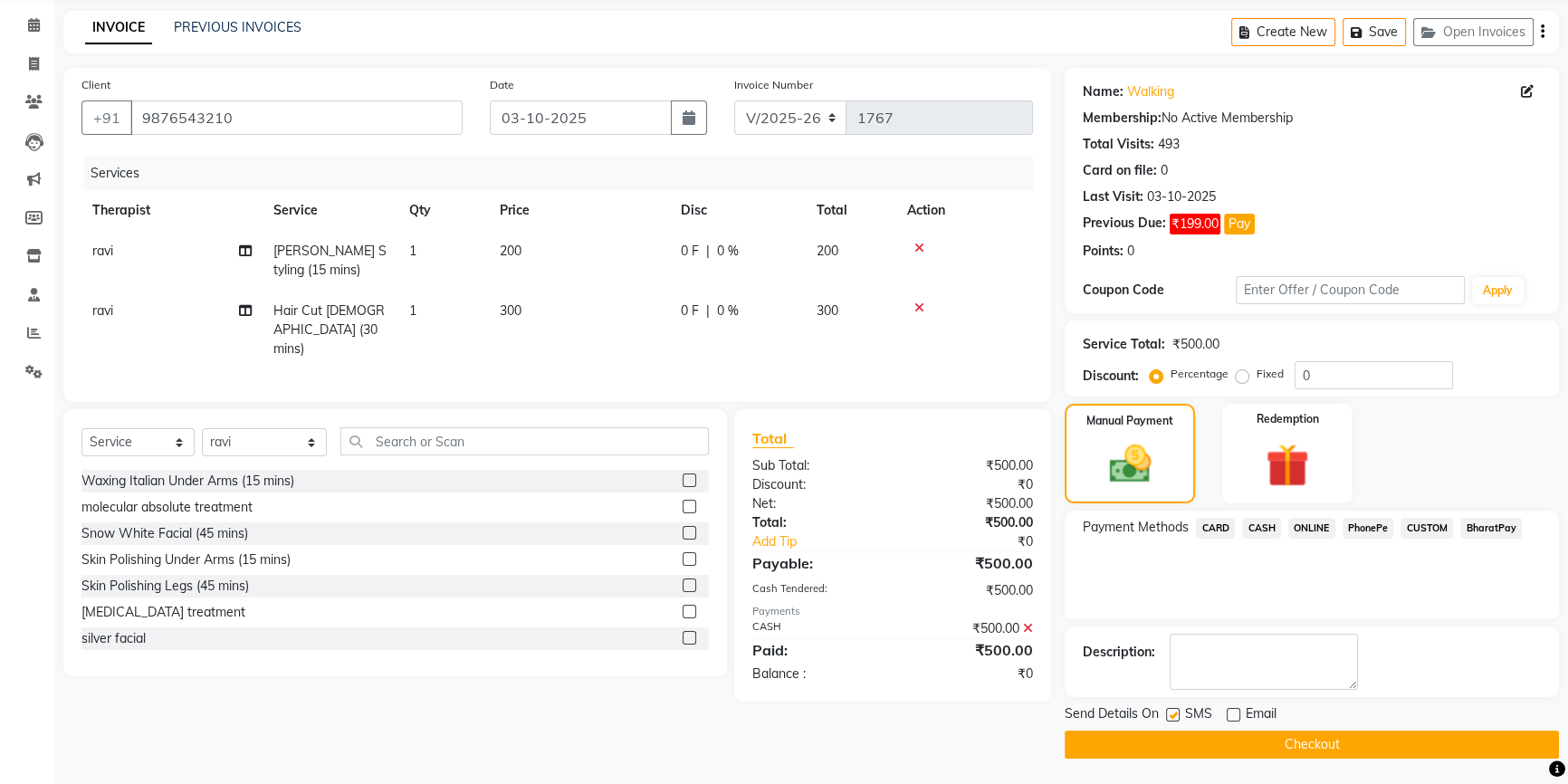
checkbox input "false"
click at [1180, 737] on button "Checkout" at bounding box center [1311, 744] width 494 height 28
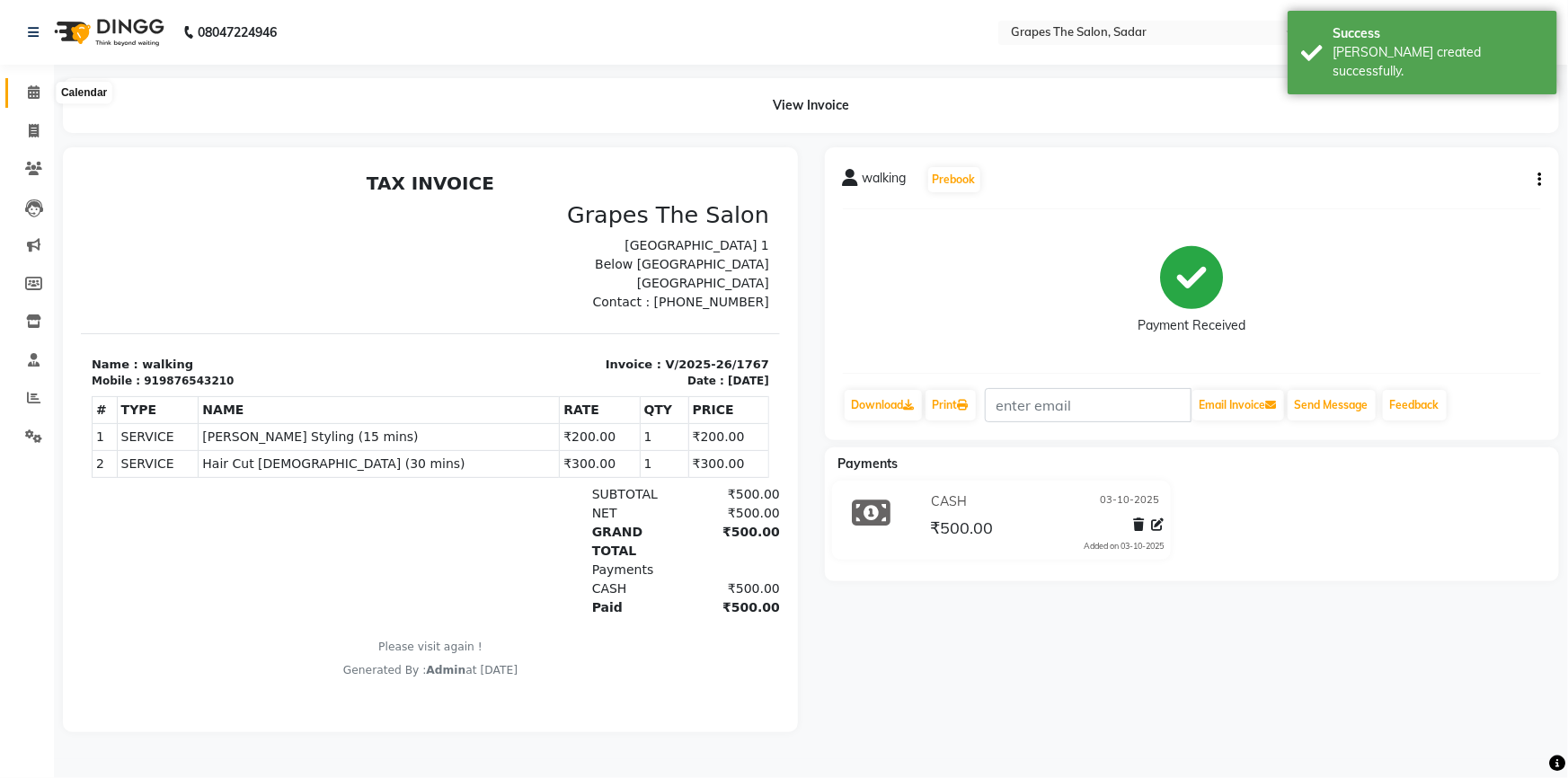
click at [35, 91] on icon at bounding box center [34, 92] width 12 height 14
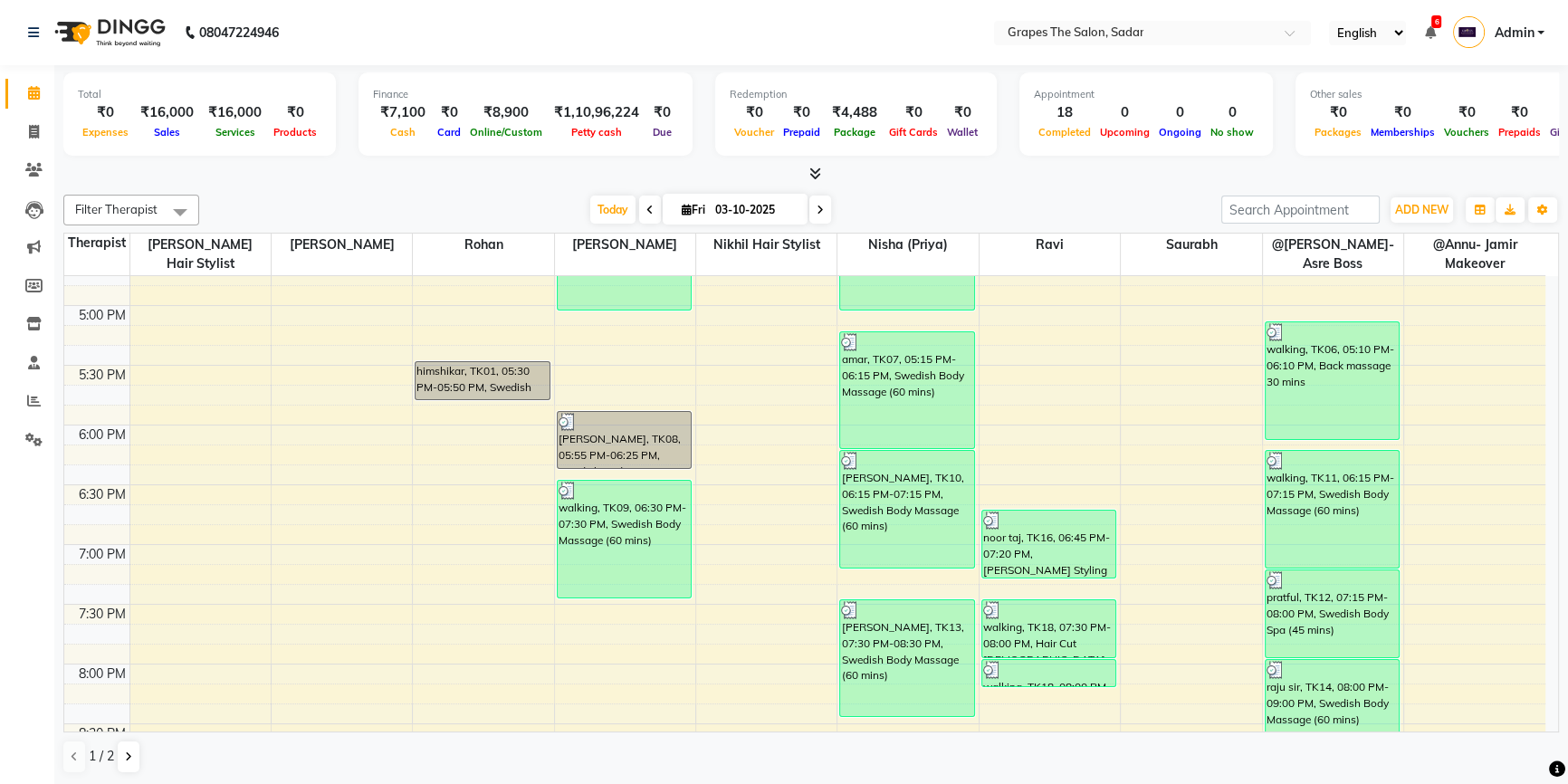
scroll to position [1210, 0]
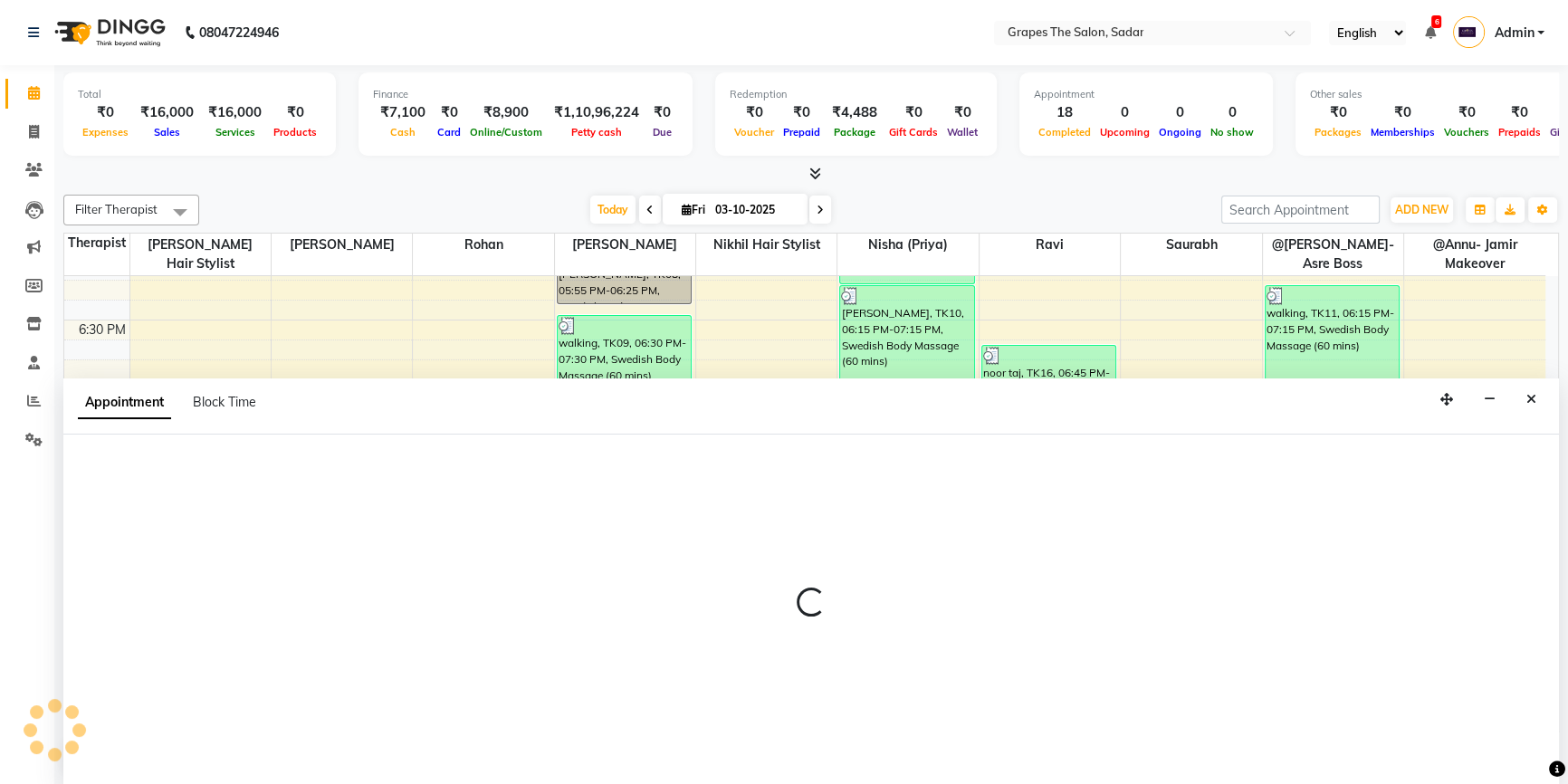
select select "4007"
select select "tentative"
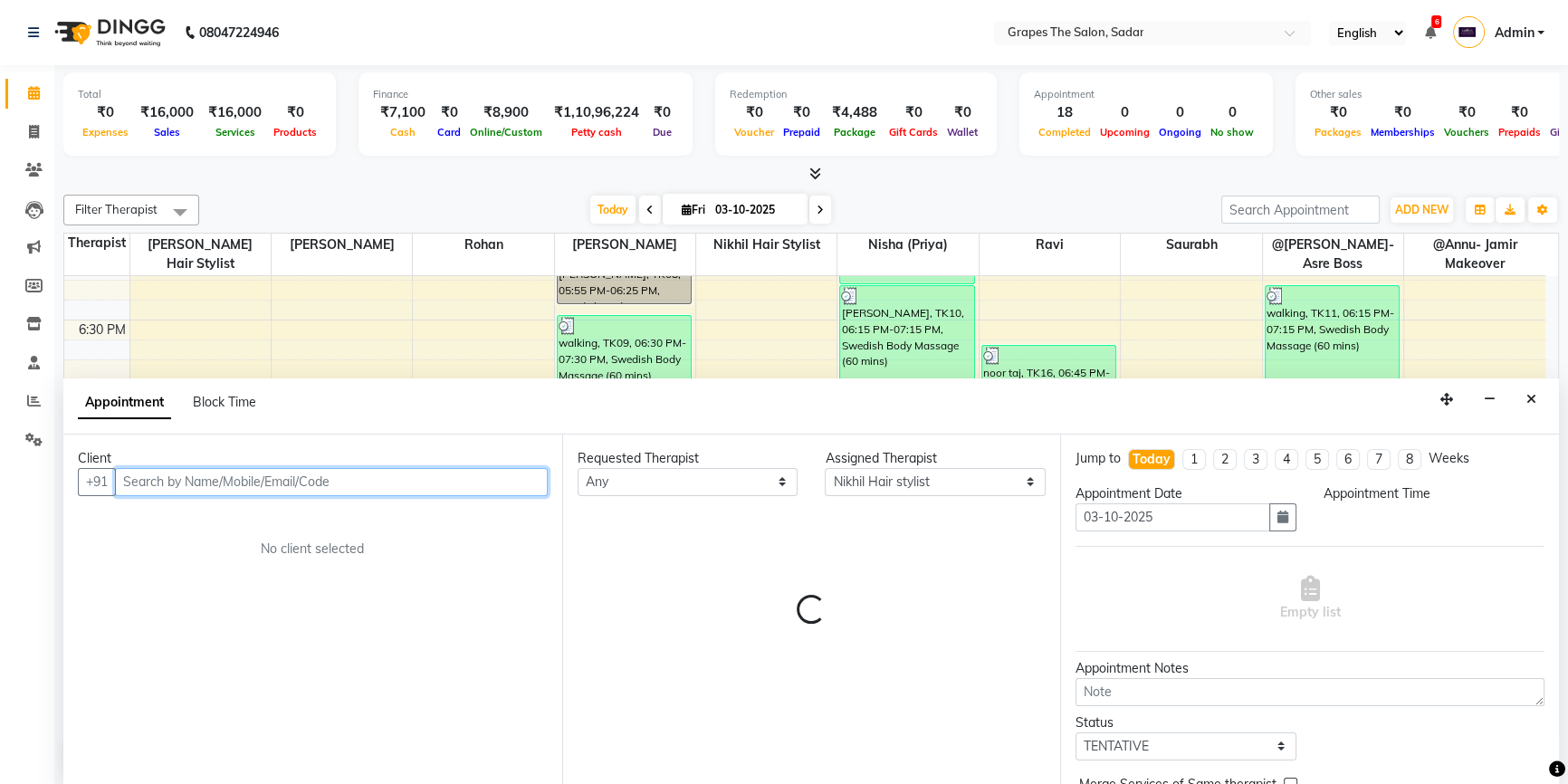
select select "1200"
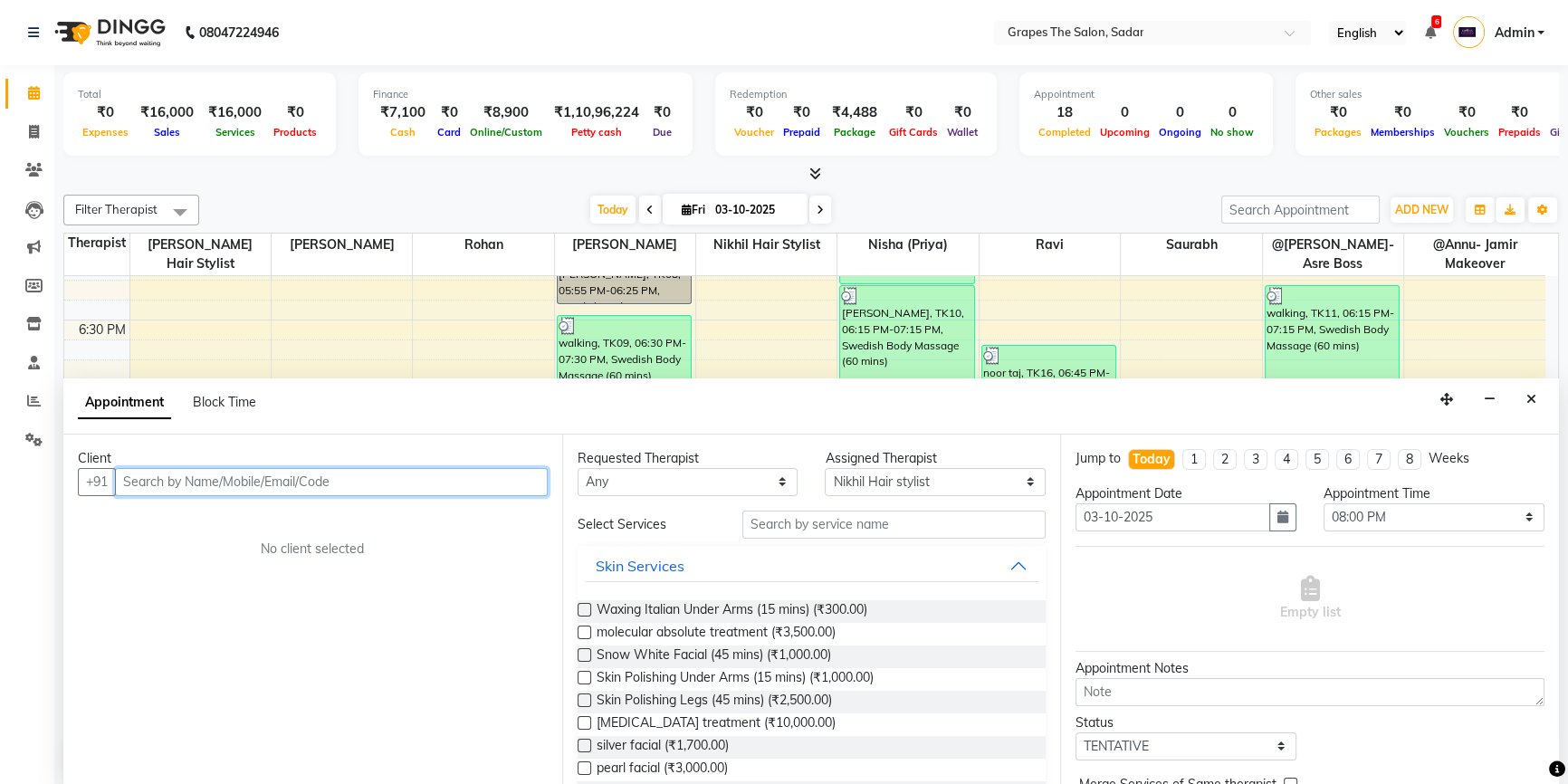
click at [329, 484] on input "text" at bounding box center [331, 481] width 433 height 28
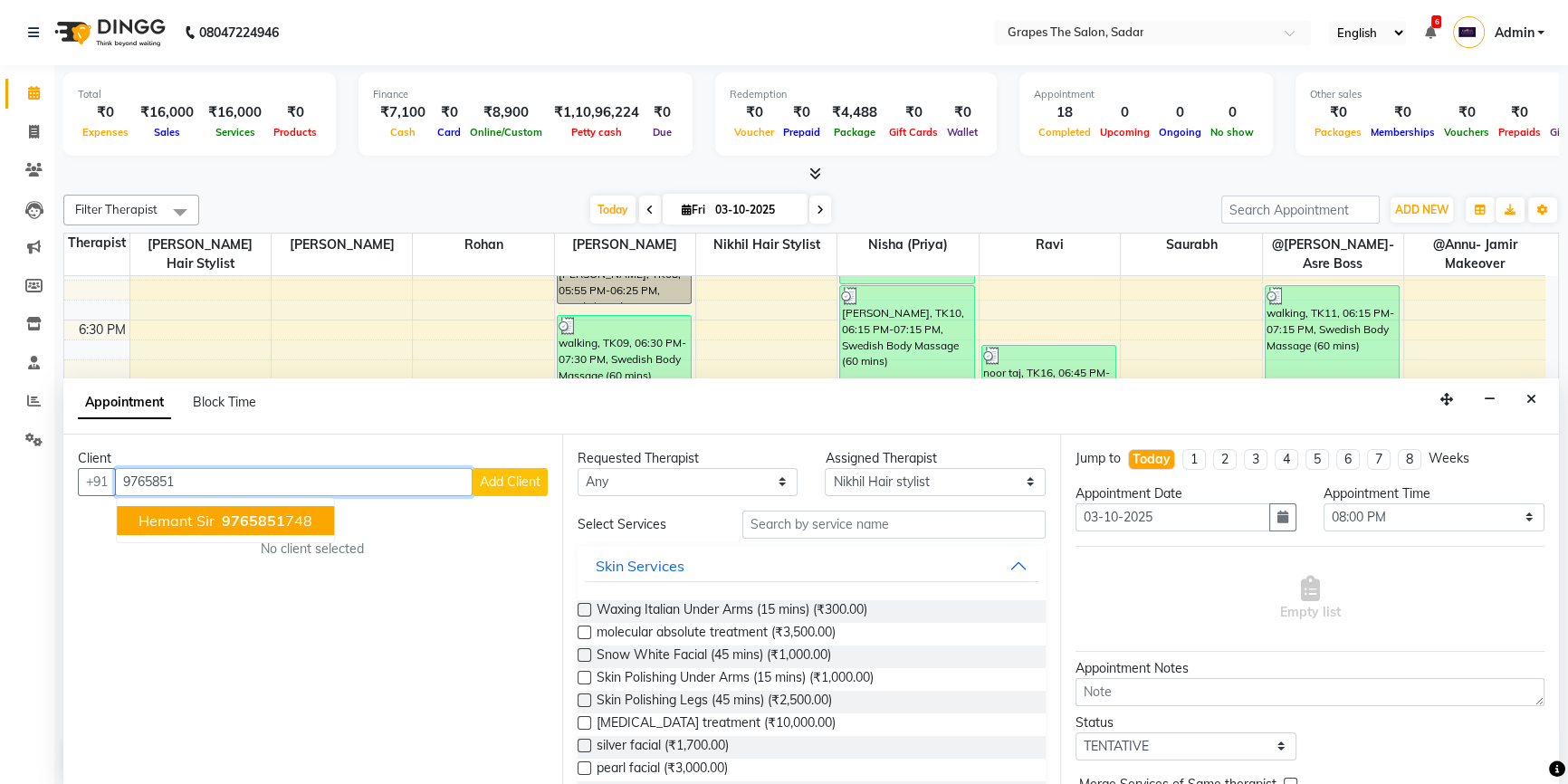
click at [308, 507] on button "hemant sir 9765851 748" at bounding box center [226, 520] width 217 height 29
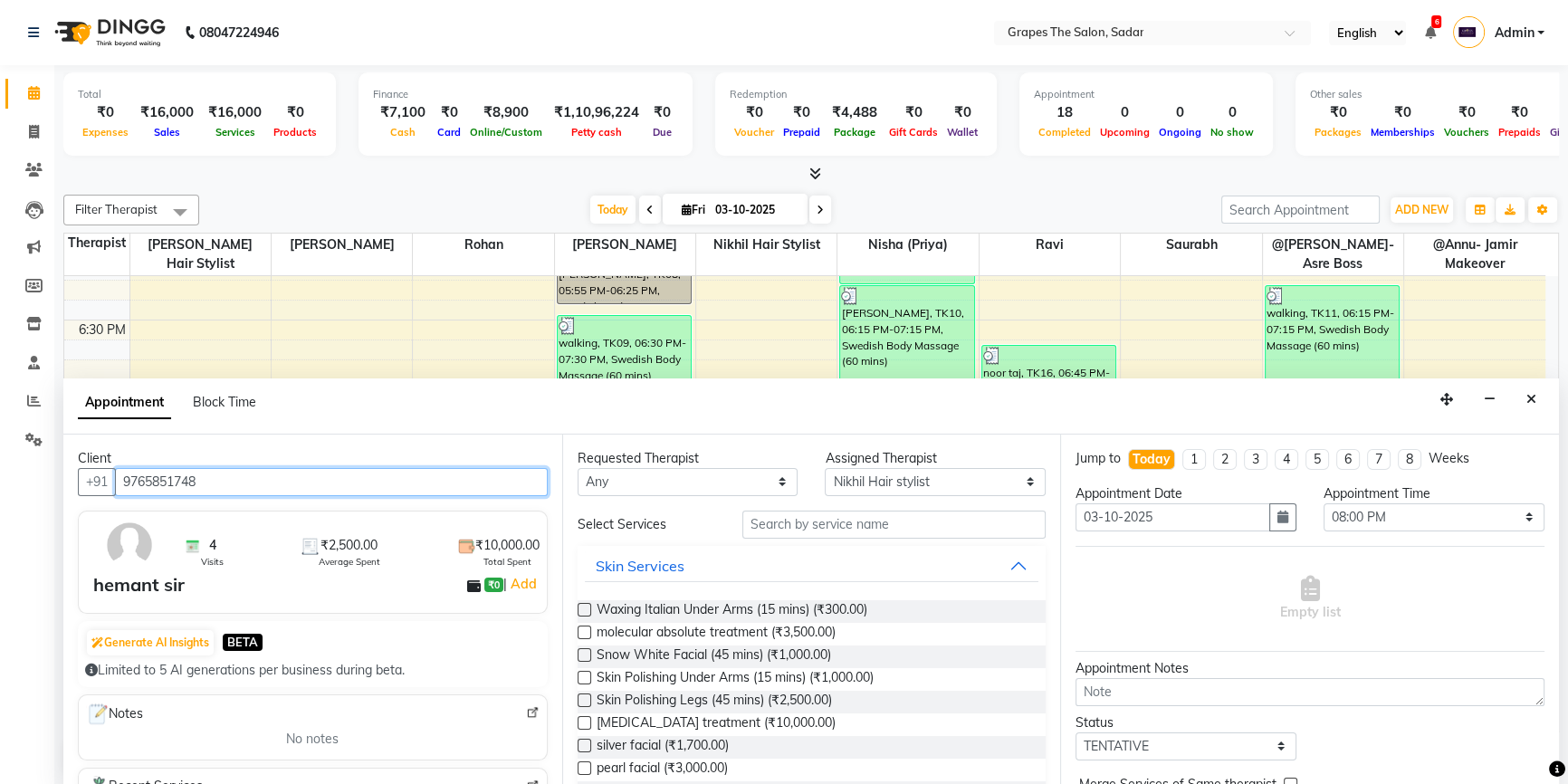
type input "9765851748"
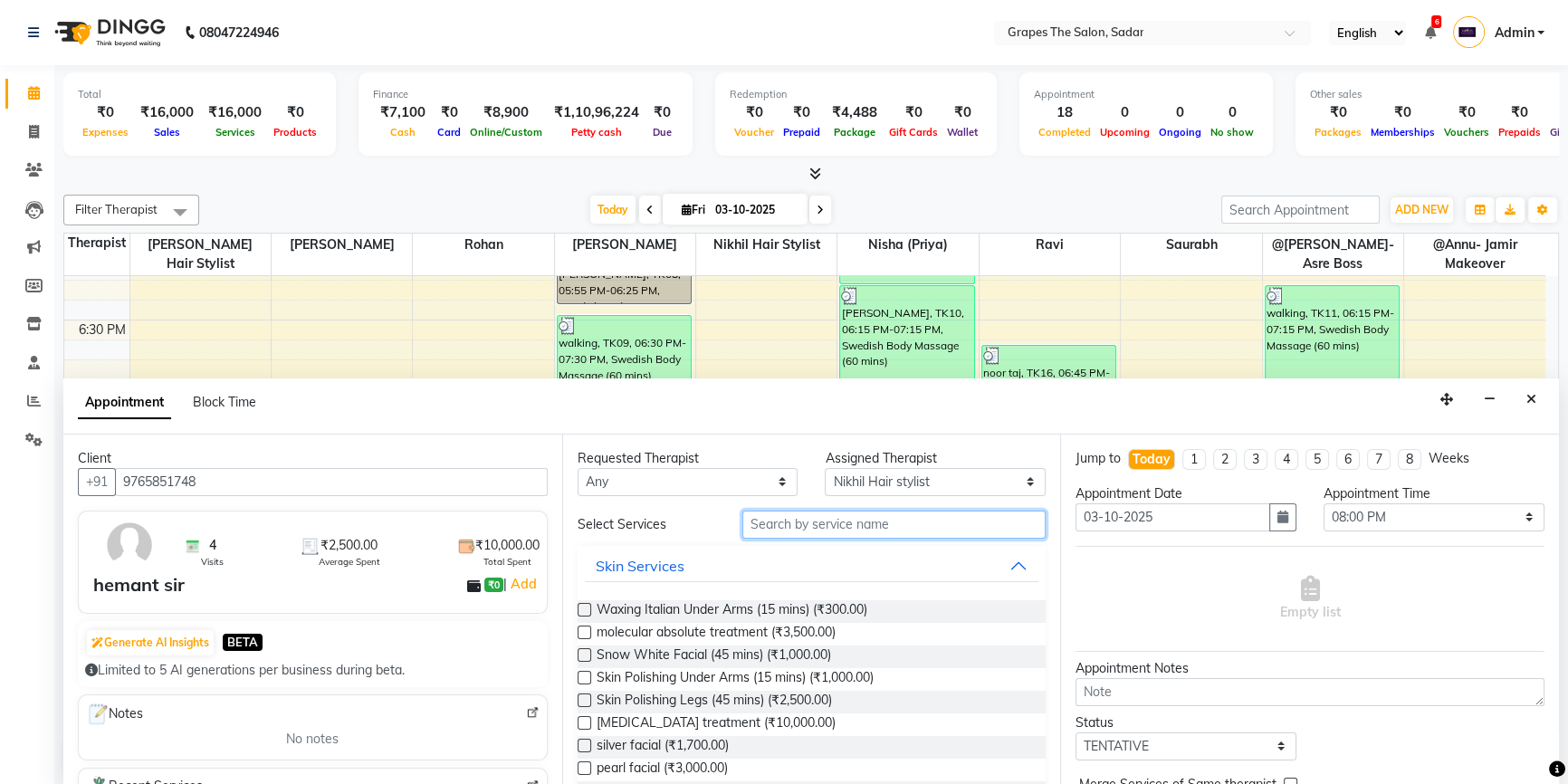
click at [753, 517] on input "text" at bounding box center [893, 524] width 304 height 28
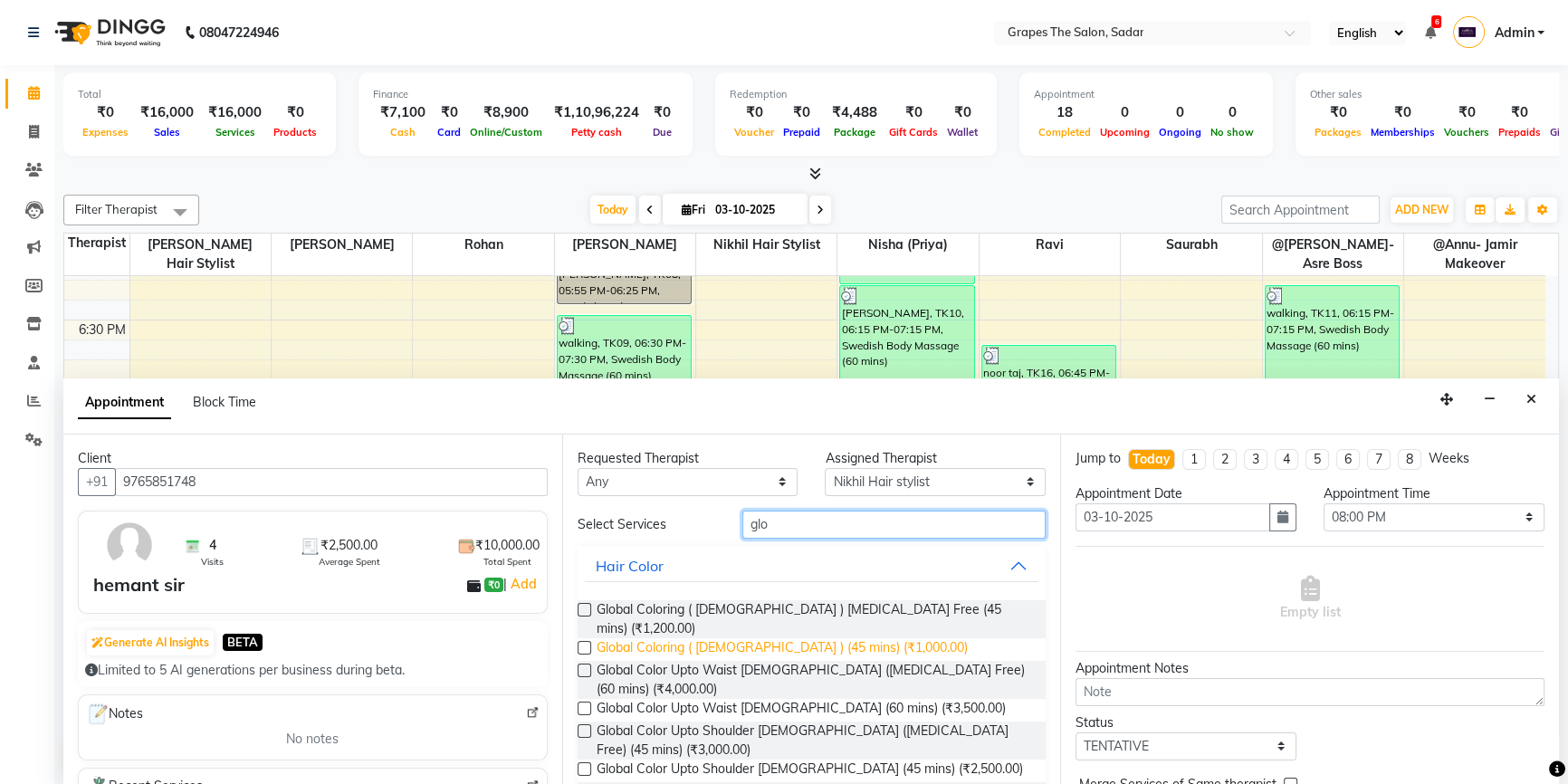
type input "glo"
click at [779, 639] on span "Global Coloring ( Male ) (45 mins) (₹1,000.00)" at bounding box center [782, 649] width 371 height 22
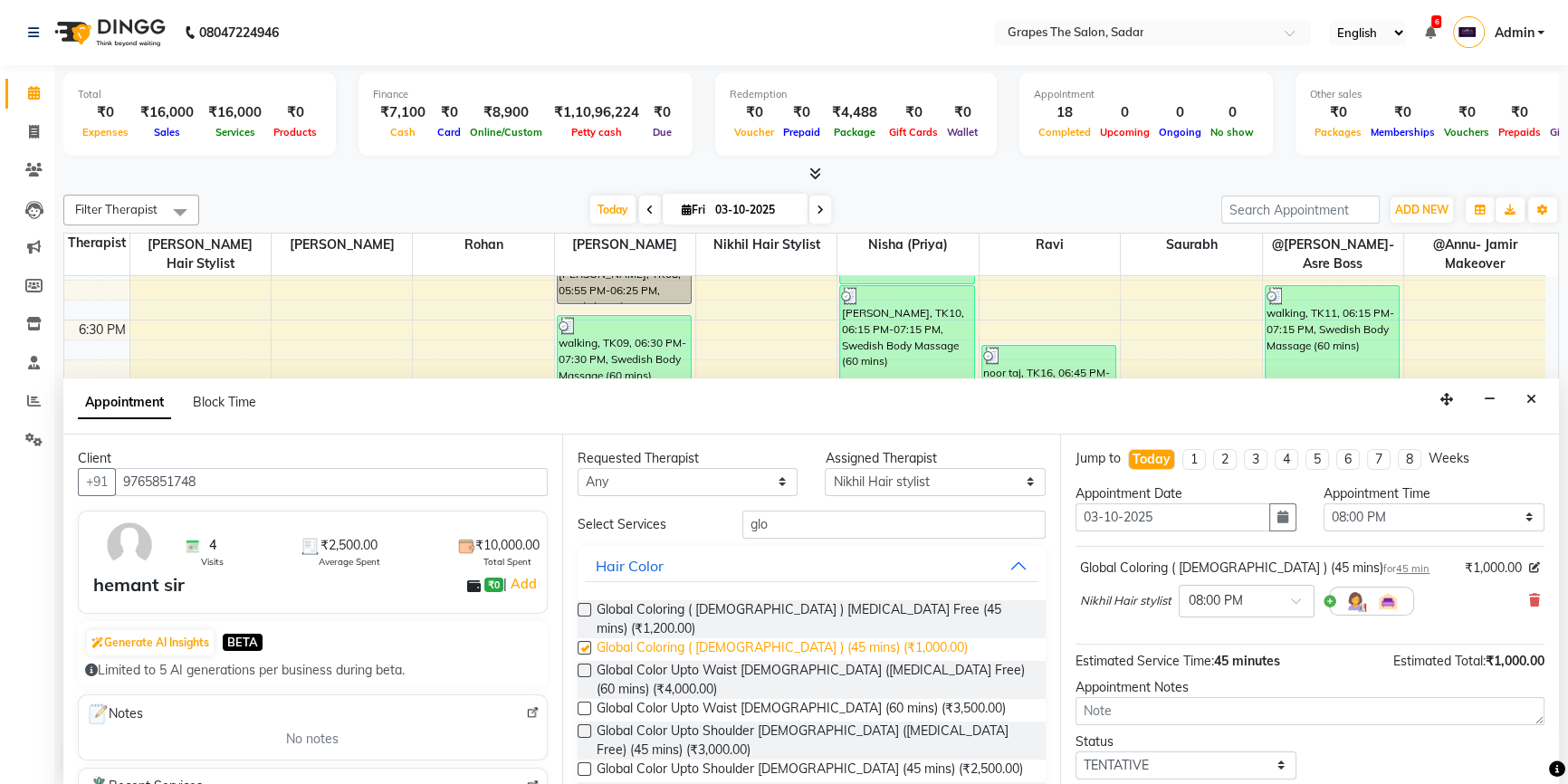
checkbox input "false"
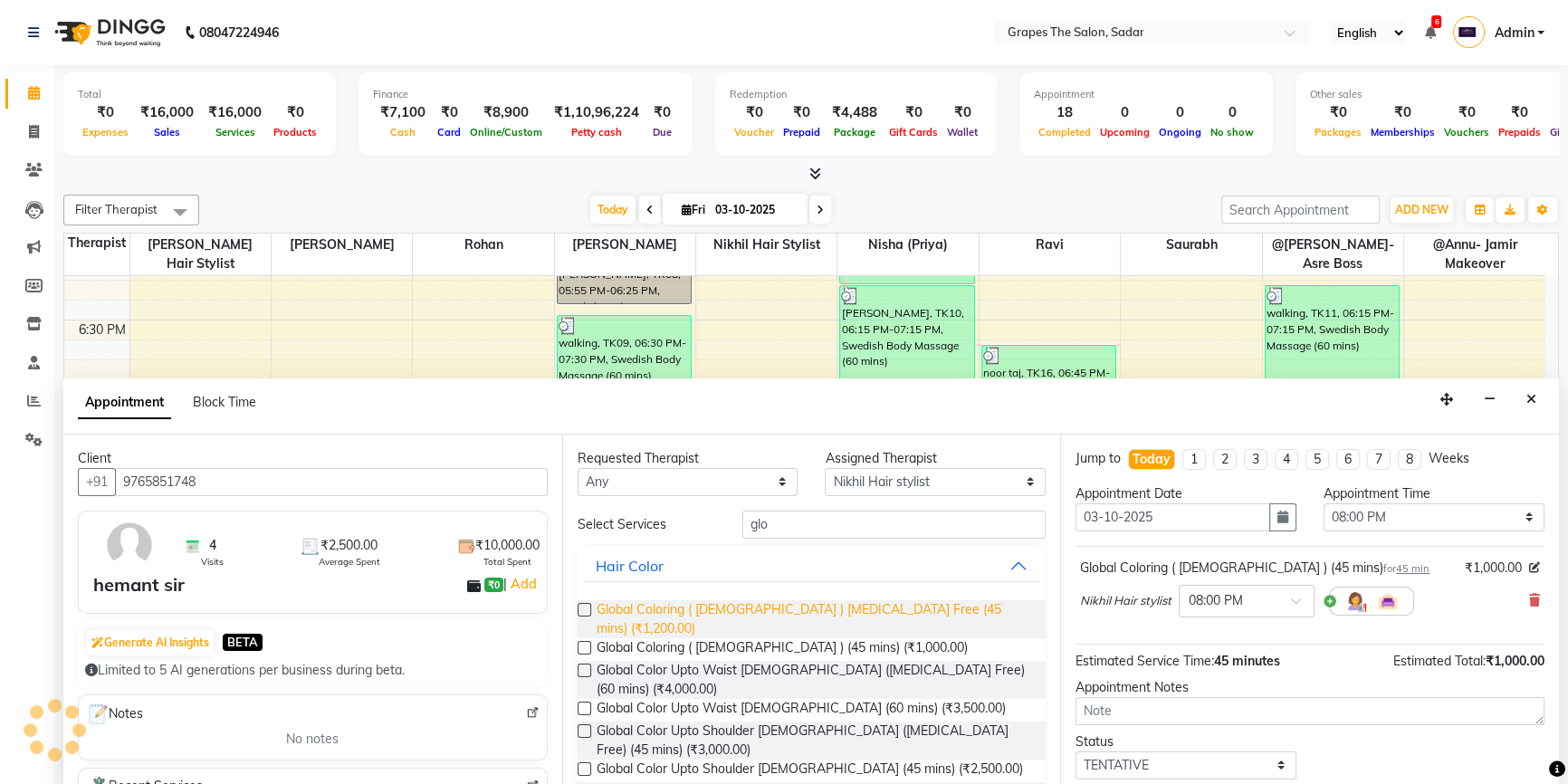
click at [916, 601] on span "Global Coloring ( Male ) Ammonia Free (45 mins) (₹1,200.00)" at bounding box center [814, 619] width 435 height 38
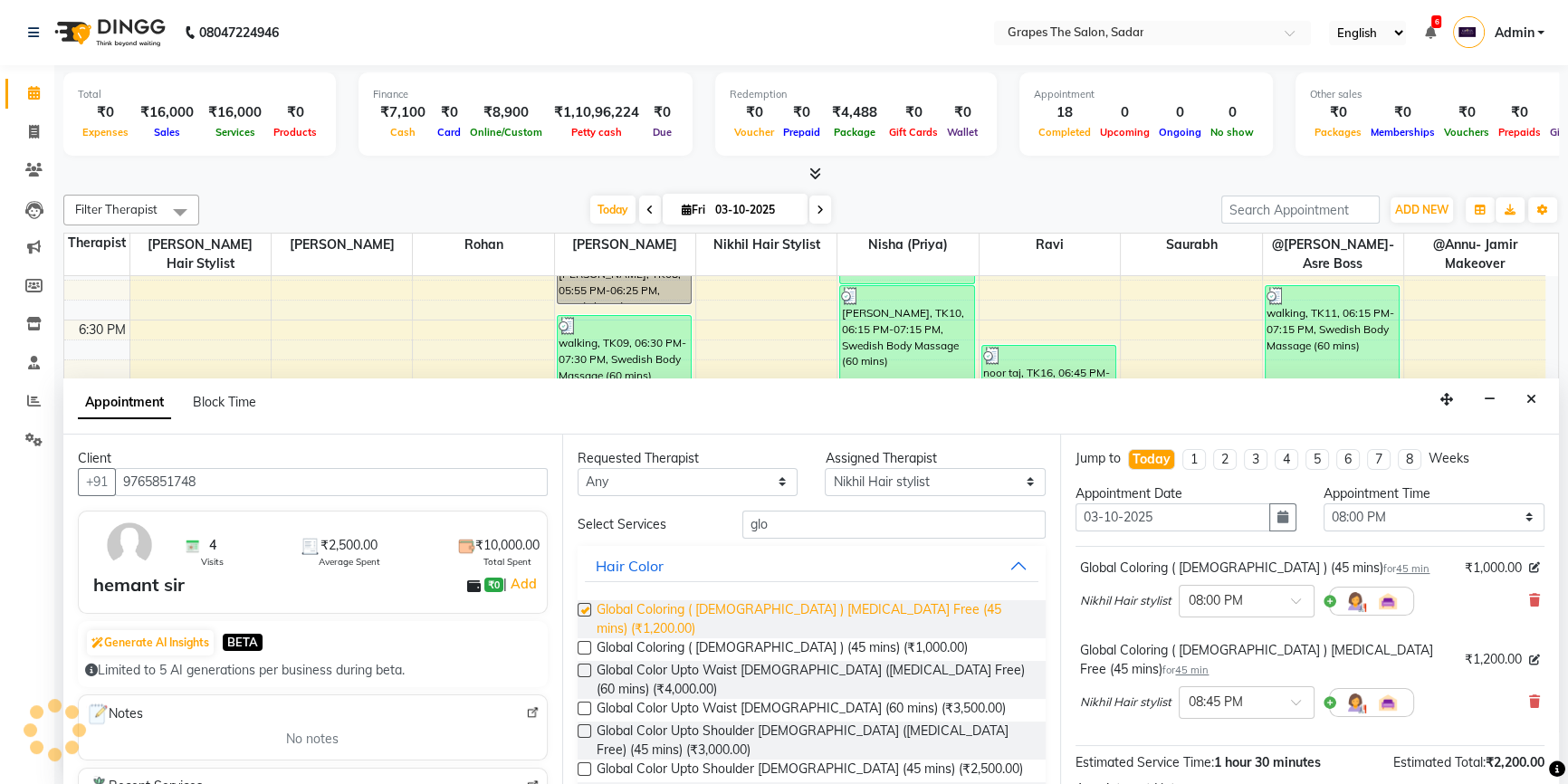
checkbox input "false"
click at [1529, 594] on icon at bounding box center [1534, 599] width 11 height 13
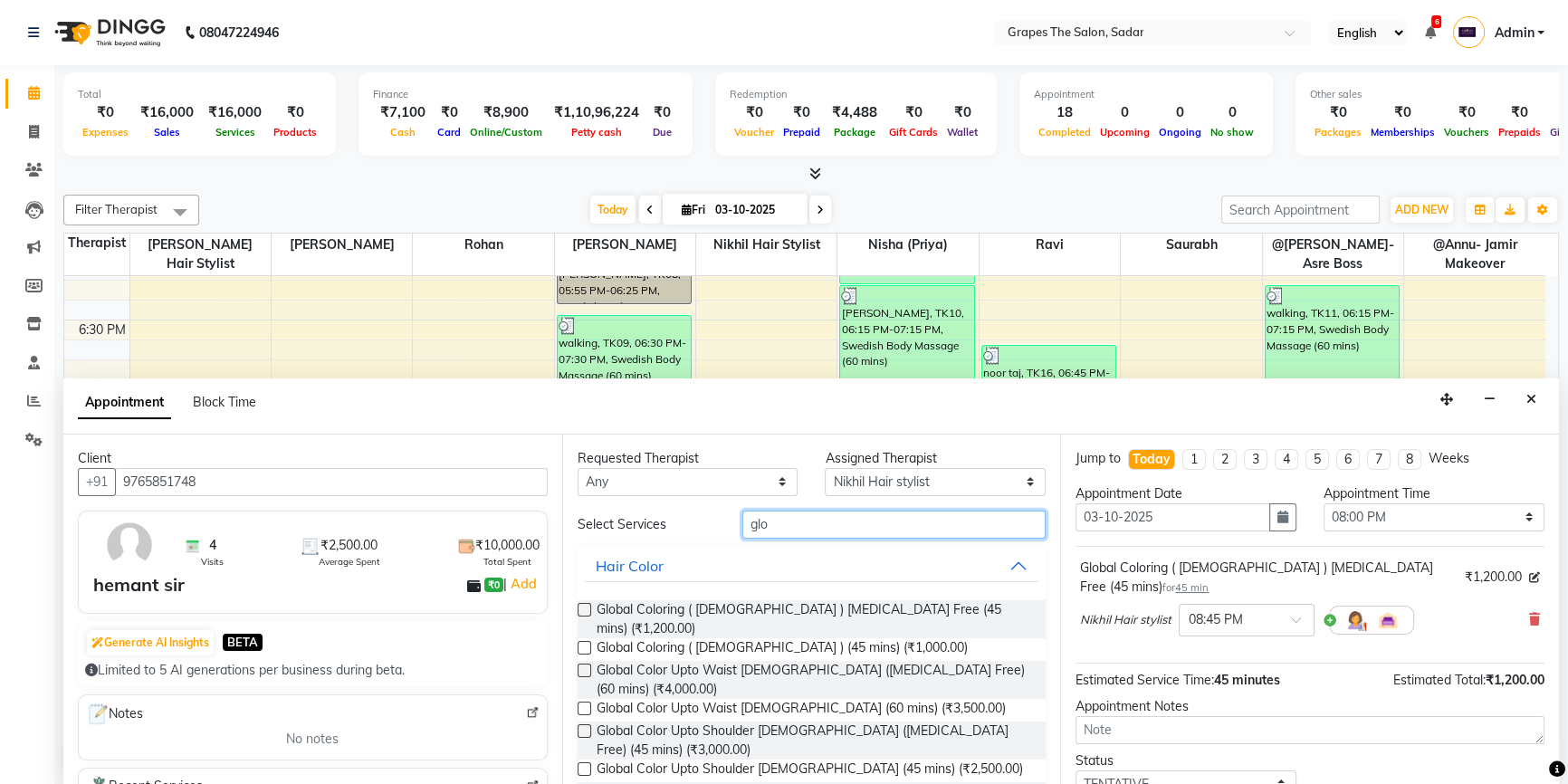
drag, startPoint x: 682, startPoint y: 509, endPoint x: 547, endPoint y: 498, distance: 135.4
click at [548, 499] on div "Client +91 9765851748 4 Visits ₹2,500.00 Average Spent ₹10,000.00 Total Spent h…" at bounding box center [810, 610] width 1495 height 351
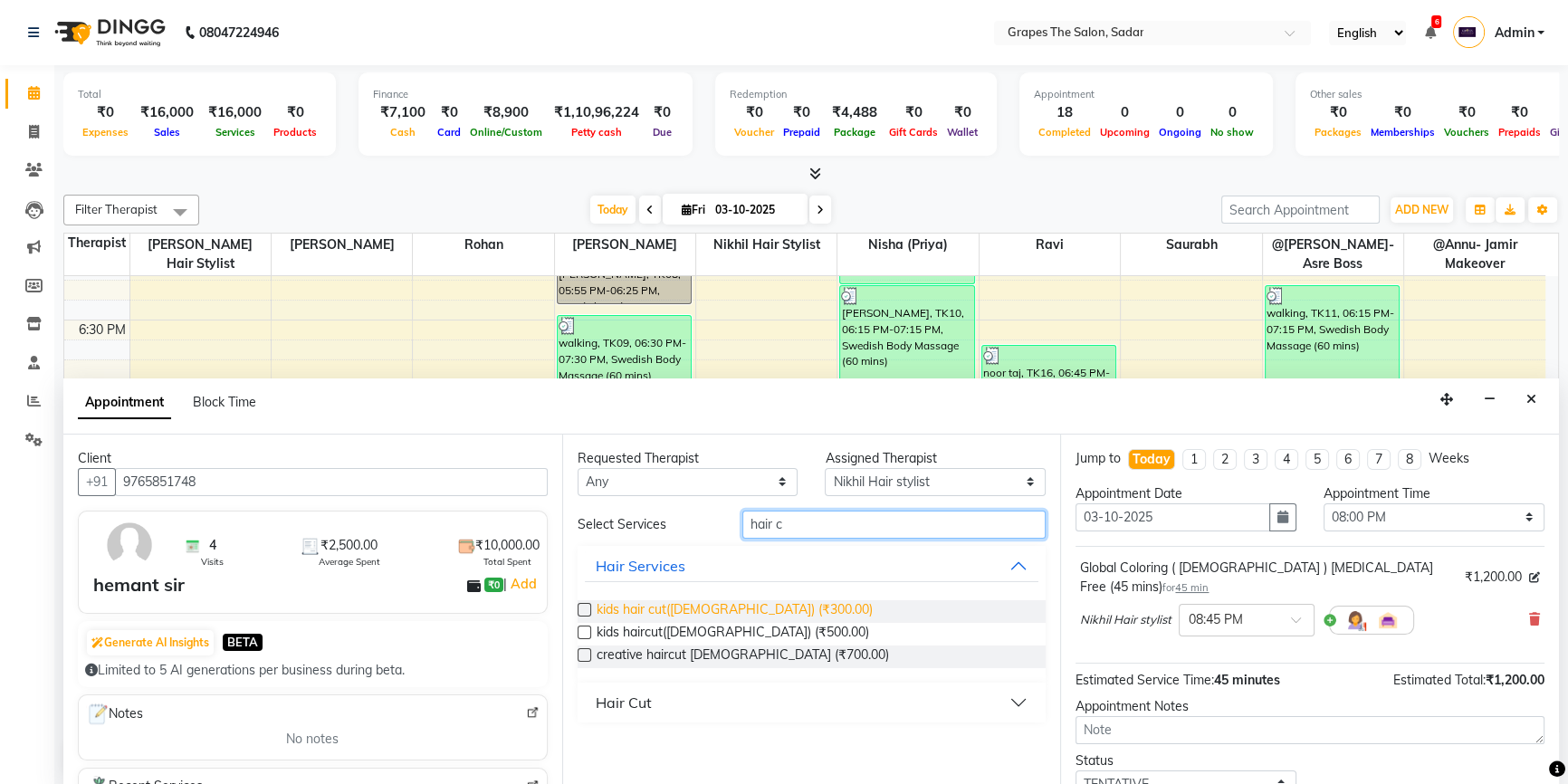
type input "hair c"
click at [644, 607] on span "kids hair cut(male) (₹300.00)" at bounding box center [734, 611] width 276 height 22
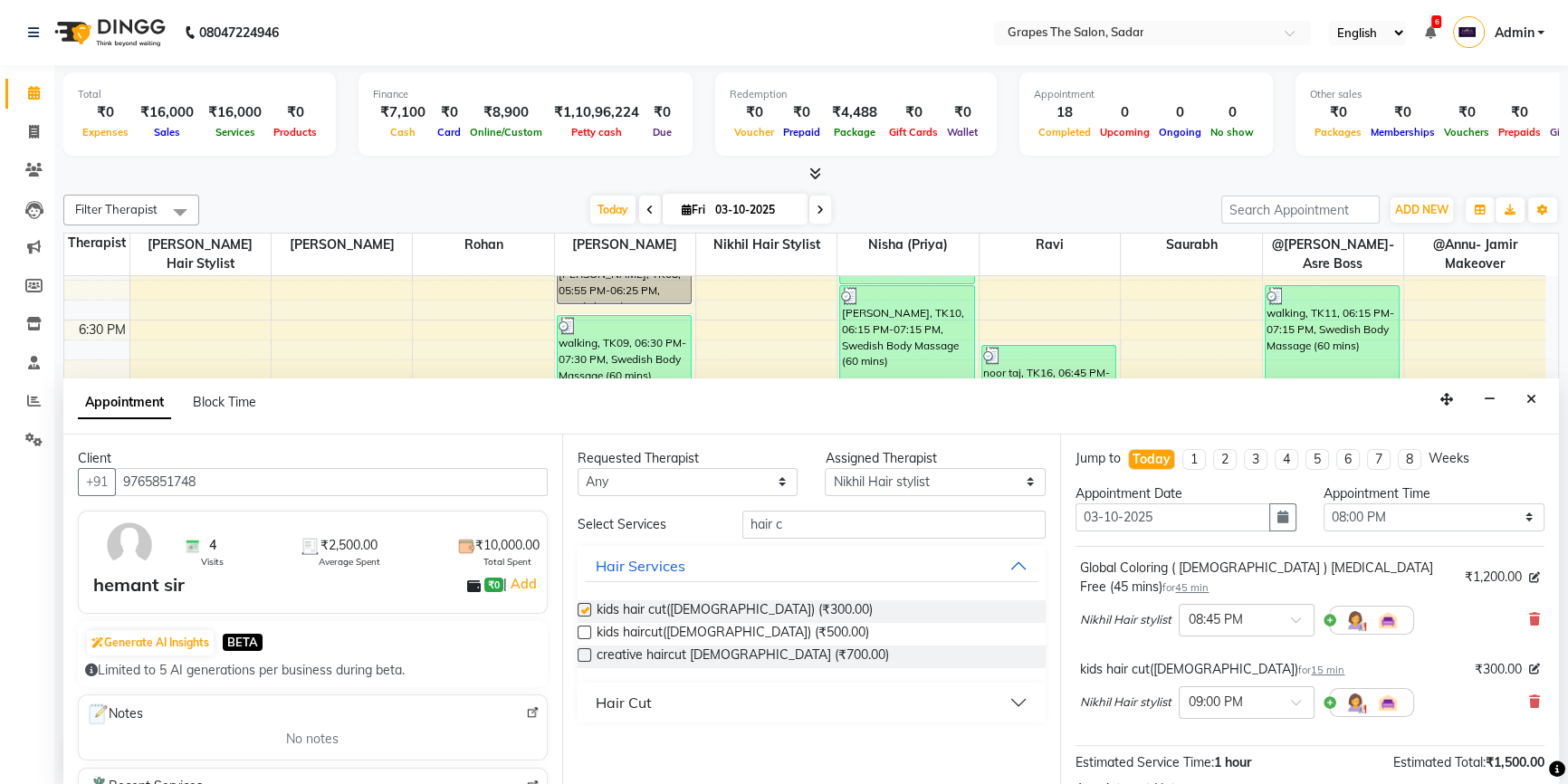
checkbox input "false"
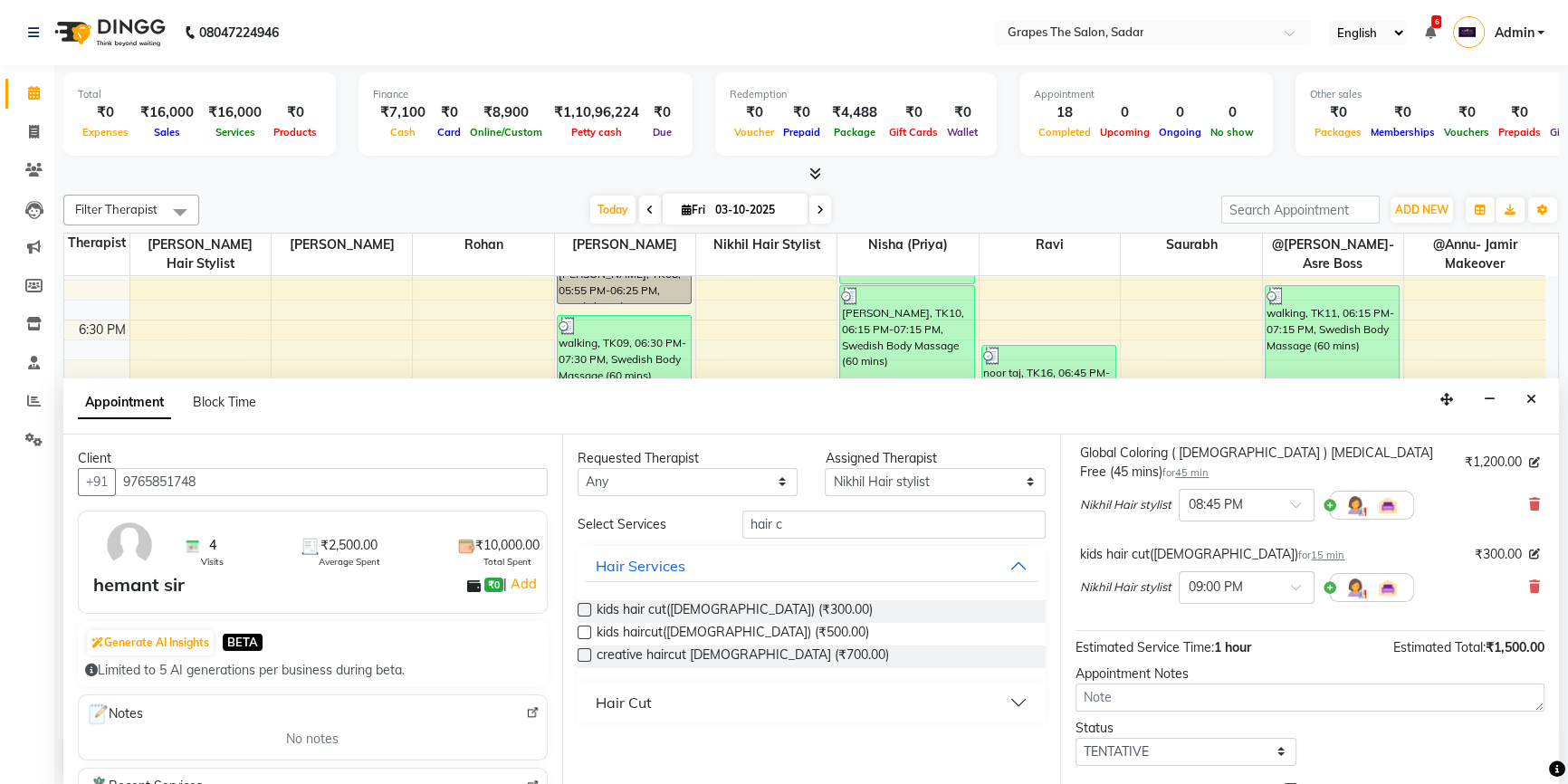
scroll to position [189, 0]
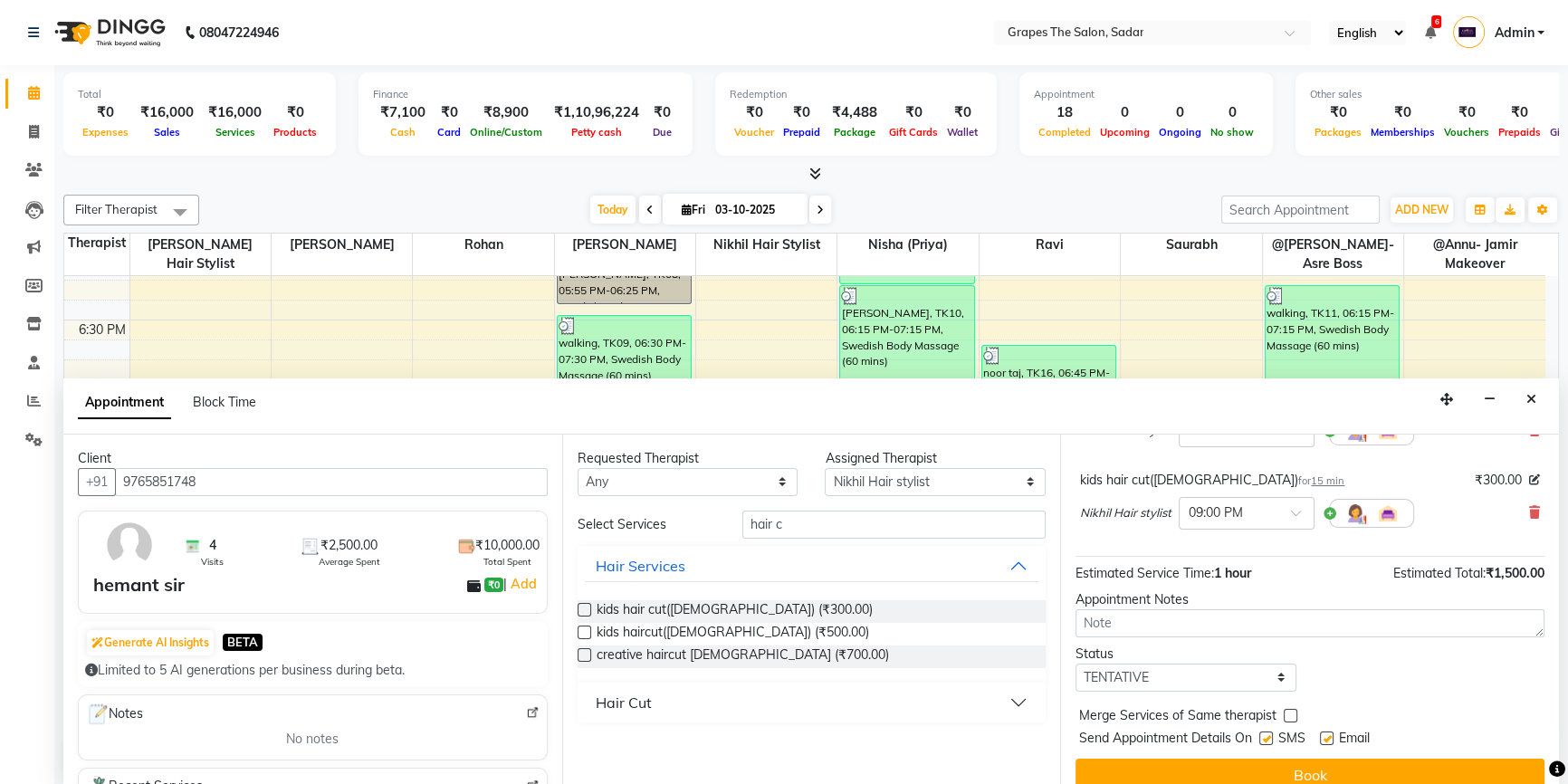
click at [1332, 731] on label at bounding box center [1327, 738] width 14 height 14
click at [1332, 734] on input "checkbox" at bounding box center [1326, 740] width 12 height 12
checkbox input "false"
click at [1268, 731] on label at bounding box center [1266, 738] width 14 height 14
click at [1268, 734] on input "checkbox" at bounding box center [1265, 740] width 12 height 12
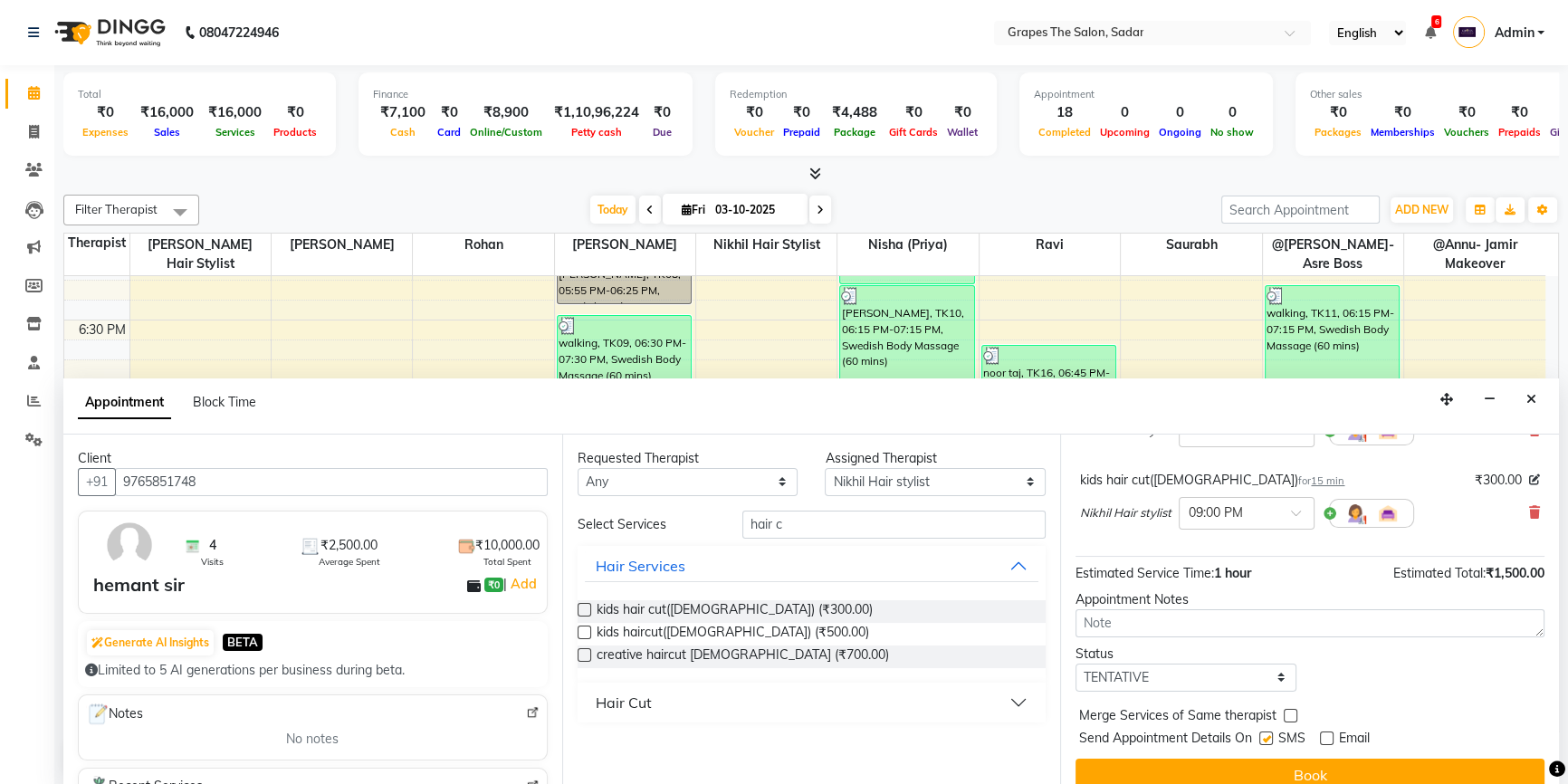
checkbox input "false"
click at [1259, 759] on button "Book" at bounding box center [1309, 774] width 469 height 32
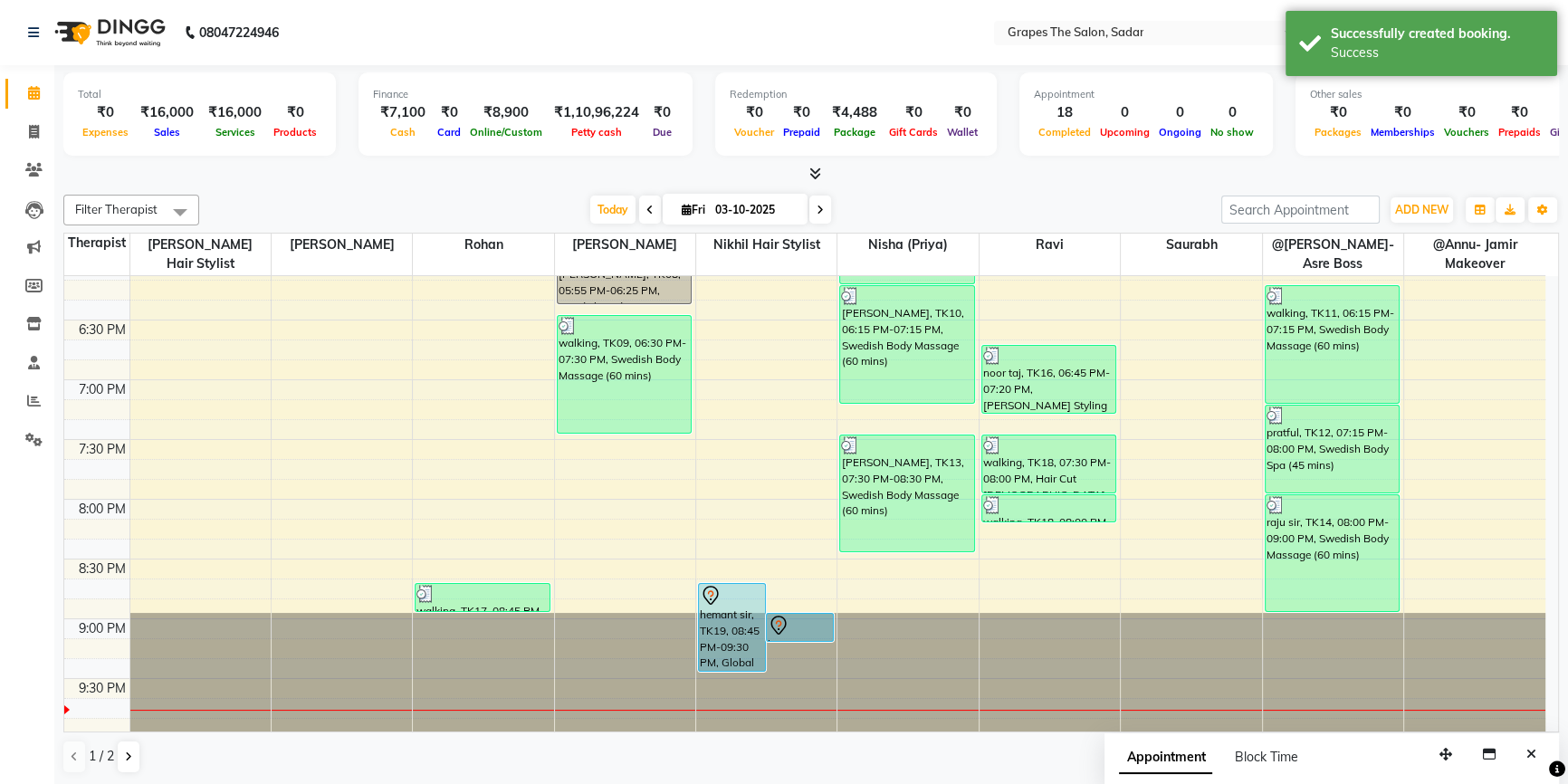
scroll to position [0, 0]
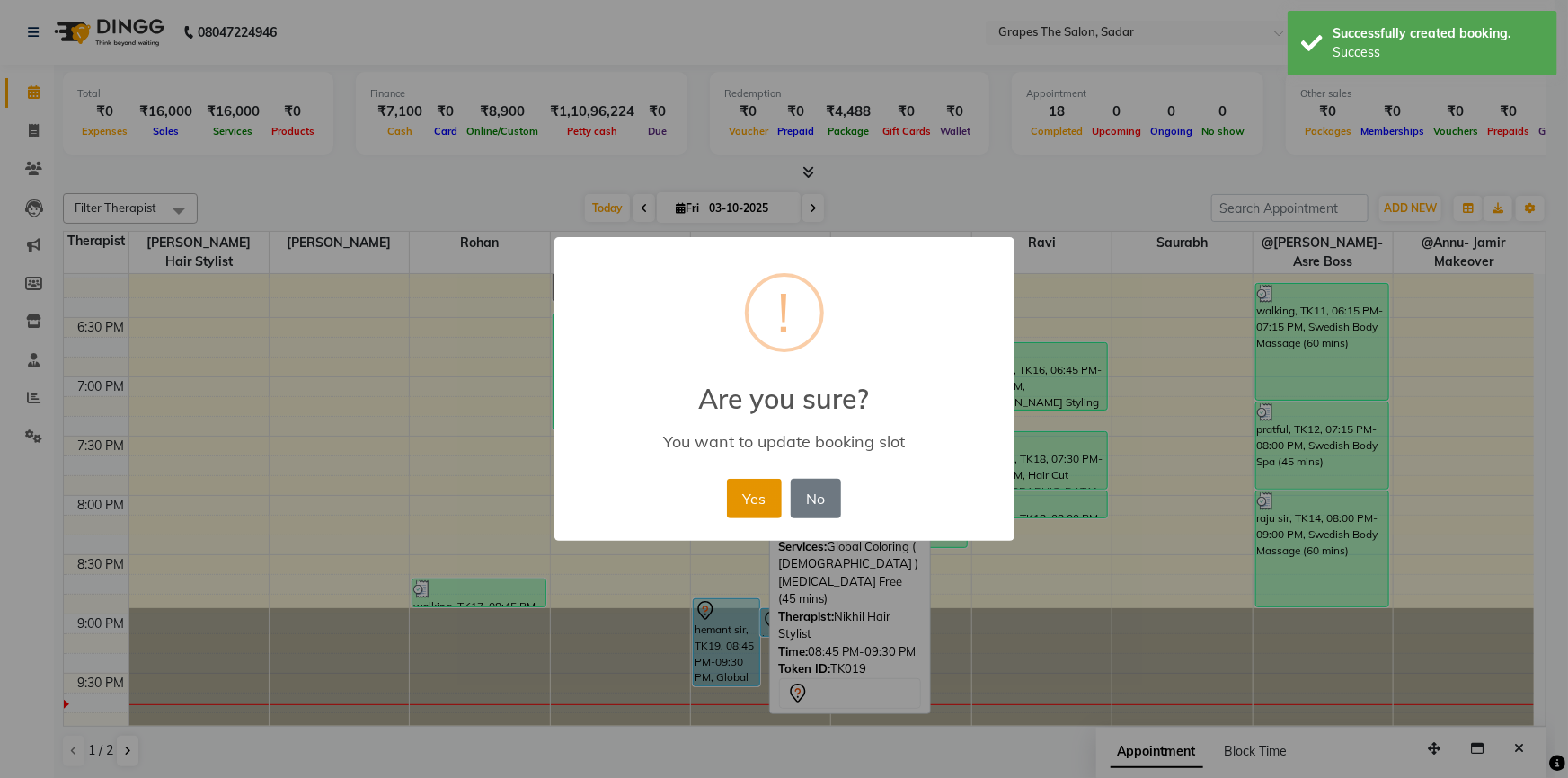
click at [755, 507] on button "Yes" at bounding box center [754, 498] width 55 height 40
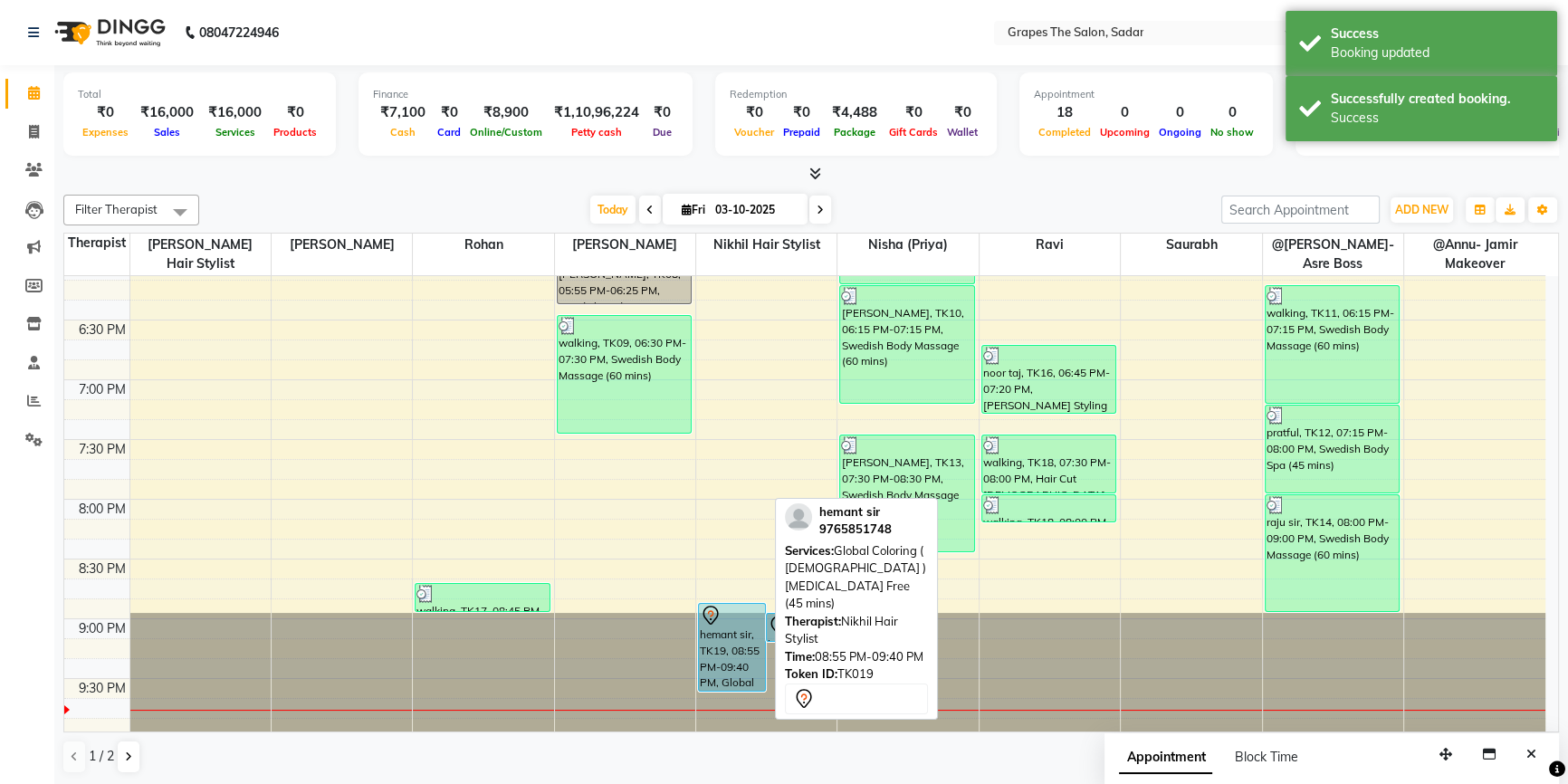
click at [725, 640] on div "hemant sir, TK19, 08:55 PM-09:40 PM, Global Coloring ( Male ) Ammonia Free (45 …" at bounding box center [732, 646] width 66 height 87
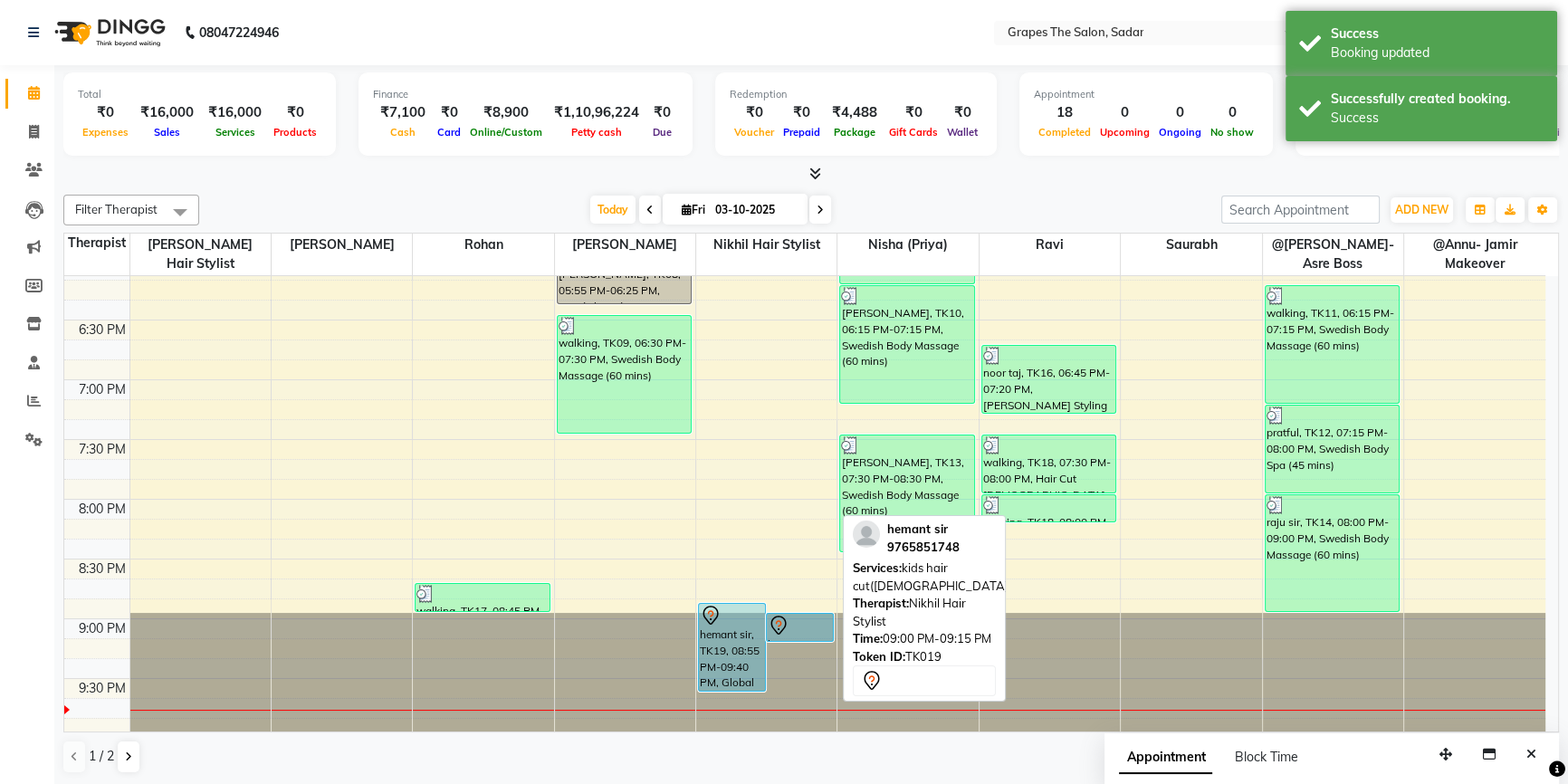
click at [796, 616] on div at bounding box center [800, 625] width 64 height 21
select select "7"
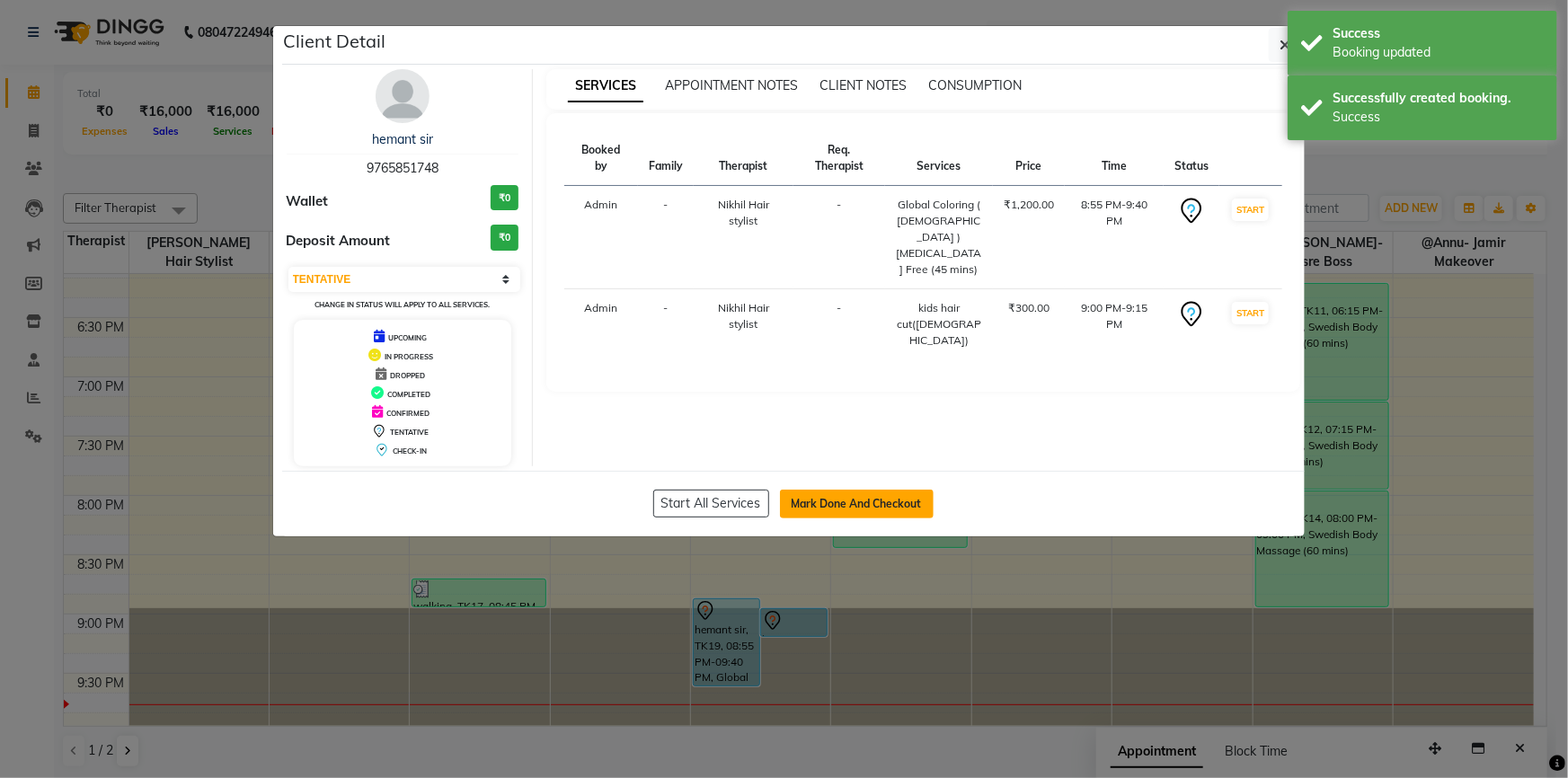
click at [866, 503] on button "Mark Done And Checkout" at bounding box center [857, 504] width 154 height 29
select select "service"
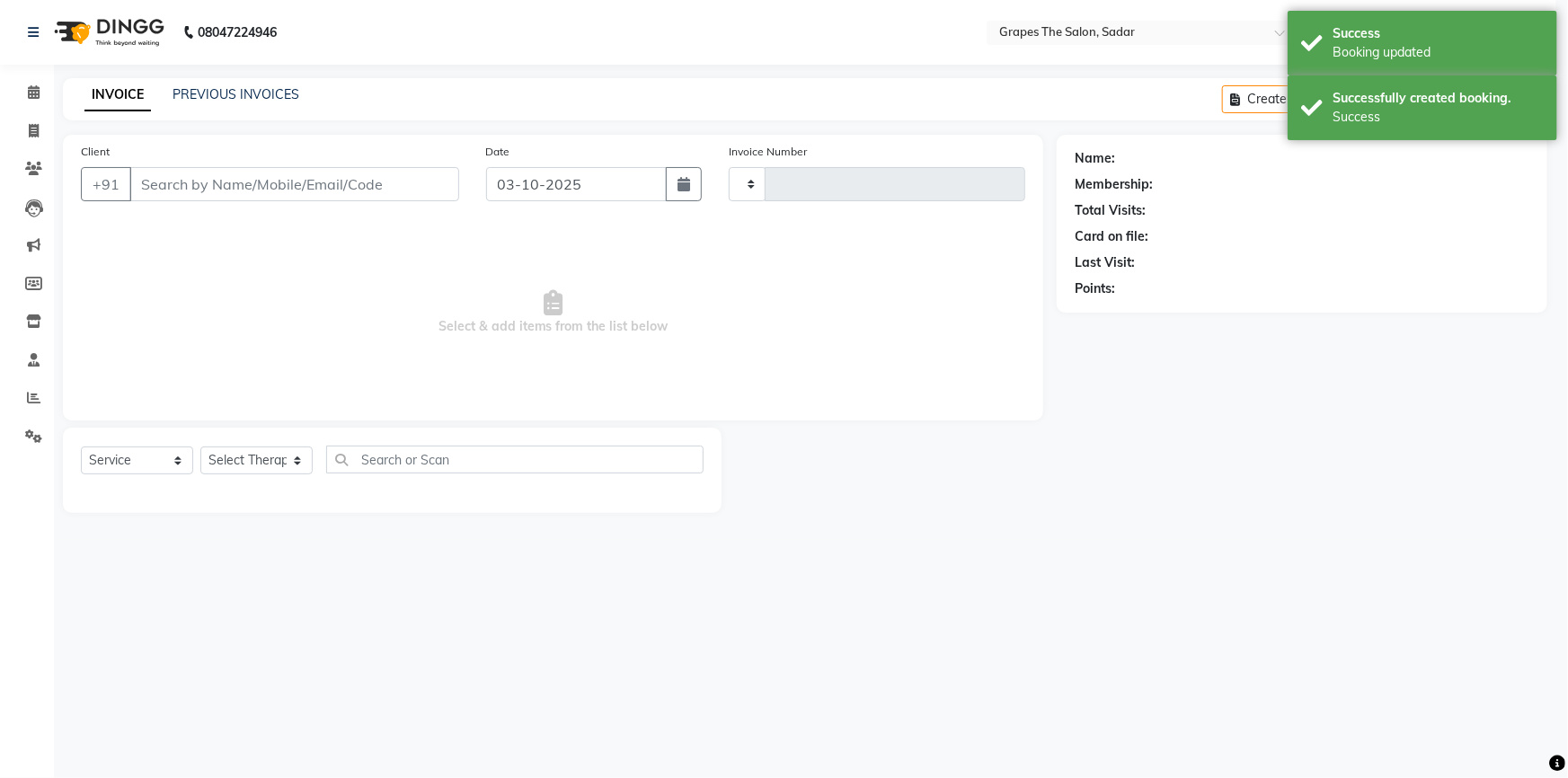
type input "1768"
select select "55"
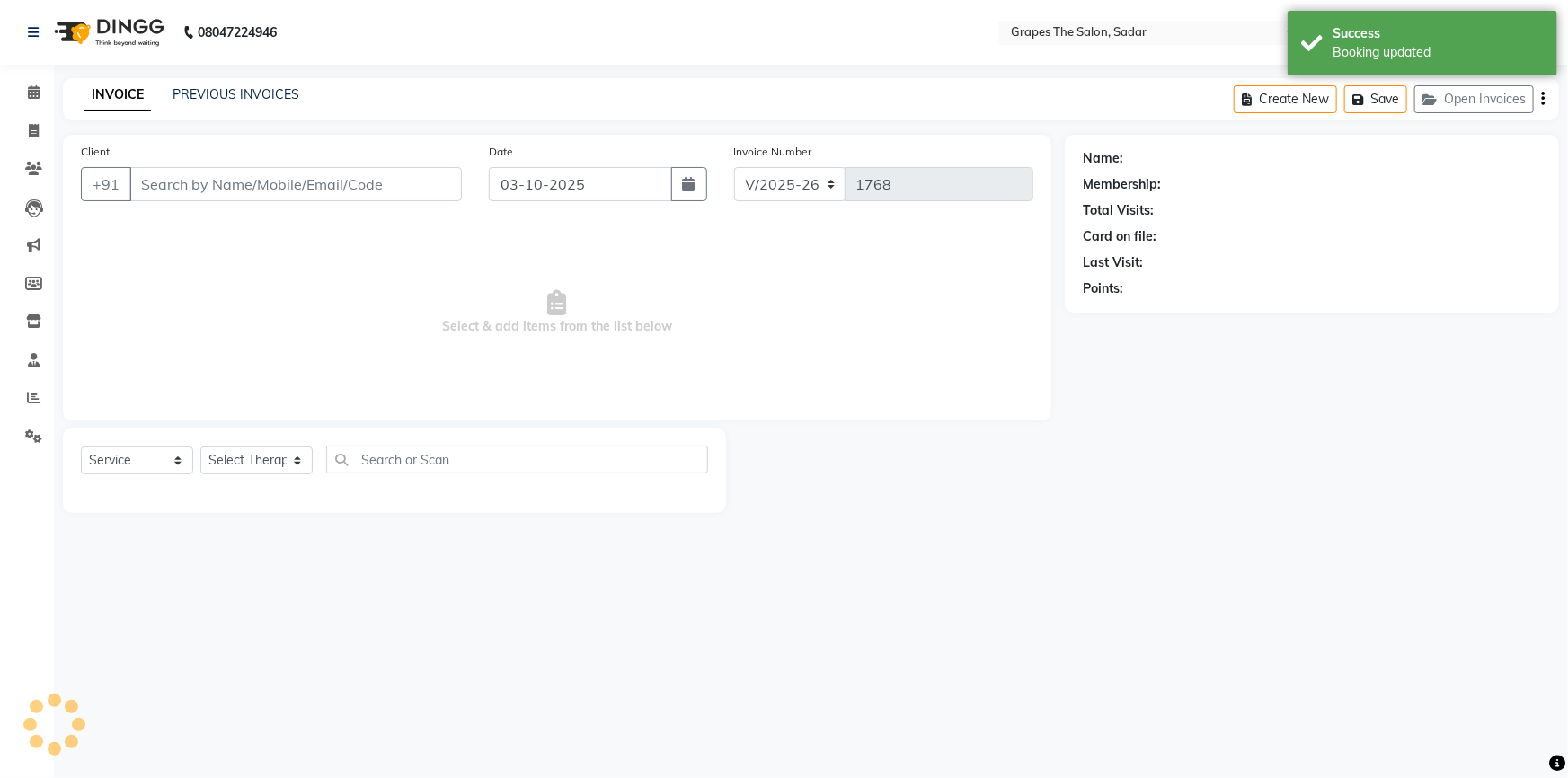
type input "9765851748"
select select "4007"
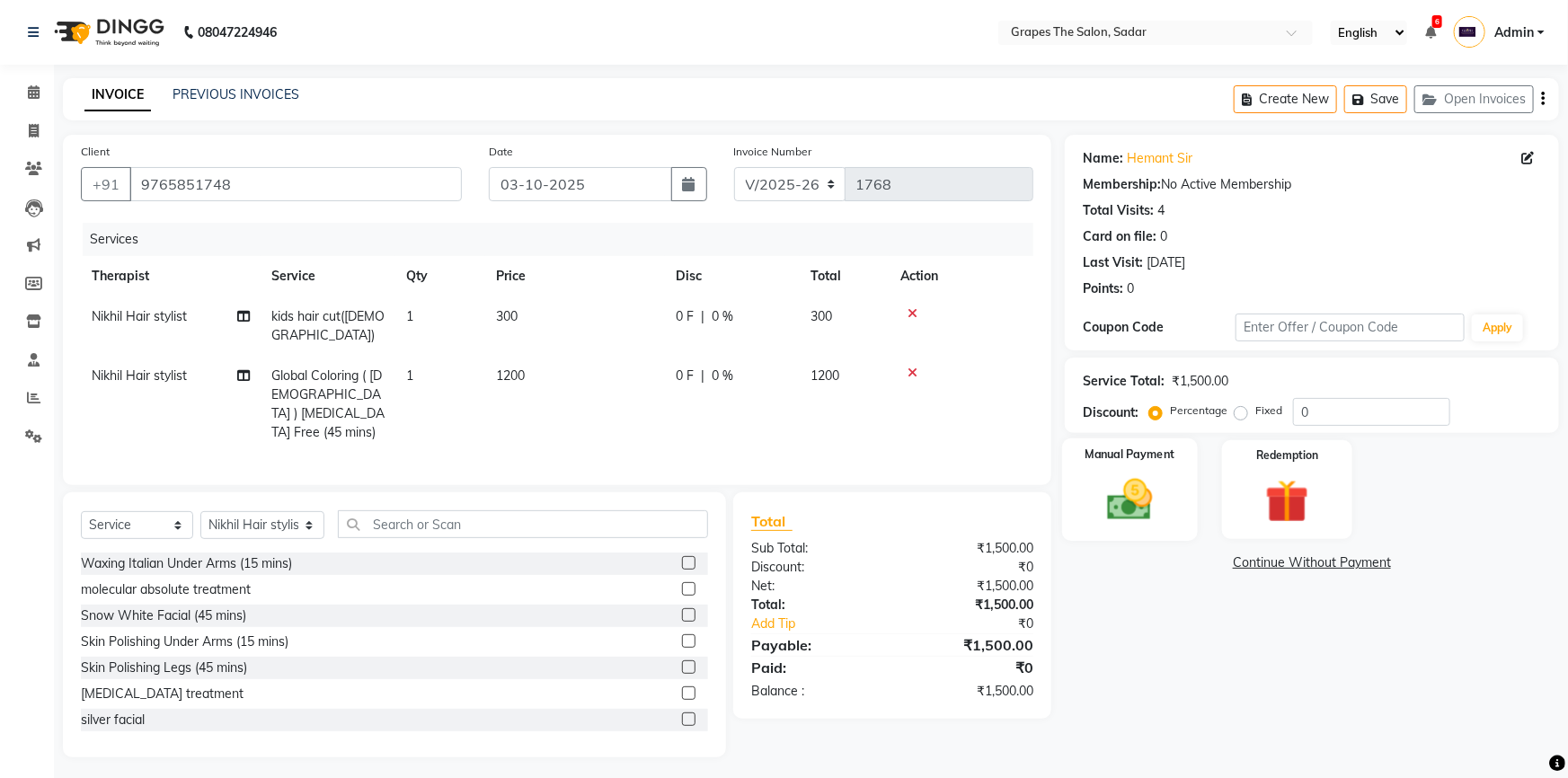
click at [1117, 498] on img at bounding box center [1130, 500] width 74 height 52
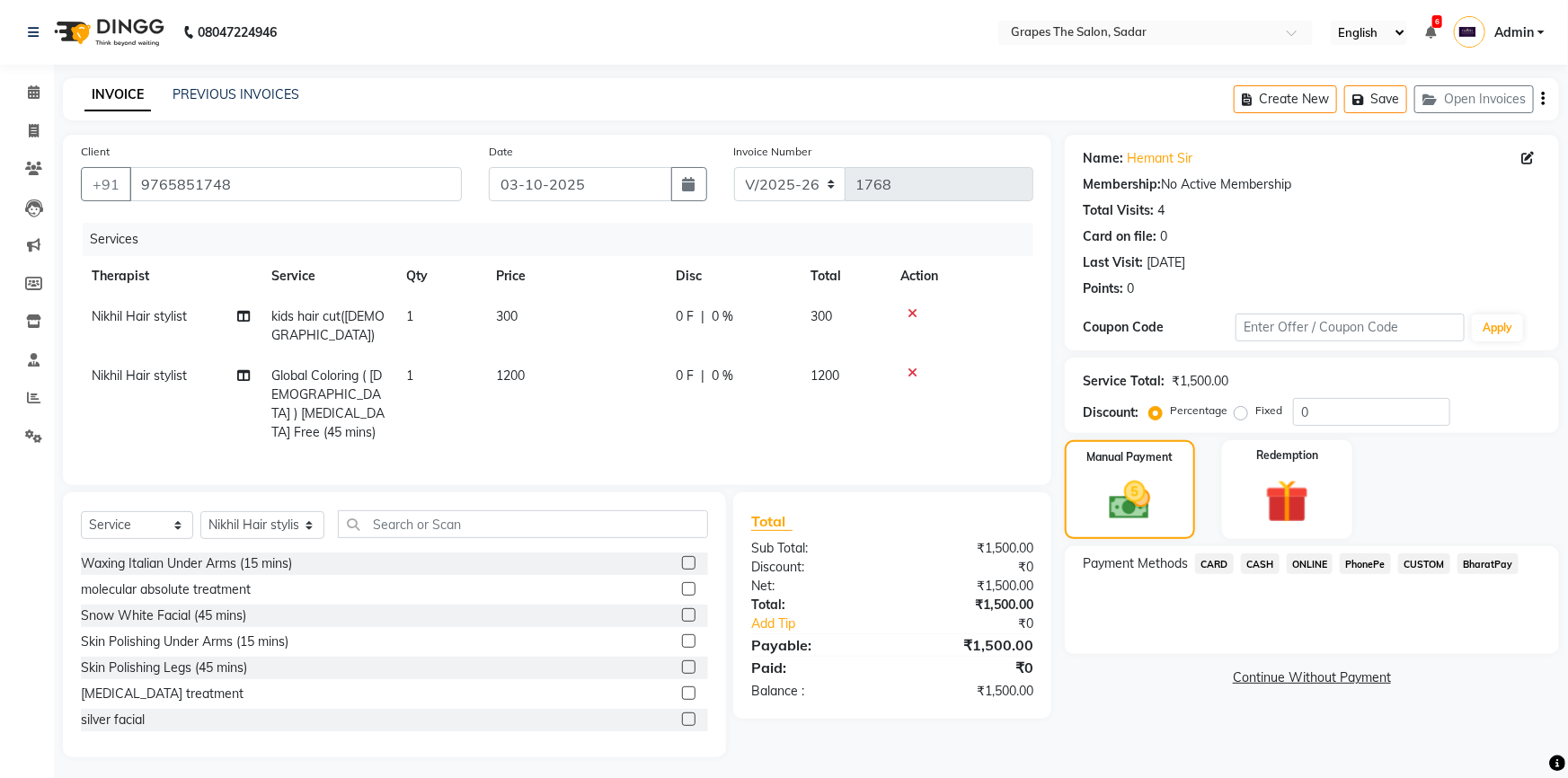
click at [1307, 570] on span "ONLINE" at bounding box center [1310, 563] width 47 height 20
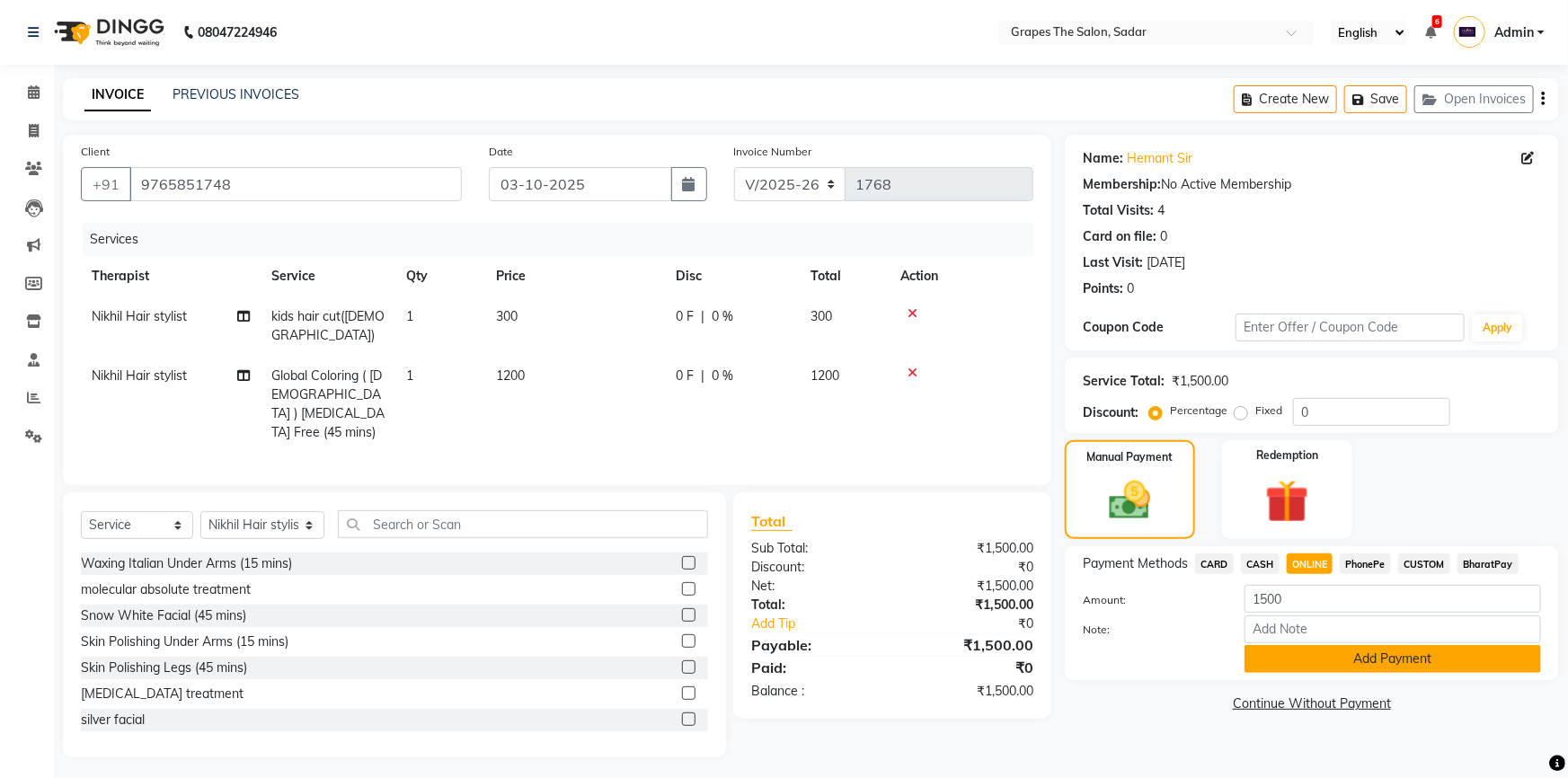
click at [1296, 657] on button "Add Payment" at bounding box center [1393, 659] width 297 height 28
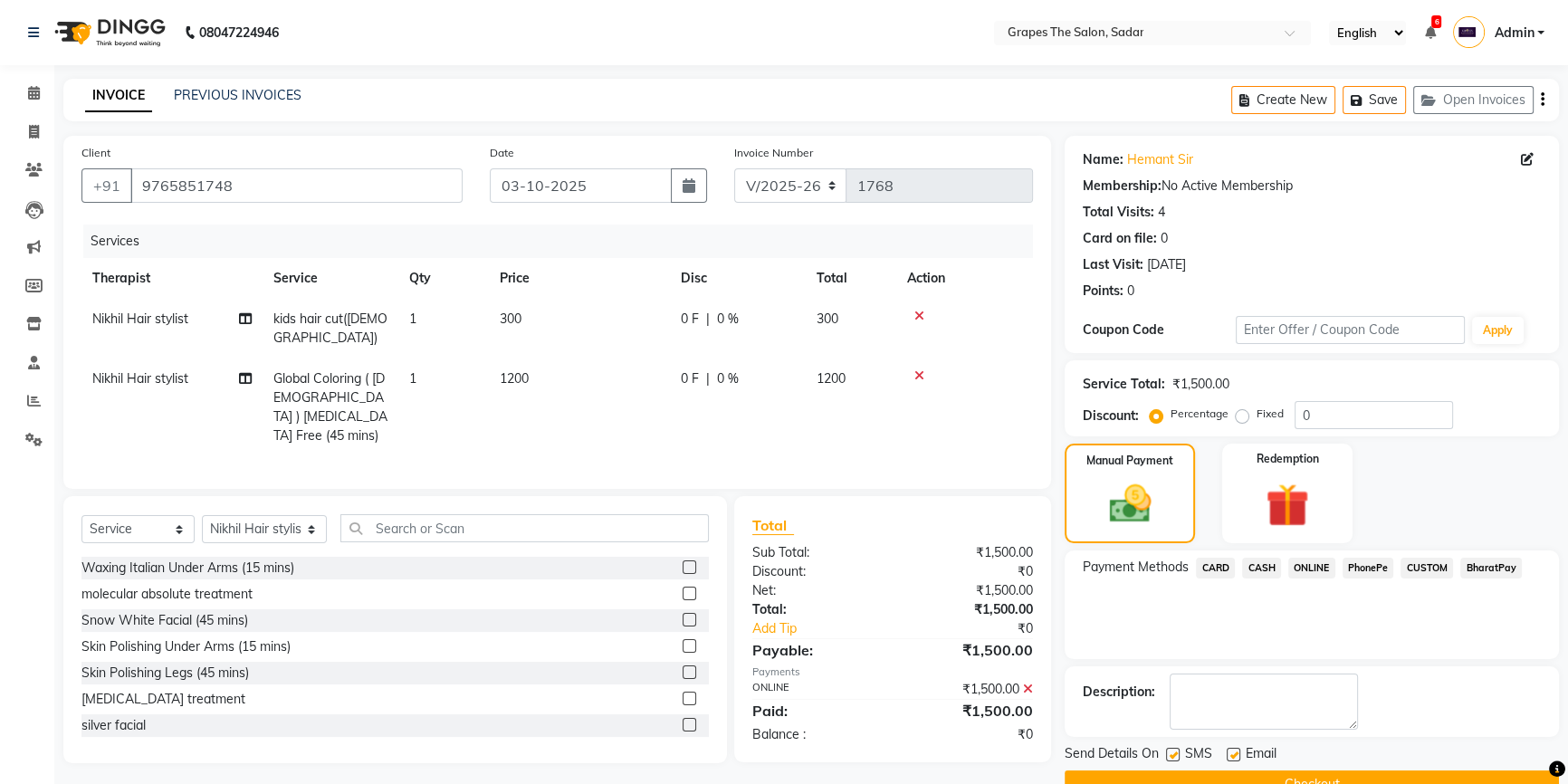
scroll to position [40, 0]
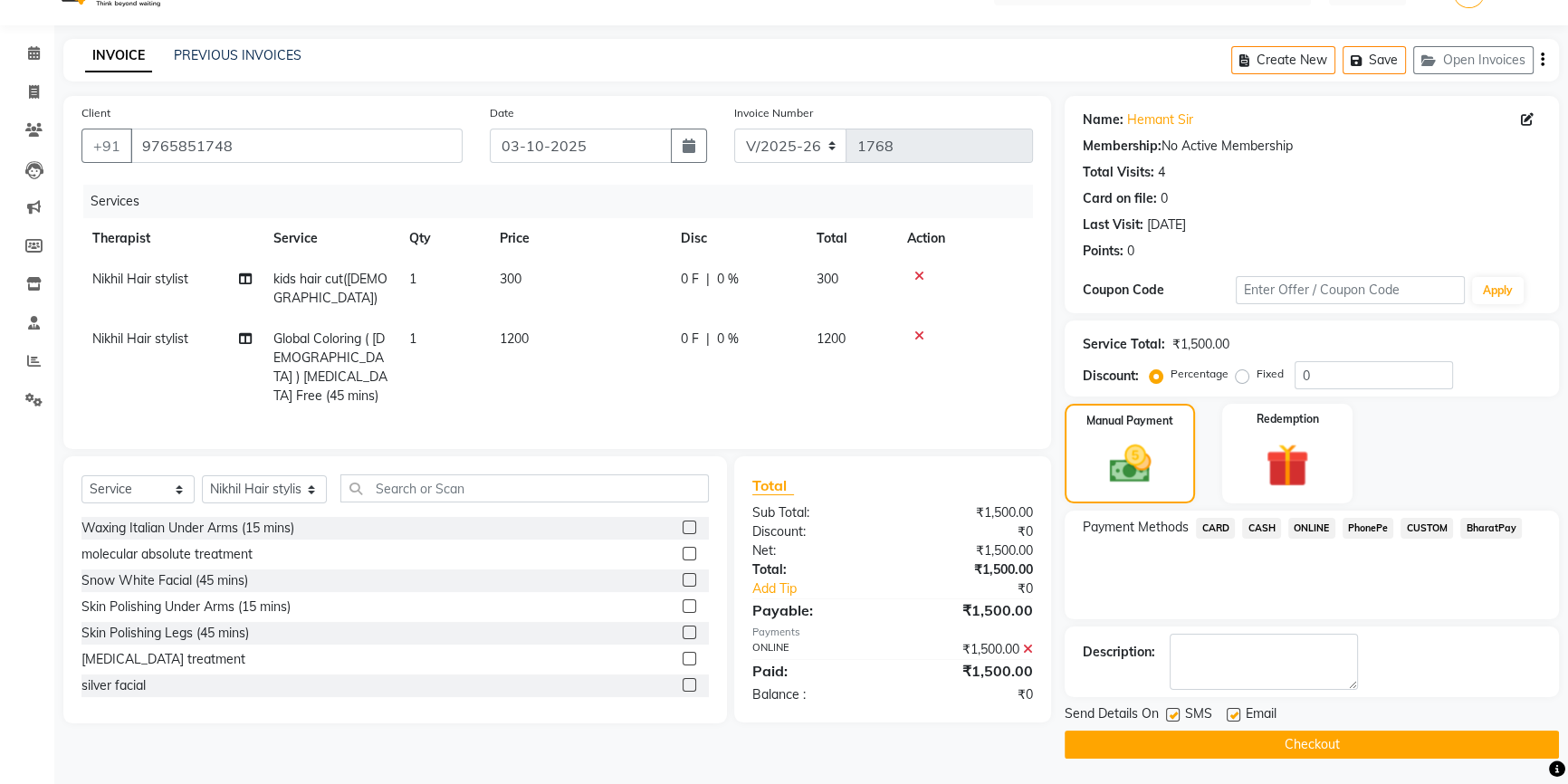
click at [1240, 706] on div "Email" at bounding box center [1259, 715] width 64 height 22
click at [1237, 704] on div "Email" at bounding box center [1259, 715] width 64 height 22
click at [1231, 714] on label at bounding box center [1233, 715] width 14 height 14
click at [1231, 714] on input "checkbox" at bounding box center [1232, 716] width 12 height 12
checkbox input "false"
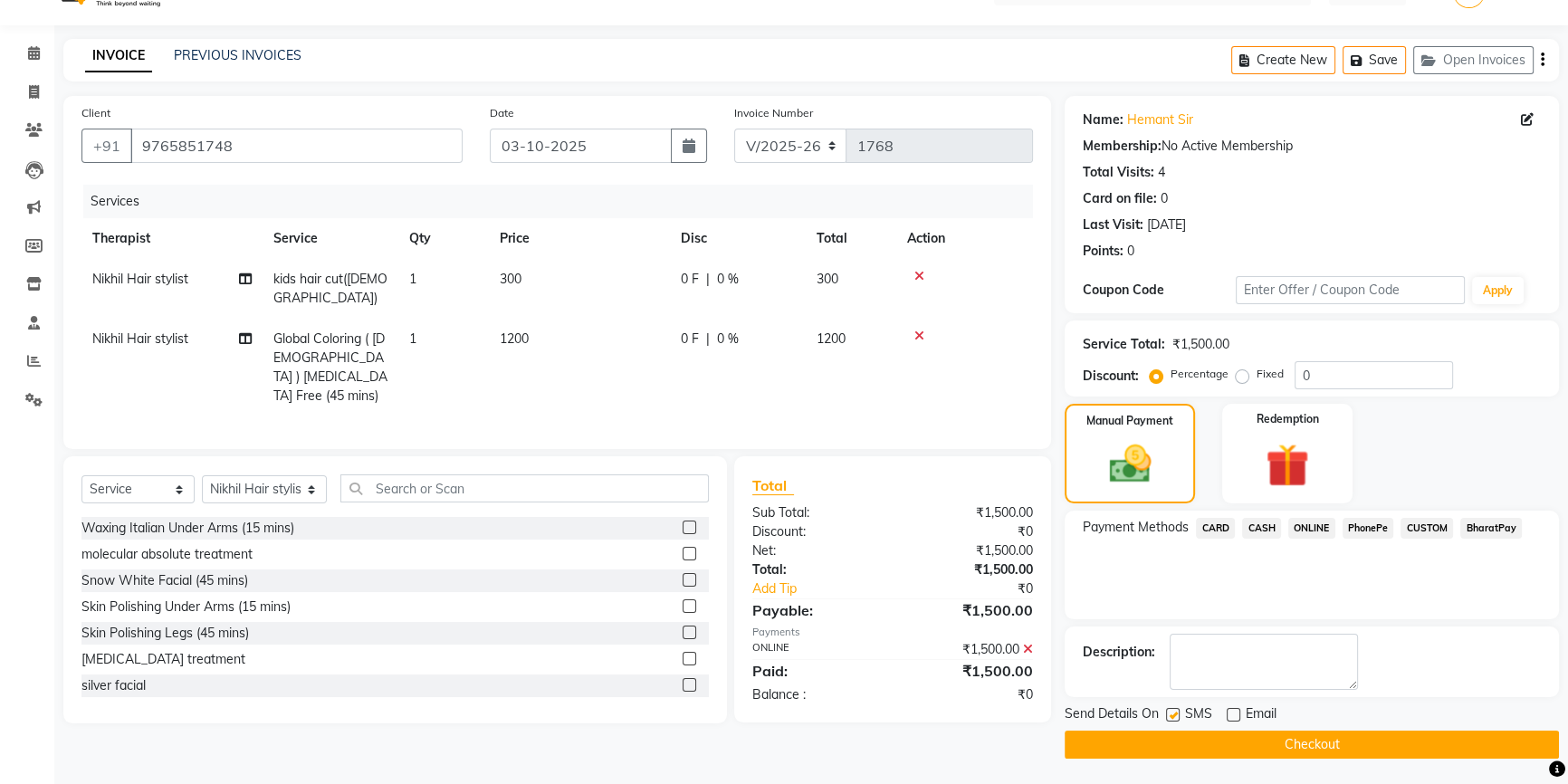
click at [1167, 714] on label at bounding box center [1173, 715] width 14 height 14
click at [1167, 714] on input "checkbox" at bounding box center [1172, 716] width 12 height 12
checkbox input "false"
click at [1162, 743] on button "Checkout" at bounding box center [1311, 744] width 494 height 28
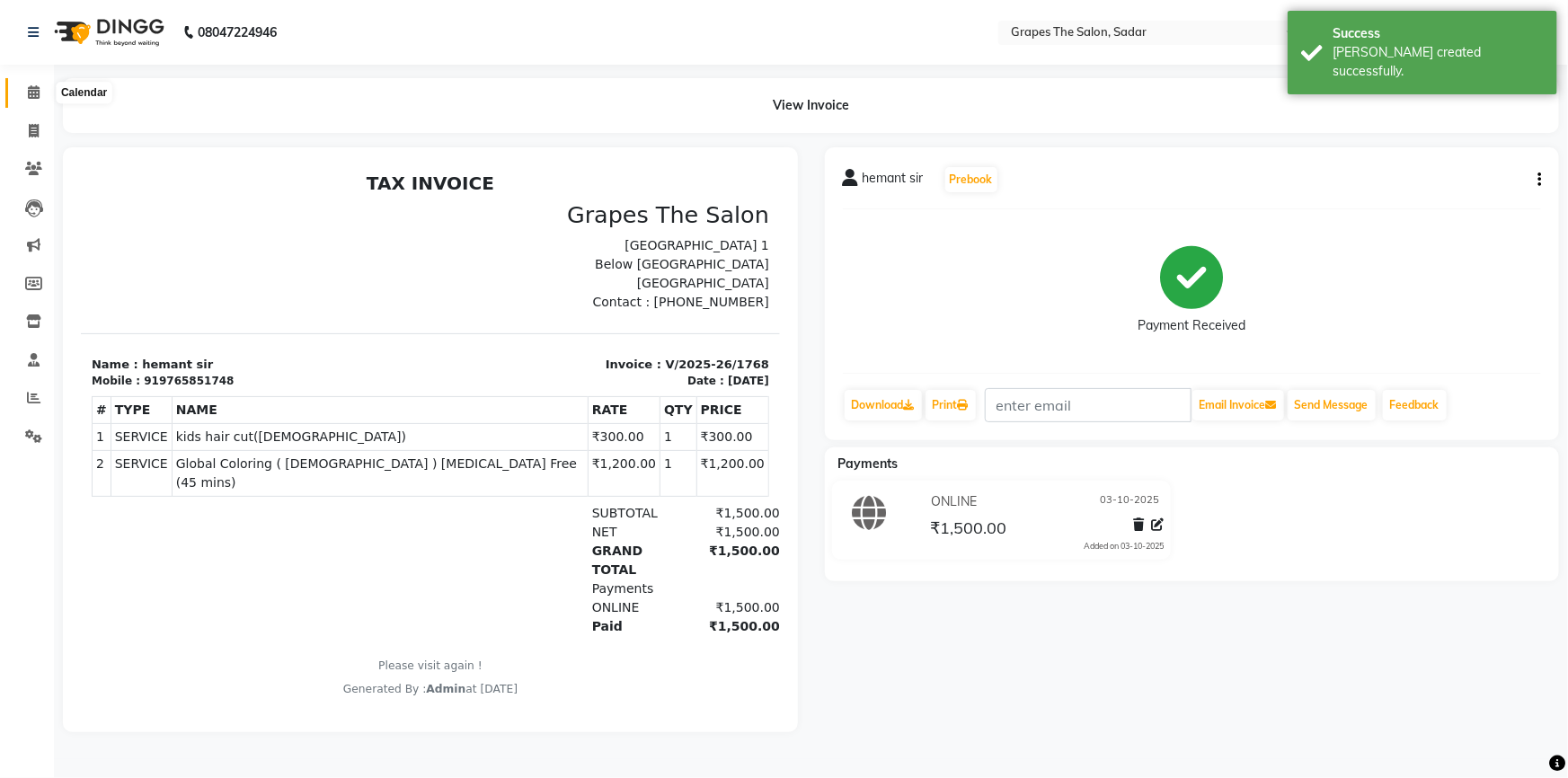
click at [24, 92] on span at bounding box center [34, 92] width 31 height 20
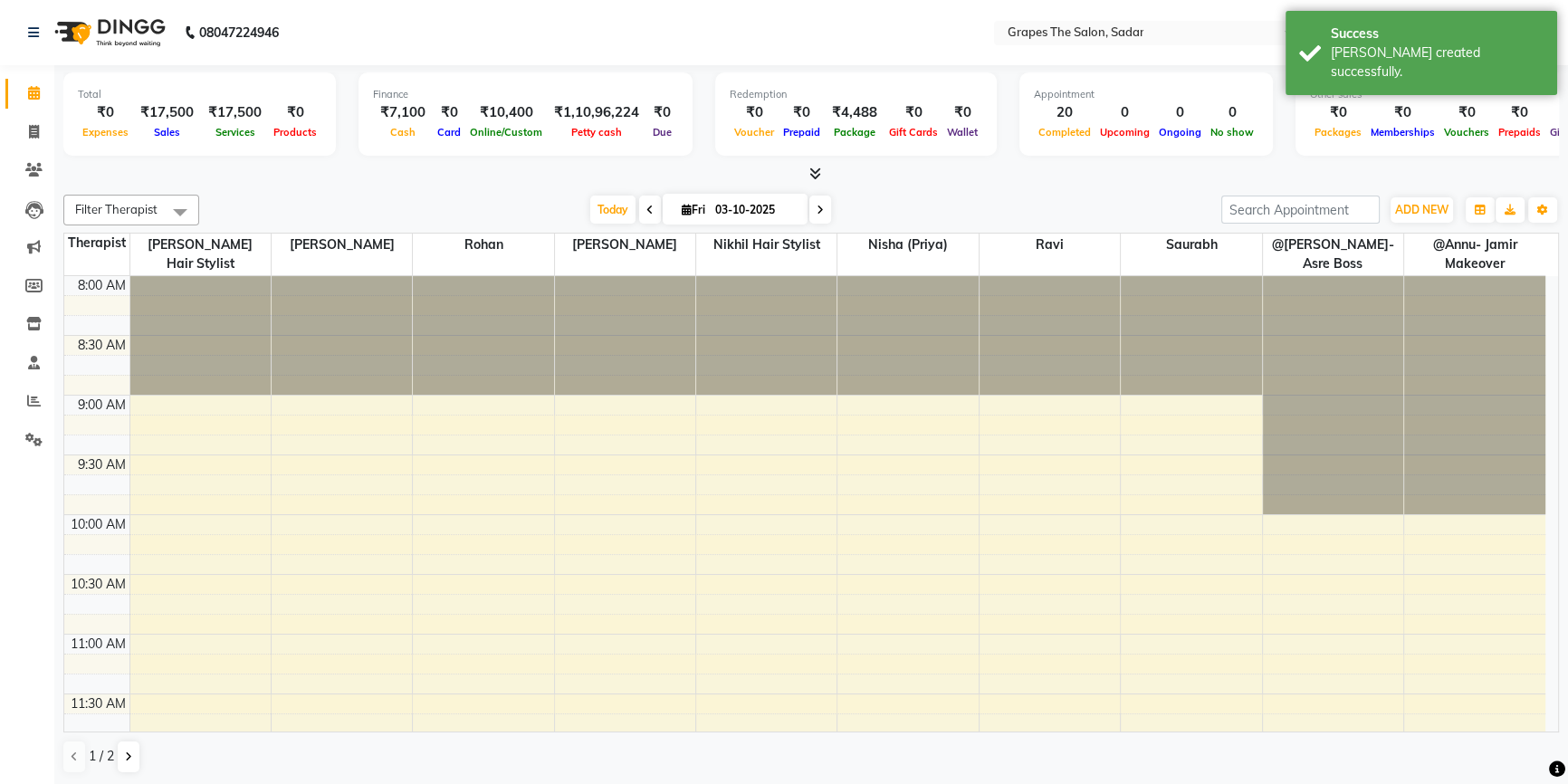
scroll to position [1176, 0]
